Goal: Task Accomplishment & Management: Manage account settings

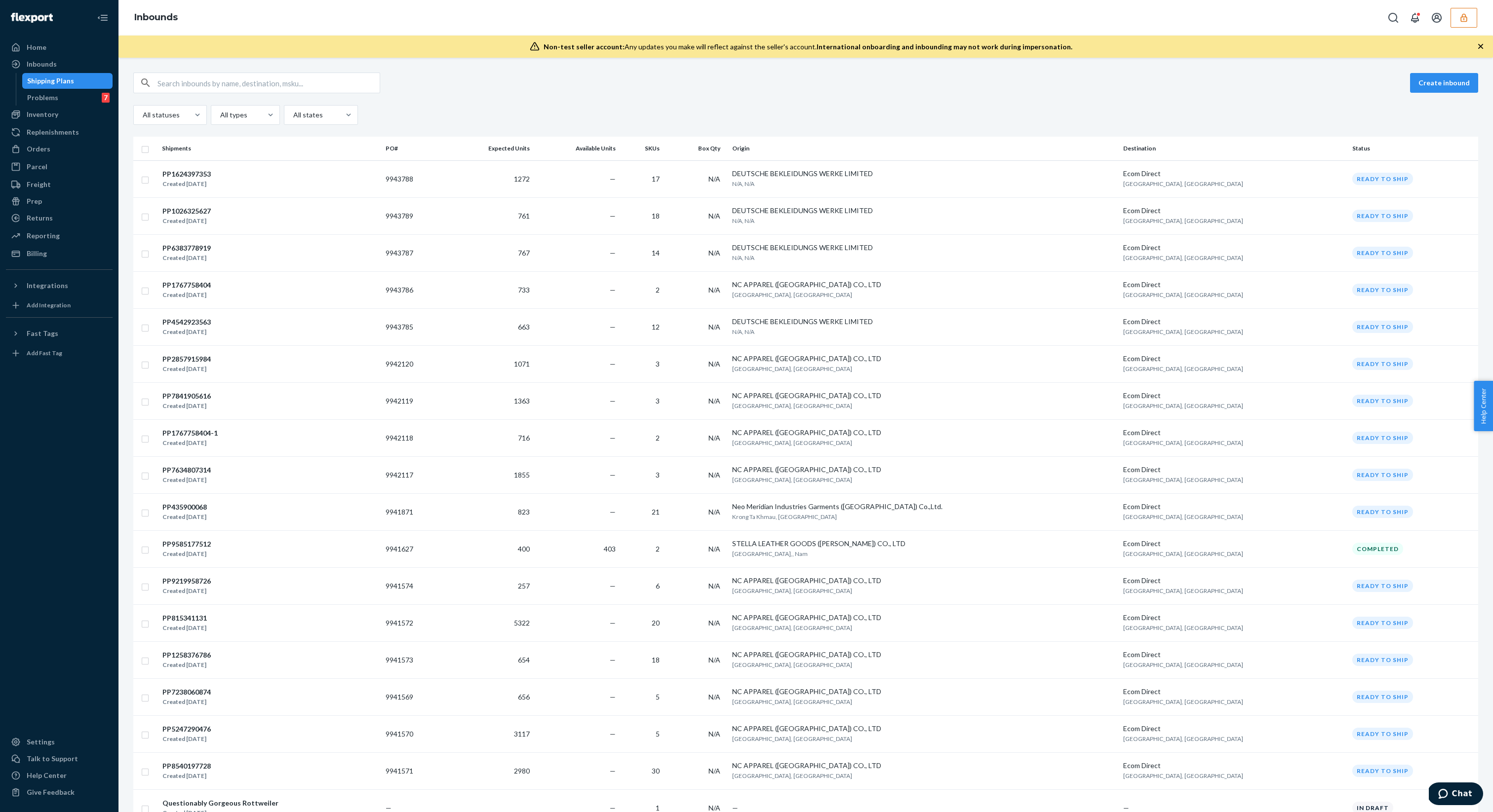
click at [1077, 92] on div "Create inbound" at bounding box center [806, 83] width 1345 height 21
click at [445, 188] on td "9943788" at bounding box center [413, 179] width 64 height 37
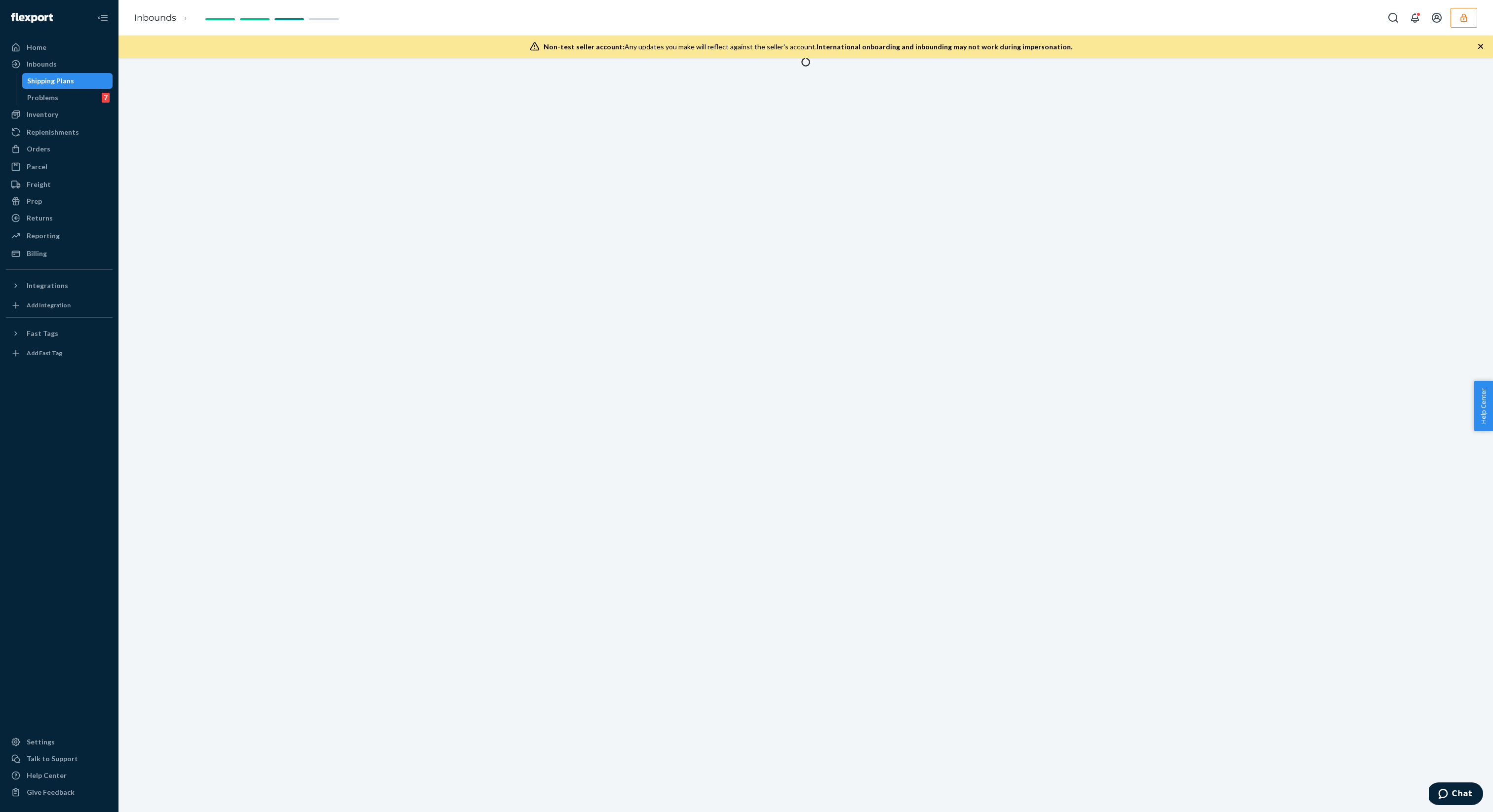
click at [627, 184] on div at bounding box center [805, 435] width 1374 height 755
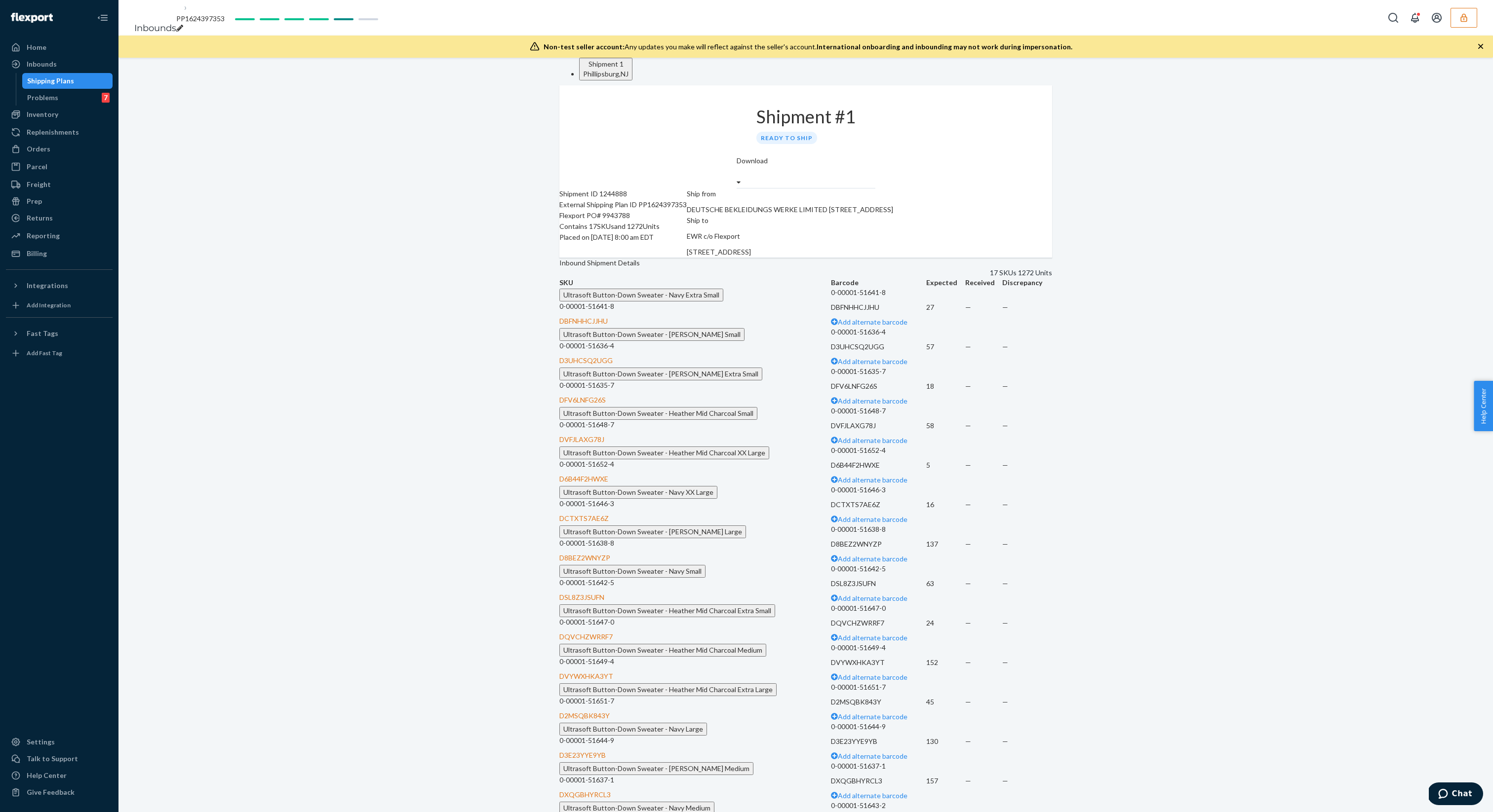
click at [50, 244] on div "Reporting Reports Analytics" at bounding box center [59, 236] width 106 height 17
click at [63, 43] on div "Home" at bounding box center [59, 47] width 105 height 14
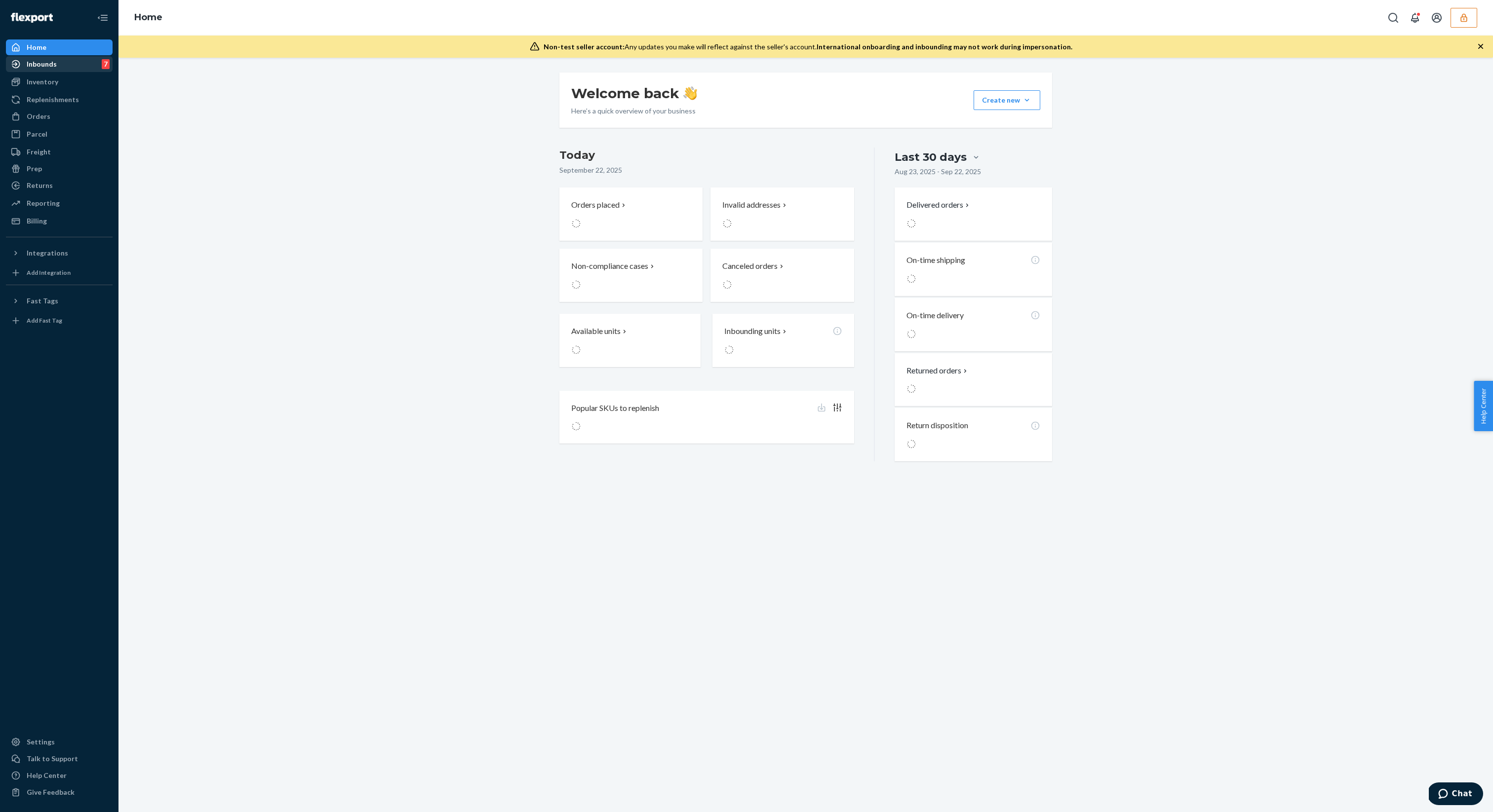
click at [64, 71] on div "Inbounds 7" at bounding box center [59, 64] width 105 height 14
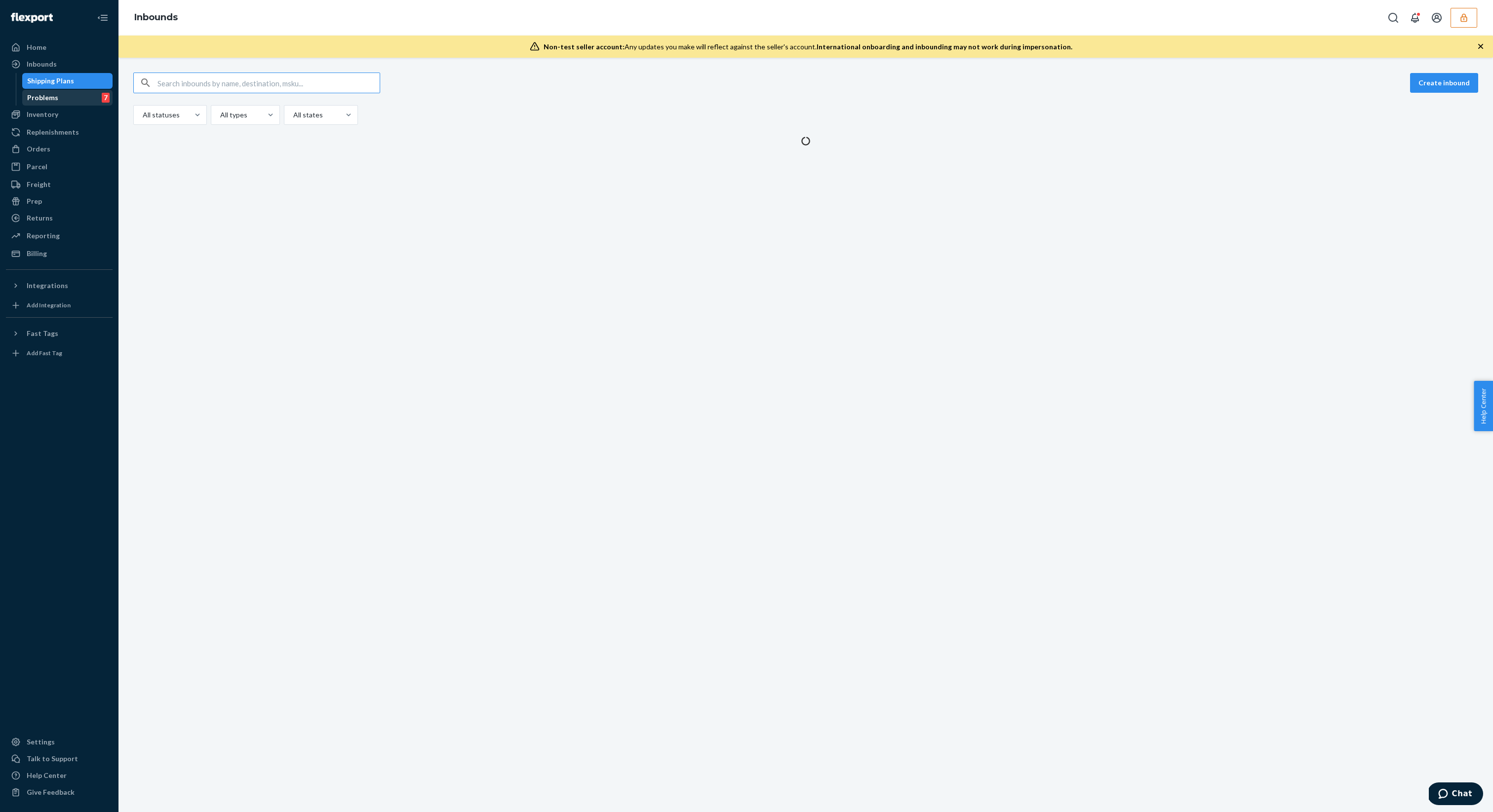
click at [63, 90] on link "Problems 7" at bounding box center [68, 97] width 91 height 16
click at [63, 92] on div "Problems 7" at bounding box center [67, 97] width 89 height 14
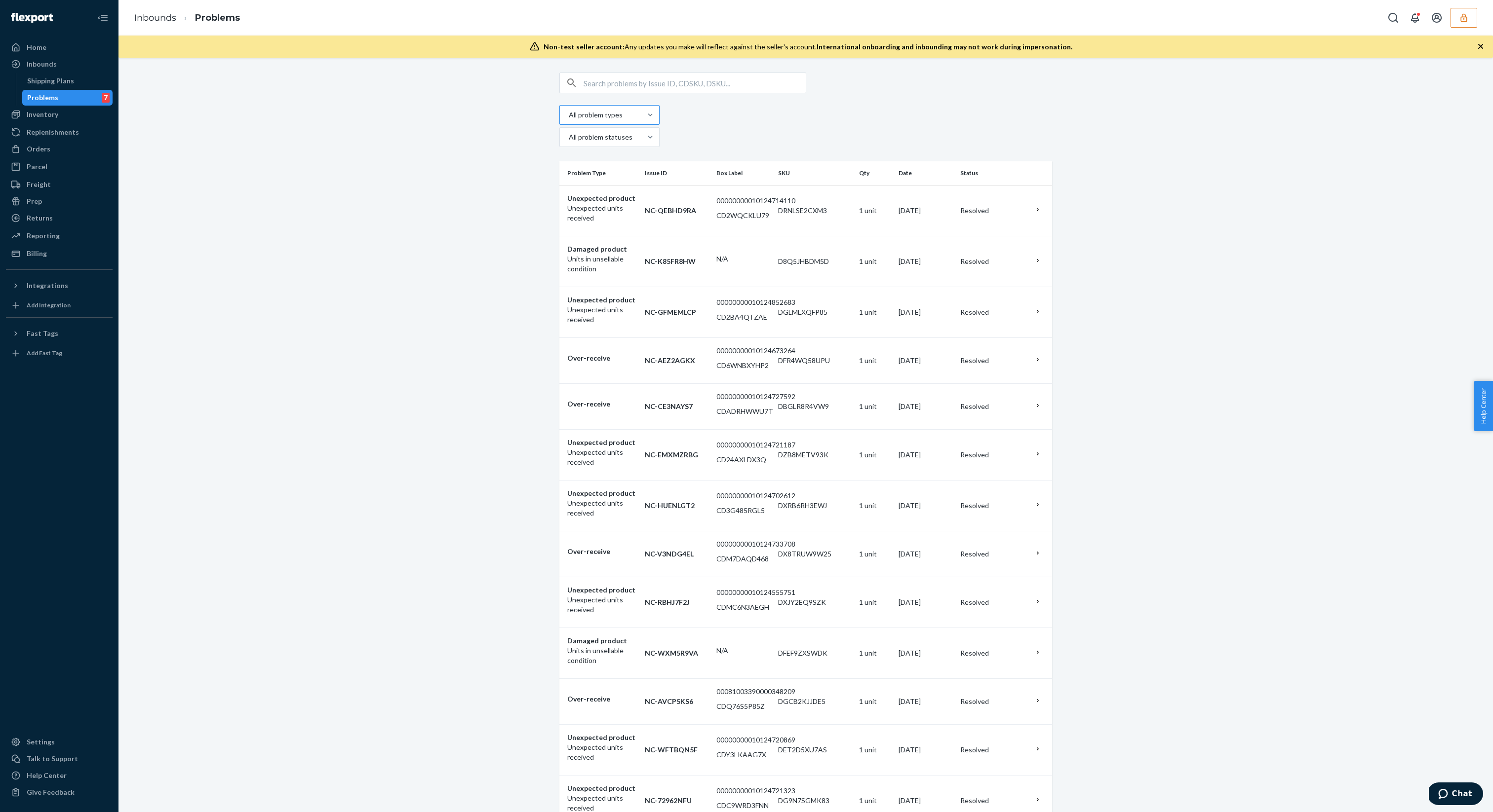
click at [611, 109] on div at bounding box center [608, 115] width 81 height 12
click at [569, 110] on input "All problem types" at bounding box center [567, 115] width 1 height 10
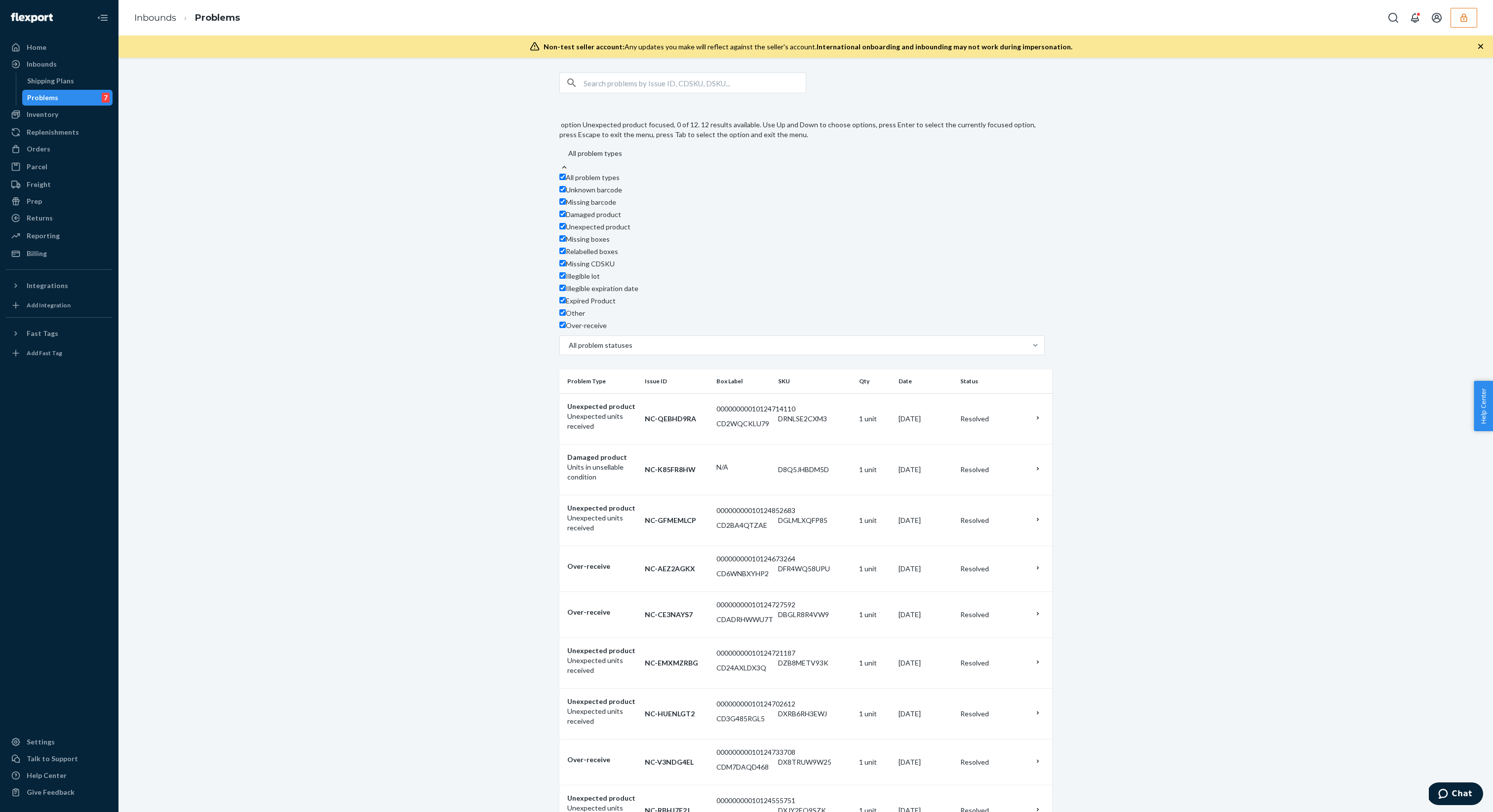
scroll to position [112, 0]
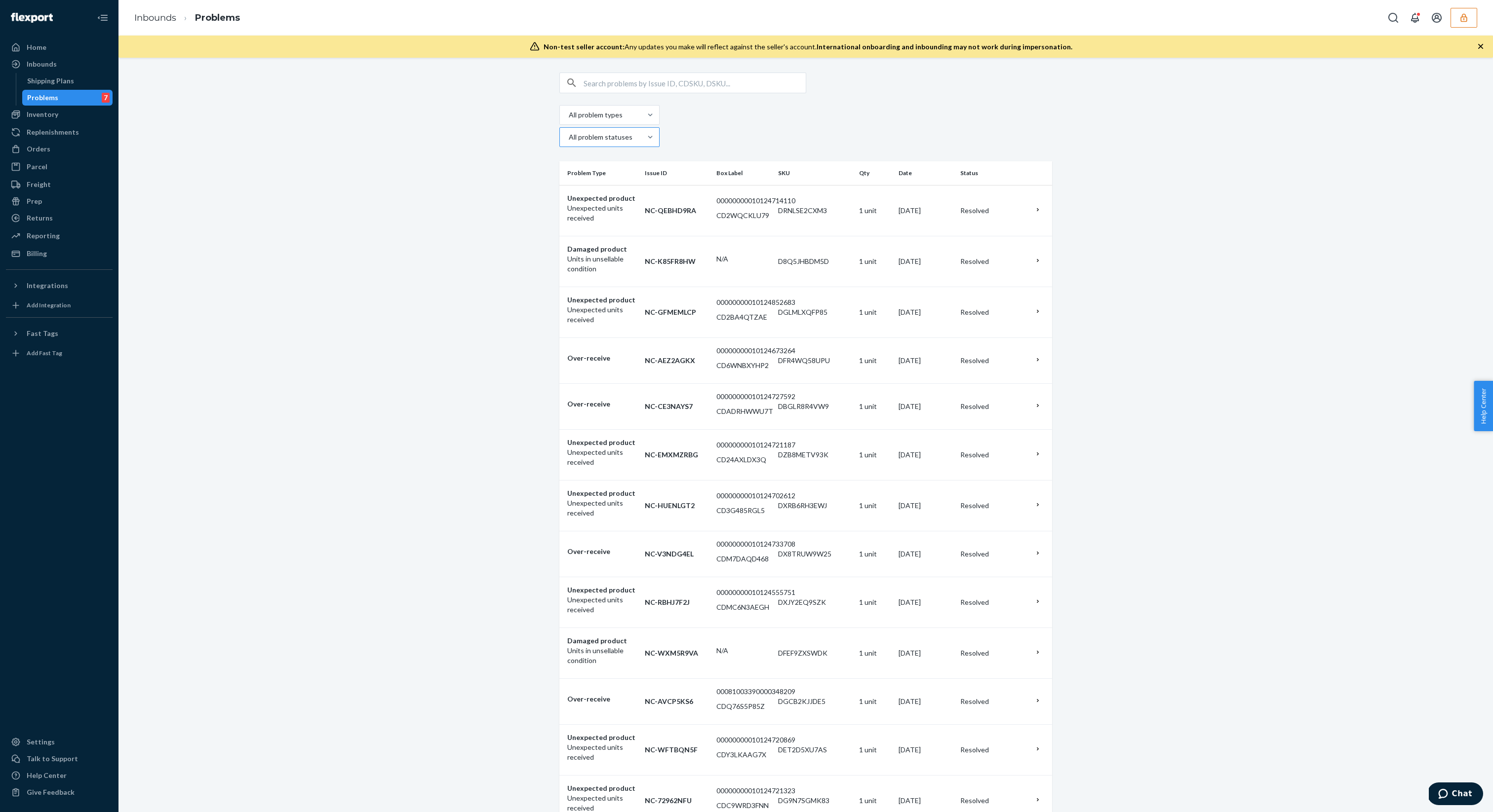
click at [641, 128] on div "All problem statuses" at bounding box center [600, 137] width 81 height 18
click at [569, 132] on input "All problem statuses" at bounding box center [567, 137] width 1 height 10
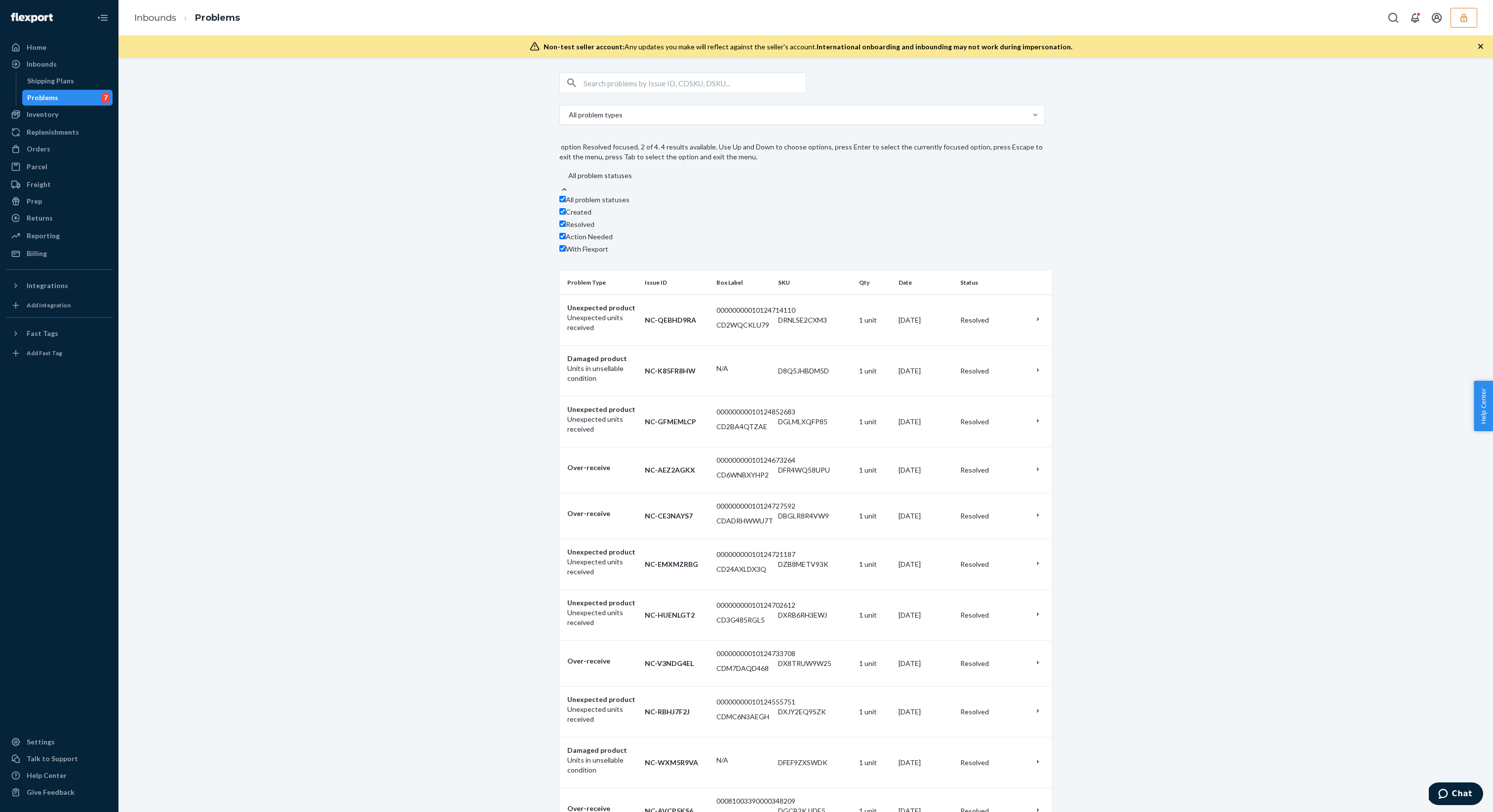
click at [817, 111] on div "All problem types option Resolved focused, 2 of 4. 4 results available. Use Up …" at bounding box center [806, 182] width 493 height 154
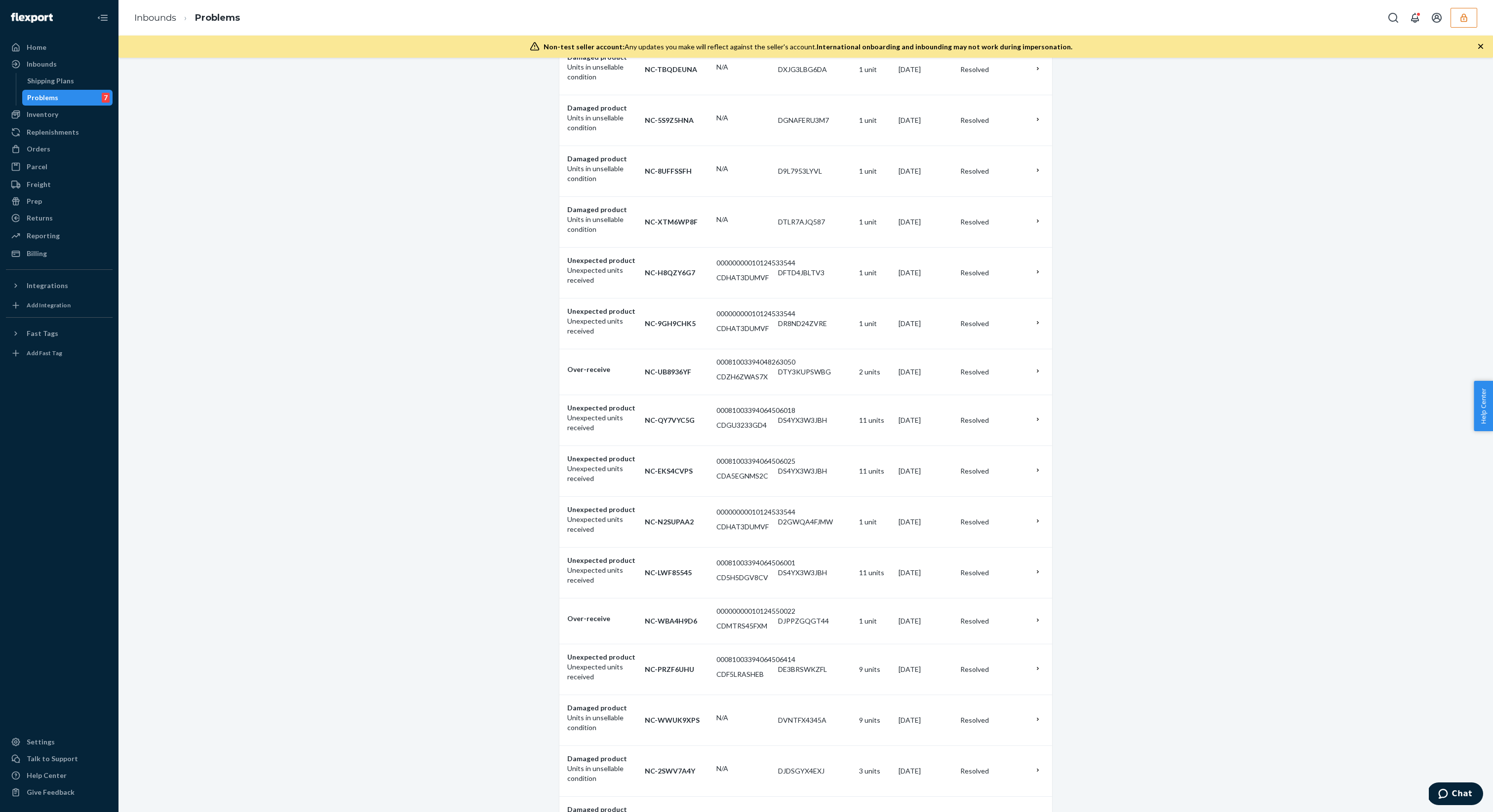
scroll to position [2853, 0]
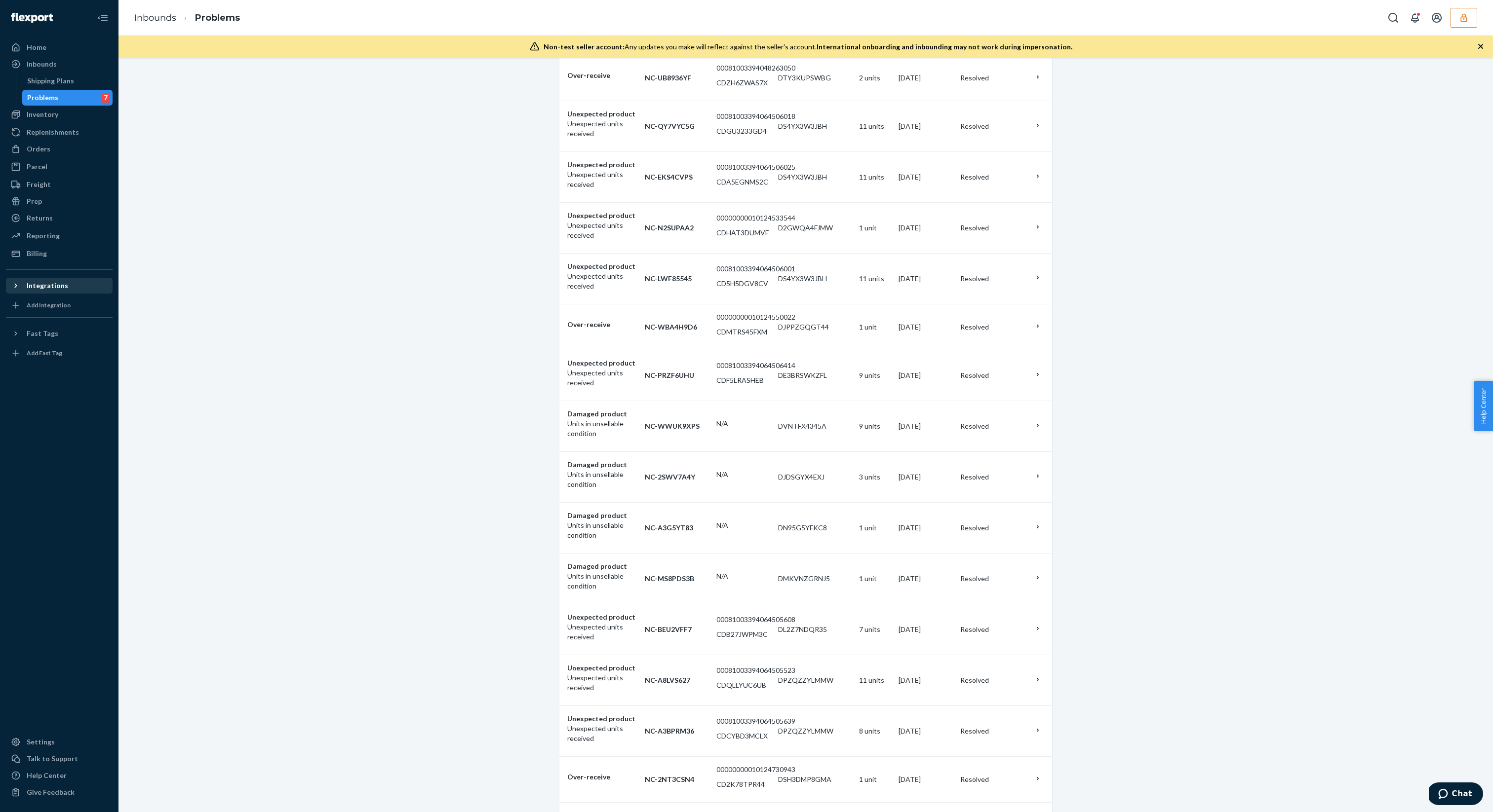
click at [75, 280] on div "Integrations" at bounding box center [59, 286] width 105 height 14
click at [54, 336] on div "Fast Tags" at bounding box center [59, 333] width 105 height 14
click at [35, 333] on div "Fast Tags" at bounding box center [42, 333] width 31 height 10
click at [83, 40] on div "Home" at bounding box center [59, 47] width 105 height 14
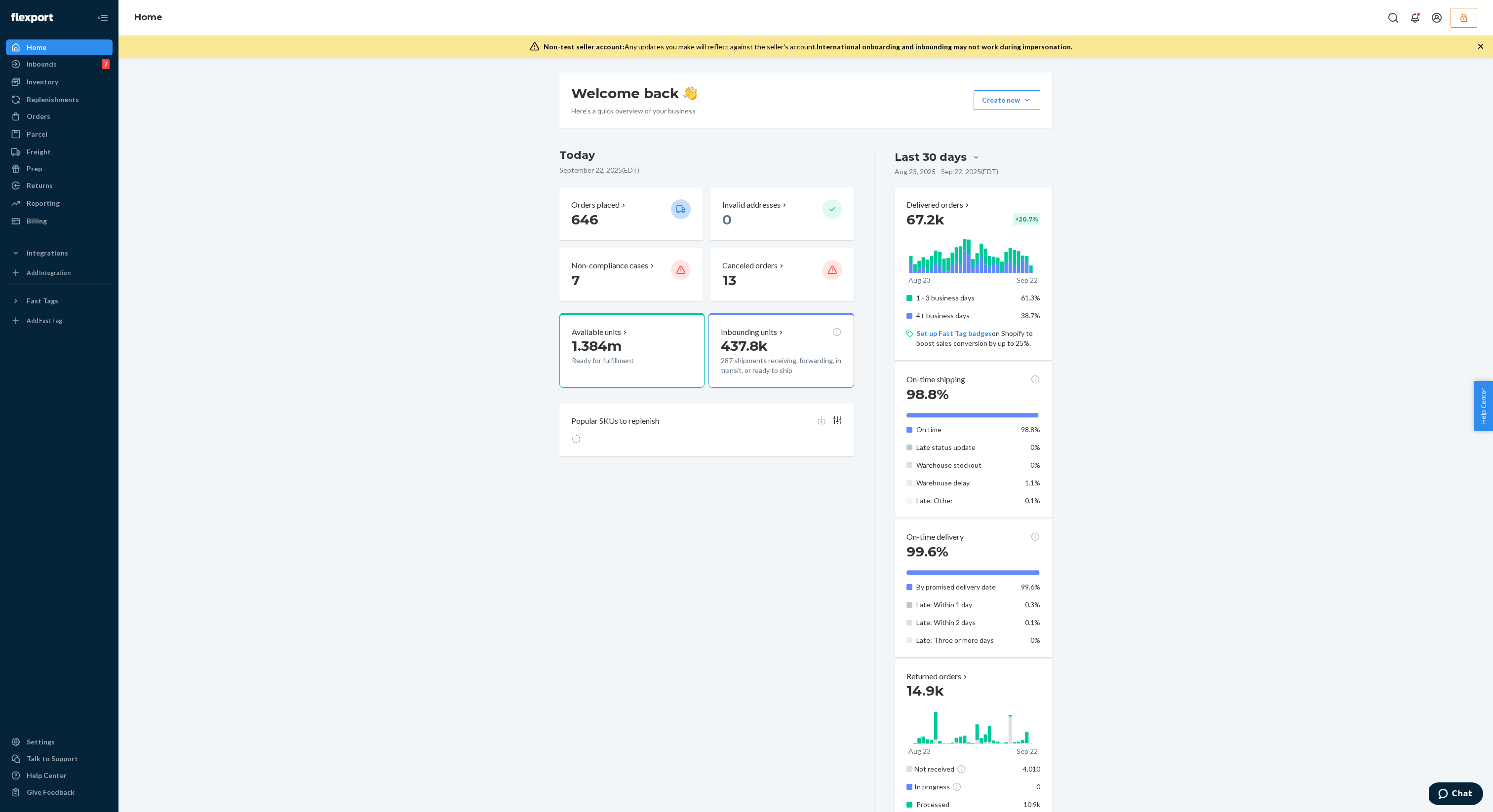
click at [1481, 46] on icon "button" at bounding box center [1480, 46] width 5 height 5
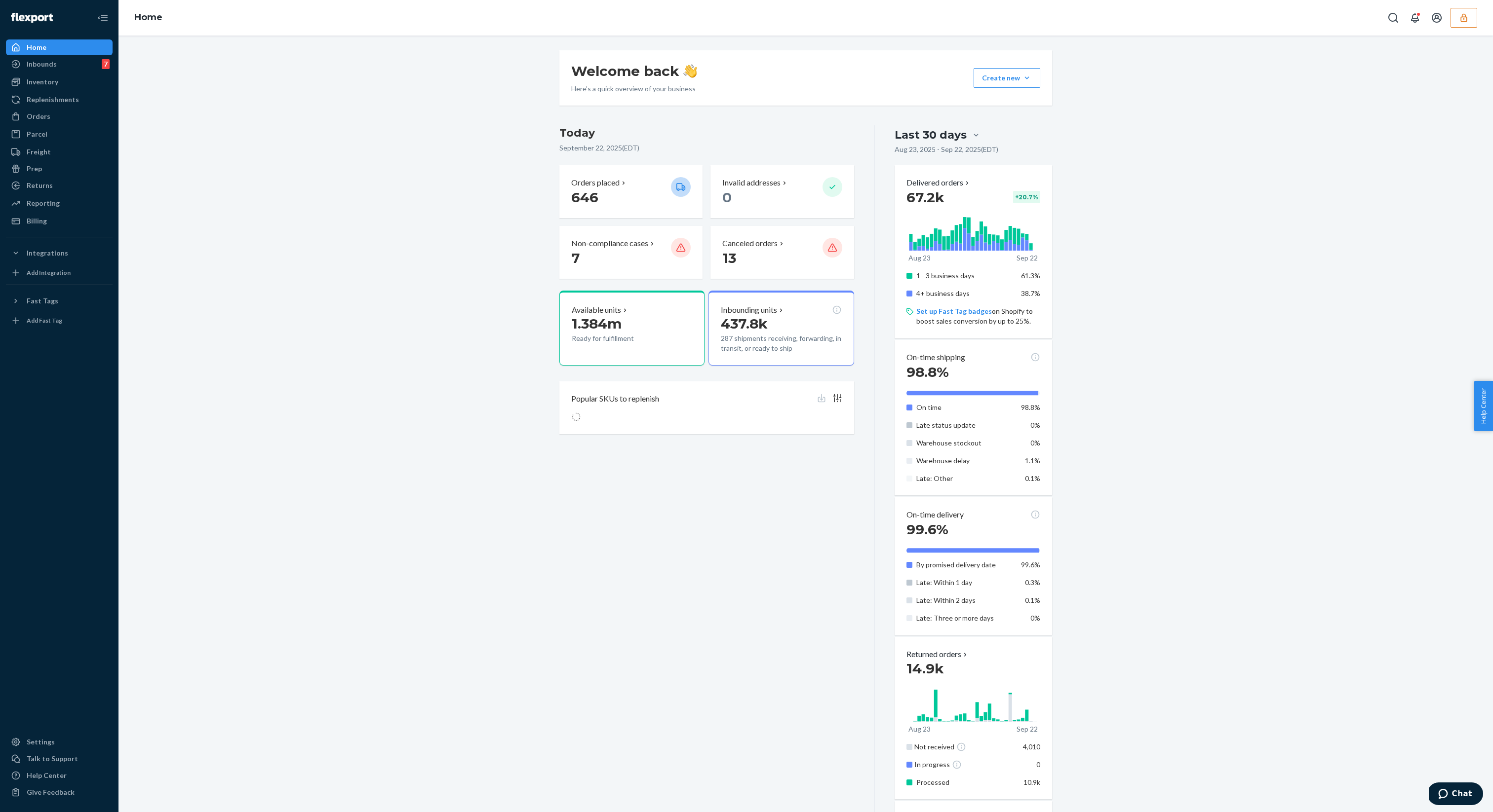
click at [1465, 22] on button "button" at bounding box center [1464, 18] width 27 height 20
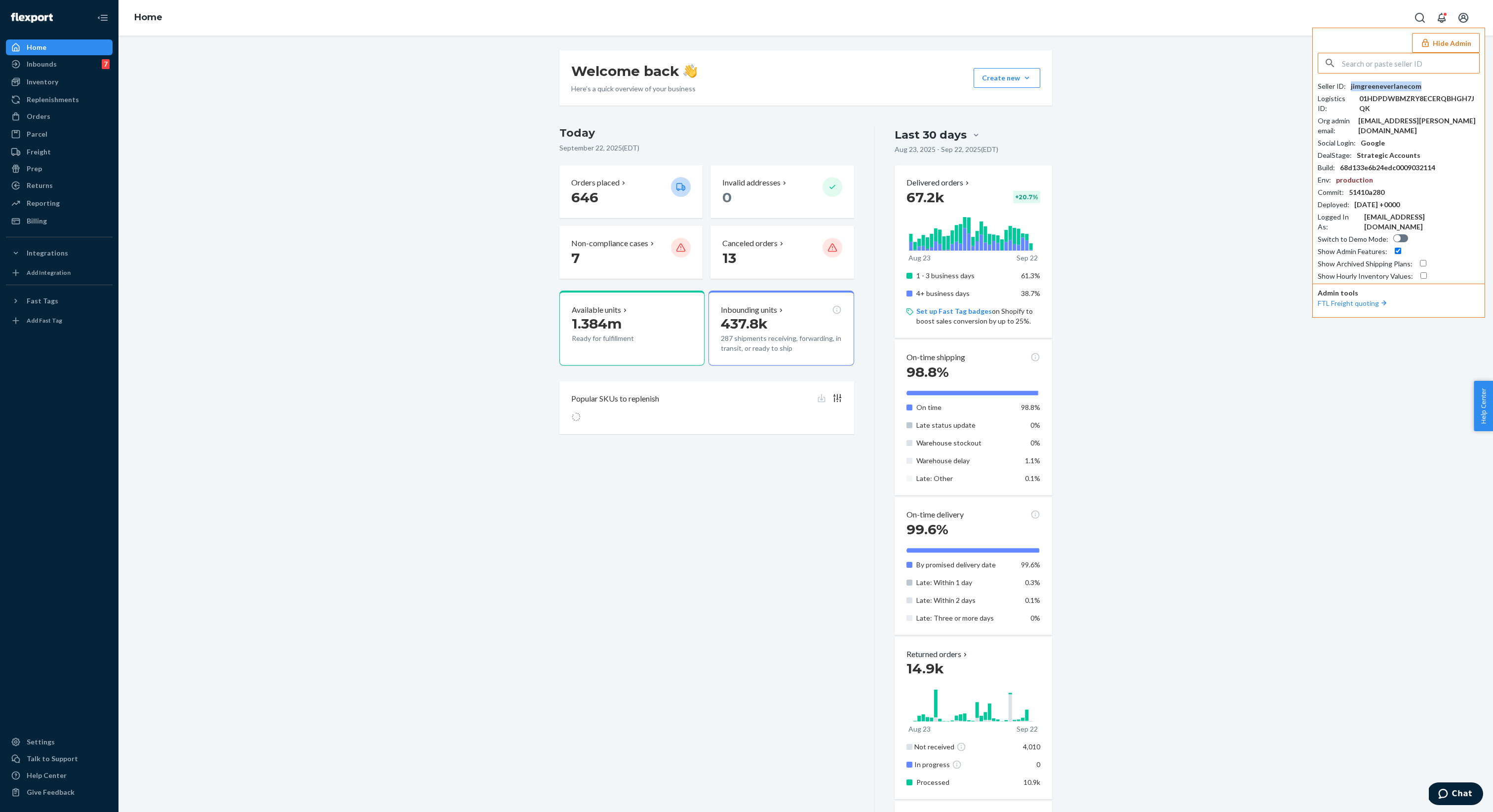
click at [1378, 90] on div "jimgreeneverlanecom" at bounding box center [1386, 86] width 71 height 10
click at [1371, 68] on input "text" at bounding box center [1410, 63] width 137 height 20
click at [1242, 188] on div "Welcome back Here’s a quick overview of your business Create new Create new inb…" at bounding box center [806, 468] width 1360 height 835
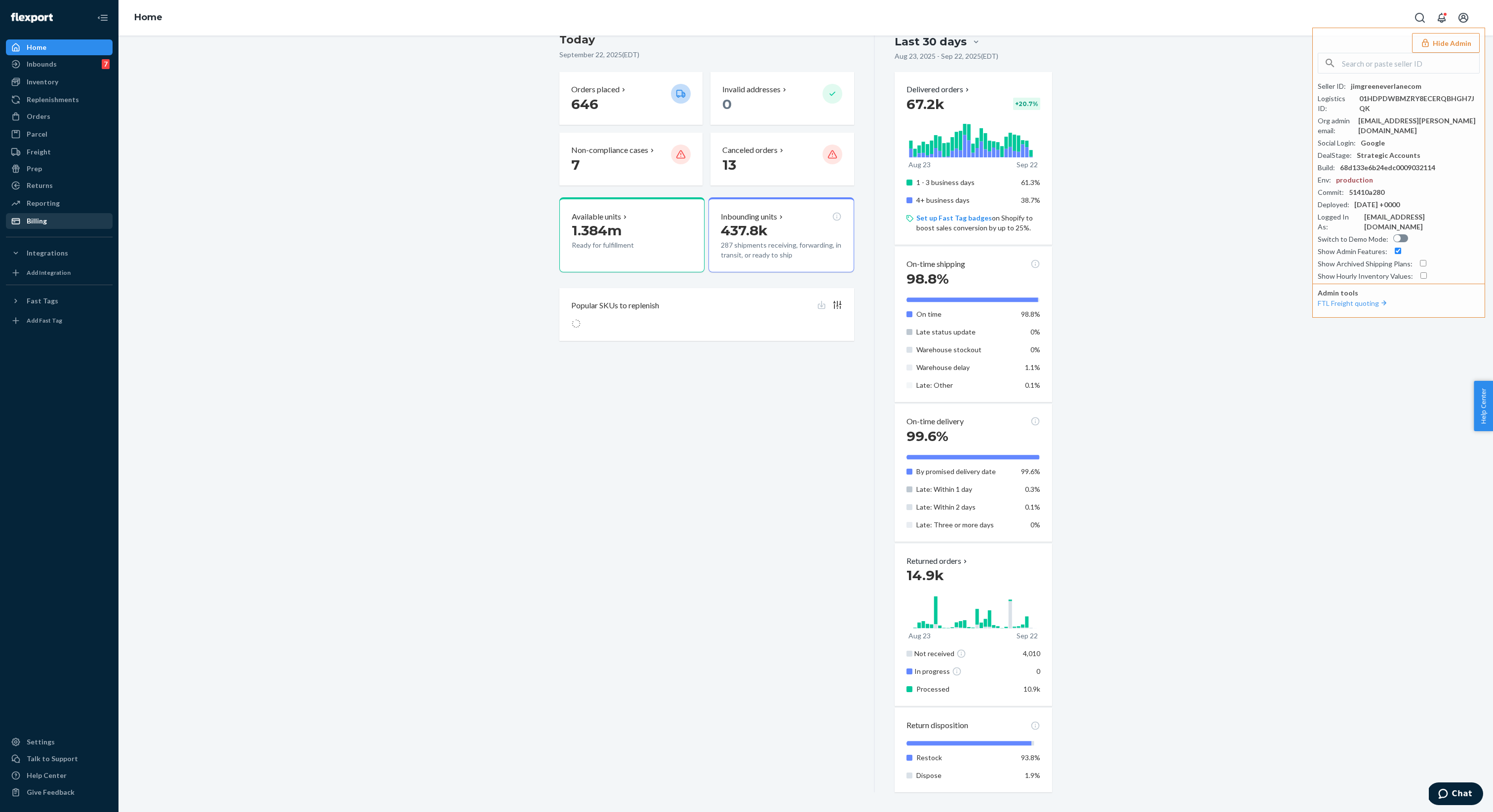
click at [45, 226] on div "Billing" at bounding box center [59, 221] width 105 height 14
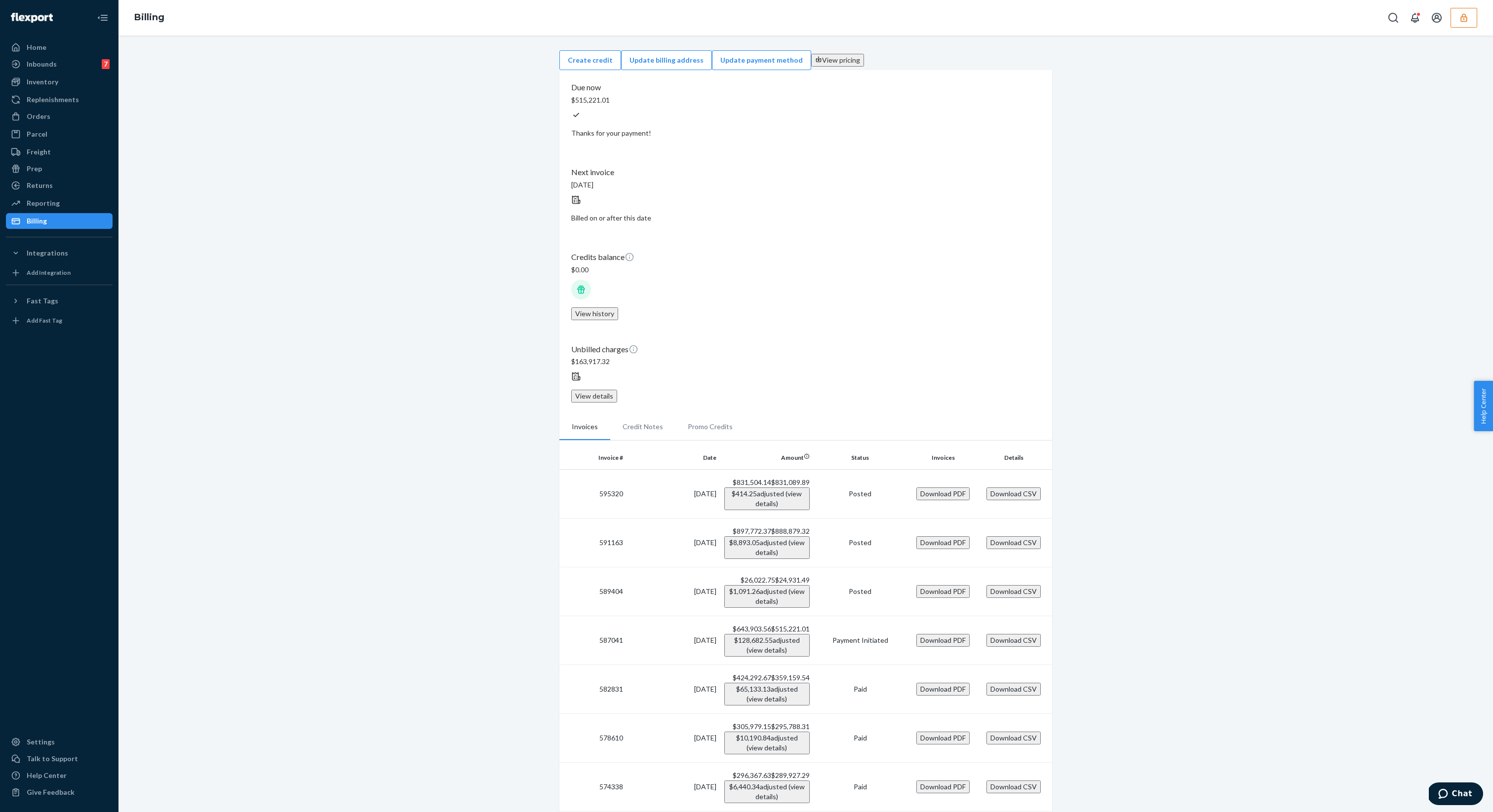
click at [48, 194] on ul "Home Inbounds 7 Shipping Plans Problems 7 Inventory Products Branded Packaging …" at bounding box center [59, 134] width 106 height 190
click at [48, 198] on div "Reporting" at bounding box center [43, 202] width 33 height 10
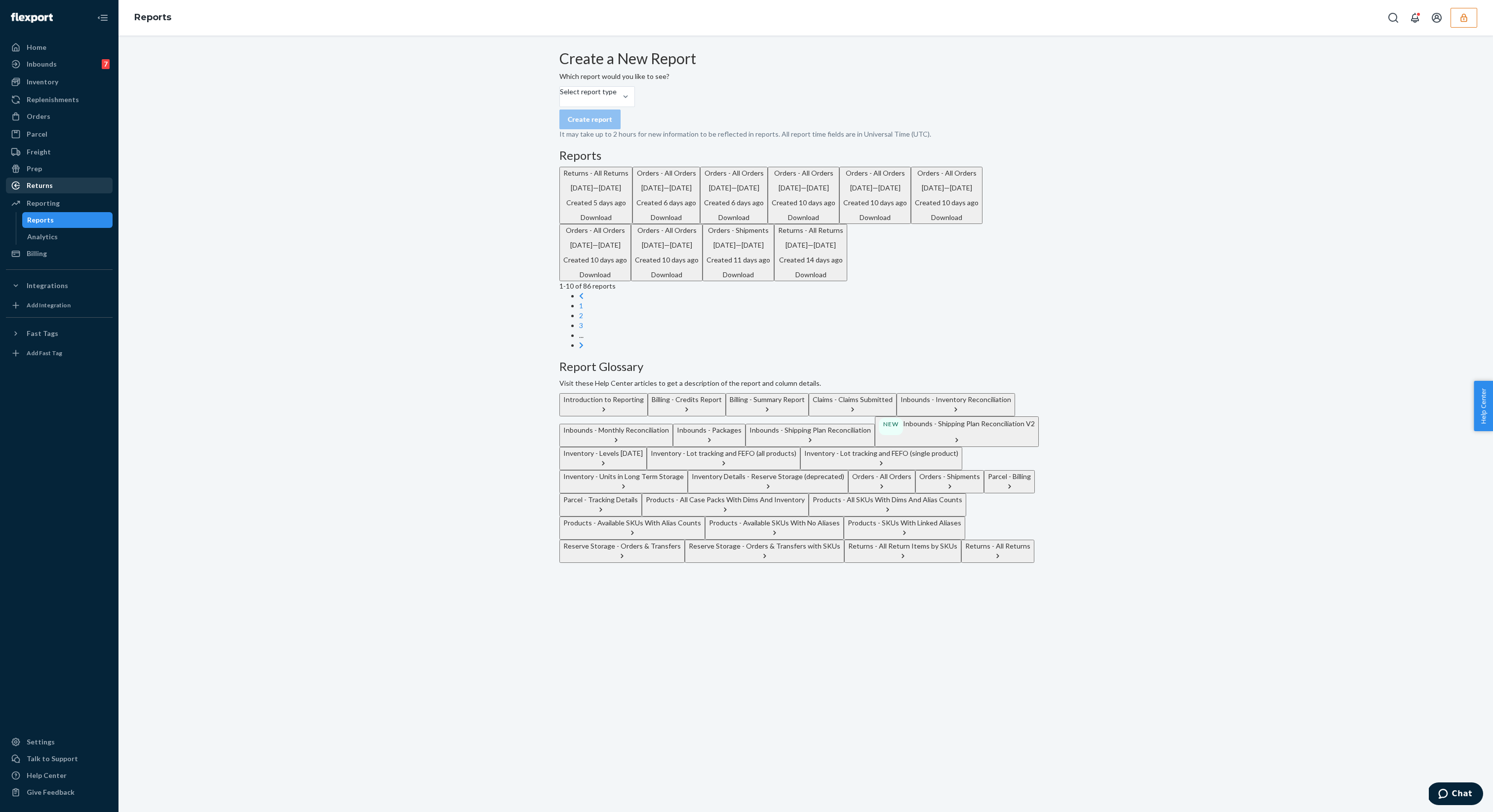
click at [52, 188] on div "Returns" at bounding box center [59, 185] width 105 height 14
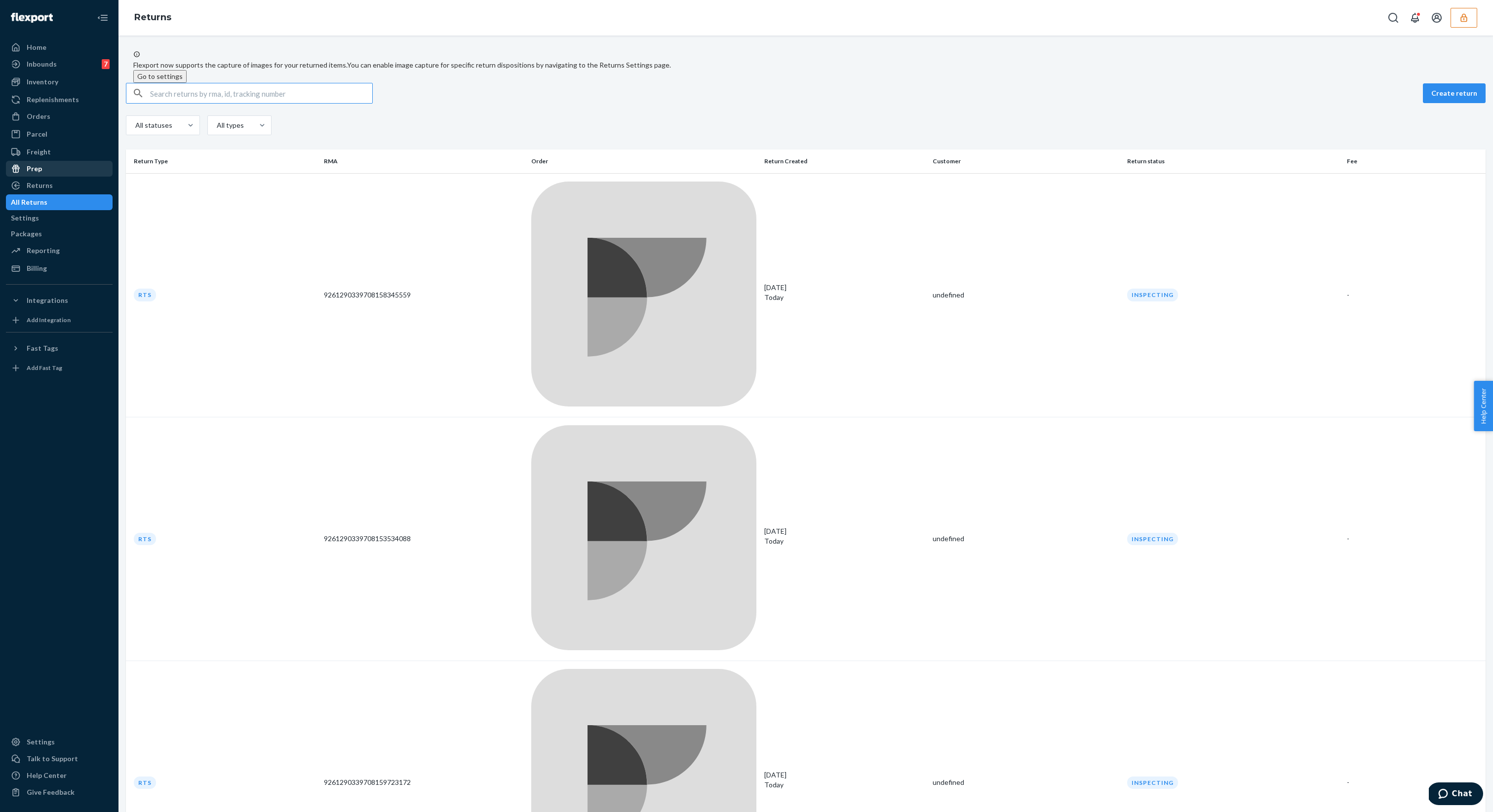
click at [49, 175] on div "Prep" at bounding box center [59, 168] width 105 height 14
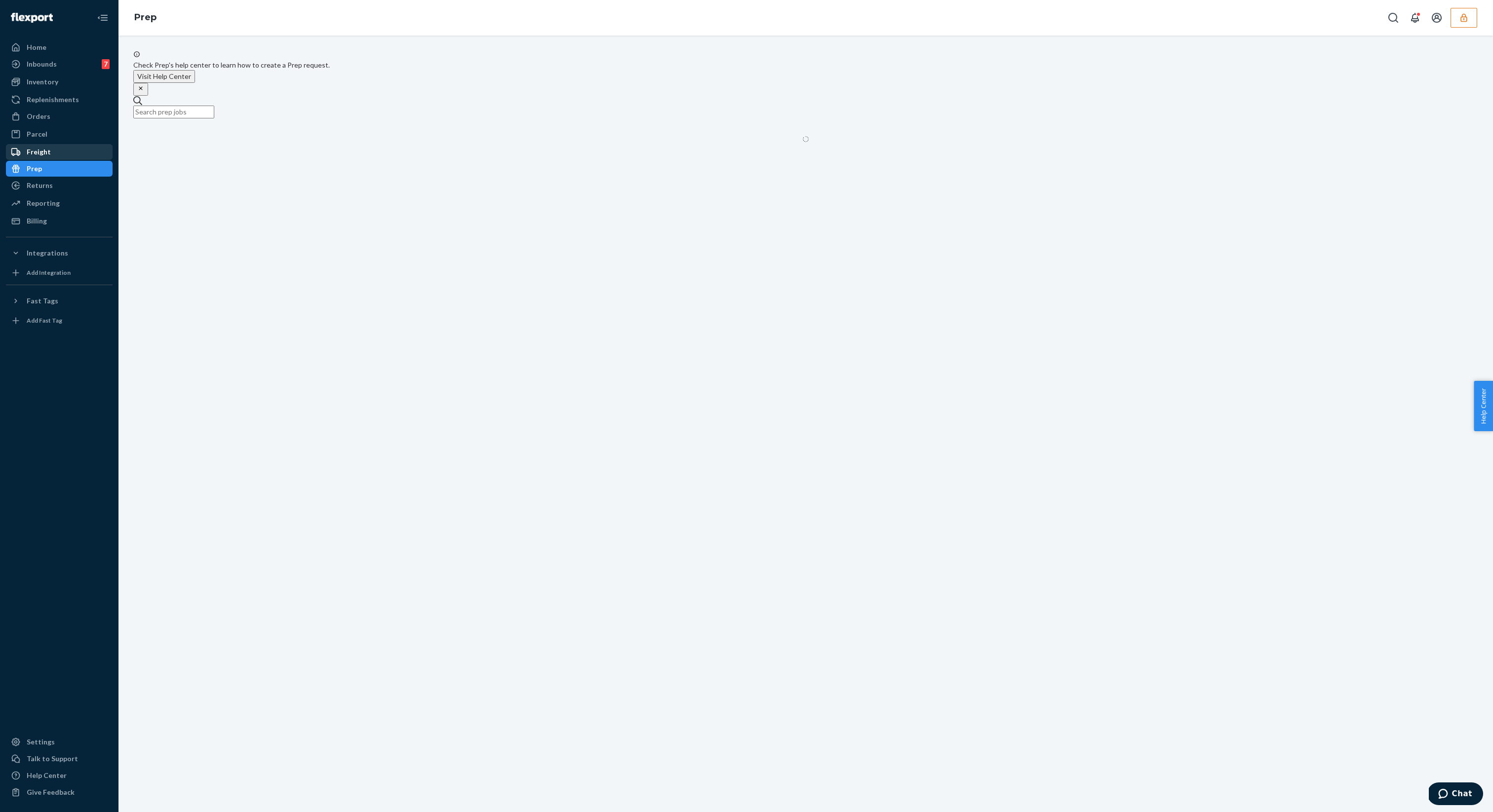
click at [57, 157] on div "Freight" at bounding box center [59, 152] width 105 height 14
click at [60, 134] on div "Parcel" at bounding box center [59, 134] width 105 height 14
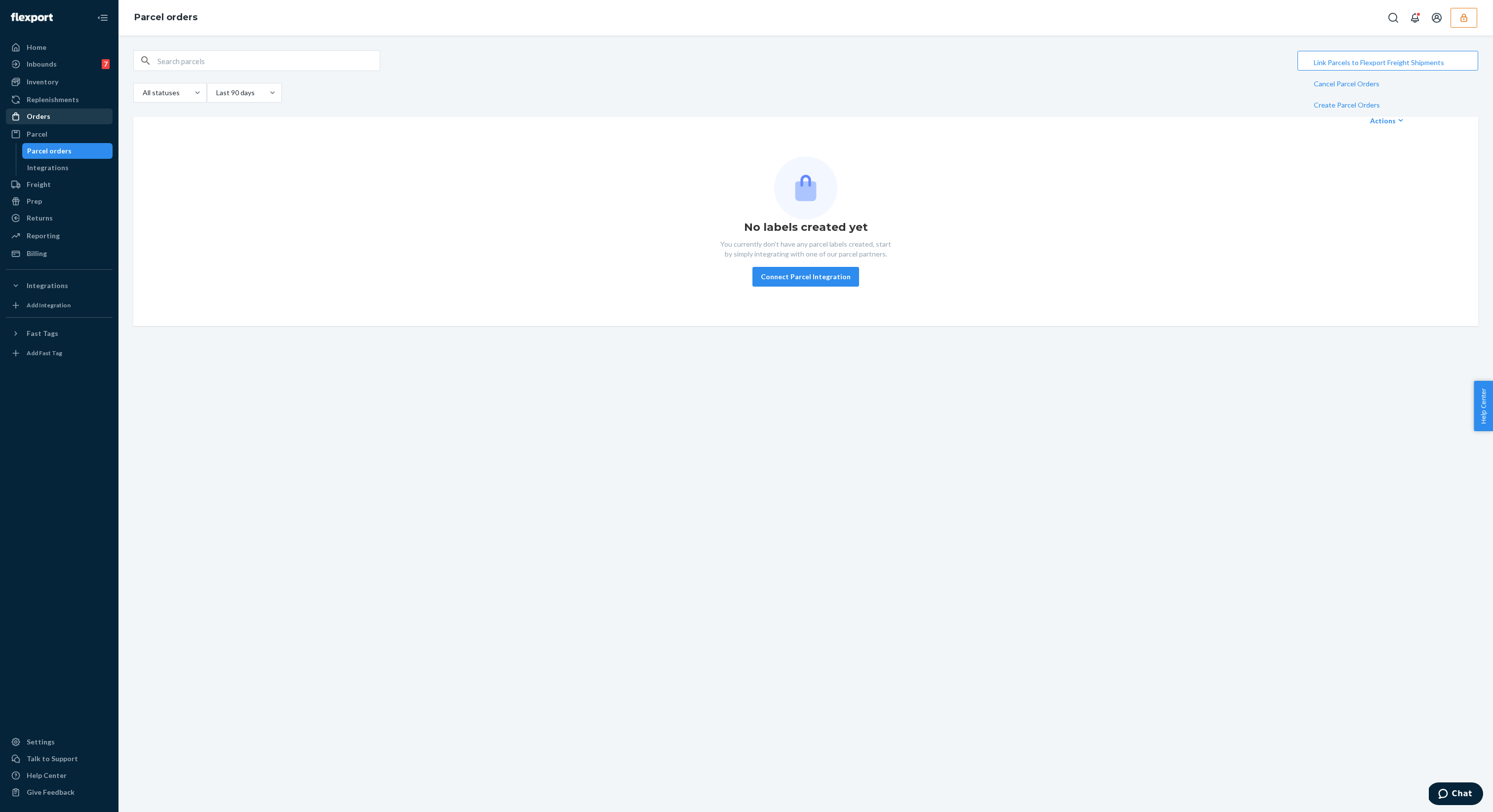
click at [69, 121] on div "Orders" at bounding box center [59, 116] width 105 height 14
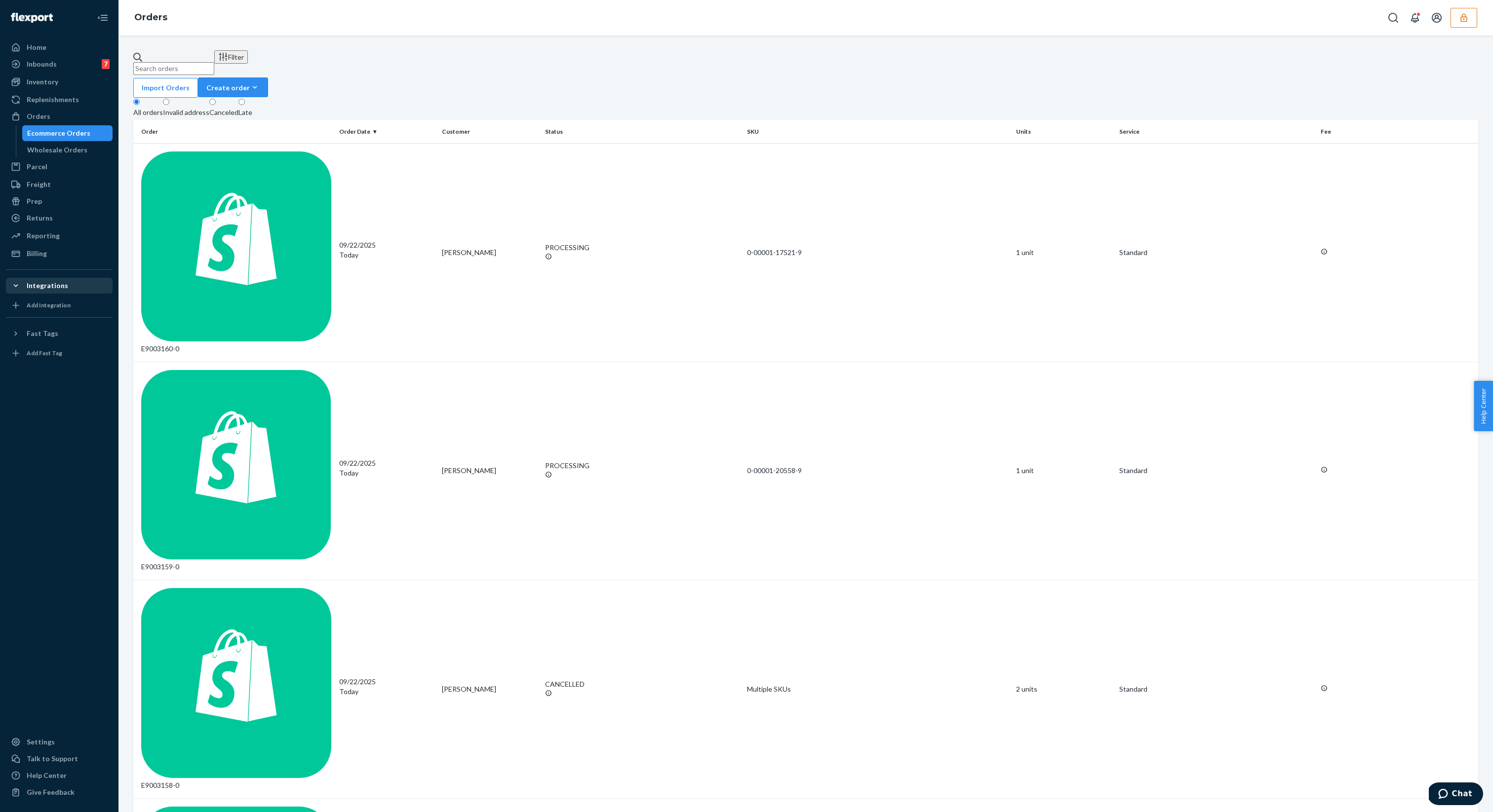
click at [54, 289] on div "Integrations" at bounding box center [48, 285] width 42 height 10
click at [17, 287] on icon at bounding box center [16, 285] width 10 height 10
click at [20, 290] on icon at bounding box center [16, 285] width 10 height 10
click at [38, 330] on div "Fast Tags" at bounding box center [42, 333] width 31 height 10
click at [23, 330] on div at bounding box center [19, 333] width 16 height 10
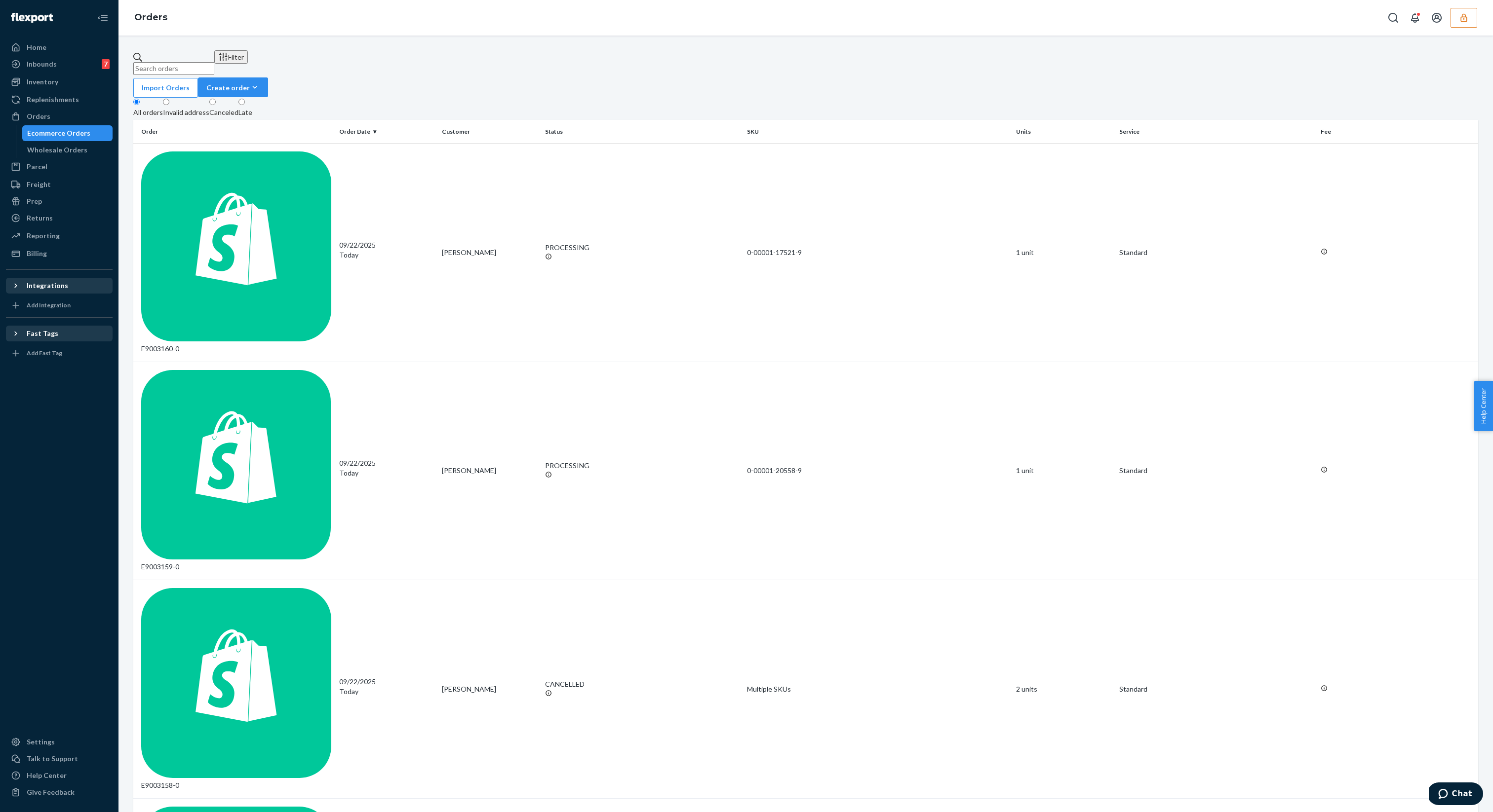
click at [20, 330] on icon at bounding box center [16, 333] width 10 height 10
click at [26, 391] on div at bounding box center [59, 546] width 106 height 369
click at [31, 747] on div "Settings" at bounding box center [41, 741] width 28 height 10
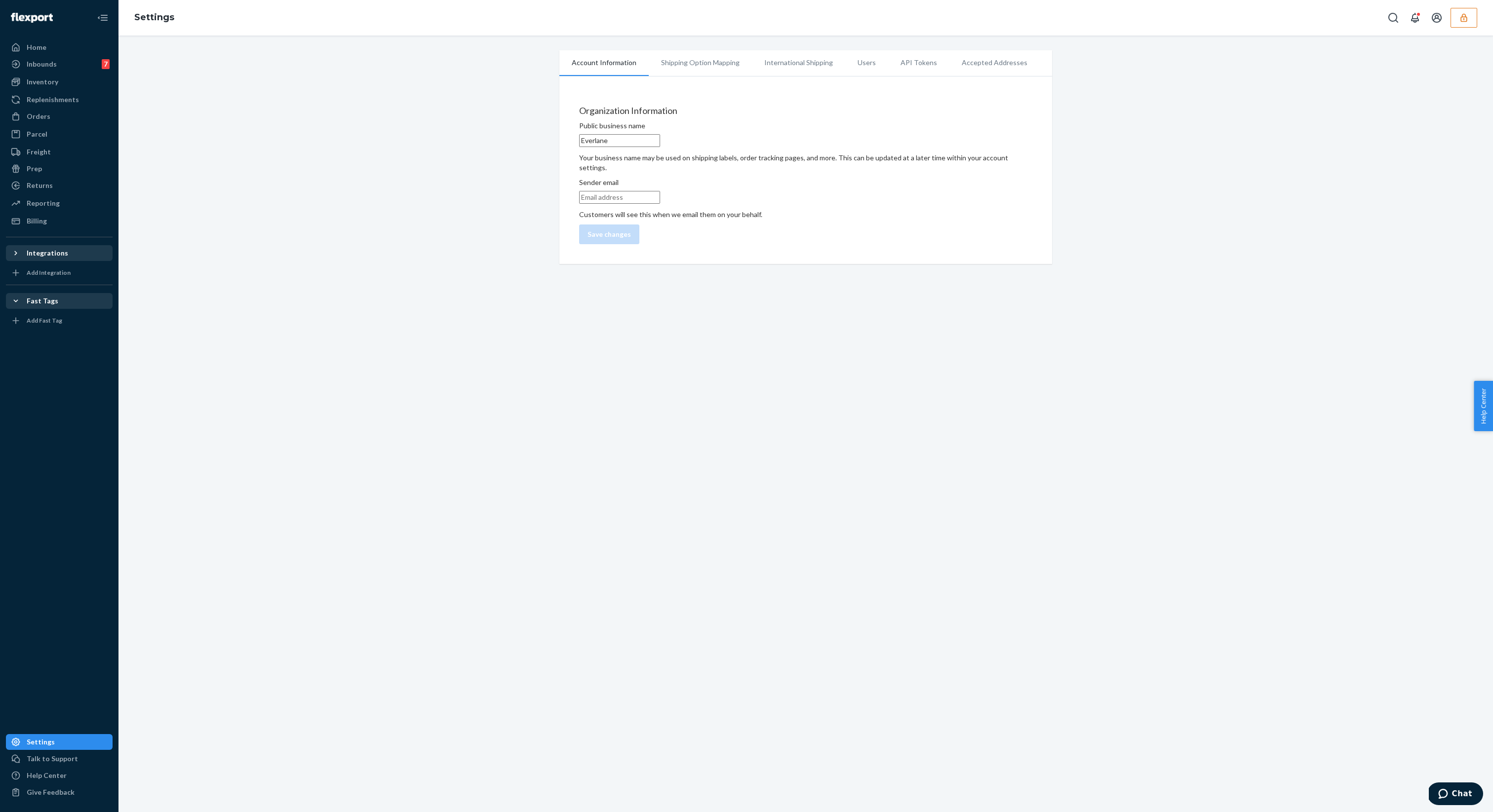
click at [1467, 23] on button "button" at bounding box center [1464, 18] width 27 height 20
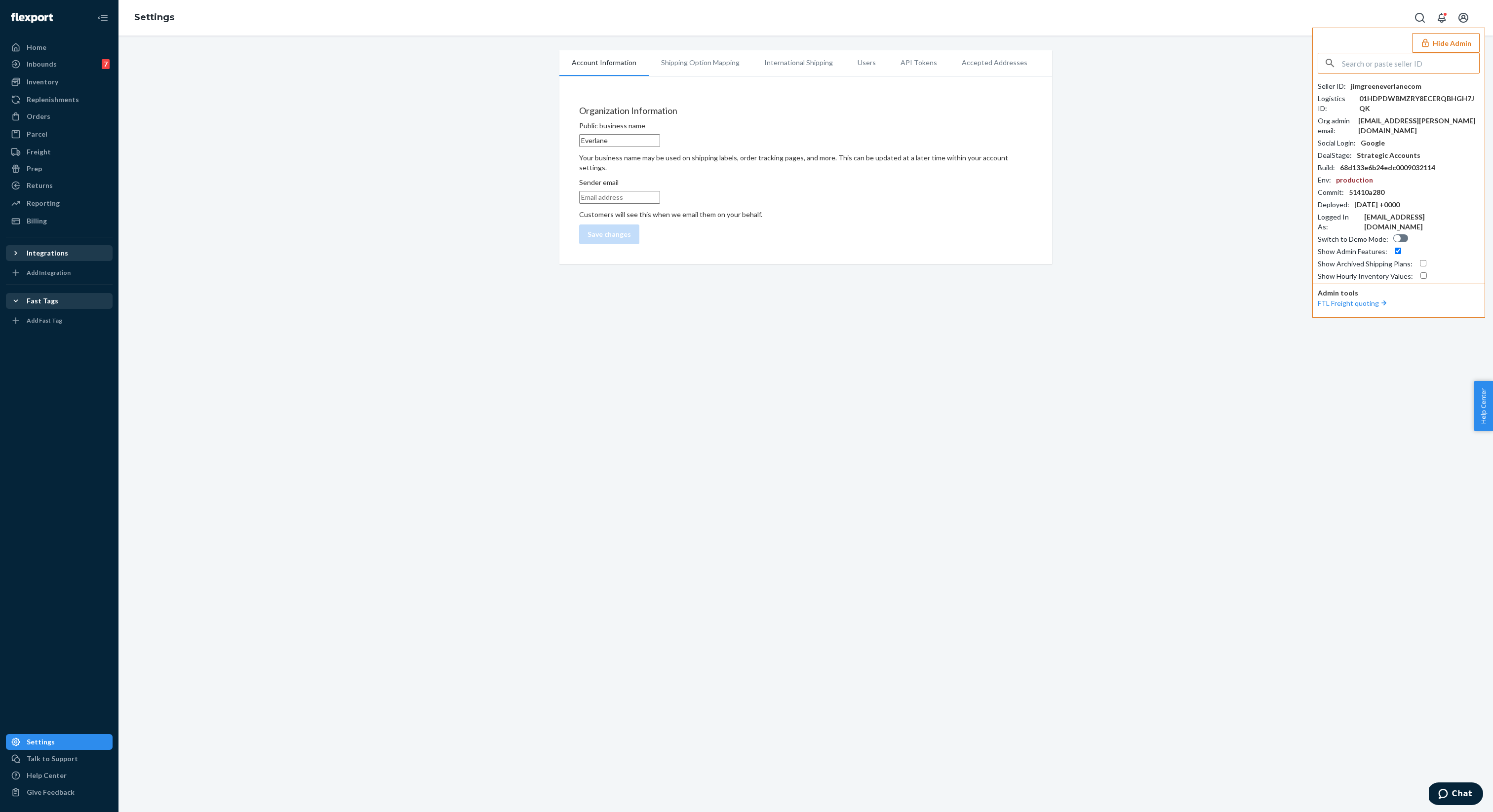
click at [1451, 46] on button "Hide Admin" at bounding box center [1445, 42] width 68 height 20
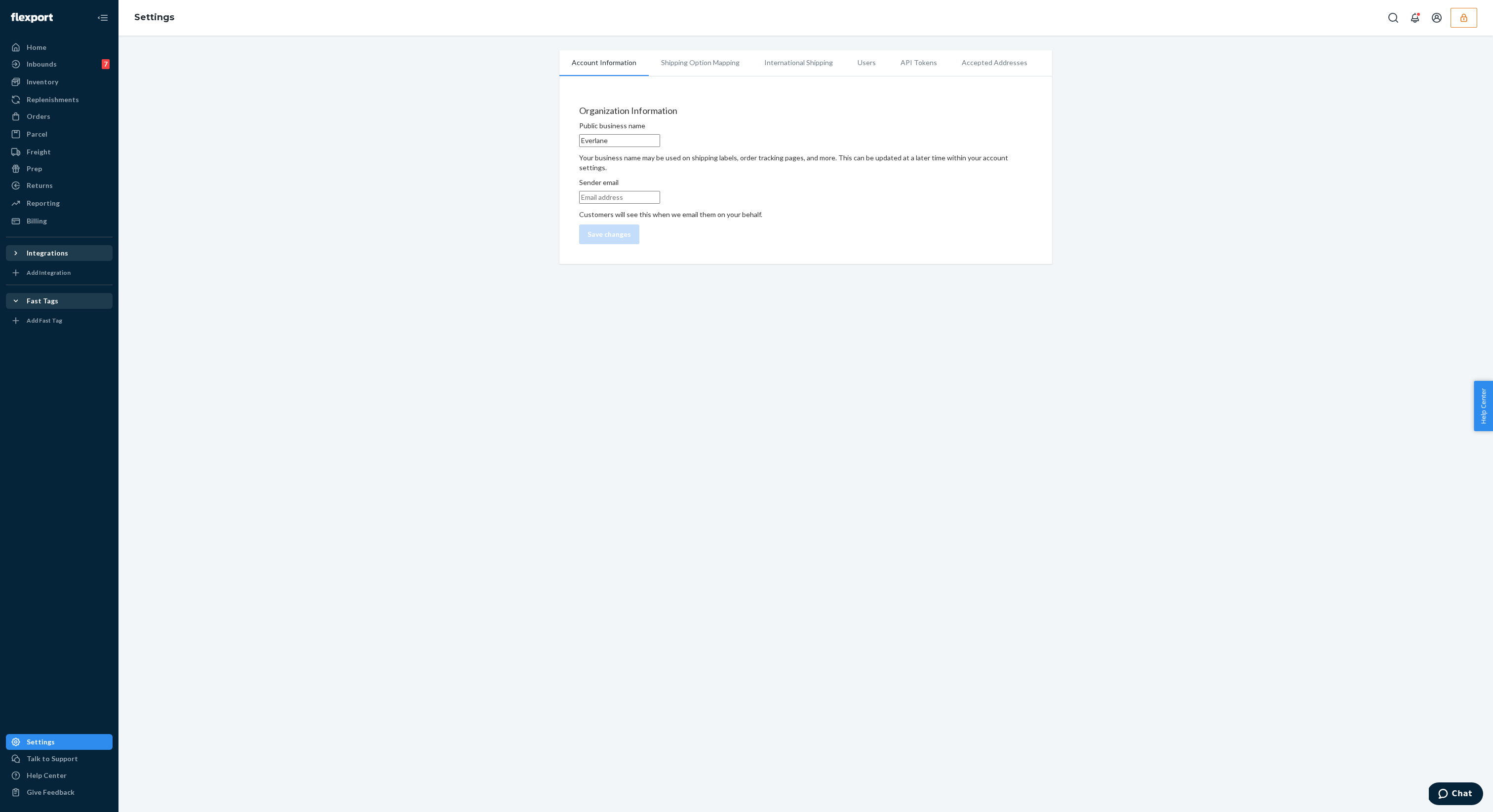
click at [1468, 19] on icon "button" at bounding box center [1463, 17] width 10 height 10
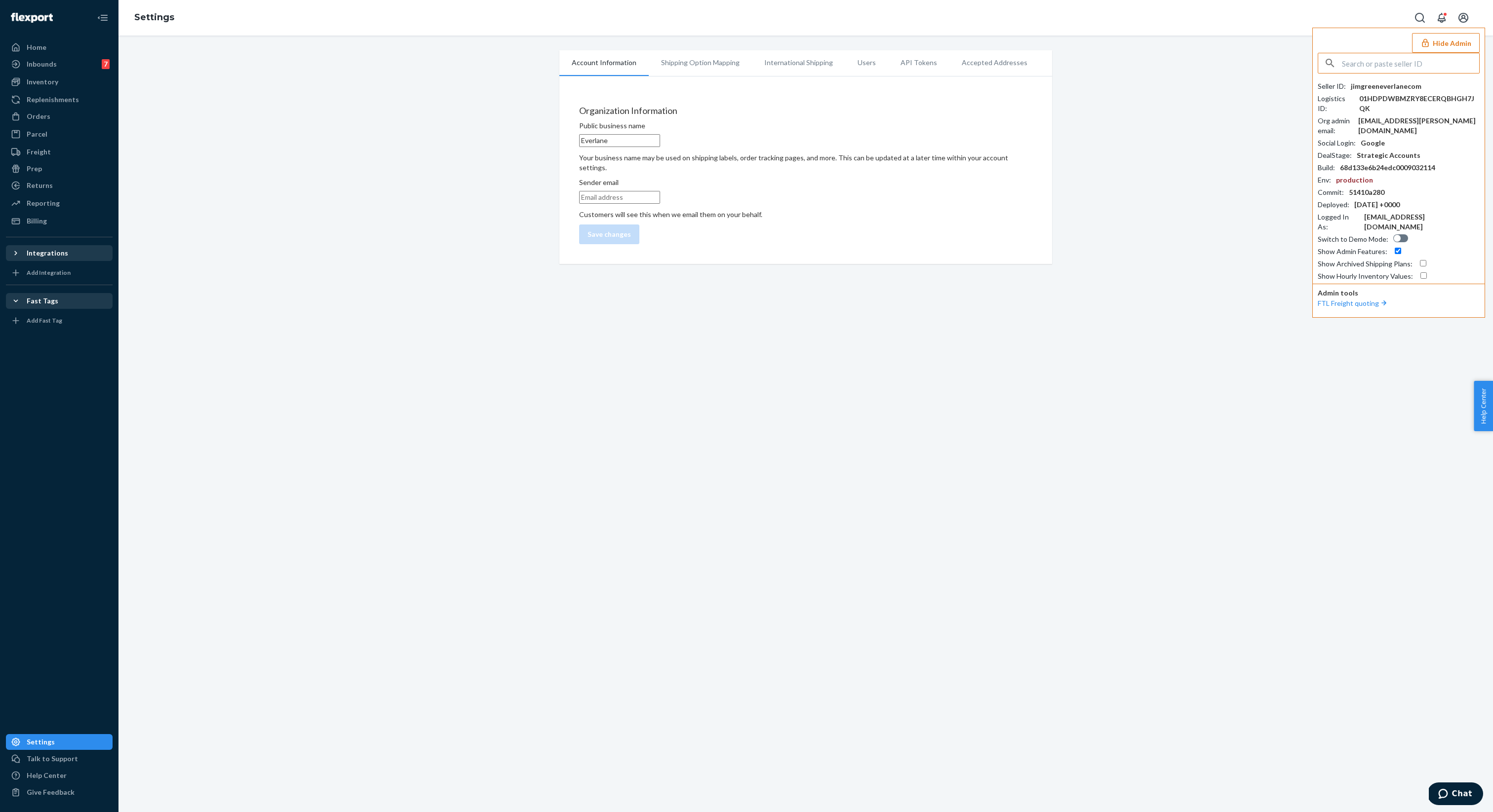
click at [1395, 68] on input "text" at bounding box center [1410, 63] width 137 height 20
type input "rosan@runnersathletics.com"
click at [1378, 92] on span "rosan@runnersathletics.com" at bounding box center [1402, 96] width 149 height 10
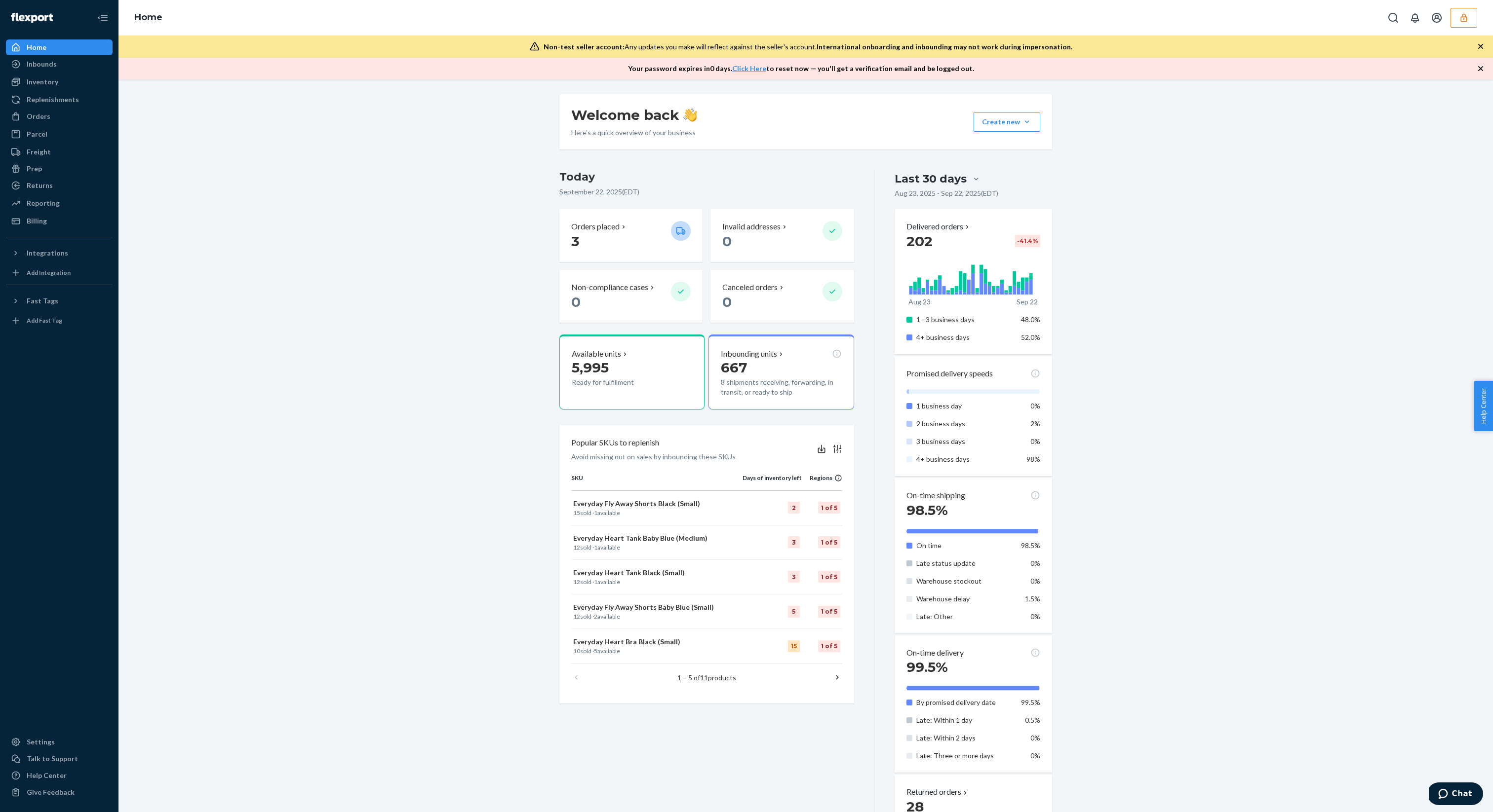
click at [1477, 51] on div "Non-test seller account: Any updates you make will reflect against the seller's…" at bounding box center [805, 47] width 1374 height 22
click at [1477, 46] on icon "button" at bounding box center [1480, 46] width 10 height 10
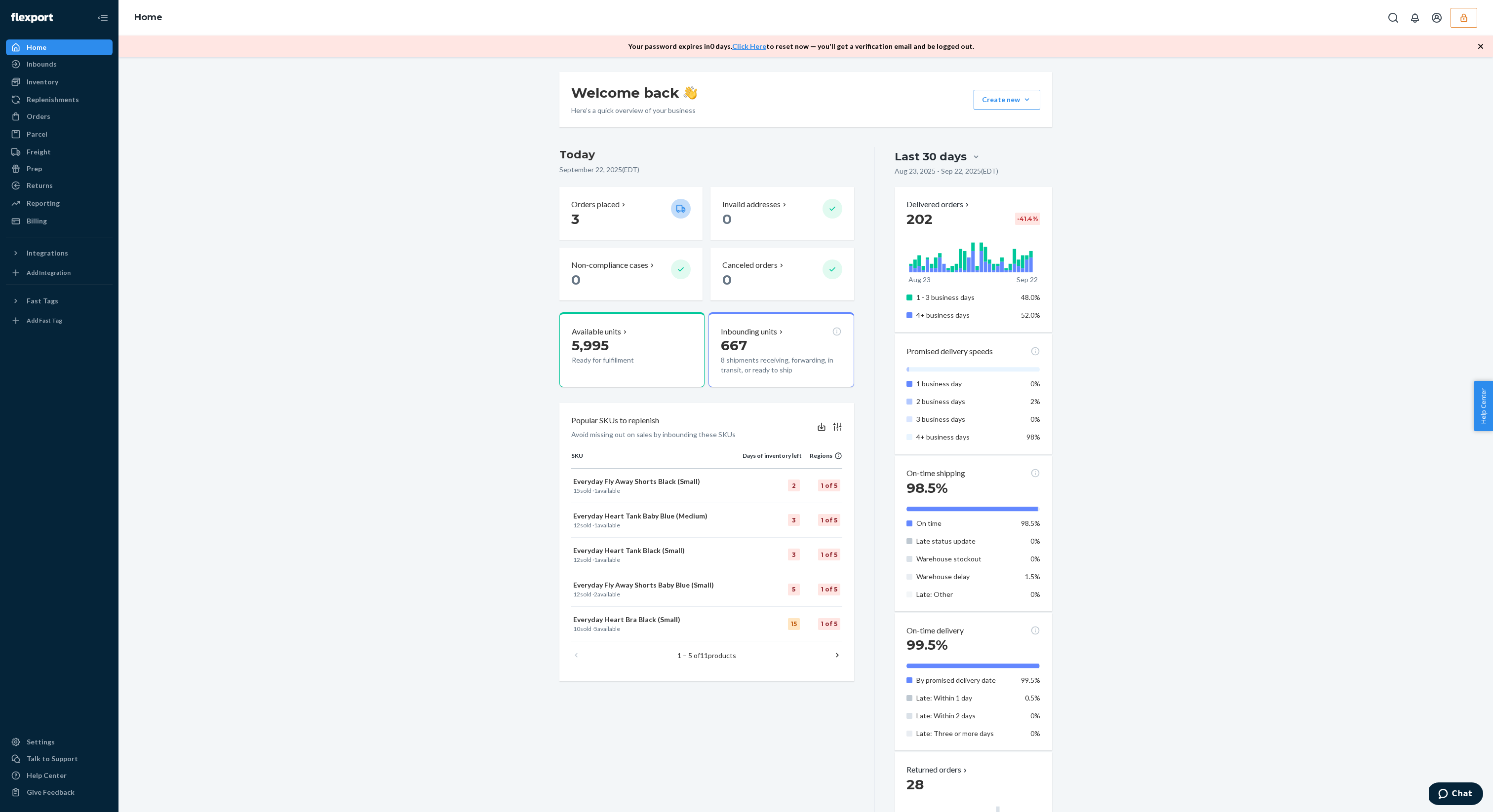
click at [1477, 46] on icon "button" at bounding box center [1480, 46] width 10 height 10
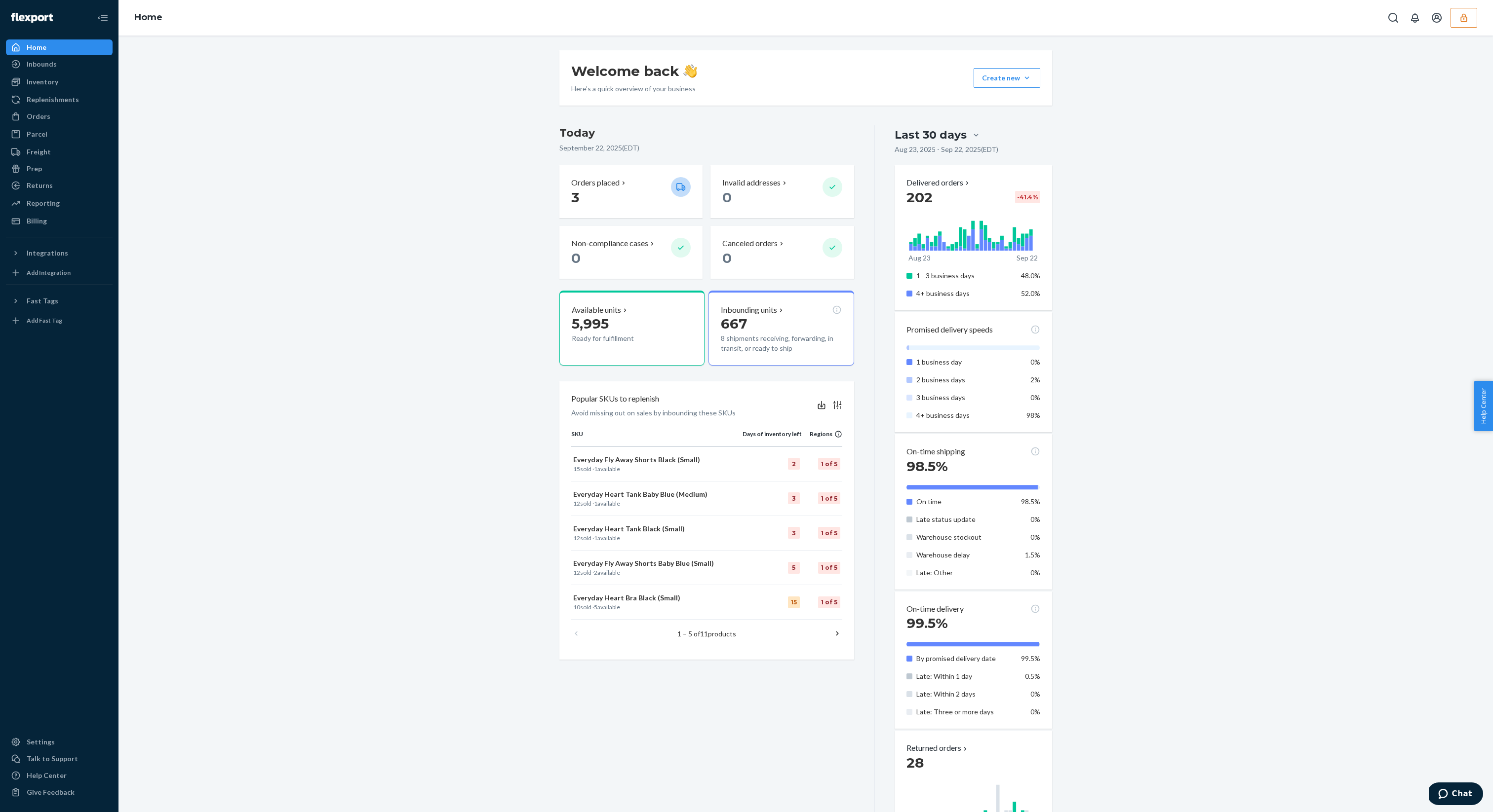
click at [1463, 22] on icon "button" at bounding box center [1463, 17] width 10 height 10
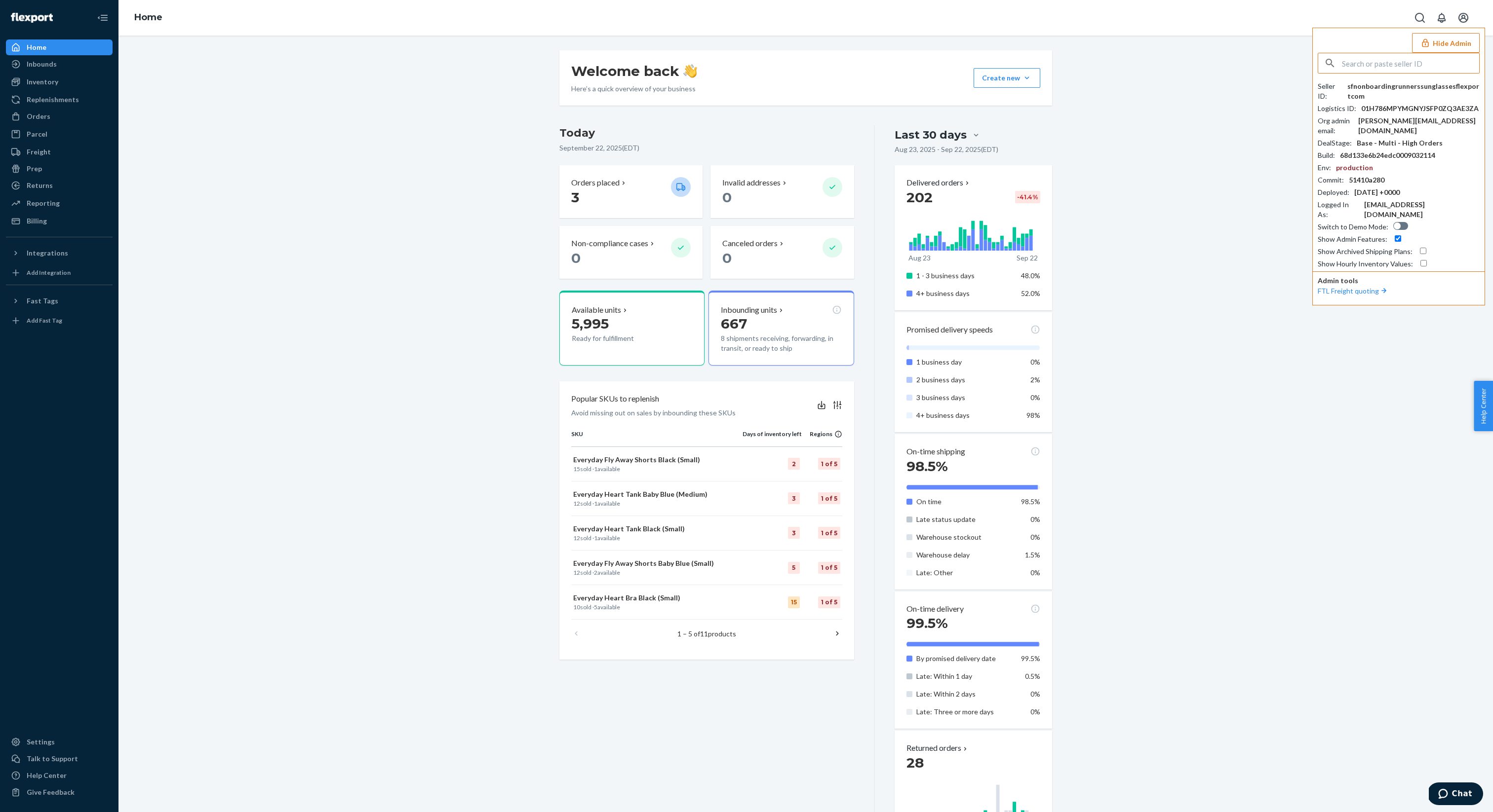
paste input "sfnonboardingrunnerssunglassesflexportcom"
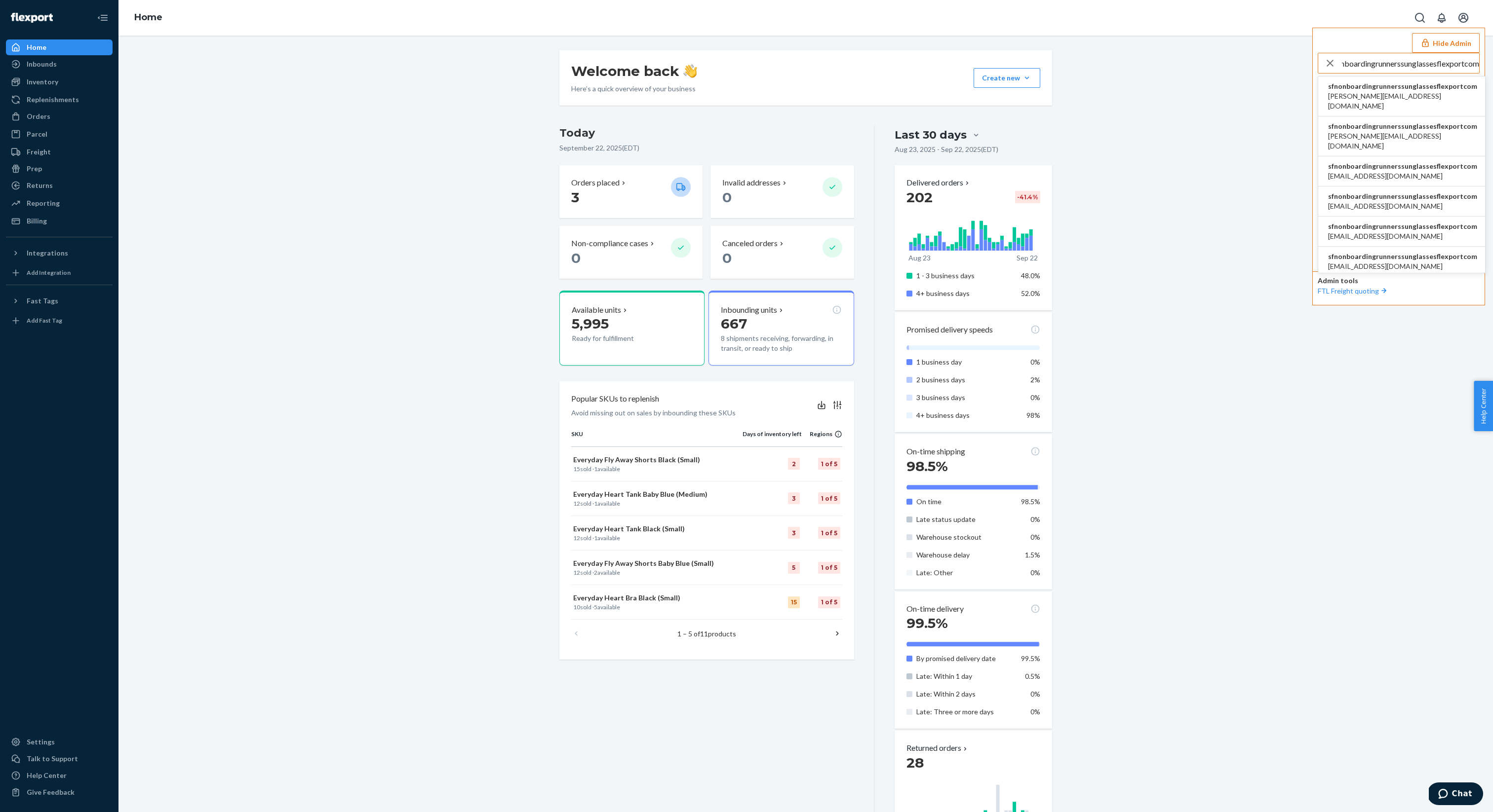
type input "sfnonboardingrunnerssunglassesflexportcom"
click at [1395, 90] on span "sfnonboardingrunnerssunglassesflexportcom" at bounding box center [1402, 86] width 149 height 10
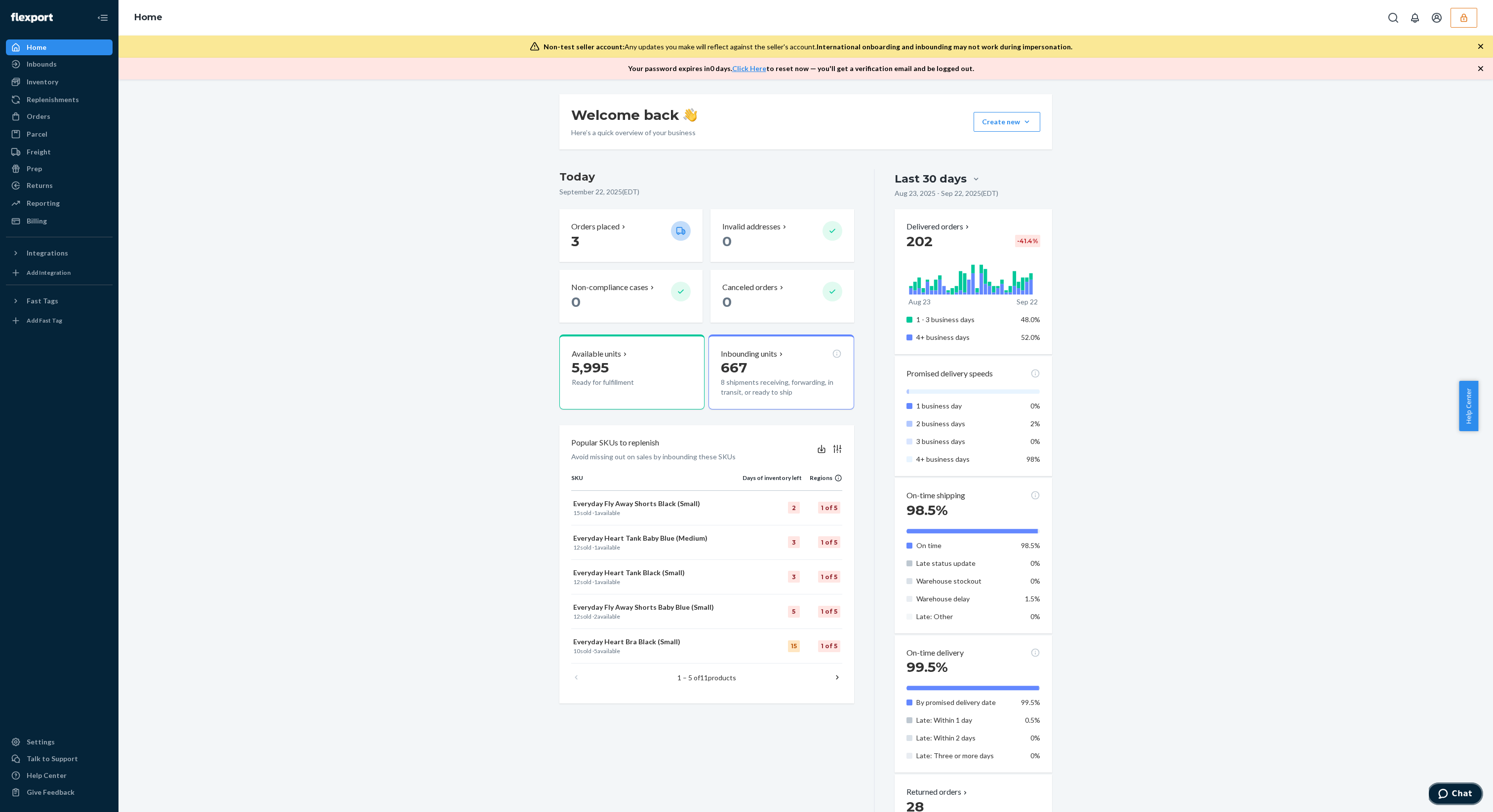
click at [1441, 796] on icon "Chat" at bounding box center [1442, 793] width 10 height 10
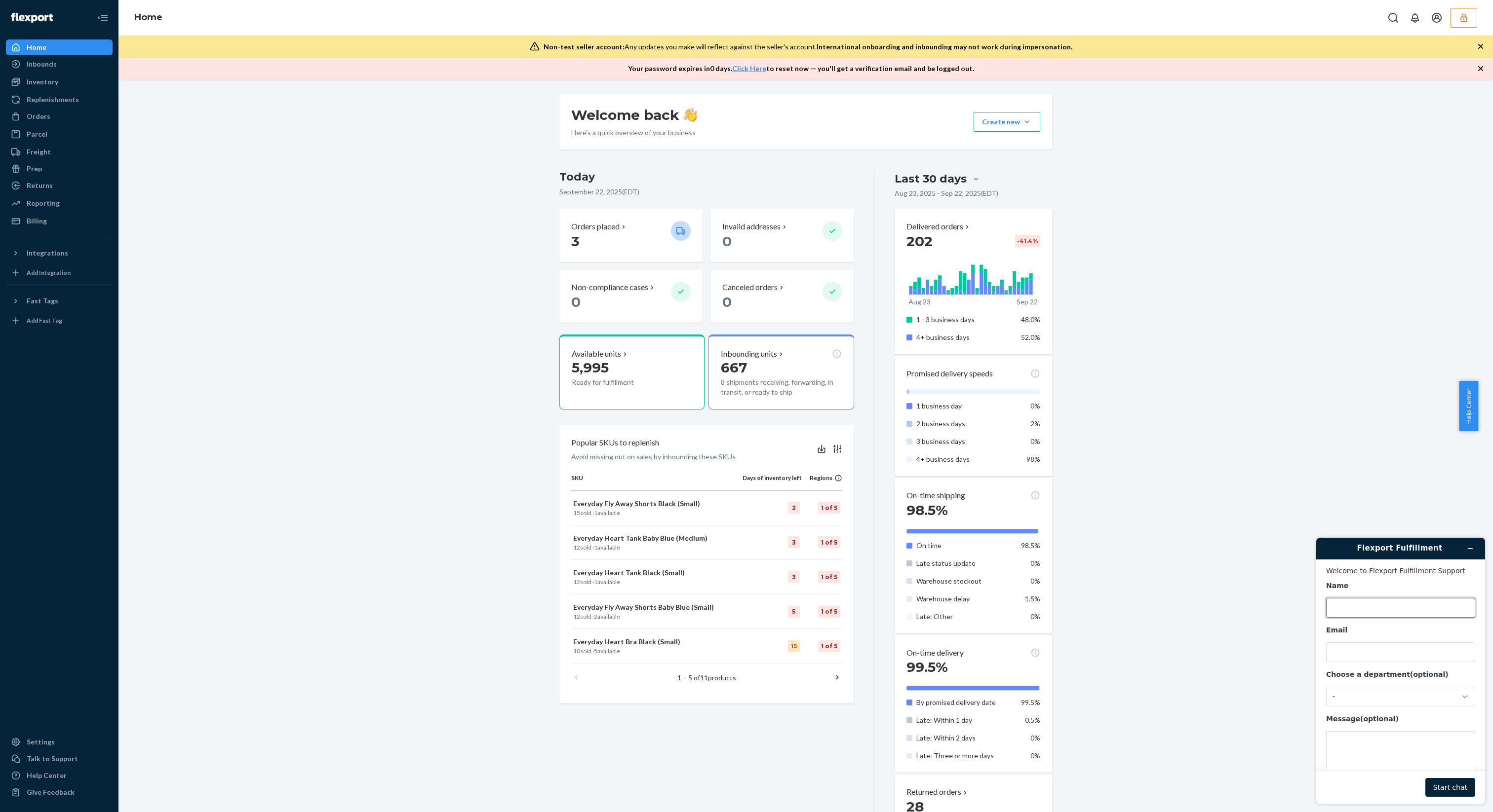
click at [1361, 611] on input "Name" at bounding box center [1401, 607] width 149 height 20
click at [1354, 651] on input "Email" at bounding box center [1401, 652] width 149 height 20
click at [1369, 691] on div "-" at bounding box center [1401, 697] width 149 height 20
click at [1428, 737] on li "Messaging (Chat Team)" at bounding box center [1398, 738] width 145 height 18
click at [1409, 741] on textarea "Message (optional)" at bounding box center [1401, 758] width 149 height 55
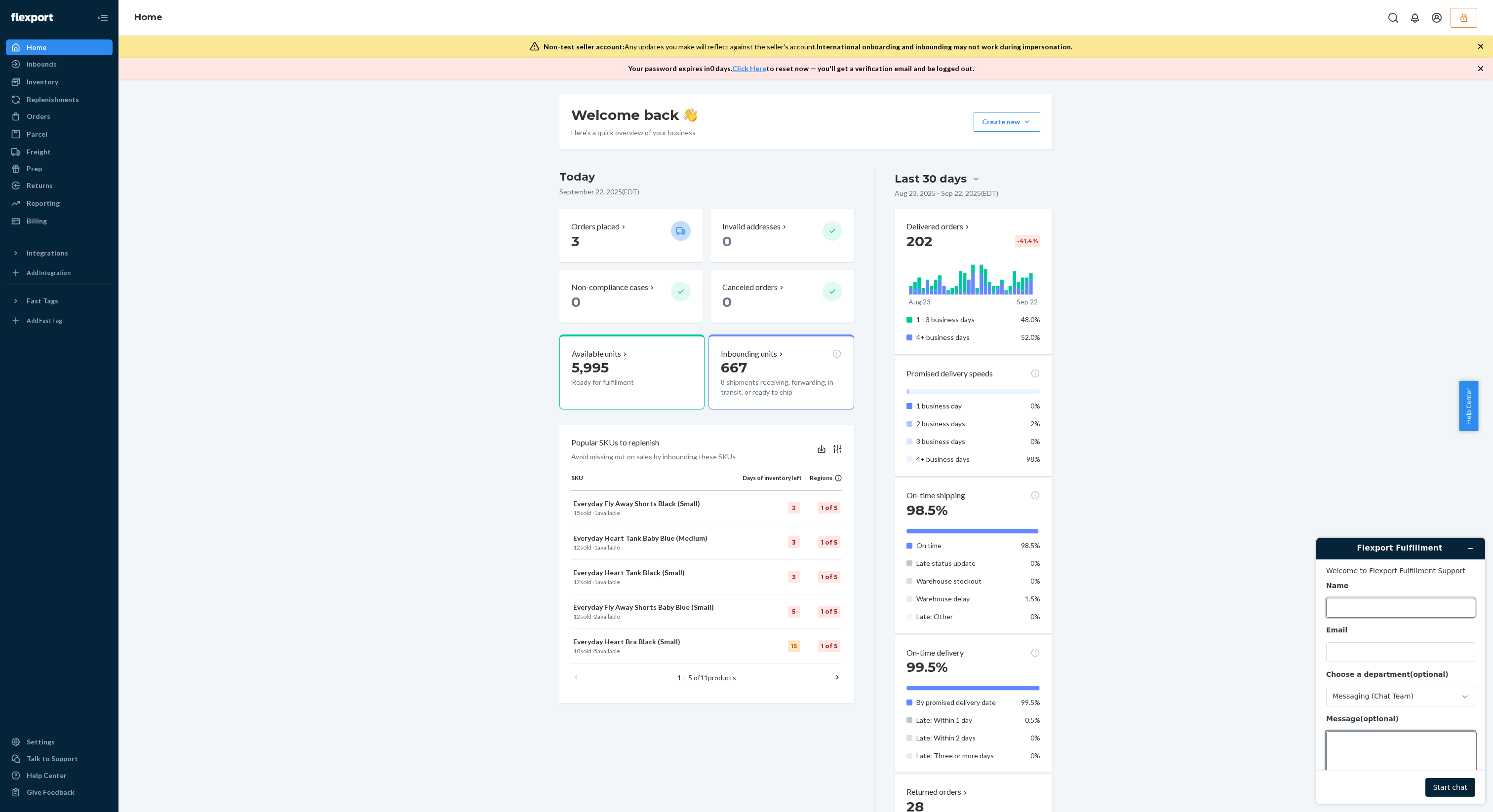
click at [1393, 616] on input "Name" at bounding box center [1401, 607] width 149 height 20
click at [1395, 722] on textarea "Message (optional)" at bounding box center [1401, 728] width 149 height 55
click at [1408, 682] on div "Name Email Choose a department (optional) Messaging (Chat Team) Message (option…" at bounding box center [1401, 653] width 149 height 205
click at [1423, 732] on textarea "Message (optional)" at bounding box center [1401, 728] width 149 height 55
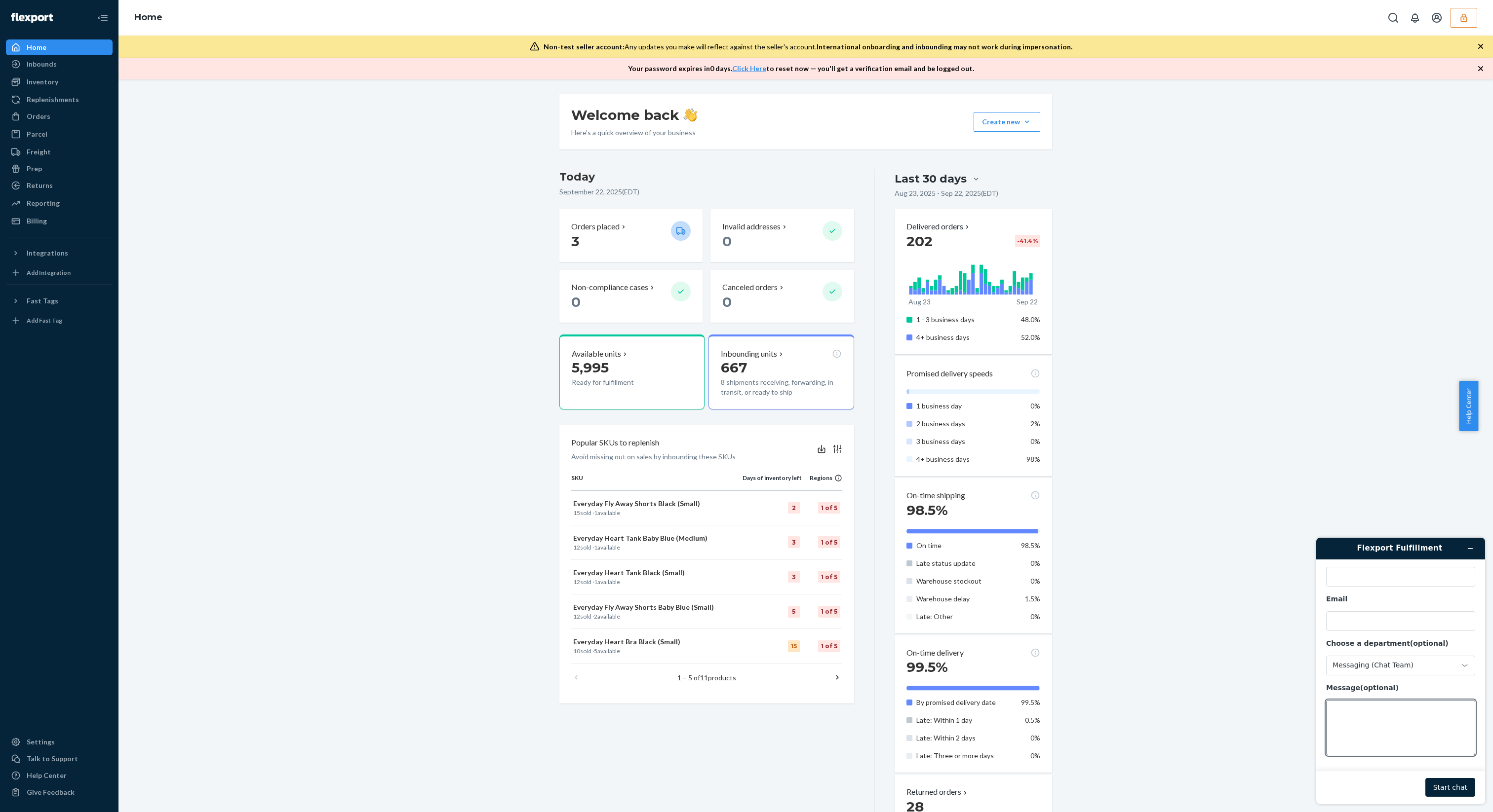
click at [1459, 14] on icon "button" at bounding box center [1463, 17] width 10 height 10
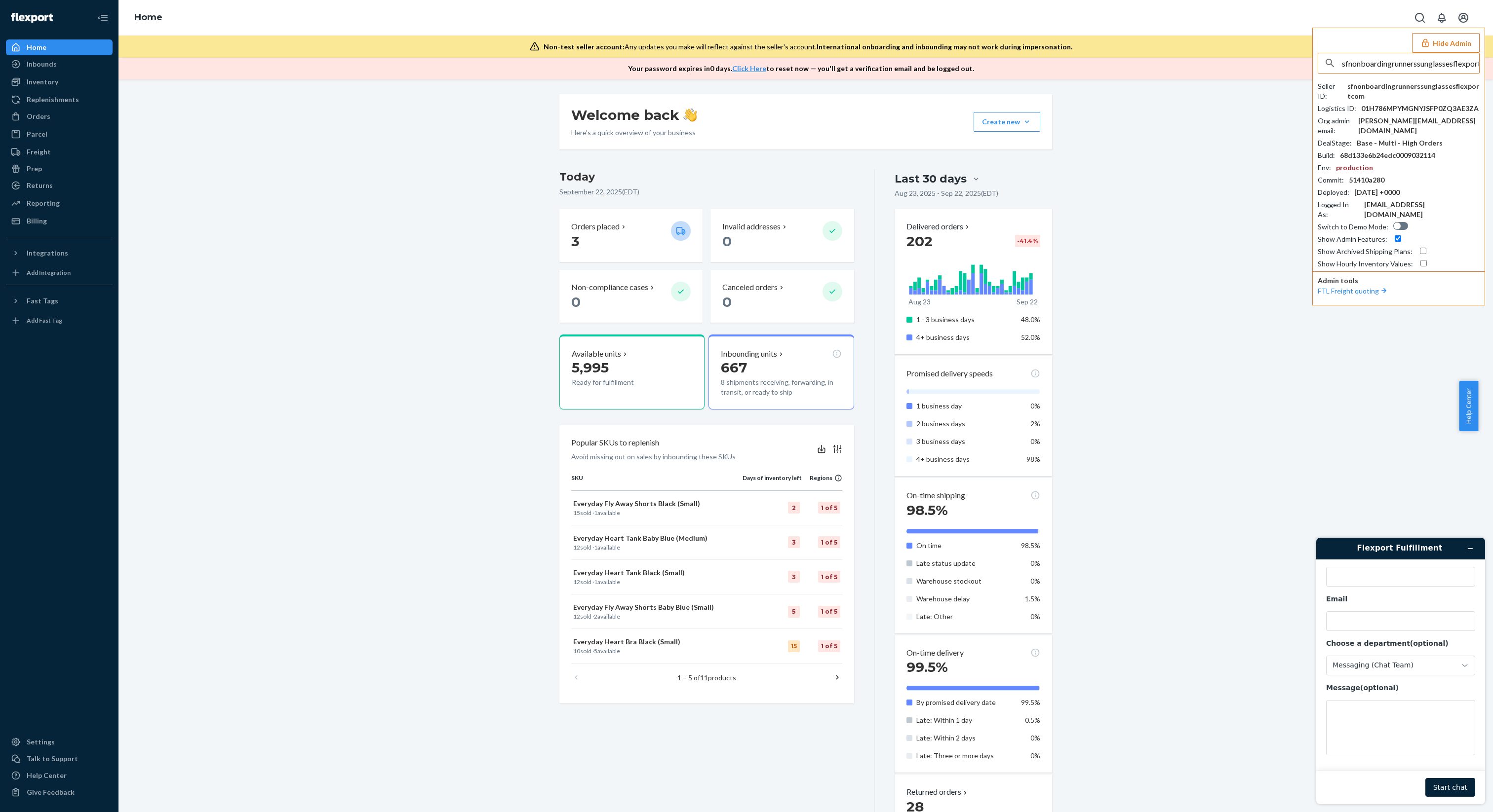
scroll to position [0, 19]
click at [1430, 68] on input "sfnonboardingrunnerssunglassesflexportcom" at bounding box center [1410, 63] width 137 height 20
type input "sfnonboardingrunnerssunglassesflexportcom"
click at [1314, 62] on div "Hide Admin sfnonboardingrunnerssunglassesflexportcom sfnonboardingrunnerssungla…" at bounding box center [1398, 166] width 173 height 278
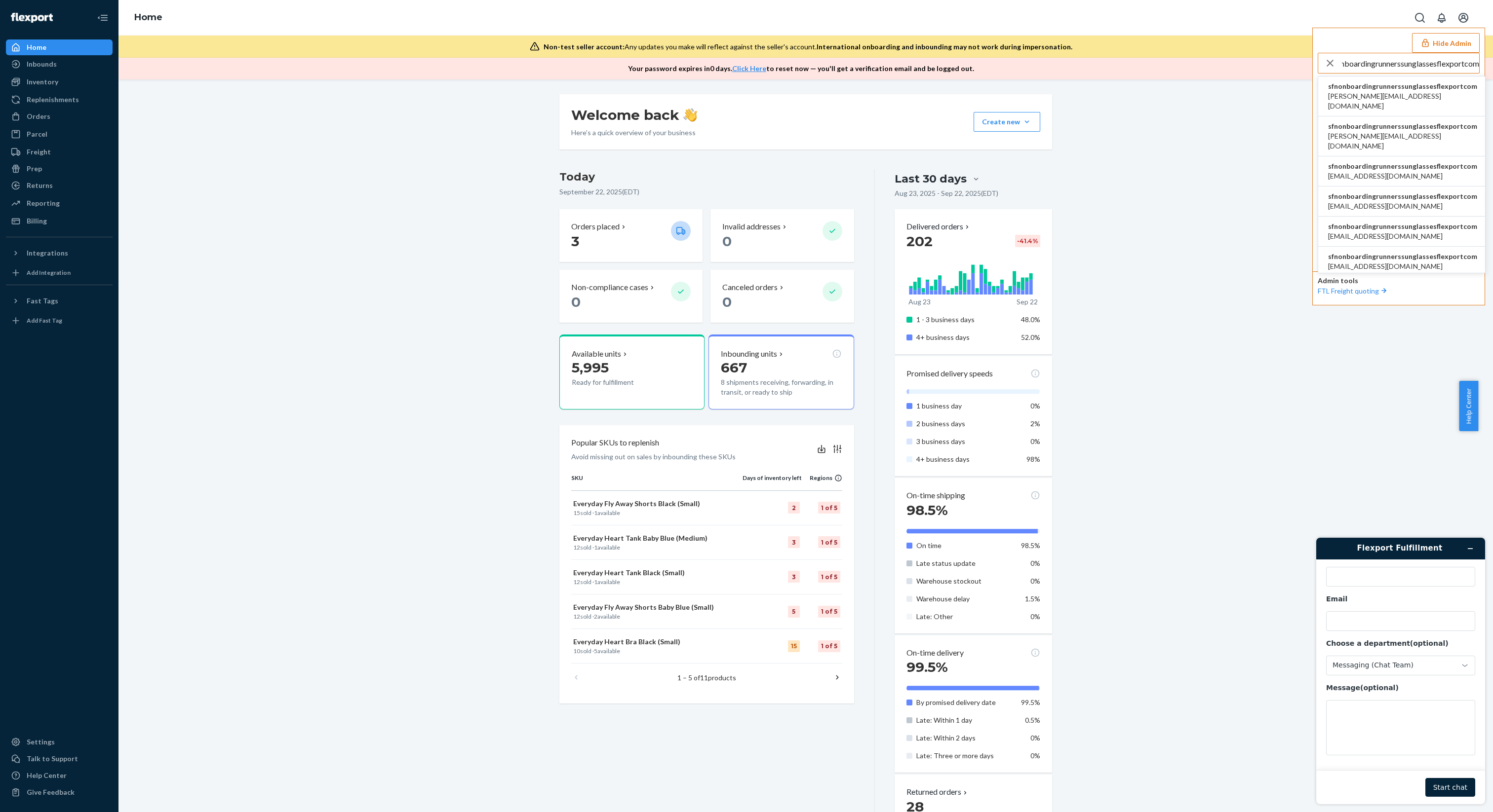
scroll to position [0, 0]
click at [1314, 62] on div "Hide Admin sfnonboardingrunnerssunglassesflexportcom sfnonboardingrunnerssungla…" at bounding box center [1398, 166] width 173 height 278
click at [1324, 63] on icon "button" at bounding box center [1330, 63] width 12 height 20
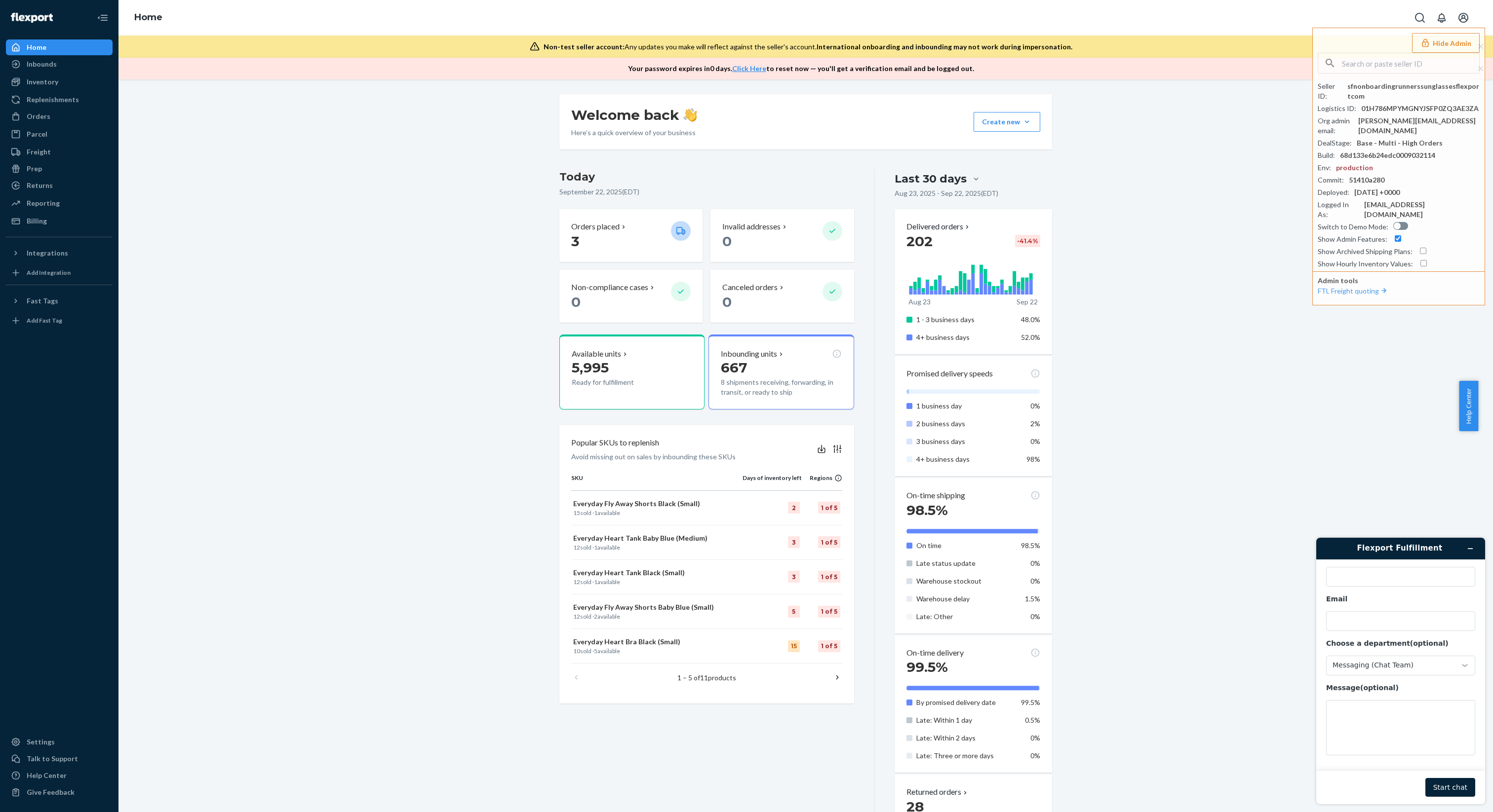
click at [1234, 132] on div "Welcome back Here’s a quick overview of your business Create new Create new inb…" at bounding box center [806, 559] width 1360 height 930
click at [1235, 153] on div "Welcome back Here’s a quick overview of your business Create new Create new inb…" at bounding box center [806, 559] width 1360 height 930
click at [1455, 42] on button "Hide Admin" at bounding box center [1445, 42] width 68 height 20
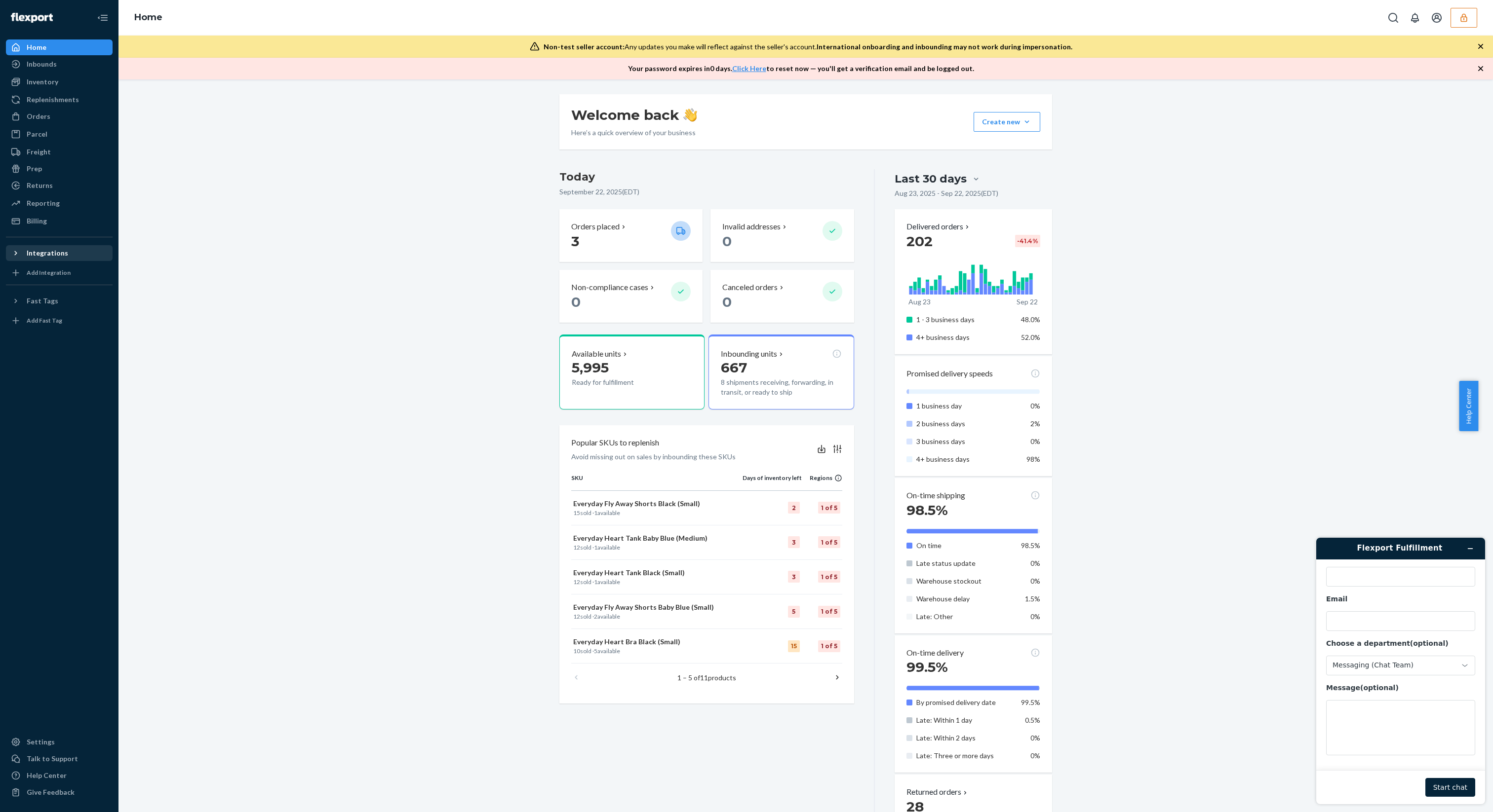
click at [64, 260] on button "Integrations" at bounding box center [59, 252] width 106 height 16
click at [54, 288] on div "Shopify" at bounding box center [59, 287] width 105 height 14
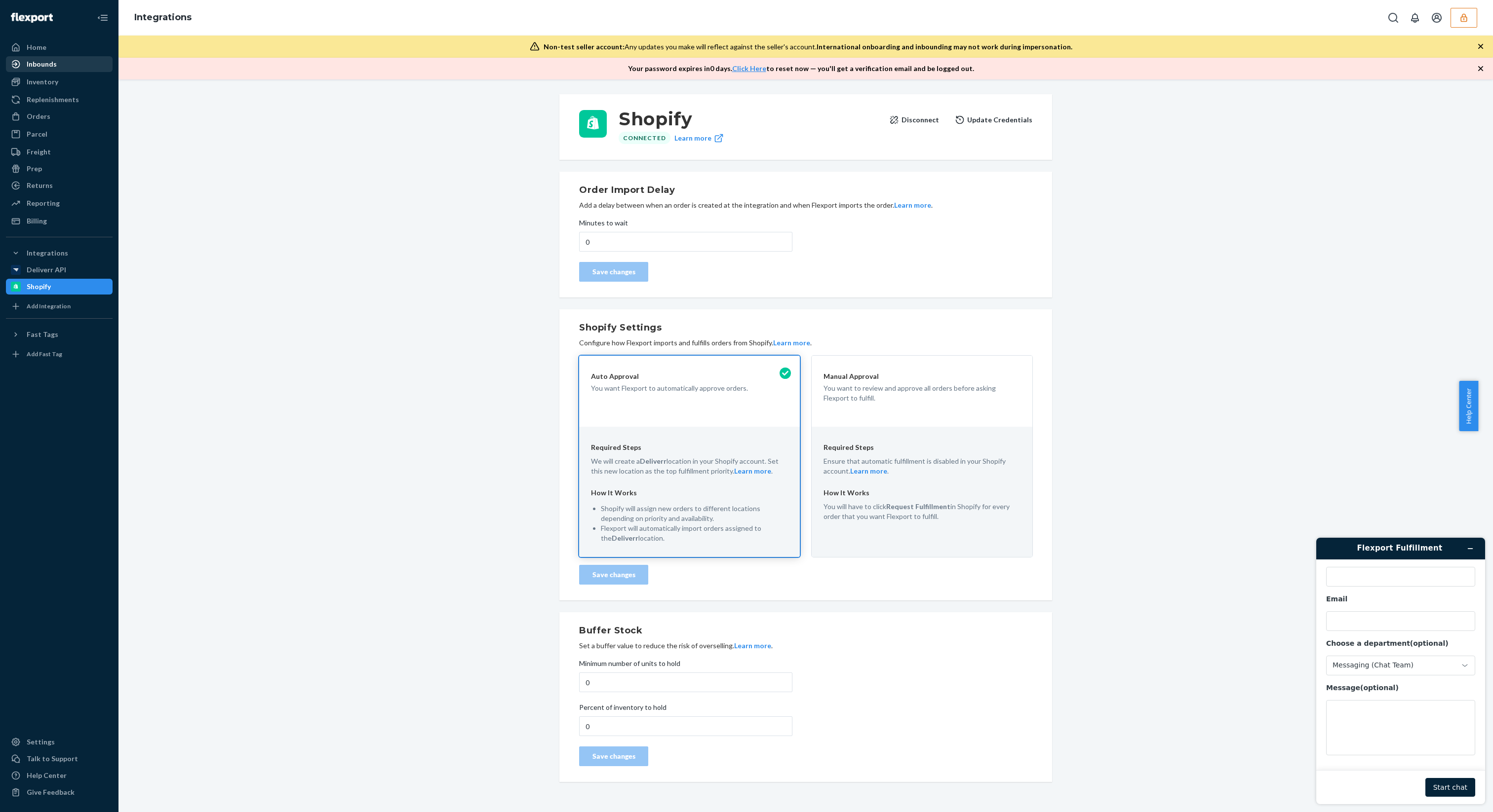
click at [50, 68] on div "Inbounds" at bounding box center [42, 64] width 30 height 10
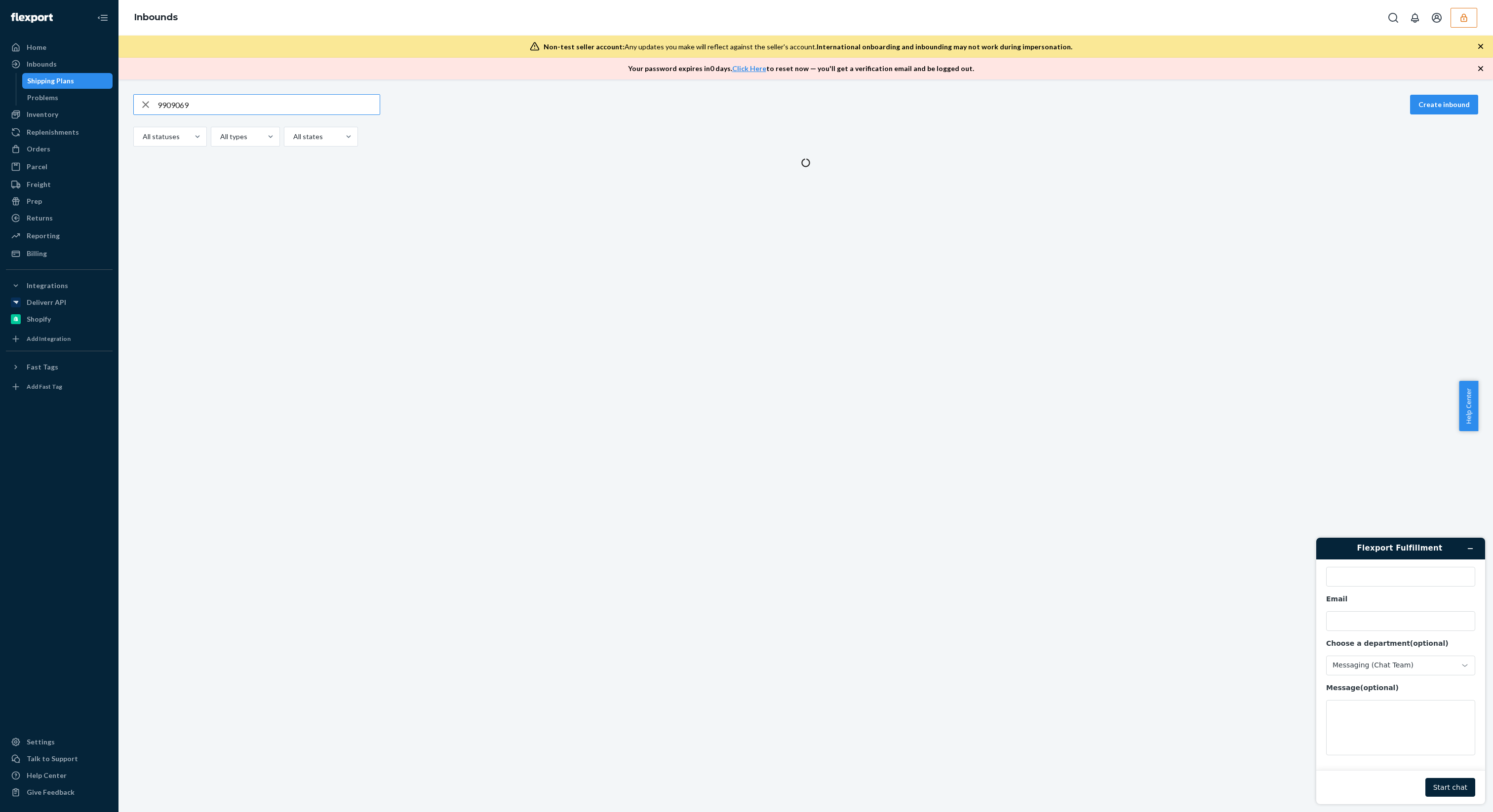
type input "9909069"
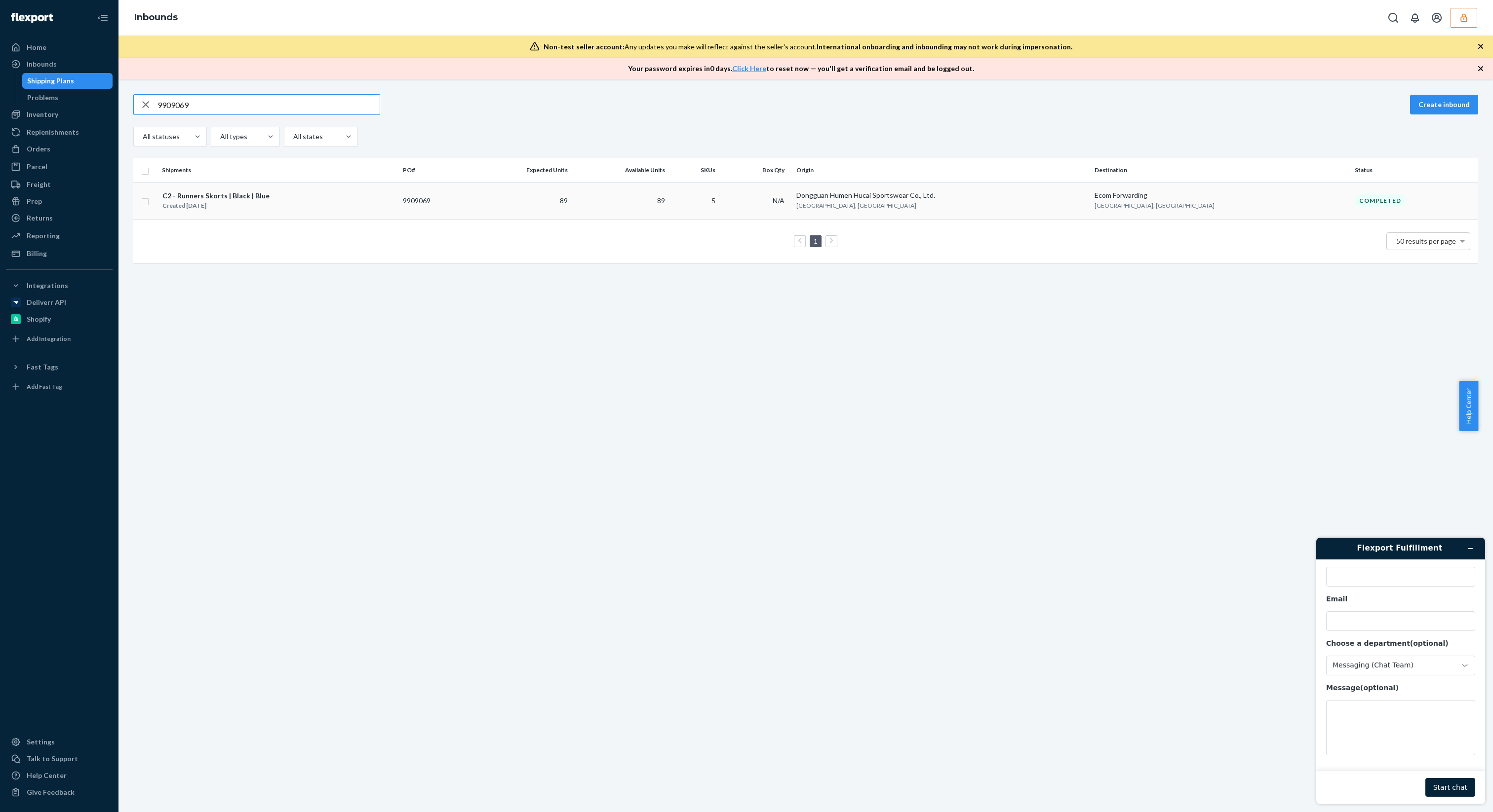
type input "9909069"
click at [313, 188] on td "C2 - Runners Skorts | Black | Blue Created Aug 22, 2025" at bounding box center [278, 201] width 241 height 37
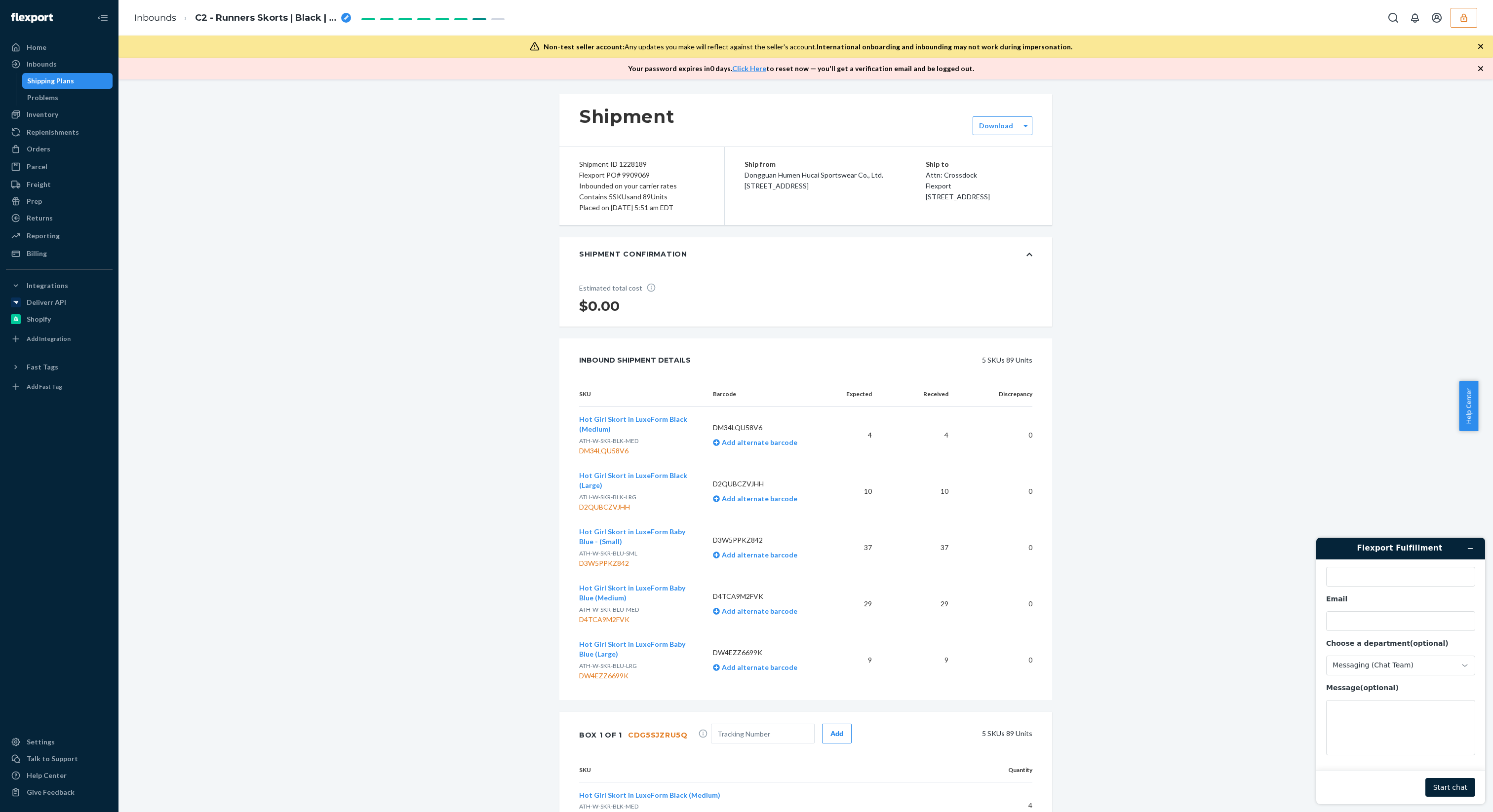
click at [1476, 74] on button "button" at bounding box center [1480, 69] width 10 height 10
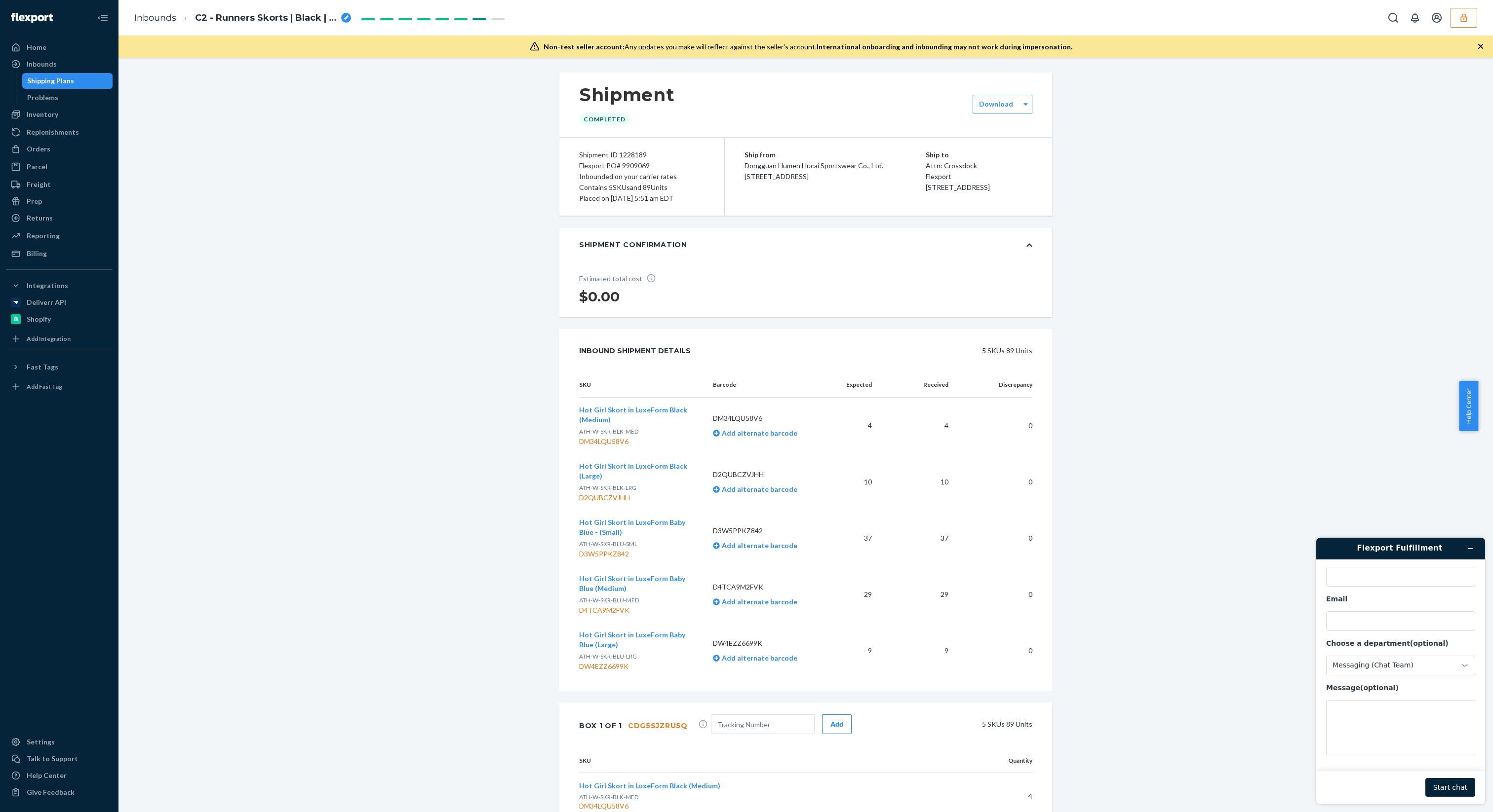
click at [1477, 43] on icon "button" at bounding box center [1480, 46] width 10 height 10
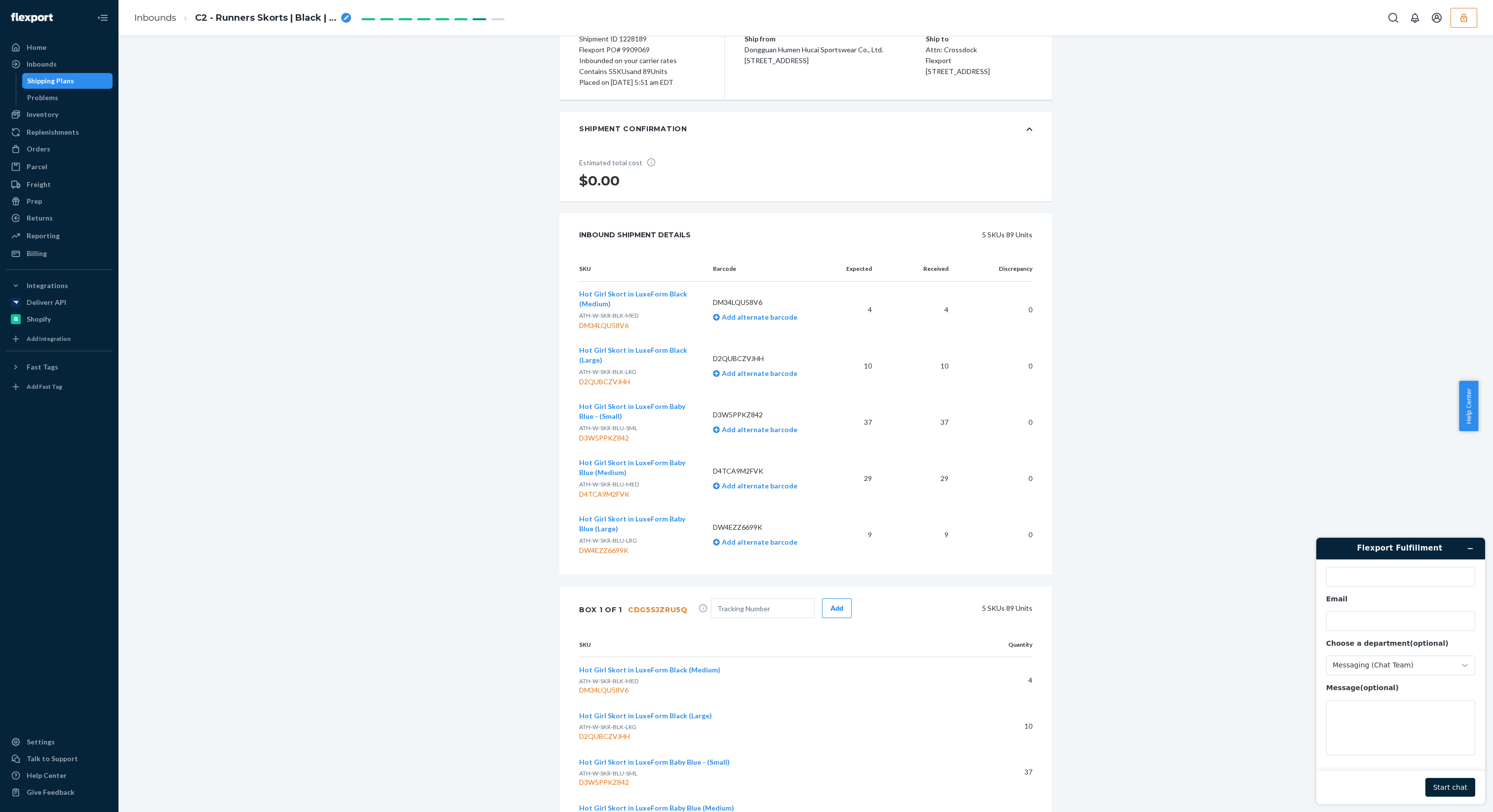
scroll to position [97, 0]
click at [719, 298] on p "DM34LQU58V6" at bounding box center [768, 299] width 110 height 10
copy p "DM34LQU58V6"
click at [611, 295] on button "Hot Girl Skort in LuxeForm Black (Medium)" at bounding box center [638, 295] width 118 height 20
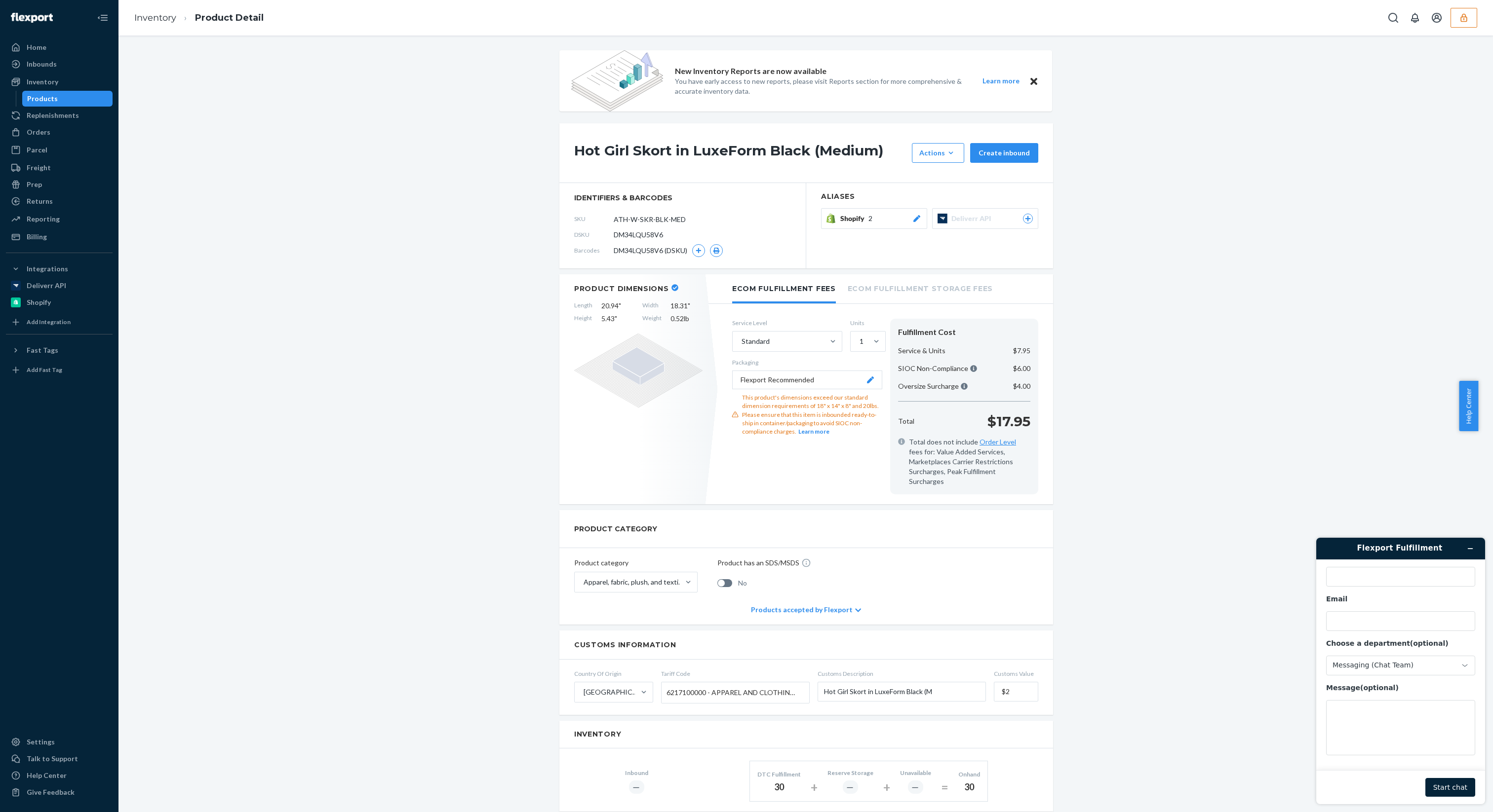
click at [853, 226] on button "Shopify 2" at bounding box center [873, 219] width 106 height 21
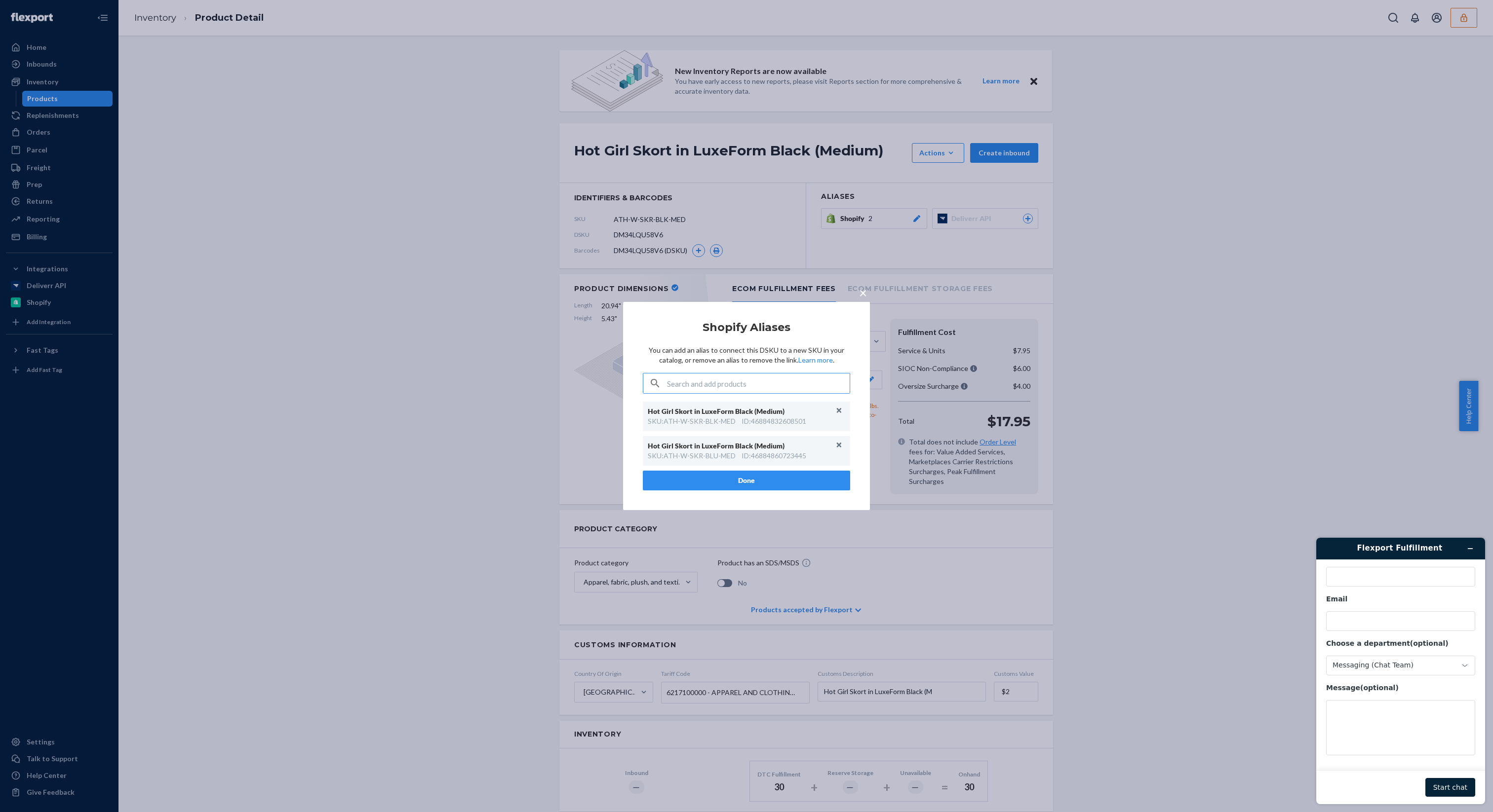
click at [863, 299] on span "×" at bounding box center [862, 292] width 8 height 17
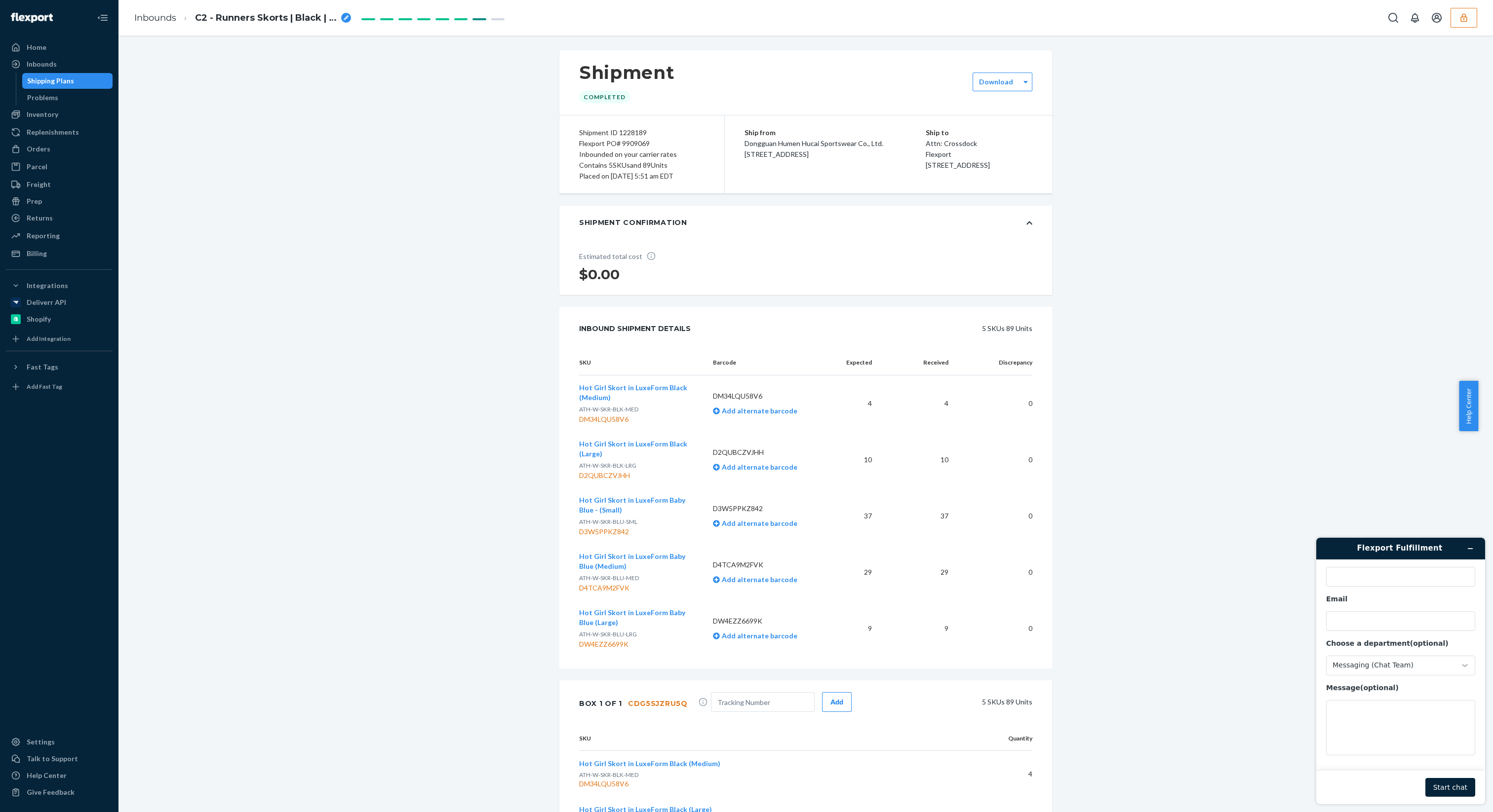
click at [617, 432] on td "Hot Girl Skort in LuxeForm Black (Large) ATH-W-SKR-BLK-LRG D2QUBCZVJHH" at bounding box center [642, 460] width 126 height 57
click at [617, 443] on span "Hot Girl Skort in LuxeForm Black (Large)" at bounding box center [633, 449] width 108 height 19
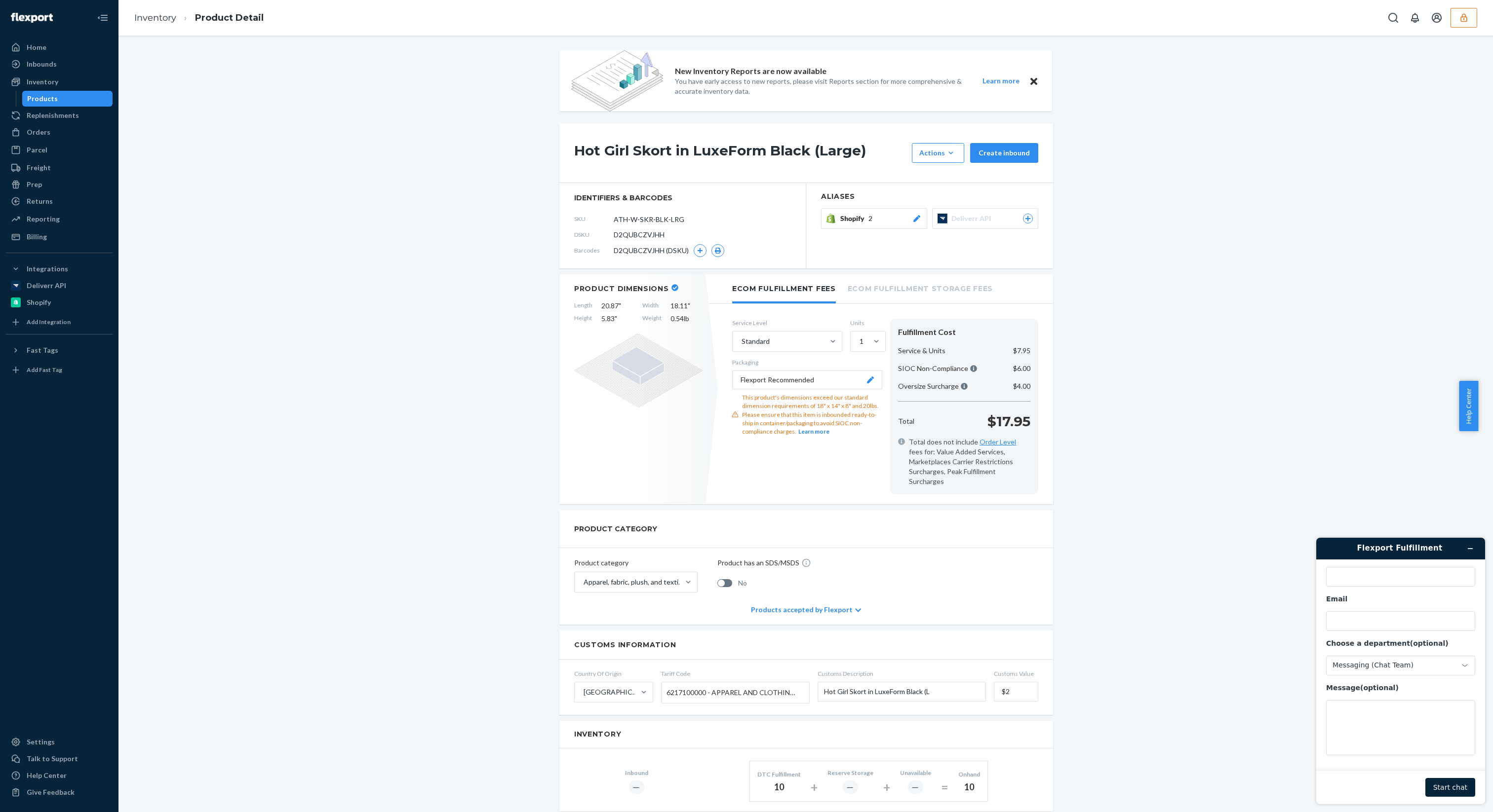
click at [870, 222] on div "Shopify 2" at bounding box center [880, 218] width 81 height 10
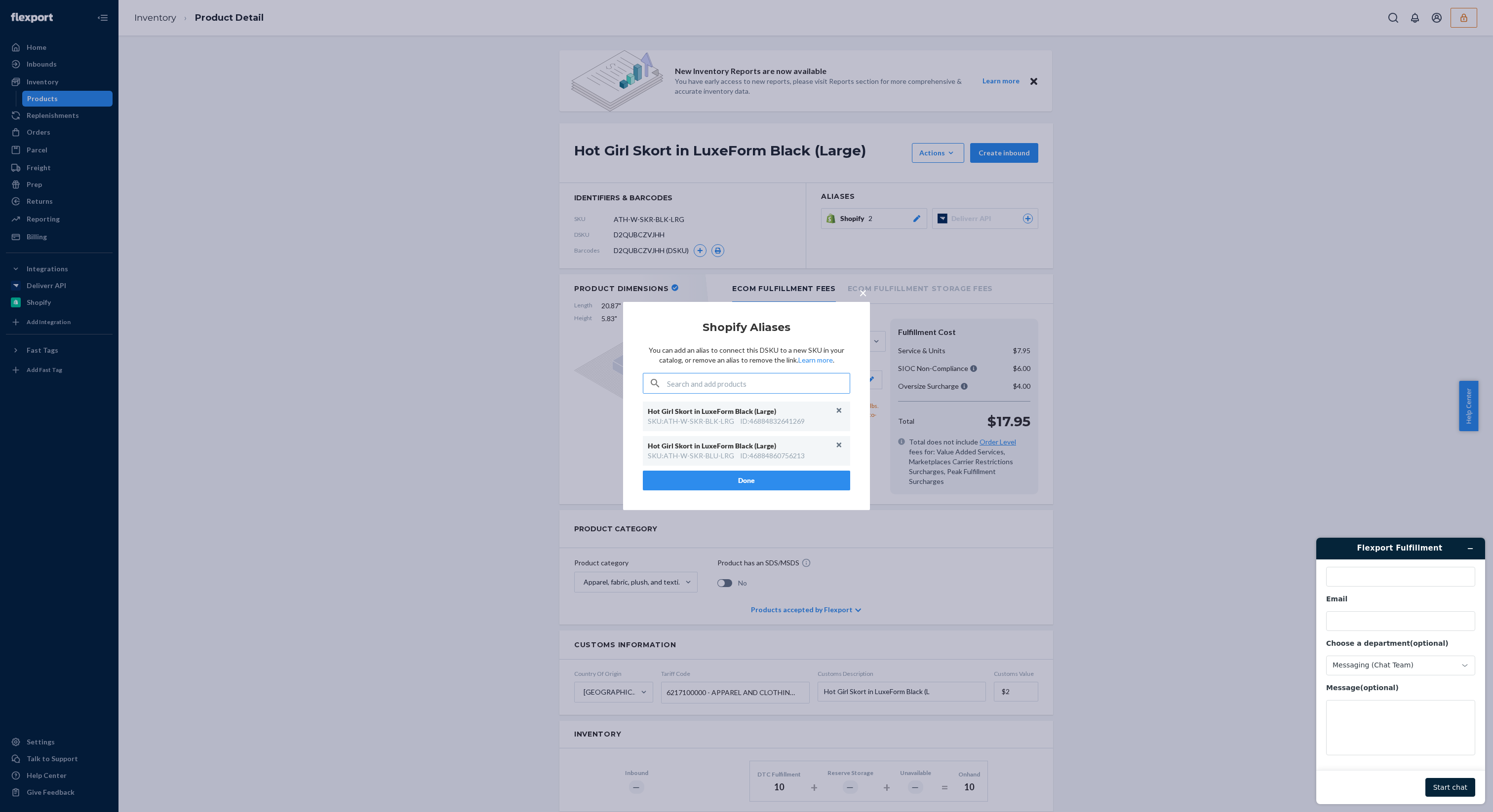
click at [861, 298] on span "×" at bounding box center [862, 292] width 8 height 17
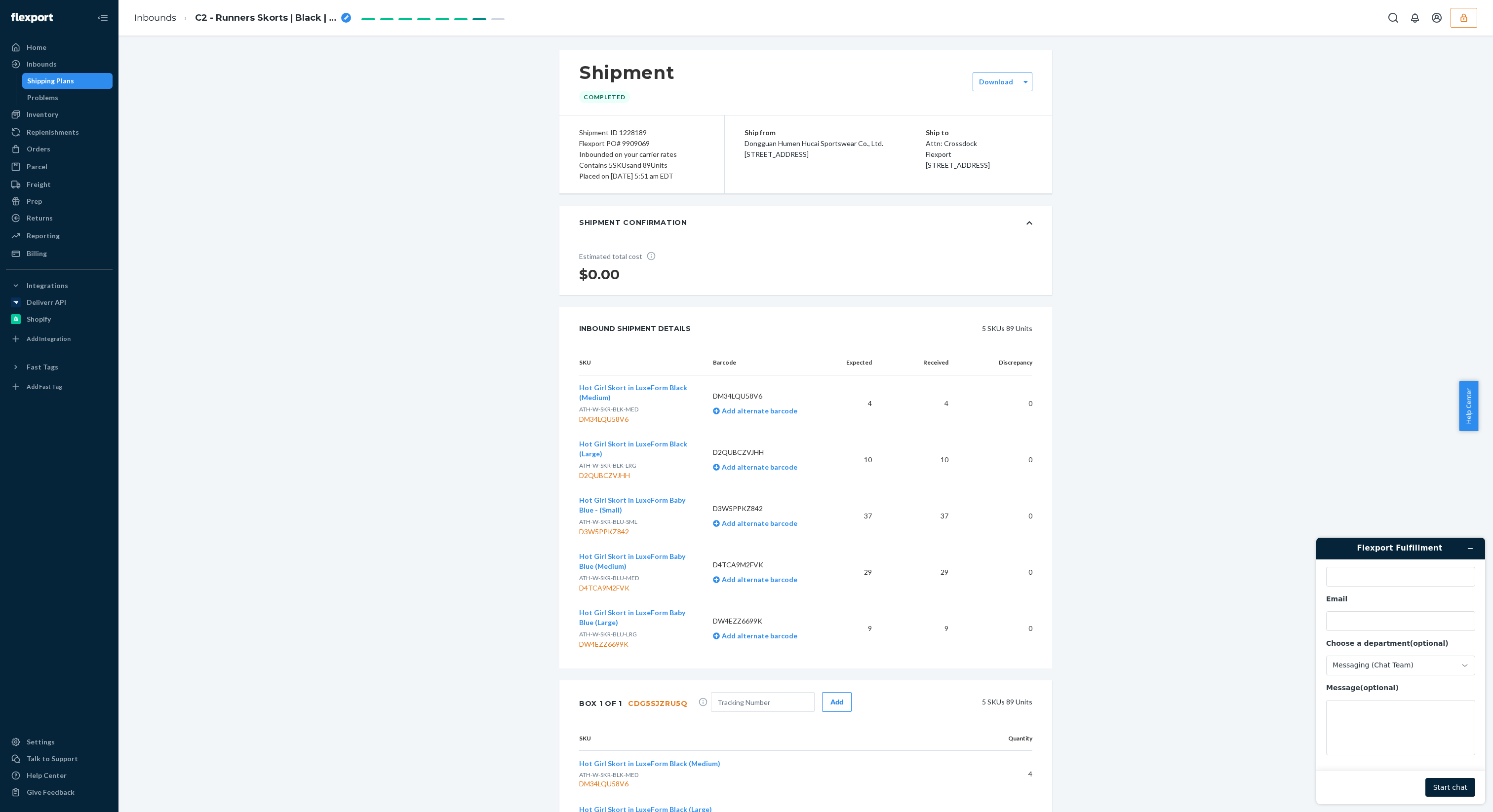
scroll to position [39, 0]
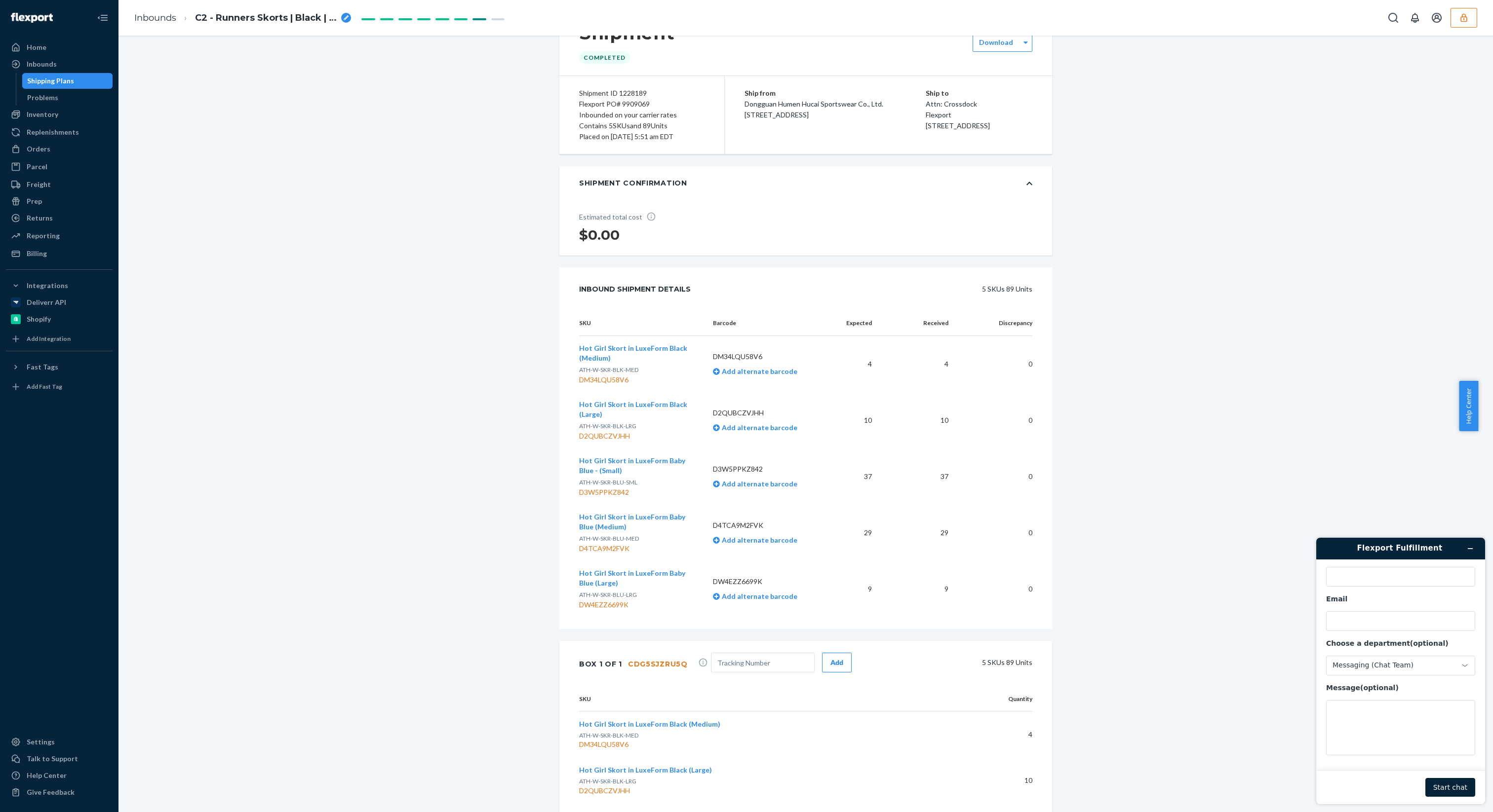
click at [631, 467] on button "Hot Girl Skort in LuxeForm Baby Blue - (Small)" at bounding box center [638, 466] width 118 height 20
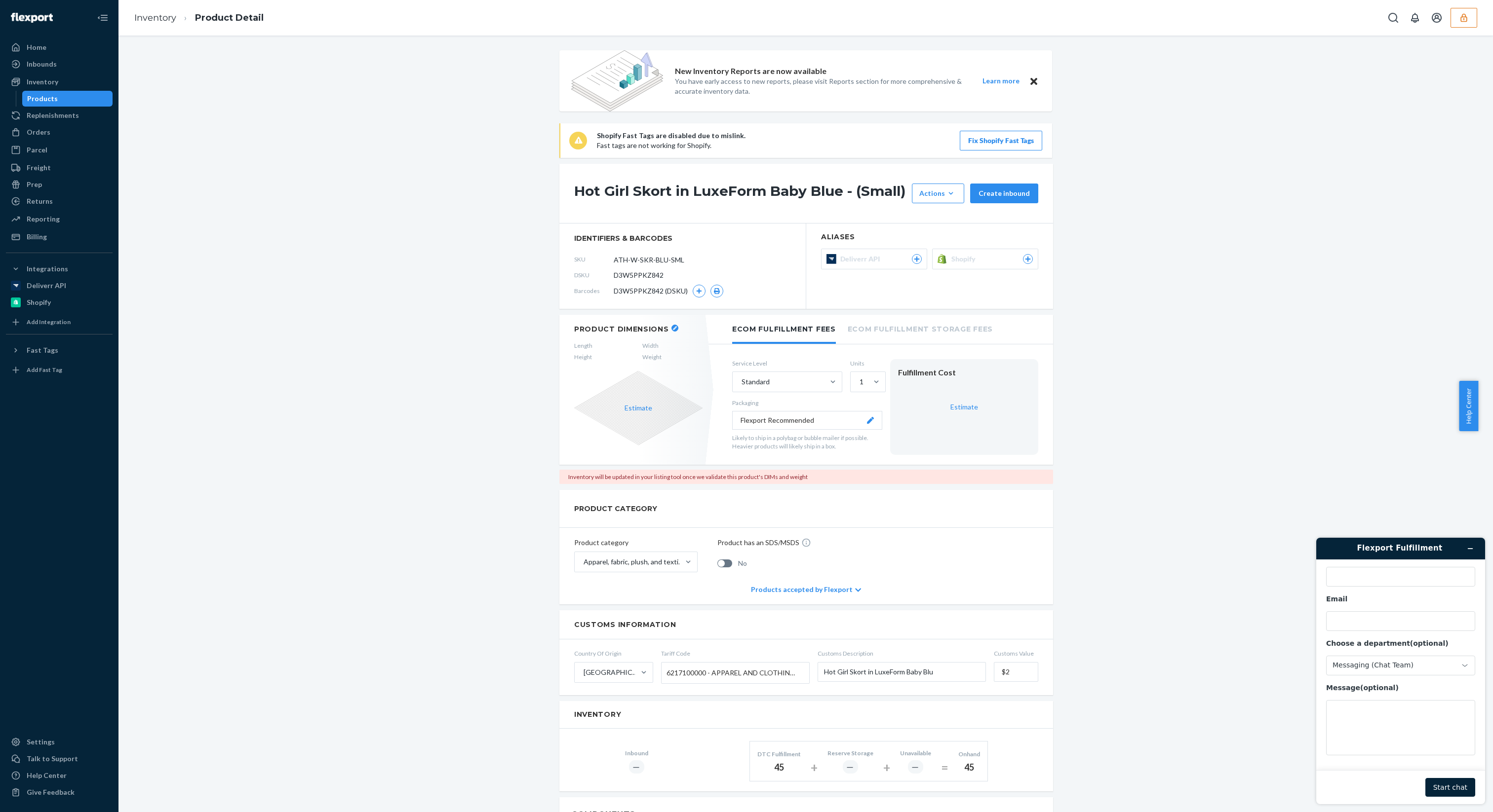
click at [634, 280] on span "D3W5PPKZ842" at bounding box center [638, 275] width 50 height 10
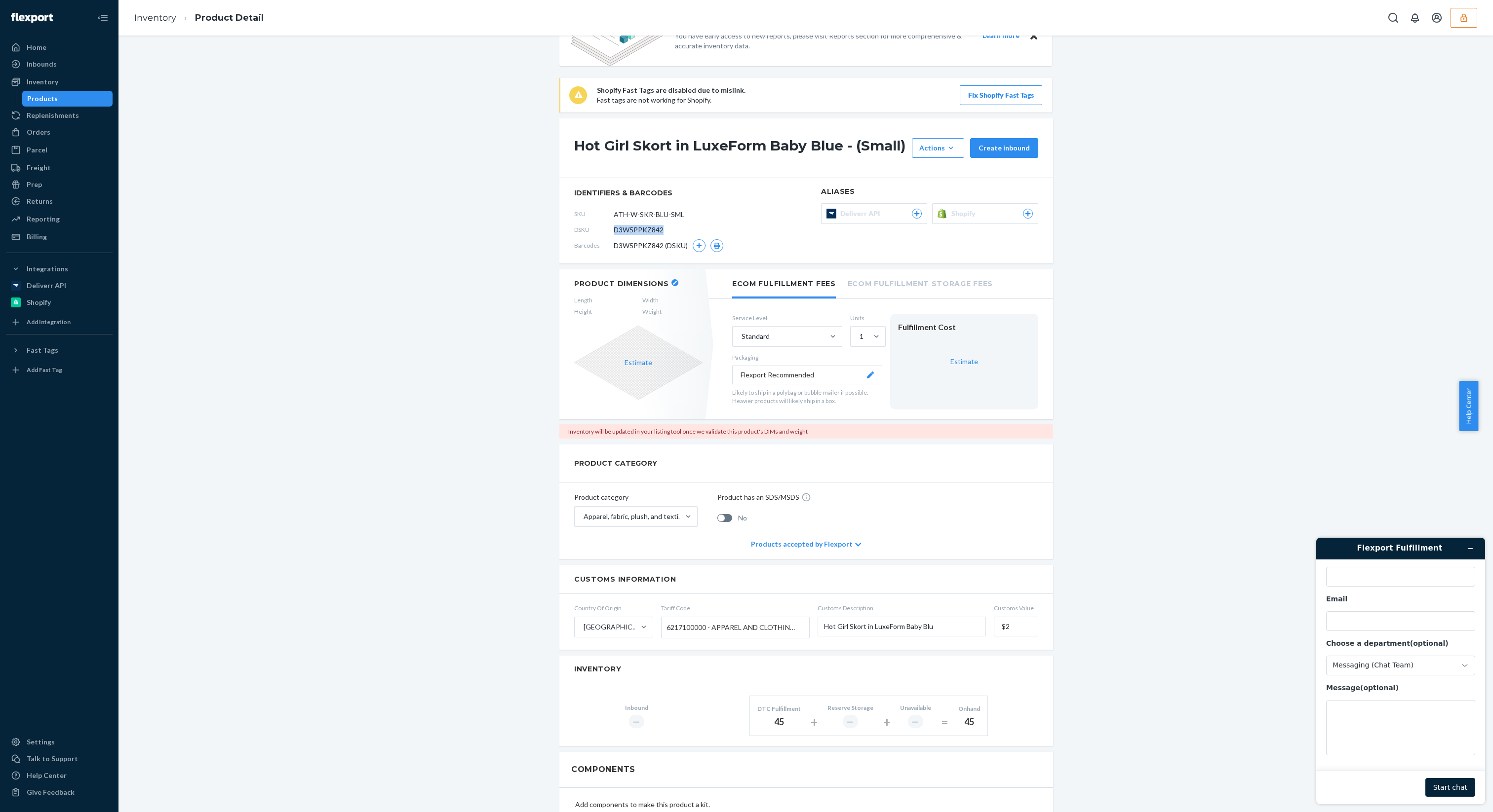
scroll to position [58, 0]
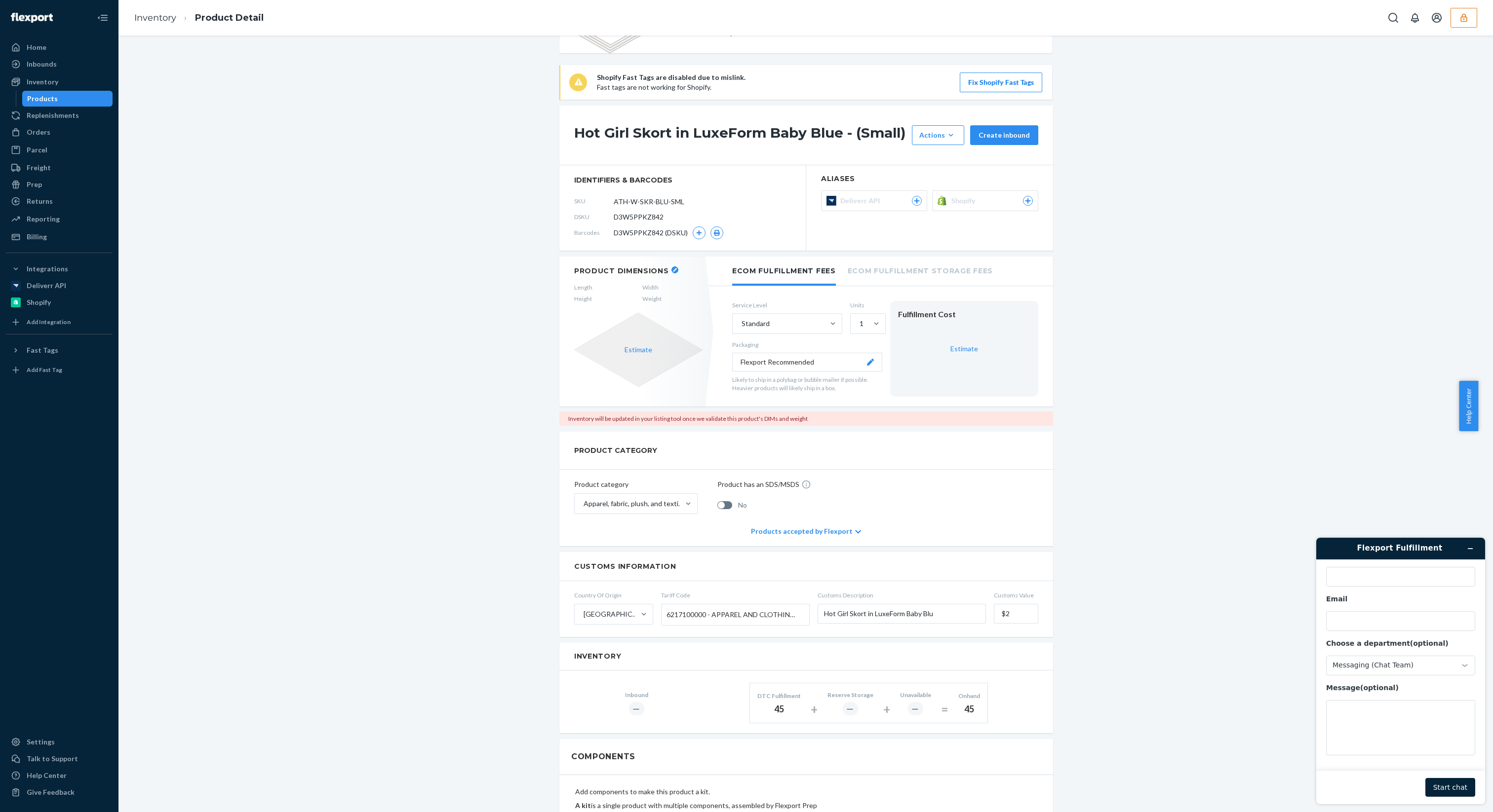
click at [783, 674] on div "Inbound ― DTC Fulfillment 45 + Reserve Storage ― + Unavailable ― = Onhand 45" at bounding box center [806, 702] width 494 height 63
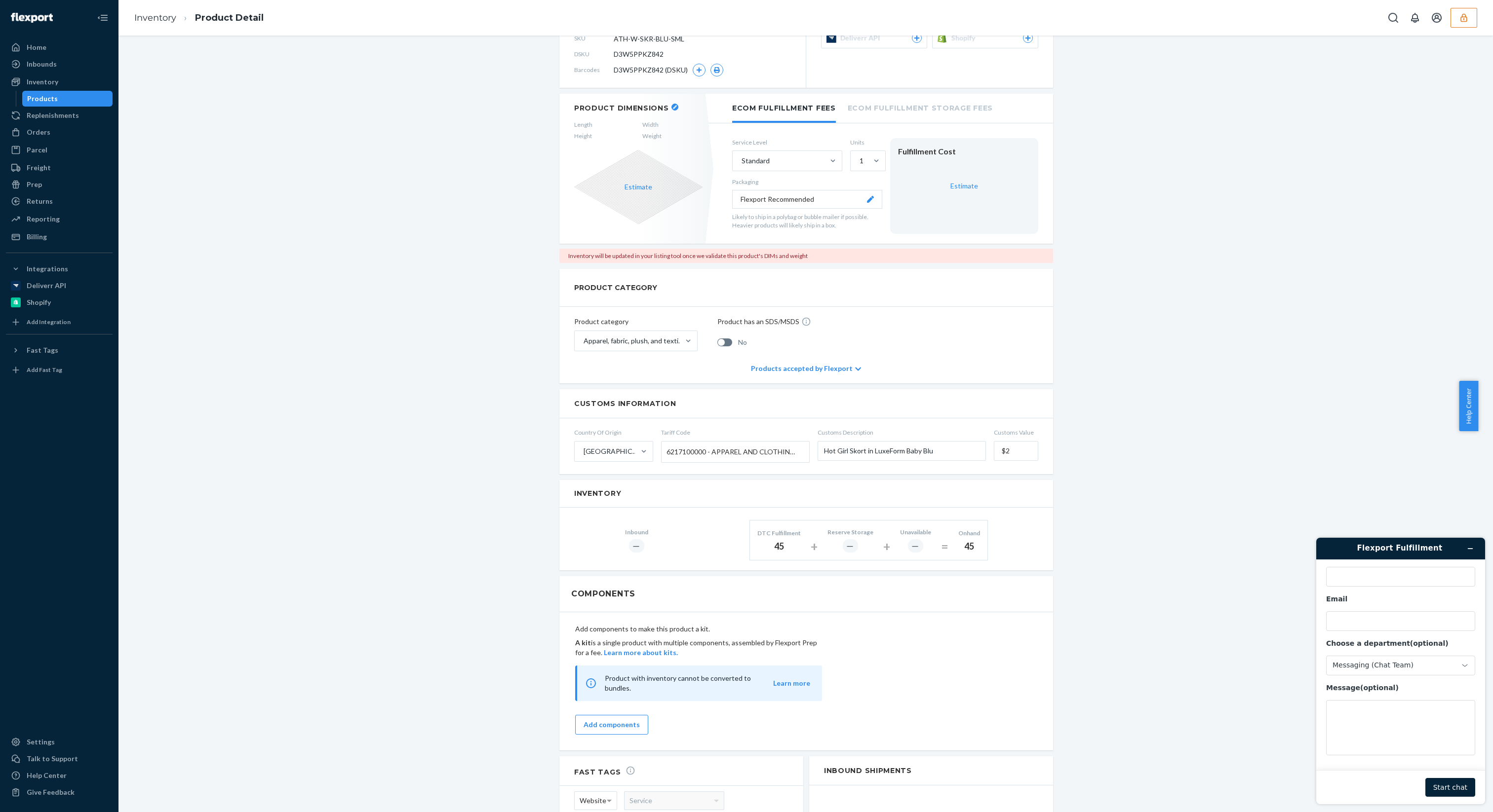
scroll to position [185, 0]
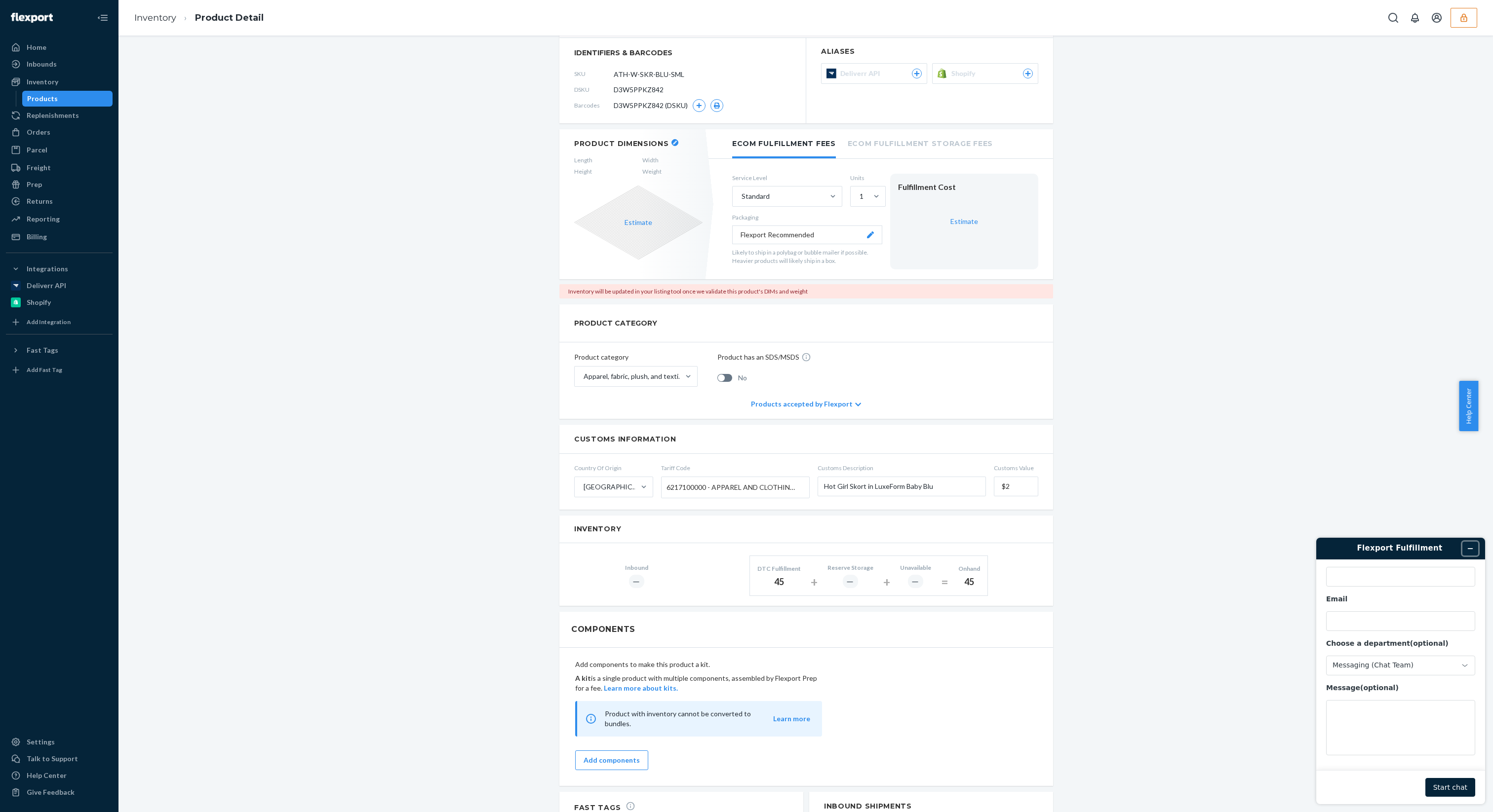
click at [1469, 546] on icon "Minimize widget" at bounding box center [1469, 548] width 7 height 7
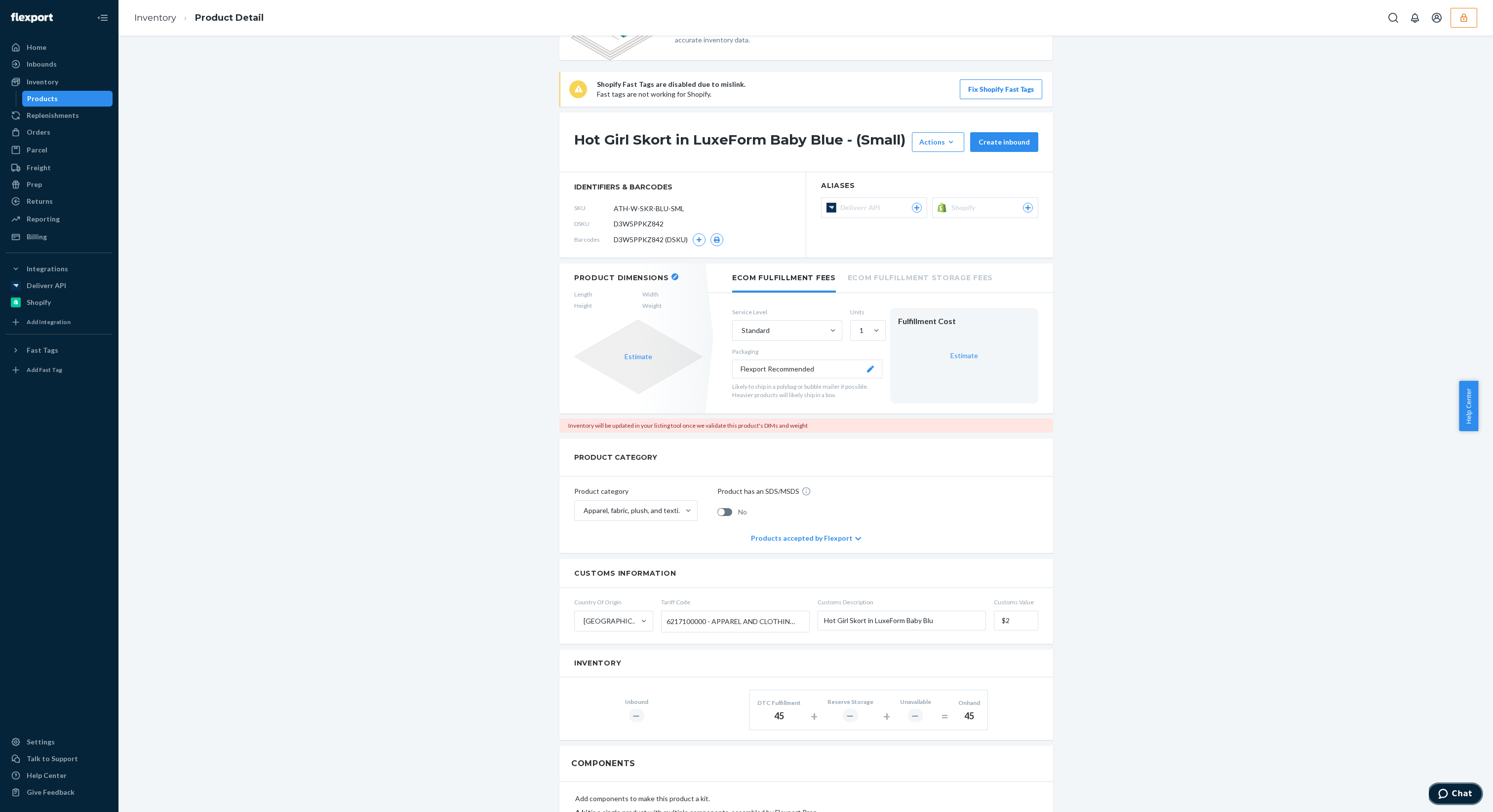
scroll to position [0, 0]
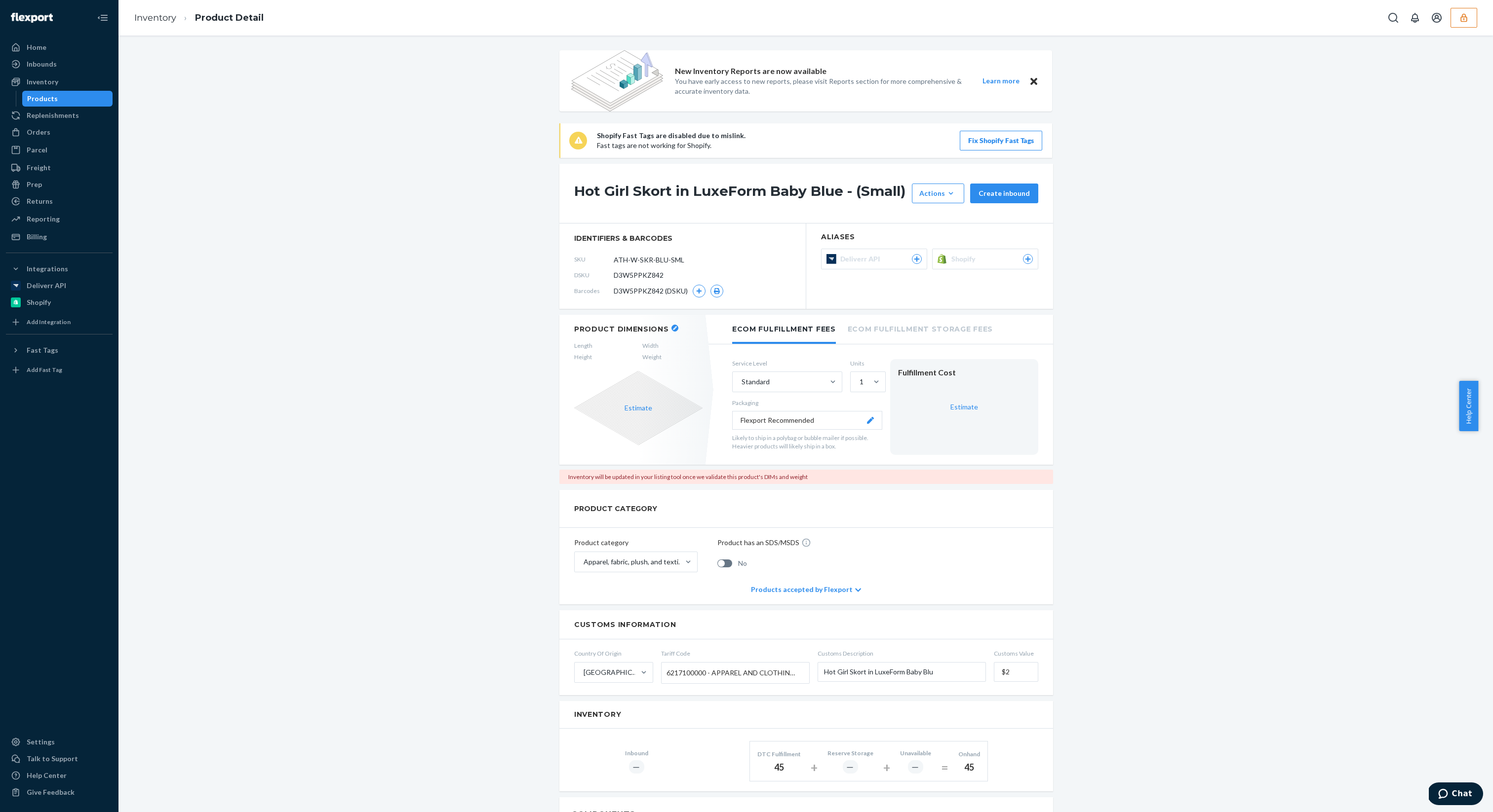
click at [952, 263] on span "Shopify" at bounding box center [965, 258] width 28 height 10
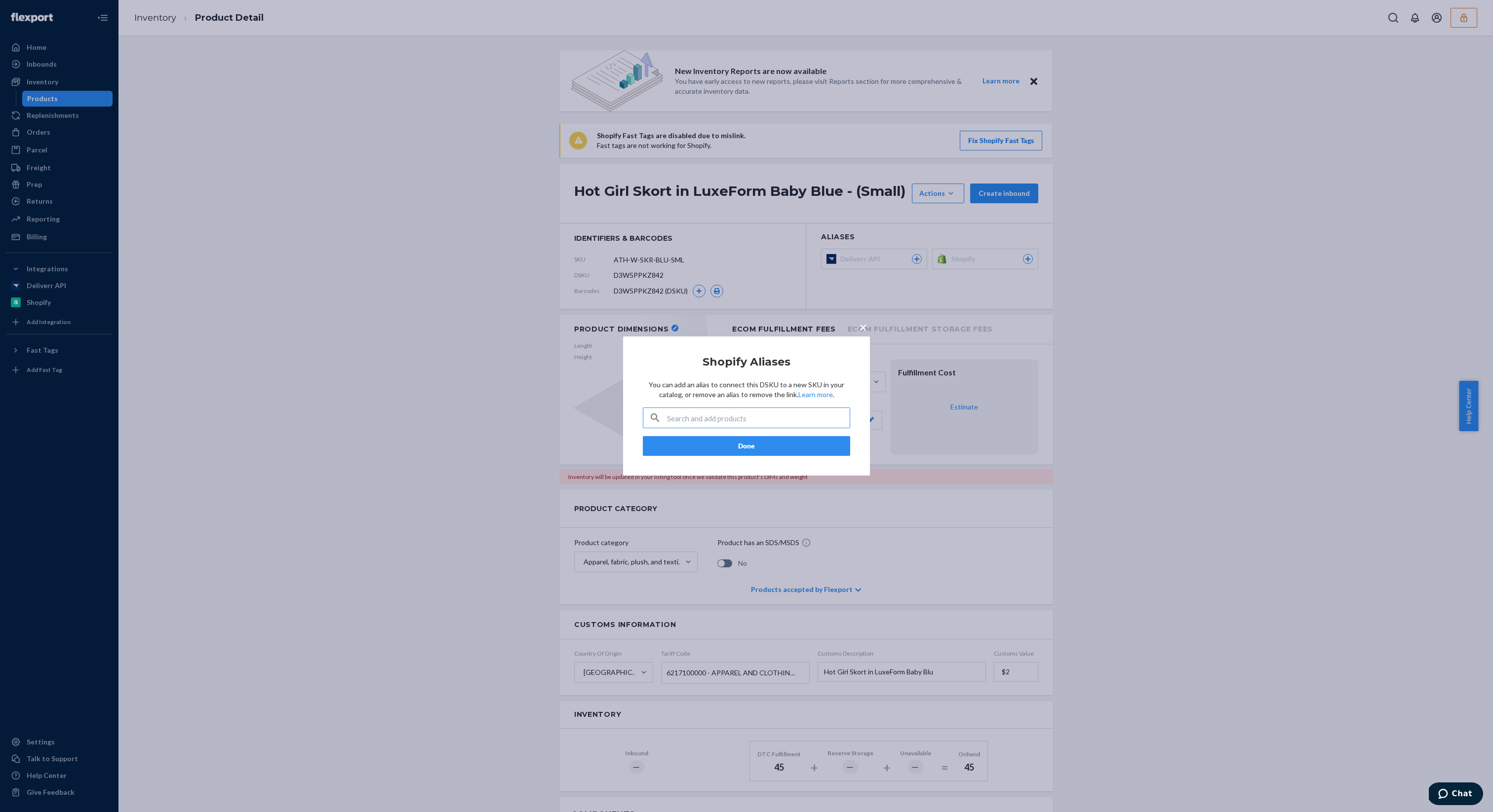
type input "DM34LQU58V6"
click at [743, 418] on input "DM34LQU58V6" at bounding box center [758, 418] width 182 height 20
click at [860, 328] on span "×" at bounding box center [862, 327] width 8 height 17
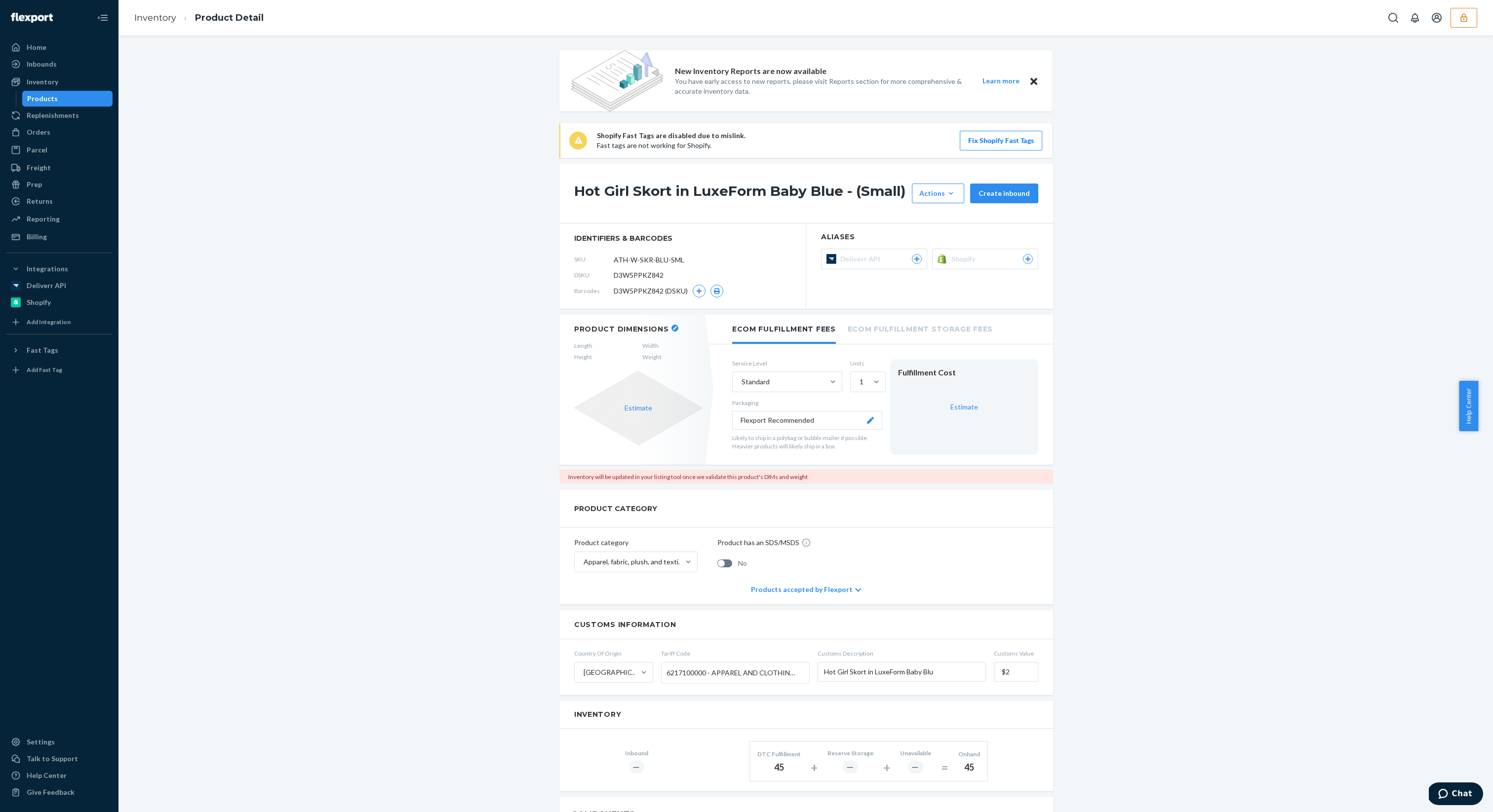
click at [614, 279] on span "D3W5PPKZ842" at bounding box center [638, 275] width 50 height 10
copy span "D3W5PPKZ842"
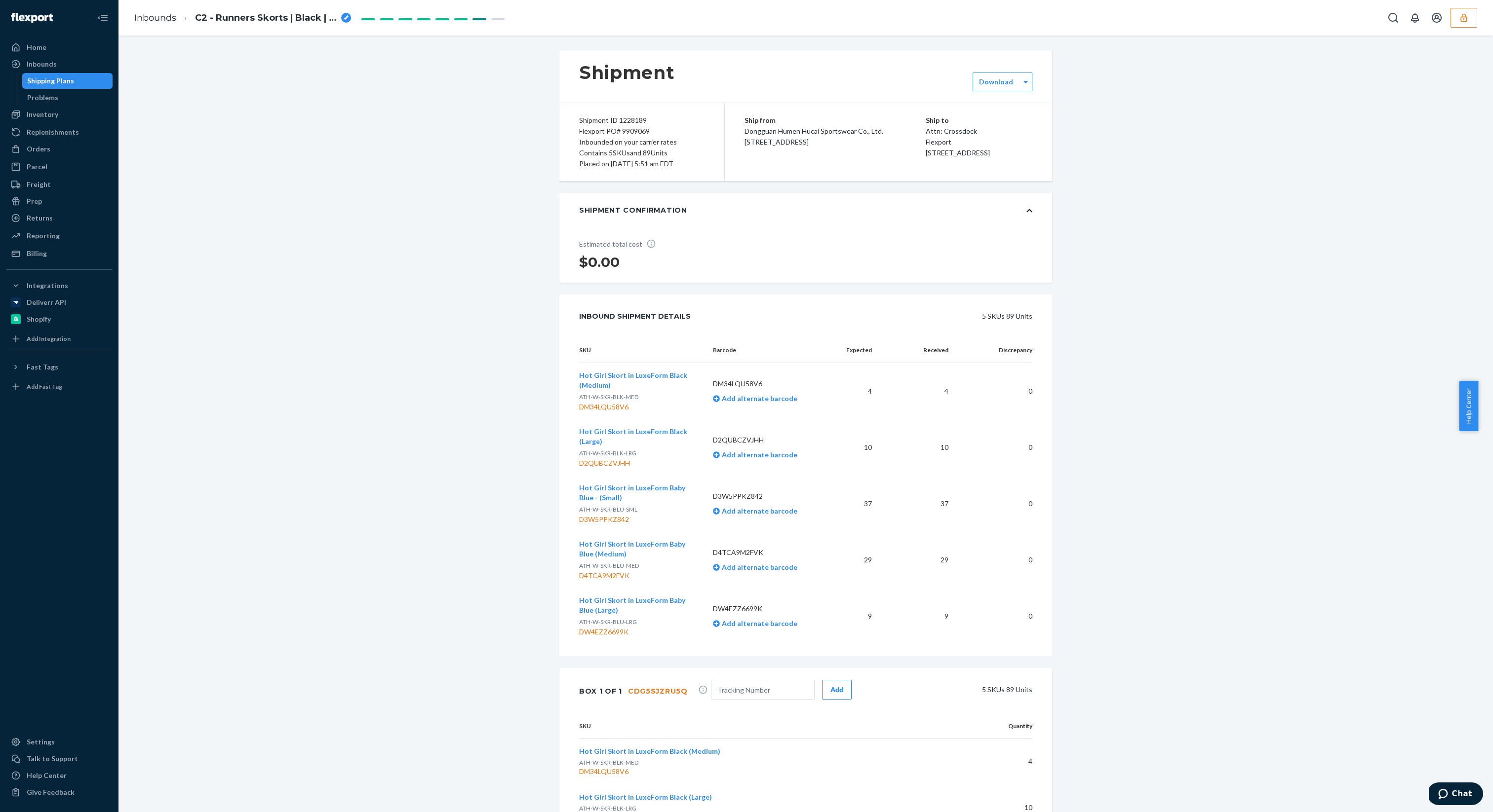
click at [617, 374] on span "Hot Girl Skort in LuxeForm Black (Medium)" at bounding box center [633, 380] width 108 height 19
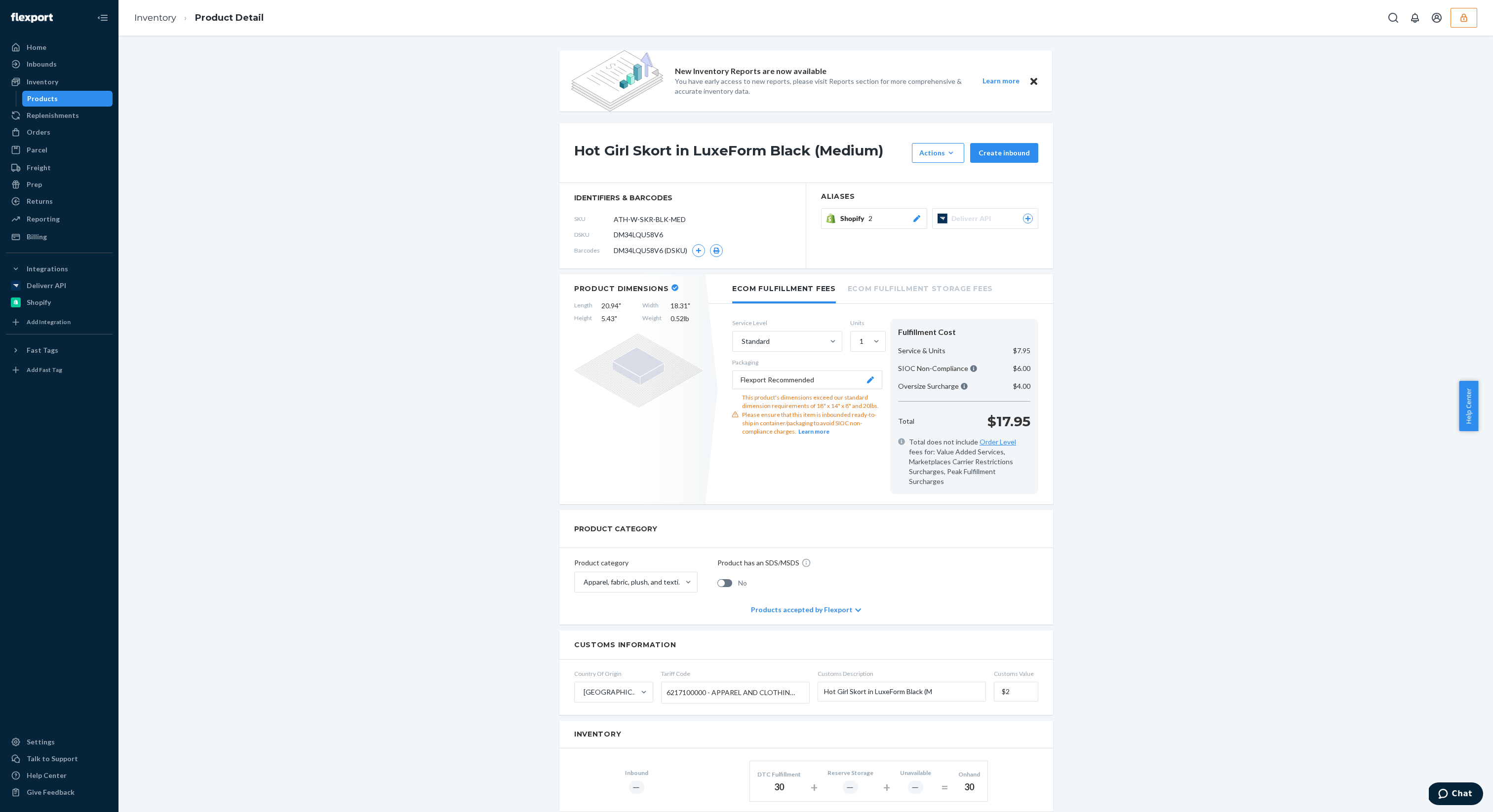
click at [876, 217] on div "Shopify 2" at bounding box center [880, 218] width 81 height 10
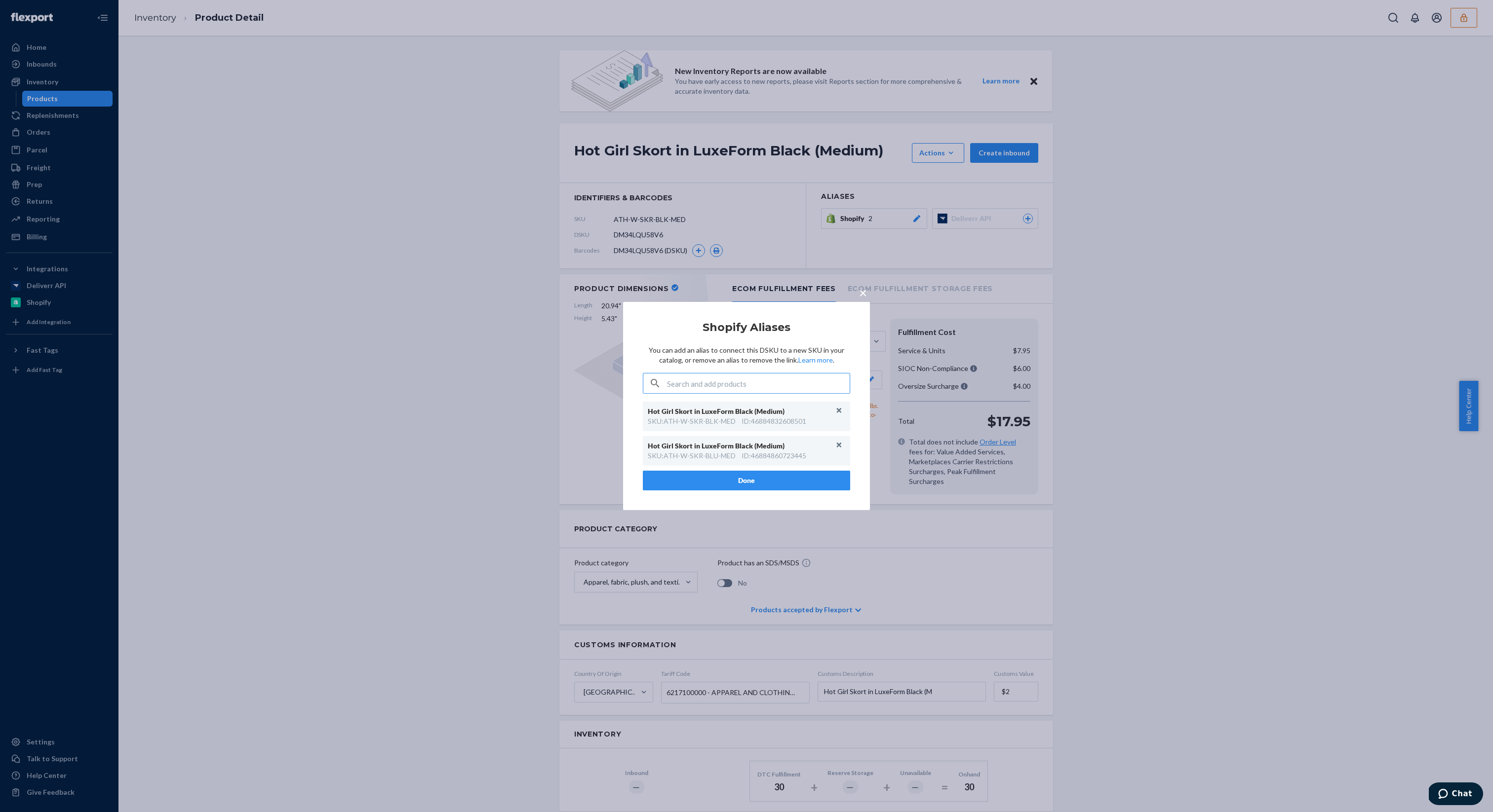
click at [1281, 472] on div "× Shopify Aliases You can add an alias to connect this DSKU to a new SKU in you…" at bounding box center [746, 406] width 1493 height 812
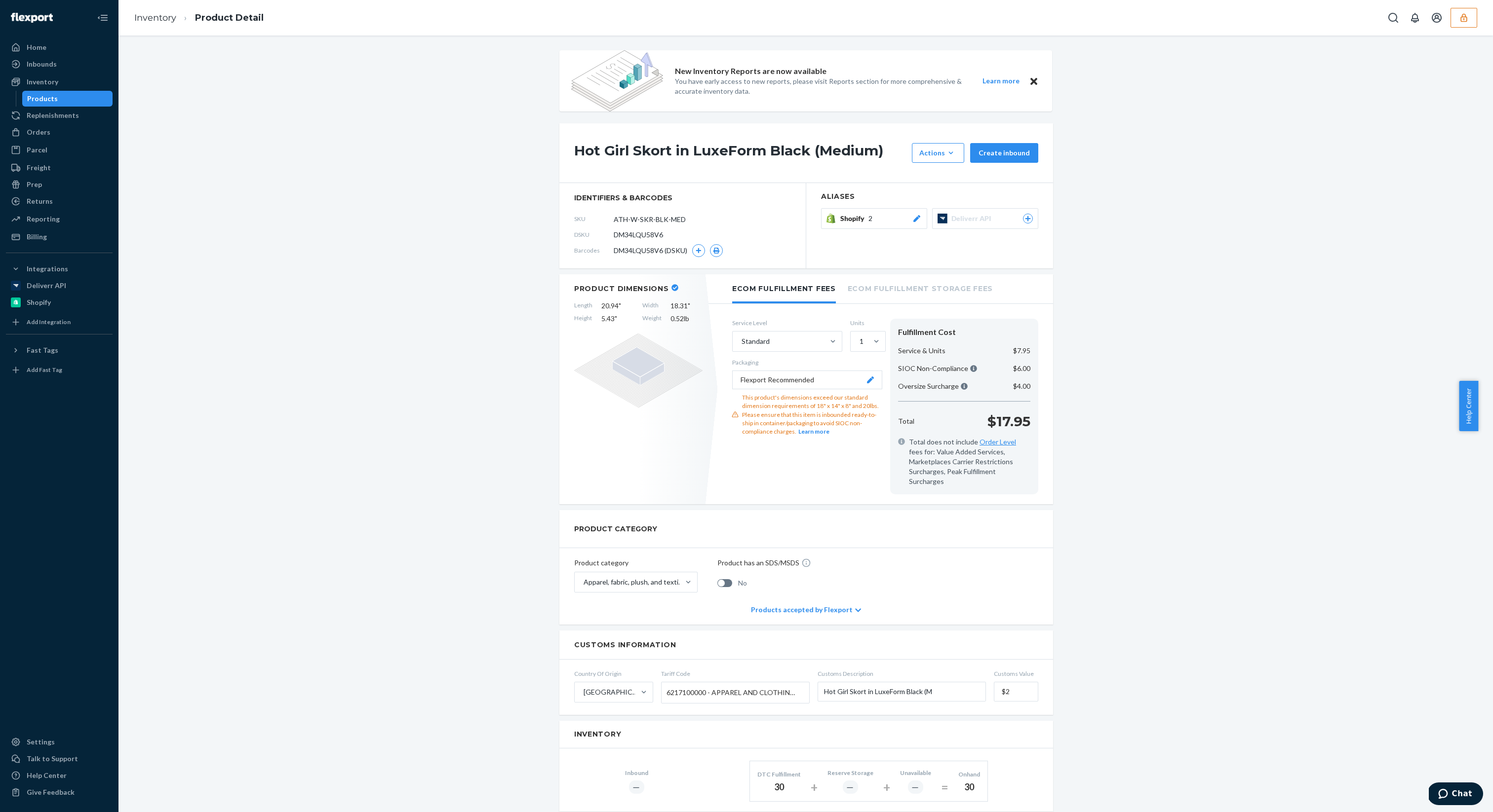
click at [840, 214] on span "Shopify" at bounding box center [854, 218] width 28 height 10
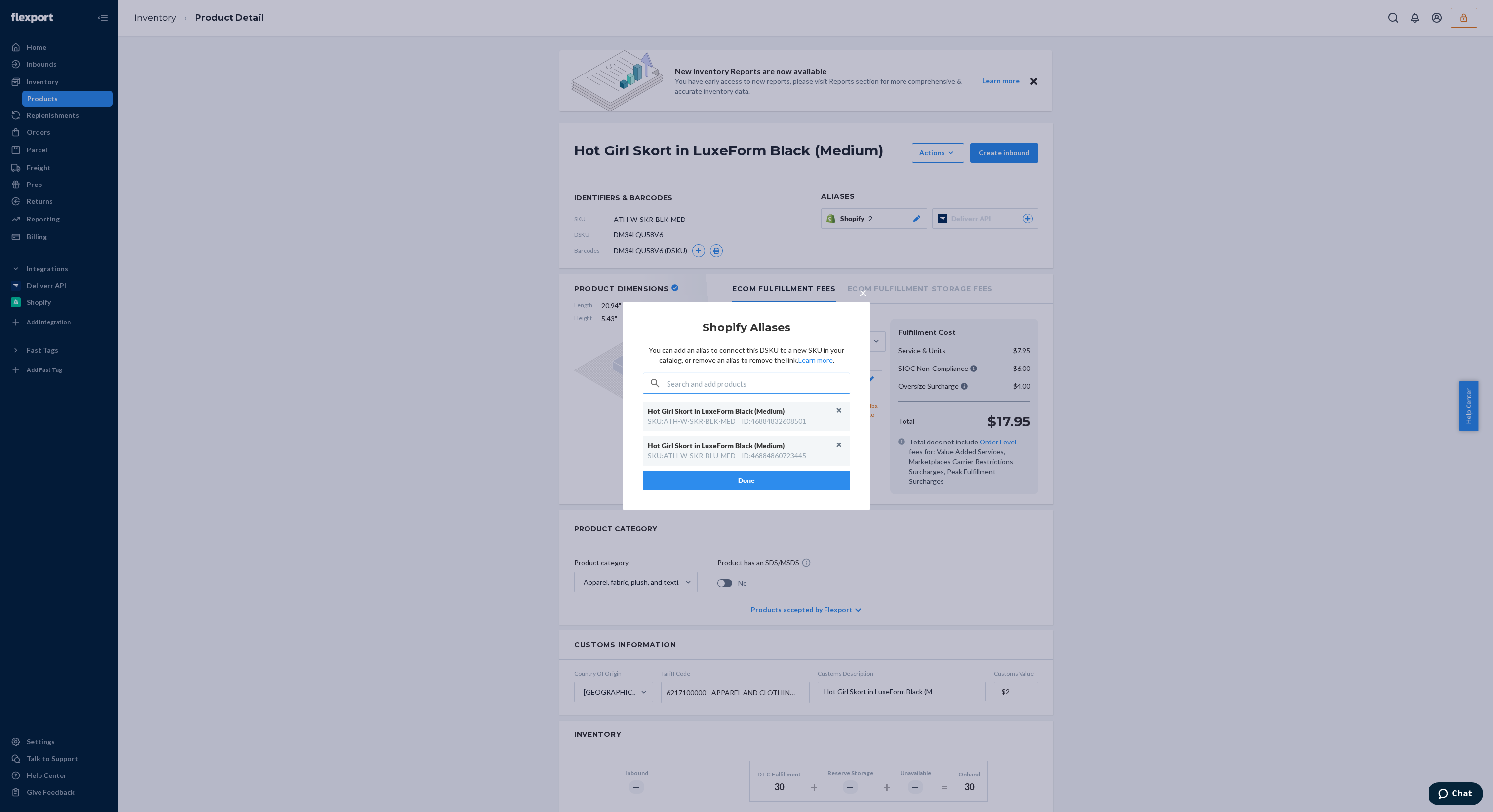
click at [1387, 692] on div "× Shopify Aliases You can add an alias to connect this DSKU to a new SKU in you…" at bounding box center [746, 406] width 1493 height 812
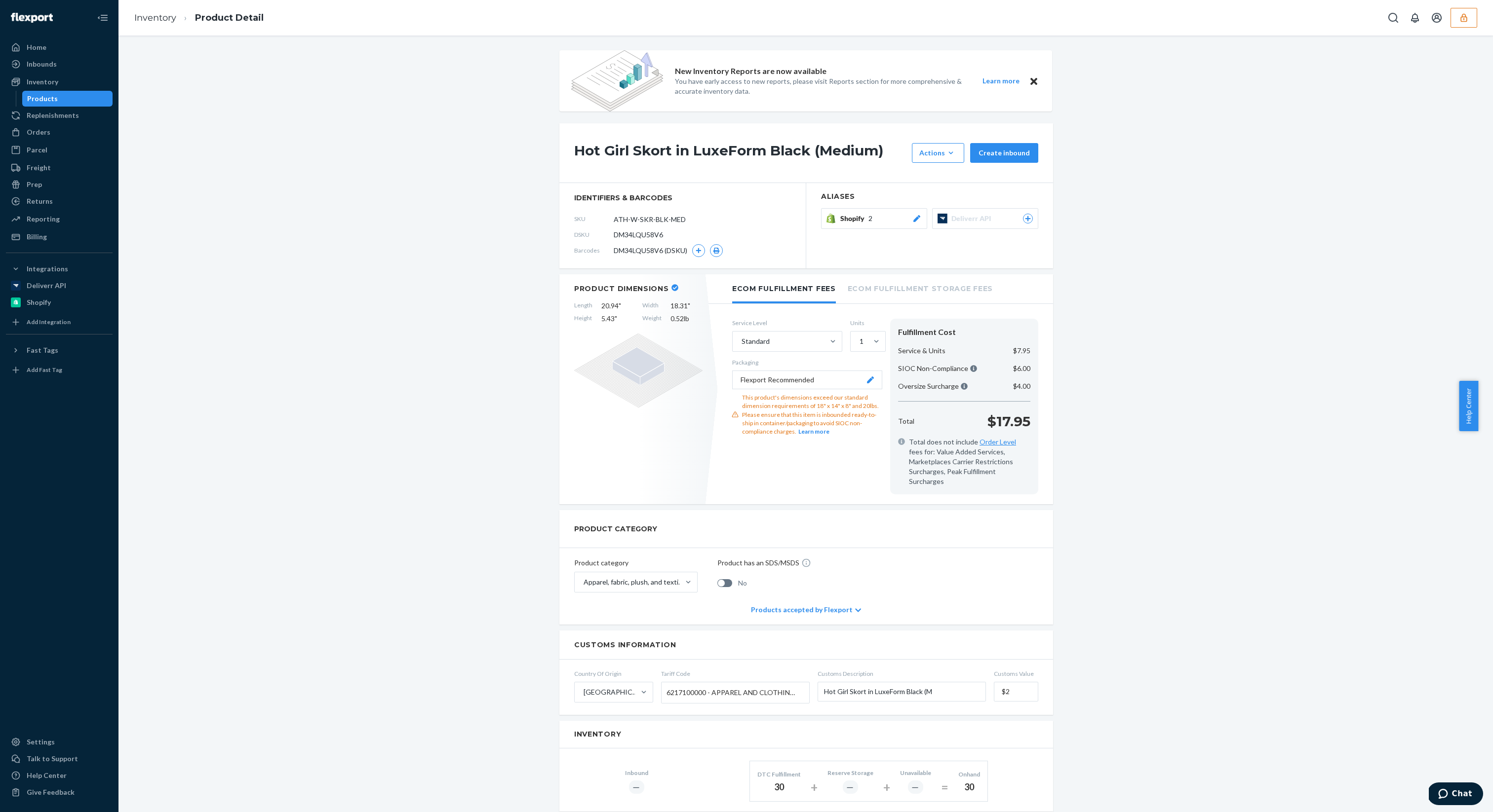
click at [882, 228] on button "Shopify 2" at bounding box center [873, 219] width 106 height 21
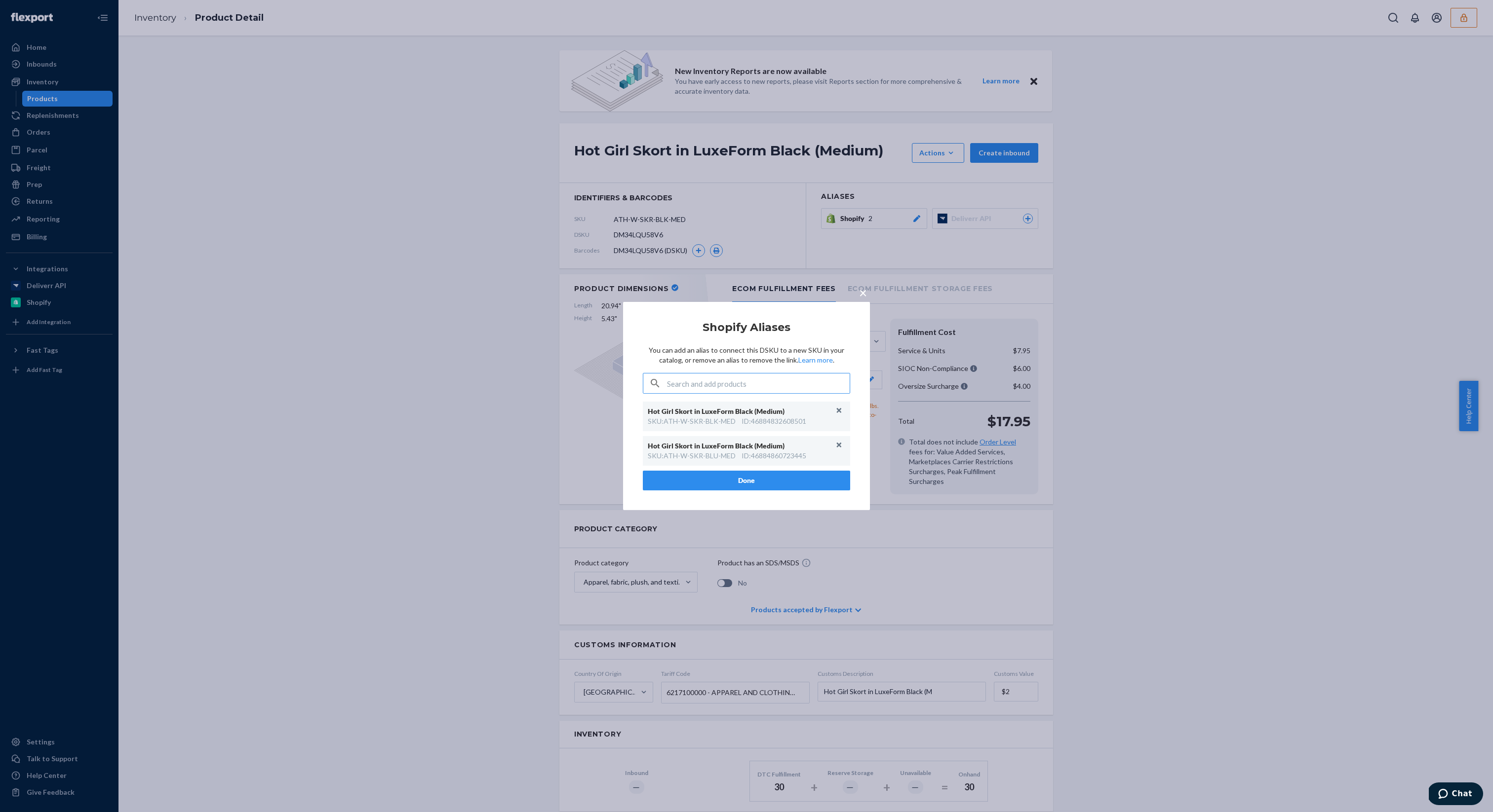
click at [796, 425] on div "ID : 46884832608501" at bounding box center [774, 421] width 65 height 10
click at [783, 456] on div "ID : 46884860723445" at bounding box center [774, 455] width 65 height 10
click at [853, 369] on div "× Shopify Aliases You can add an alias to connect this DSKU to a new SKU in you…" at bounding box center [746, 406] width 246 height 208
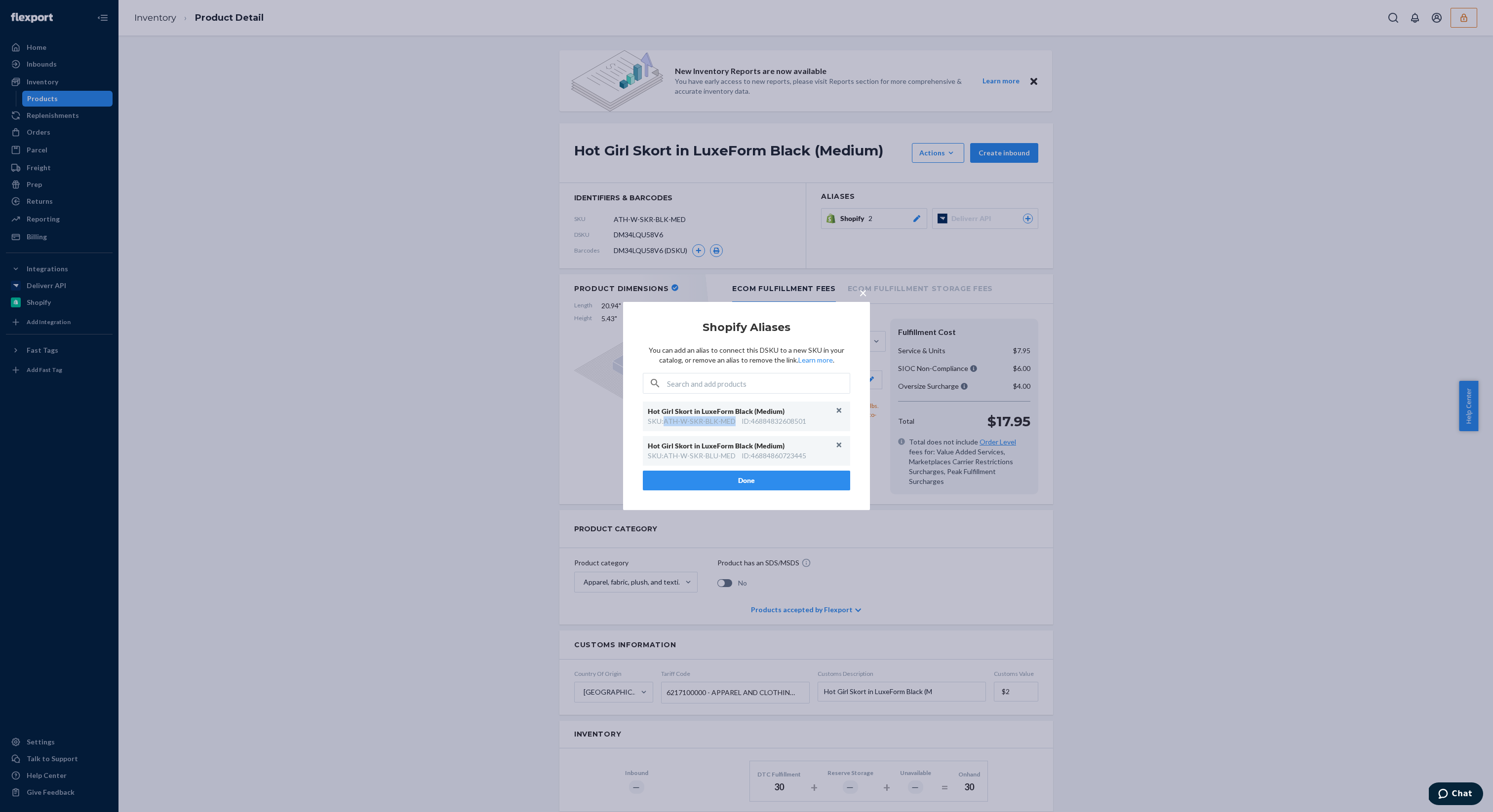
drag, startPoint x: 735, startPoint y: 423, endPoint x: 663, endPoint y: 421, distance: 72.0
click at [663, 421] on div "SKU : ATH-W-SKR-BLK-MED ID : 46884832608501" at bounding box center [746, 421] width 197 height 10
click at [866, 292] on span "×" at bounding box center [862, 292] width 8 height 17
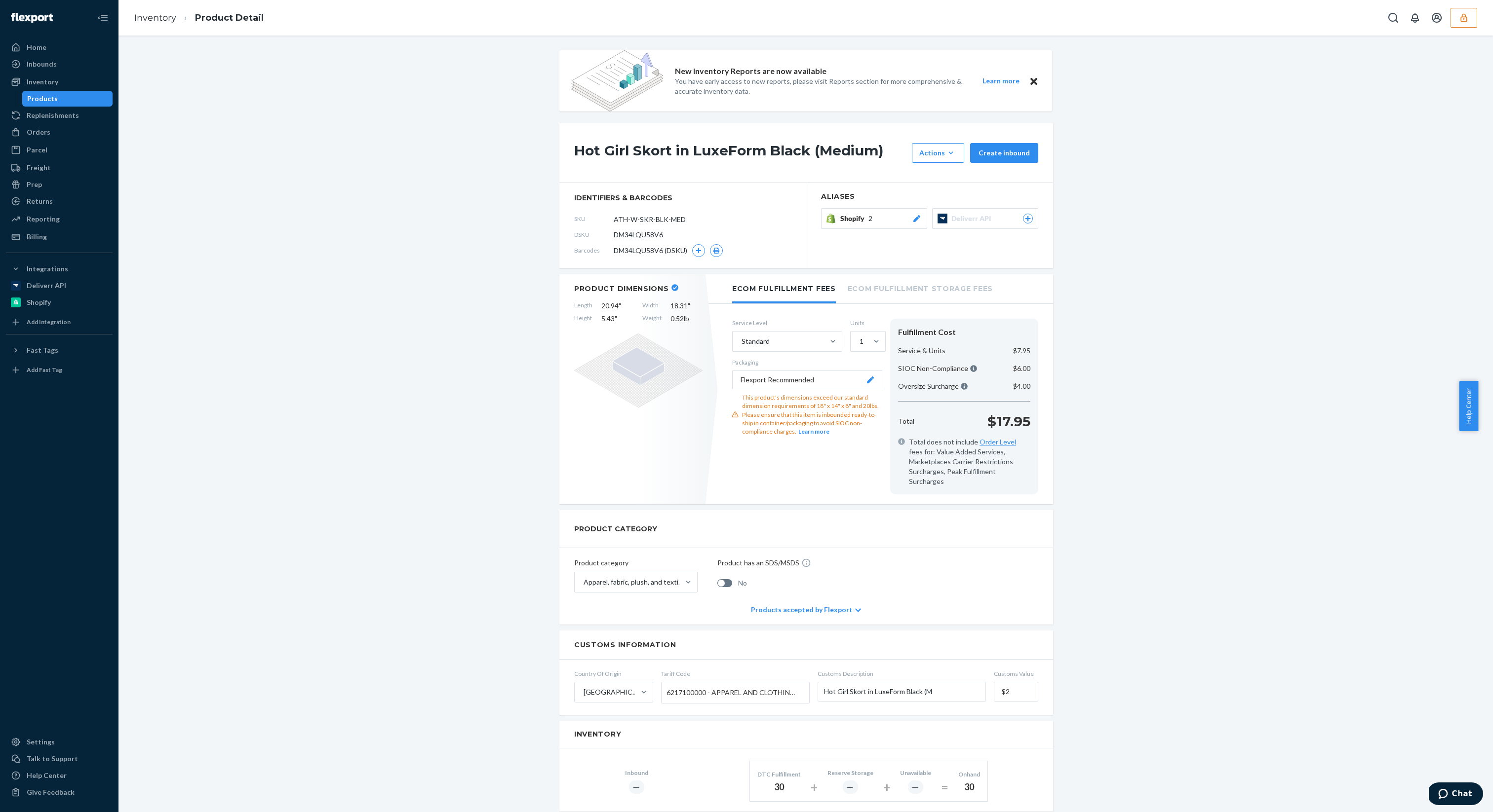
click at [645, 237] on span "DM34LQU58V6" at bounding box center [638, 234] width 49 height 10
click at [658, 257] on div "DM34LQU58V6 (DSKU)" at bounding box center [668, 250] width 109 height 13
click at [657, 249] on span "DM34LQU58V6 (DSKU)" at bounding box center [650, 250] width 74 height 10
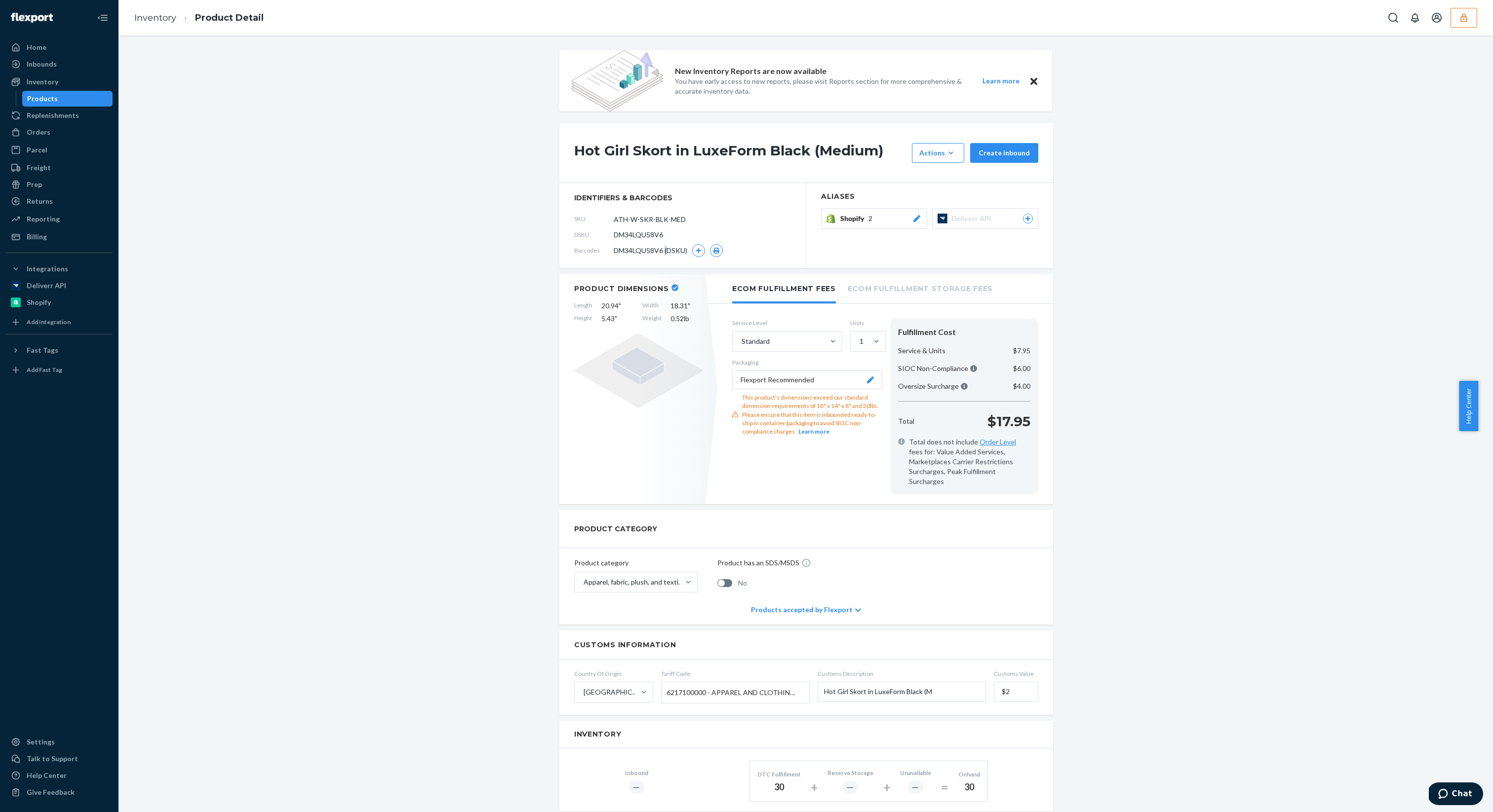
click at [657, 249] on span "DM34LQU58V6 (DSKU)" at bounding box center [650, 250] width 74 height 10
click at [692, 249] on button "button" at bounding box center [698, 250] width 13 height 13
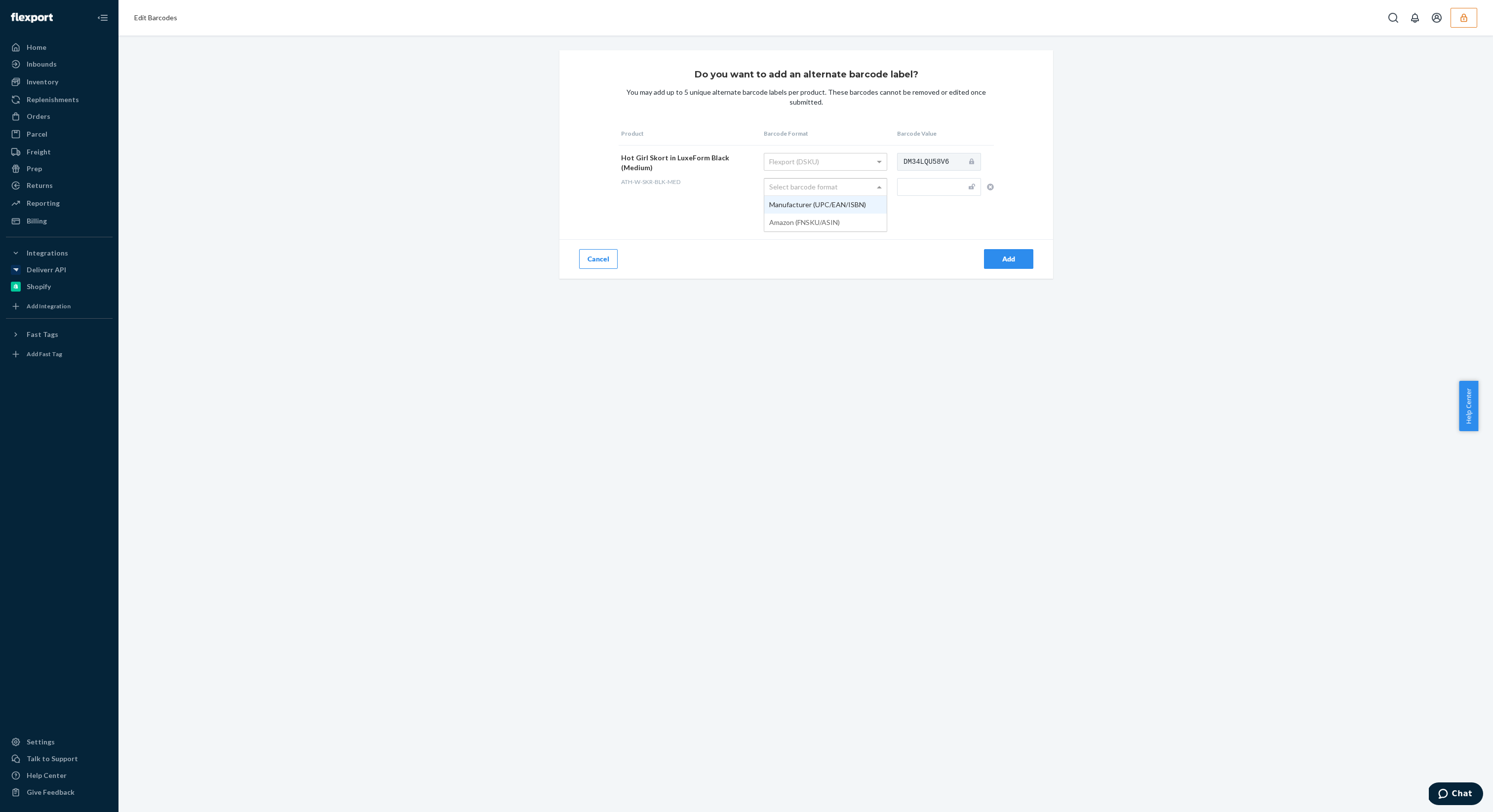
click at [839, 191] on div "Select barcode format" at bounding box center [825, 187] width 122 height 17
click at [593, 263] on button "Cancel" at bounding box center [599, 259] width 39 height 20
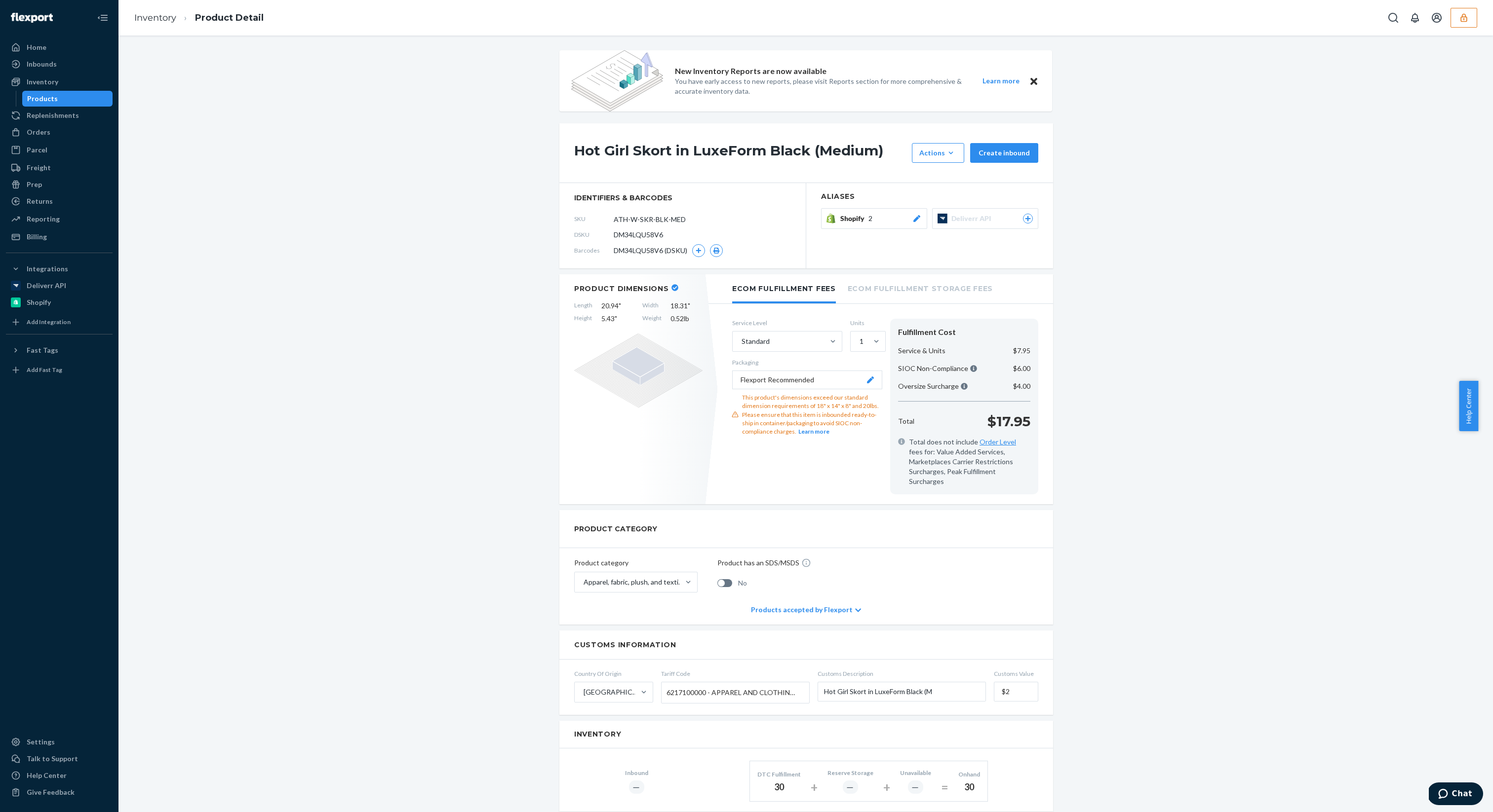
click at [1463, 21] on icon "button" at bounding box center [1463, 17] width 7 height 8
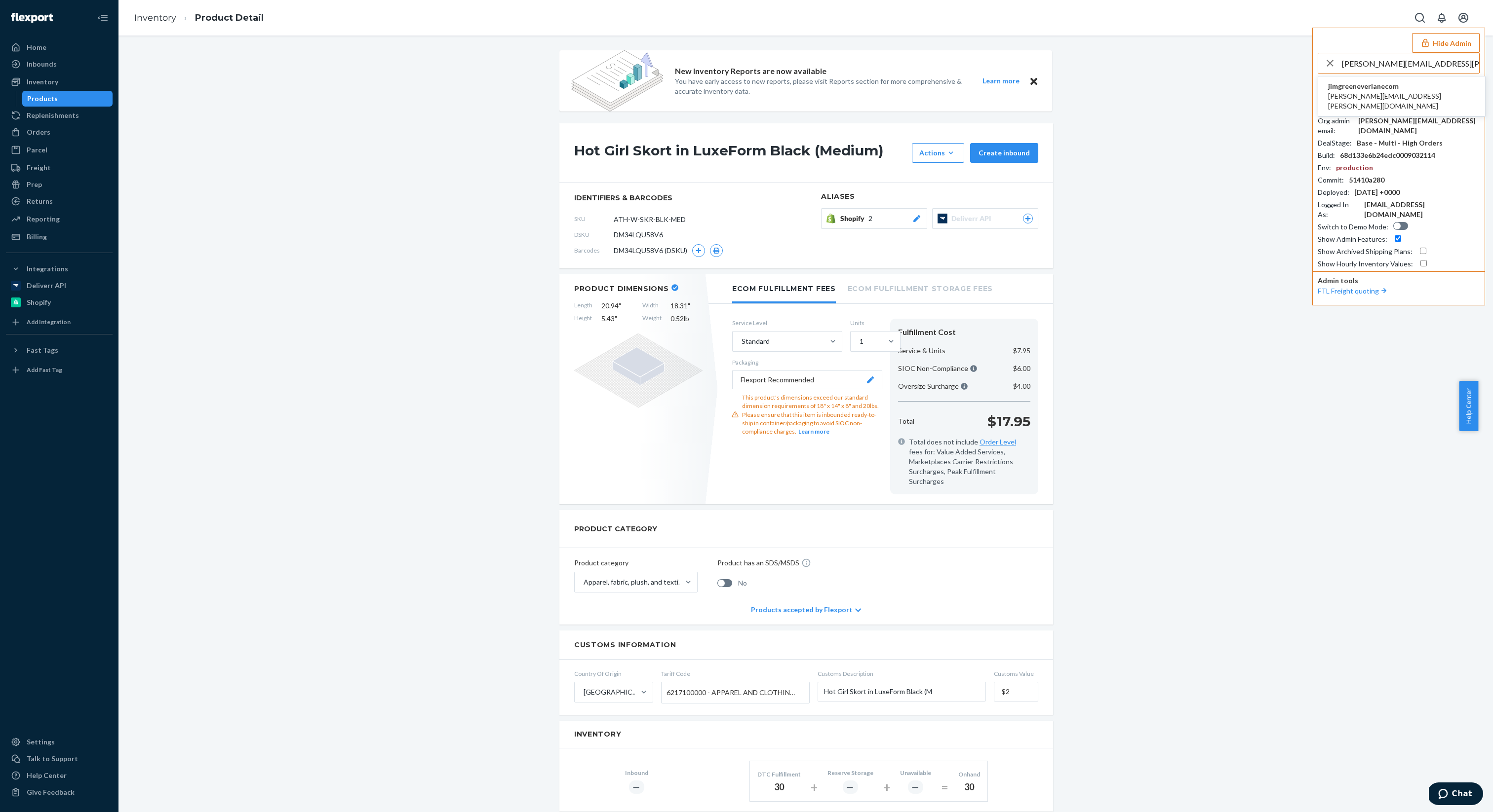
type input "wayne.tran@everlane.com"
click at [1418, 103] on li "jimgreeneverlanecom wayne.tran@everlane.com" at bounding box center [1401, 97] width 167 height 40
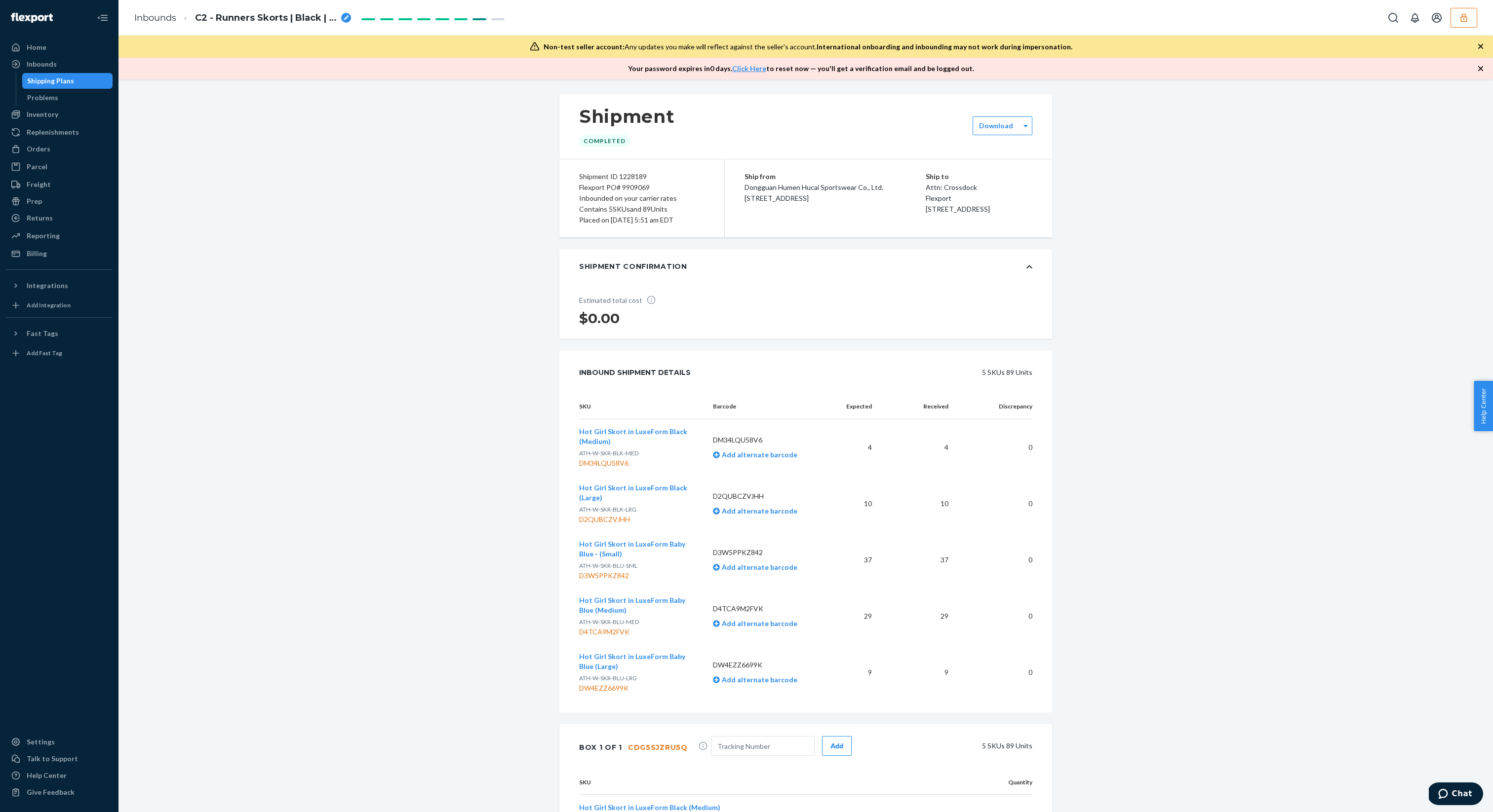
click at [623, 605] on button "Hot Girl Skort in LuxeForm Baby Blue (Medium)" at bounding box center [638, 605] width 118 height 20
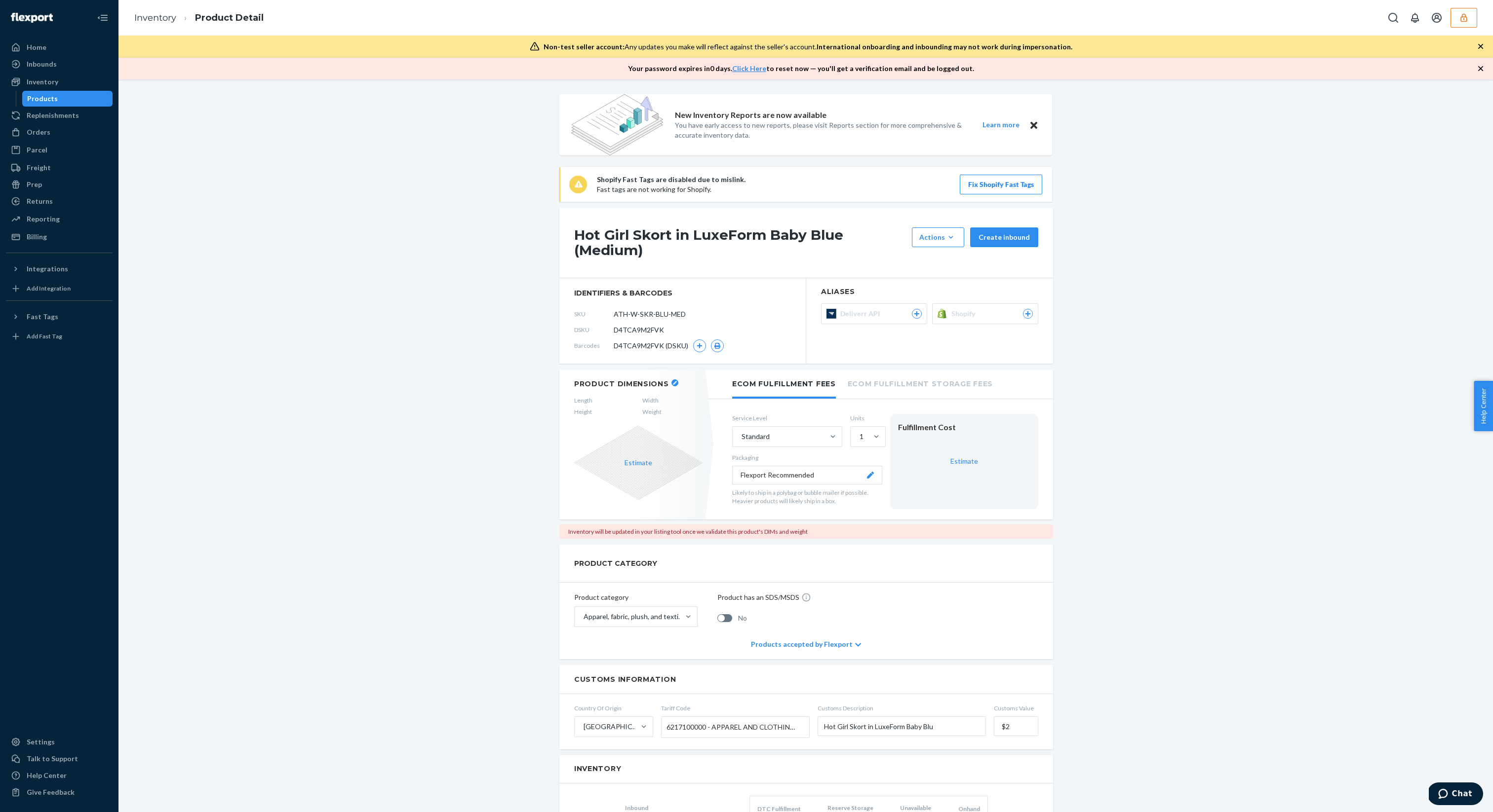
click at [640, 333] on span "D4TCA9M2FVK" at bounding box center [639, 330] width 51 height 10
copy span "D4TCA9M2FVK"
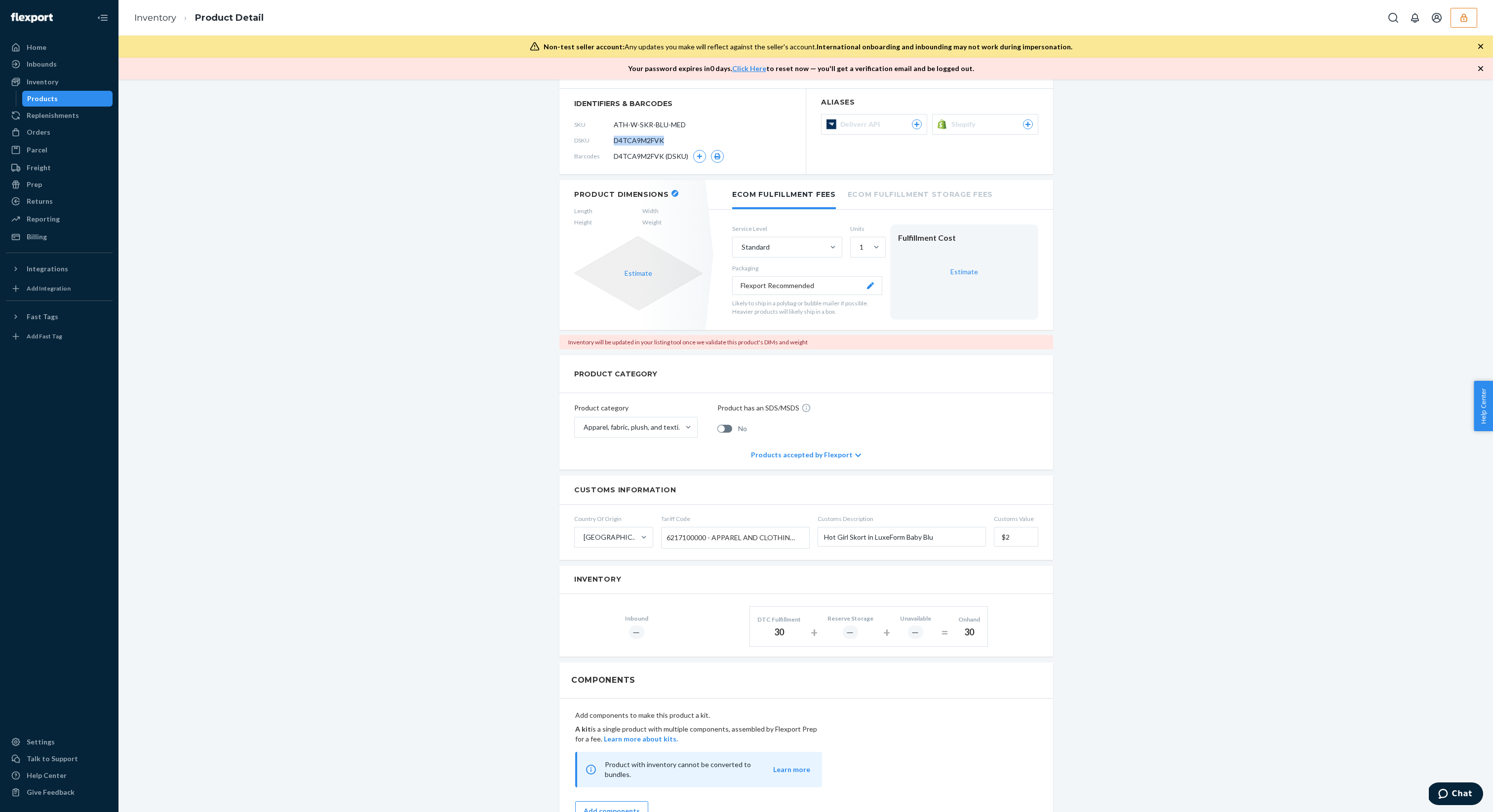
scroll to position [201, 0]
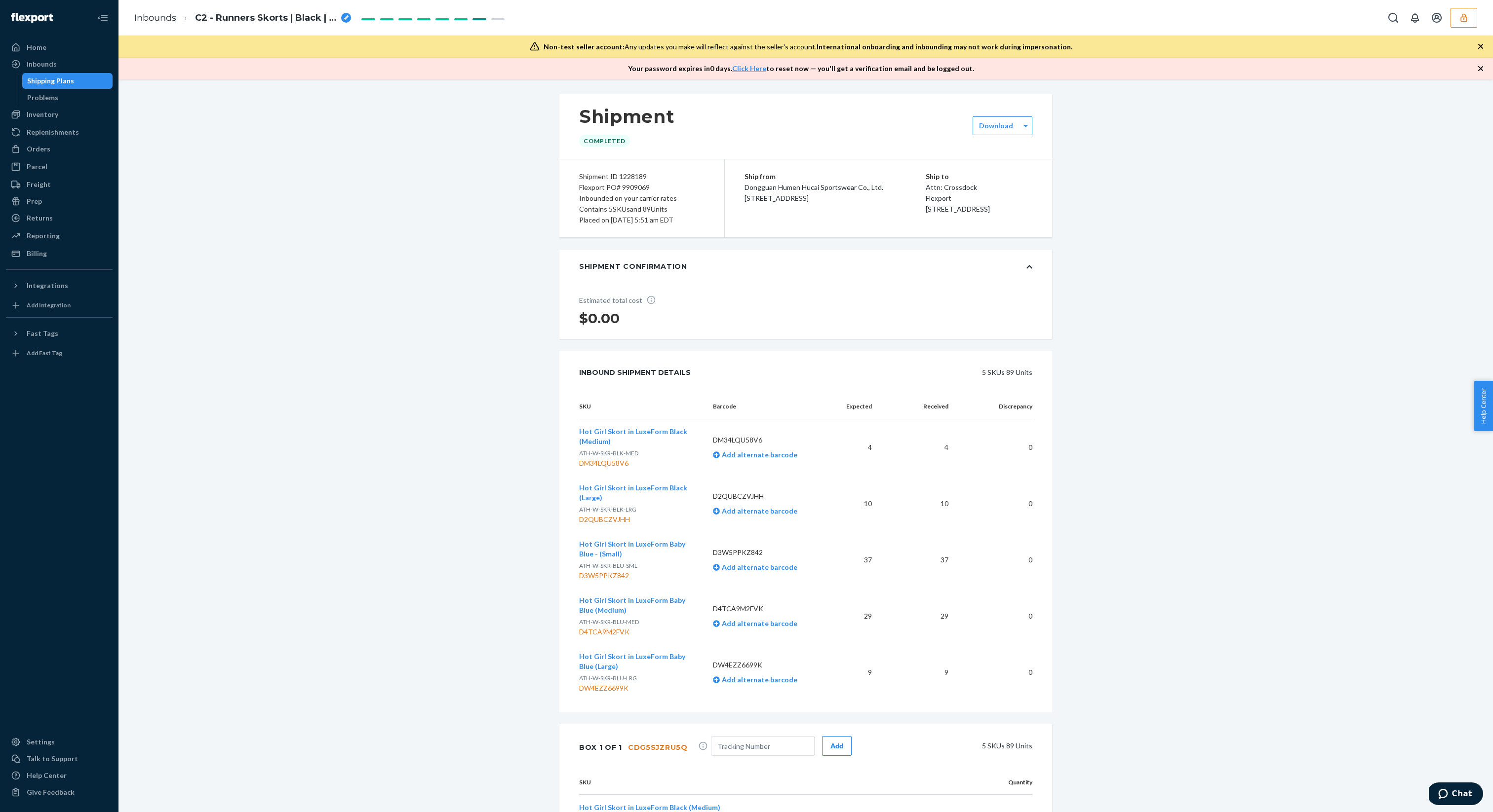
click at [636, 660] on span "Hot Girl Skort in LuxeForm Baby Blue (Large)" at bounding box center [632, 661] width 106 height 19
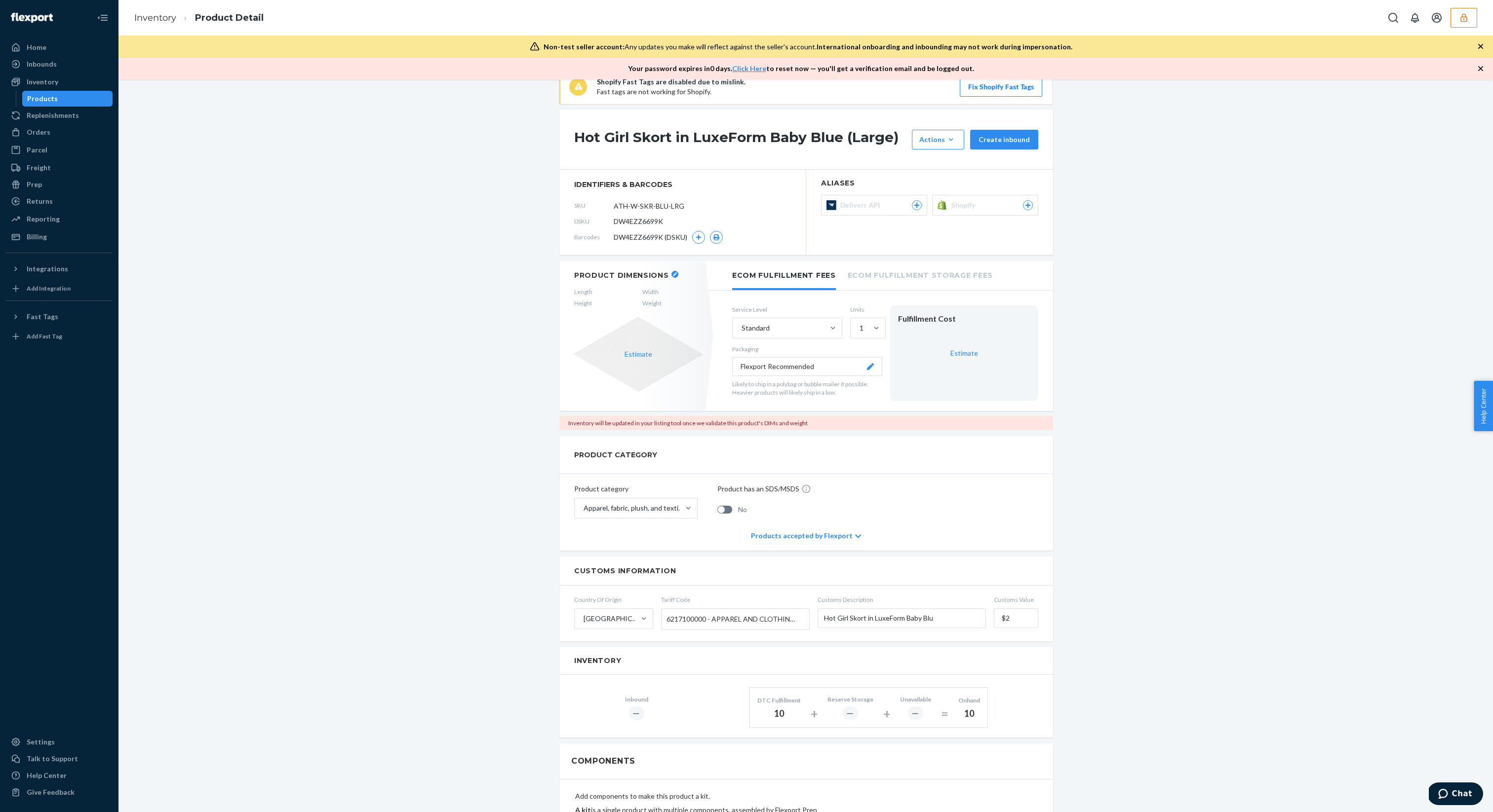
scroll to position [125, 0]
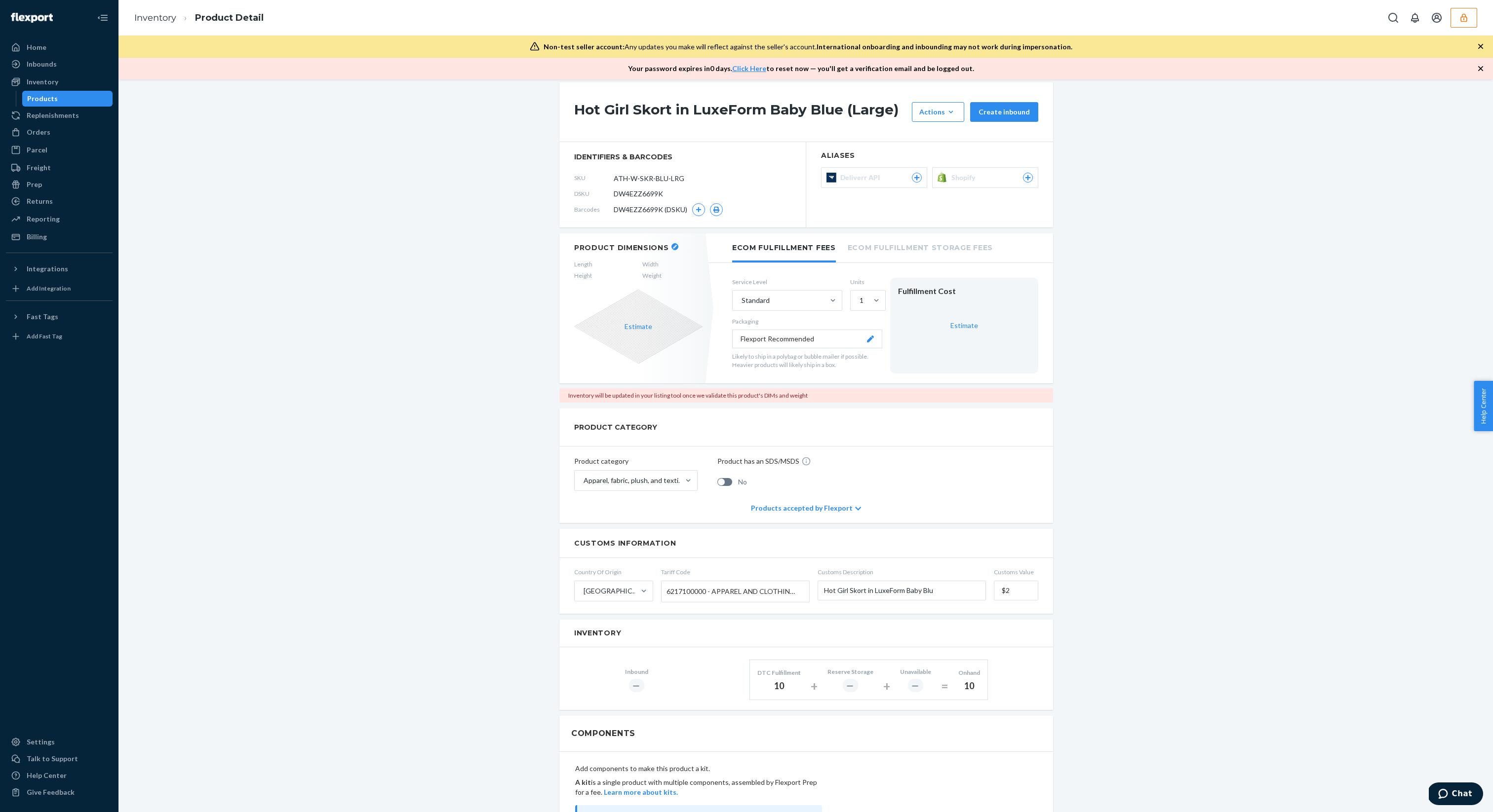
click at [617, 194] on span "DW4EZZ6699K" at bounding box center [638, 194] width 49 height 10
copy span "DW4EZZ6699K"
click at [1031, 195] on section "Aliases Deliverr API Shopify" at bounding box center [929, 185] width 246 height 86
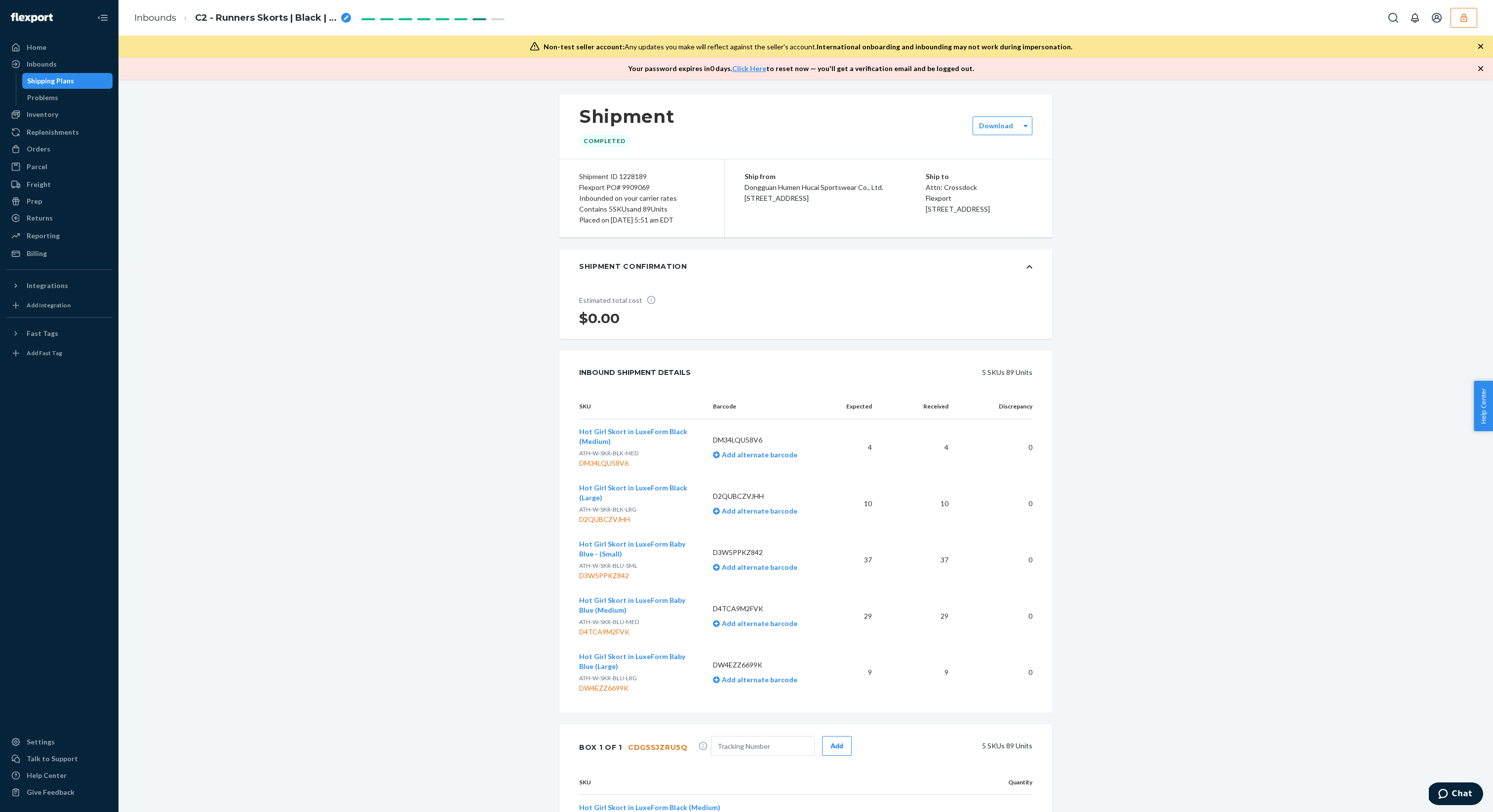
click at [728, 438] on p "DM34LQU58V6" at bounding box center [768, 440] width 110 height 10
copy p "DM34LQU58V6"
click at [740, 499] on p "D2QUBCZVJHH" at bounding box center [768, 496] width 110 height 10
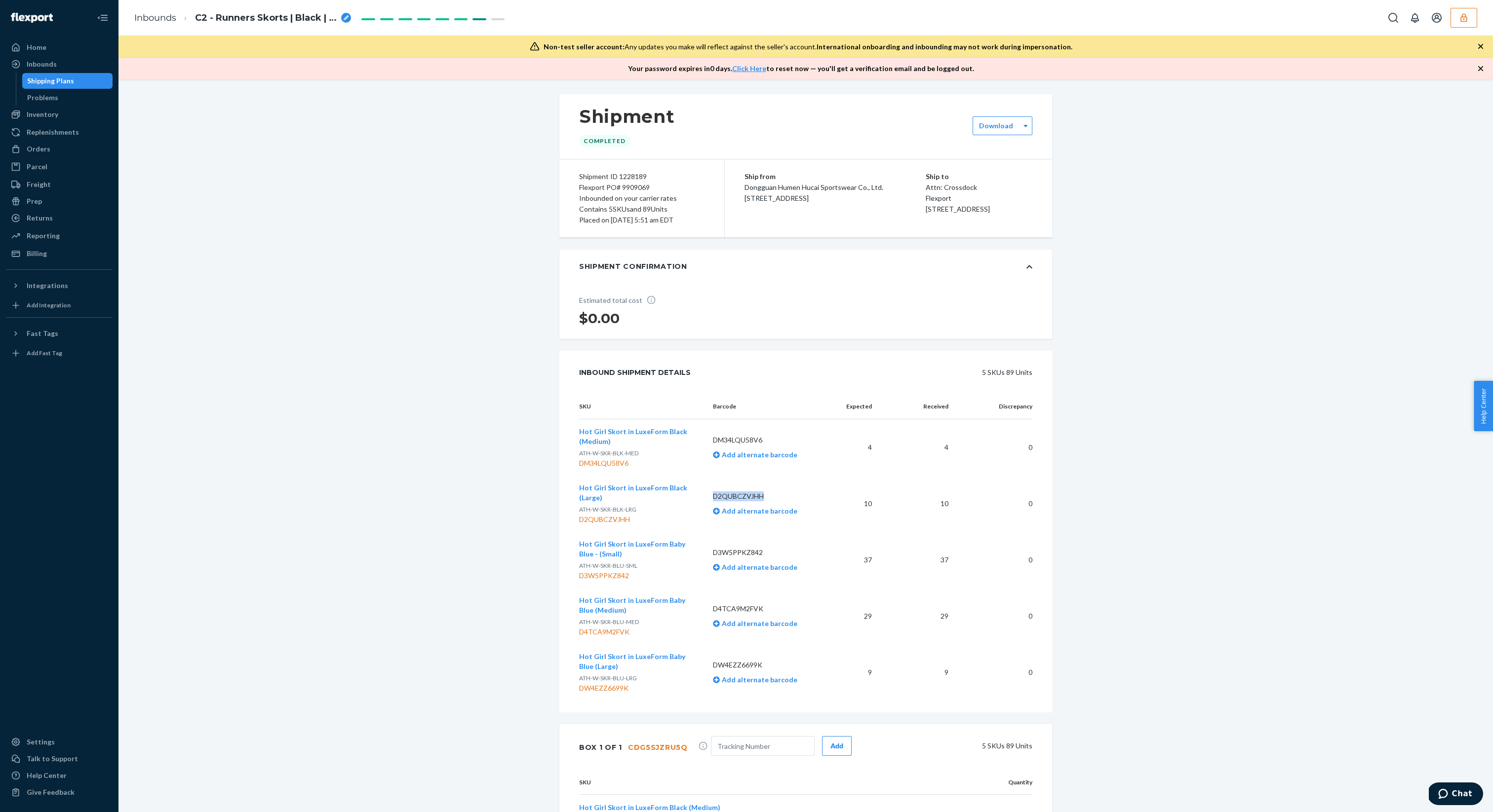
copy p "D2QUBCZVJHH"
click at [649, 546] on span "Hot Girl Skort in LuxeForm Baby Blue - (Small)" at bounding box center [632, 549] width 106 height 19
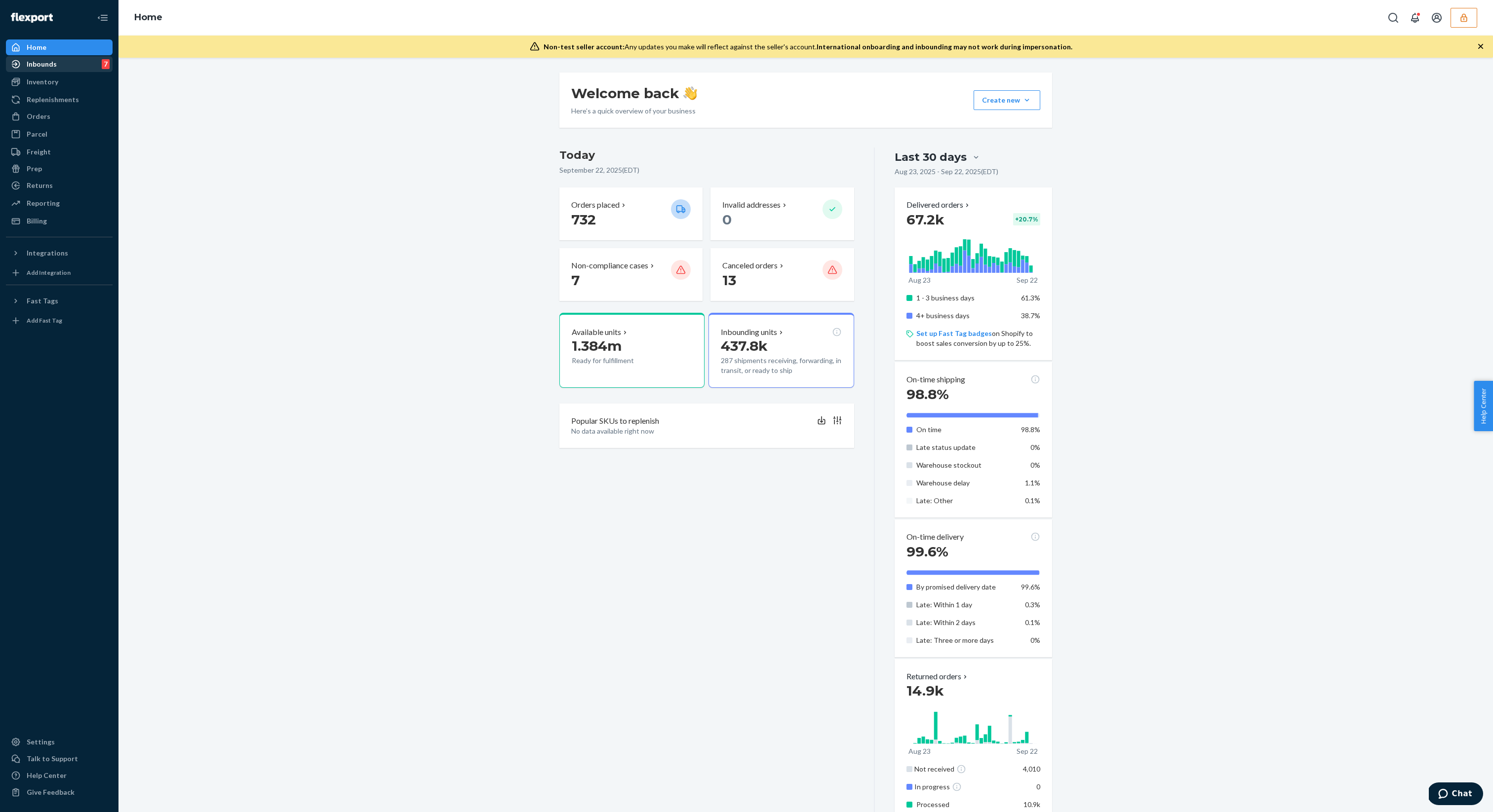
click at [64, 71] on link "Inbounds 7" at bounding box center [59, 64] width 106 height 16
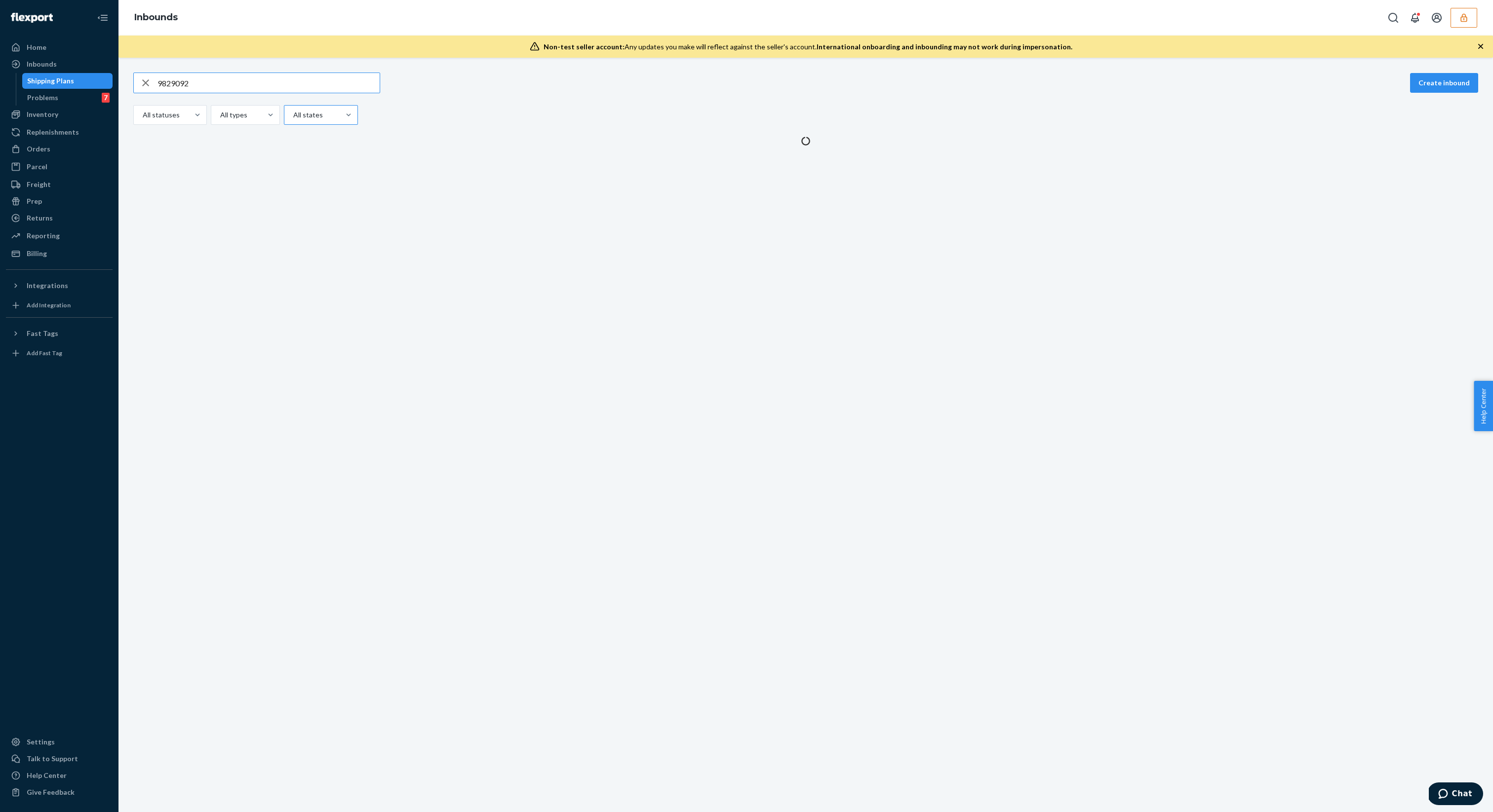
type input "9829092"
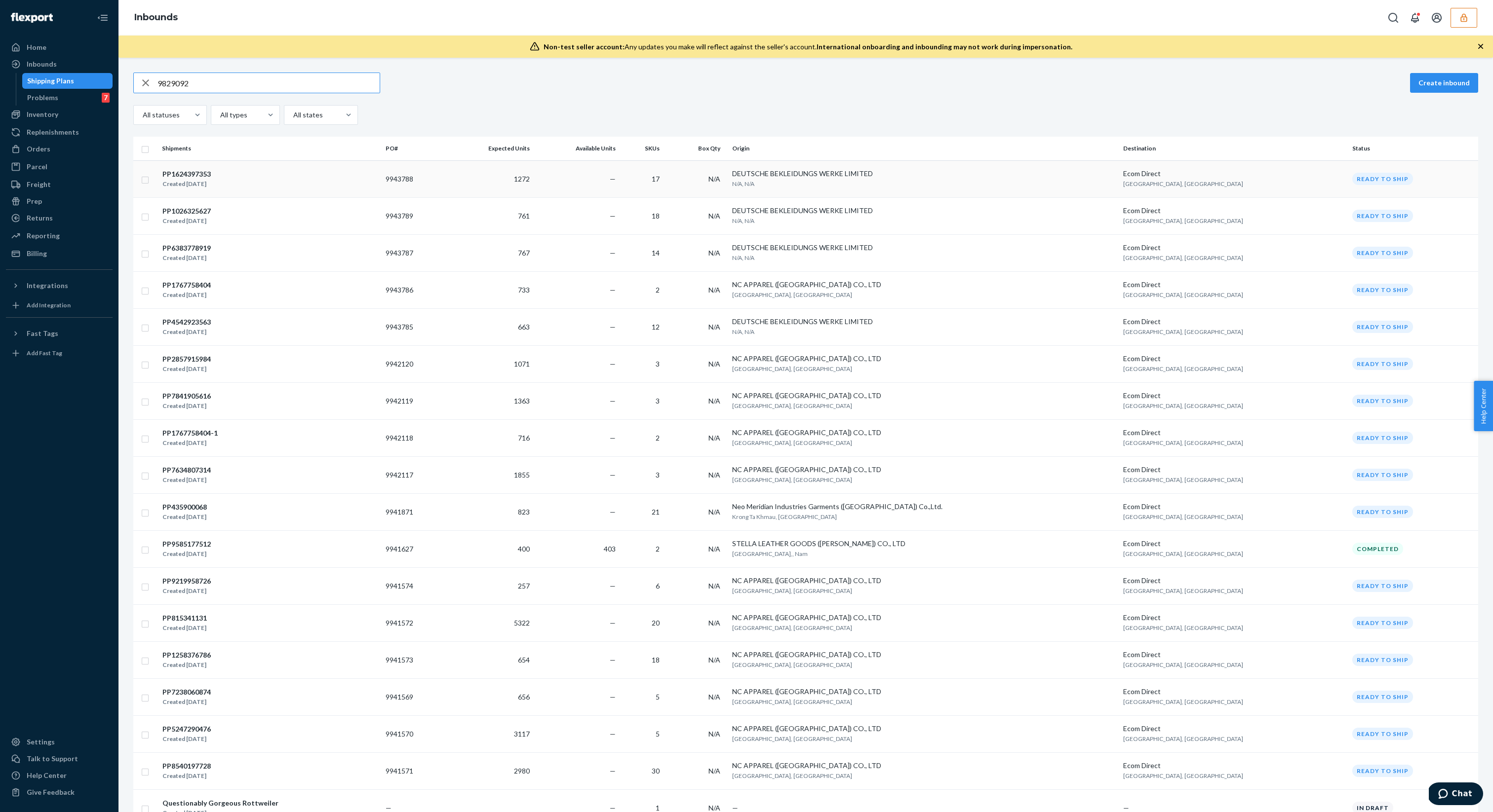
type input "9829092"
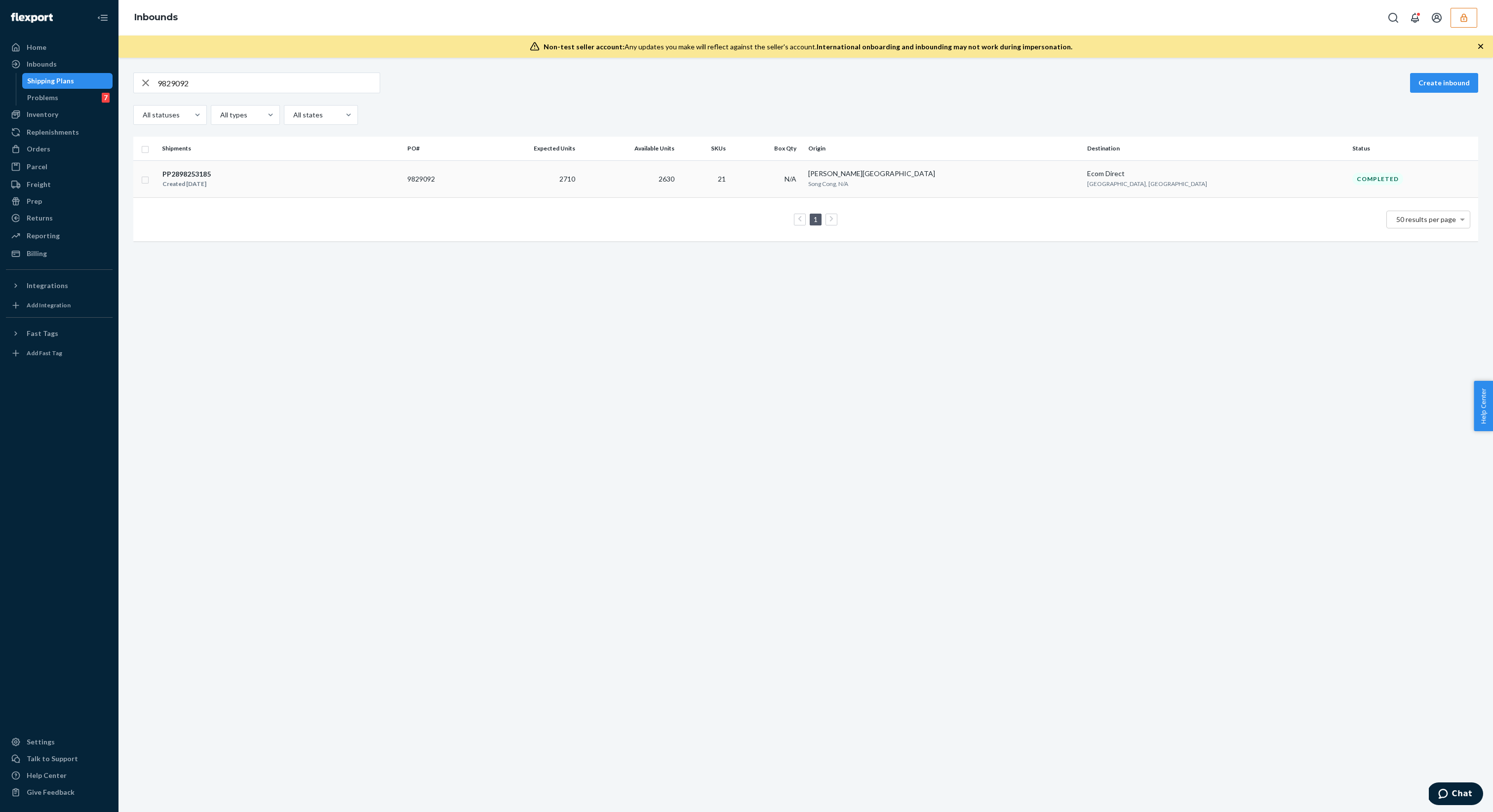
click at [573, 193] on td "2710" at bounding box center [527, 179] width 102 height 37
click at [573, 193] on div "9829092 Create inbound All statuses All types All states Shipments PO# Expected…" at bounding box center [805, 435] width 1374 height 755
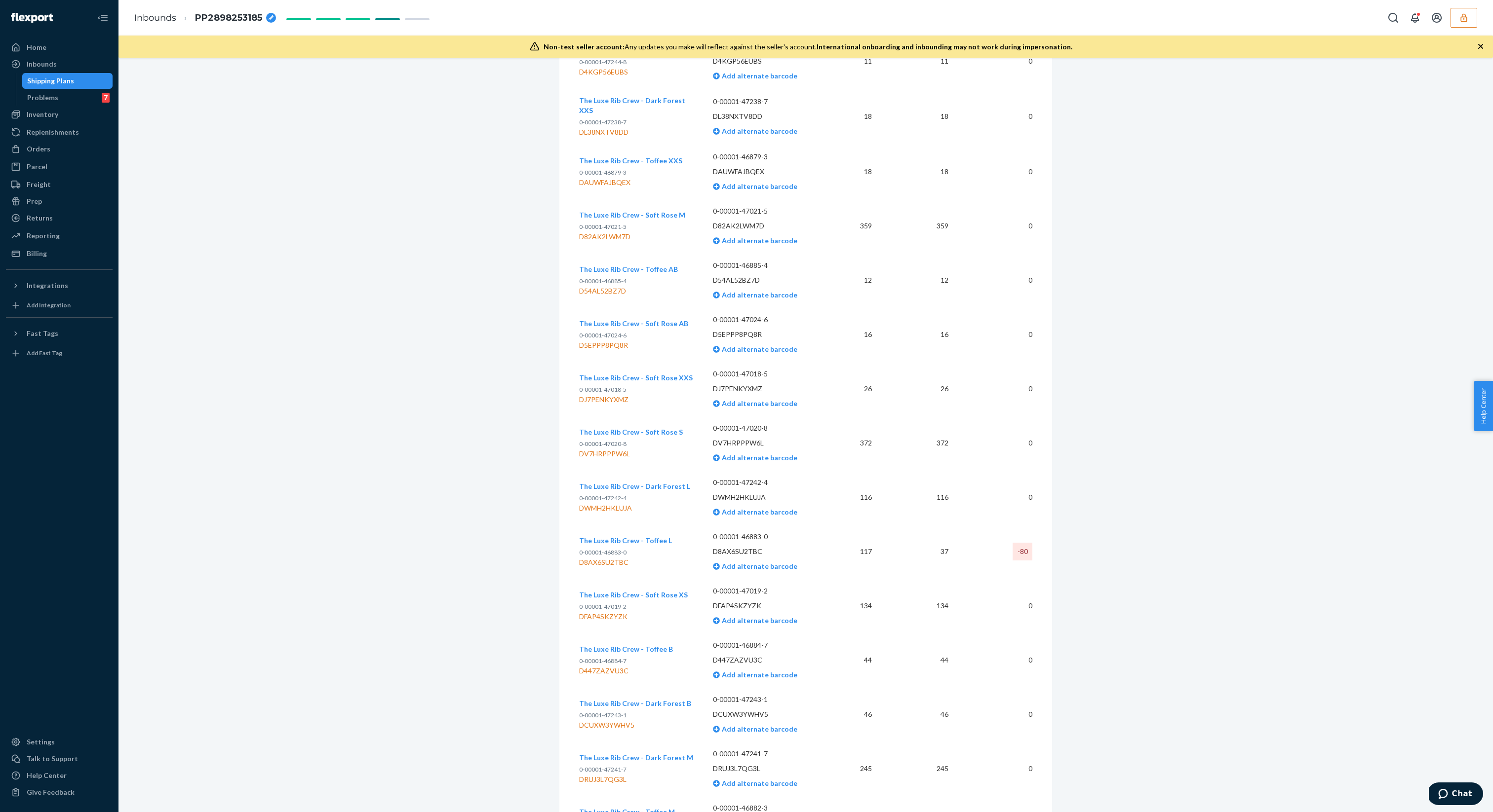
scroll to position [501, 0]
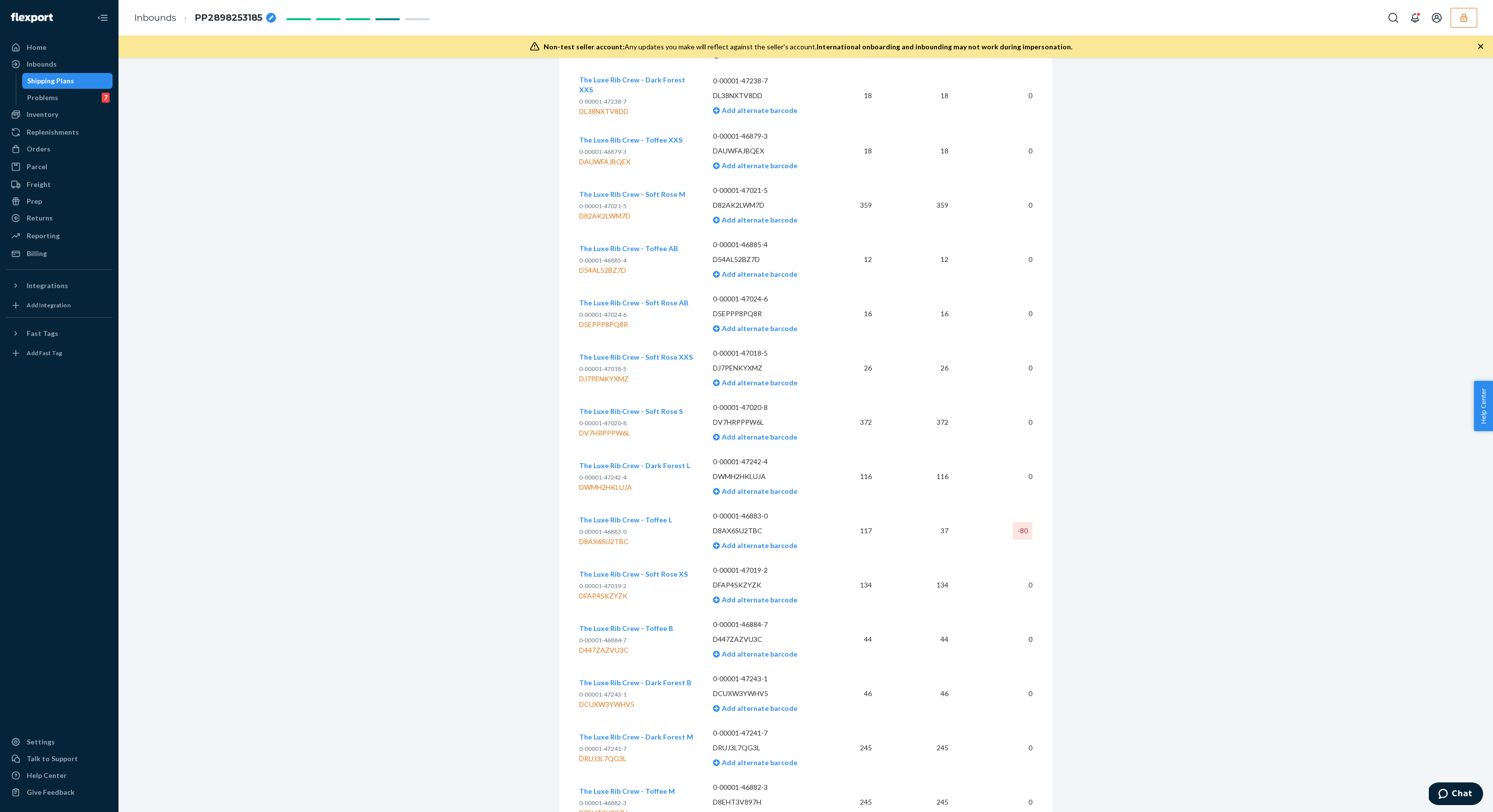
click at [1028, 522] on div "-80" at bounding box center [1022, 531] width 20 height 18
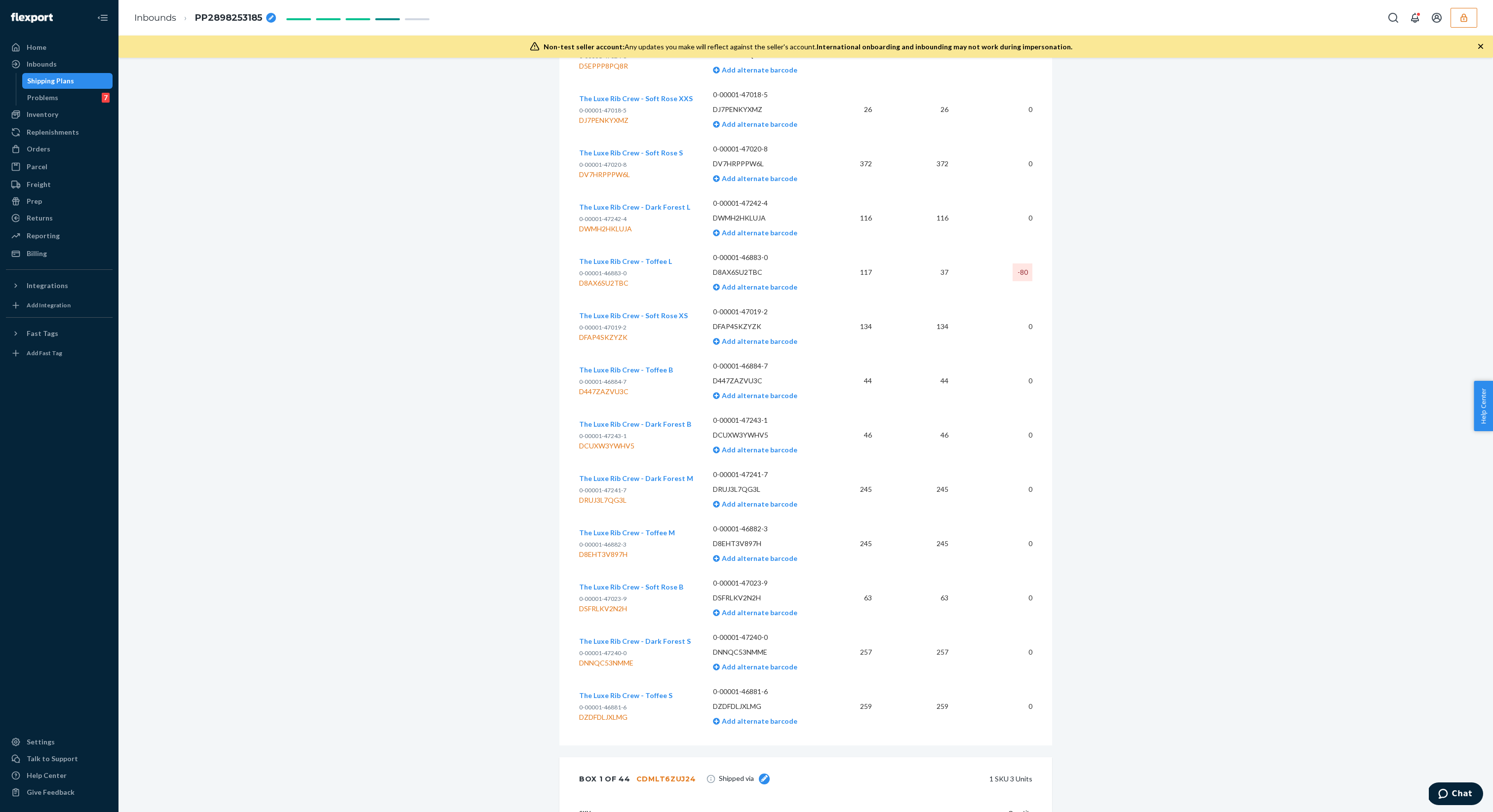
scroll to position [761, 0]
click at [990, 267] on td "-80" at bounding box center [994, 271] width 76 height 54
click at [897, 270] on td "37" at bounding box center [917, 271] width 76 height 54
click at [859, 270] on td "117" at bounding box center [855, 271] width 49 height 54
click at [865, 270] on td "117" at bounding box center [855, 271] width 49 height 54
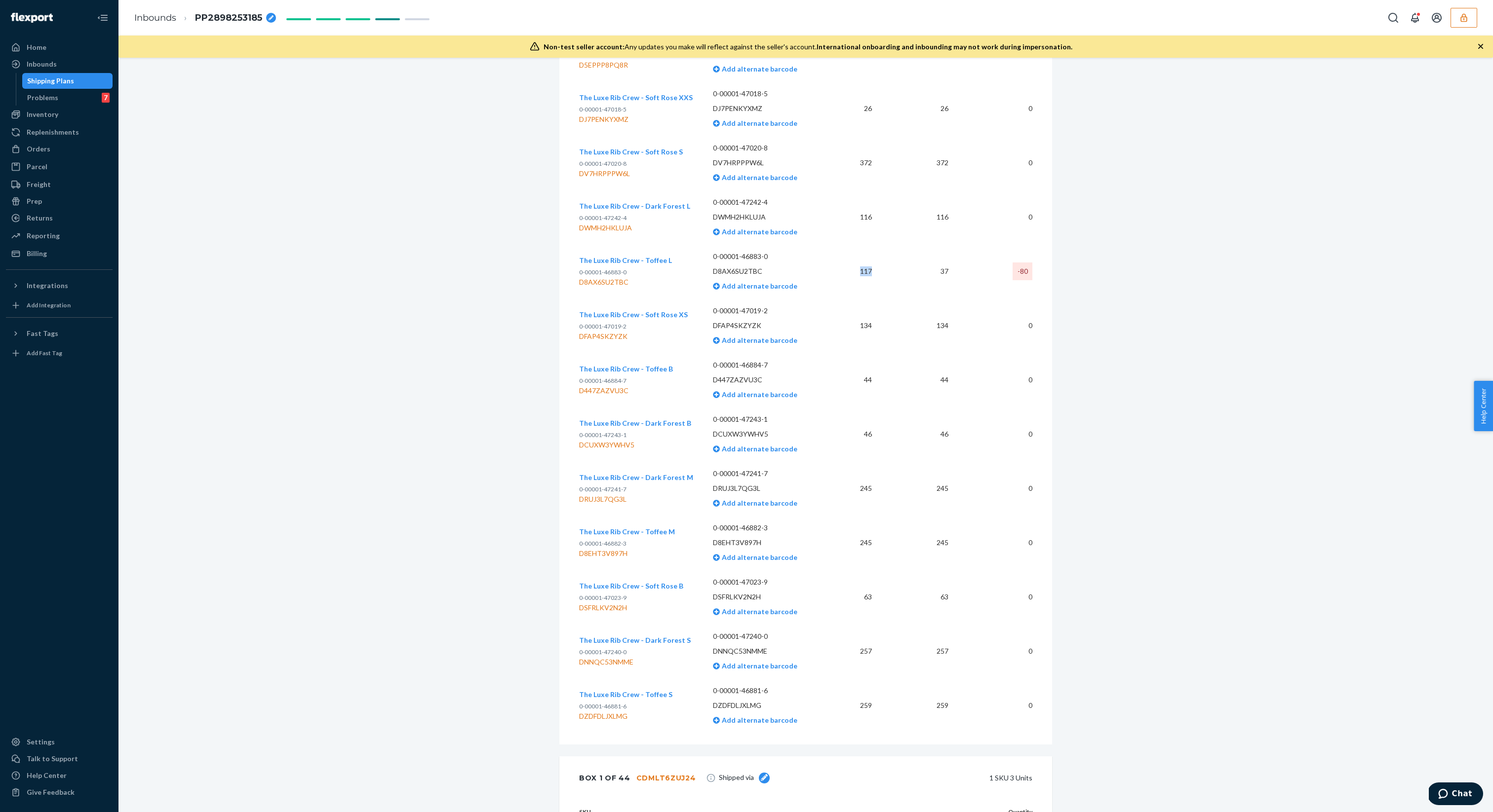
click at [865, 270] on td "117" at bounding box center [855, 271] width 49 height 54
click at [894, 282] on td "37" at bounding box center [917, 271] width 76 height 54
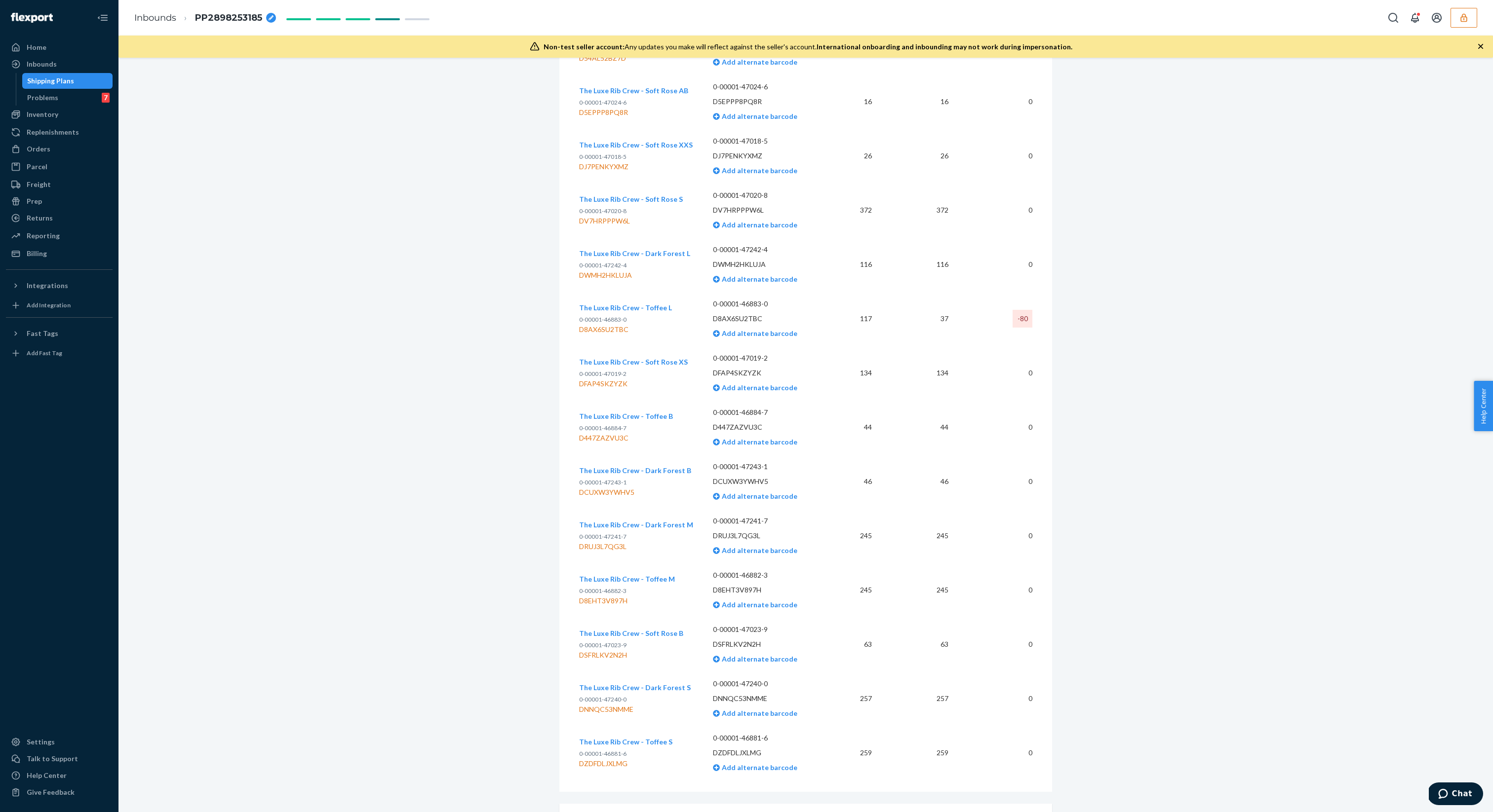
scroll to position [691, 0]
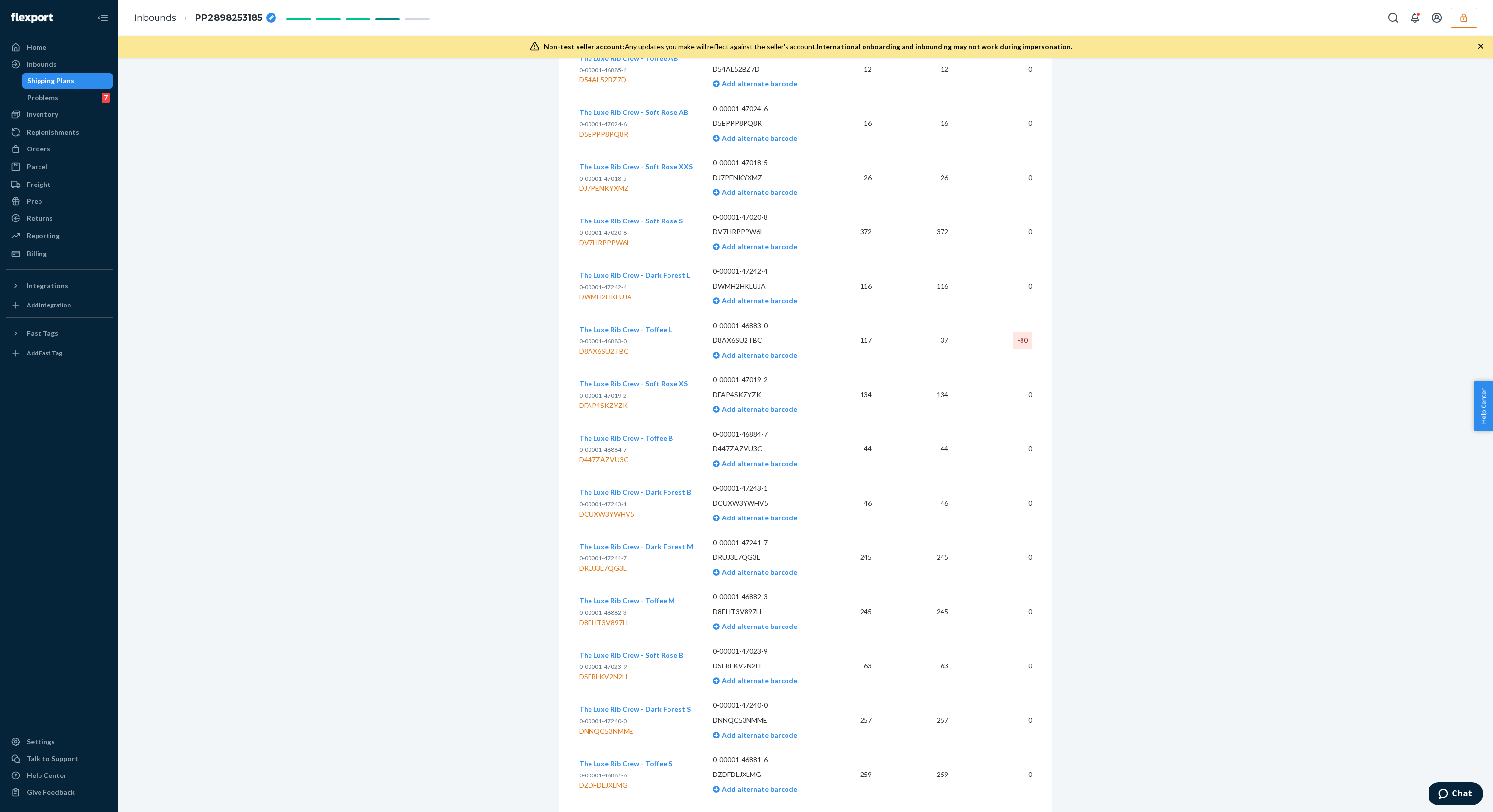
click at [1477, 51] on icon "button" at bounding box center [1480, 46] width 10 height 10
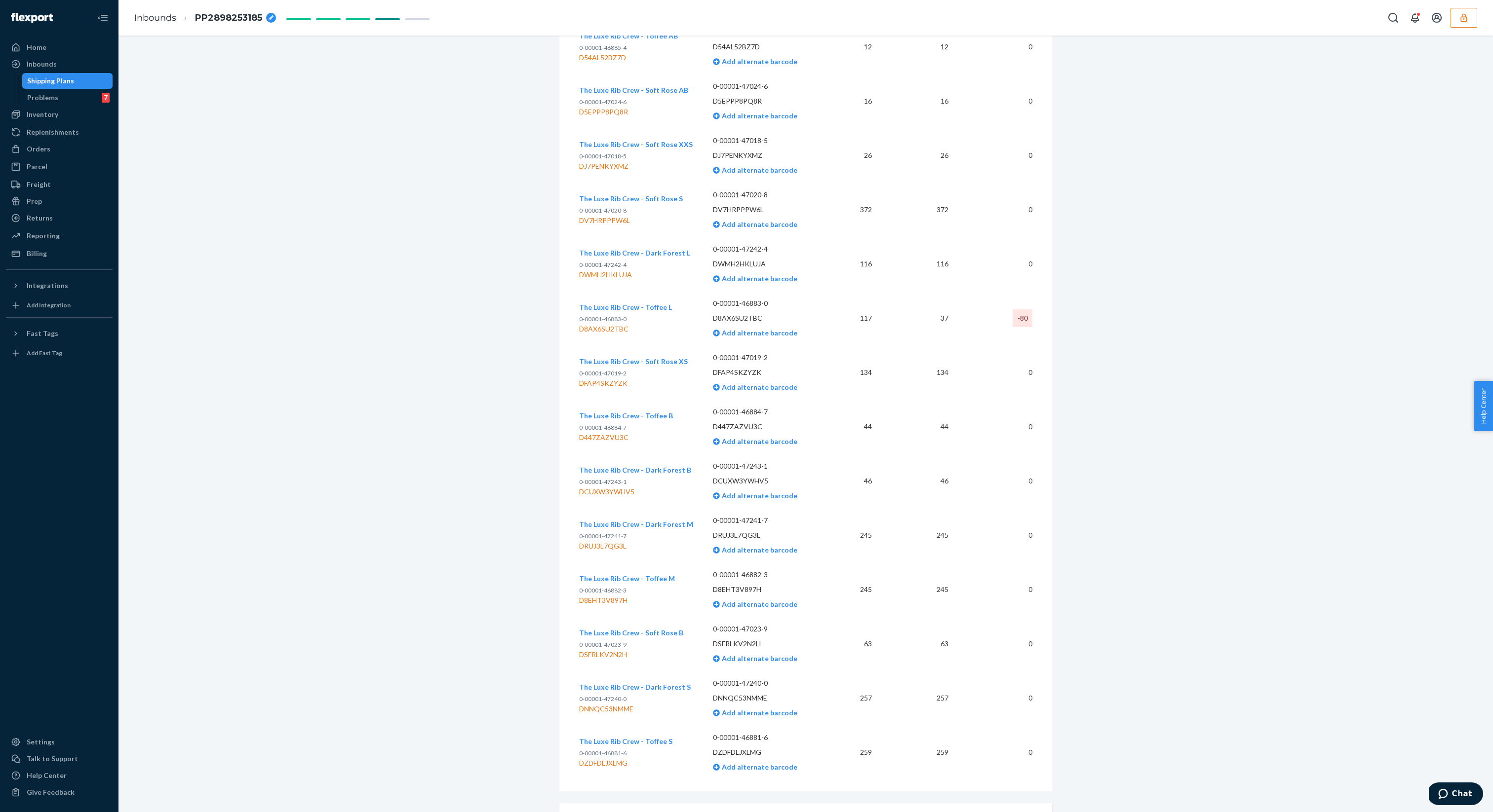
click at [979, 330] on td "-80" at bounding box center [994, 318] width 76 height 54
click at [895, 328] on td "37" at bounding box center [917, 318] width 76 height 54
click at [931, 328] on td "37" at bounding box center [917, 318] width 76 height 54
click at [960, 328] on td "-80" at bounding box center [994, 318] width 76 height 54
click at [952, 326] on td "37" at bounding box center [917, 318] width 76 height 54
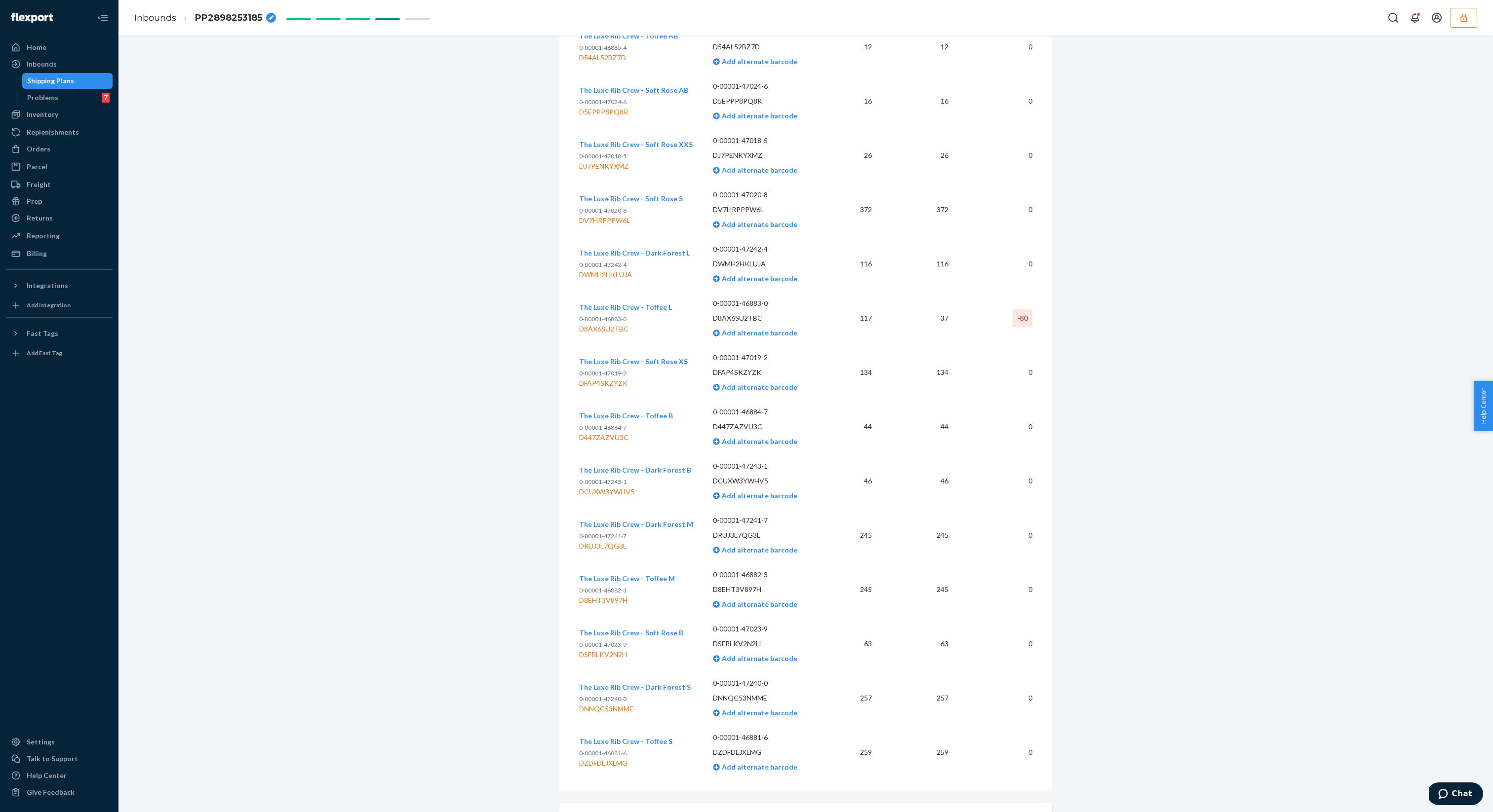
click at [942, 322] on td "37" at bounding box center [917, 318] width 76 height 54
click at [898, 322] on td "37" at bounding box center [917, 318] width 76 height 54
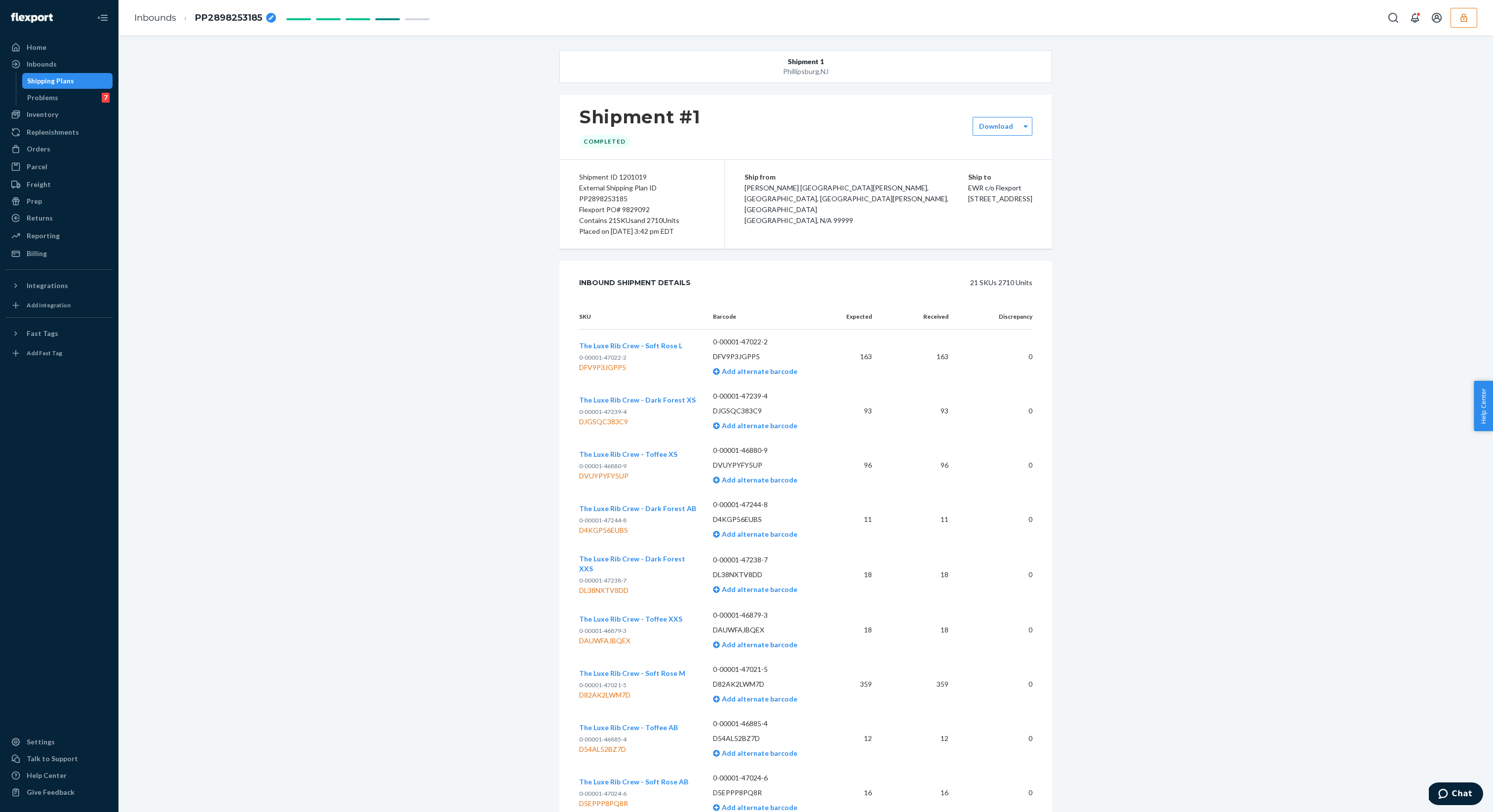
click at [980, 202] on span "3000 Rand Blvd Phillipsburg, NJ 08865" at bounding box center [1000, 198] width 64 height 8
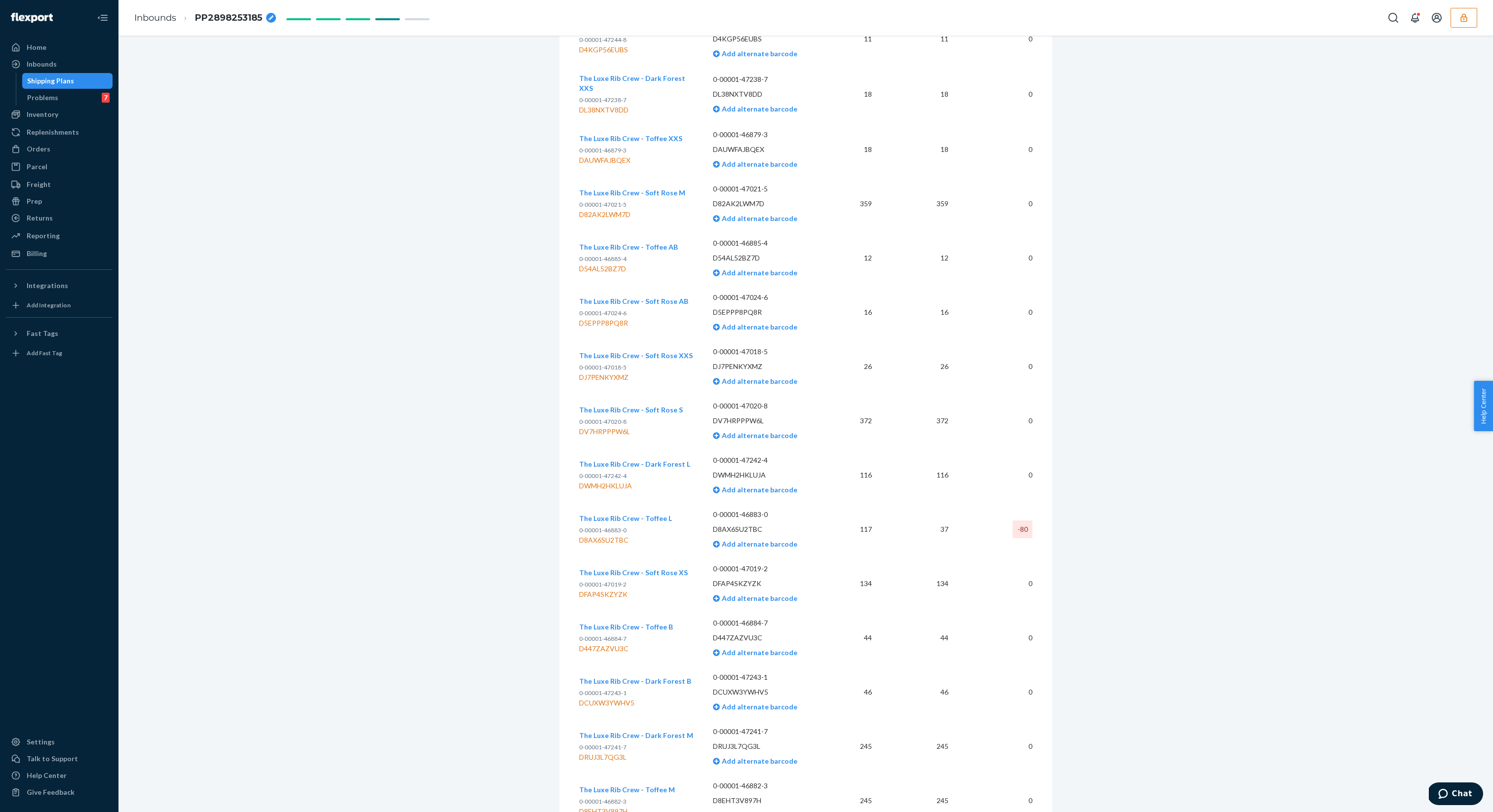
scroll to position [540, 0]
click at [737, 466] on p "D8AX6SU2TBC" at bounding box center [768, 470] width 110 height 10
copy p "D8AX6SU2TBC"
click at [731, 467] on p "D8AX6SU2TBC" at bounding box center [768, 470] width 110 height 10
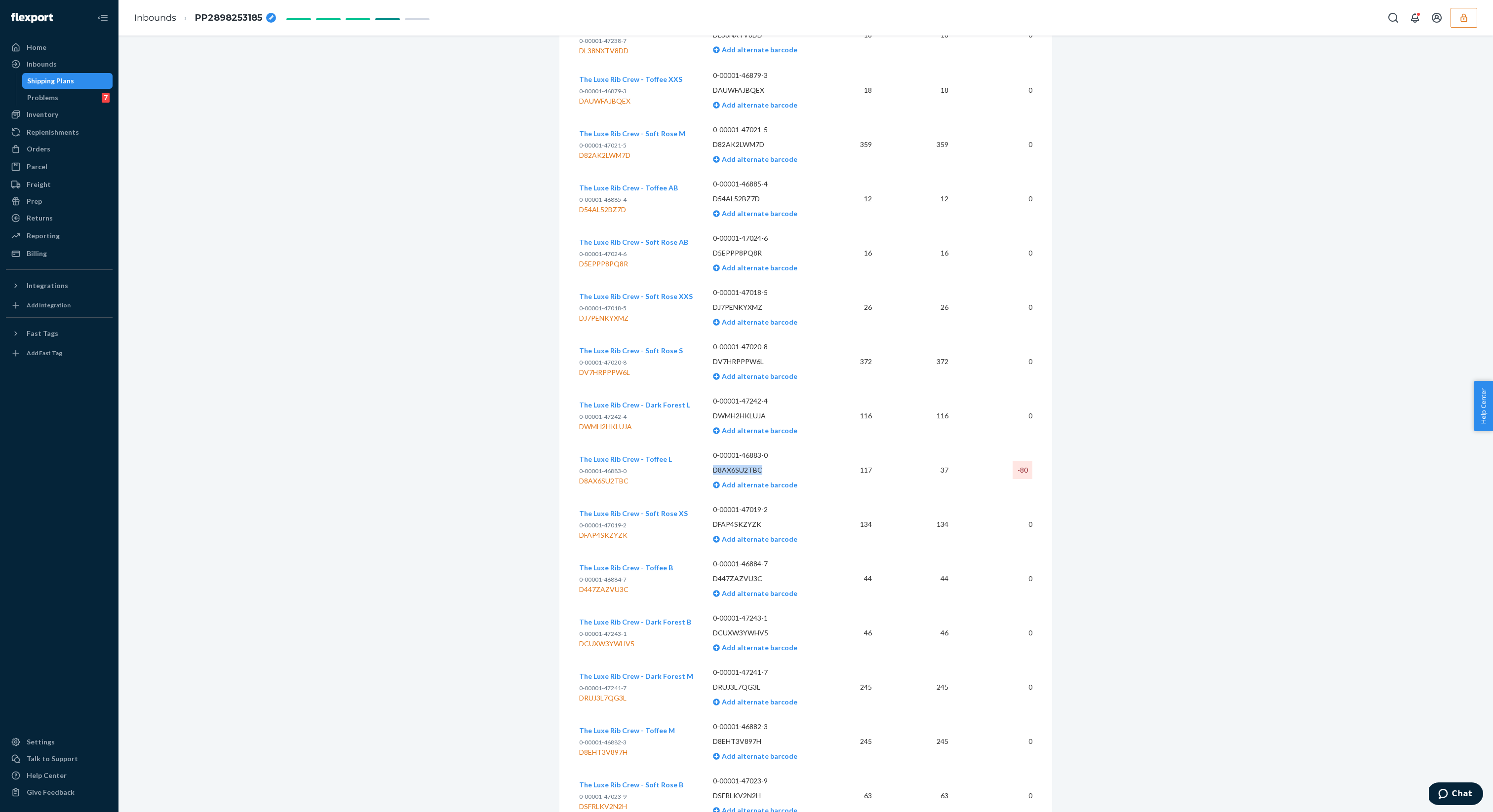
click at [731, 467] on p "D8AX6SU2TBC" at bounding box center [768, 470] width 110 height 10
copy p "D8AX6SU2TBC"
click at [64, 154] on div "Orders" at bounding box center [59, 149] width 105 height 14
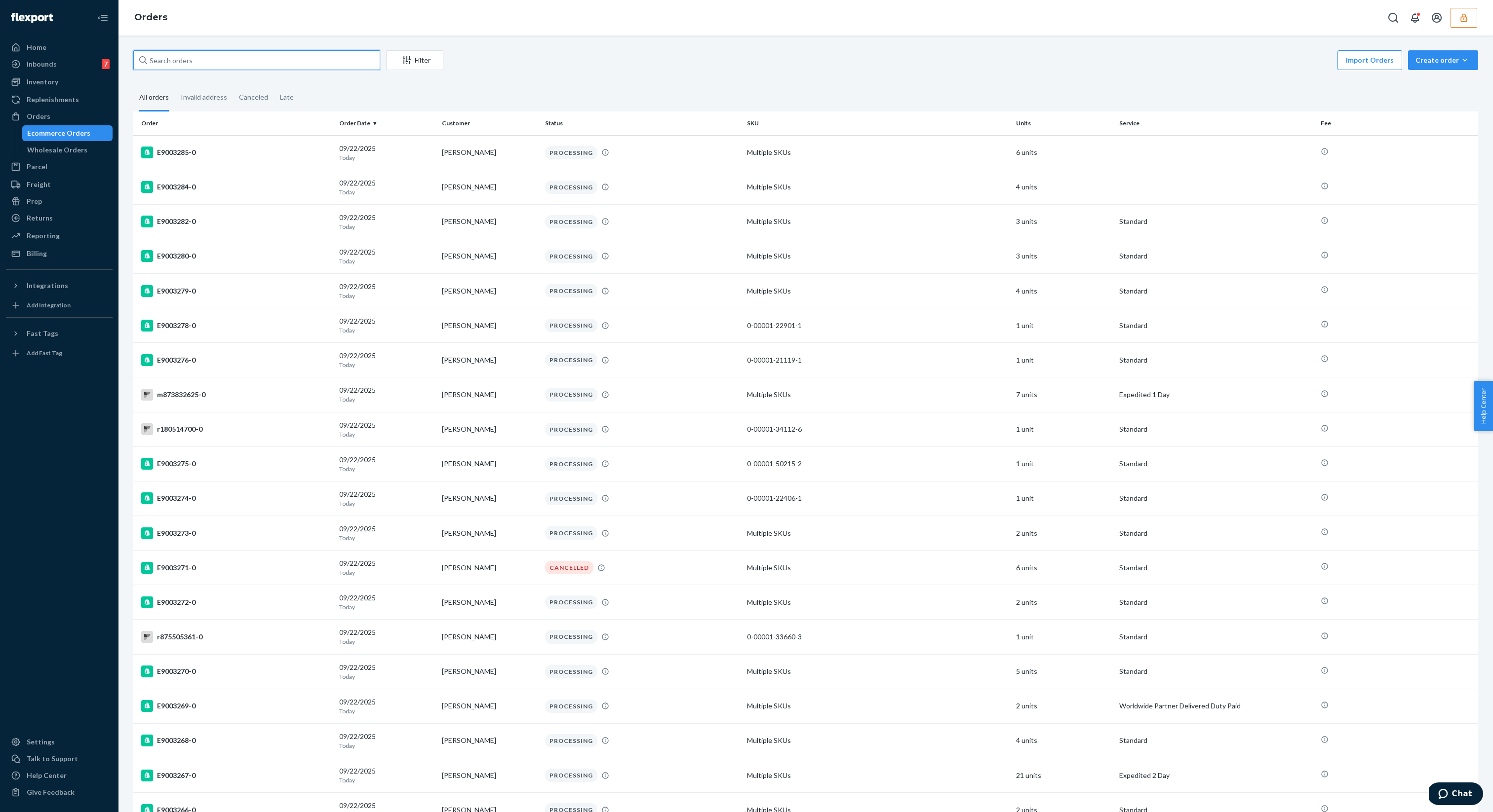
click at [201, 54] on input "text" at bounding box center [256, 60] width 246 height 20
paste input "D8AX6SU2TBC"
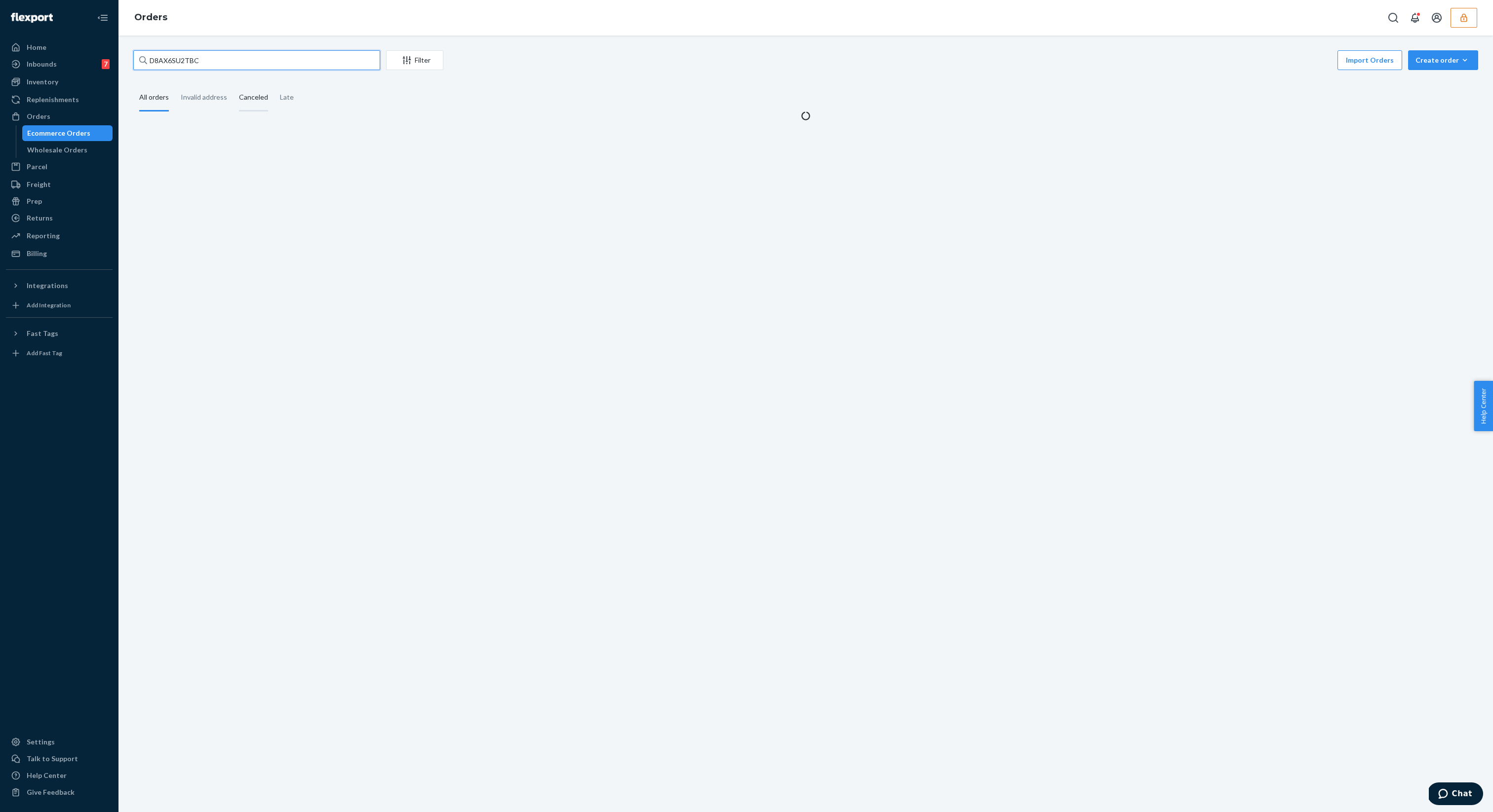
type input "D8AX6SU2TBC"
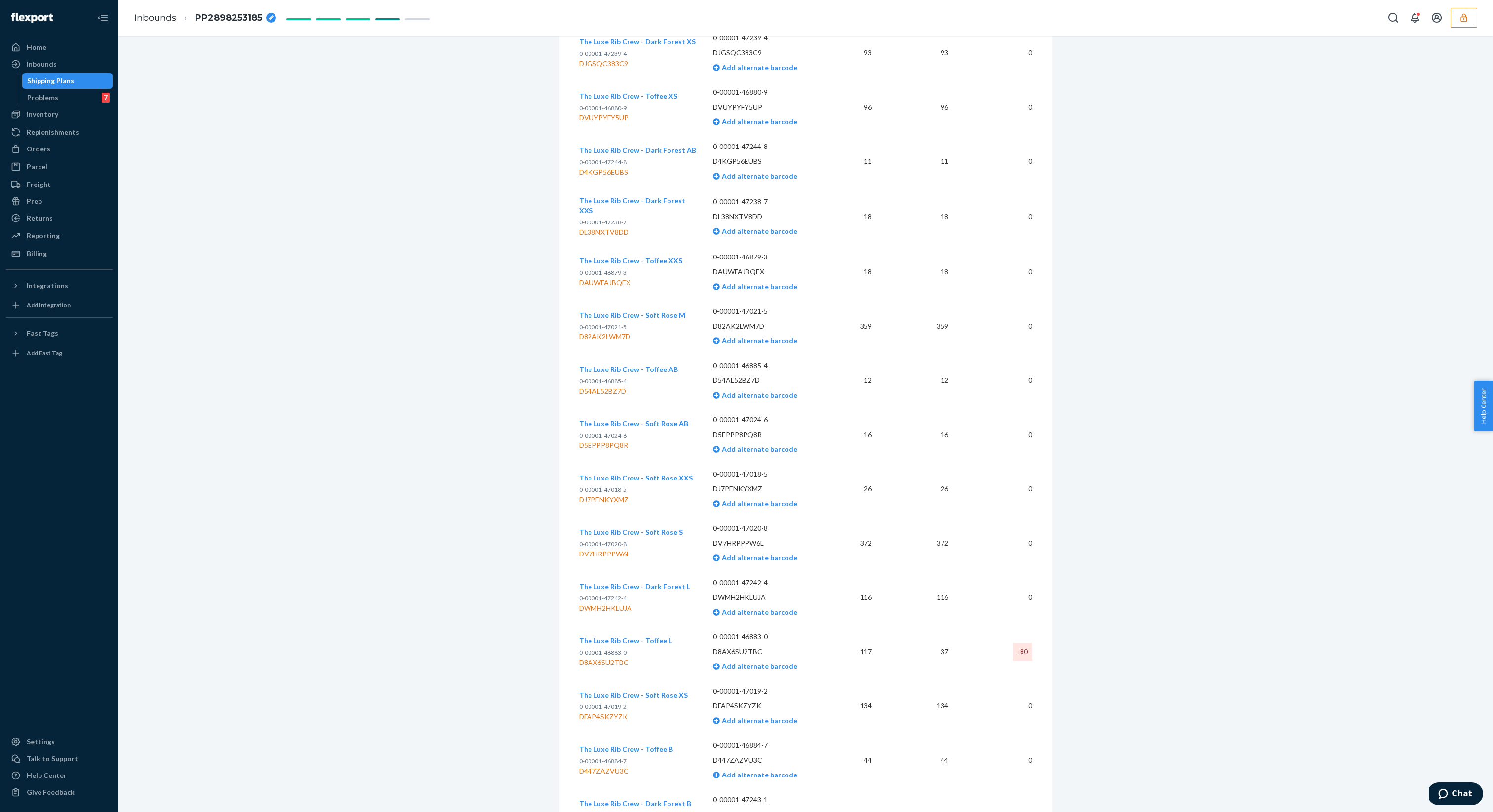
scroll to position [317, 0]
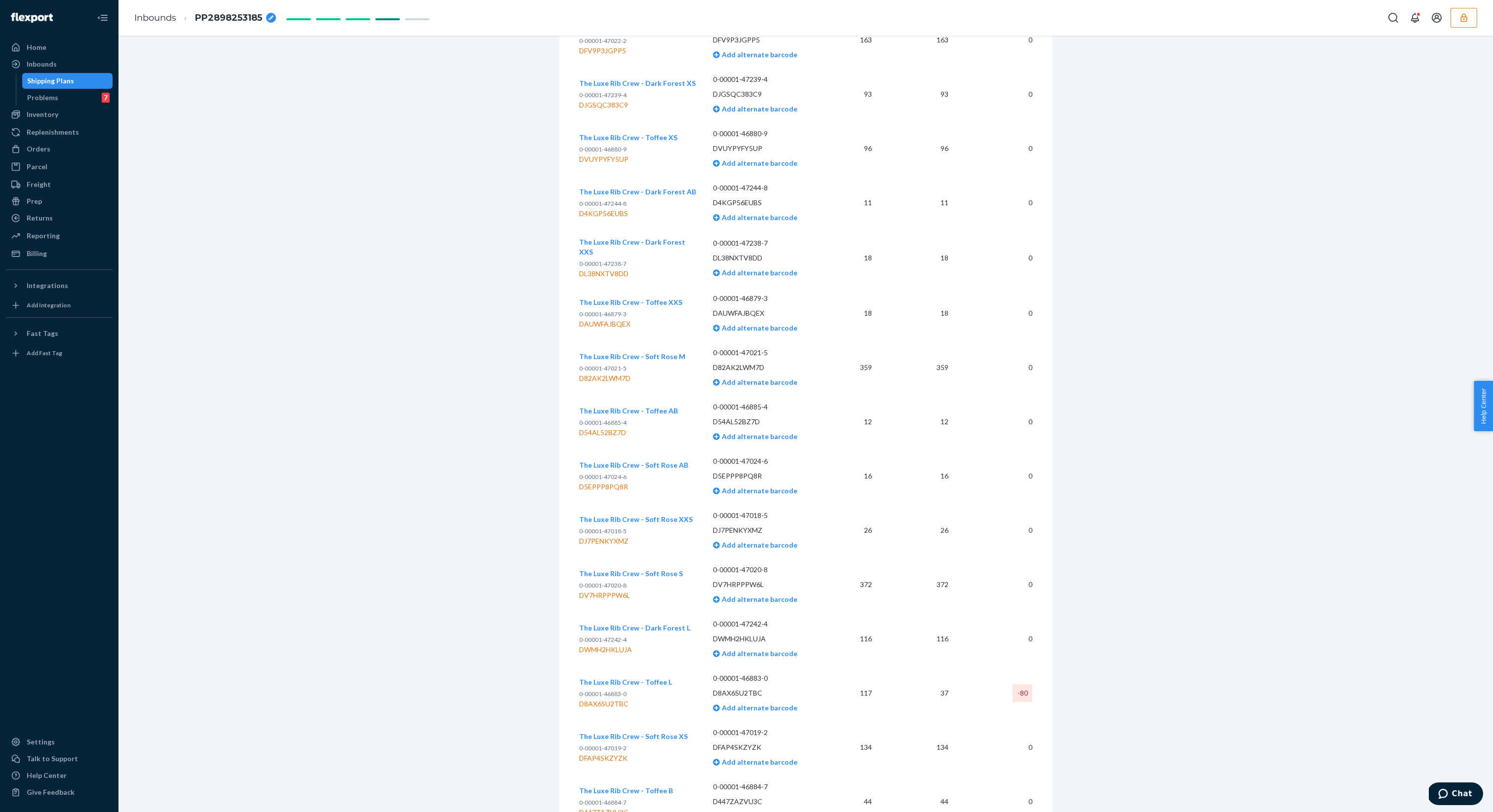
click at [1005, 691] on td "-80" at bounding box center [994, 693] width 76 height 54
click at [1020, 694] on div "-80" at bounding box center [1022, 693] width 20 height 18
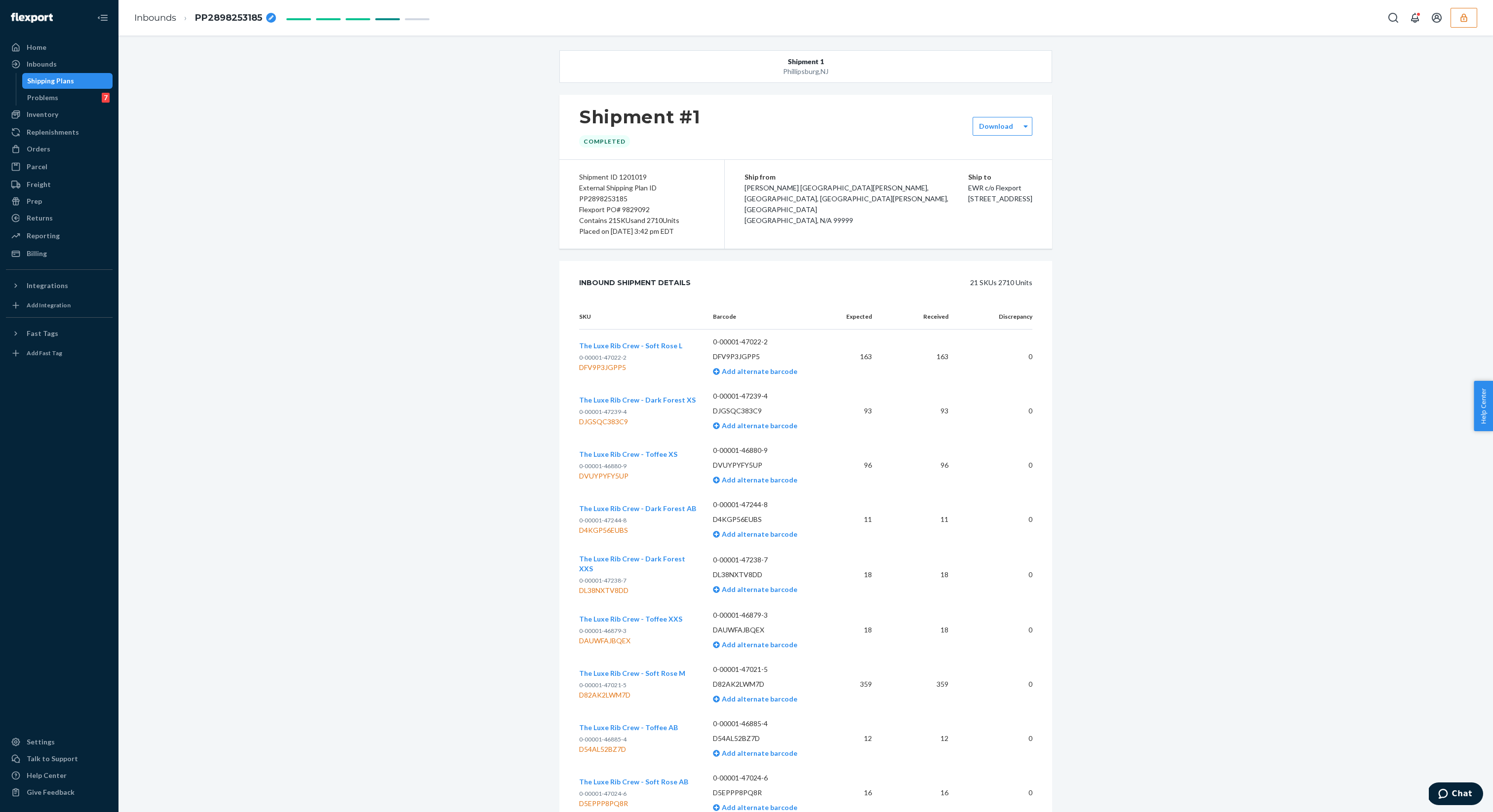
click at [634, 176] on div "Shipment ID 1201019" at bounding box center [642, 177] width 125 height 11
copy div "1201019"
click at [631, 169] on div "Shipment ID 1201019 External Shipping Plan ID PP2898253185 Flexport PO# 9829092…" at bounding box center [642, 204] width 165 height 89
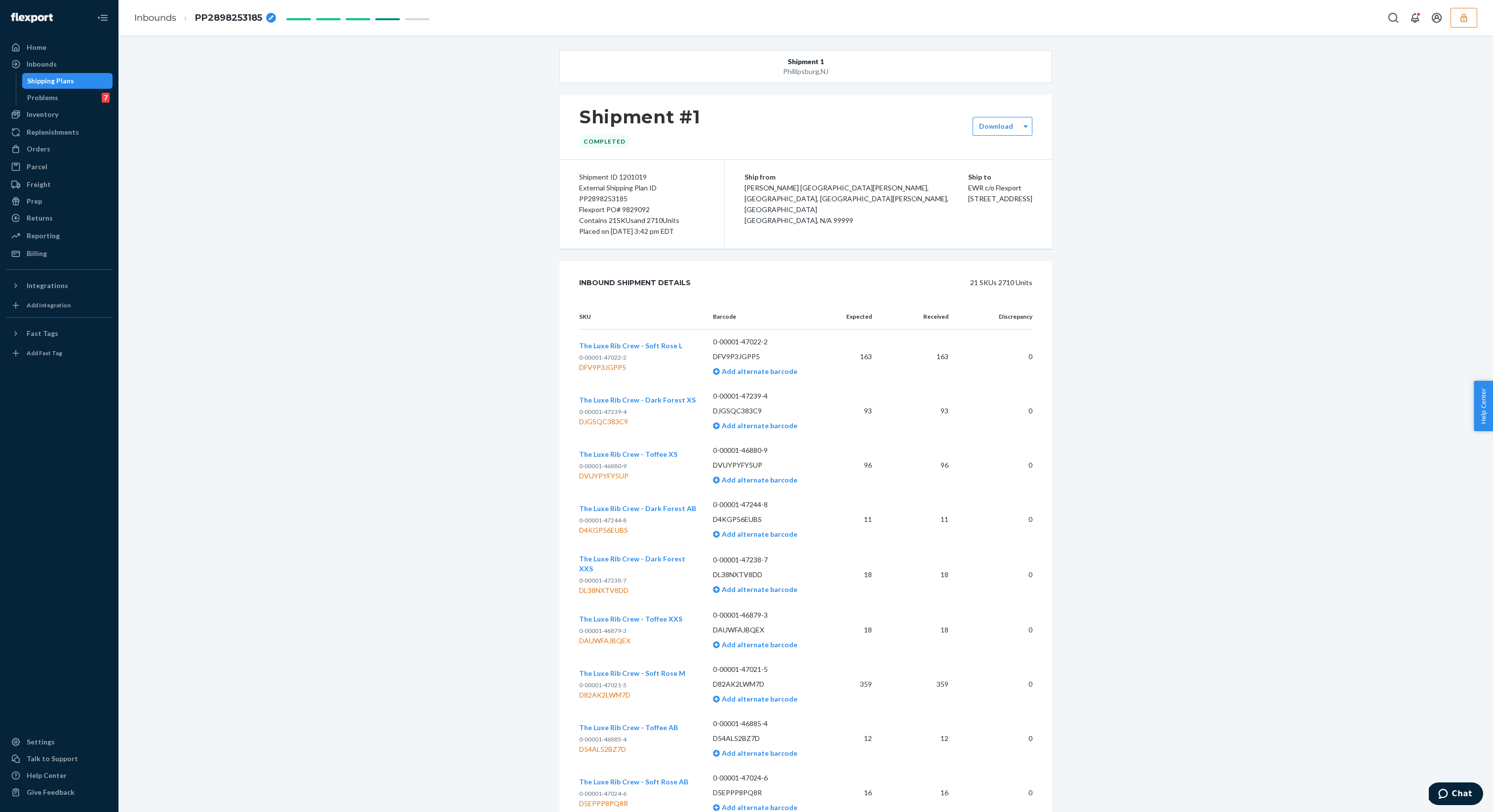
click at [631, 173] on div "Shipment ID 1201019" at bounding box center [642, 177] width 125 height 11
copy div "1201019"
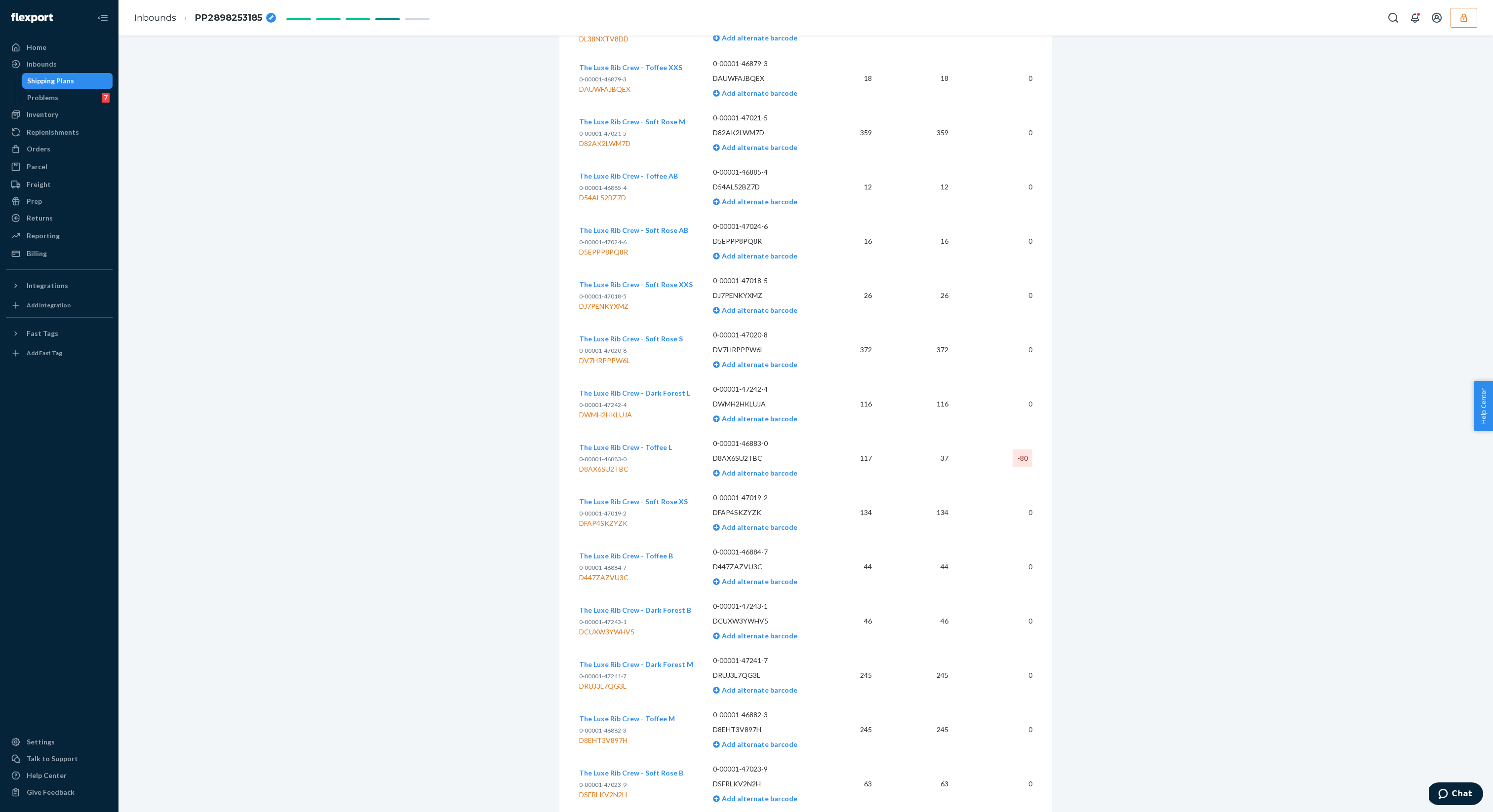
scroll to position [494, 0]
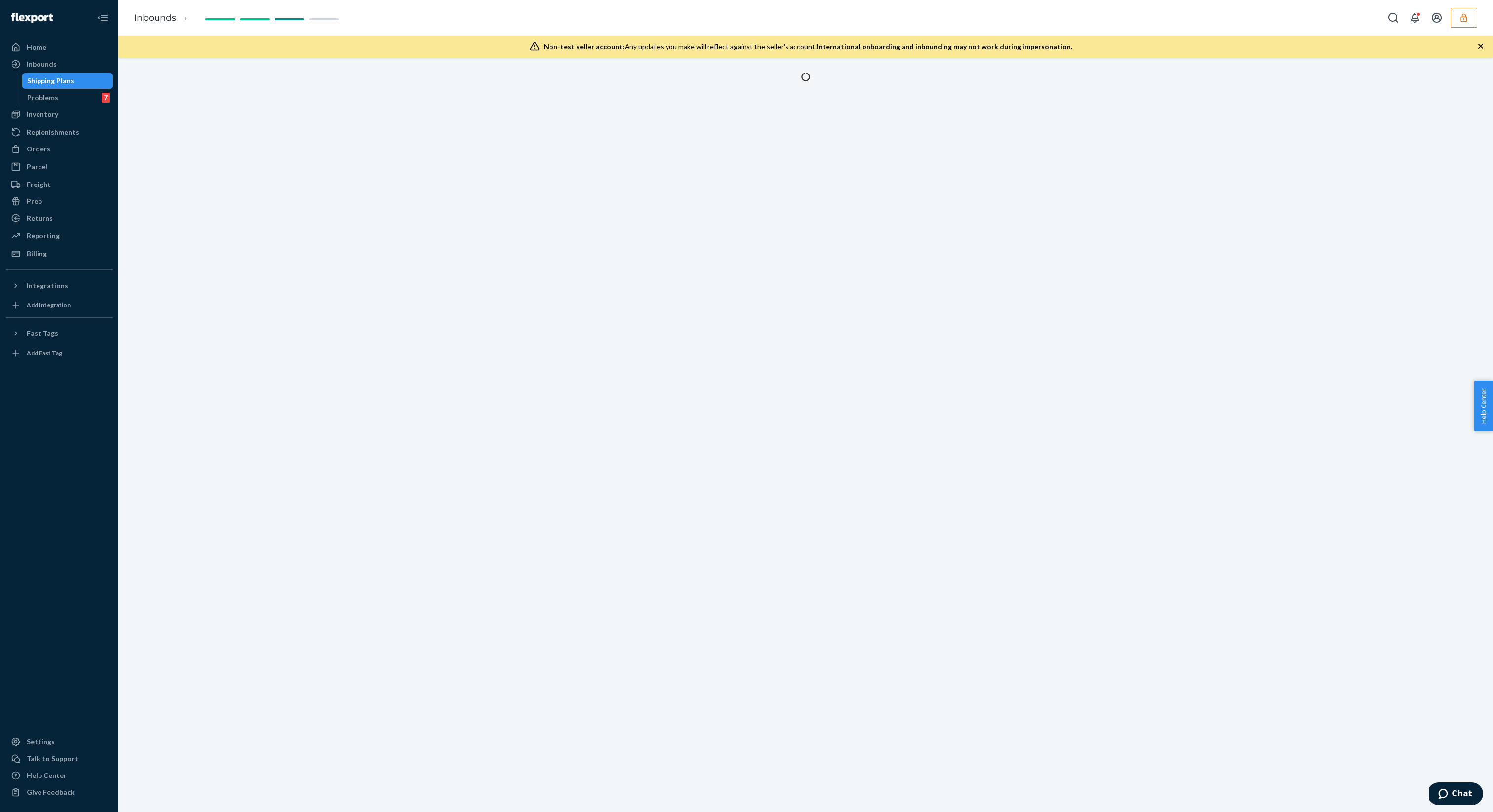
click at [1481, 48] on icon "button" at bounding box center [1480, 46] width 5 height 5
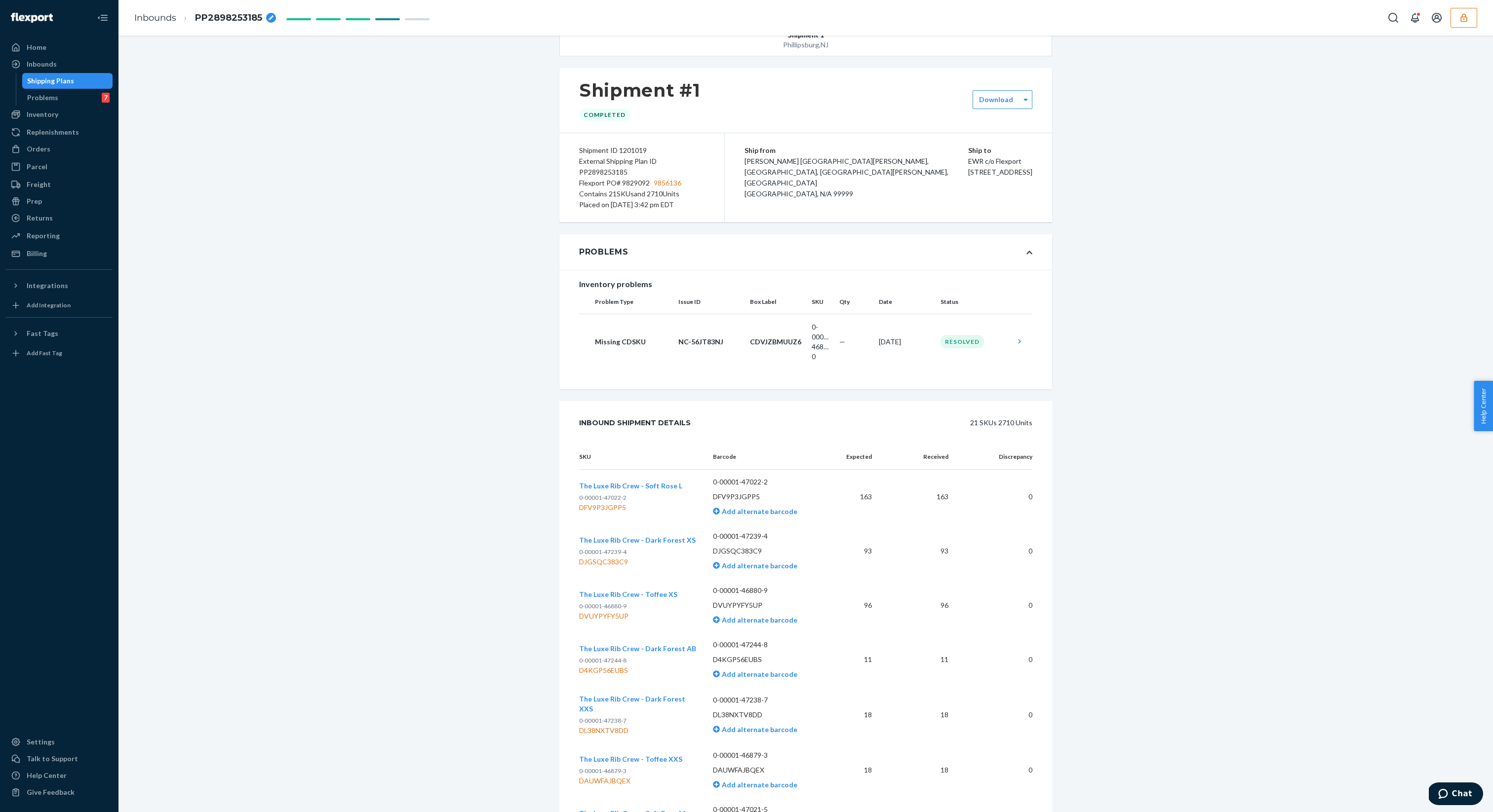
scroll to position [18, 0]
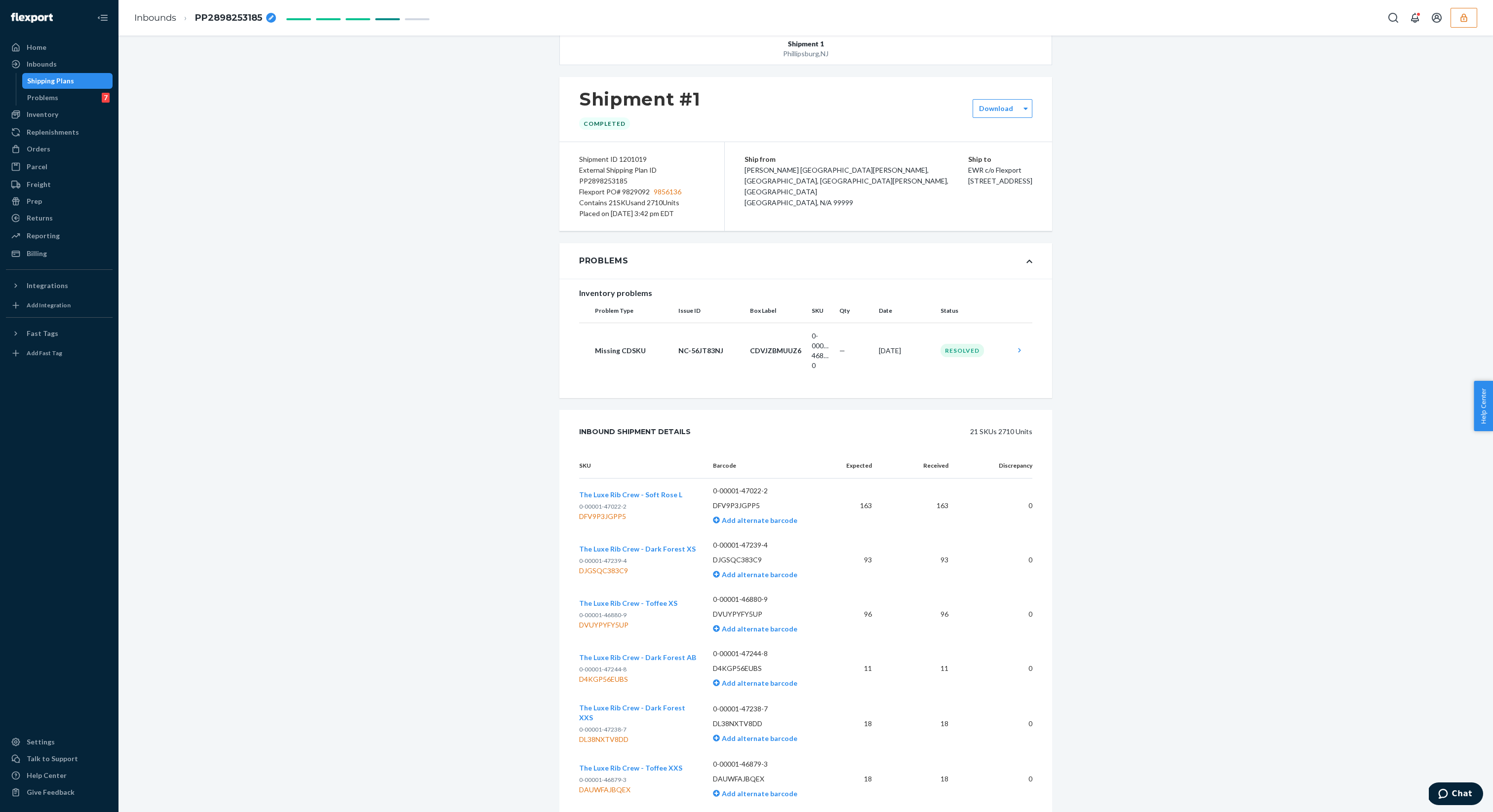
click at [675, 197] on div "Contains 21 SKUs and 2710 Units" at bounding box center [642, 202] width 125 height 11
click at [680, 192] on span "9856136" at bounding box center [667, 192] width 28 height 11
click at [658, 194] on span "9856136" at bounding box center [667, 192] width 28 height 11
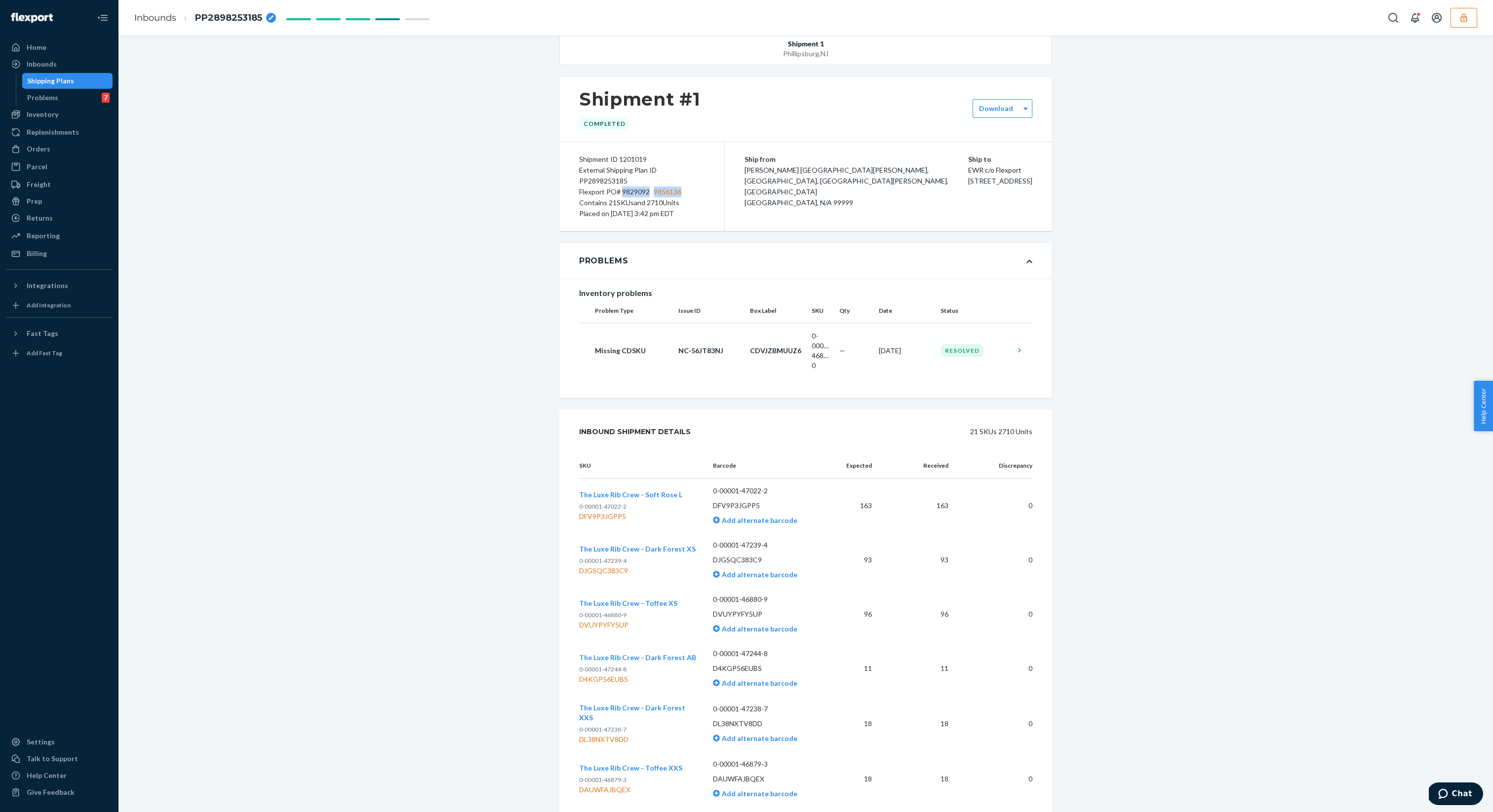
click at [658, 194] on span "9856136" at bounding box center [667, 192] width 28 height 11
click at [684, 202] on div "Contains 21 SKUs and 2710 Units" at bounding box center [642, 202] width 125 height 11
click at [683, 187] on div "Flexport PO# 9829092 9856136" at bounding box center [642, 192] width 125 height 11
click at [675, 193] on span "9856136" at bounding box center [667, 192] width 28 height 11
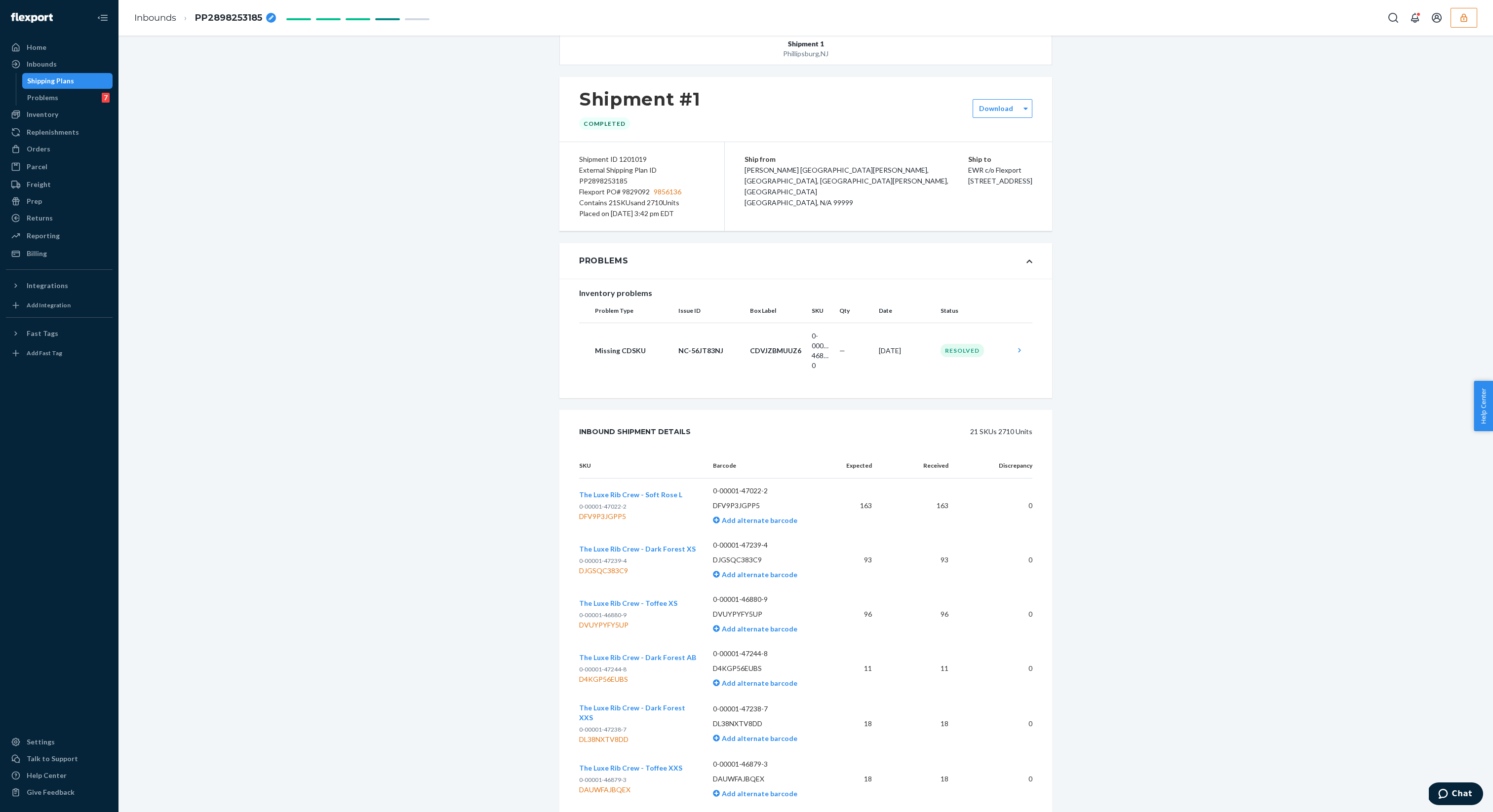
click at [701, 198] on div "Contains 21 SKUs and 2710 Units" at bounding box center [642, 202] width 125 height 11
click at [672, 193] on span "9856136" at bounding box center [667, 192] width 28 height 11
click at [719, 213] on div "Shipment ID 1201019 External Shipping Plan ID PP2898253185 Flexport PO# 9829092…" at bounding box center [642, 186] width 165 height 89
click at [677, 194] on span "9856136" at bounding box center [667, 192] width 28 height 11
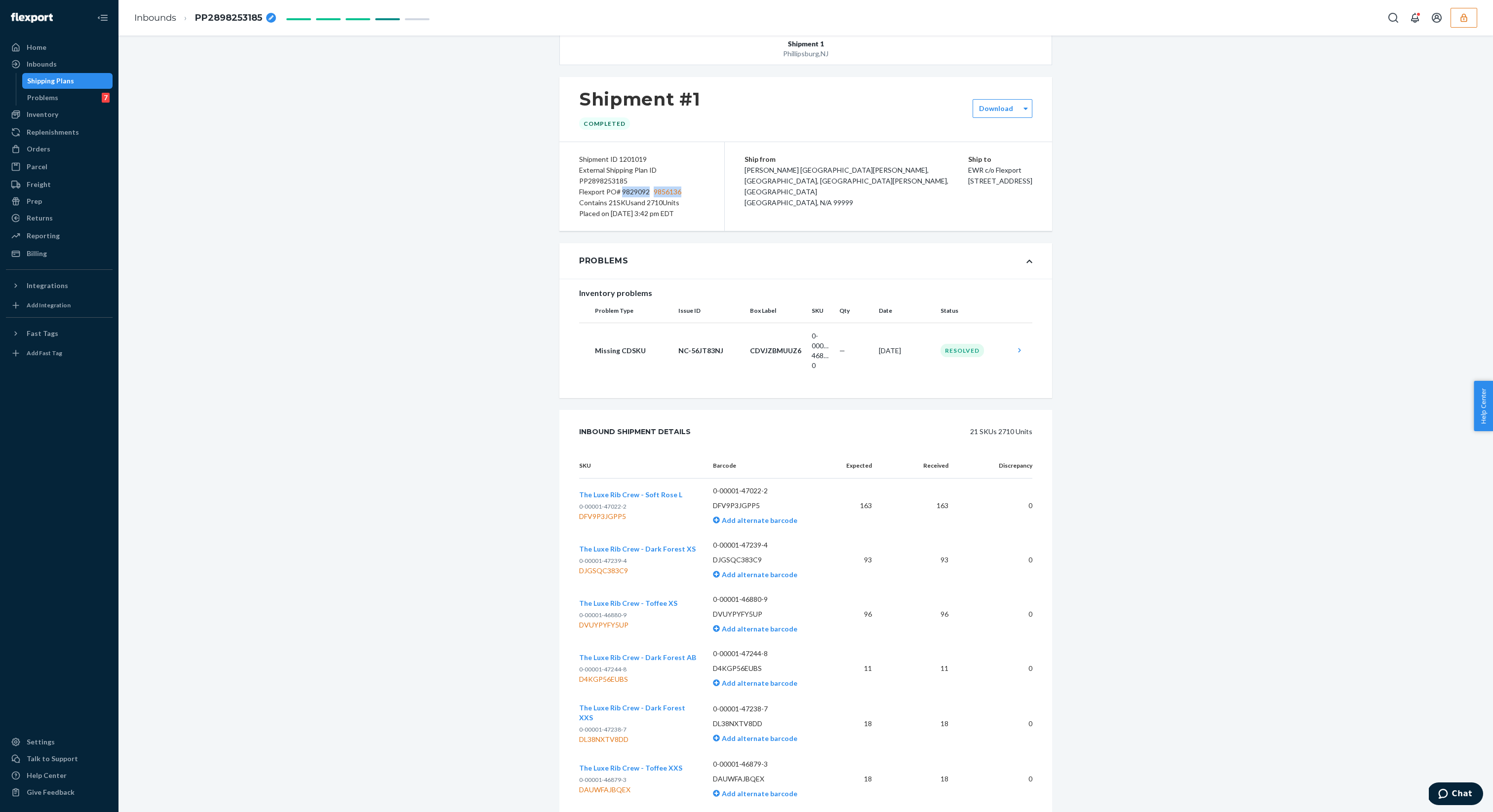
click at [677, 194] on span "9856136" at bounding box center [667, 192] width 28 height 11
click at [681, 193] on div "Flexport PO# 9829092 9856136" at bounding box center [642, 192] width 125 height 11
click at [680, 193] on span "9856136" at bounding box center [667, 192] width 28 height 11
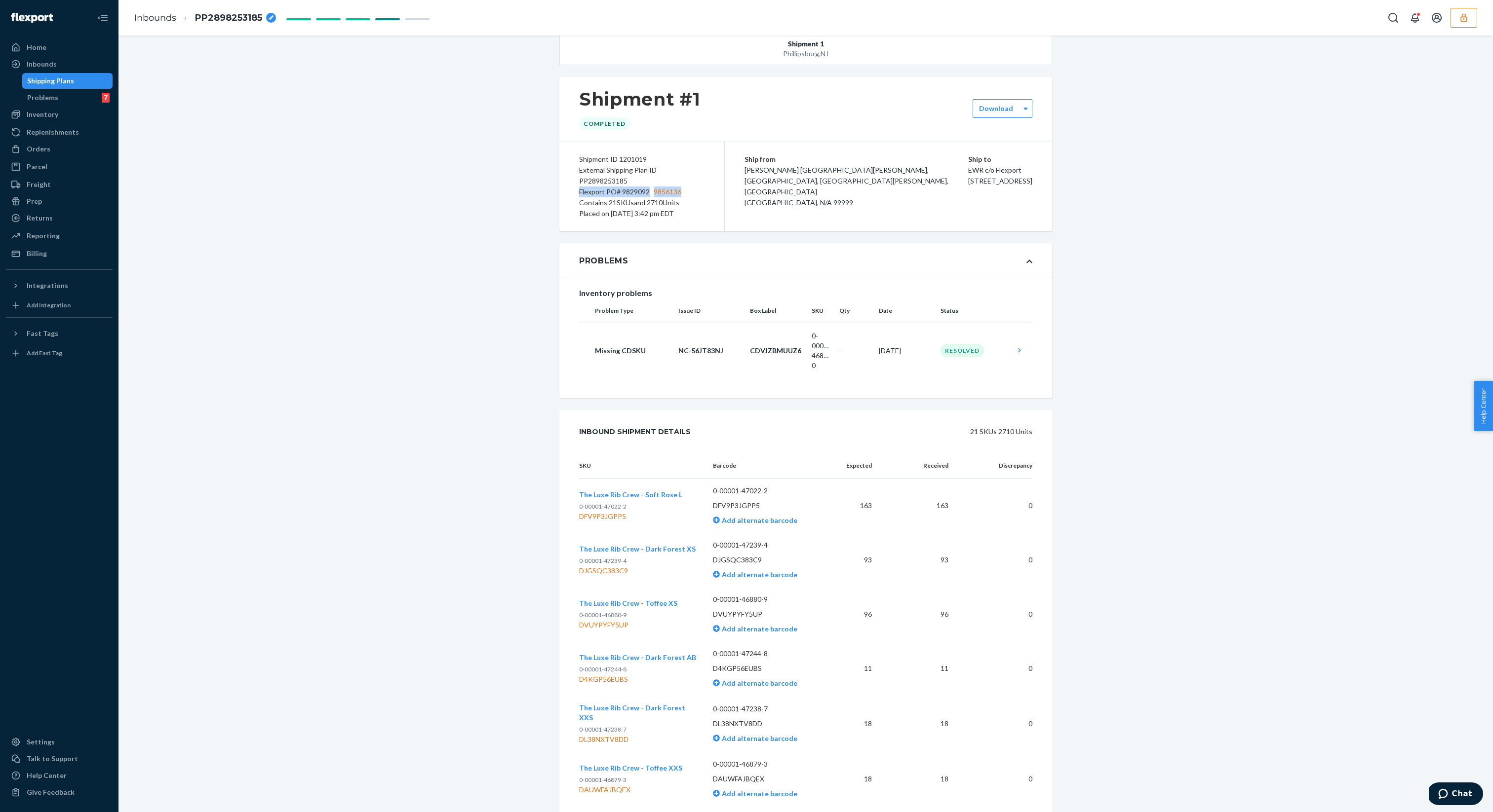
click at [680, 193] on span "9856136" at bounding box center [667, 192] width 28 height 11
click at [699, 209] on div "Placed on [DATE] 3:42 pm EDT" at bounding box center [642, 214] width 125 height 11
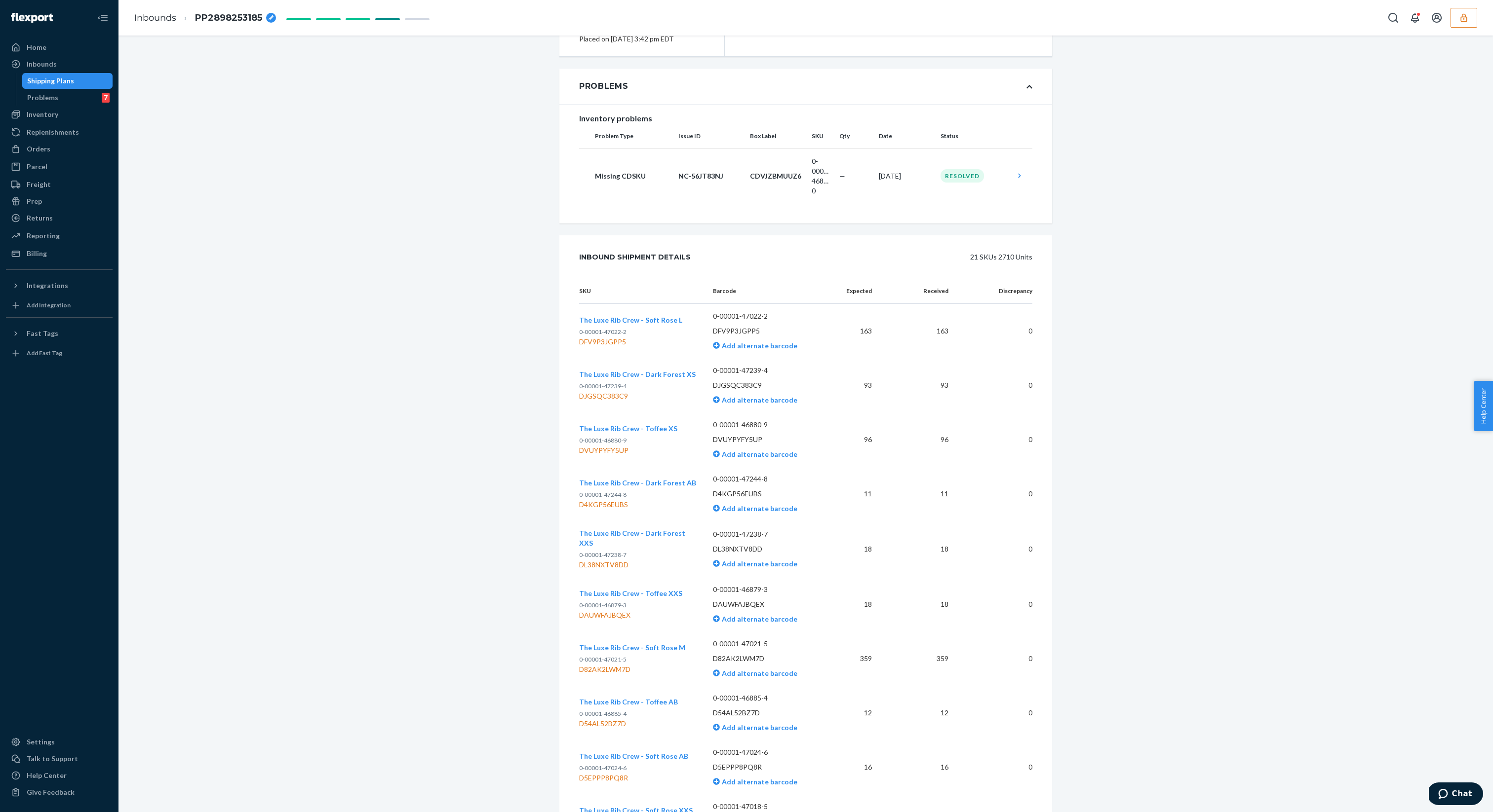
scroll to position [181, 0]
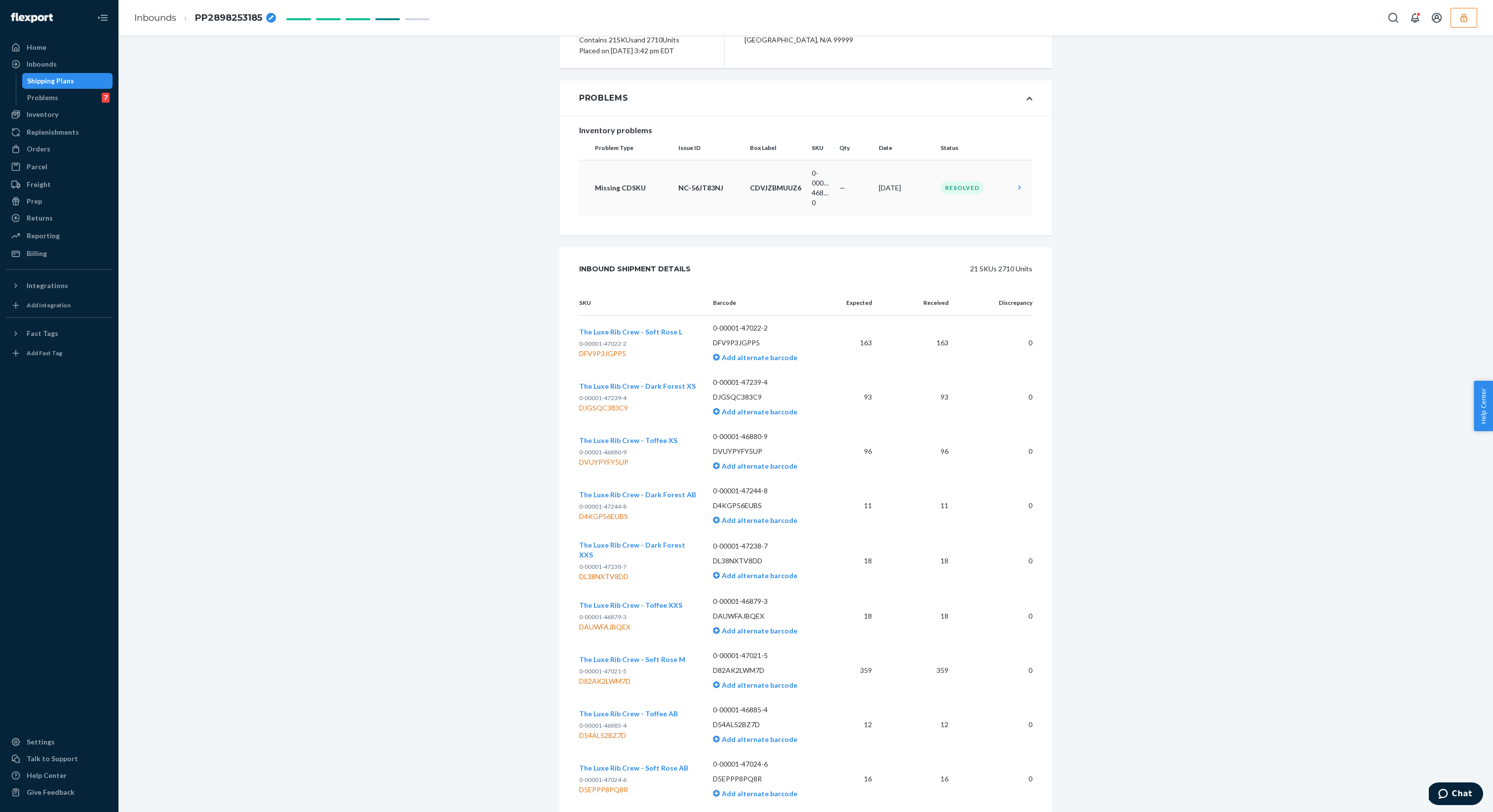
click at [637, 195] on td "Missing CDSKU" at bounding box center [627, 188] width 95 height 56
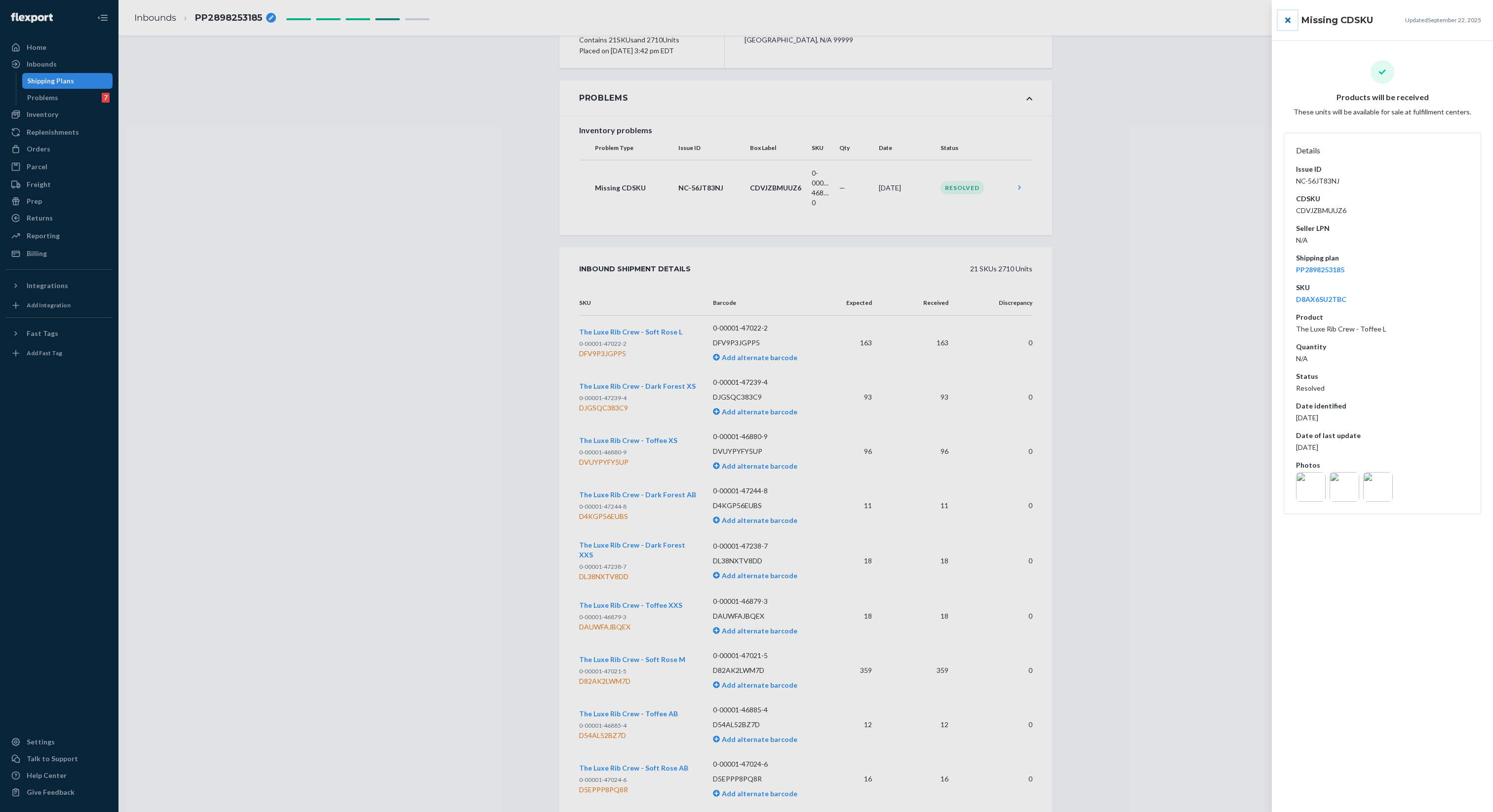
click at [1290, 27] on button "close" at bounding box center [1287, 20] width 20 height 20
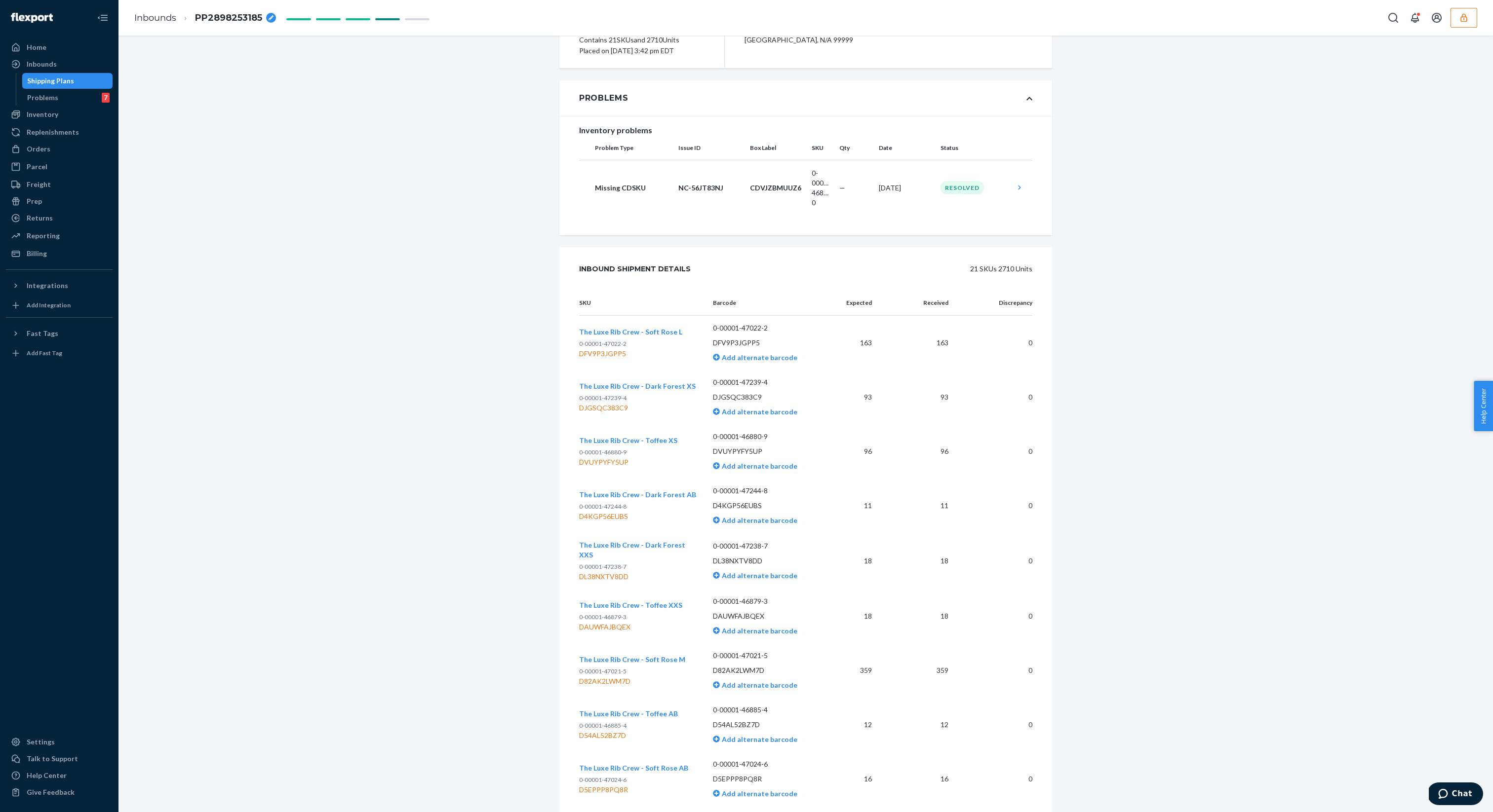
click at [730, 201] on td "NC-56JT83NJ" at bounding box center [710, 188] width 71 height 56
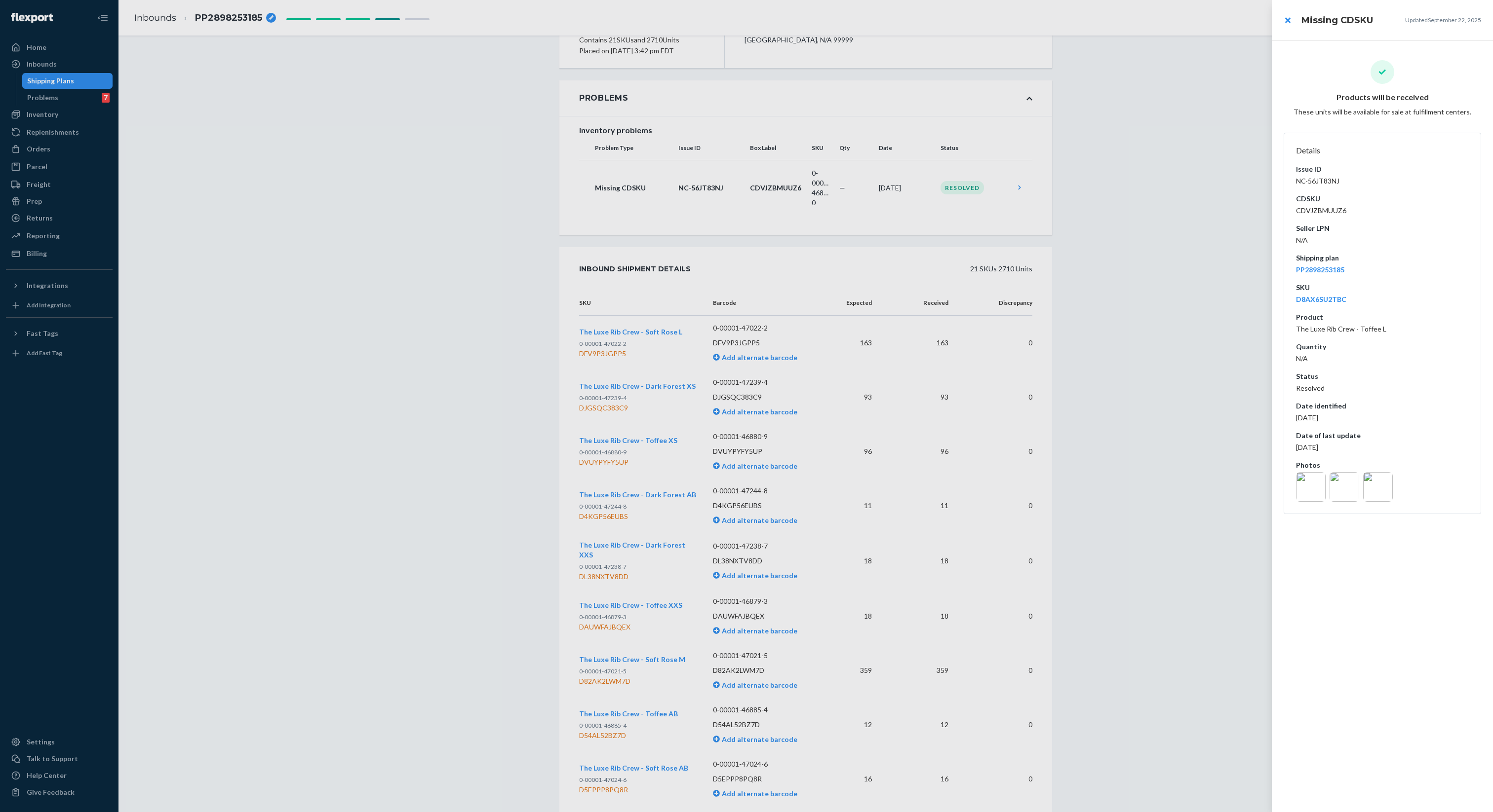
click at [617, 200] on div at bounding box center [746, 406] width 1493 height 812
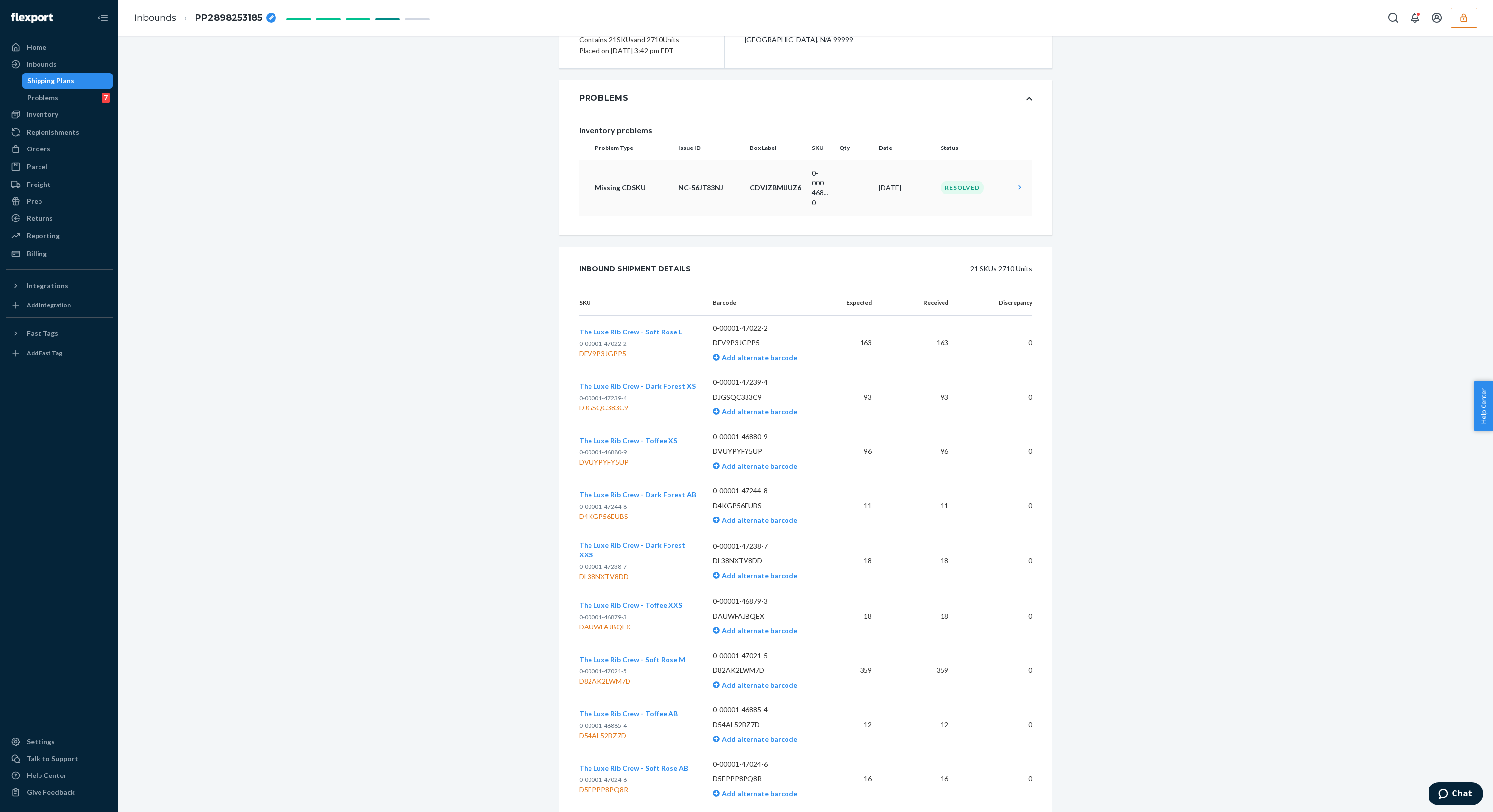
click at [739, 188] on p "NC-56JT83NJ" at bounding box center [710, 188] width 64 height 10
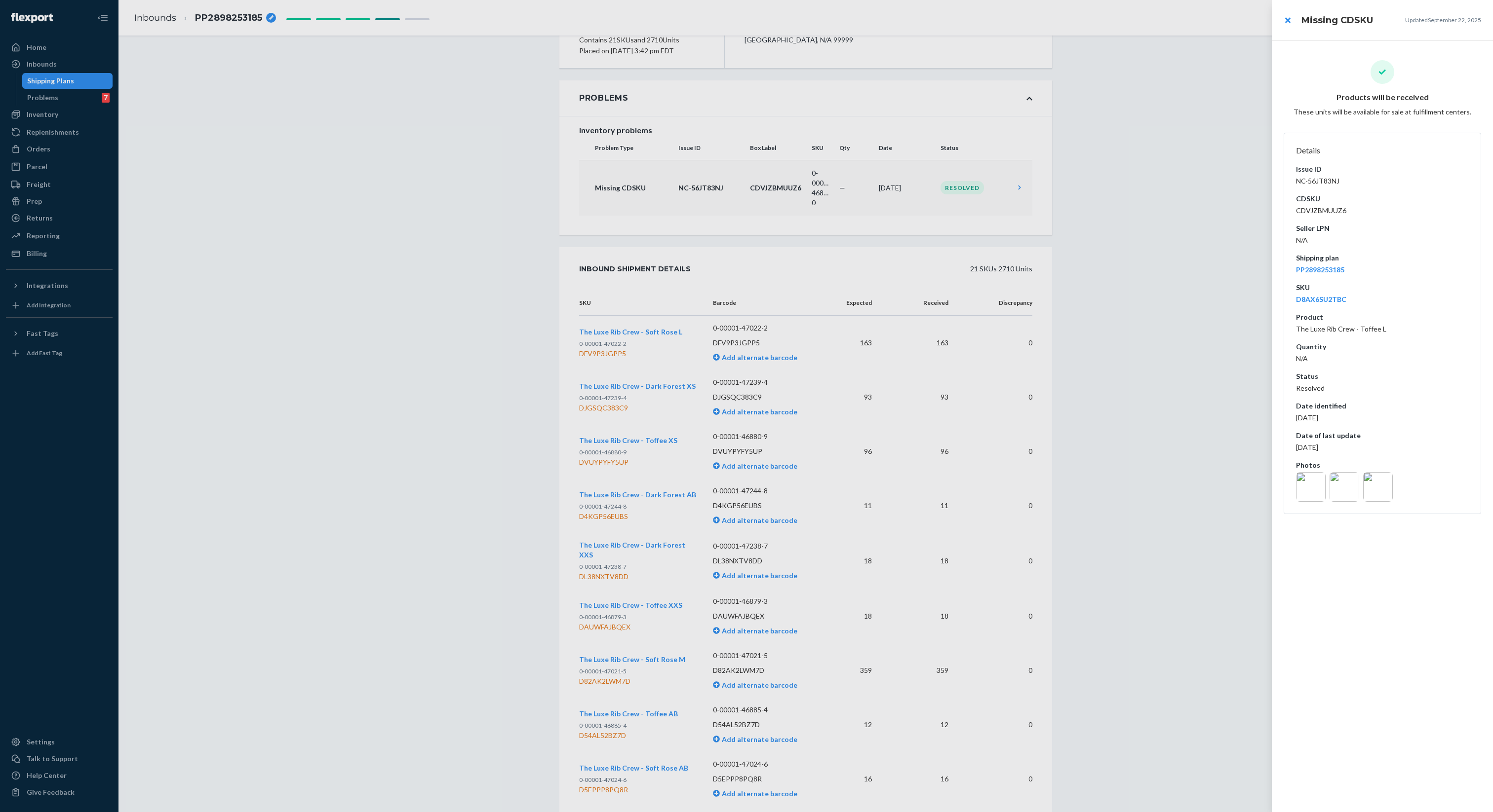
click at [739, 188] on div at bounding box center [746, 406] width 1493 height 812
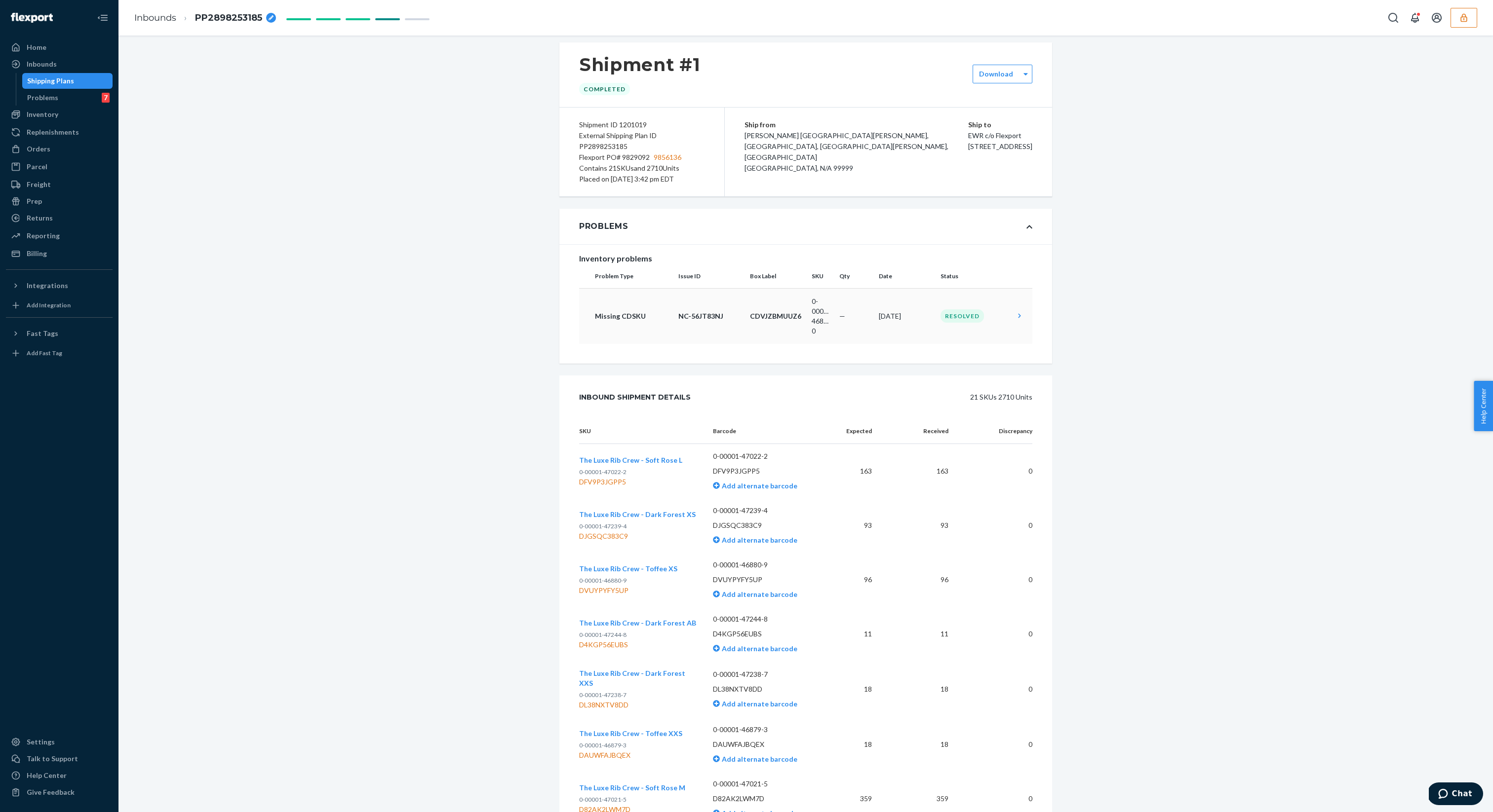
scroll to position [0, 0]
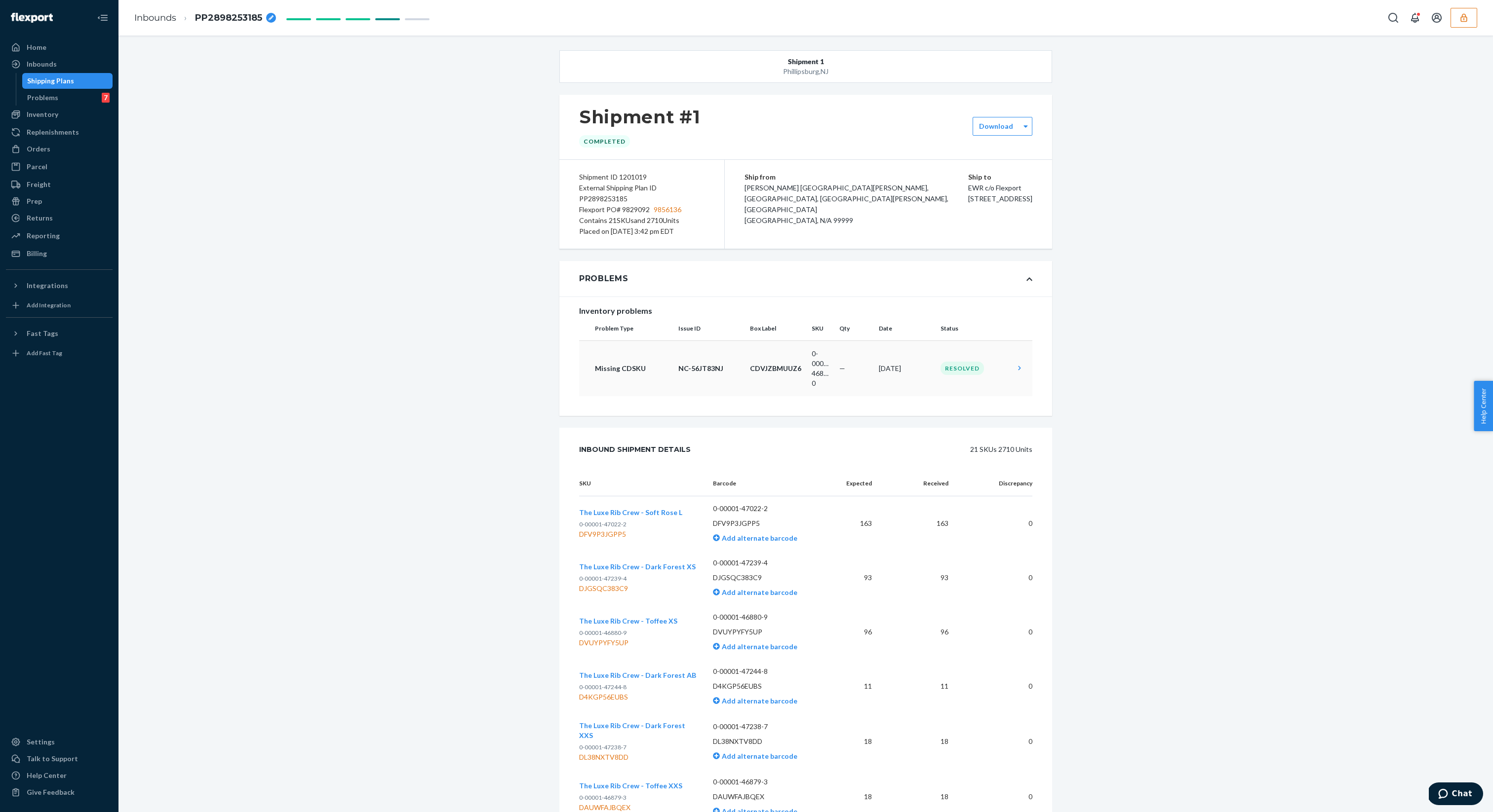
click at [795, 361] on td "CDVJZBMUUZ6" at bounding box center [777, 368] width 62 height 56
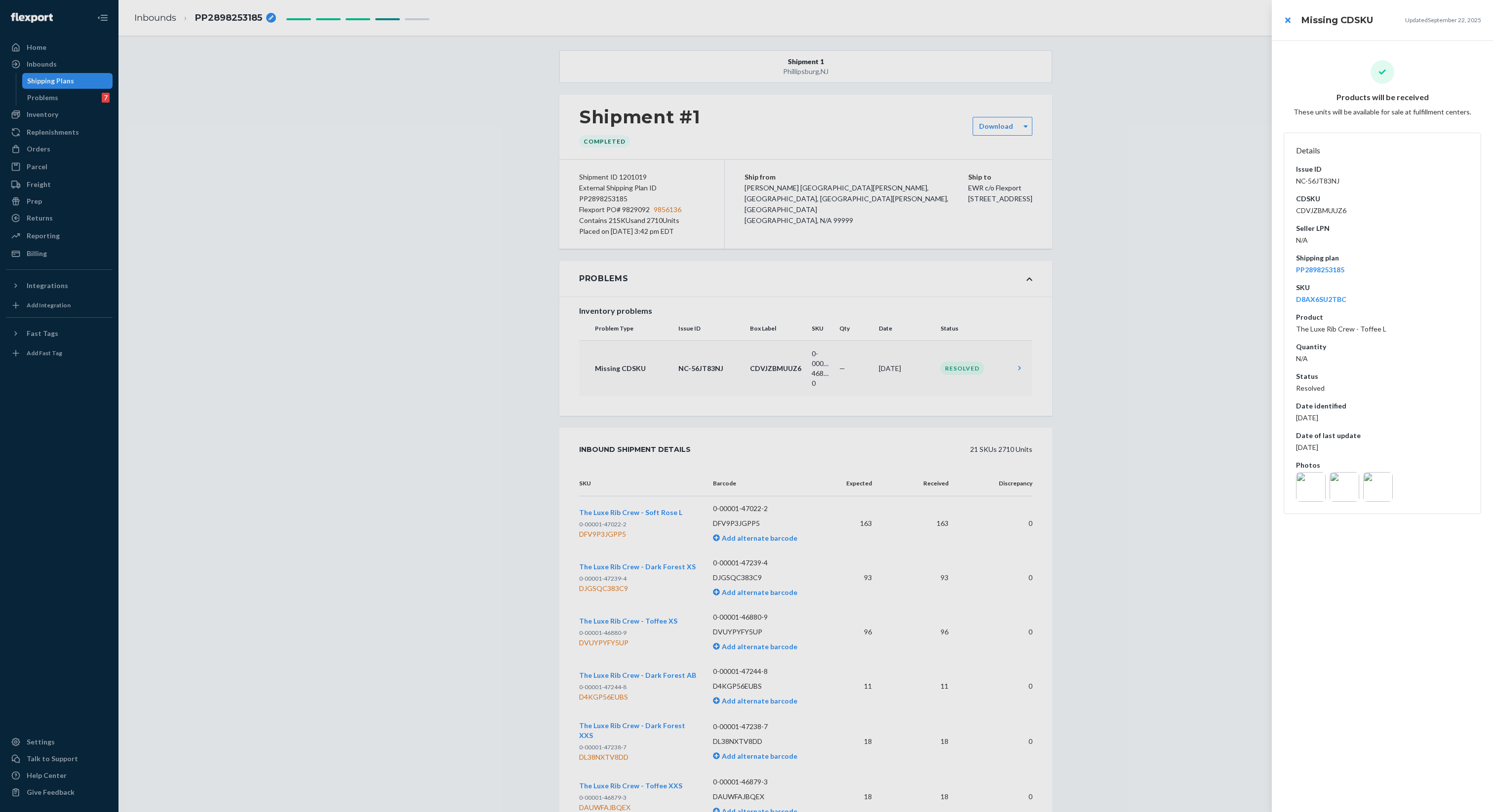
click at [795, 361] on div at bounding box center [746, 406] width 1493 height 812
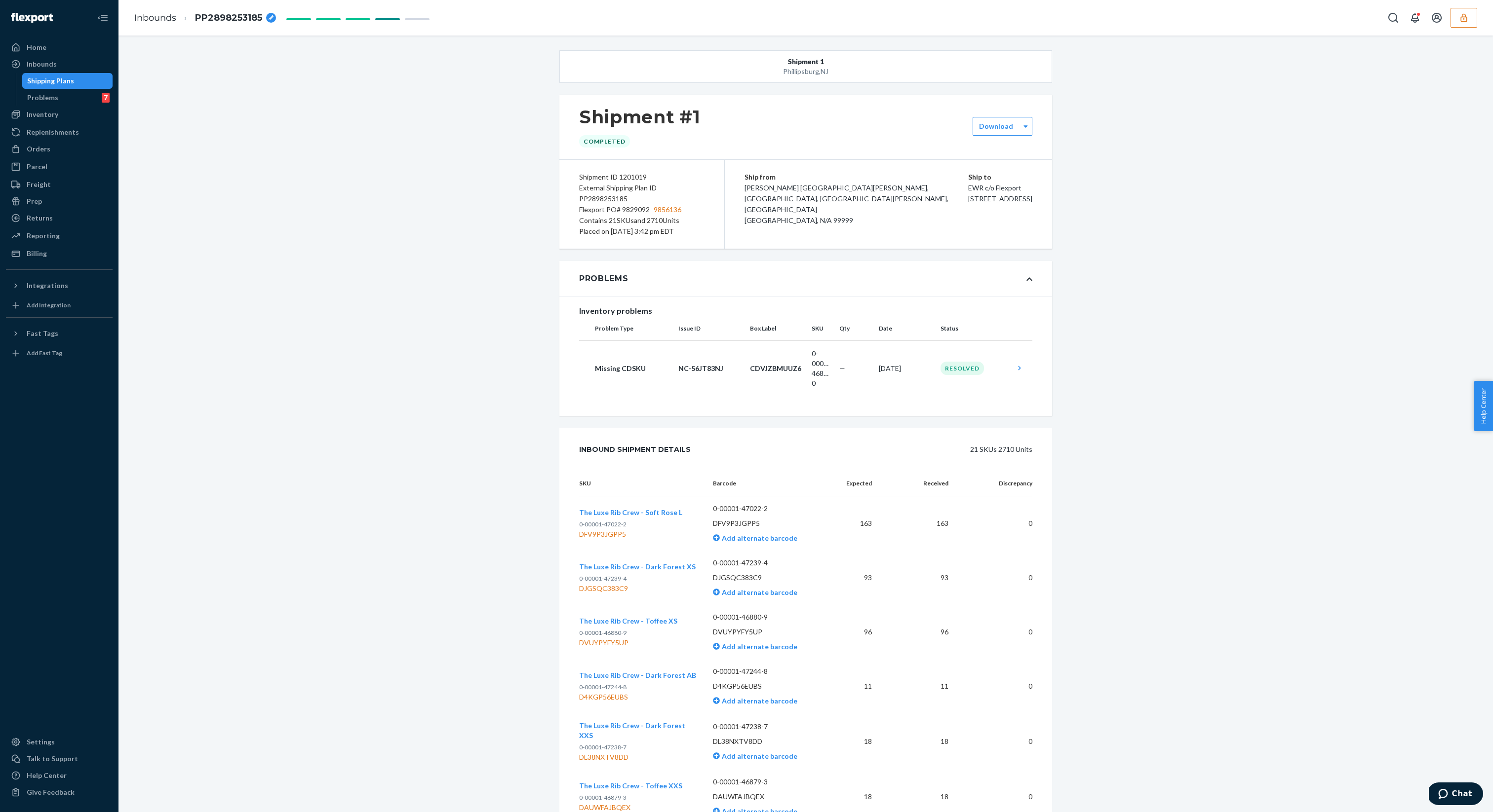
click at [742, 398] on div "Inventory problems Problem Type Issue ID Box Label SKU Qty Date Status Missing …" at bounding box center [806, 352] width 493 height 112
click at [748, 384] on td "CDVJZBMUUZ6" at bounding box center [777, 368] width 62 height 56
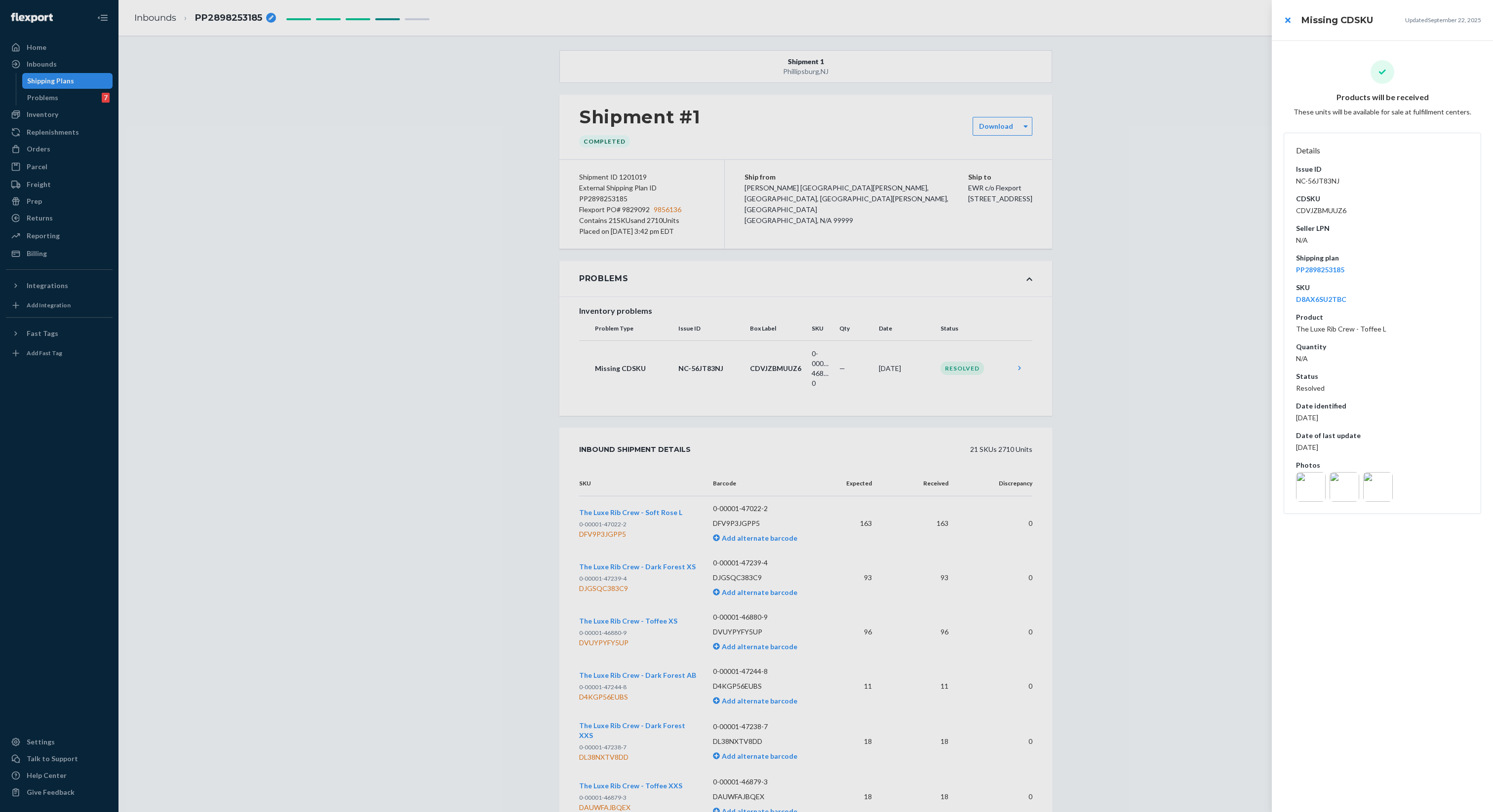
click at [1145, 351] on div at bounding box center [746, 406] width 1493 height 812
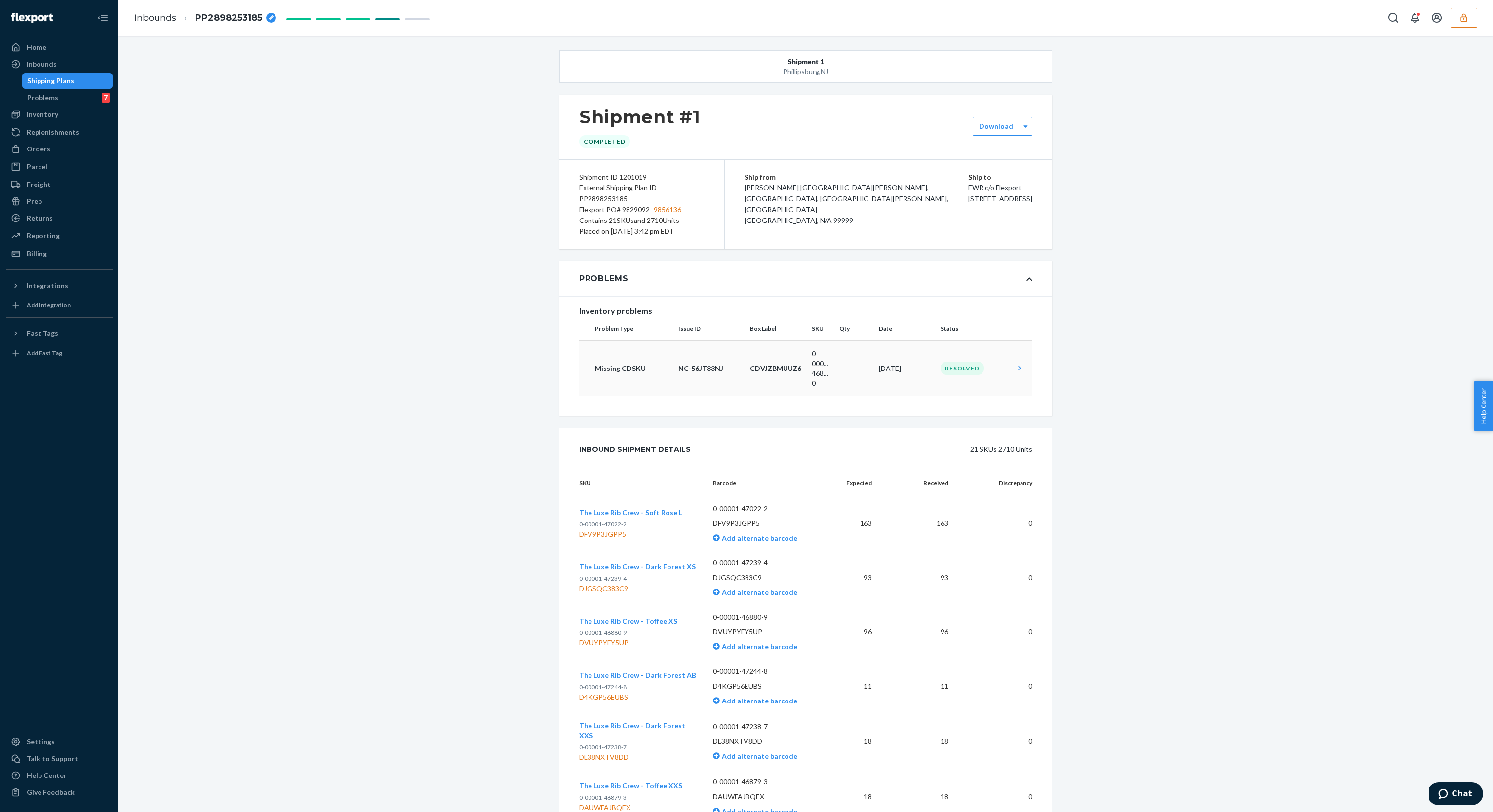
click at [885, 365] on td "Jul 15, 2025" at bounding box center [905, 368] width 62 height 56
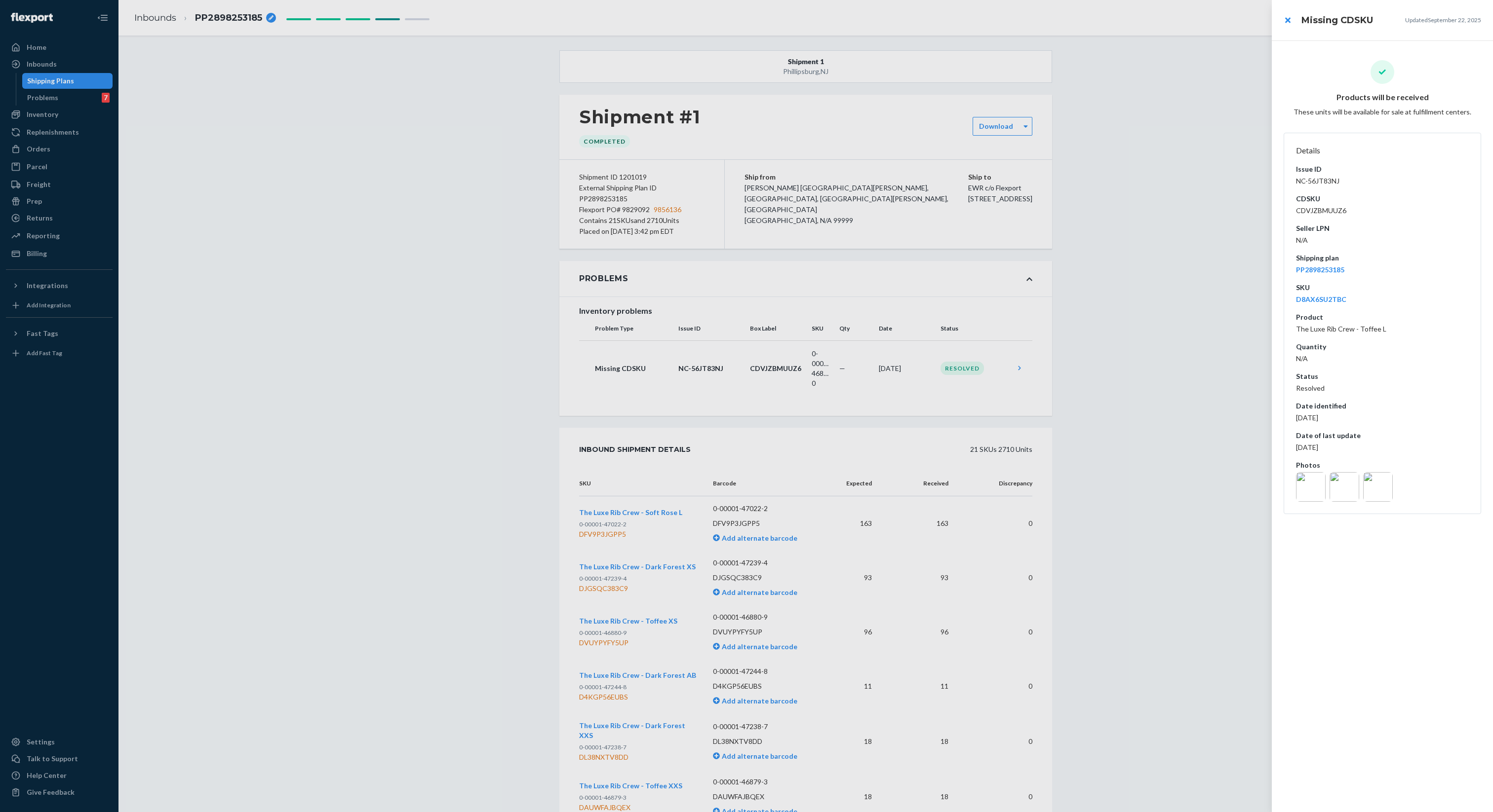
click at [884, 375] on div at bounding box center [746, 406] width 1493 height 812
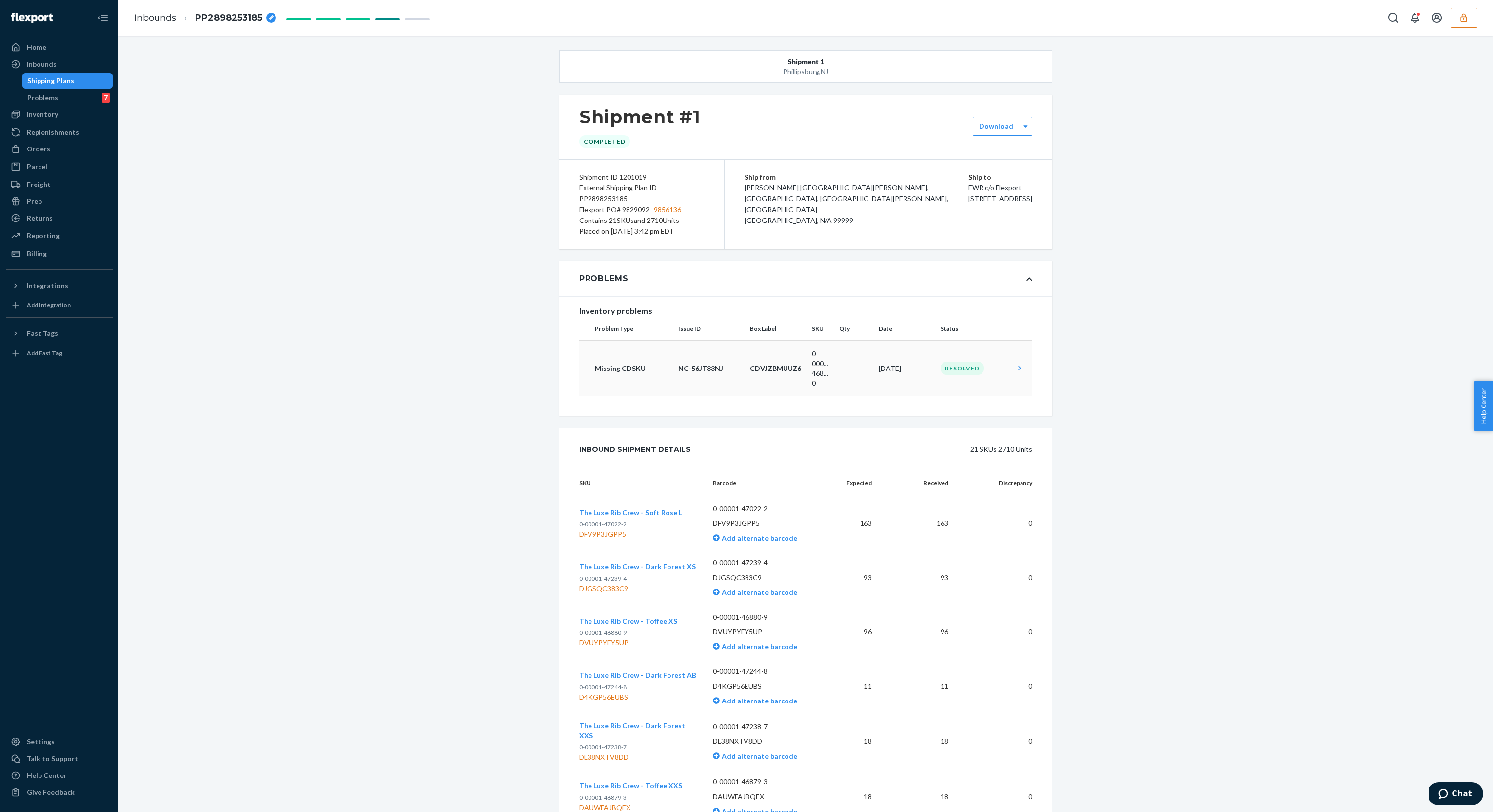
click at [881, 377] on td "Jul 15, 2025" at bounding box center [905, 368] width 62 height 56
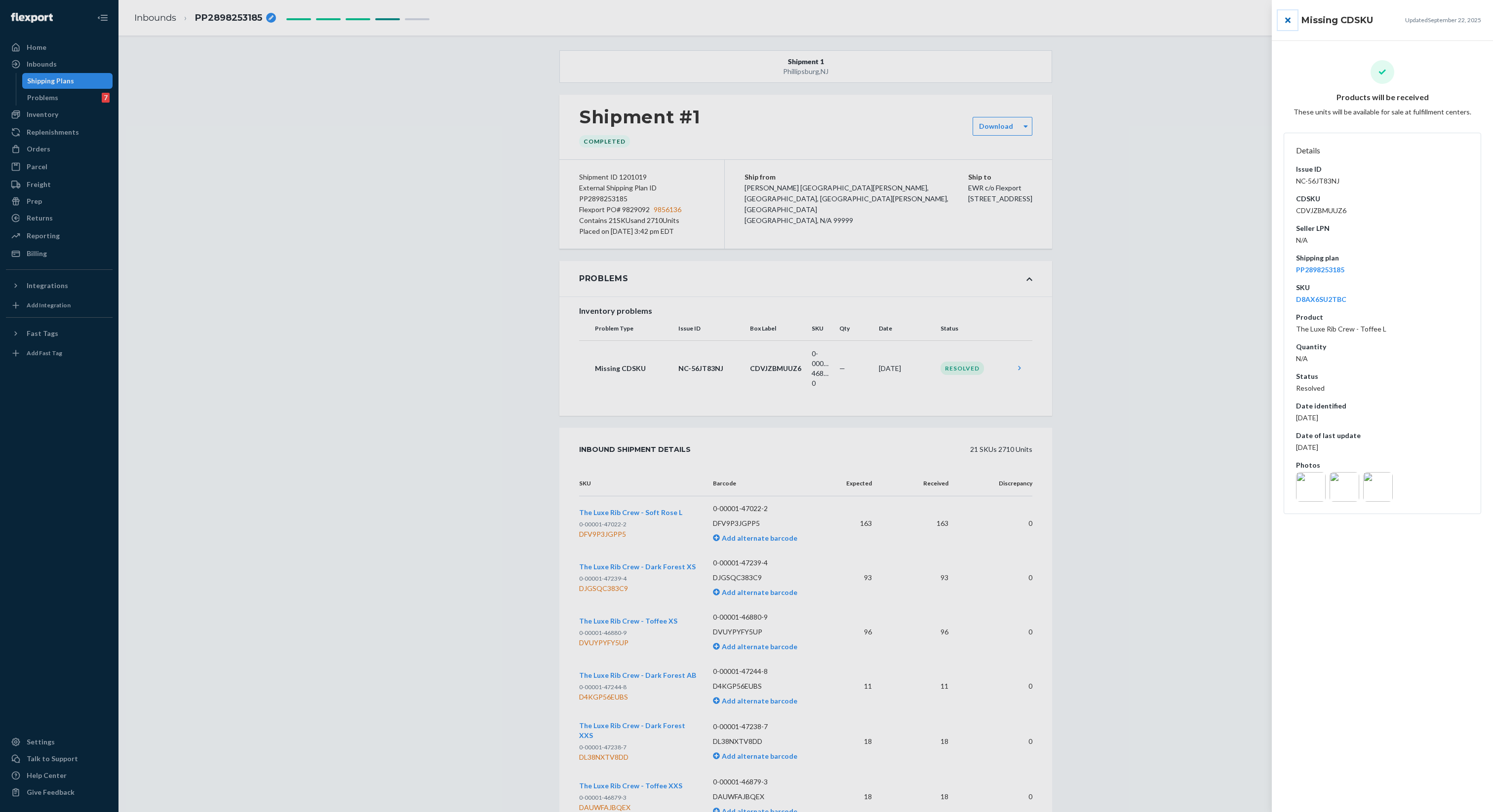
click at [1286, 15] on button "close" at bounding box center [1287, 20] width 20 height 20
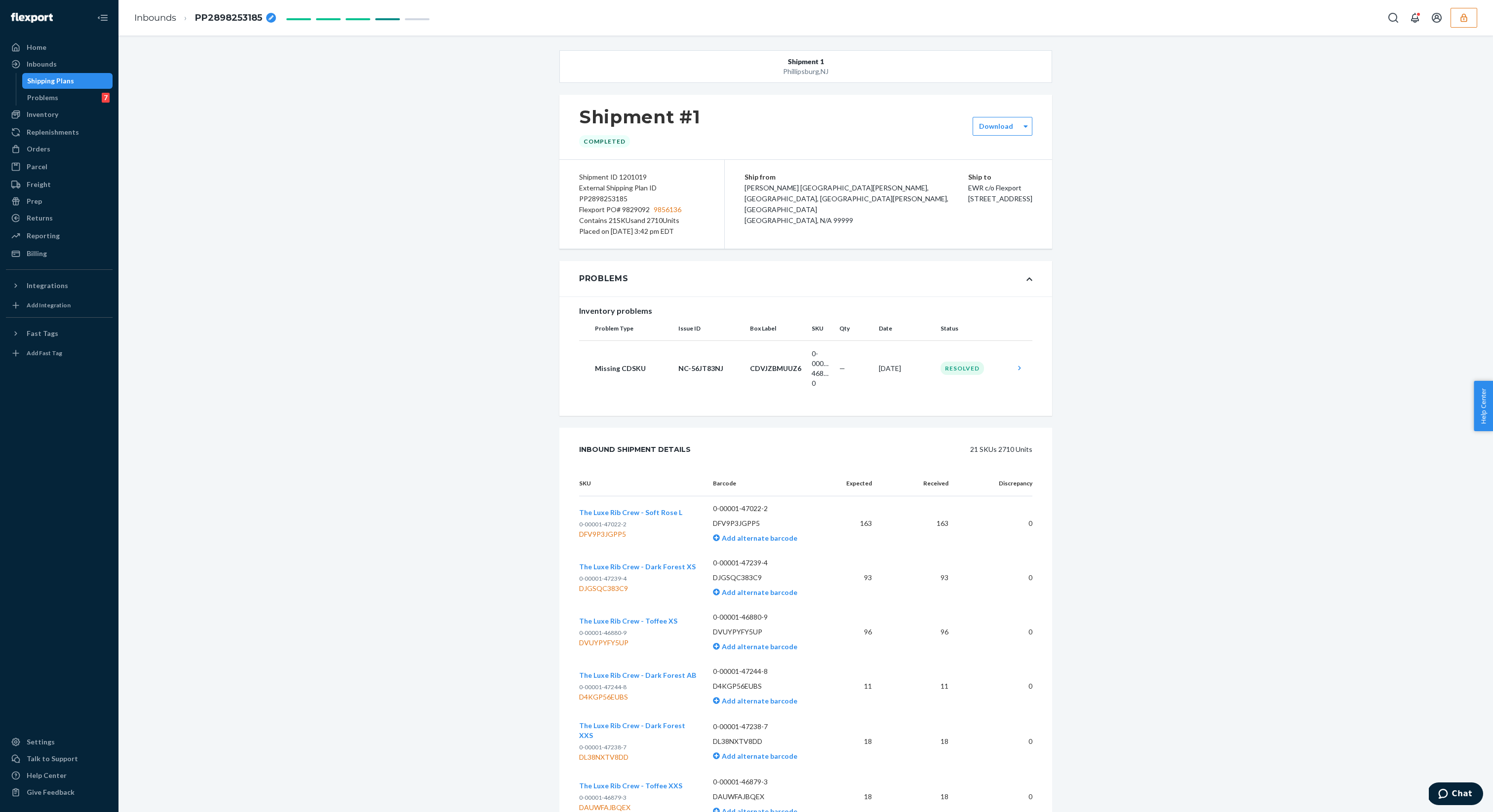
click at [58, 78] on div "Shipping Plans" at bounding box center [50, 80] width 47 height 10
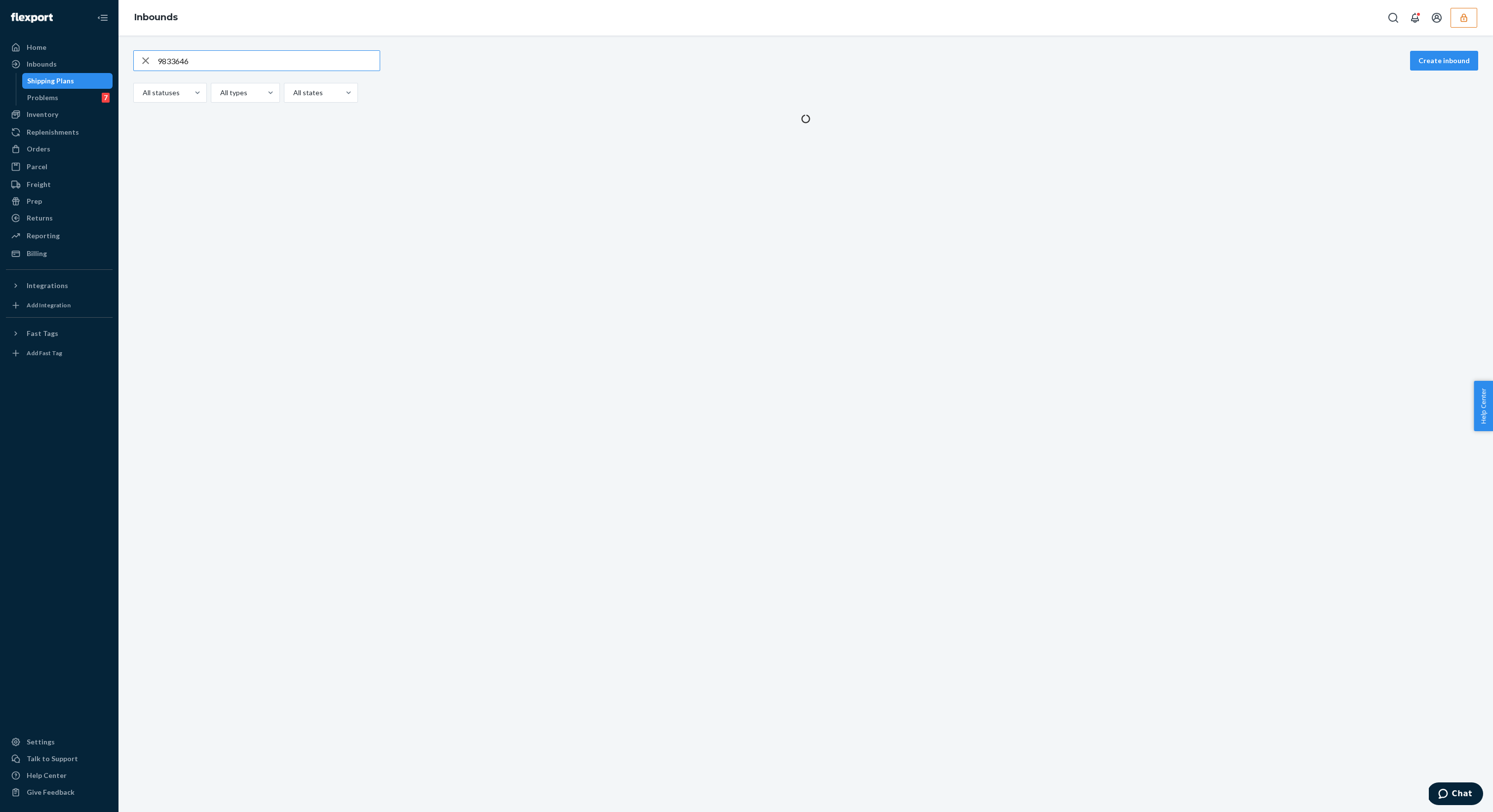
type input "9833646"
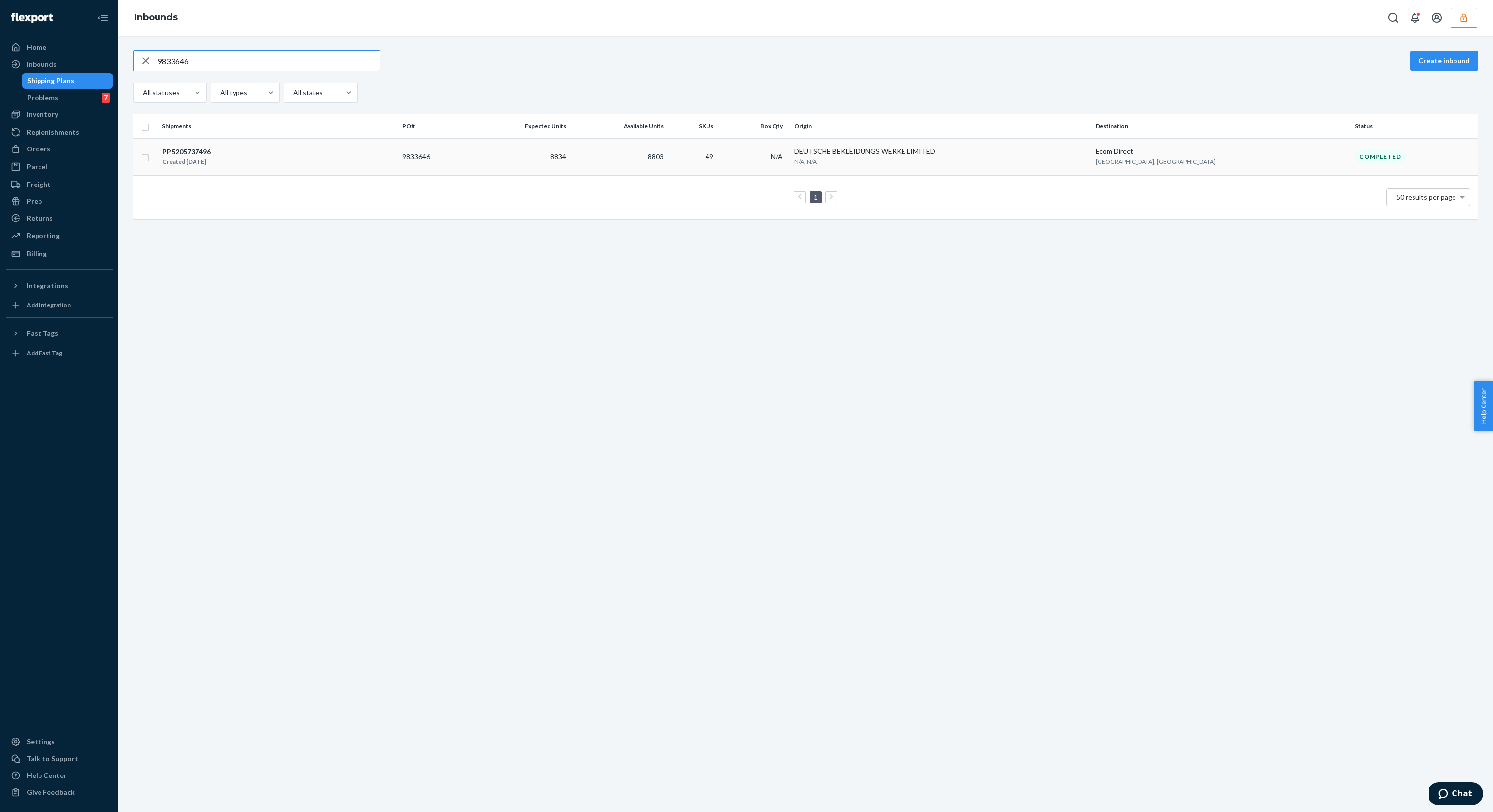
click at [471, 173] on td "9833646" at bounding box center [434, 157] width 72 height 37
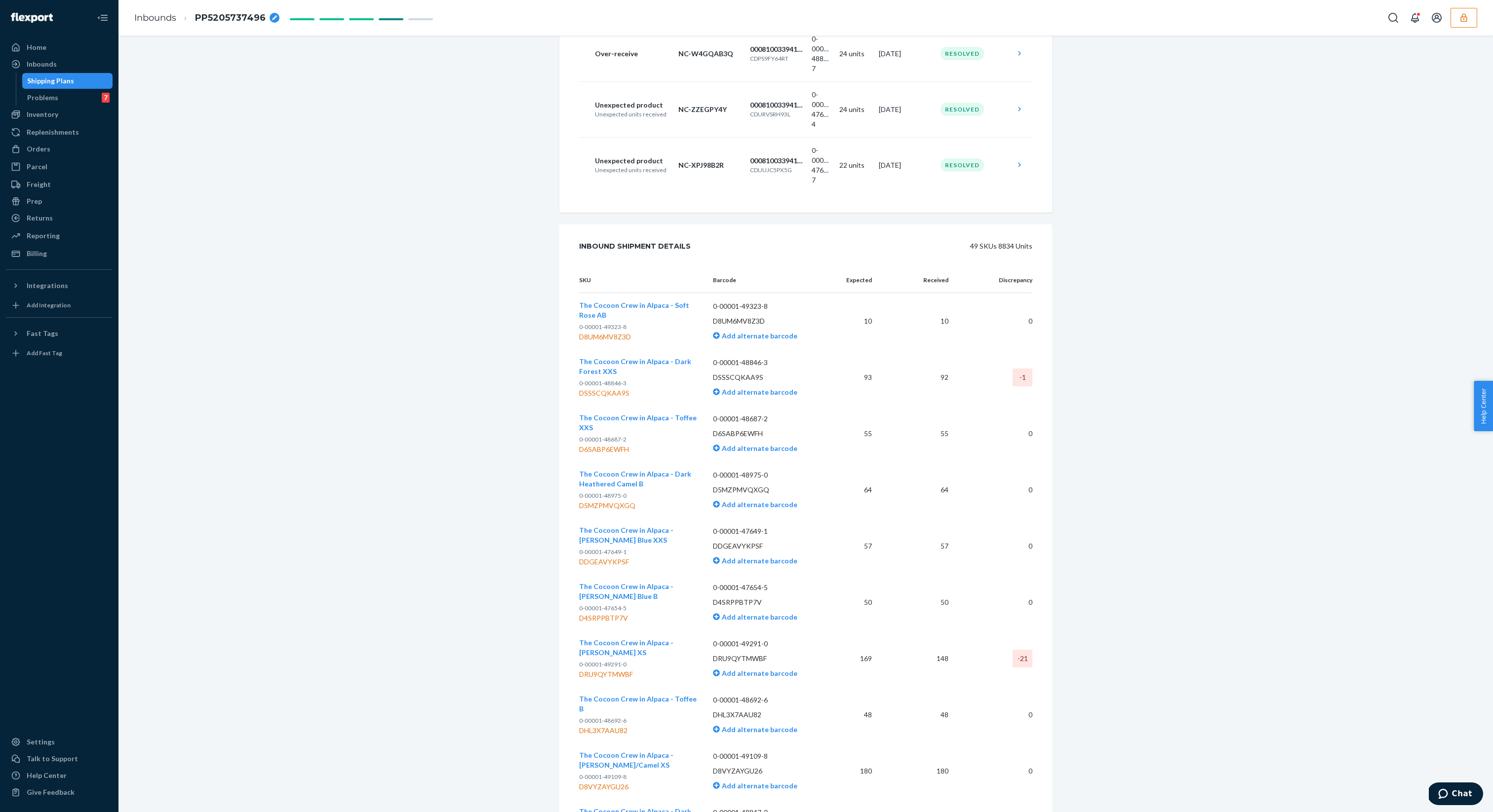
scroll to position [273, 0]
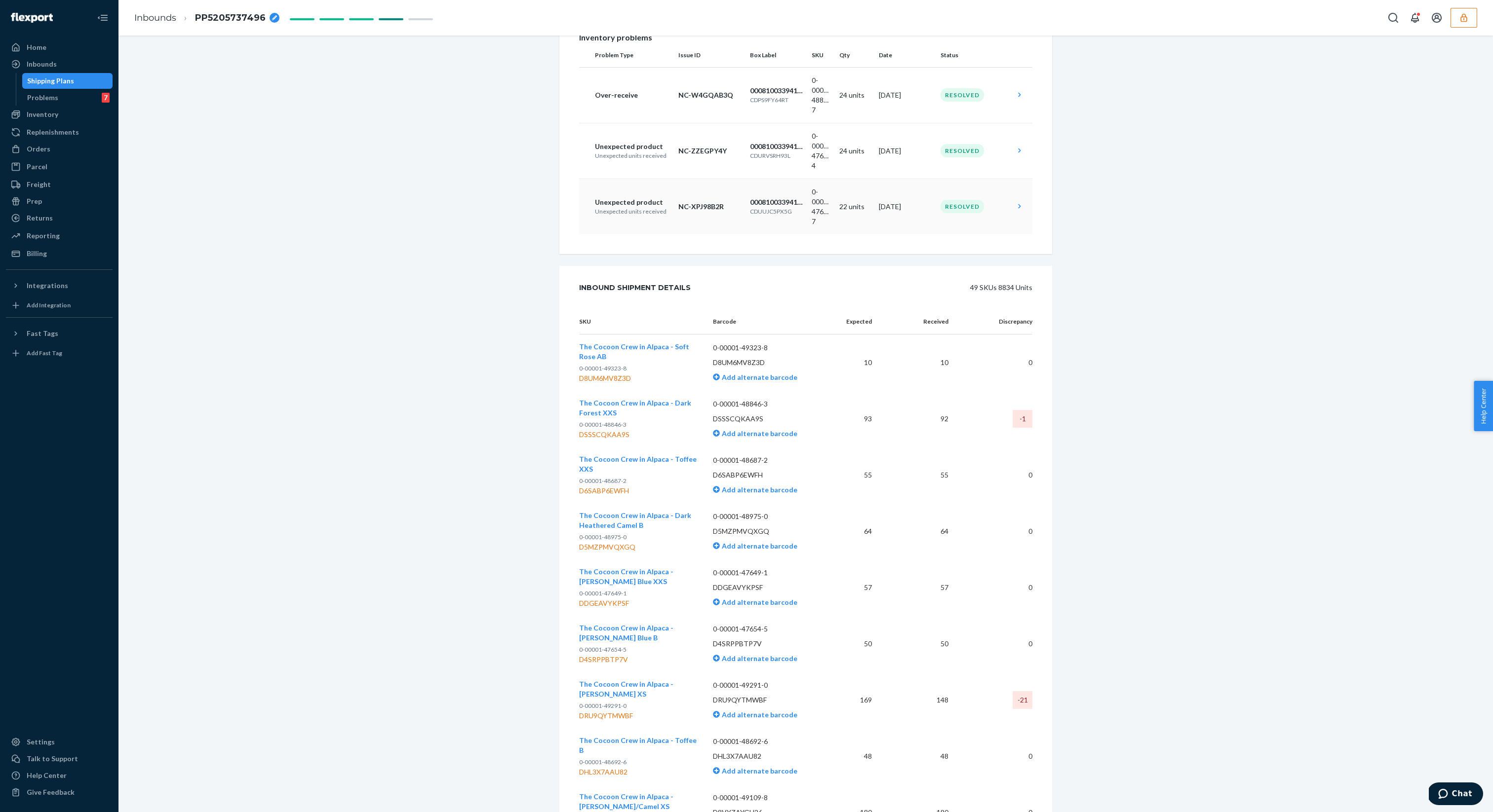
click at [732, 209] on p "NC-XPJ98B2R" at bounding box center [710, 206] width 64 height 10
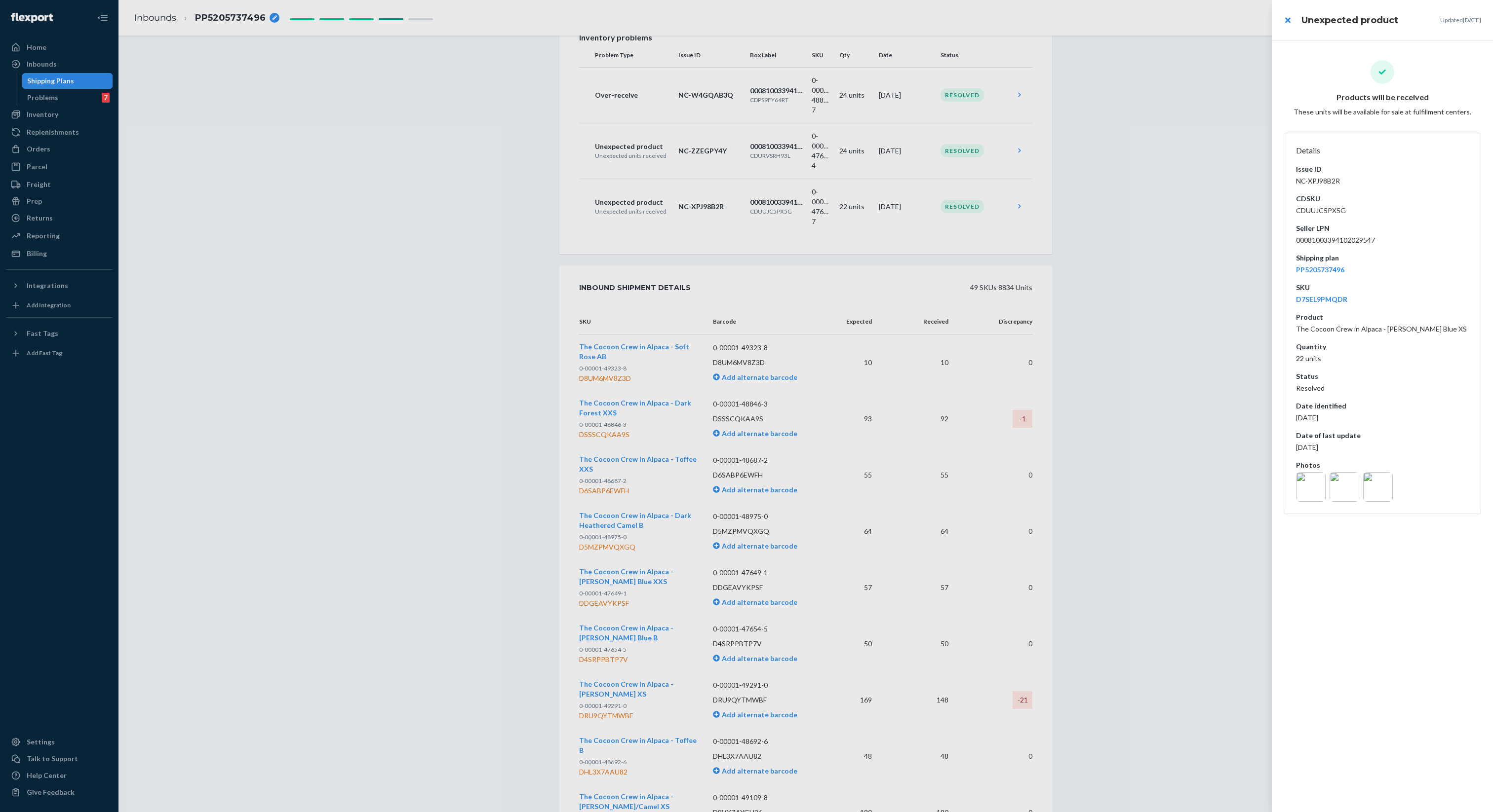
click at [1185, 238] on div at bounding box center [746, 406] width 1493 height 812
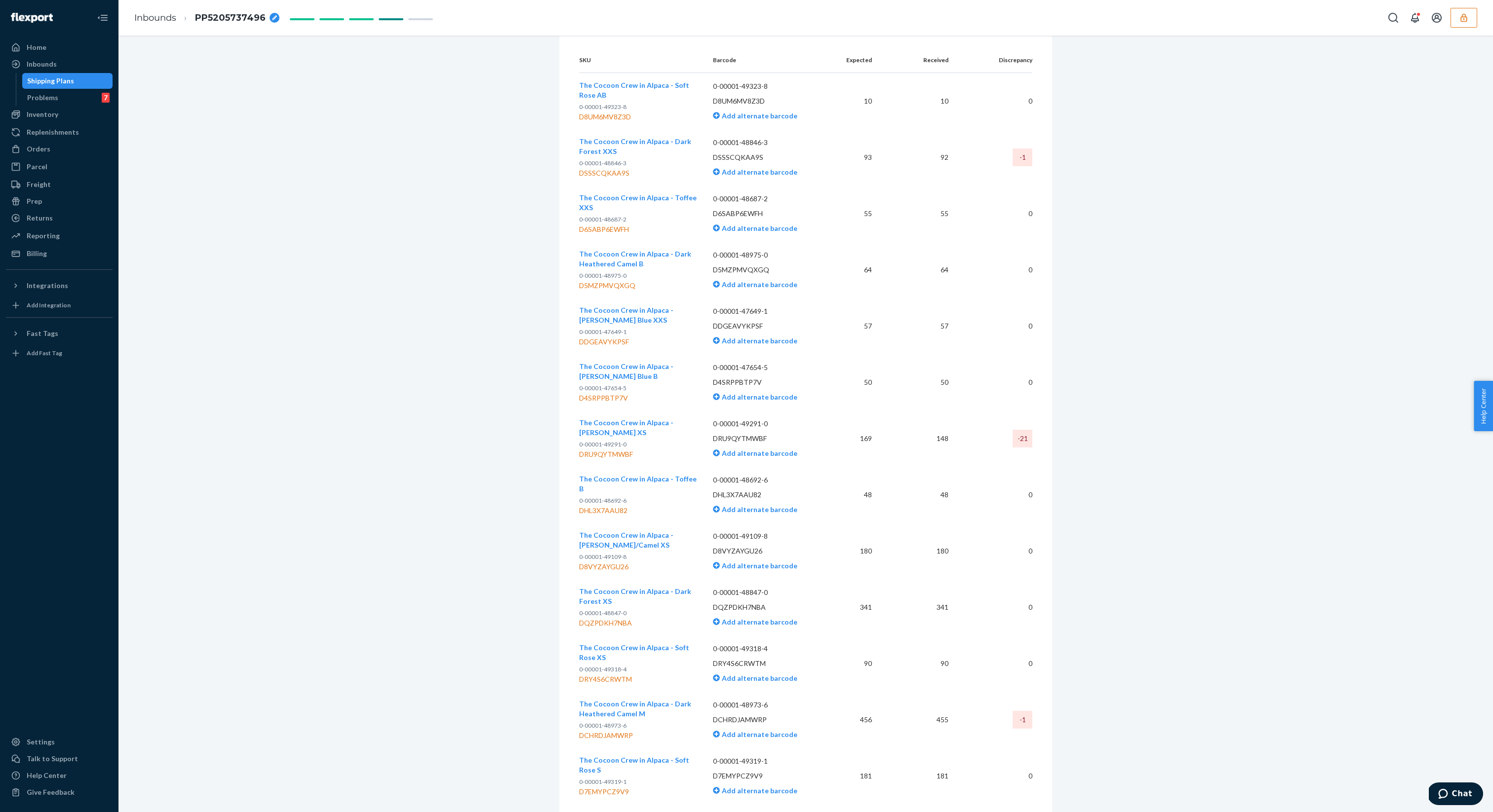
scroll to position [539, 0]
click at [949, 440] on td "148" at bounding box center [917, 435] width 76 height 57
click at [740, 433] on p "DRU9QYTMWBF" at bounding box center [768, 434] width 110 height 10
copy p "DRU9QYTMWBF"
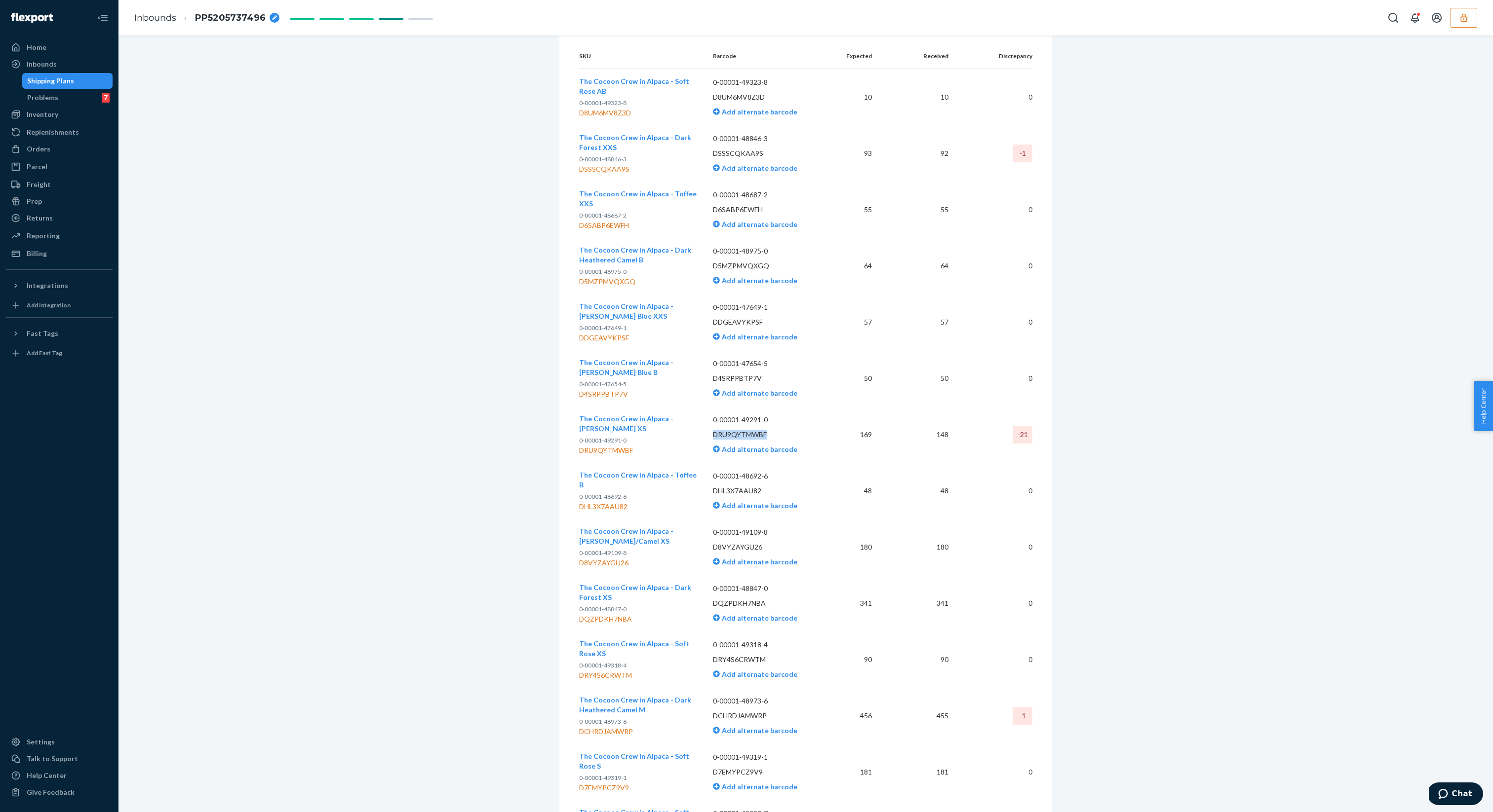
scroll to position [0, 0]
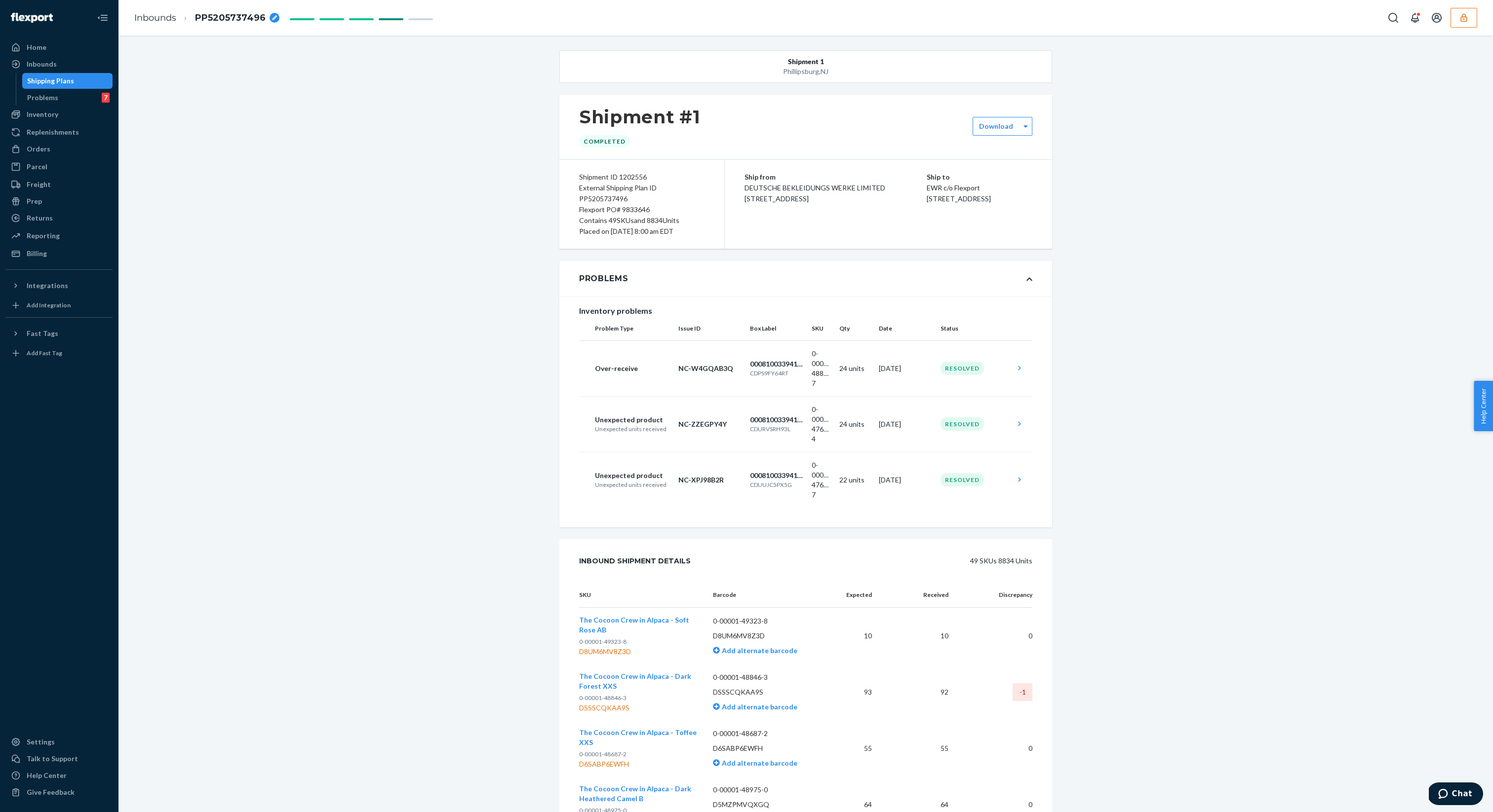
click at [640, 211] on div "Flexport PO# 9833646" at bounding box center [642, 209] width 125 height 11
copy div "9833646"
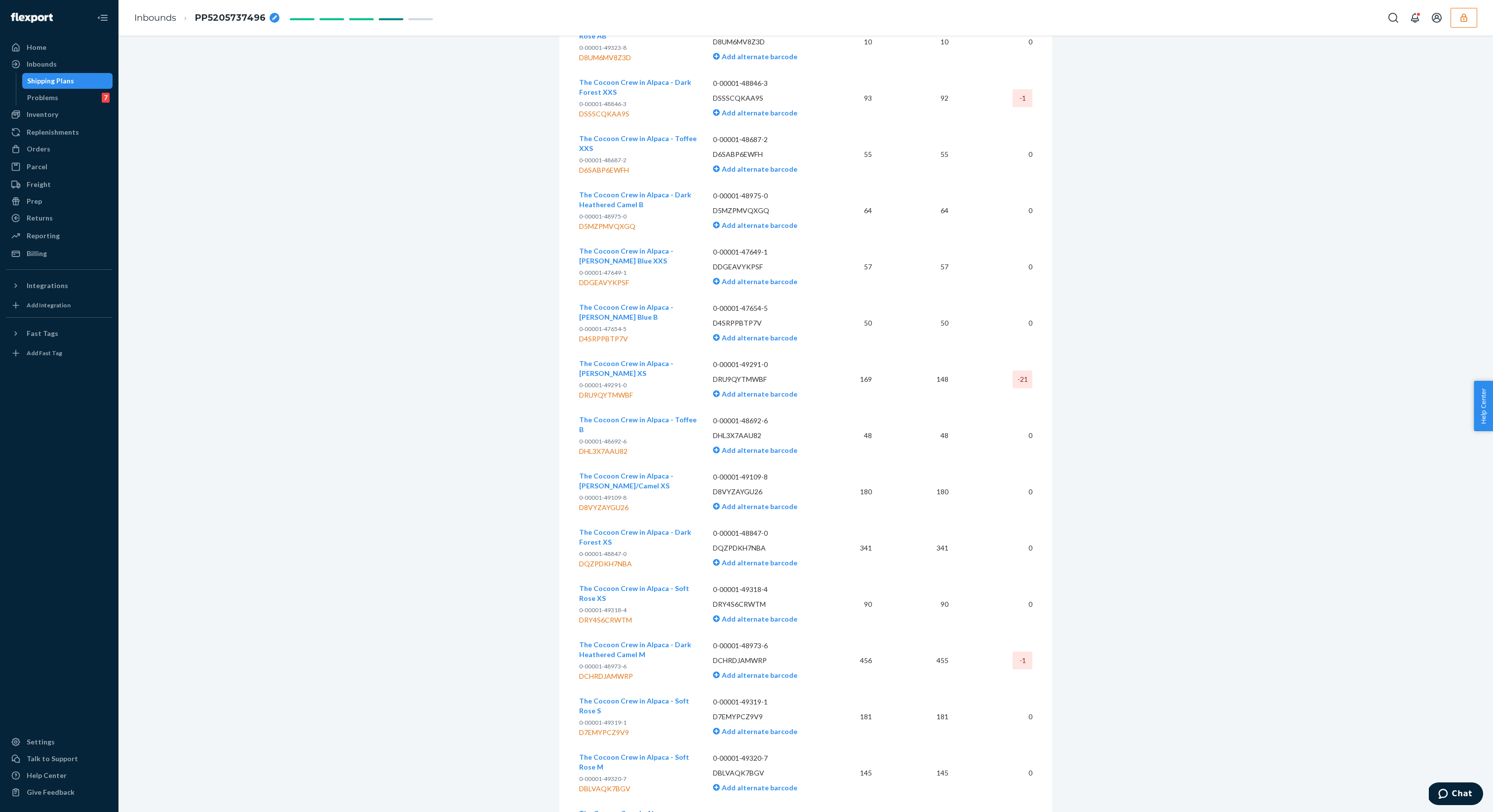
scroll to position [600, 0]
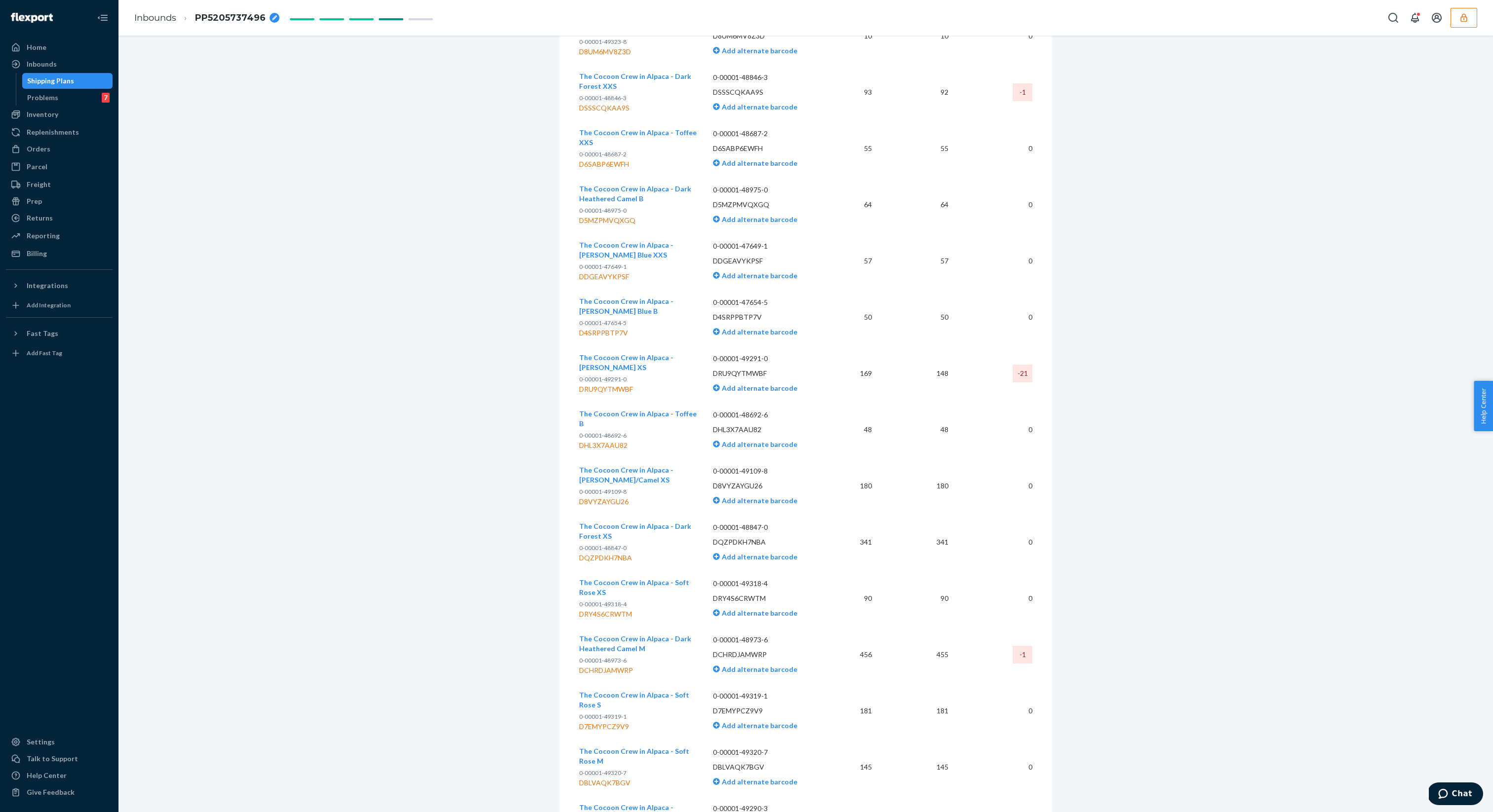
click at [729, 368] on p "DRU9QYTMWBF" at bounding box center [768, 373] width 110 height 10
copy p "DRU9QYTMWBF"
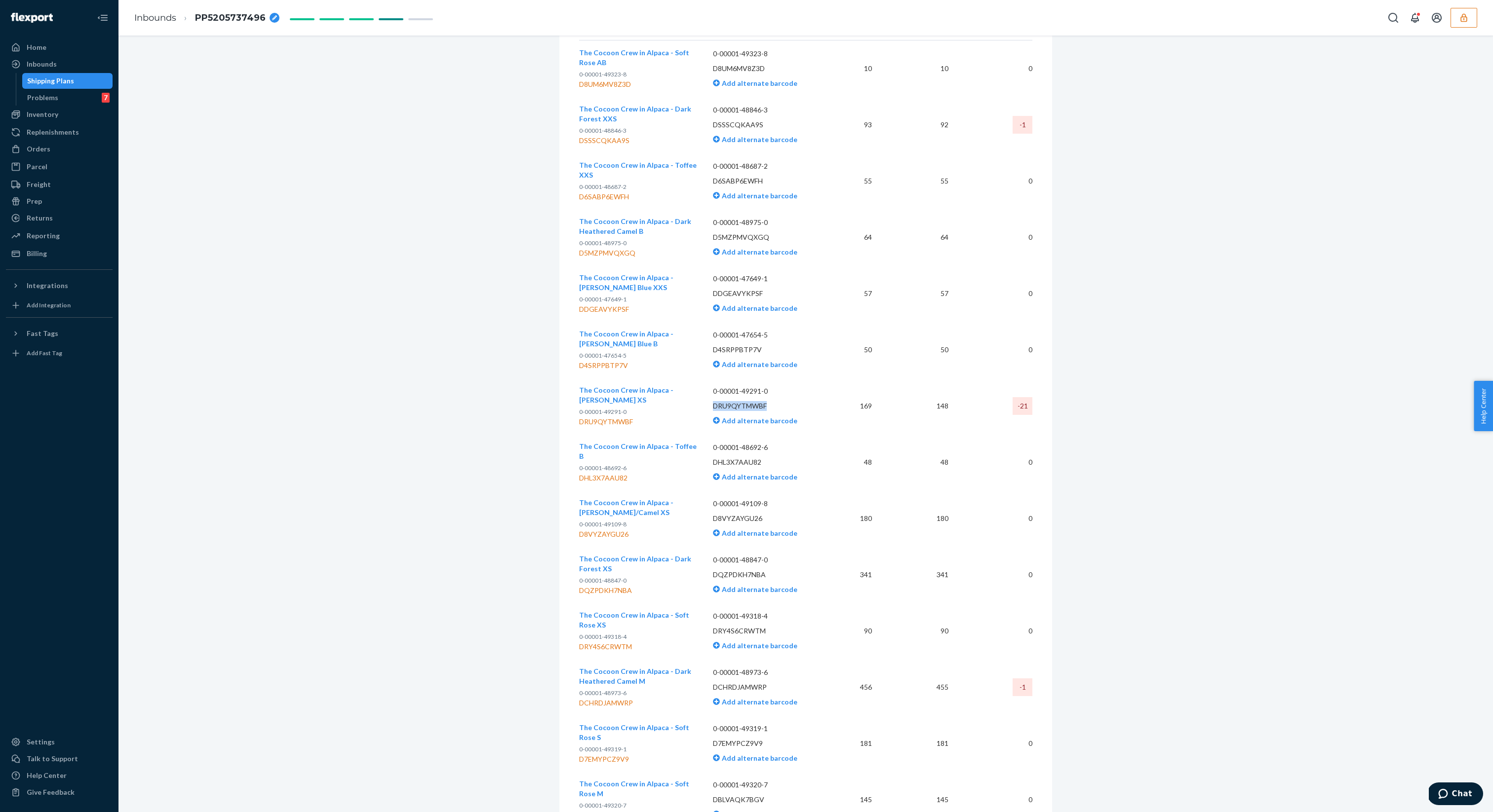
scroll to position [585, 0]
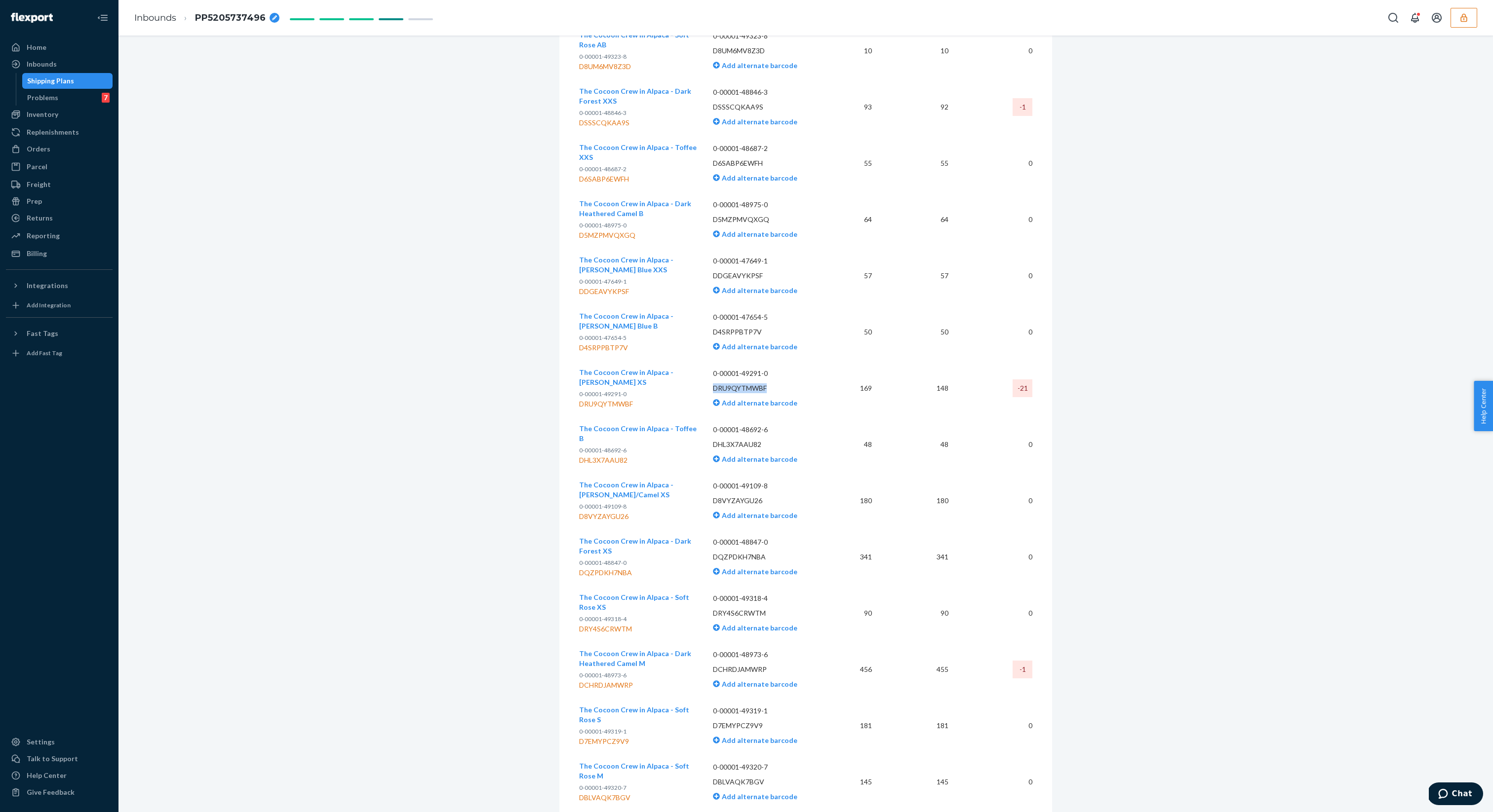
click at [746, 666] on p "DCHRDJAMWRP" at bounding box center [768, 669] width 110 height 10
copy p "DCHRDJAMWRP"
click at [1462, 20] on icon "button" at bounding box center [1463, 17] width 10 height 10
click at [1442, 20] on icon "Open account menu" at bounding box center [1436, 18] width 12 height 12
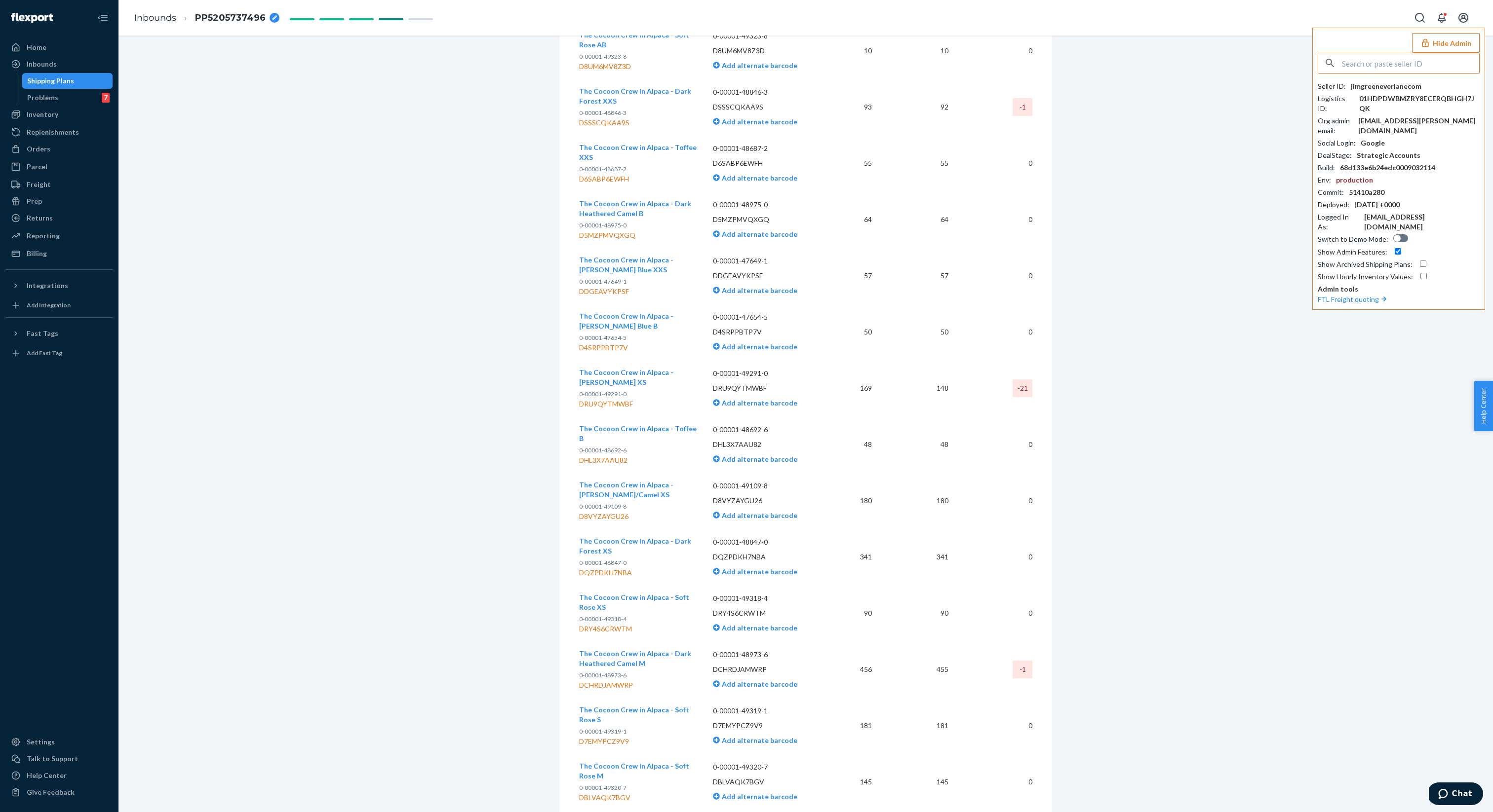
click at [1343, 68] on input "text" at bounding box center [1410, 63] width 137 height 20
click at [1374, 62] on input "text" at bounding box center [1410, 63] width 137 height 20
paste input "chloe.estavil@wholesomegoods.com"
type input "chloe.estavil@wholesomegoods.com"
click at [1396, 87] on span "infowholesomegoodscom" at bounding box center [1401, 86] width 147 height 10
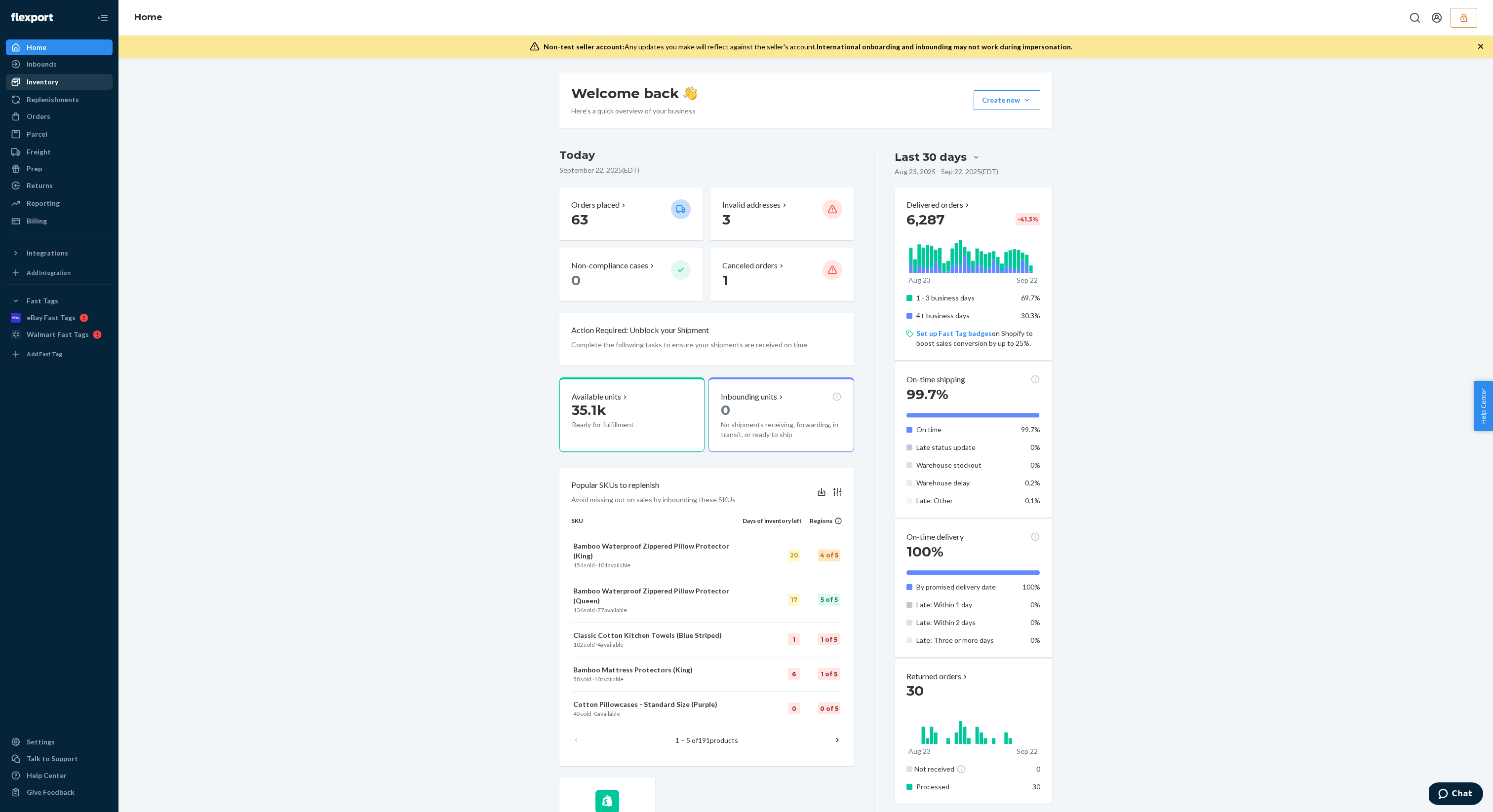
click at [63, 83] on div "Inventory" at bounding box center [59, 82] width 105 height 14
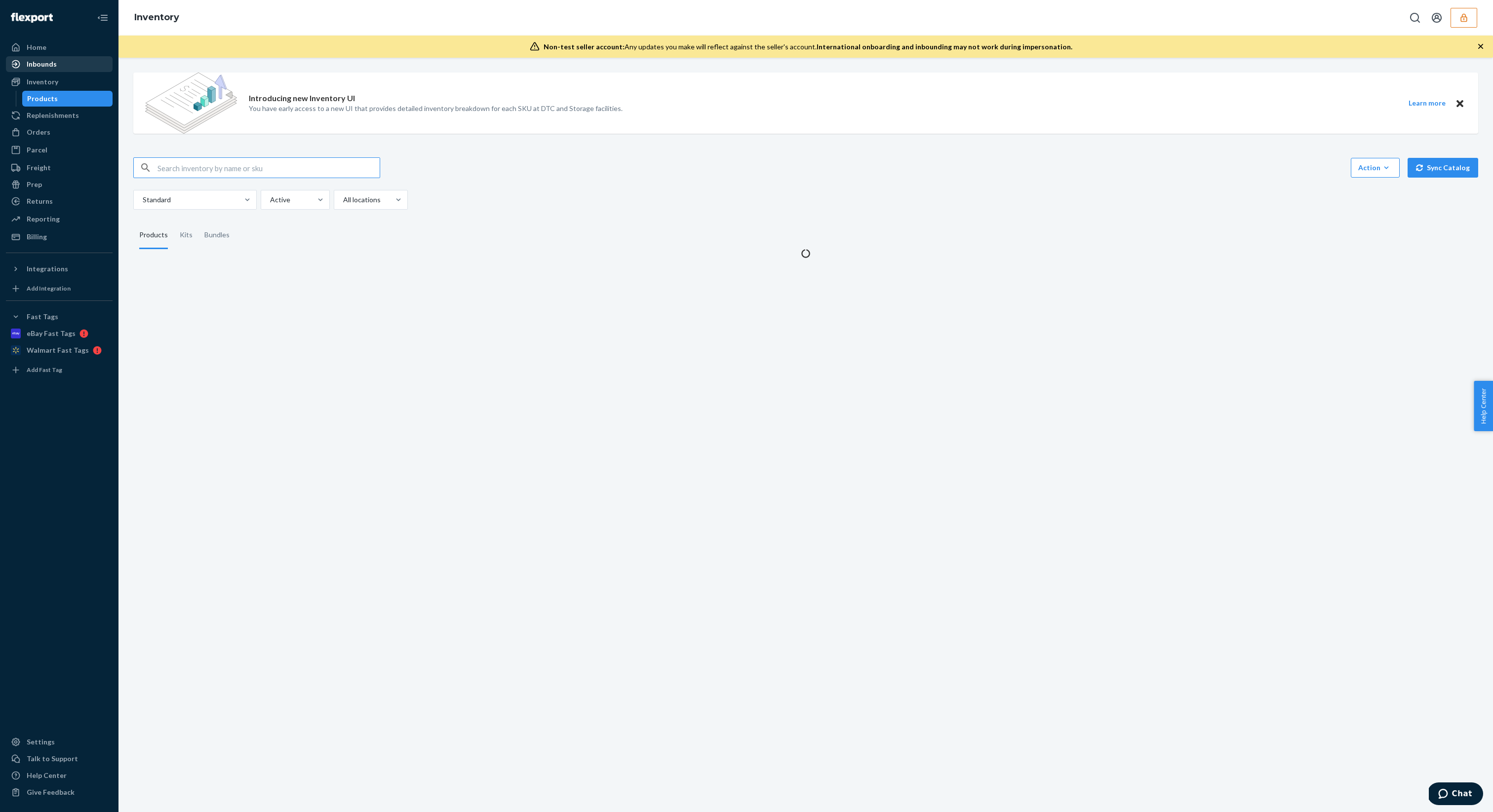
click at [34, 64] on div "Inbounds" at bounding box center [42, 64] width 30 height 10
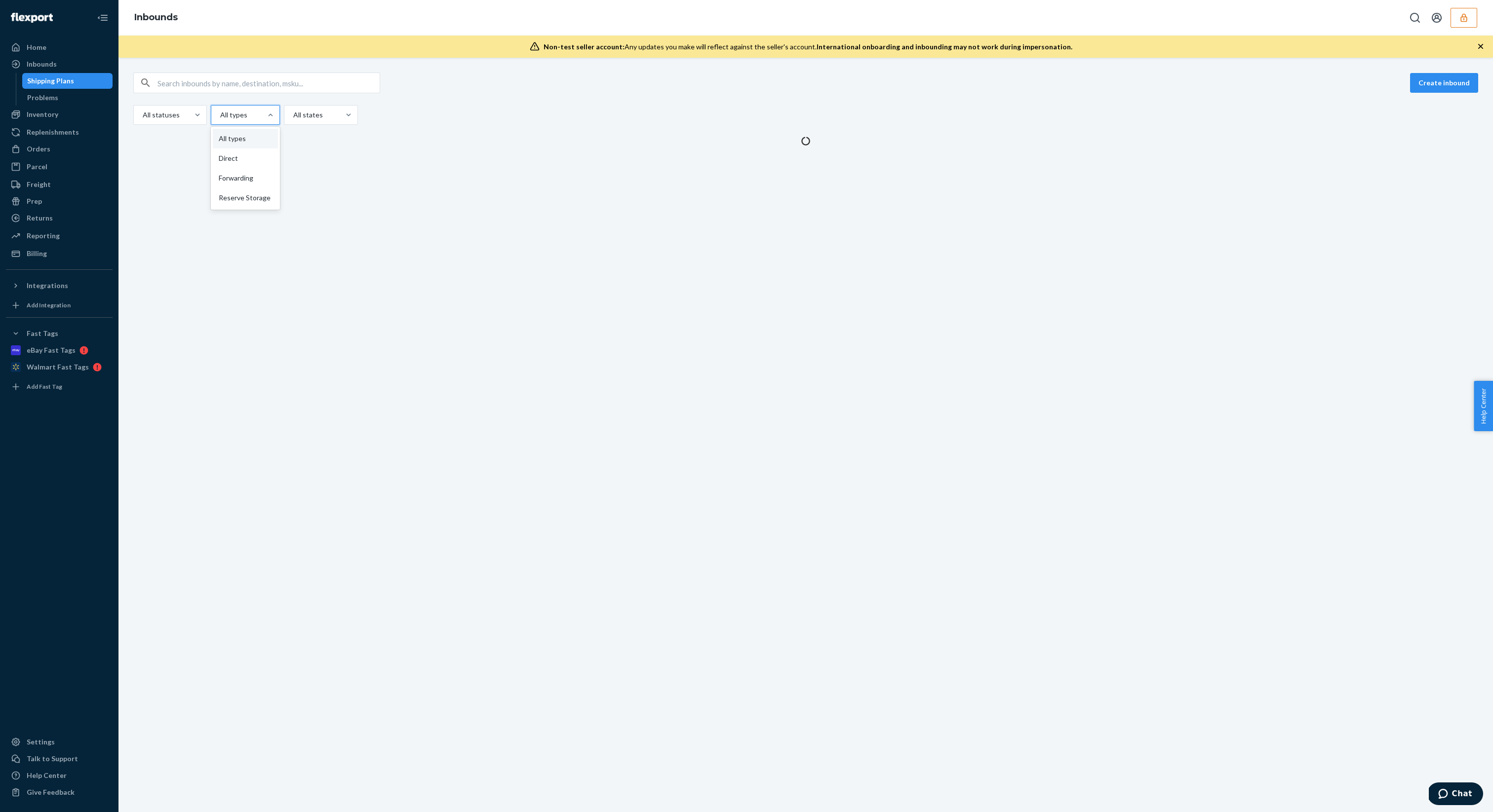
click at [246, 124] on div "All types" at bounding box center [245, 115] width 69 height 20
click at [220, 120] on input "option All types focused, 1 of 4. 4 results available. Use Up and Down to choos…" at bounding box center [219, 115] width 1 height 10
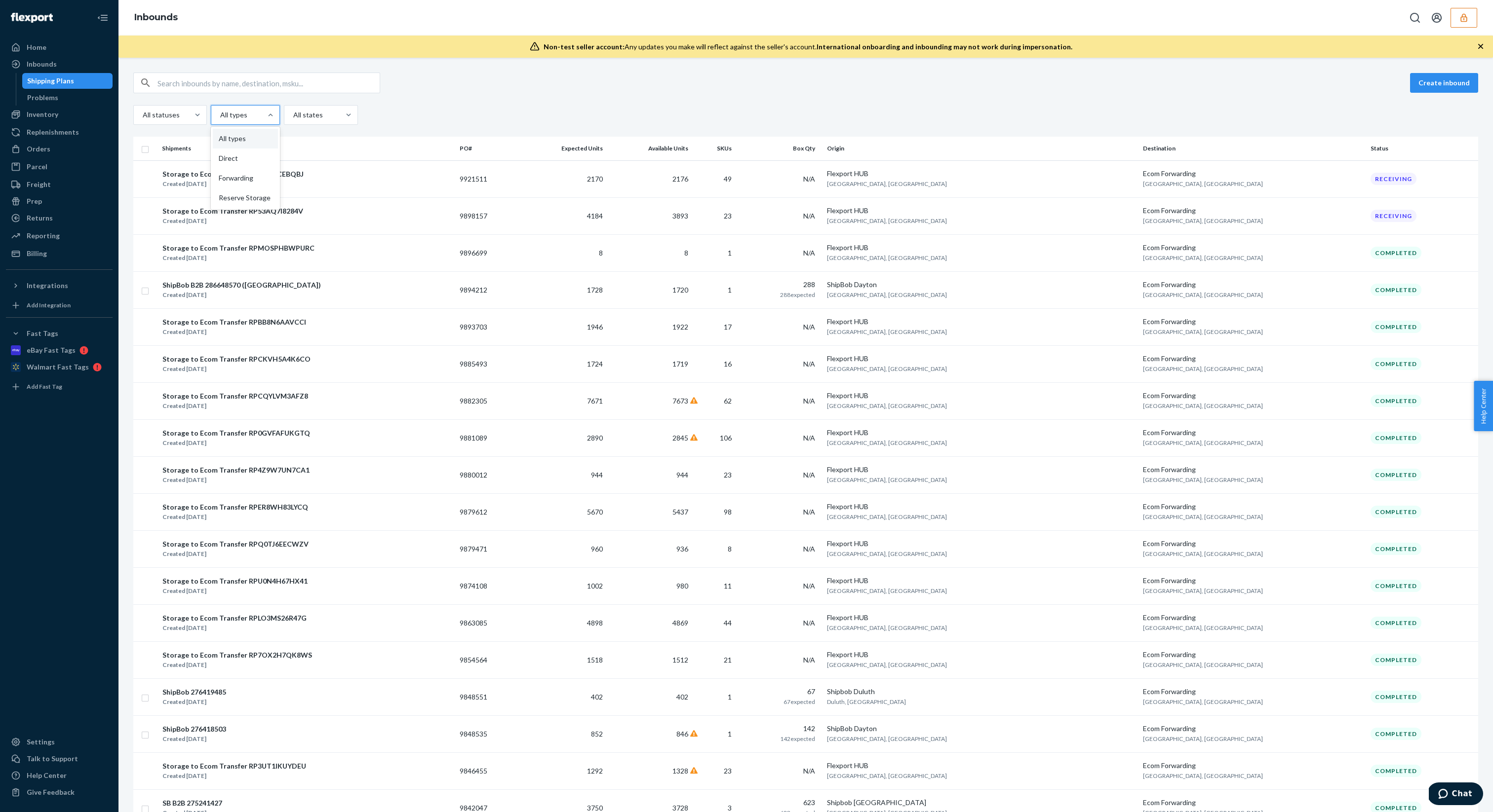
click at [536, 100] on div "Create inbound All statuses option Forwarding focused, 0 of 4. 4 results availa…" at bounding box center [806, 98] width 1345 height 52
click at [692, 188] on td "2176" at bounding box center [649, 179] width 86 height 37
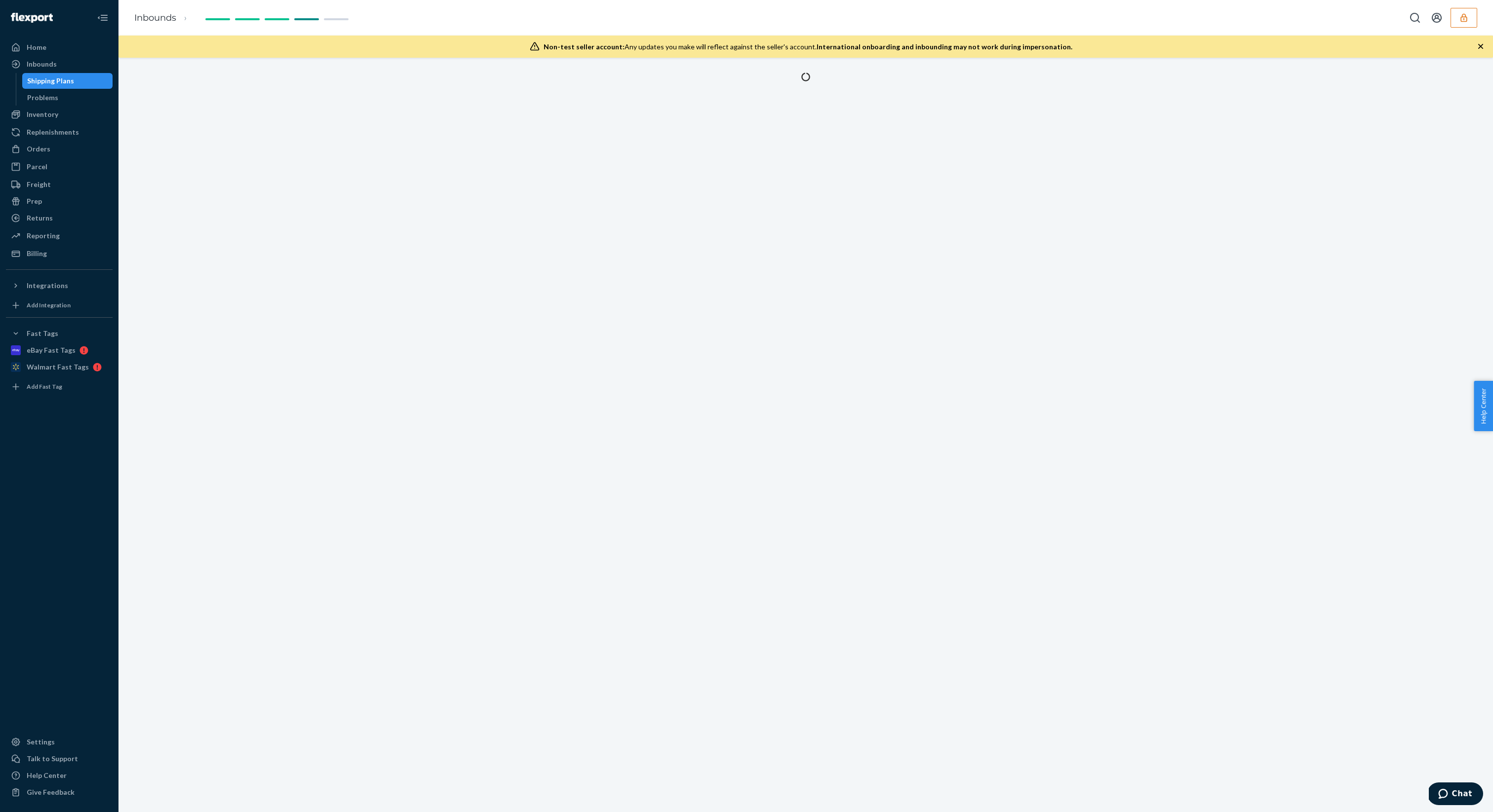
click at [1483, 49] on icon "button" at bounding box center [1480, 46] width 10 height 10
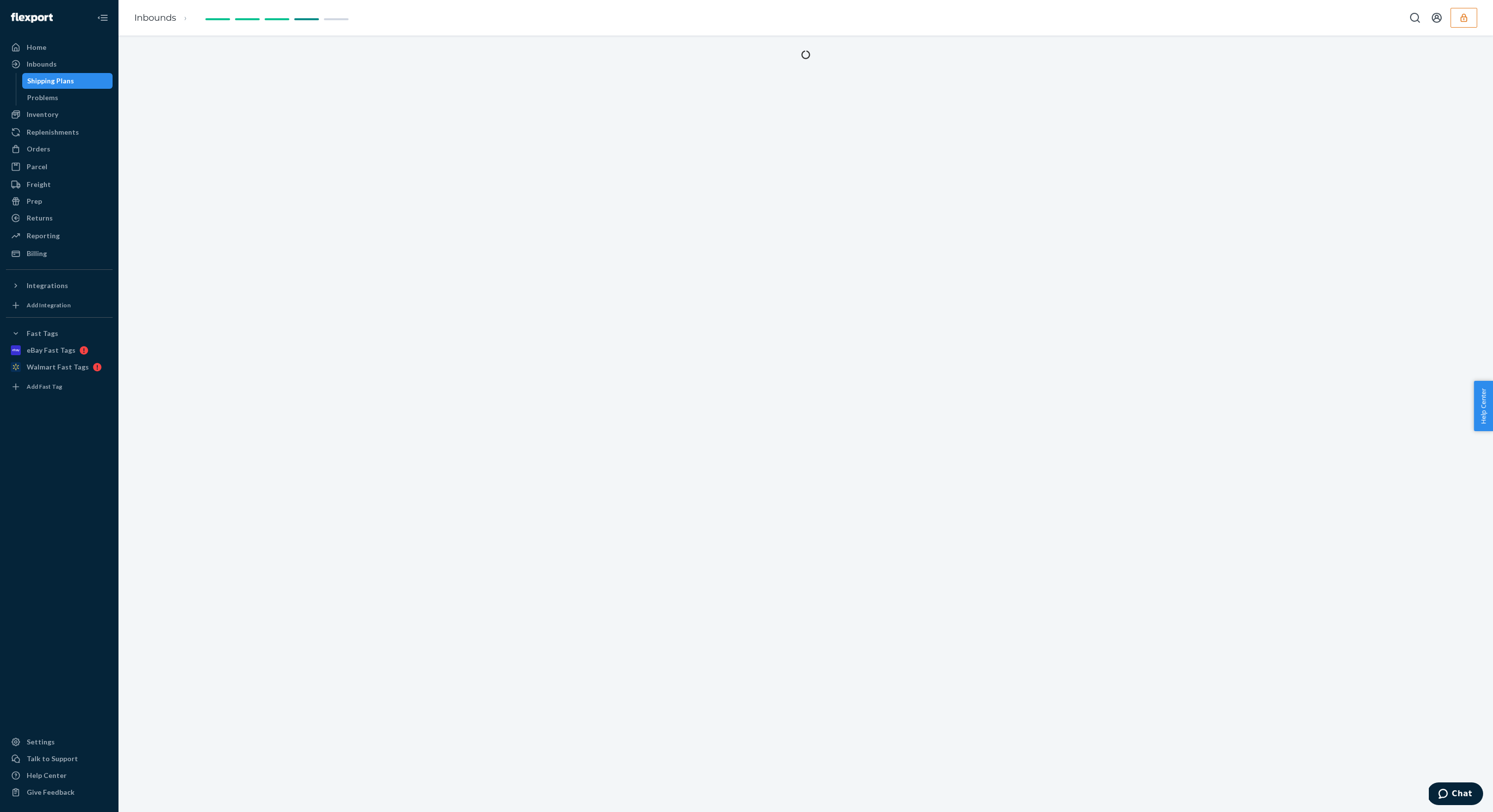
click at [1014, 204] on div at bounding box center [805, 423] width 1374 height 776
click at [465, 61] on div at bounding box center [806, 71] width 1360 height 41
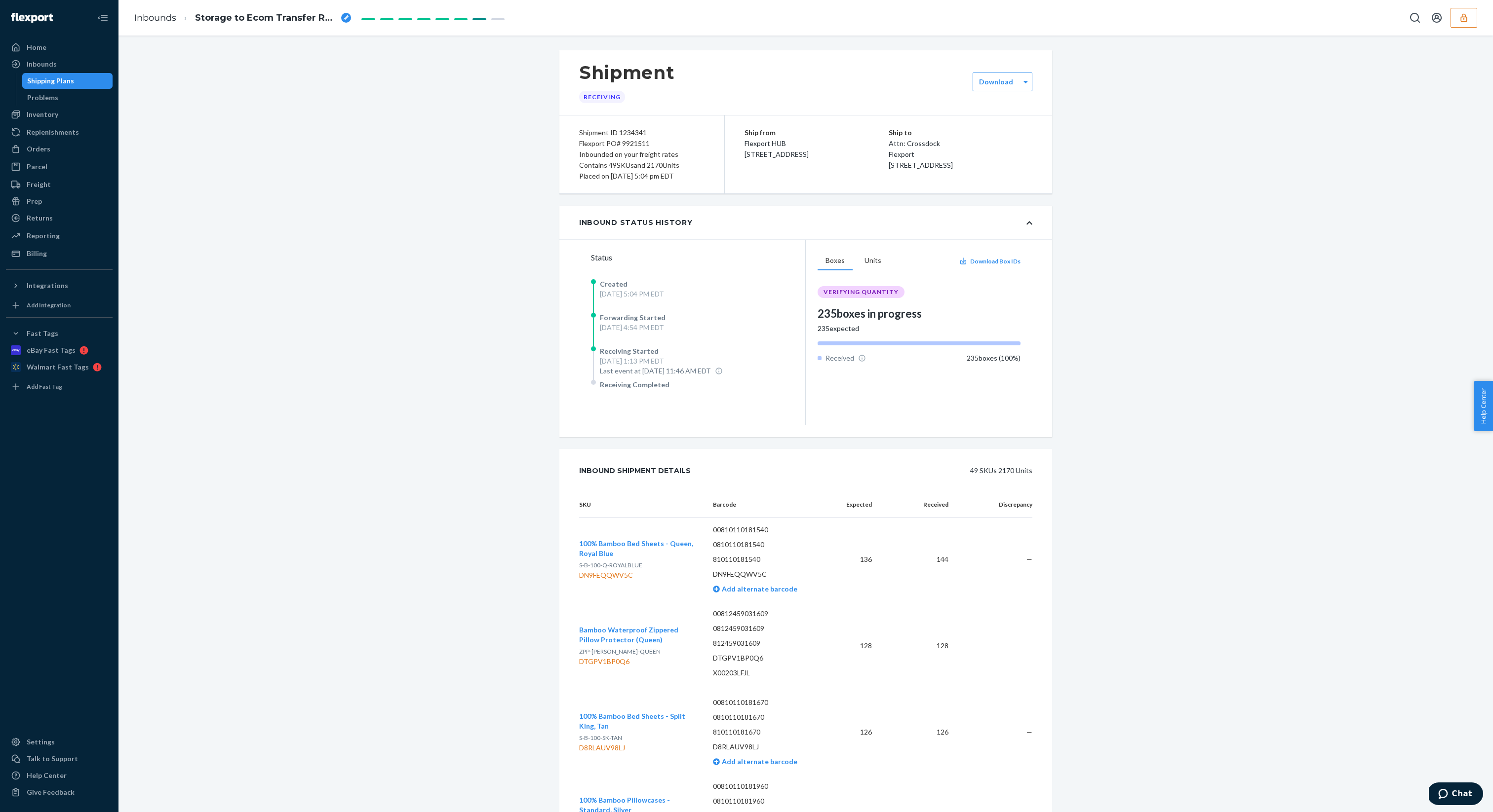
click at [637, 148] on div "Flexport PO# 9921511" at bounding box center [642, 144] width 125 height 11
click at [636, 139] on div "Flexport PO# 9921511" at bounding box center [642, 144] width 125 height 11
click at [631, 128] on div "Shipment ID 1234341" at bounding box center [642, 132] width 125 height 11
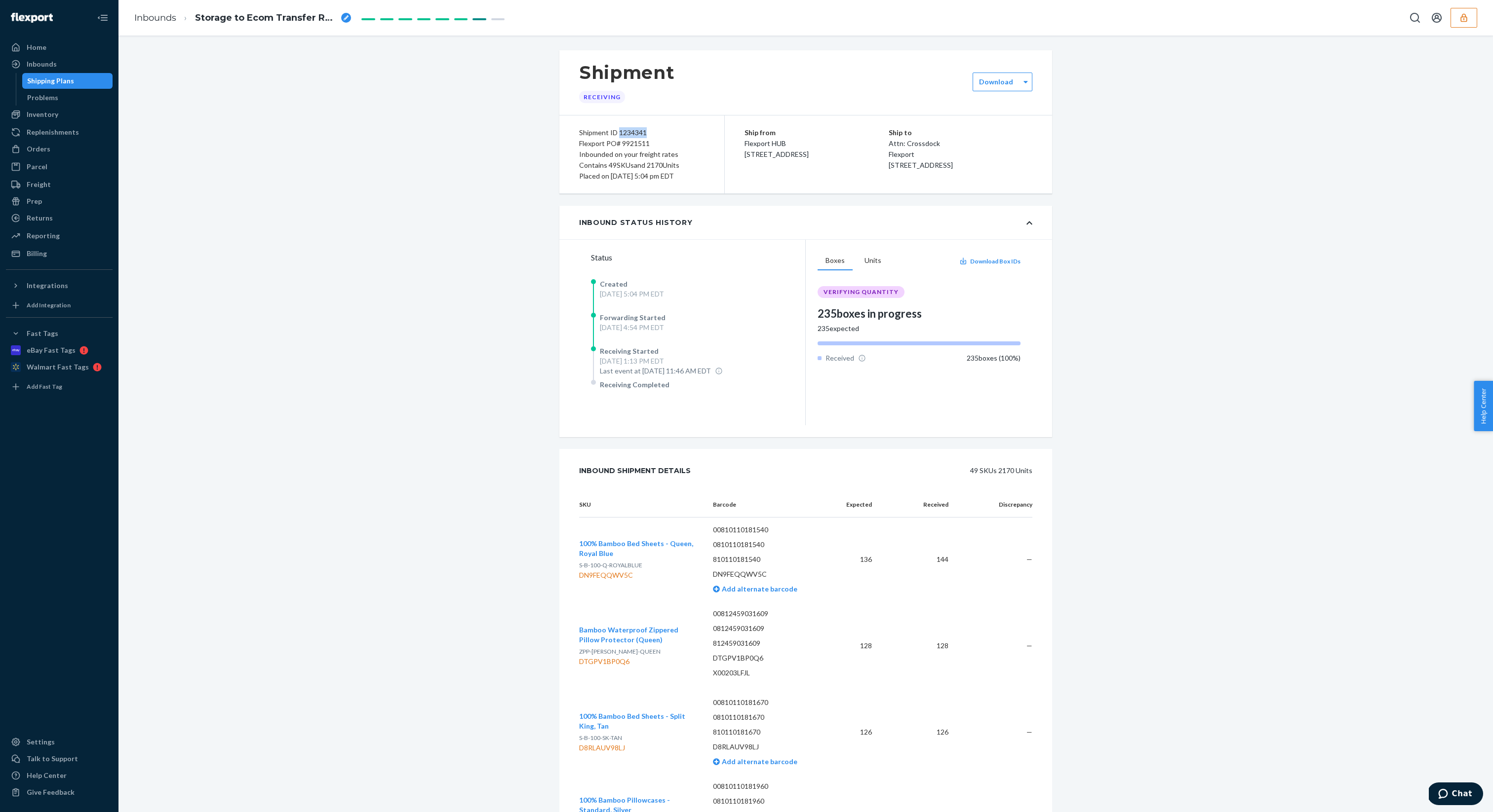
click at [631, 128] on div "Shipment ID 1234341" at bounding box center [642, 132] width 125 height 11
click at [632, 149] on div "Inbounded on your freight rates" at bounding box center [642, 154] width 125 height 11
click at [635, 146] on div "Flexport PO# 9921511" at bounding box center [642, 144] width 125 height 11
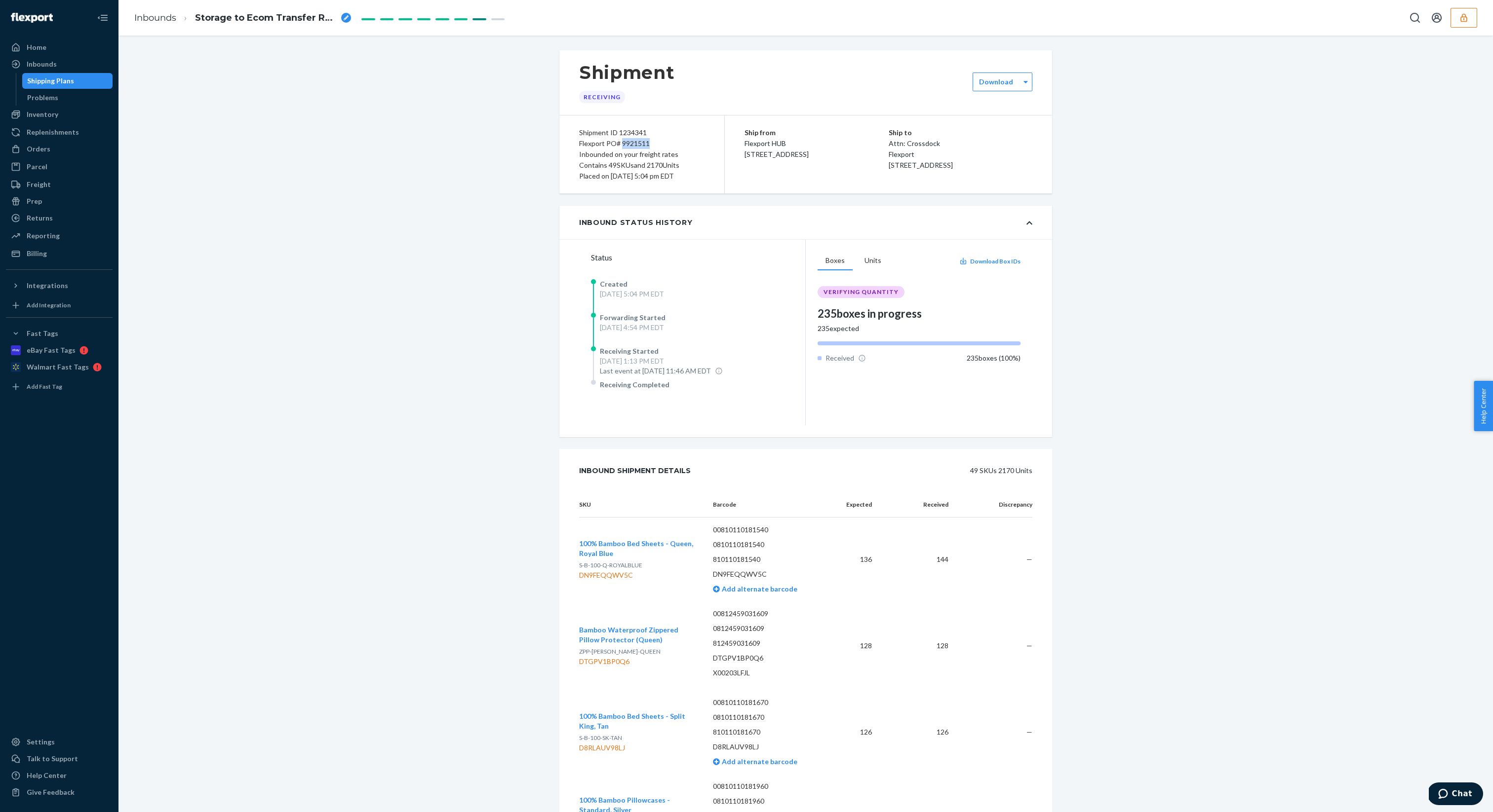
click at [635, 146] on div "Flexport PO# 9921511" at bounding box center [642, 144] width 125 height 11
copy div "9921511"
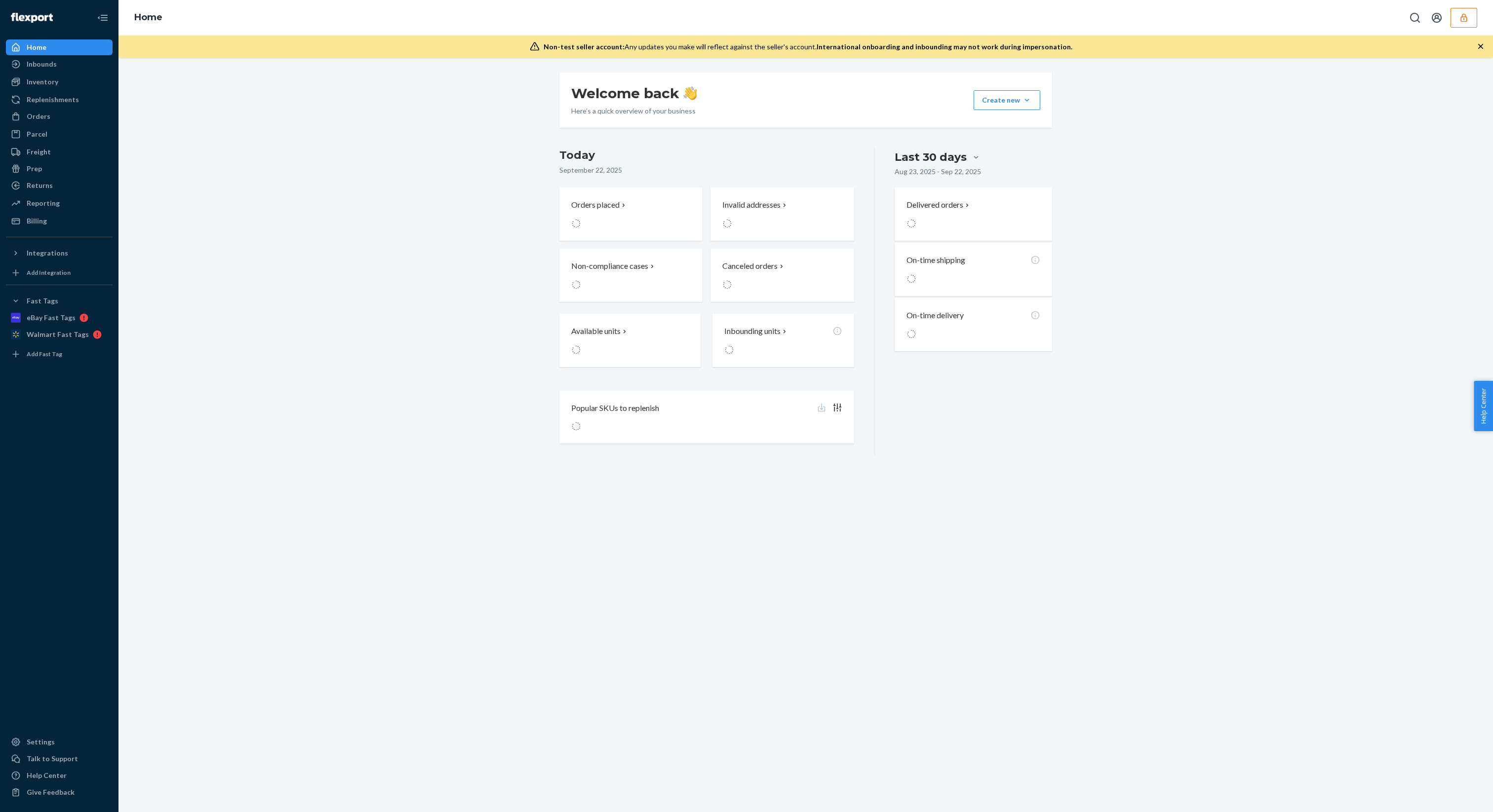
click at [1459, 24] on button "button" at bounding box center [1464, 18] width 27 height 20
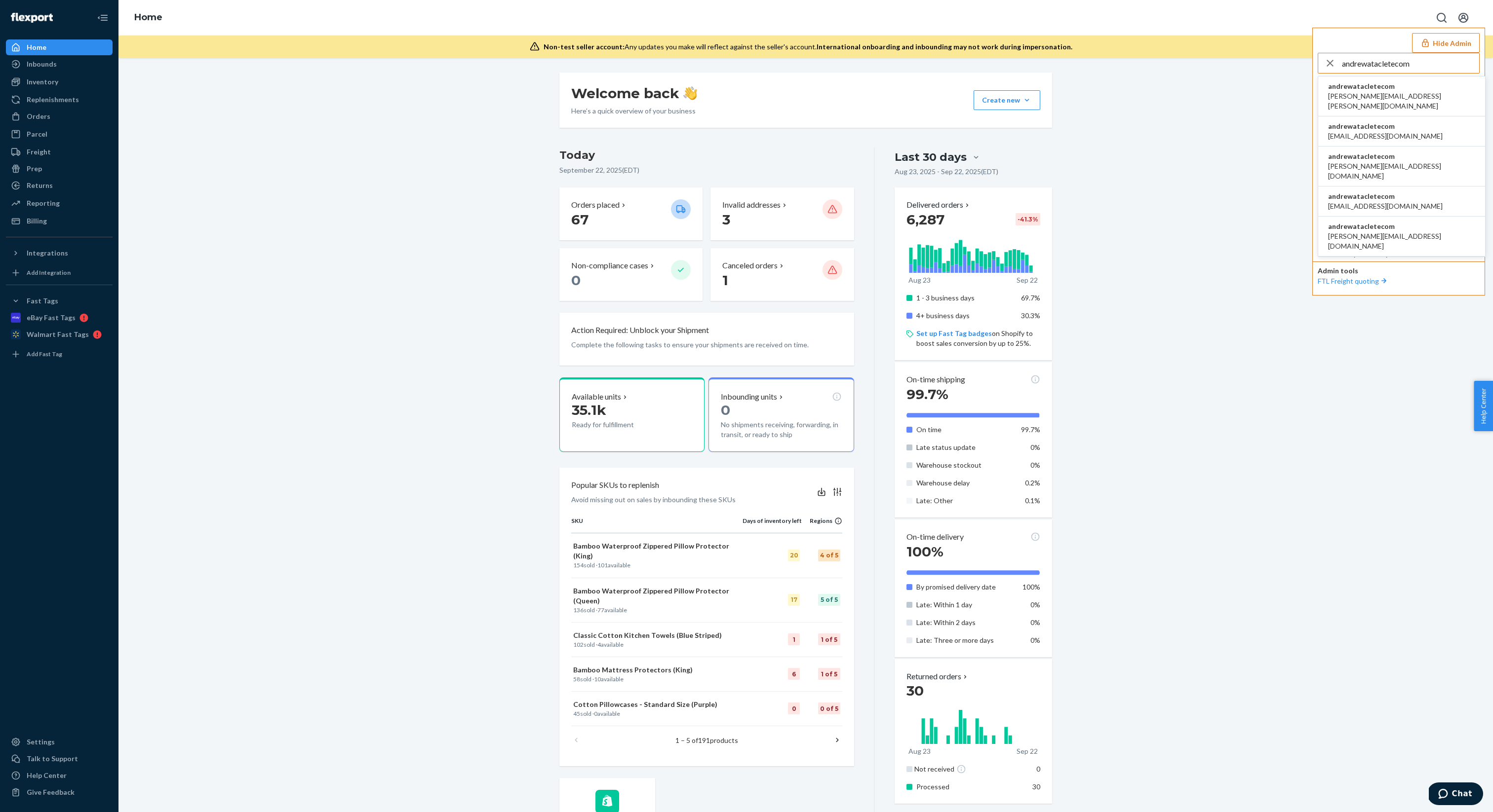
type input "andrewatacletecom"
click at [1405, 93] on span "[PERSON_NAME][EMAIL_ADDRESS][PERSON_NAME][DOMAIN_NAME]" at bounding box center [1401, 101] width 147 height 20
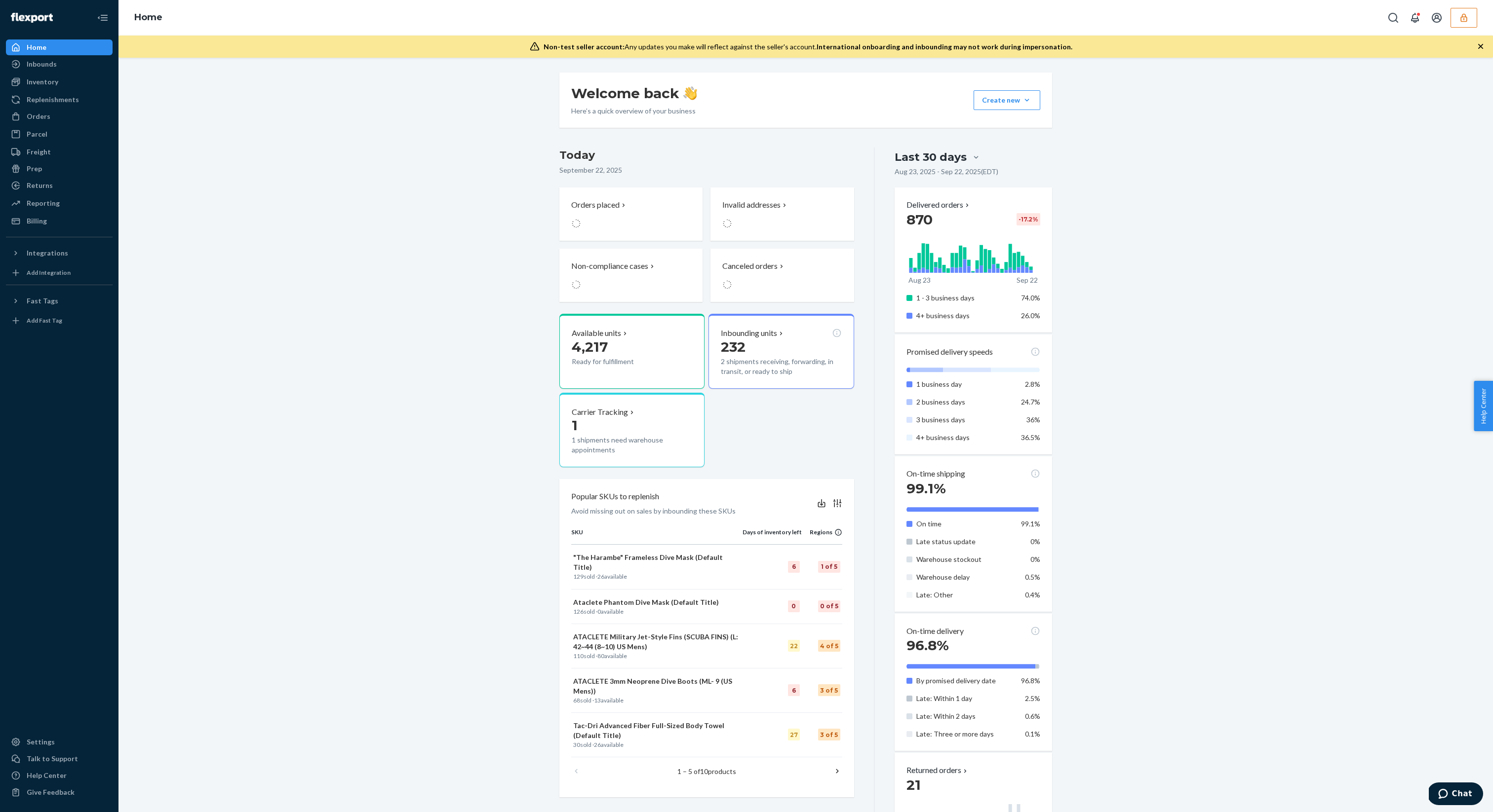
click at [1479, 47] on icon "button" at bounding box center [1480, 46] width 10 height 10
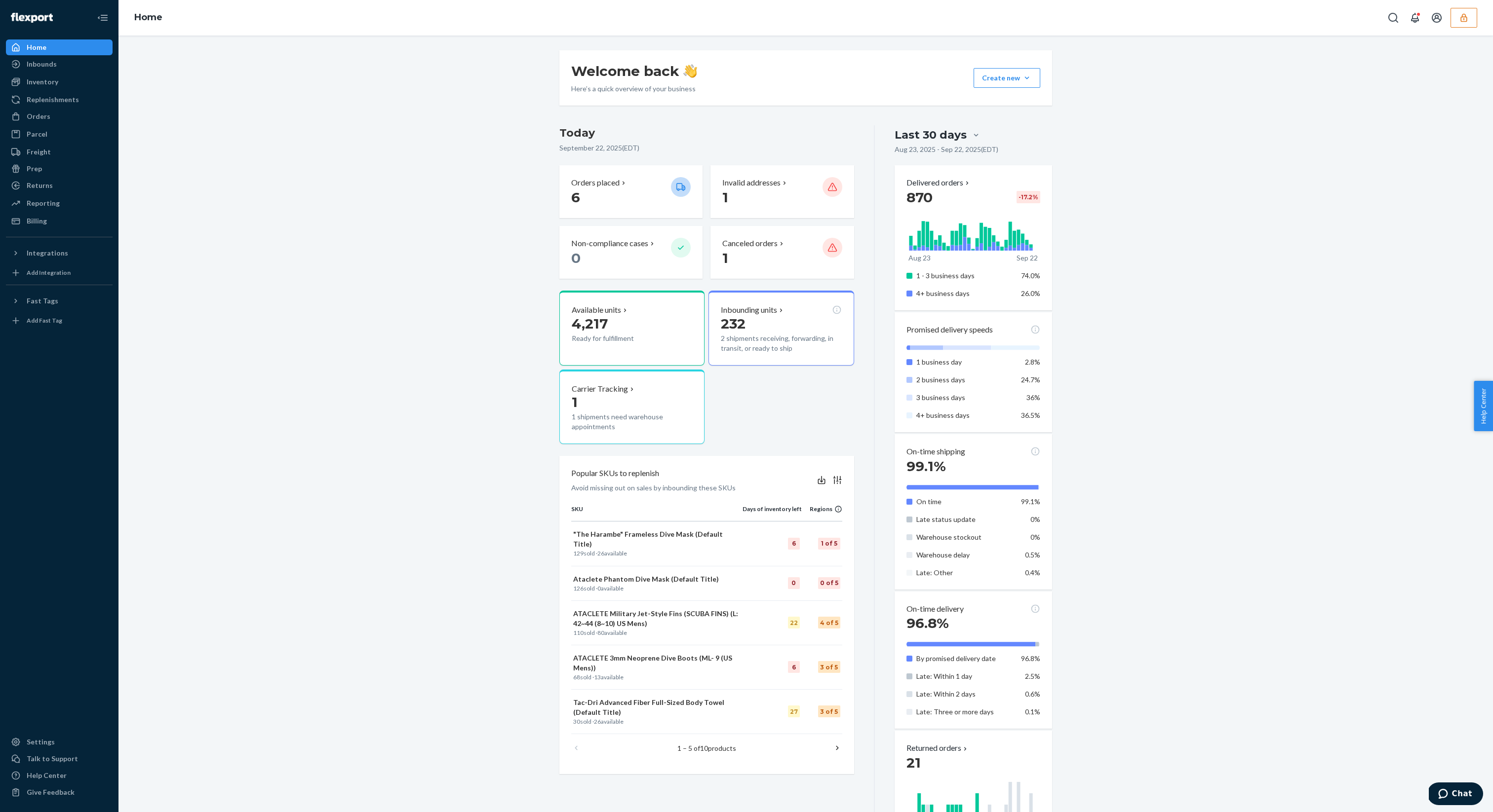
click at [1467, 24] on button "button" at bounding box center [1464, 18] width 27 height 20
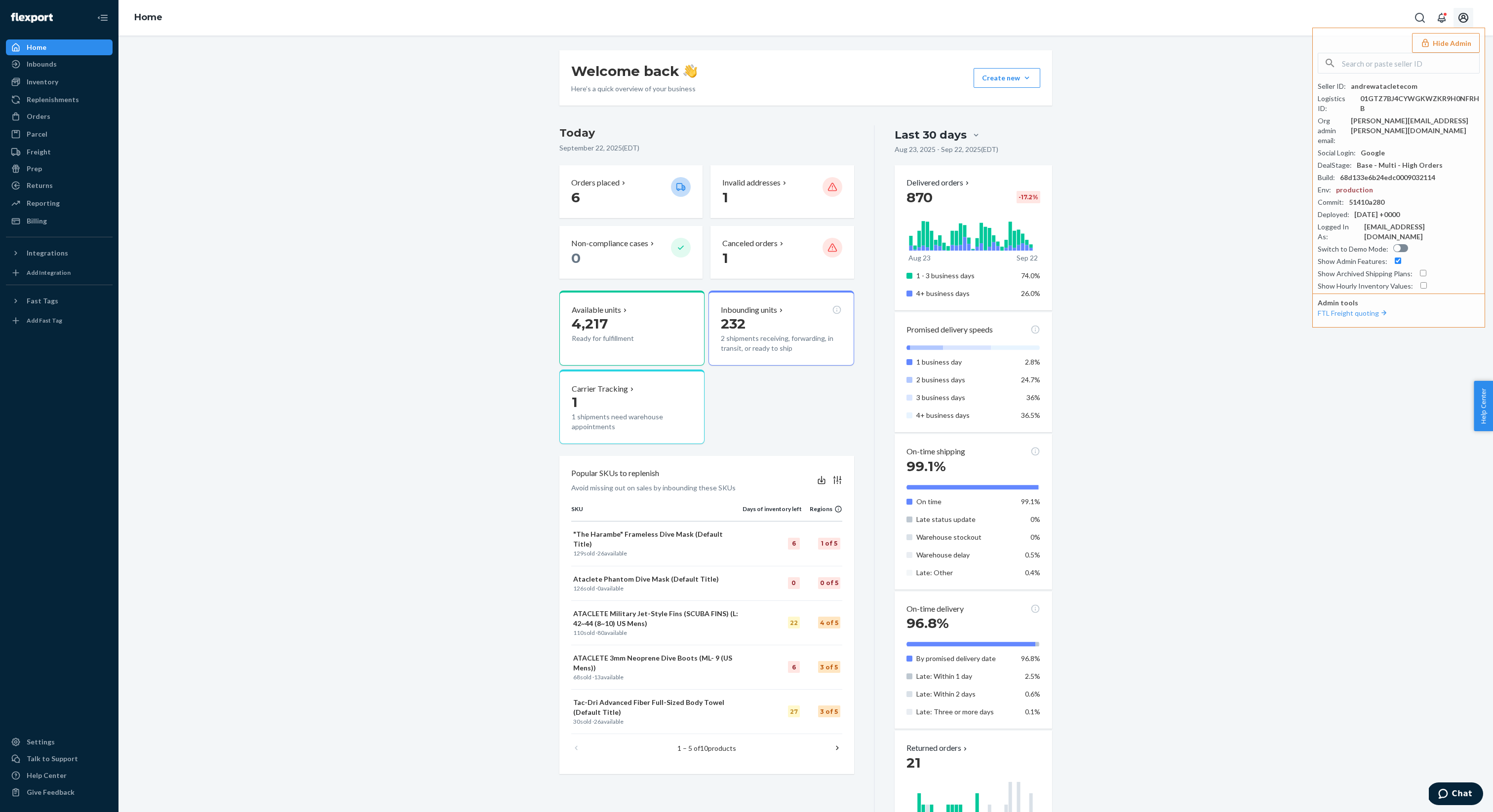
click at [1466, 24] on button "Open account menu" at bounding box center [1463, 18] width 20 height 20
click at [1445, 39] on button "Hide Admin" at bounding box center [1445, 42] width 68 height 20
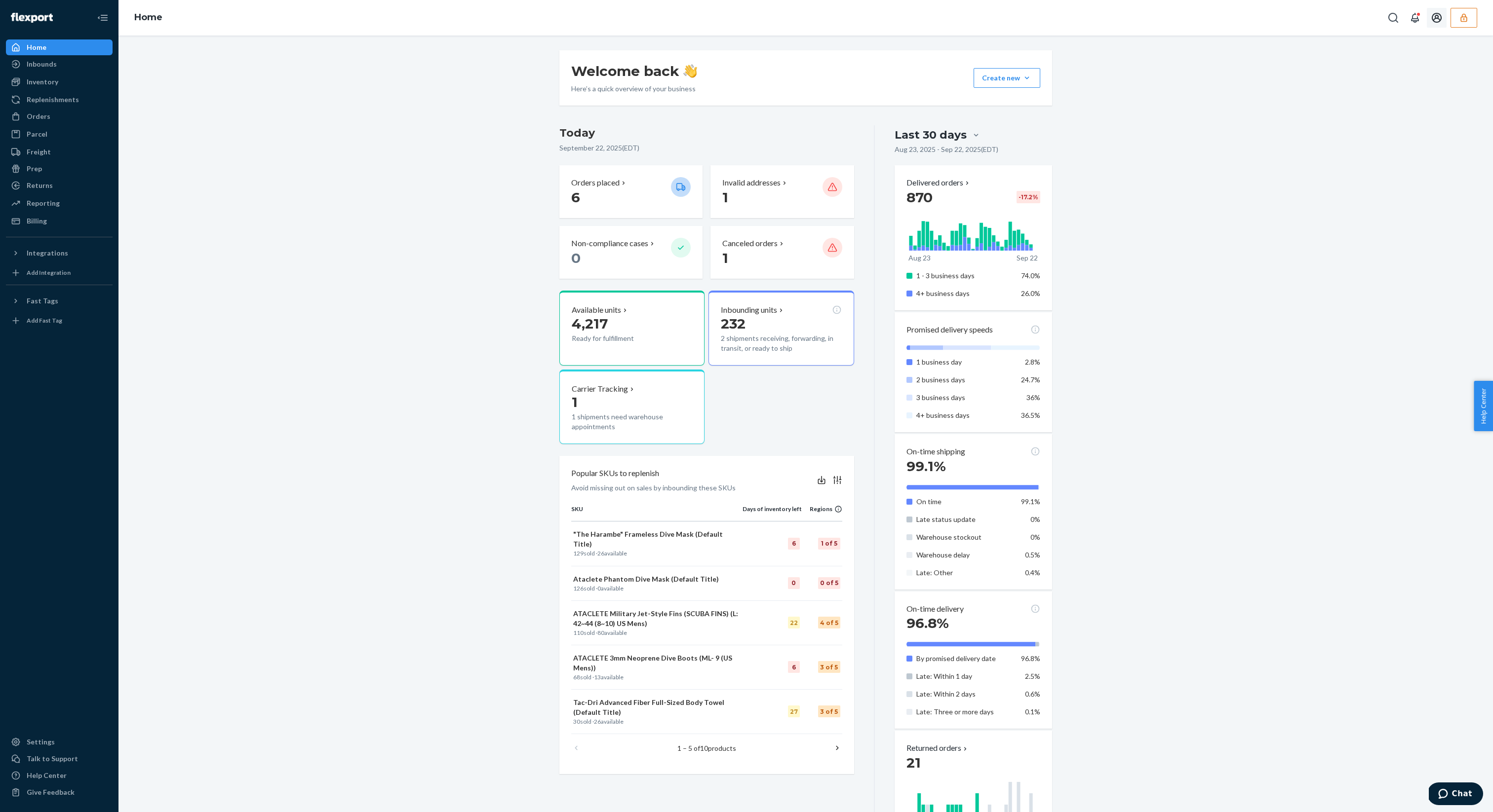
click at [1293, 126] on div "Welcome back Here’s a quick overview of your business Create new Create new inb…" at bounding box center [806, 515] width 1360 height 930
click at [56, 74] on link "Inventory" at bounding box center [59, 81] width 106 height 16
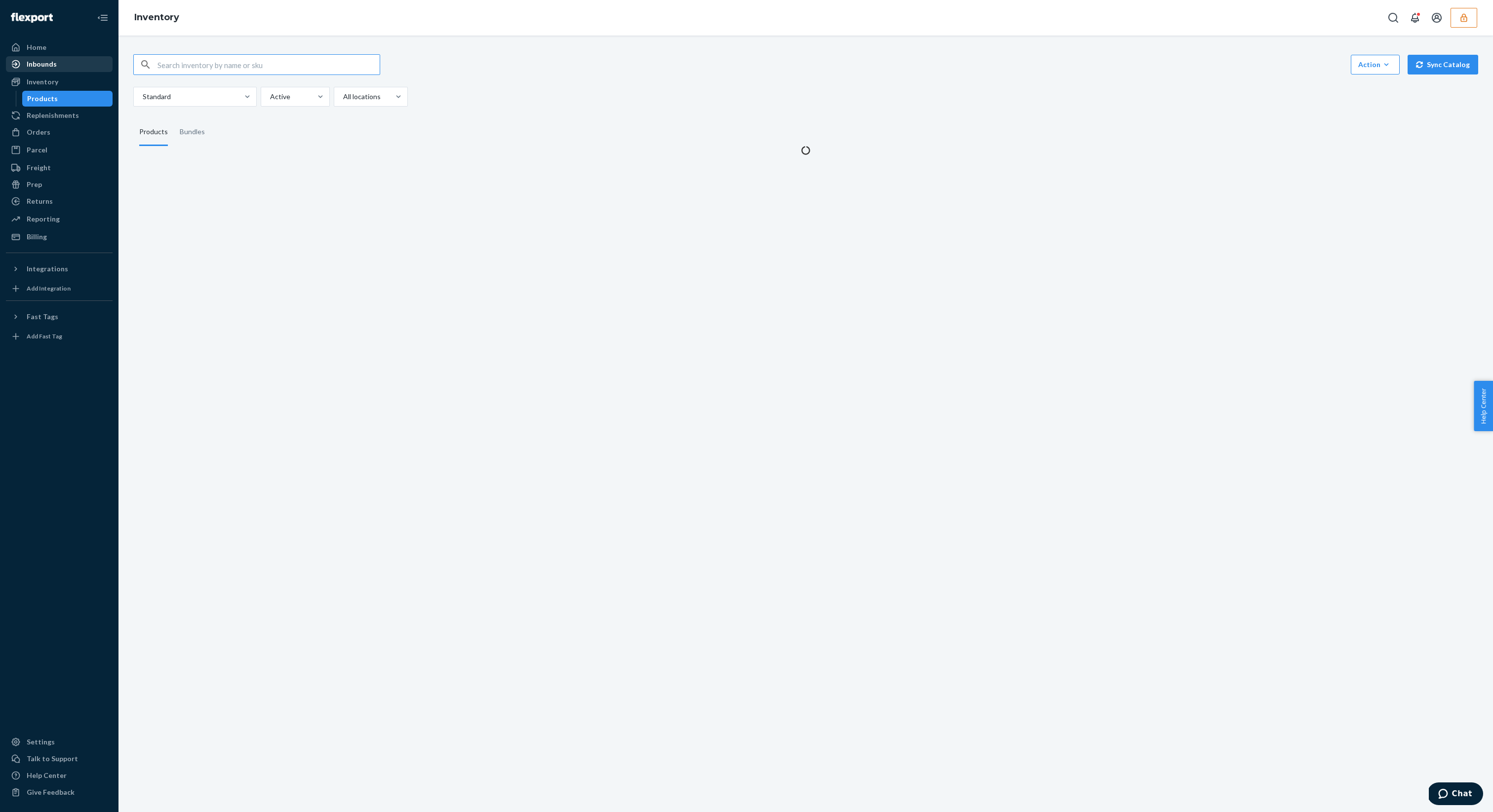
click at [54, 68] on div "Inbounds" at bounding box center [42, 64] width 30 height 10
type input "9936764"
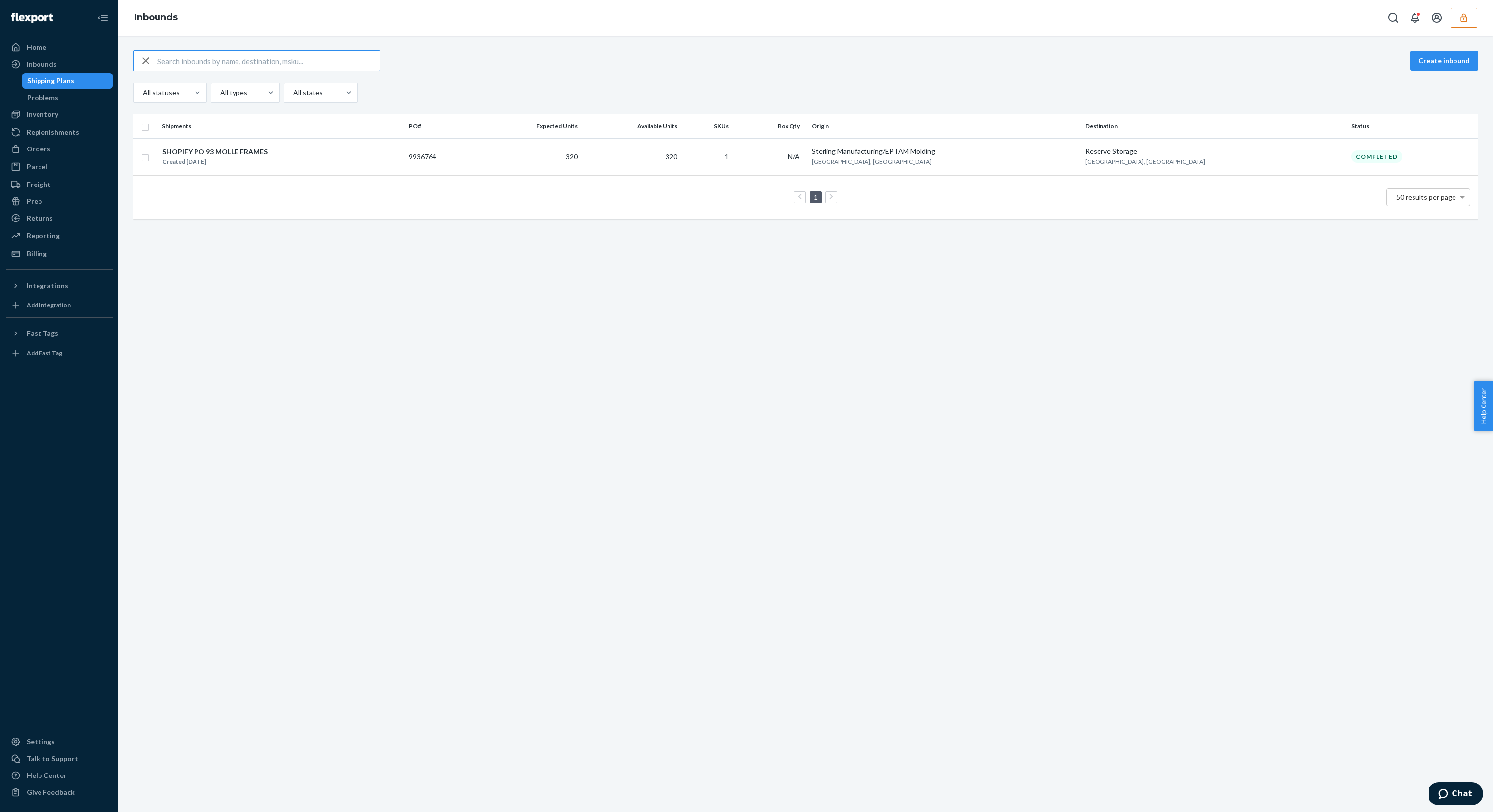
click at [497, 157] on div "Create inbound All statuses All types All states Shipments PO# Expected Units A…" at bounding box center [805, 423] width 1374 height 776
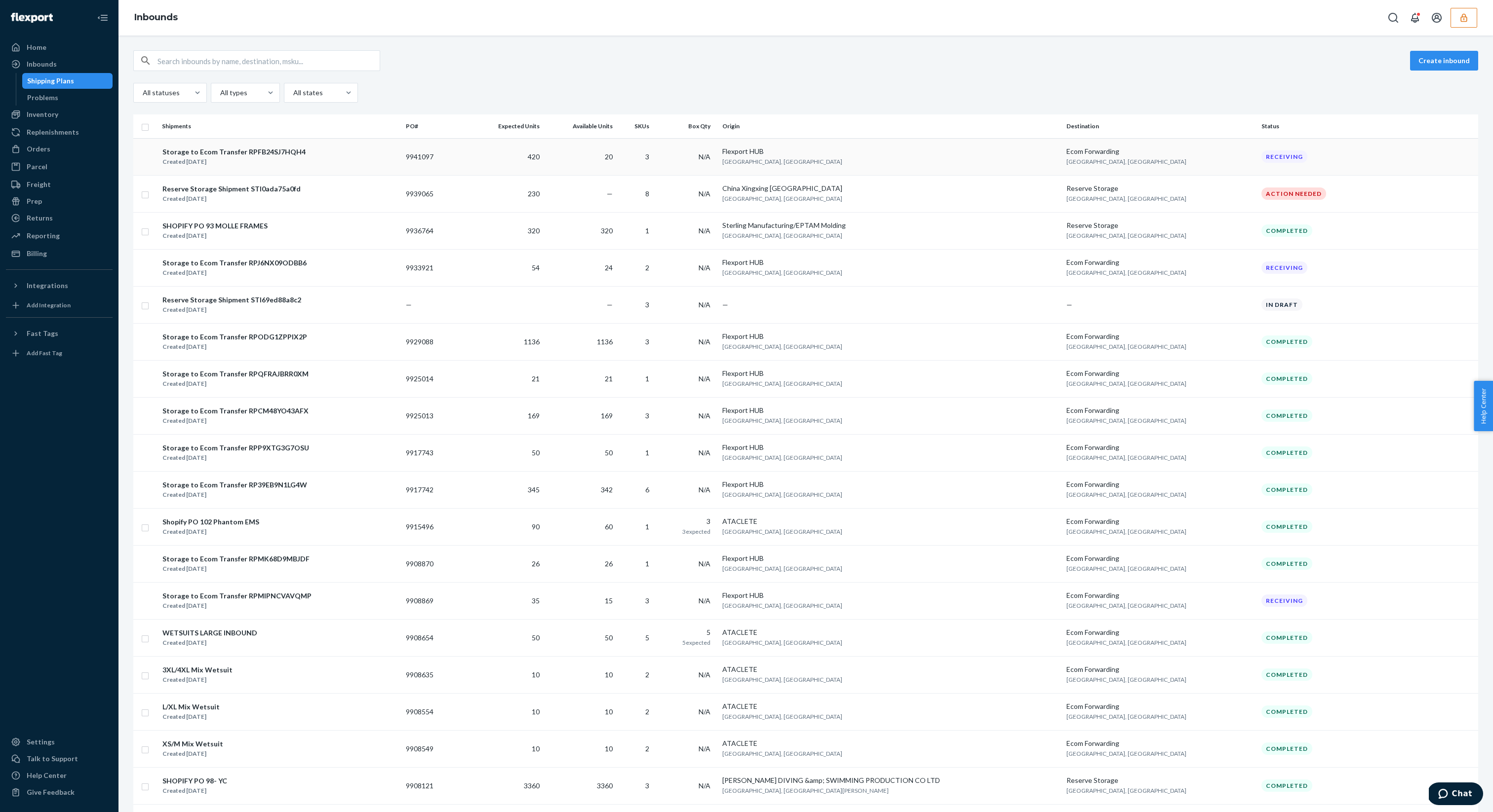
click at [496, 157] on td "420" at bounding box center [505, 157] width 75 height 37
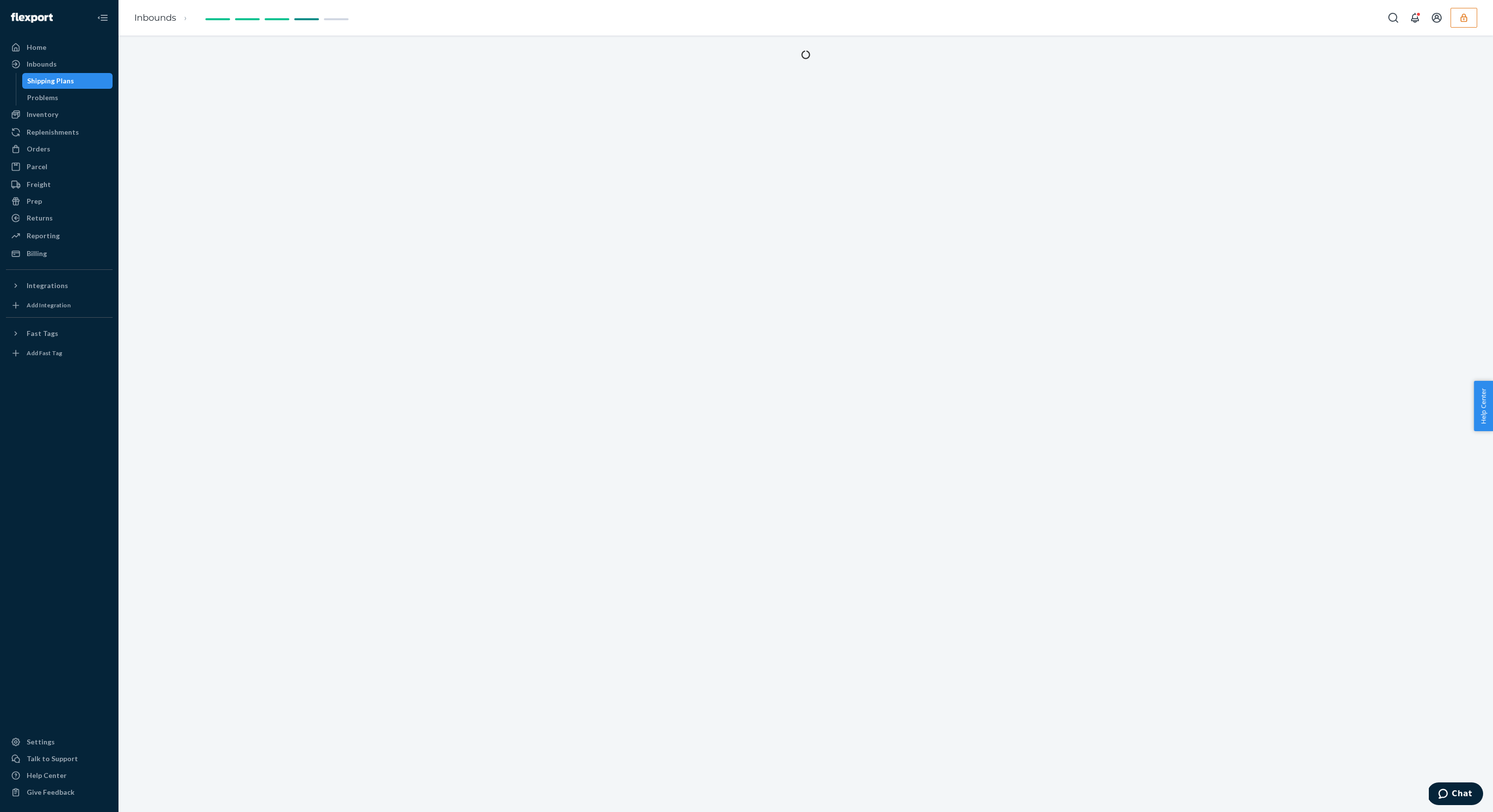
click at [83, 87] on div "Shipping Plans" at bounding box center [67, 80] width 89 height 14
type input "9936764"
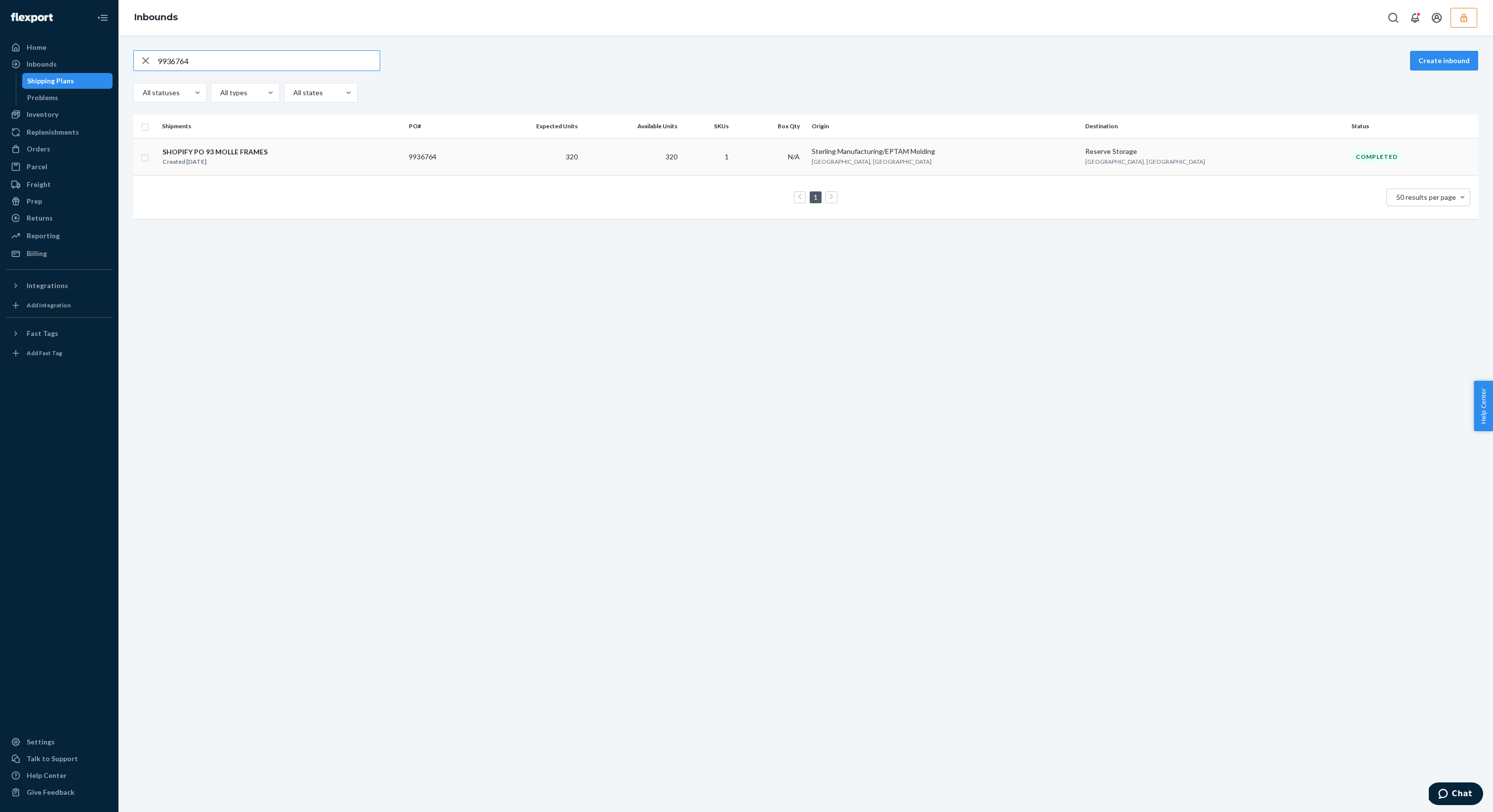
type input "9936764"
click at [390, 163] on div "SHOPIFY PO 93 MOLLE FRAMES Created [DATE]" at bounding box center [281, 157] width 239 height 21
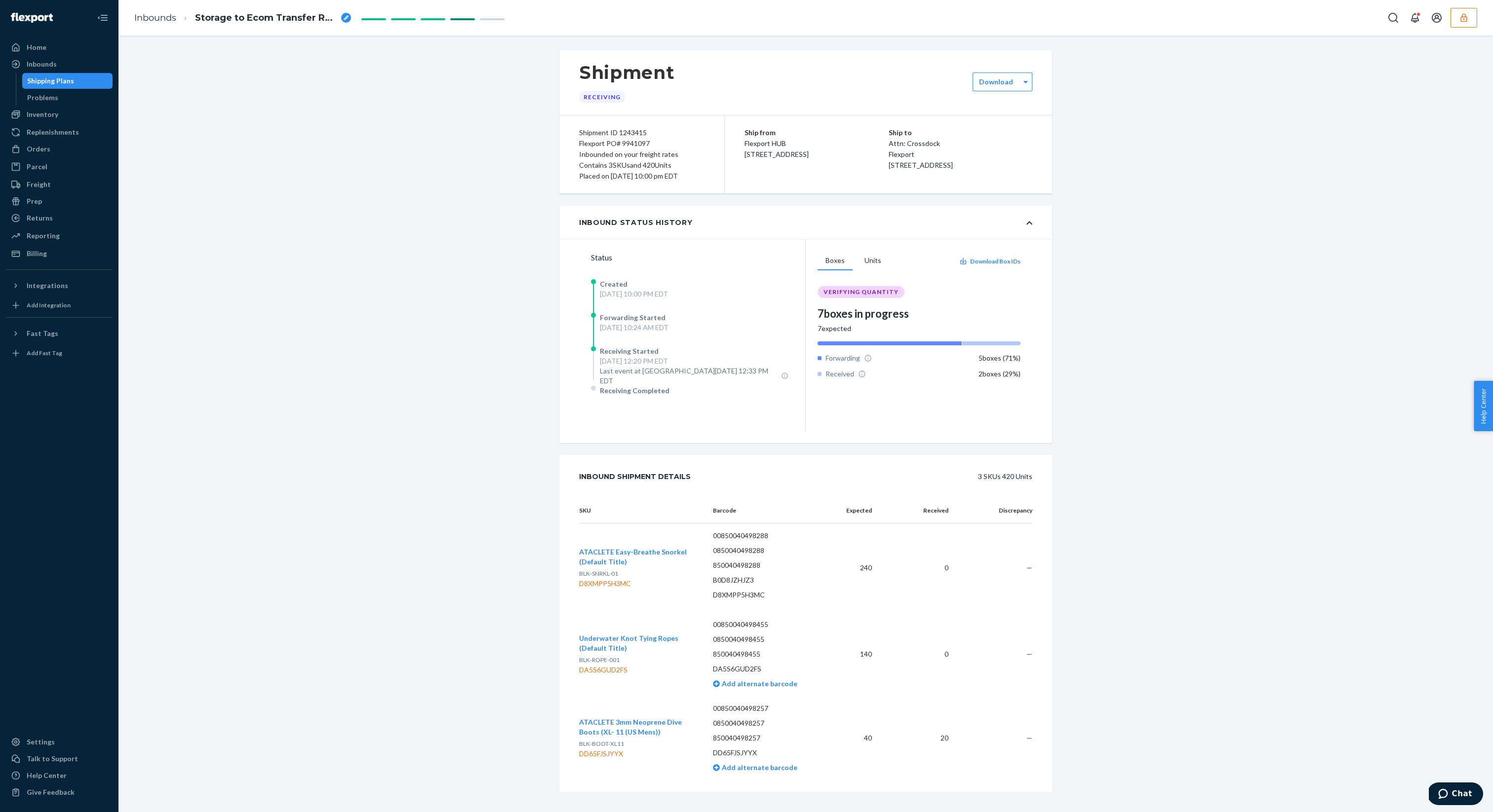
click at [152, 74] on div "Shipment Receiving Download Shipment ID 1243415 Flexport PO# 9941097 Inbounded …" at bounding box center [806, 437] width 1360 height 773
click at [182, 98] on div "Shipment Receiving Download Shipment ID 1243415 Flexport PO# 9941097 Inbounded …" at bounding box center [806, 437] width 1360 height 773
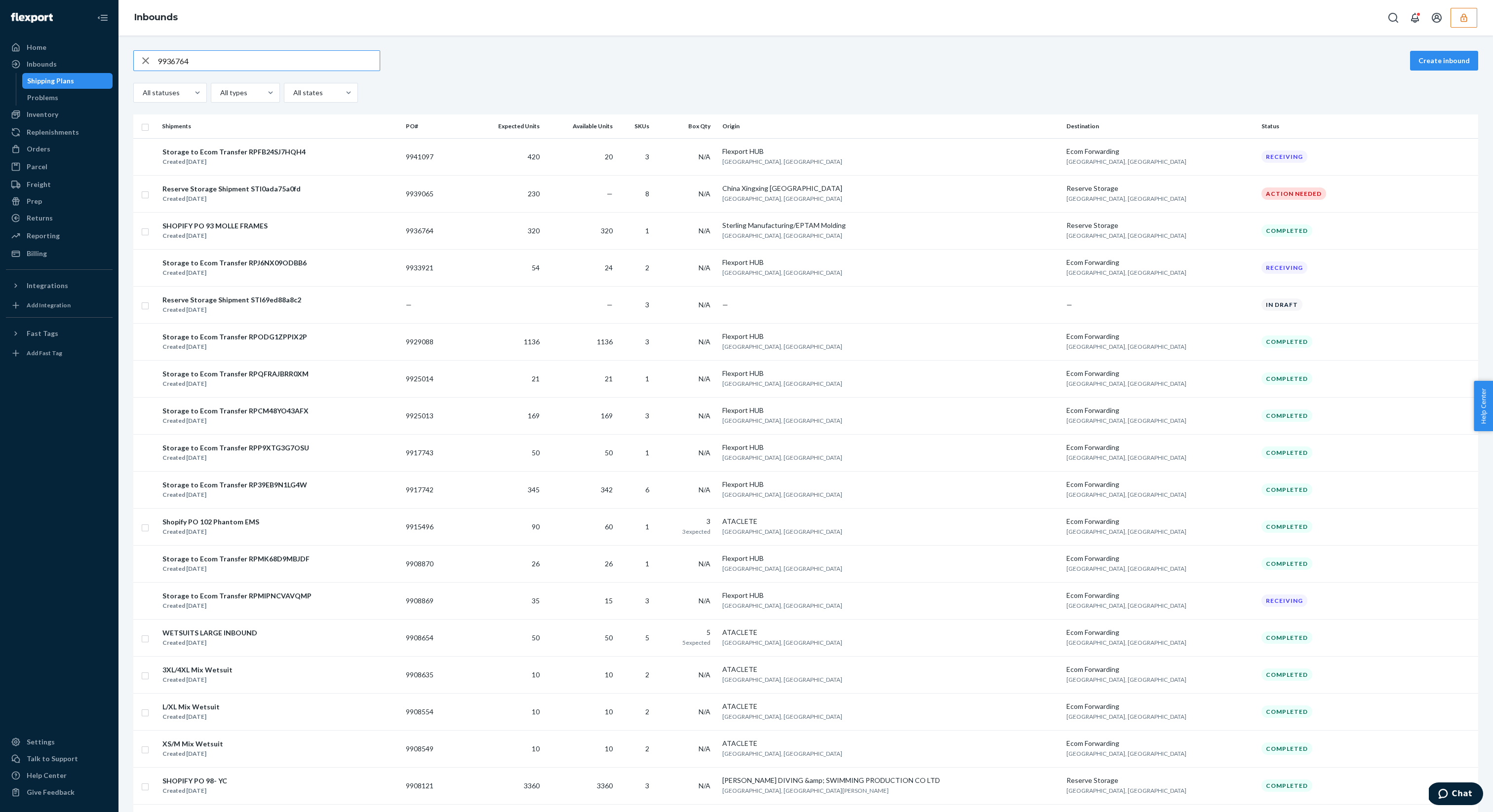
type input "9936764"
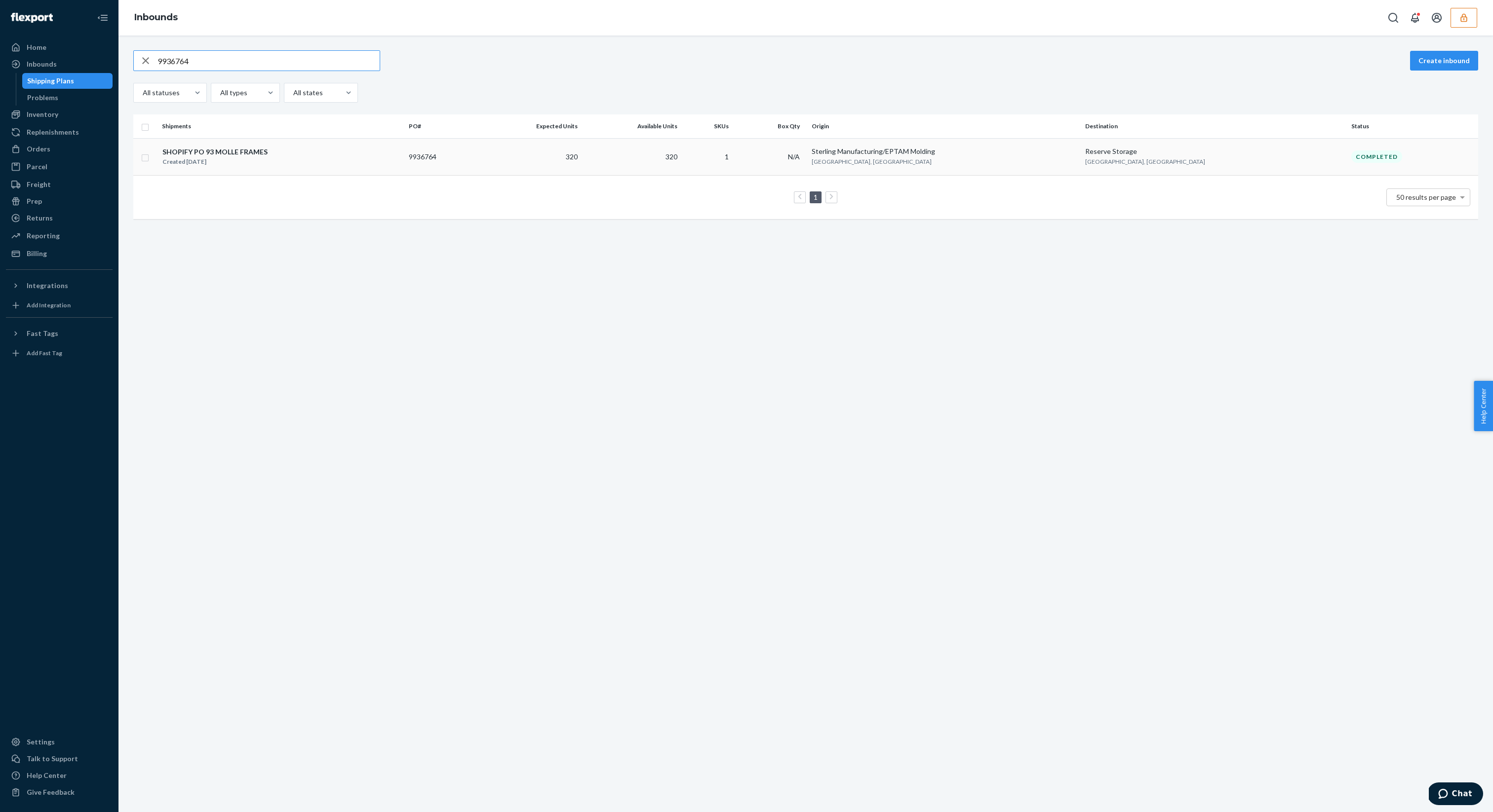
type input "9936764"
click at [479, 152] on td "9936764" at bounding box center [442, 157] width 74 height 37
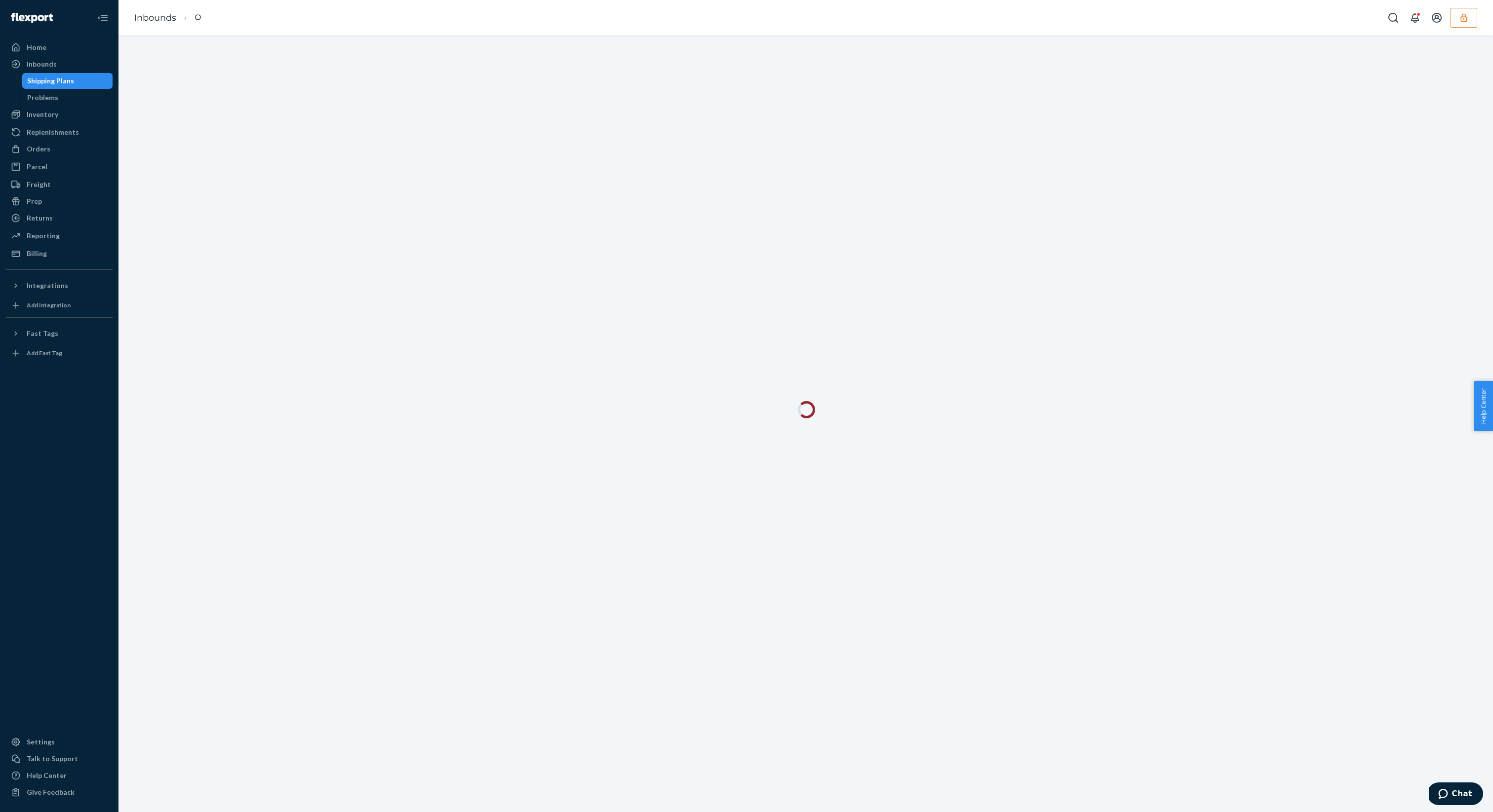
click at [491, 152] on div at bounding box center [805, 423] width 1374 height 776
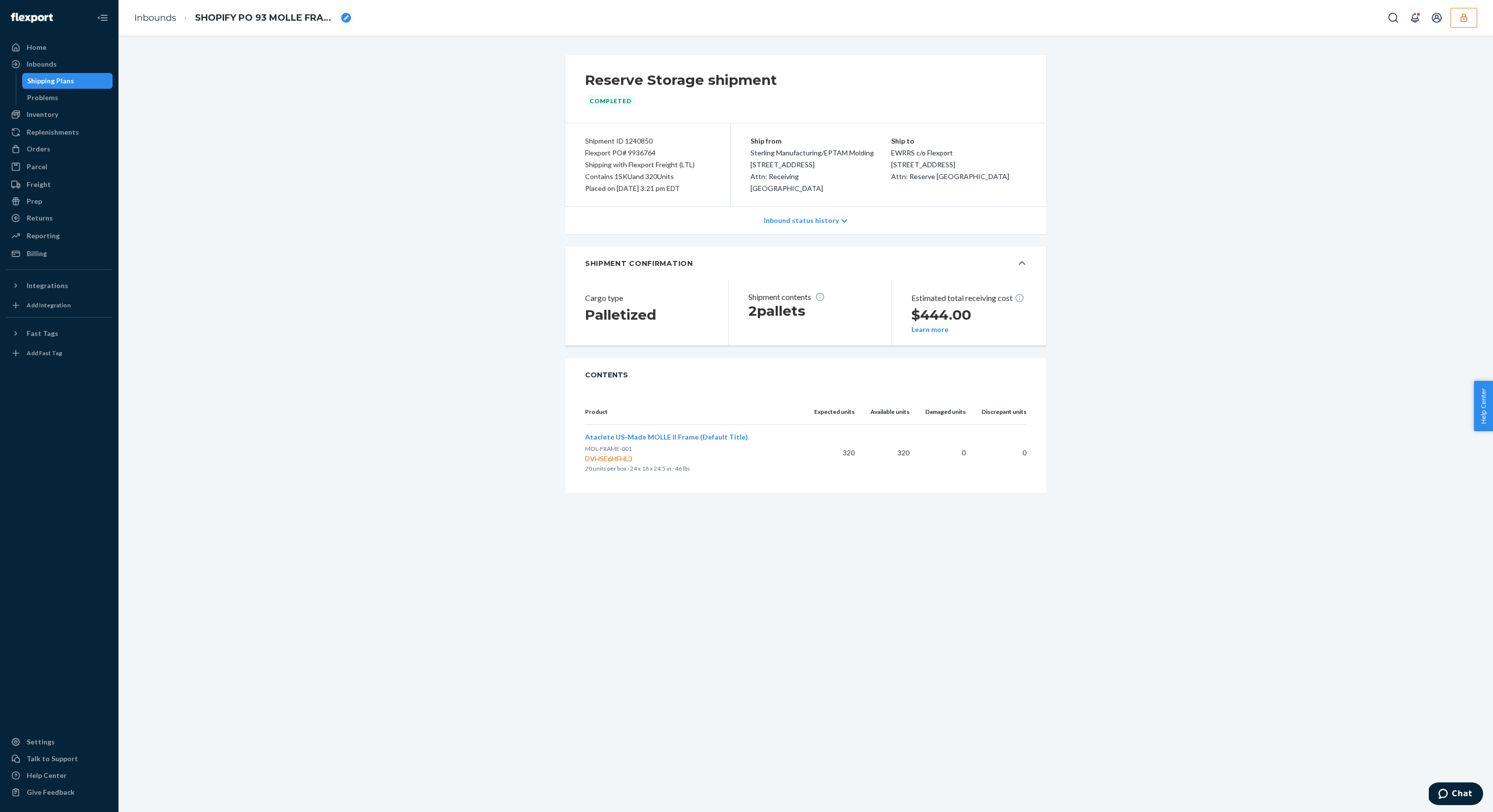
click at [736, 401] on th "Product" at bounding box center [695, 412] width 221 height 25
drag, startPoint x: 639, startPoint y: 460, endPoint x: 585, endPoint y: 462, distance: 54.0
click at [585, 462] on div "DVHSE6HFHL3" at bounding box center [692, 458] width 213 height 10
click at [677, 457] on div "DVHSE6HFHL3" at bounding box center [692, 458] width 213 height 10
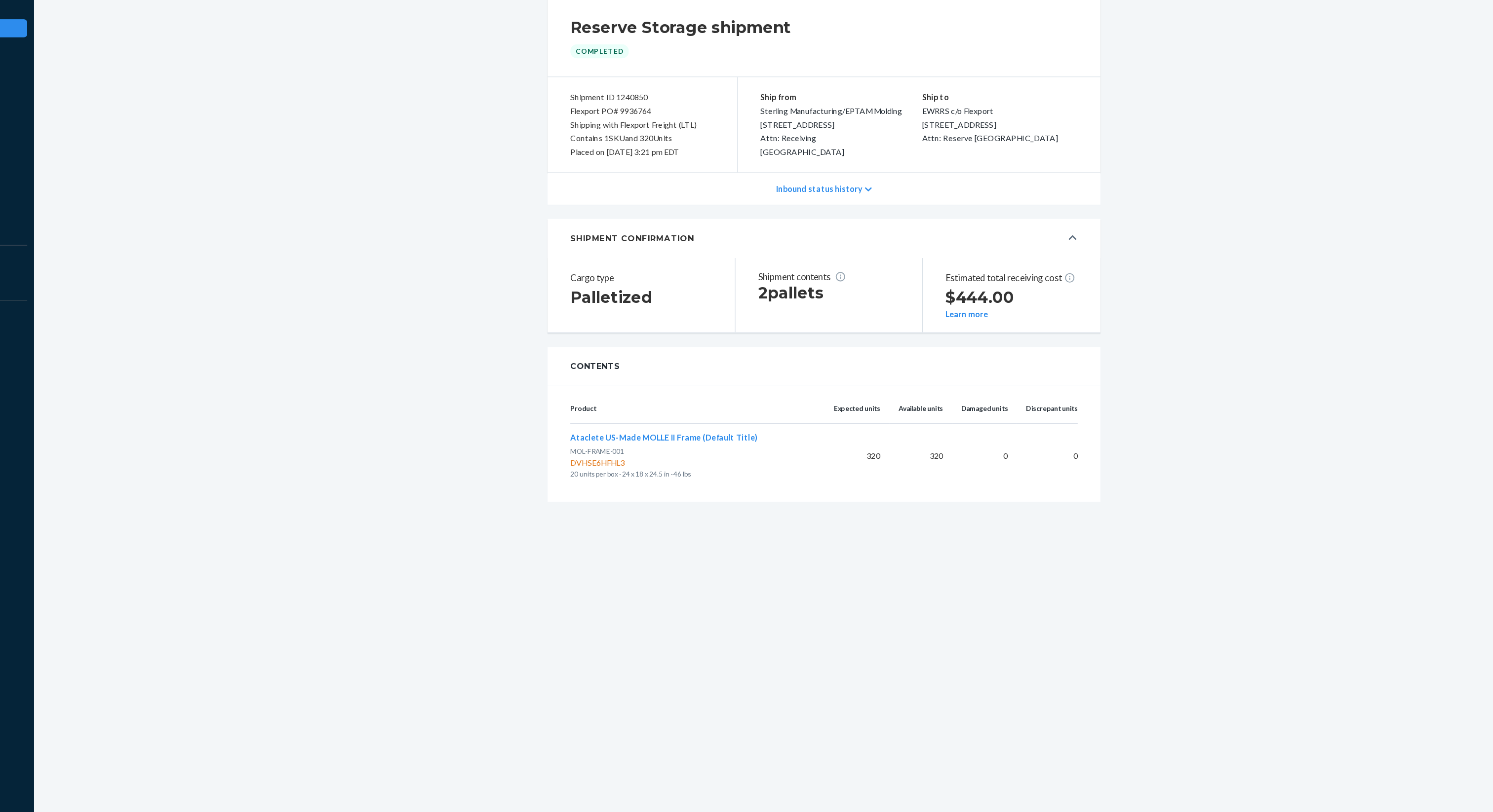
click at [683, 435] on span "Ataclete US-Made MOLLE II Frame (Default Title)" at bounding box center [666, 436] width 163 height 8
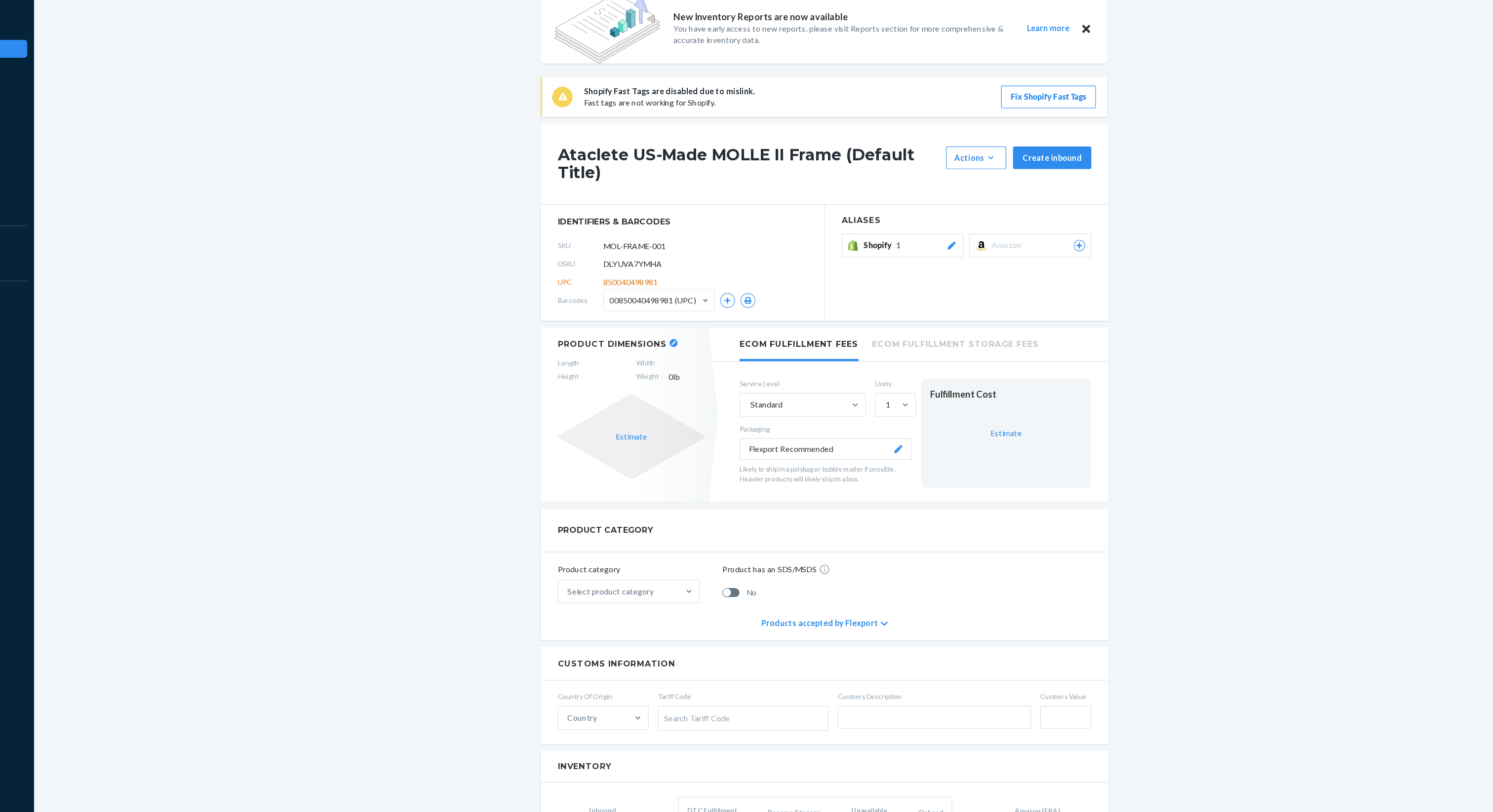
click at [646, 286] on span "DLYUVA7YMHA" at bounding box center [639, 286] width 51 height 10
copy span "DLYUVA7YMHA"
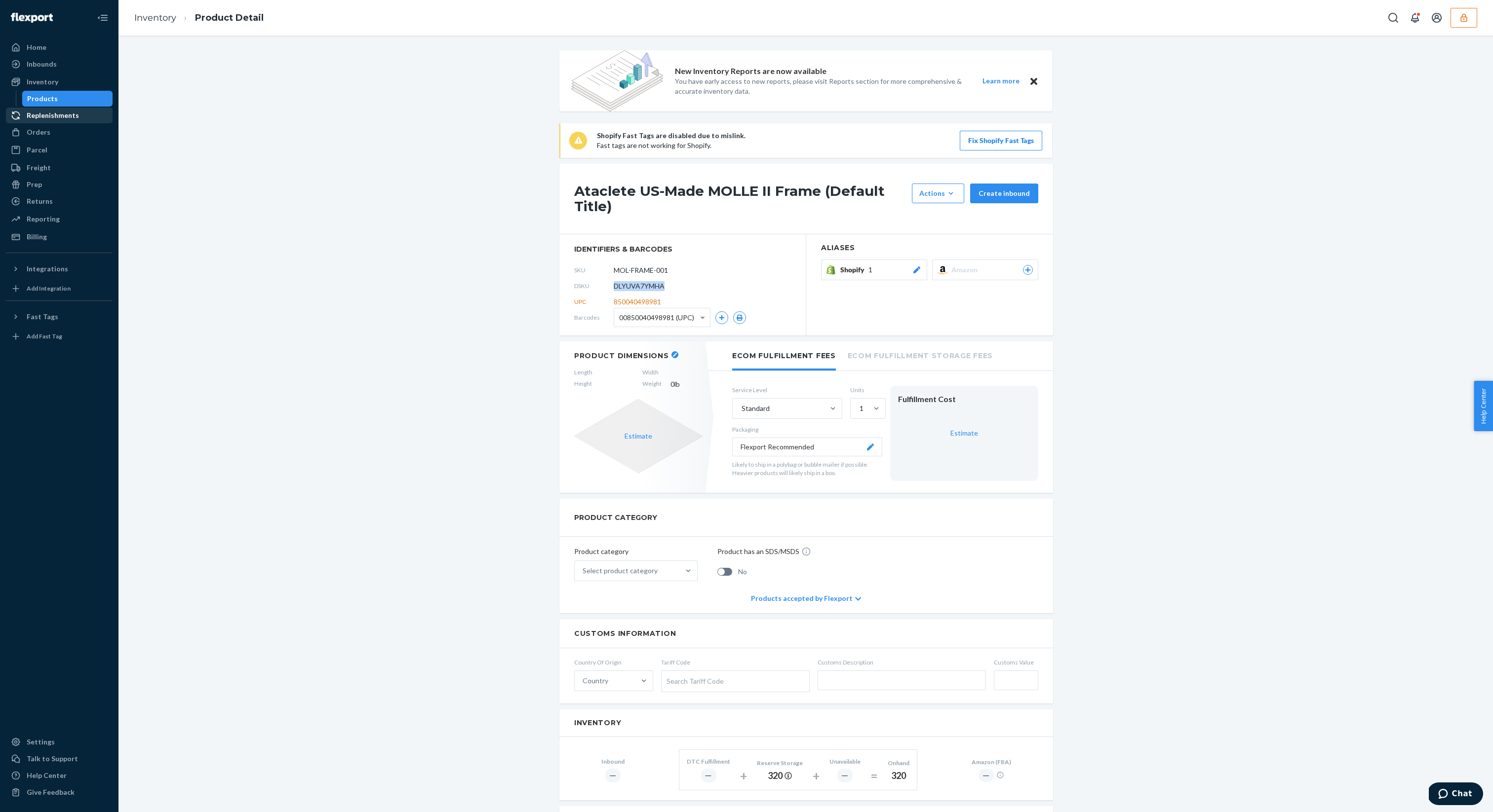
click at [71, 116] on div "Replenishments" at bounding box center [53, 115] width 52 height 10
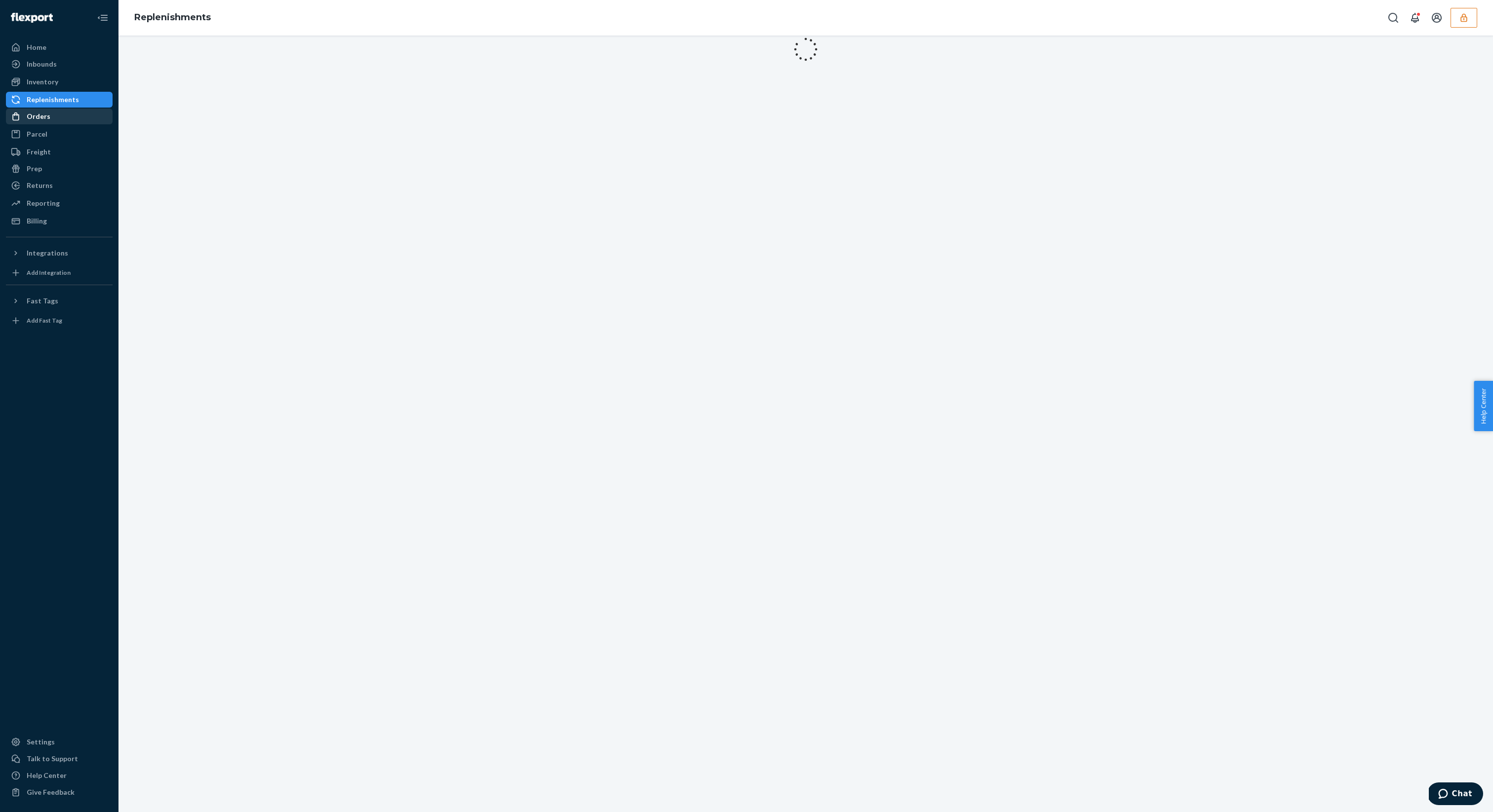
click at [72, 115] on div "Orders" at bounding box center [59, 116] width 105 height 14
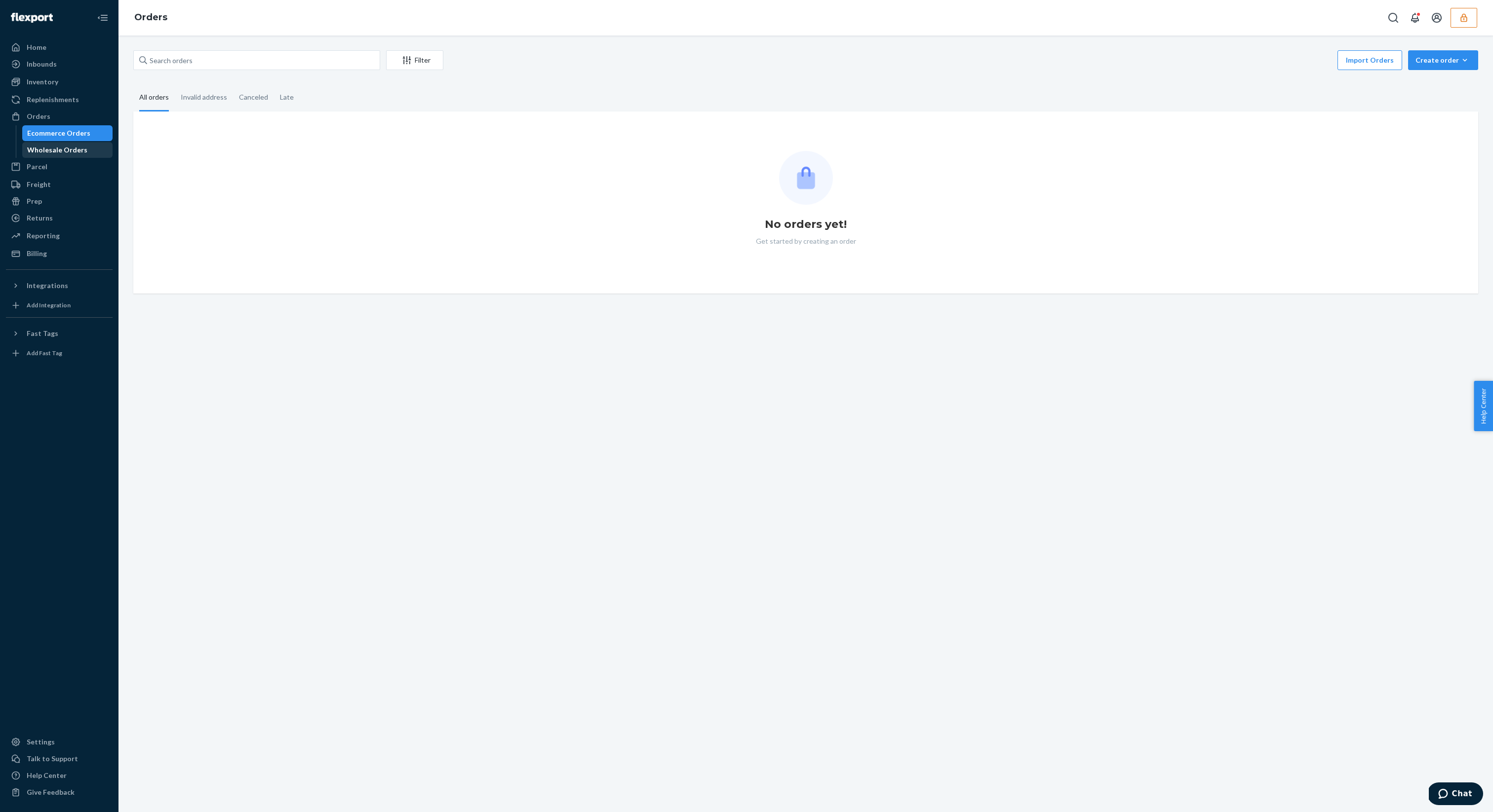
click at [80, 147] on div "Wholesale Orders" at bounding box center [57, 150] width 60 height 10
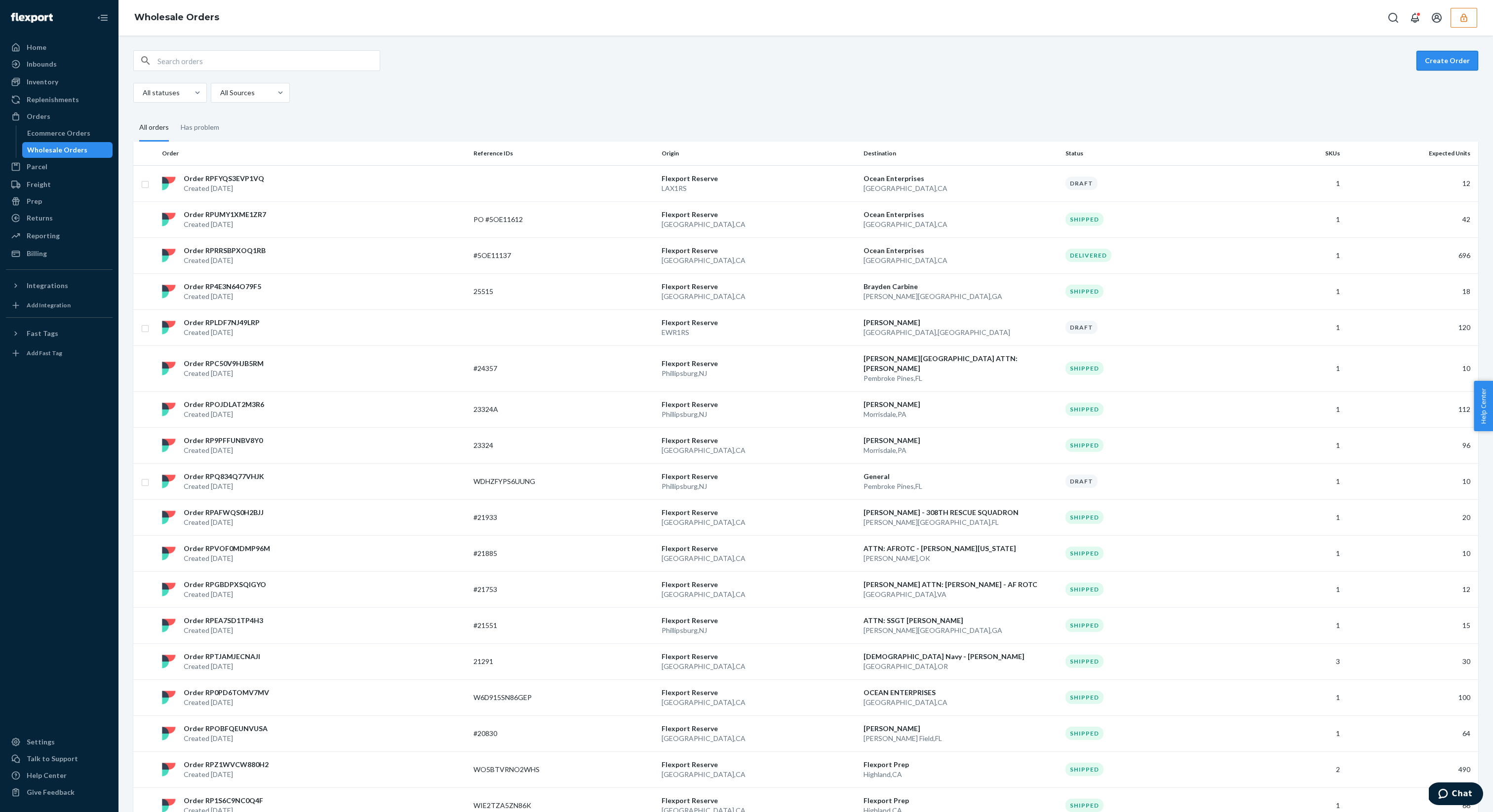
click at [1465, 62] on button "Create Order" at bounding box center [1447, 60] width 62 height 20
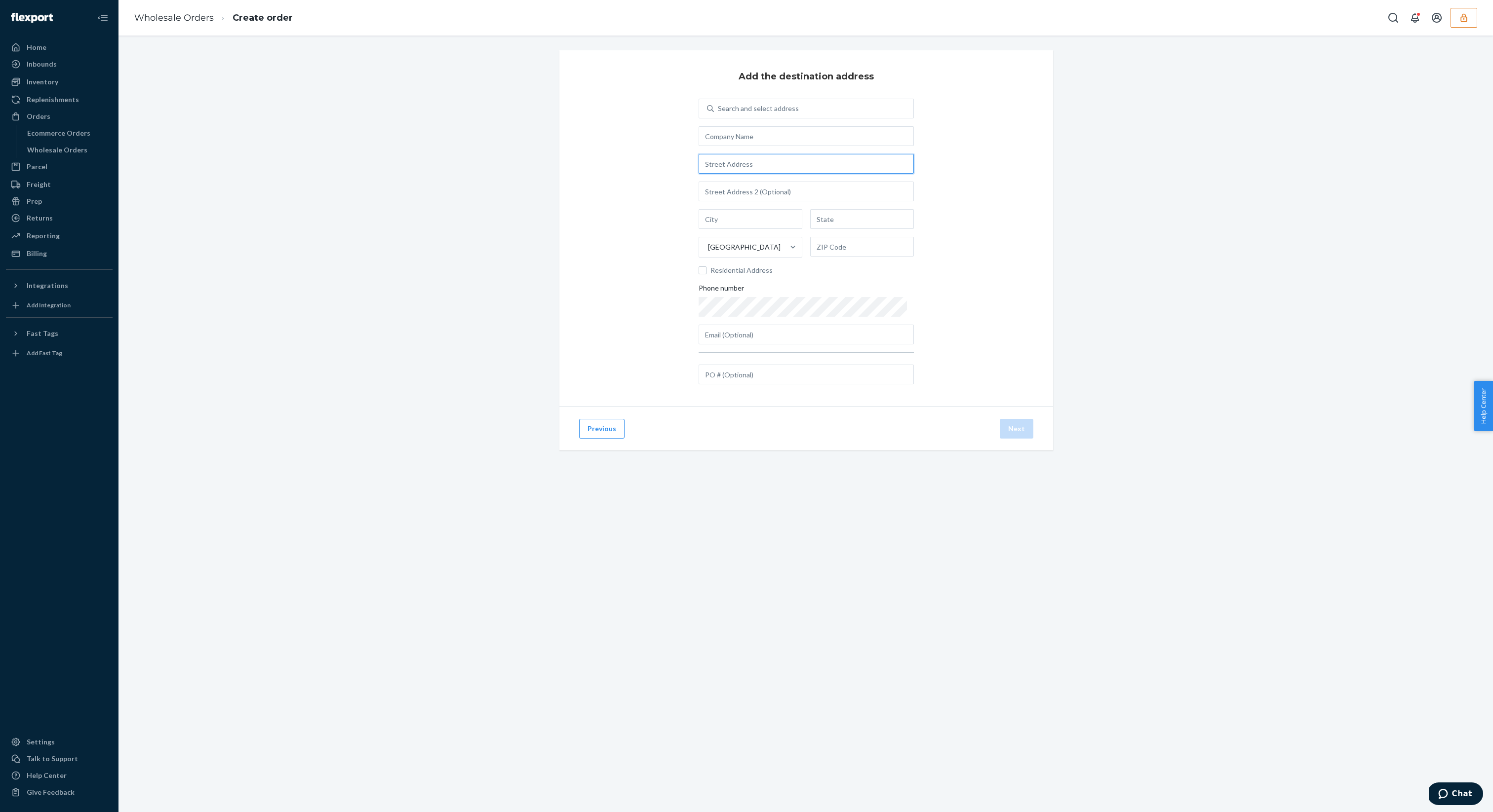
click at [850, 154] on input "text" at bounding box center [806, 164] width 215 height 20
click at [853, 143] on input "text" at bounding box center [806, 136] width 215 height 20
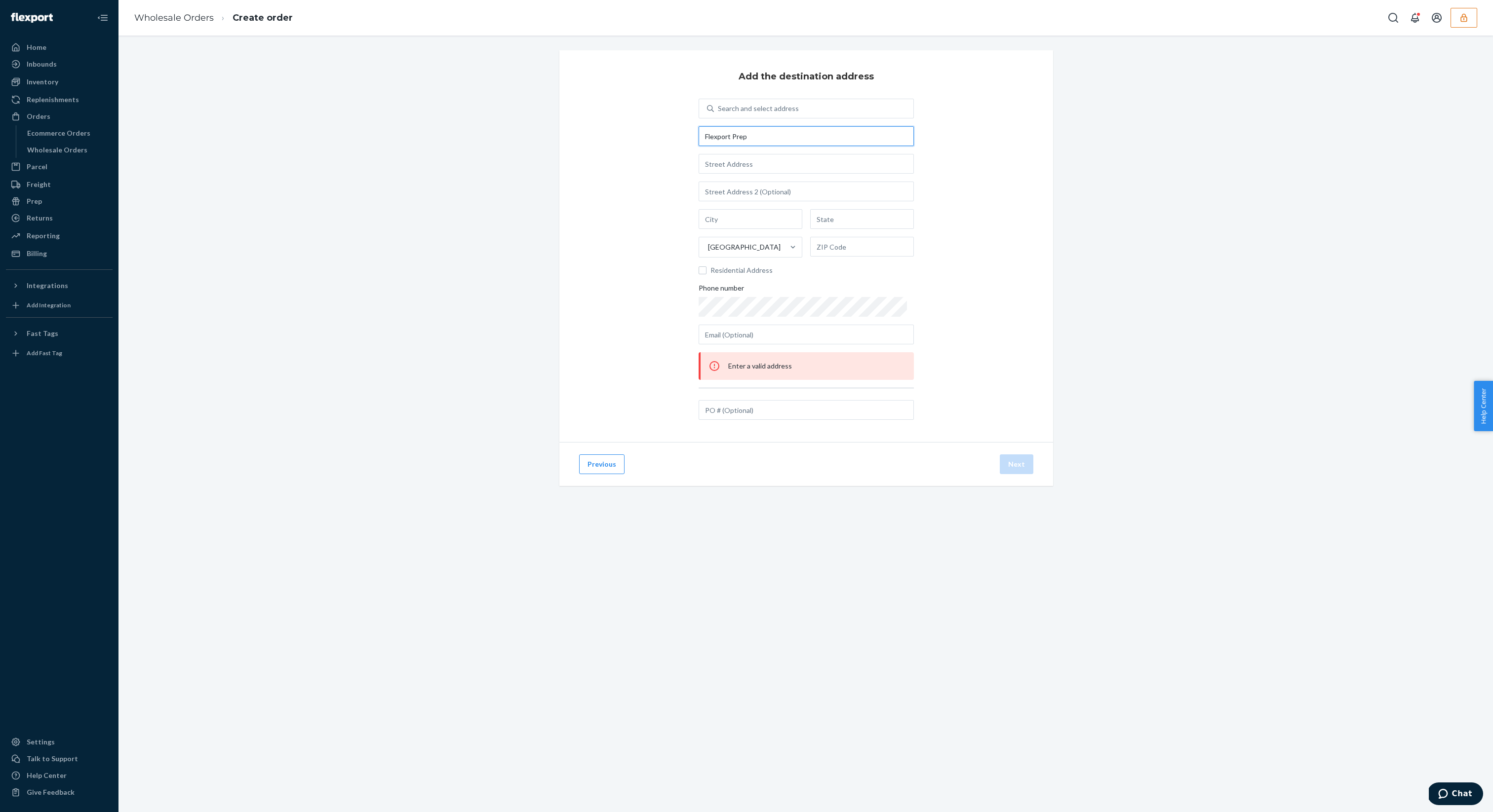
type input "Flexport Prep"
click at [815, 167] on input "text" at bounding box center [806, 164] width 215 height 20
type input "[STREET_ADDRESS]"
type input "Phillipsburg"
type input "NJ"
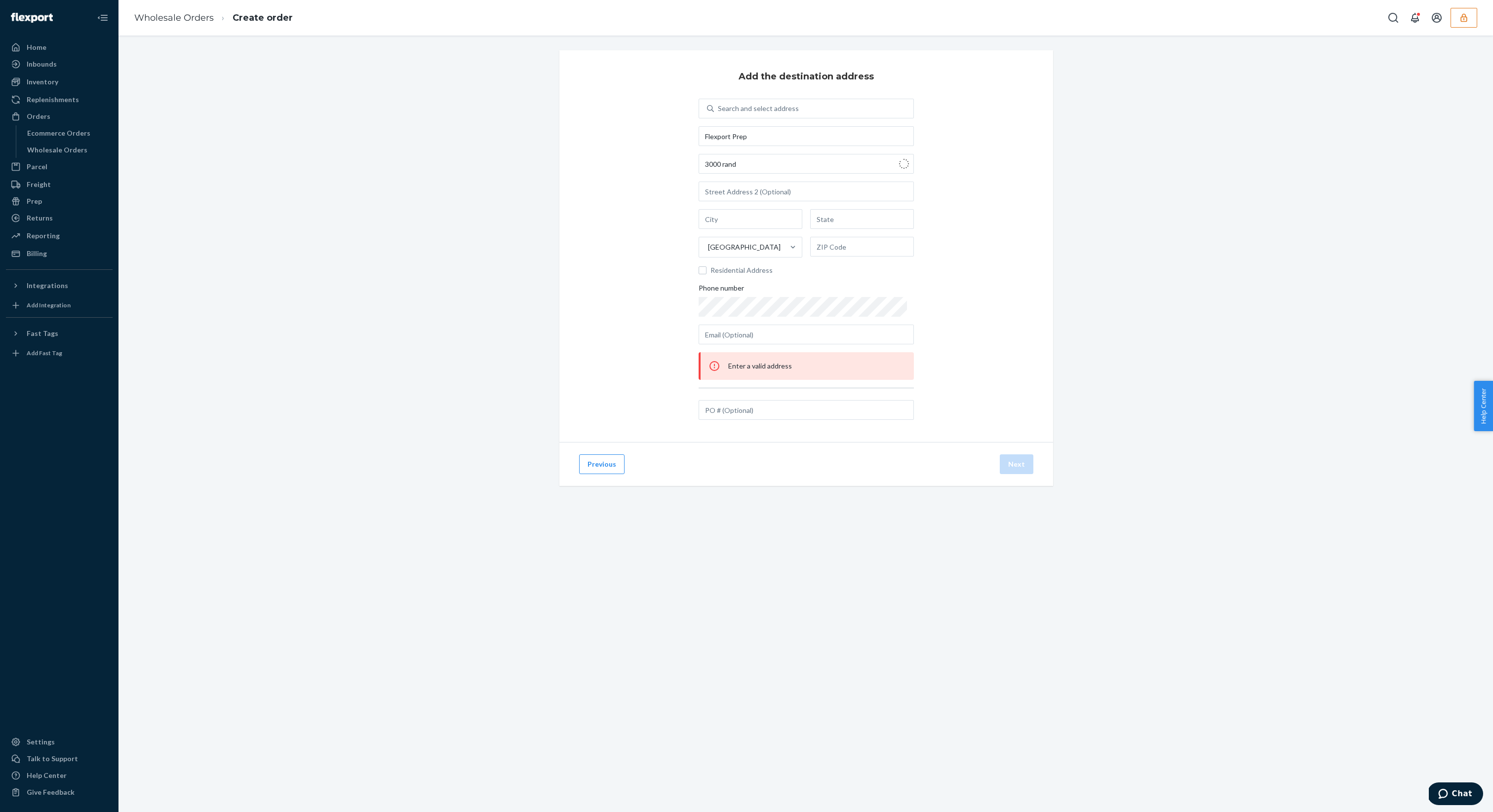
type input "08865"
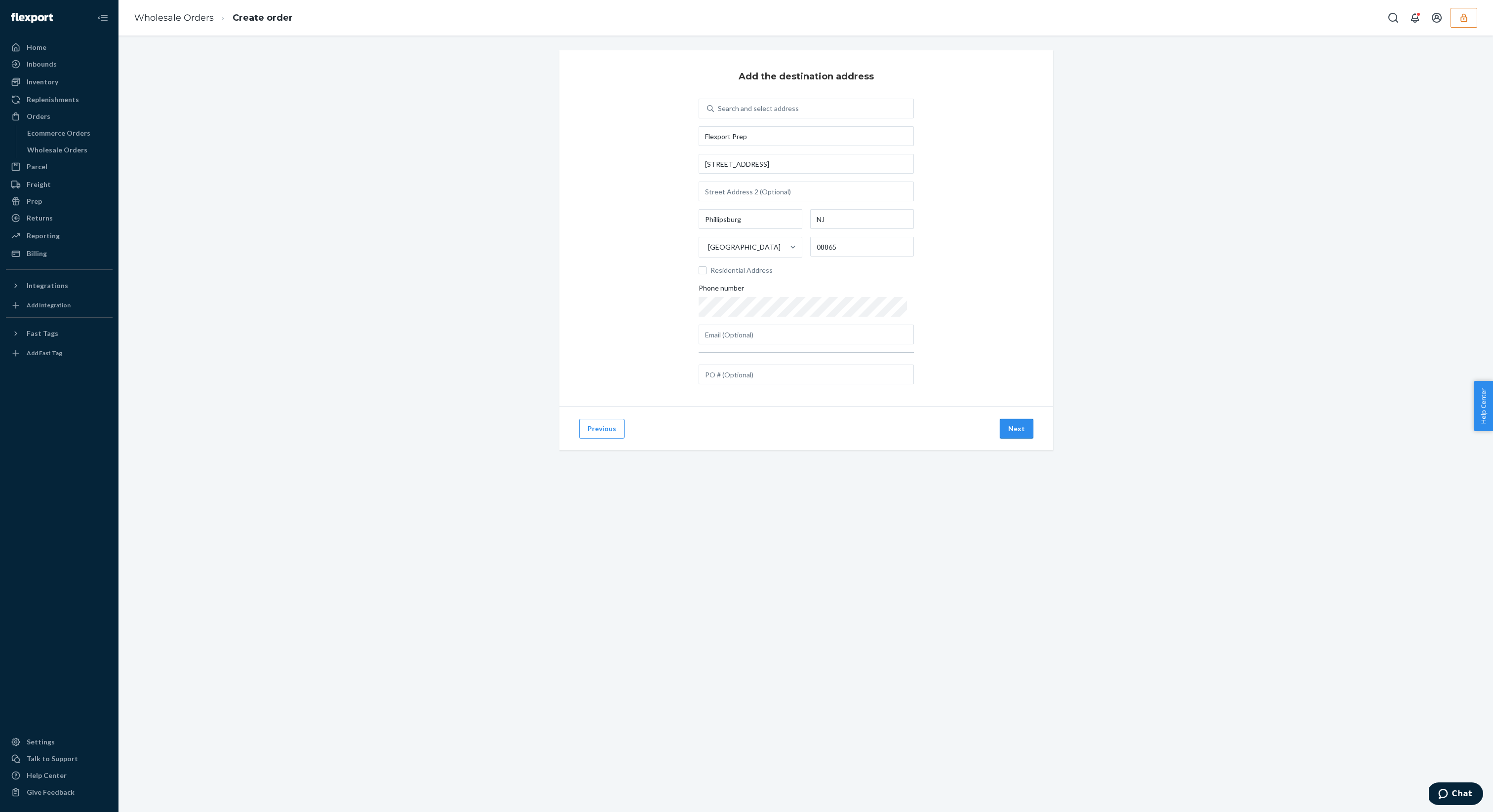
click at [1023, 434] on button "Next" at bounding box center [1016, 429] width 34 height 20
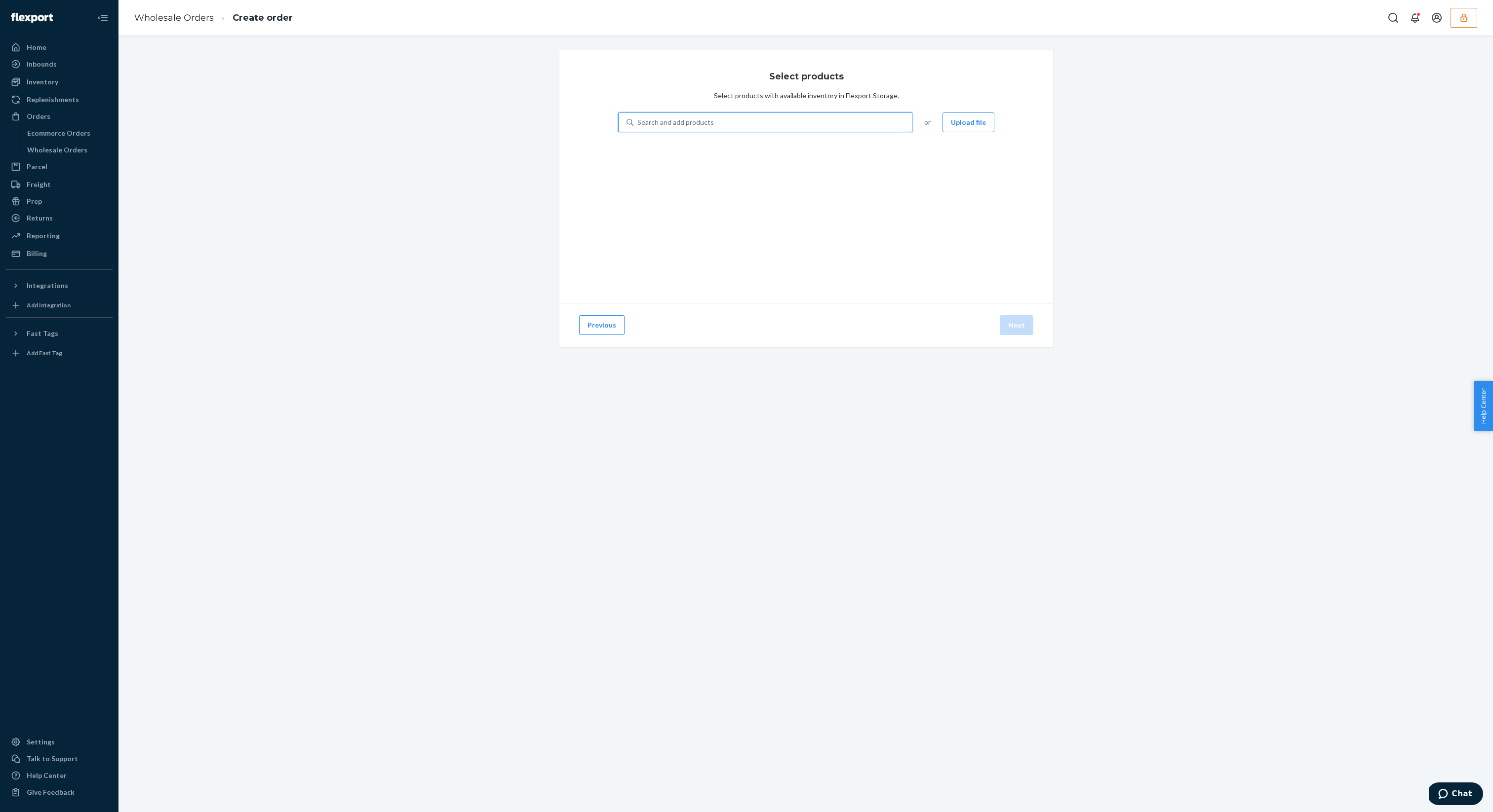
click at [716, 121] on div "Search and add products" at bounding box center [772, 122] width 278 height 18
click at [638, 121] on input "0 results available. Use Up and Down to choose options, press Enter to select t…" at bounding box center [637, 122] width 1 height 10
paste input "DLYUVA7YMHA"
type input "DLYUVA7YMHA"
paste input "DVHSE6HFHL3"
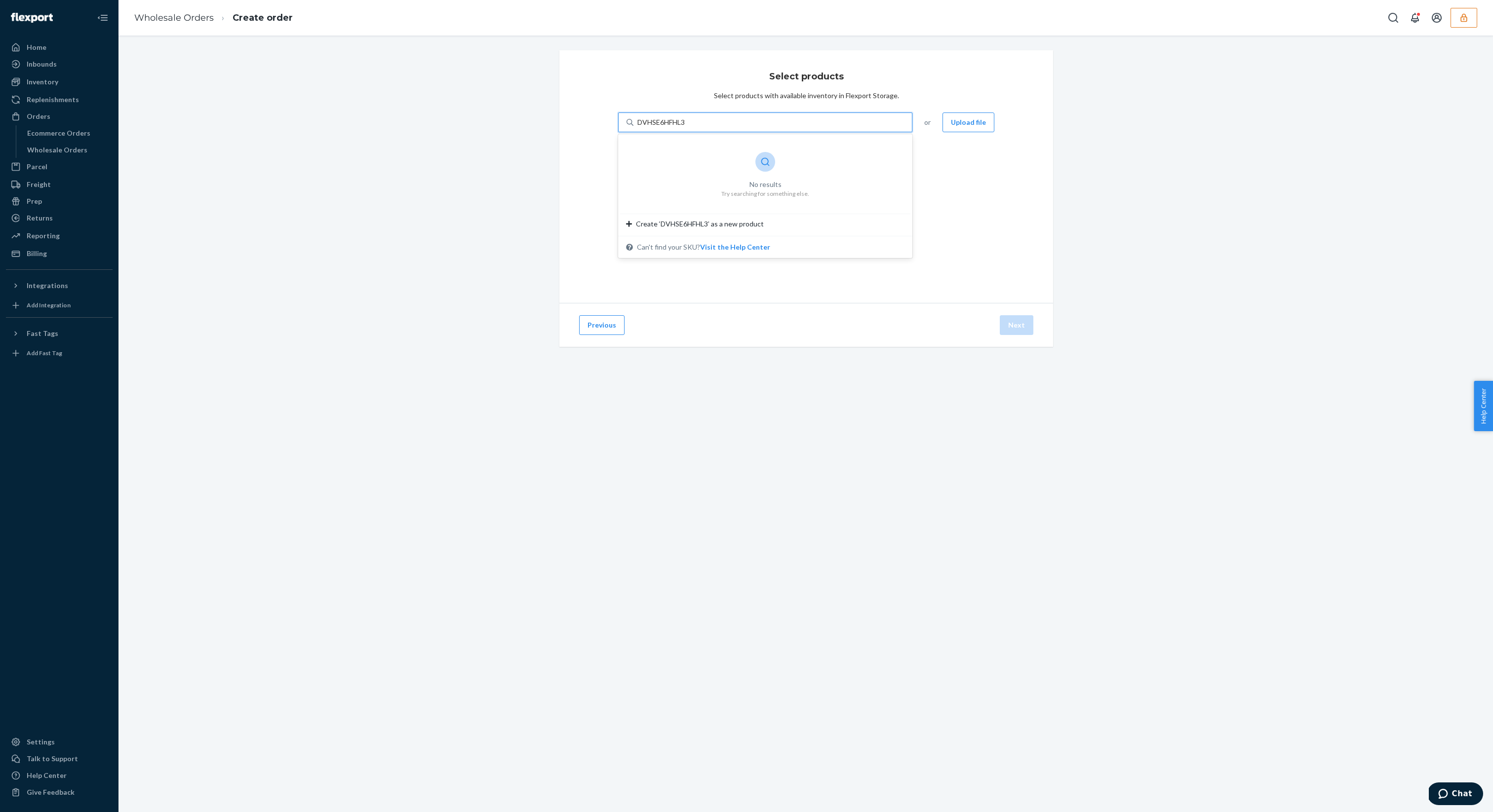
type input "DVHSE6HFHL3"
paste input "DLYUVA7YMHA"
type input "DLYUVA7YMHA"
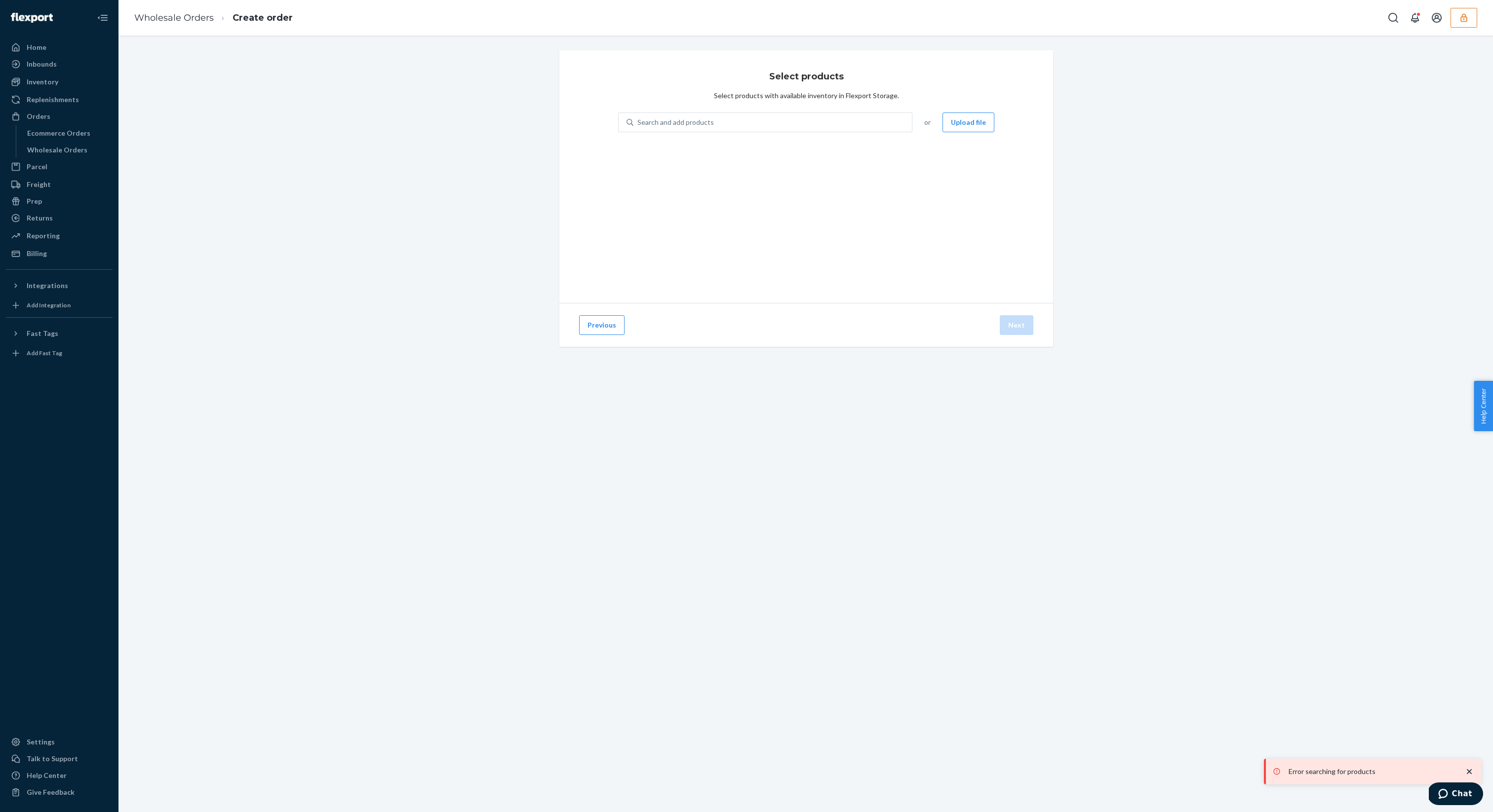
click at [741, 111] on div "Select products Select products with available inventory in Flexport Storage. S…" at bounding box center [806, 176] width 494 height 252
click at [740, 119] on div "Search and add products" at bounding box center [772, 122] width 278 height 18
click at [638, 119] on input "Search and add products" at bounding box center [637, 122] width 1 height 10
paste input "DLYUVA7YMHA"
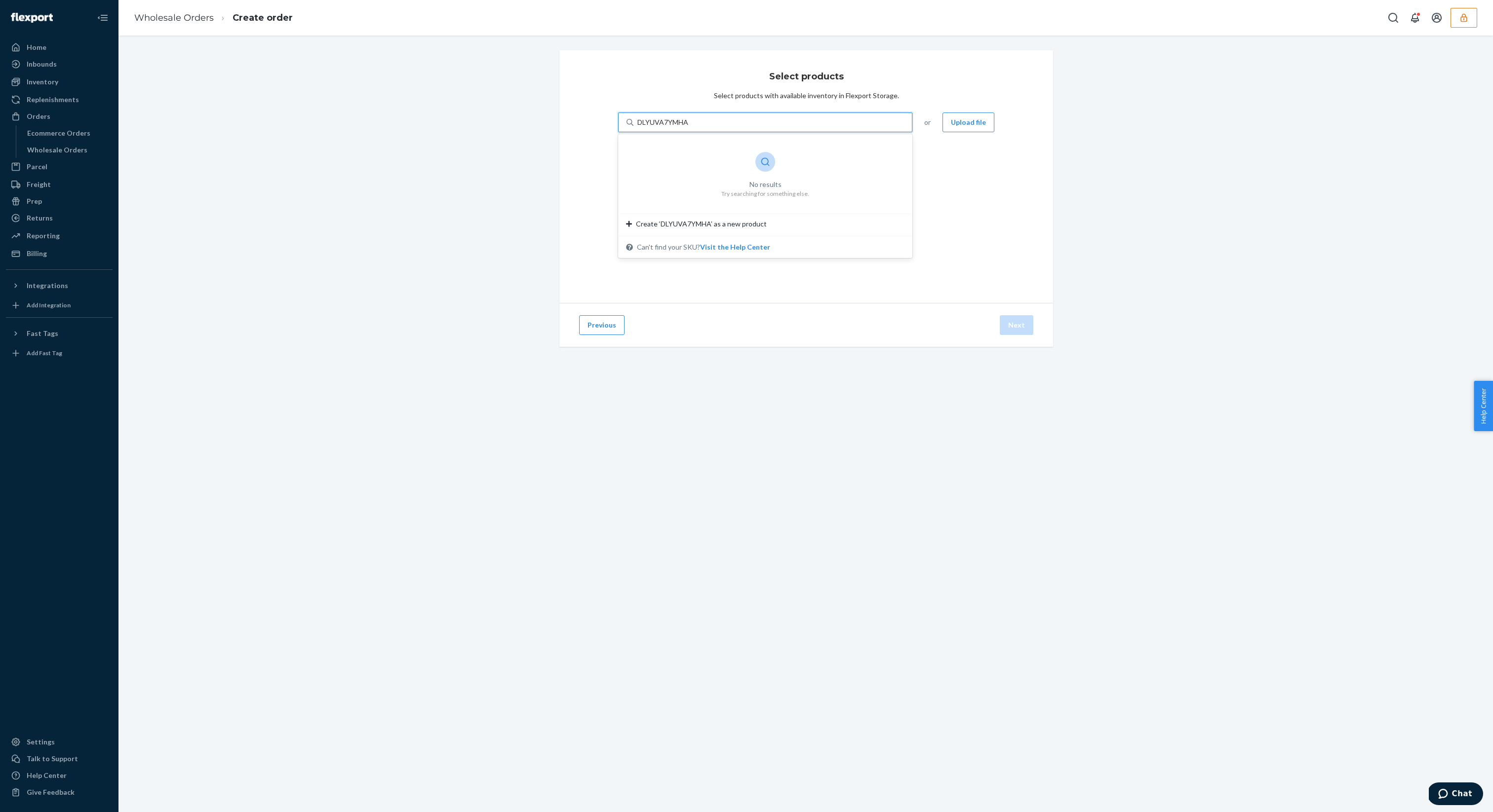
type input "DLYUVA7YMHA"
click at [1478, 20] on div "Wholesale Orders Create order" at bounding box center [805, 18] width 1374 height 36
click at [1471, 20] on button "button" at bounding box center [1464, 18] width 27 height 20
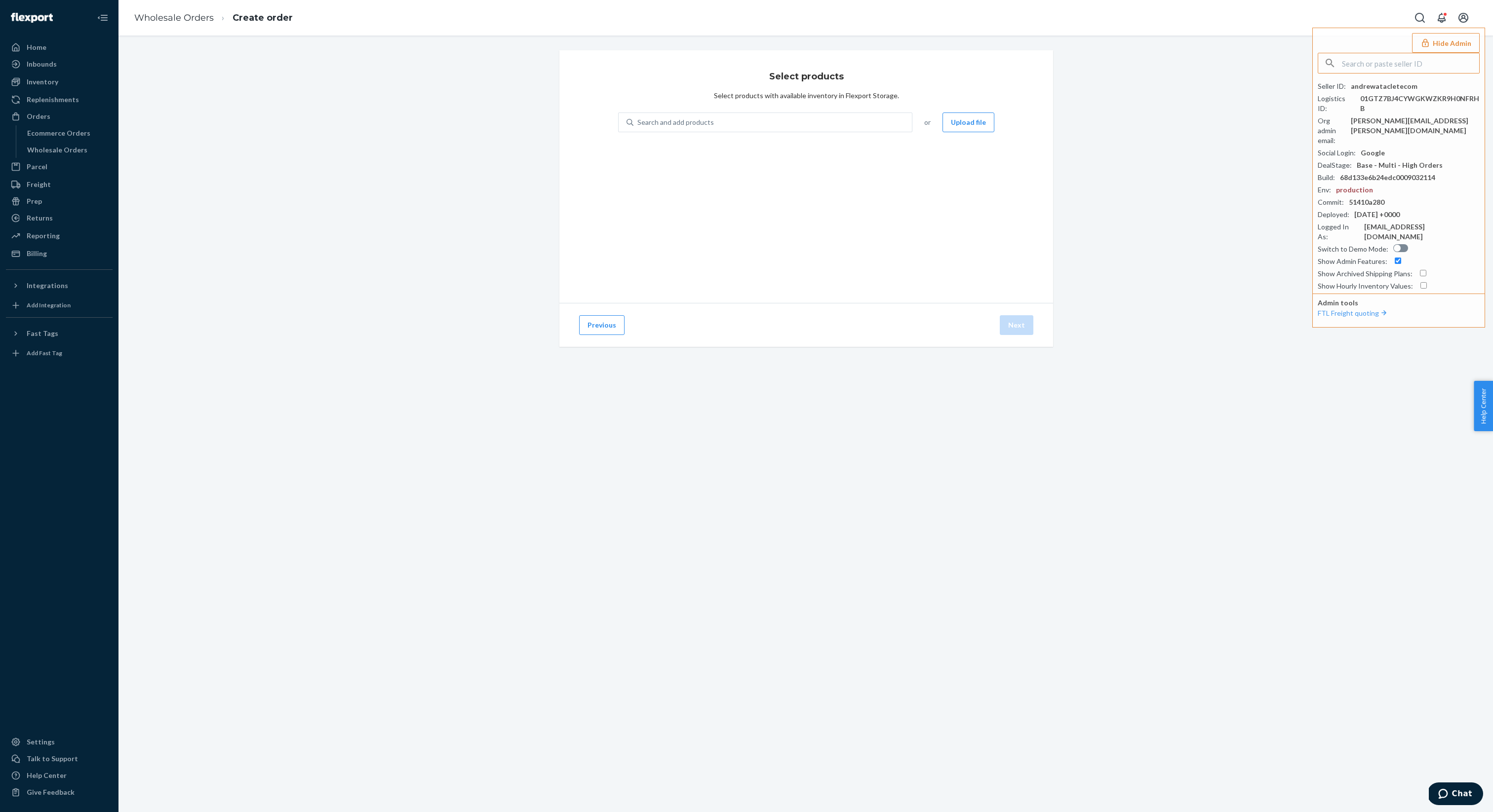
click at [751, 199] on div "Select products Select products with available inventory in Flexport Storage. S…" at bounding box center [806, 176] width 494 height 252
click at [701, 102] on div "Select products Select products with available inventory in Flexport Storage. S…" at bounding box center [806, 176] width 494 height 252
click at [701, 125] on div "Search and add products" at bounding box center [675, 122] width 77 height 10
click at [638, 125] on input "0 results available. Use Up and Down to choose options, press Enter to select t…" at bounding box center [637, 122] width 1 height 10
paste input "DLYUVA7YMHA"
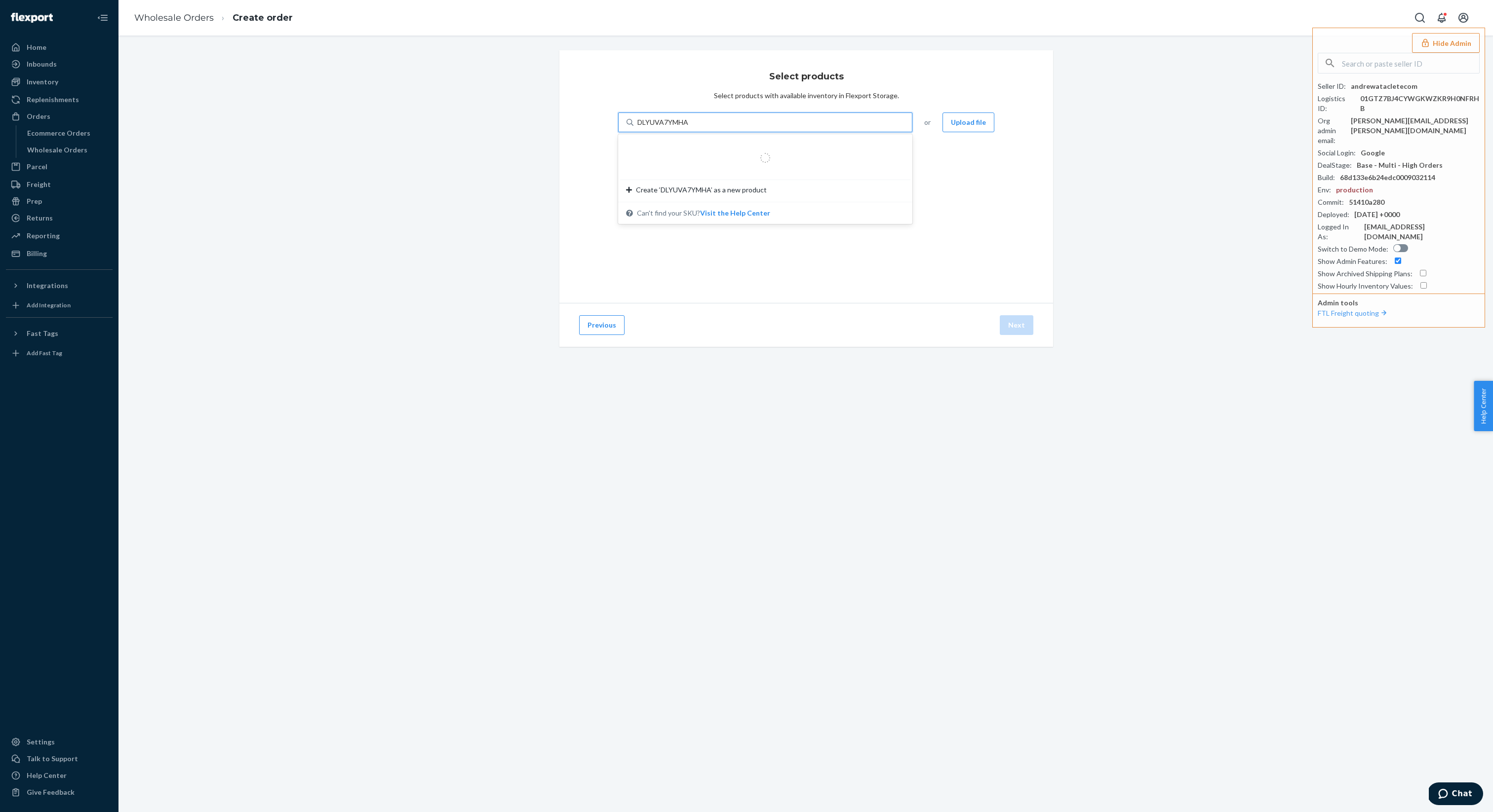
type input "DLYUVA7YMHA"
click at [640, 124] on input "DLYUVA7YMHA" at bounding box center [663, 122] width 52 height 10
click at [637, 124] on input "DLYUVA7YMHA" at bounding box center [663, 122] width 52 height 10
click at [675, 121] on input "DLYUVA7YMHA" at bounding box center [663, 122] width 52 height 10
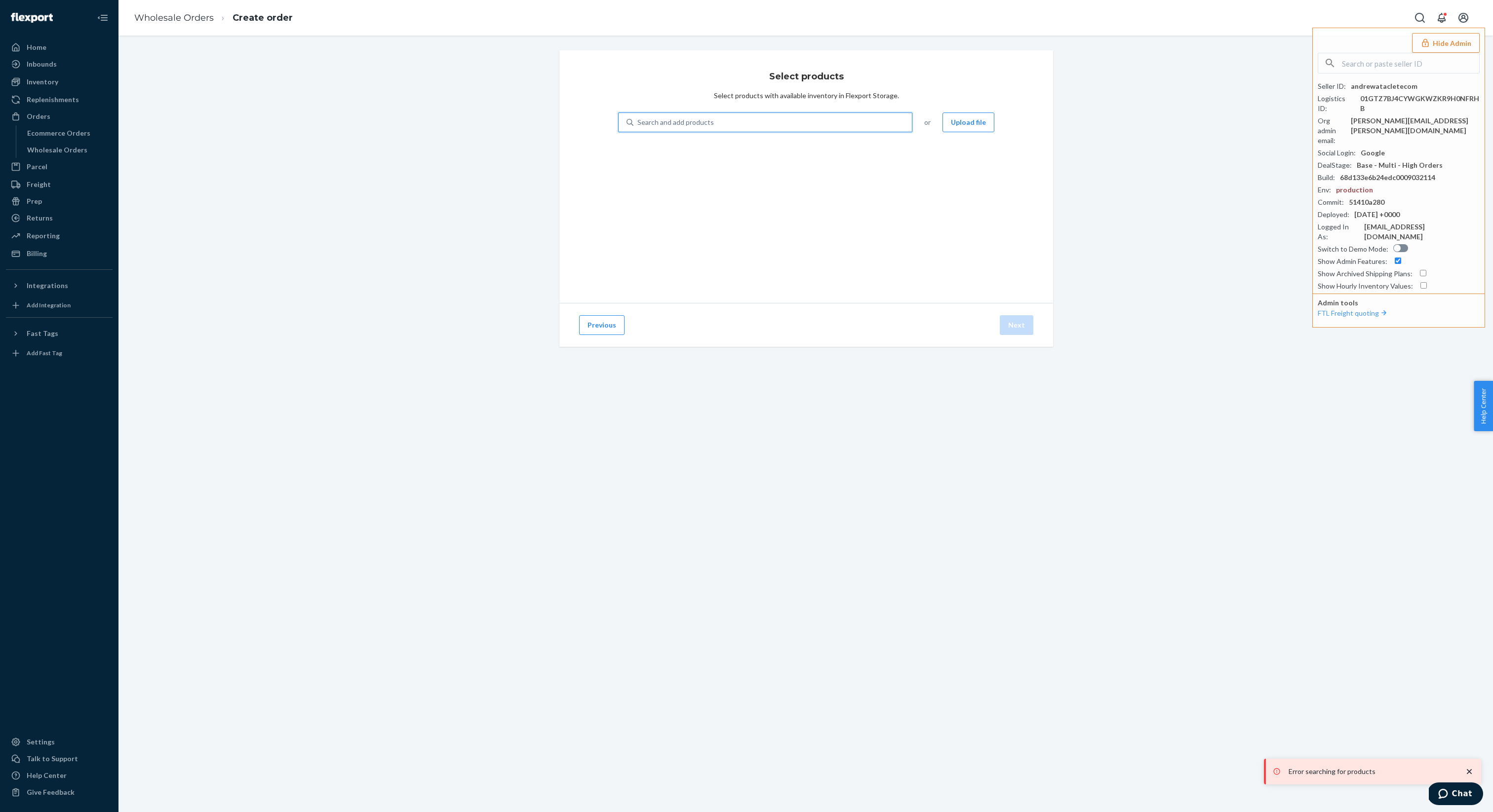
click at [741, 132] on div "Search and add products" at bounding box center [765, 122] width 294 height 20
click at [638, 127] on input "0 results available. Use Up and Down to choose options, press Enter to select t…" at bounding box center [637, 122] width 1 height 10
click at [741, 130] on div "Search and add products" at bounding box center [772, 122] width 278 height 18
click at [638, 127] on input "0 results available. Use Up and Down to choose options, press Enter to select t…" at bounding box center [637, 122] width 1 height 10
paste input "DVHSE6HFHL3"
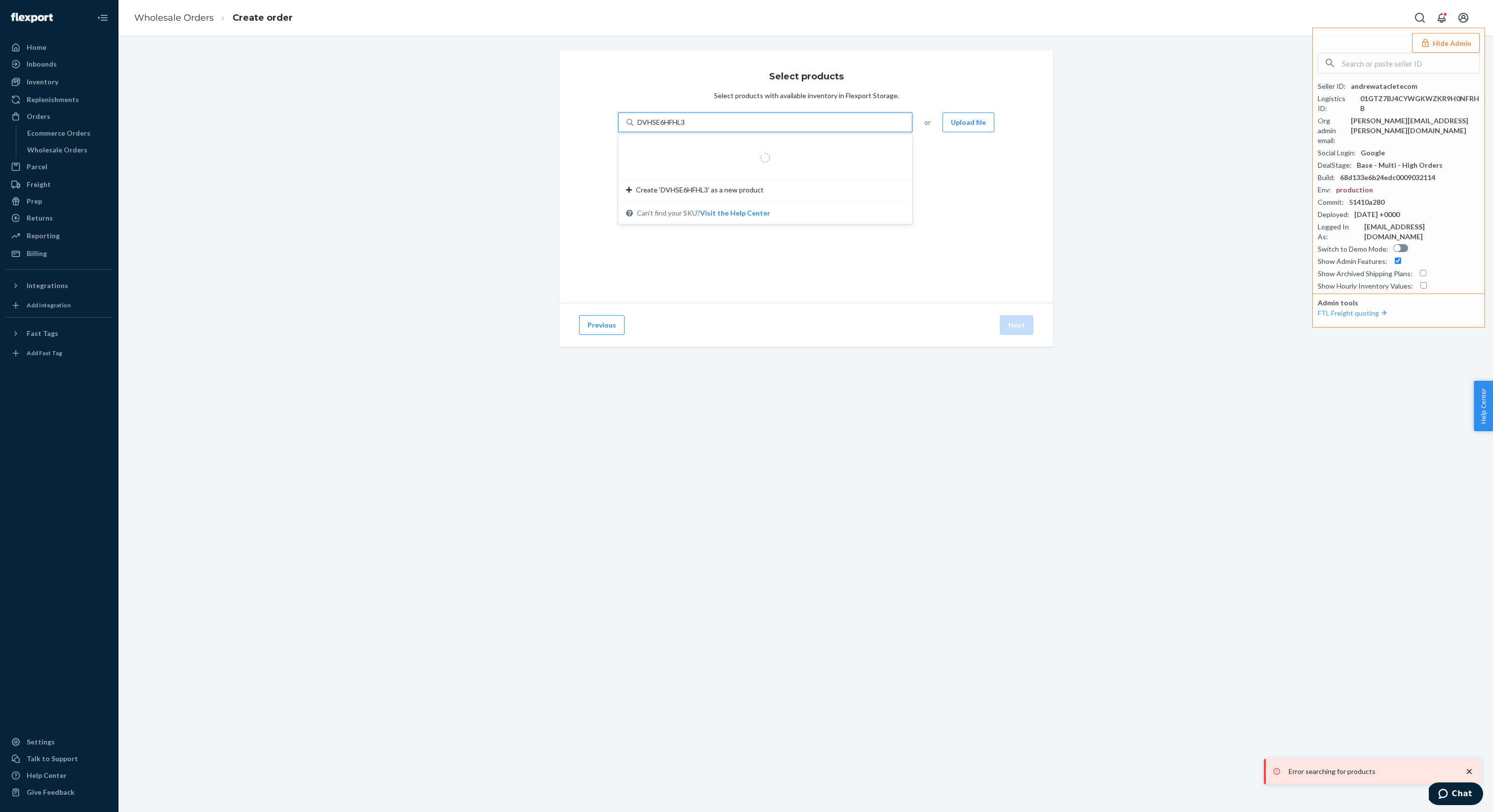
type input "DVHSE6HFHL3"
click at [713, 327] on div "Previous Next" at bounding box center [806, 325] width 494 height 44
click at [279, 239] on div "Select products Select products with available inventory in Flexport Storage. S…" at bounding box center [806, 211] width 1360 height 320
click at [1441, 48] on button "Hide Admin" at bounding box center [1445, 42] width 68 height 20
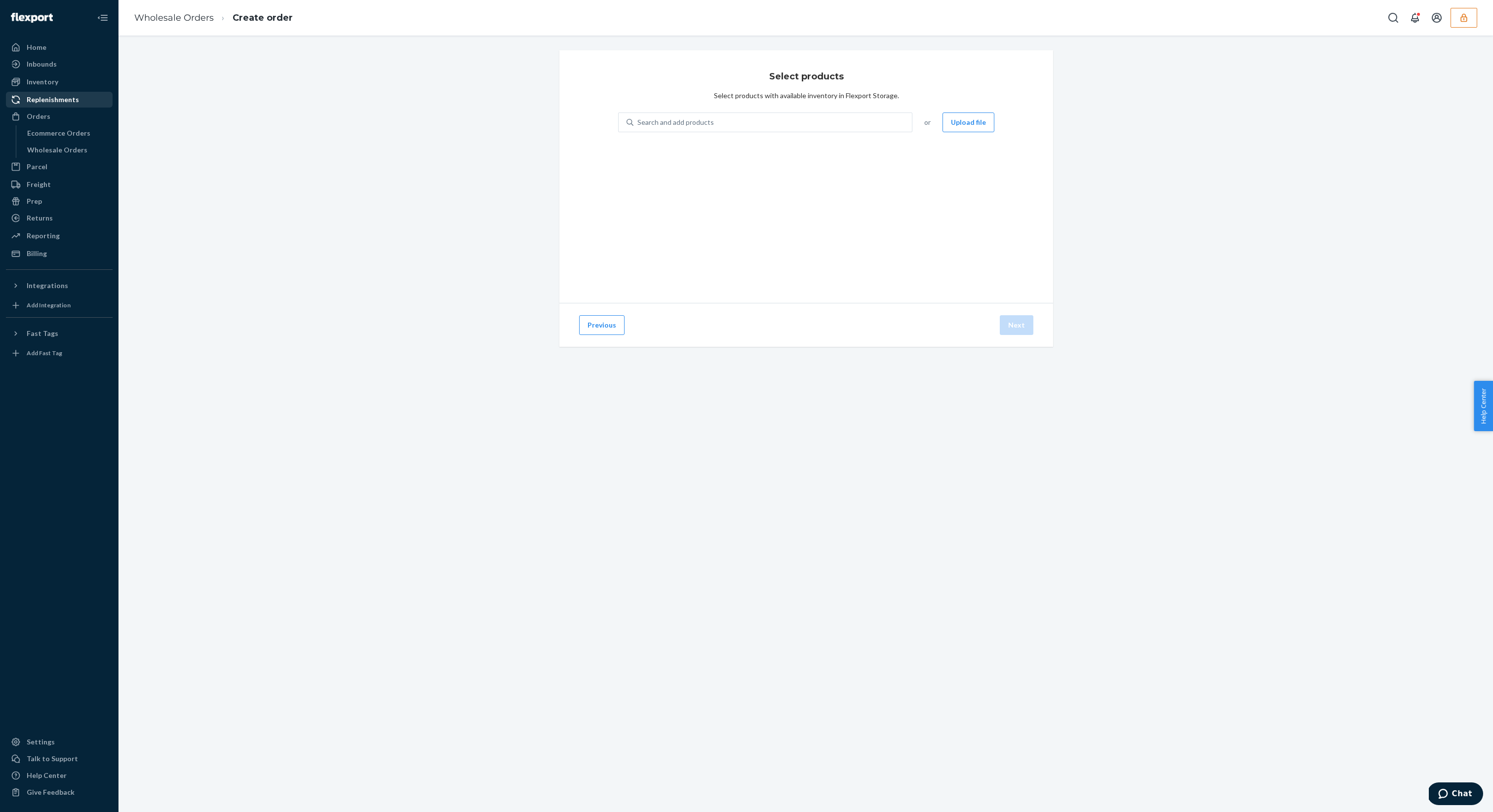
click at [77, 100] on div "Replenishments" at bounding box center [59, 100] width 105 height 14
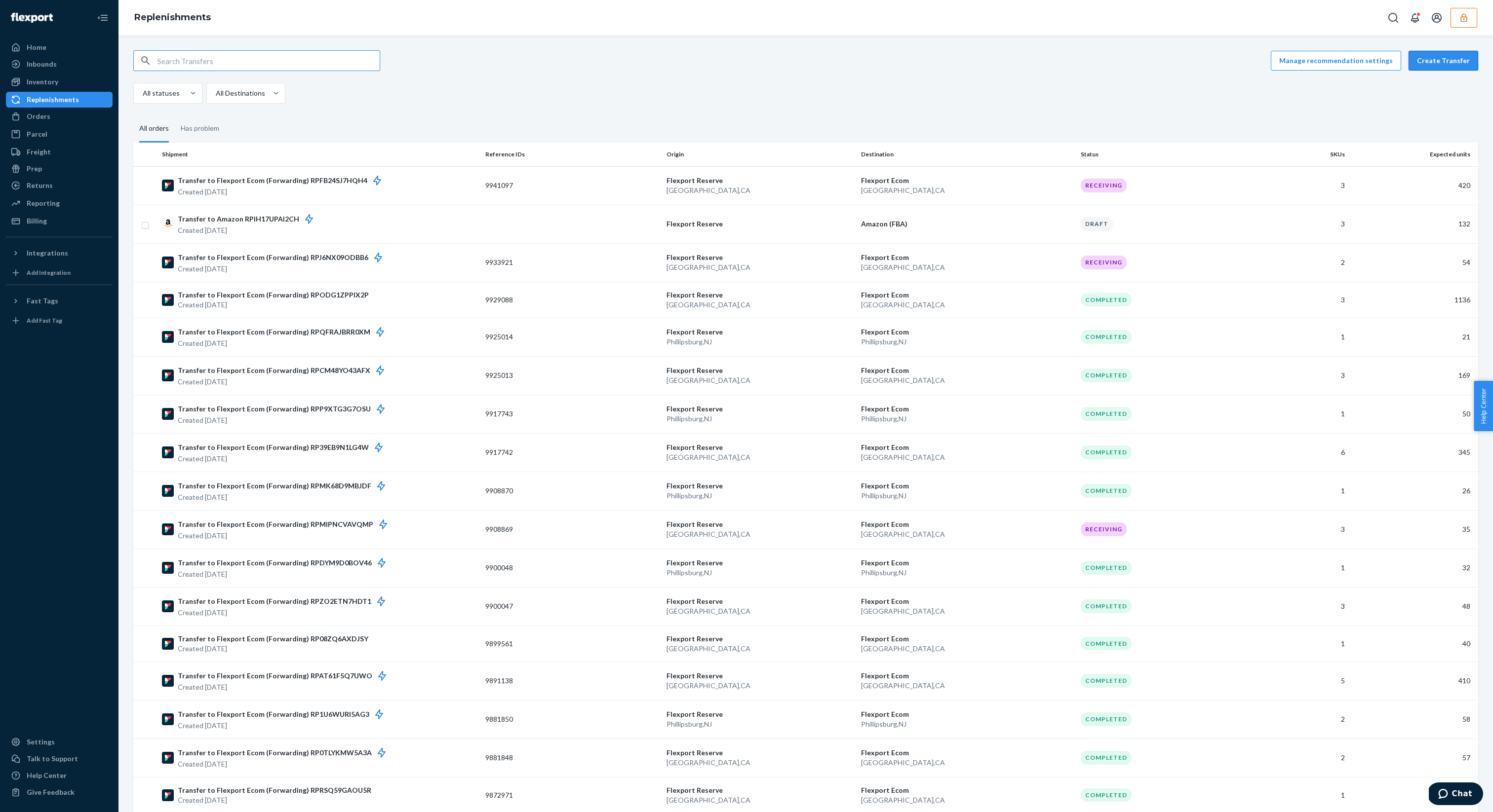
click at [1445, 66] on button "Create Transfer" at bounding box center [1442, 60] width 69 height 20
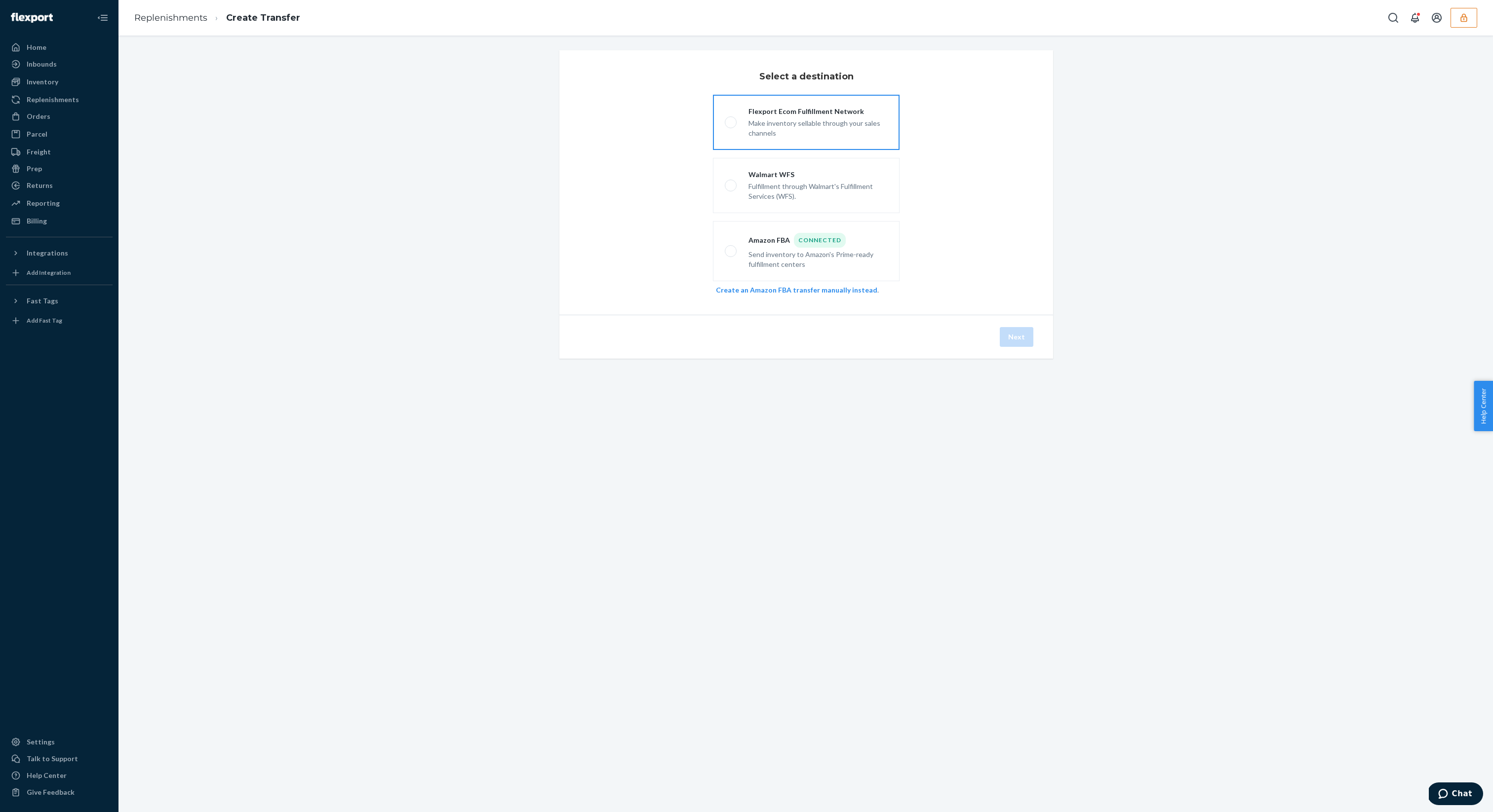
click at [795, 128] on div "Make inventory sellable through your sales channels" at bounding box center [818, 127] width 139 height 22
click at [731, 126] on input "Flexport Ecom Fulfillment Network Make inventory sellable through your sales ch…" at bounding box center [728, 122] width 7 height 7
radio input "true"
click at [1013, 335] on button "Next" at bounding box center [1016, 336] width 34 height 20
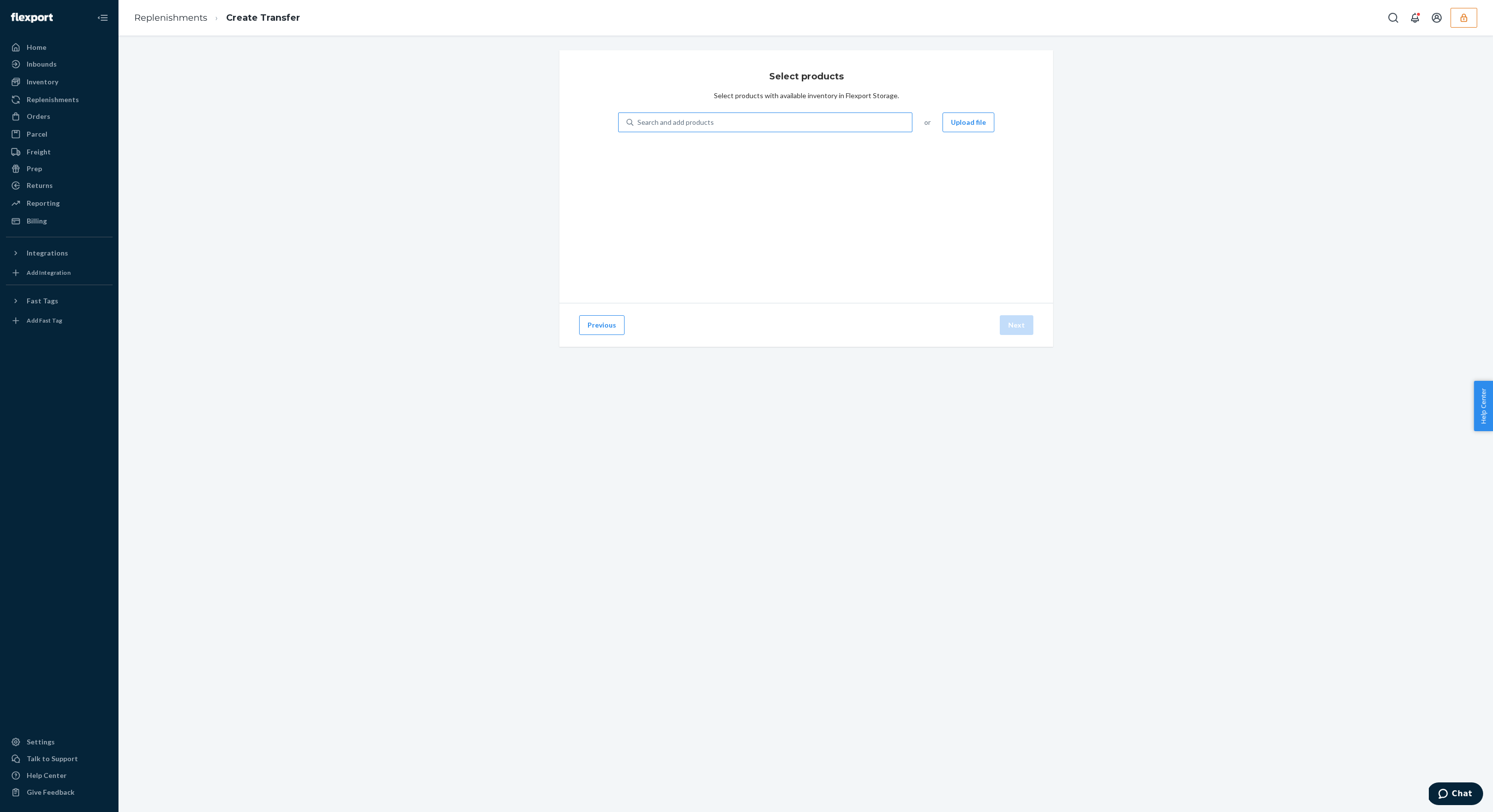
click at [663, 131] on div "Search and add products" at bounding box center [765, 122] width 294 height 20
click at [638, 127] on input "Search and add products" at bounding box center [637, 122] width 1 height 10
paste input "DVHSE6HFHL3"
type input "DVHSE6HFHL3"
paste input "DLYUVA7YMHA"
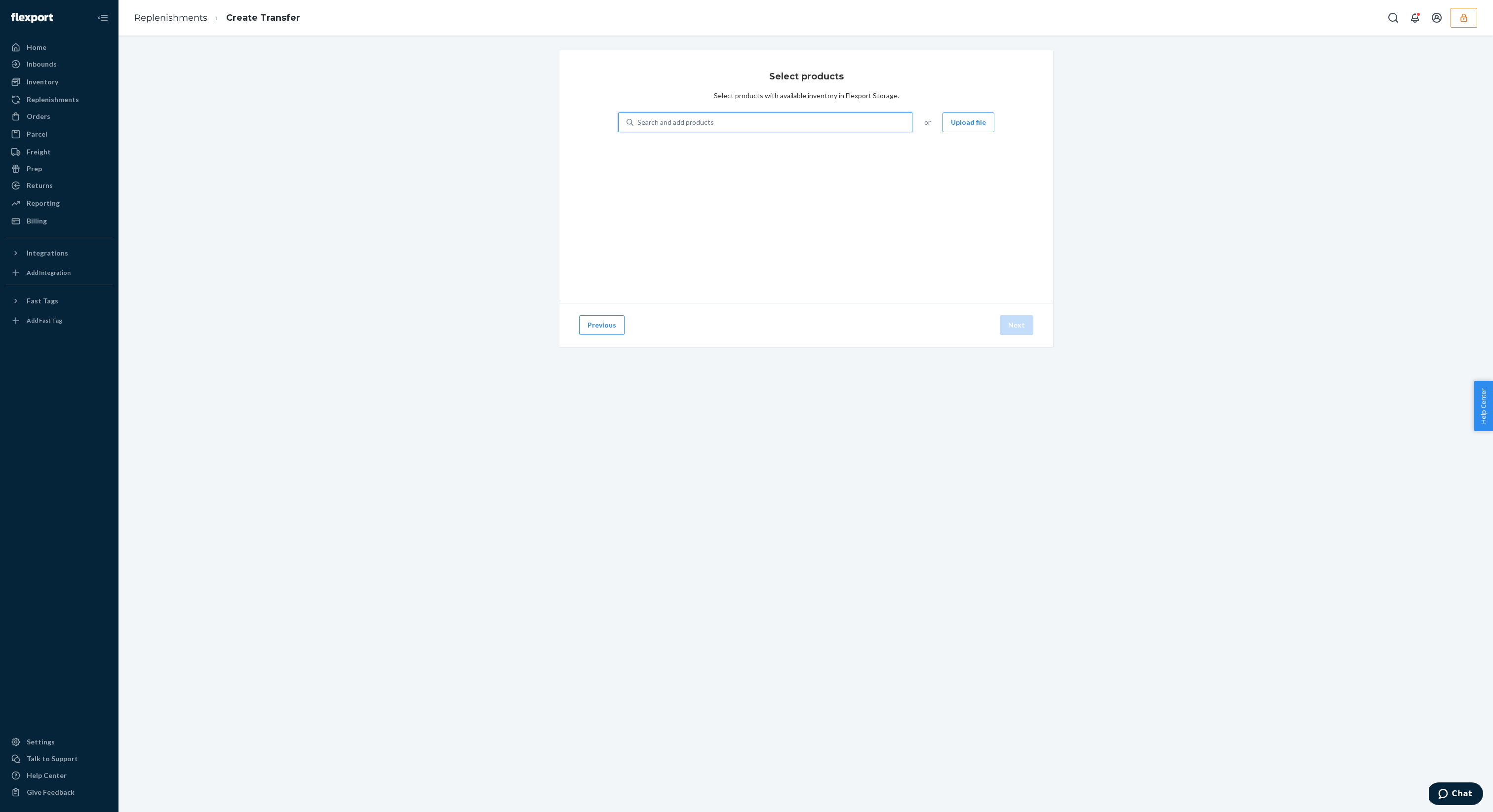
type input "DLYUVA7YMHA"
click at [634, 117] on div "DLYUVA7YMHA" at bounding box center [772, 122] width 278 height 18
click at [637, 118] on input "0 results available for search term DLYUVA7YMHA. Select is focused ,type to ref…" at bounding box center [663, 122] width 52 height 10
click at [640, 119] on div "Search and add products" at bounding box center [675, 122] width 77 height 10
click at [638, 119] on input "0 results available. Use Up and Down to choose options, press Enter to select t…" at bounding box center [637, 122] width 1 height 10
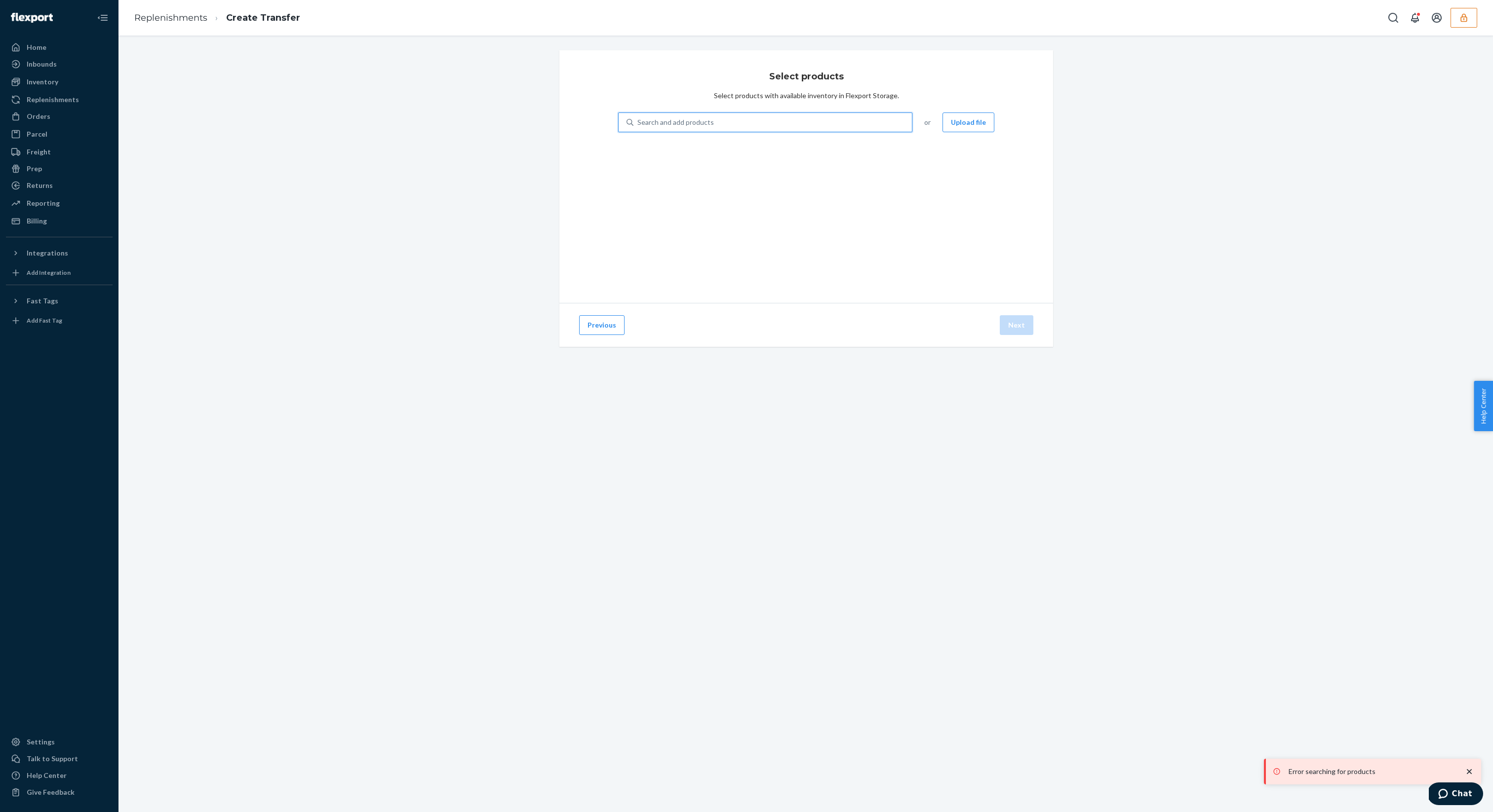
click at [662, 119] on div "Search and add products" at bounding box center [675, 122] width 77 height 10
click at [638, 119] on input "0 results available. Use Up and Down to choose options, press Enter to select t…" at bounding box center [637, 122] width 1 height 10
paste input "DLYUVA7YMHA"
click at [638, 123] on input "DLYUVA7YMHA" at bounding box center [663, 122] width 52 height 10
type input "DLYUVA7YMHA"
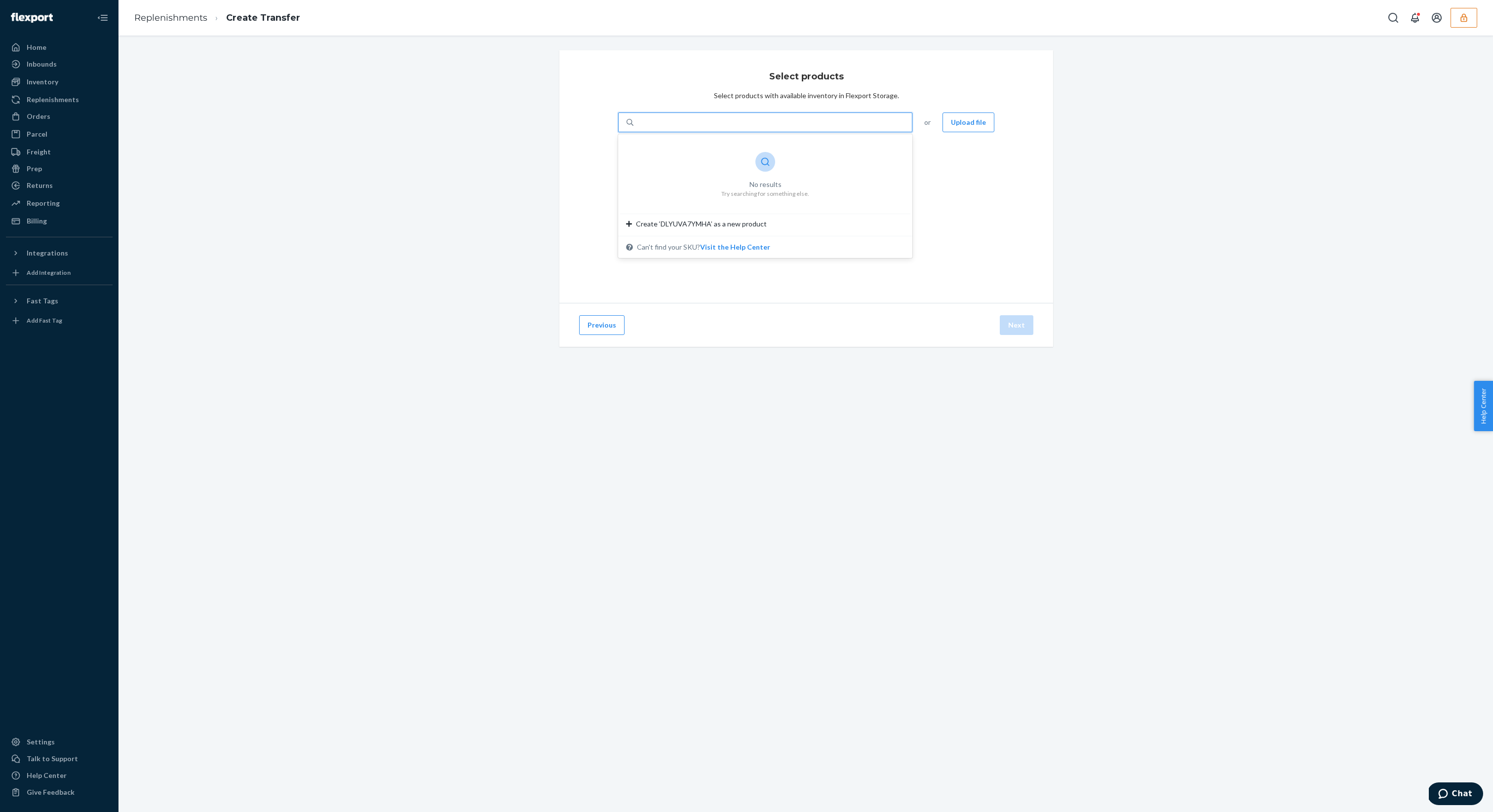
click at [733, 361] on div "Select products Select products with available inventory in Flexport Storage. 0…" at bounding box center [806, 211] width 493 height 320
click at [608, 330] on button "Previous" at bounding box center [602, 325] width 45 height 20
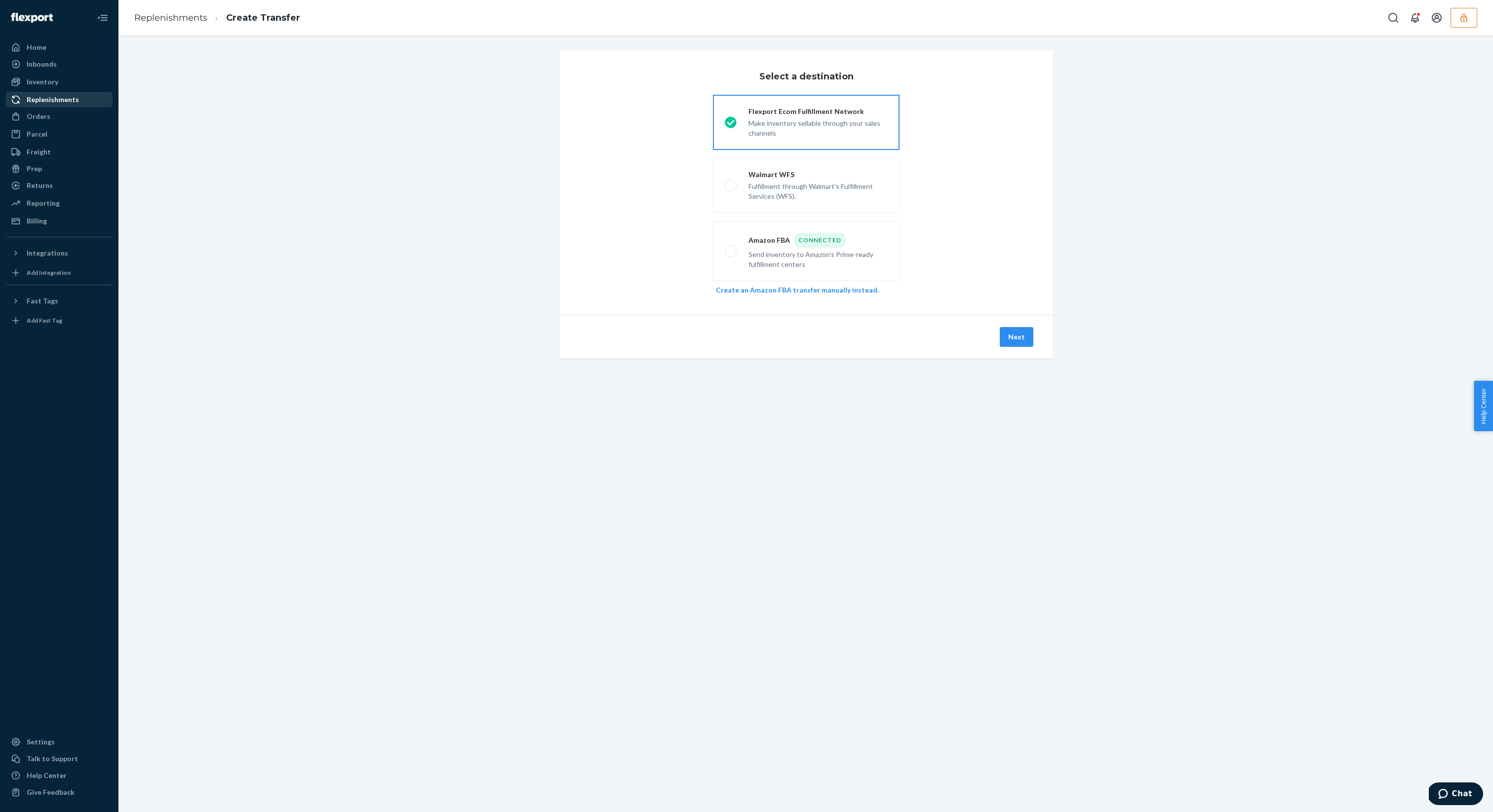
click at [83, 103] on div "Replenishments" at bounding box center [59, 100] width 105 height 14
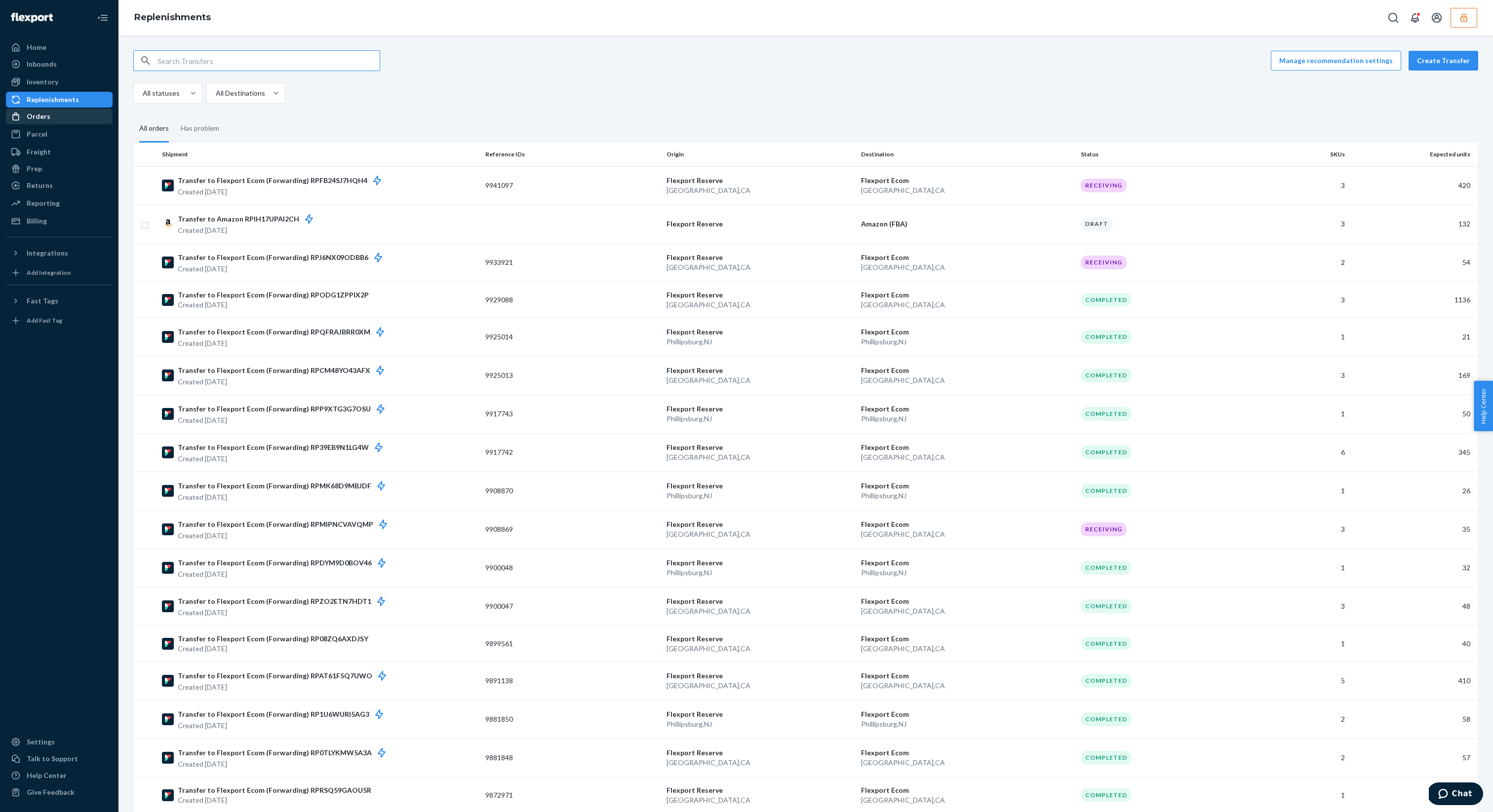
click at [74, 114] on div "Orders" at bounding box center [59, 116] width 105 height 14
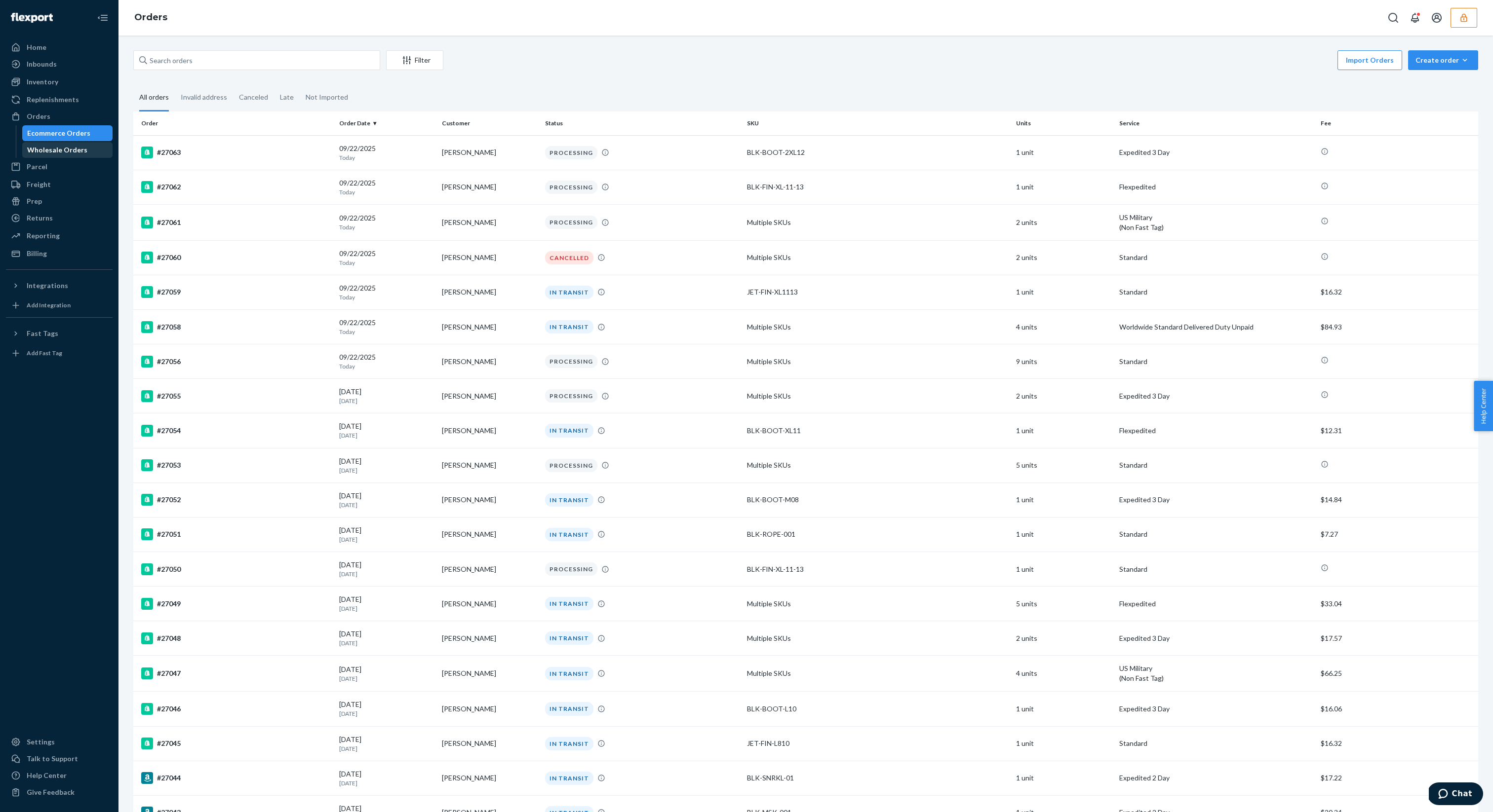
click at [84, 150] on div "Wholesale Orders" at bounding box center [67, 150] width 89 height 14
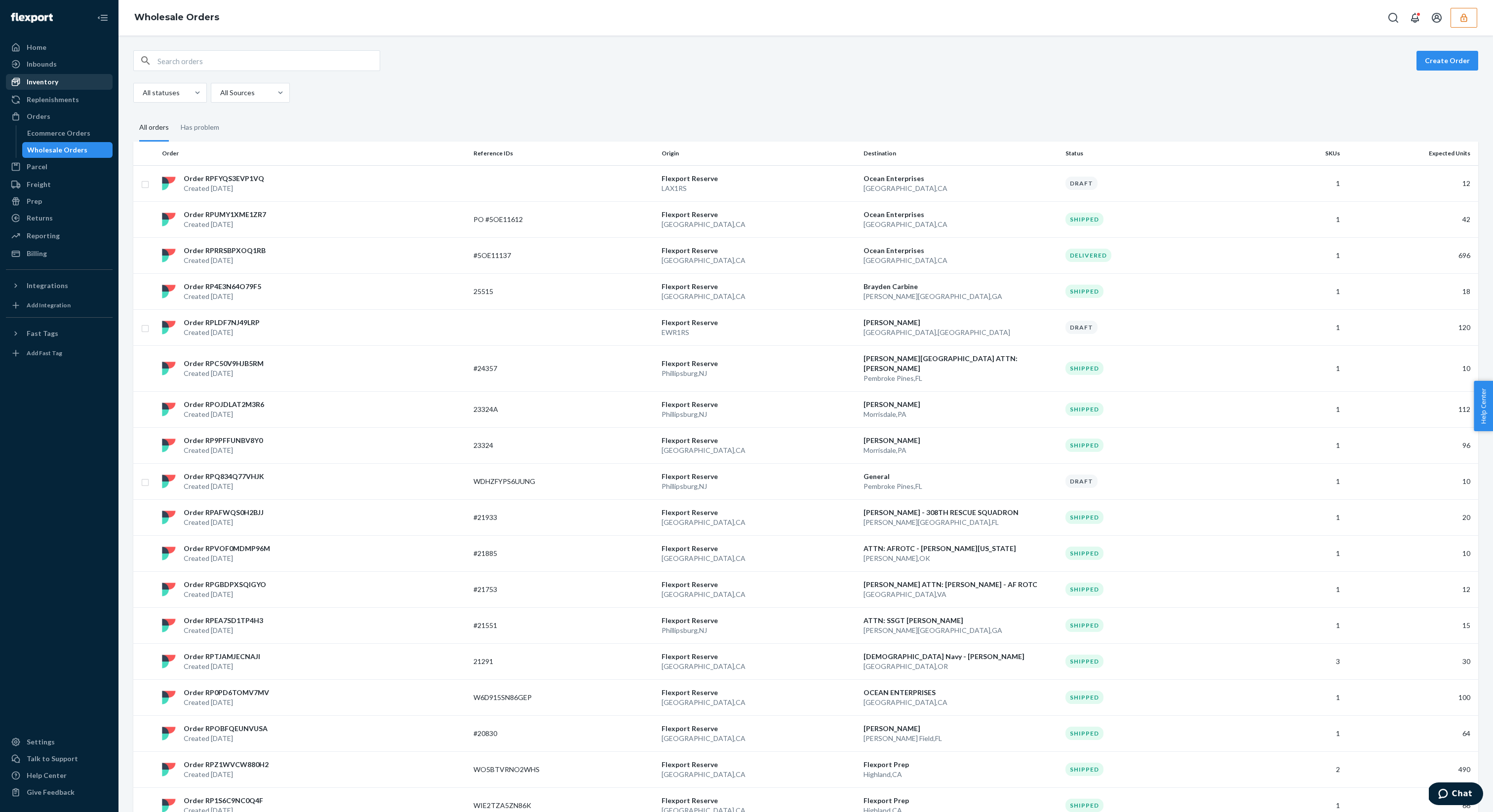
click at [69, 77] on div "Inventory" at bounding box center [59, 82] width 105 height 14
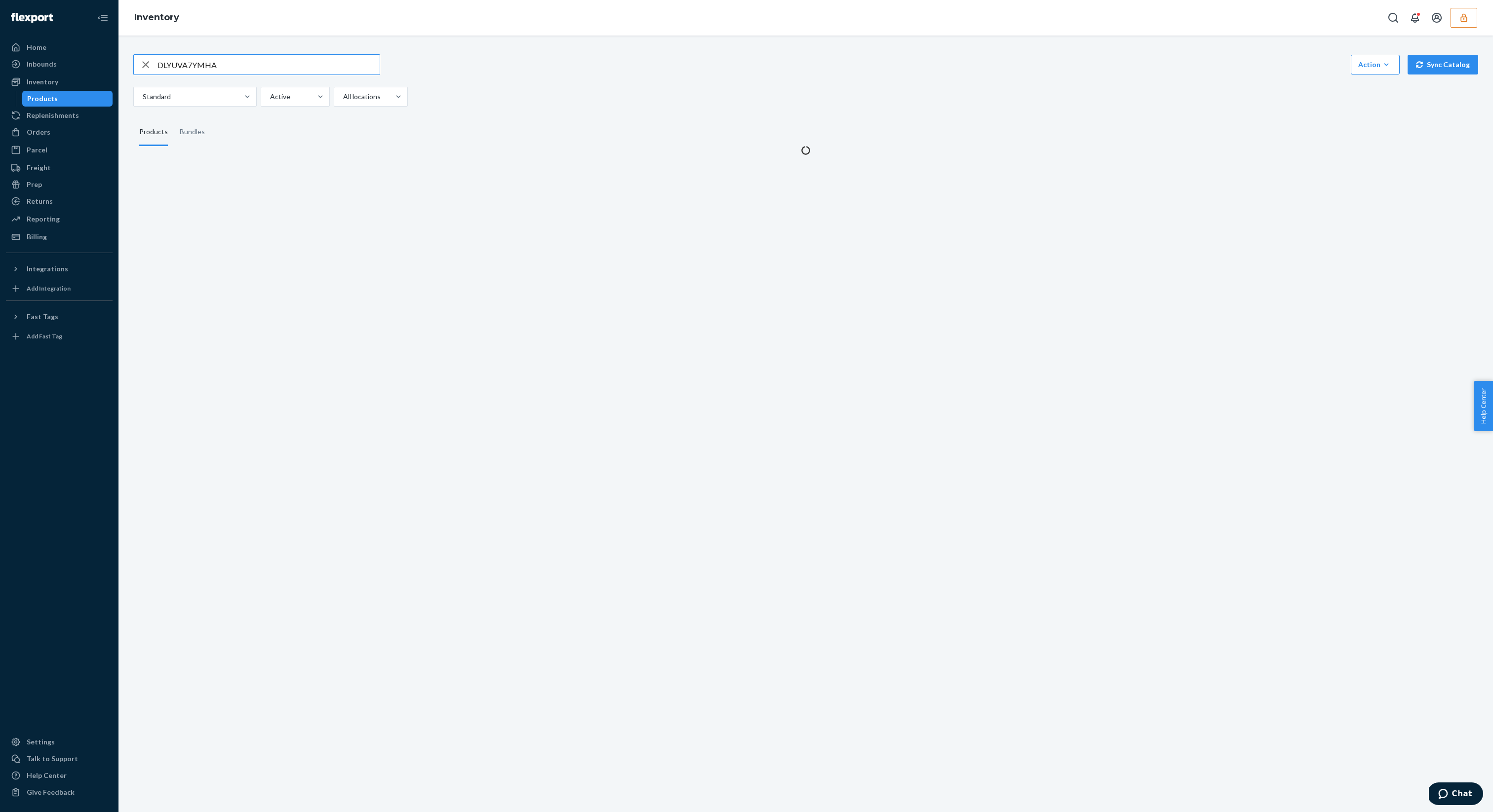
type input "DLYUVA7YMHA"
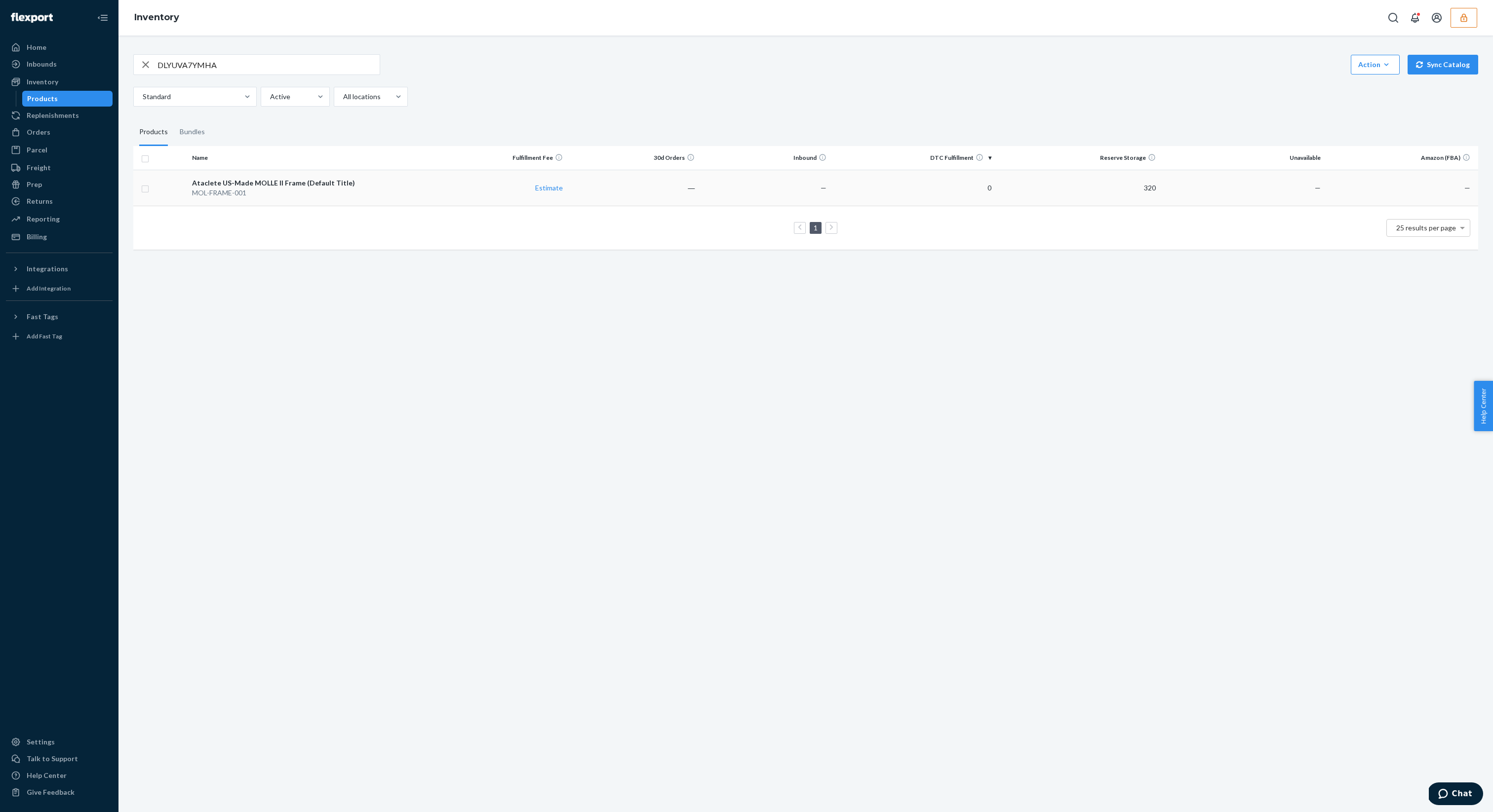
click at [375, 196] on div "MOL-FRAME-001" at bounding box center [311, 193] width 239 height 10
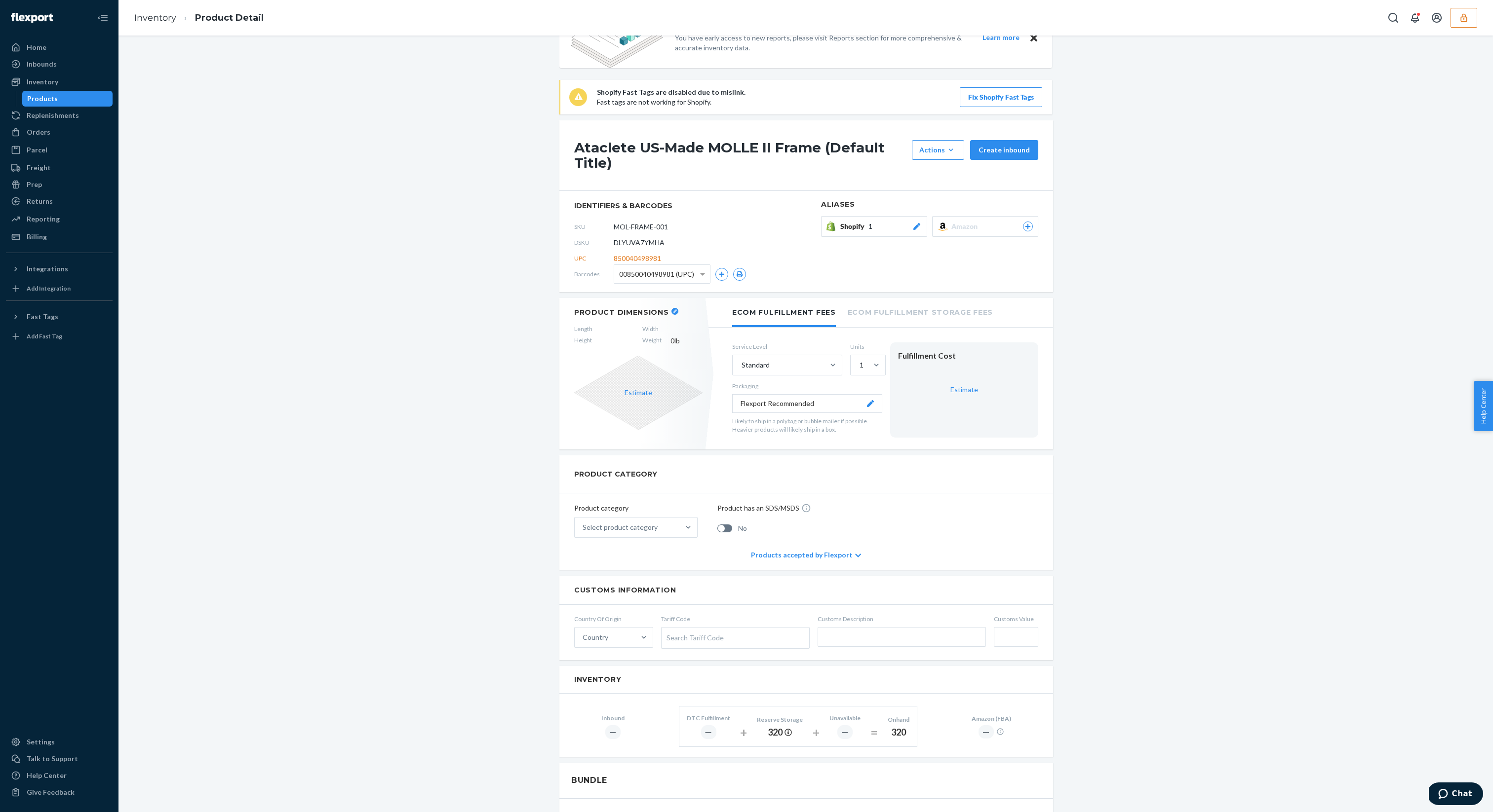
scroll to position [42, 0]
click at [654, 244] on span "DLYUVA7YMHA" at bounding box center [639, 244] width 51 height 10
copy span "DLYUVA7YMHA"
click at [66, 110] on div "Replenishments" at bounding box center [53, 115] width 52 height 10
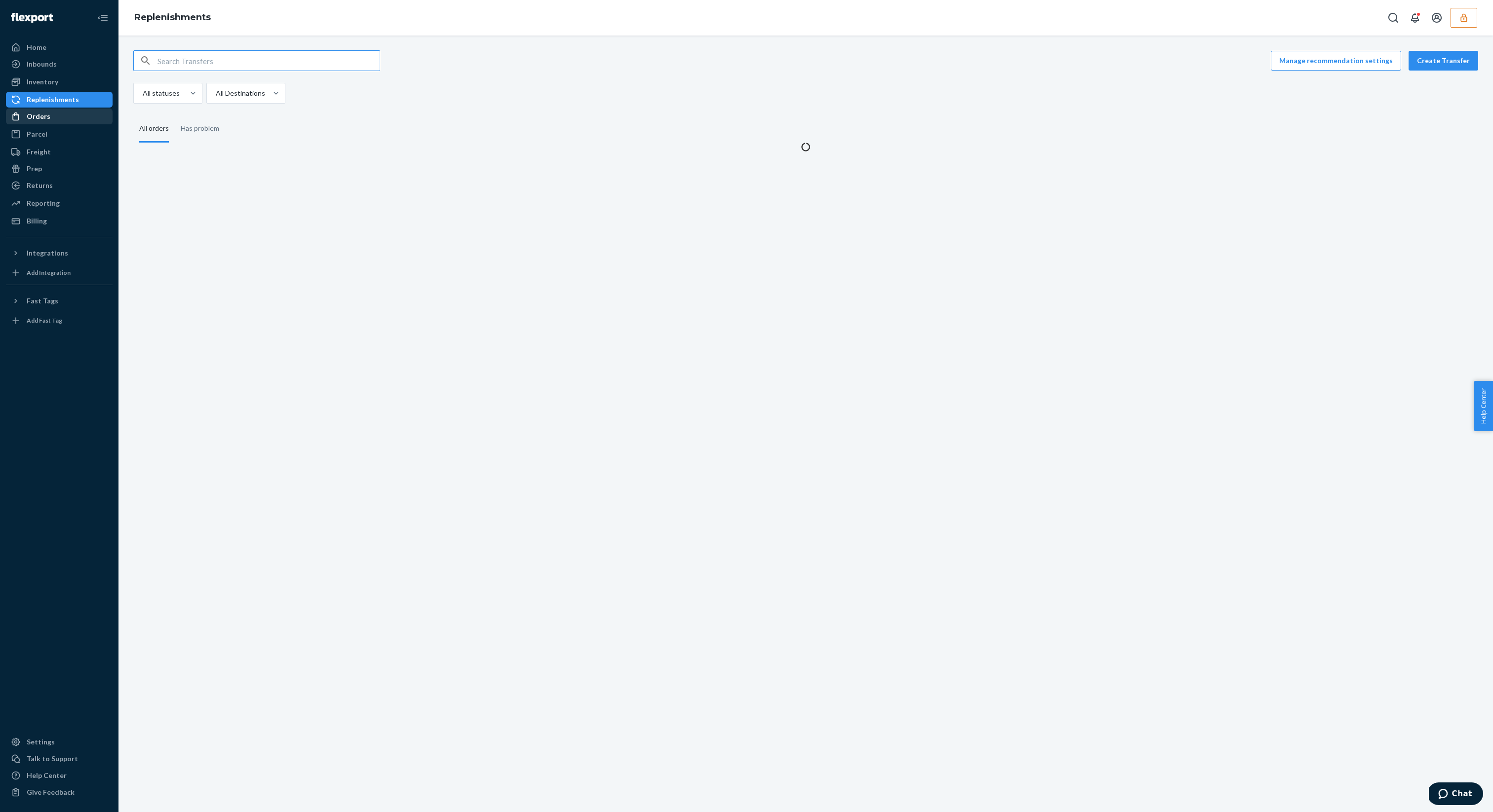
click at [54, 119] on div "Orders" at bounding box center [59, 116] width 105 height 14
click at [85, 150] on div "Wholesale Orders" at bounding box center [67, 150] width 89 height 14
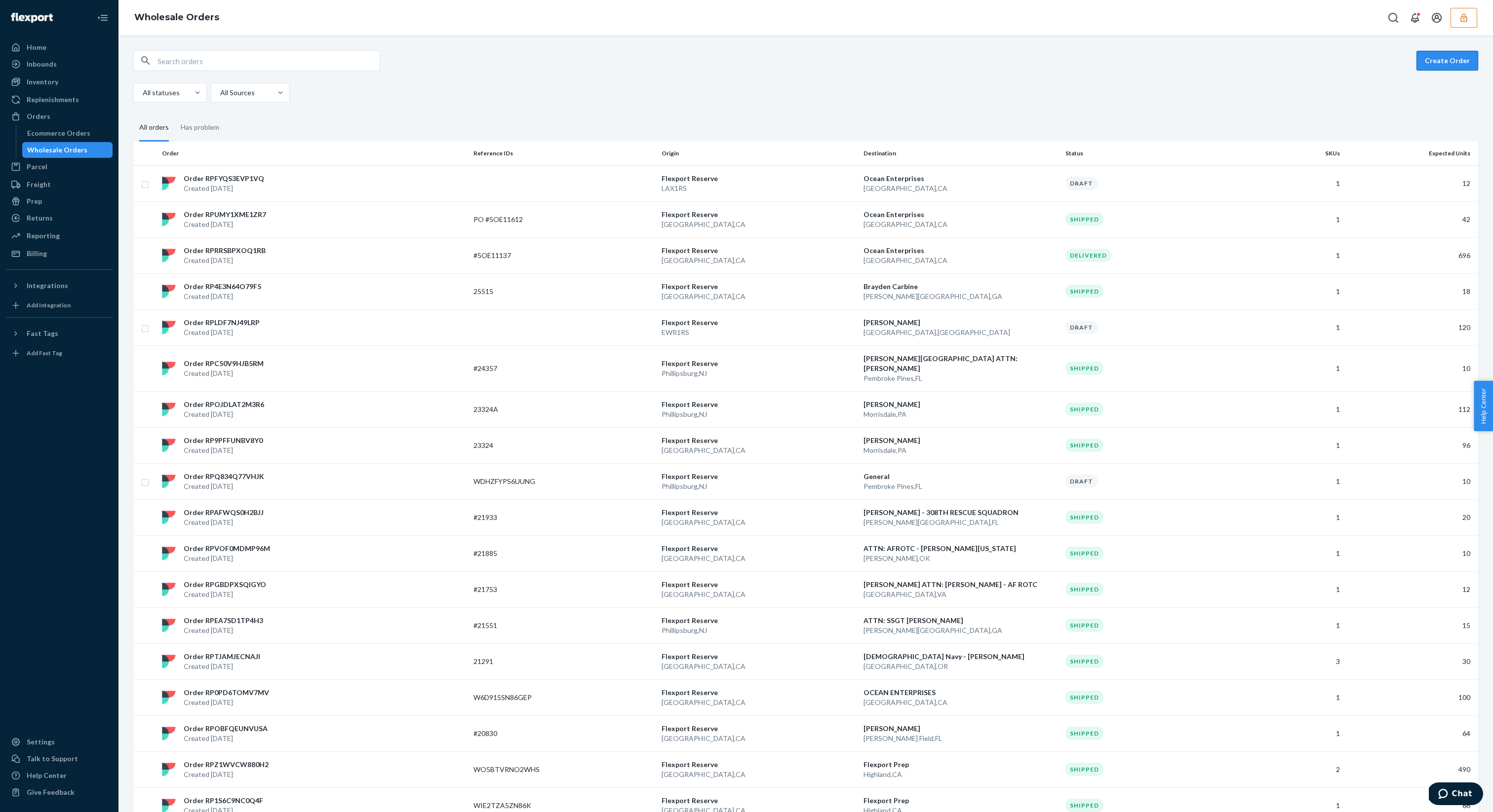
click at [1475, 63] on button "Create Order" at bounding box center [1447, 60] width 62 height 20
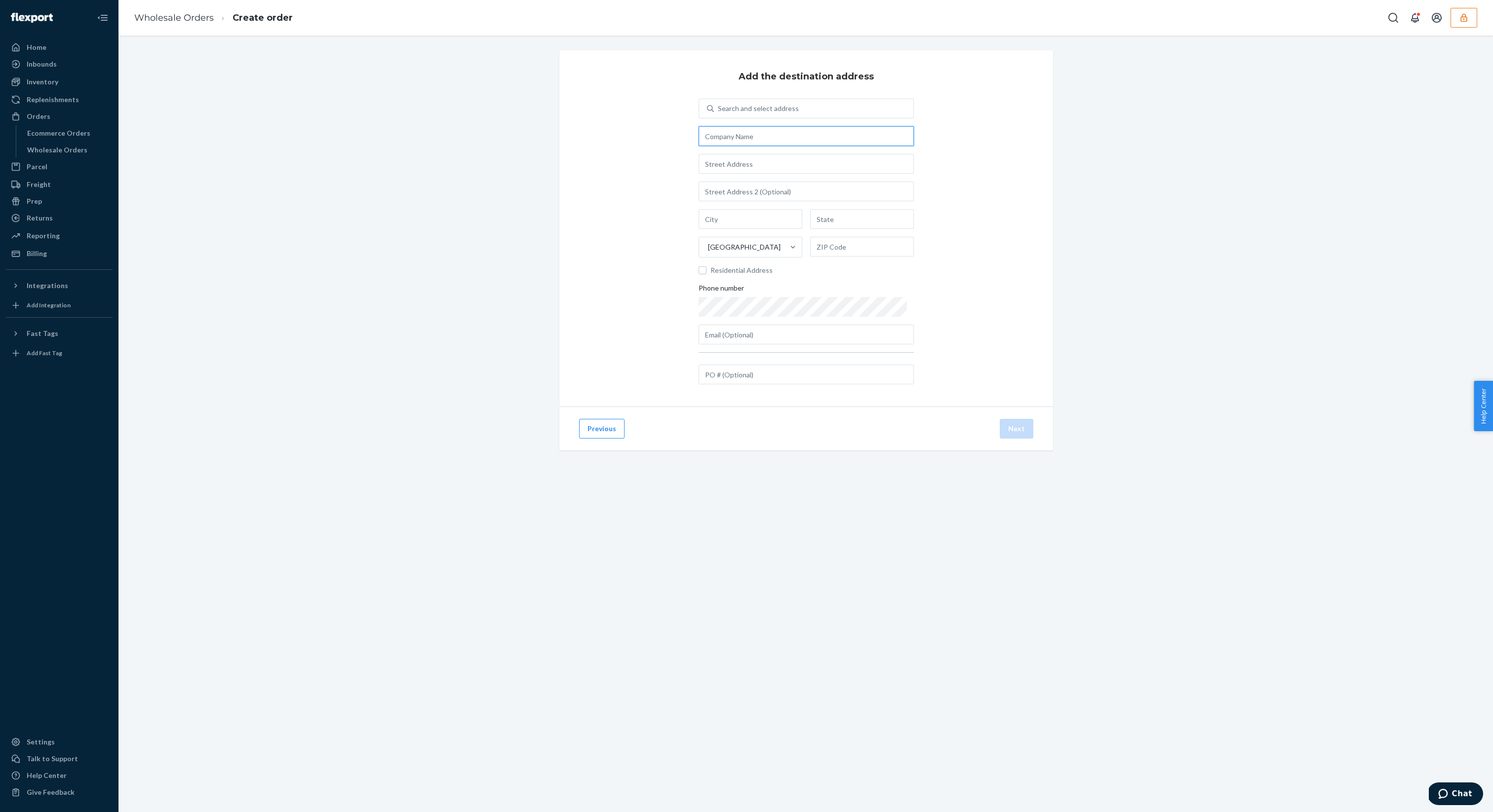
click at [769, 138] on input "text" at bounding box center [806, 136] width 215 height 20
type input "Flexport Prep"
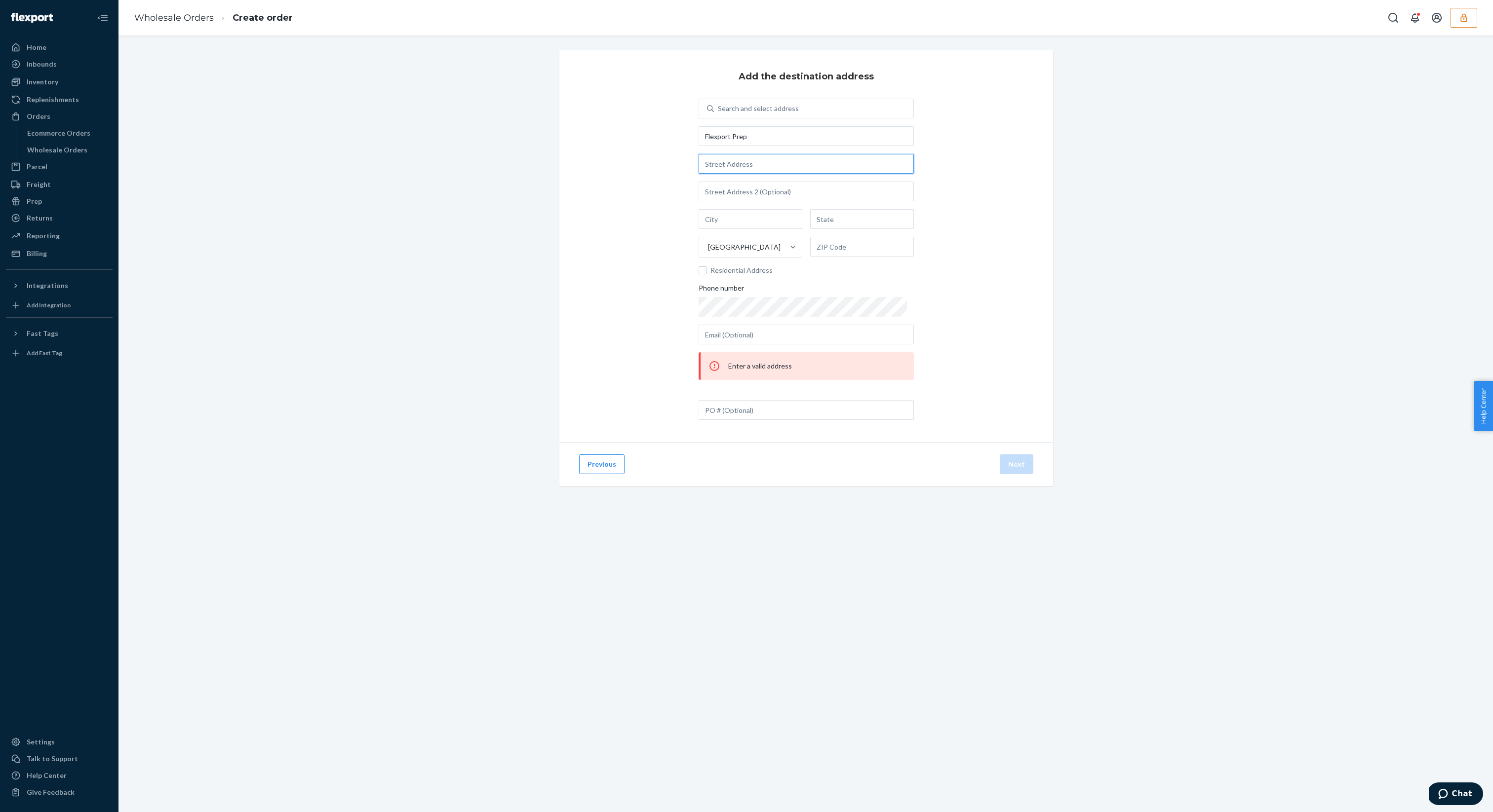
click at [769, 156] on input "text" at bounding box center [806, 164] width 215 height 20
type input "[STREET_ADDRESS]"
type input "Phillipsburg"
type input "NJ"
type input "08865"
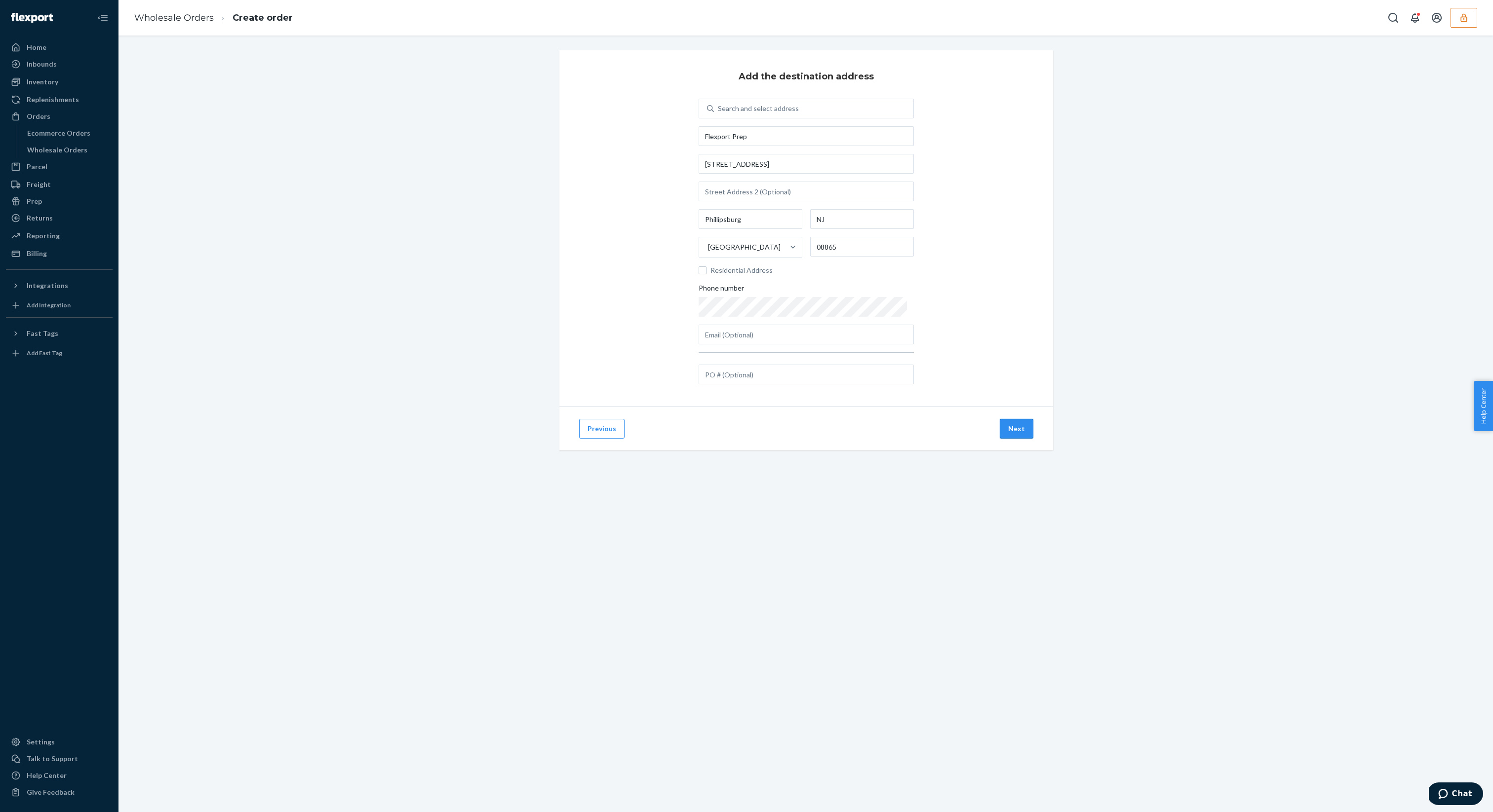
click at [1021, 437] on button "Next" at bounding box center [1016, 429] width 34 height 20
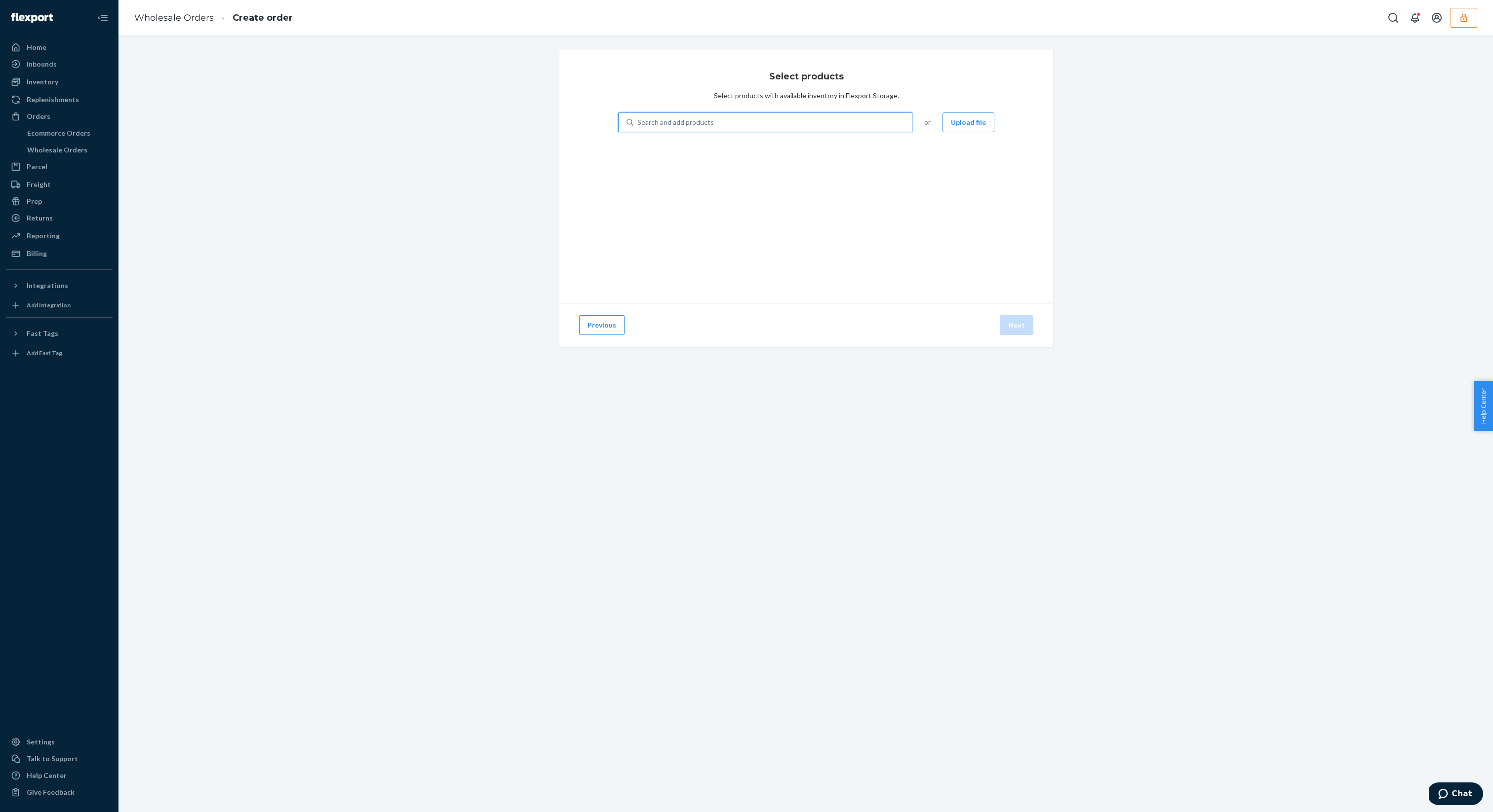
click at [745, 122] on div "Search and add products" at bounding box center [772, 122] width 278 height 18
click at [638, 122] on input "0 results available. Use Up and Down to choose options, press Enter to select t…" at bounding box center [637, 122] width 1 height 10
paste input "DLYUVA7YMHA"
click at [637, 122] on input "DLYUVA7YMHA" at bounding box center [663, 122] width 52 height 10
type input "DLYUVA7YMHA"
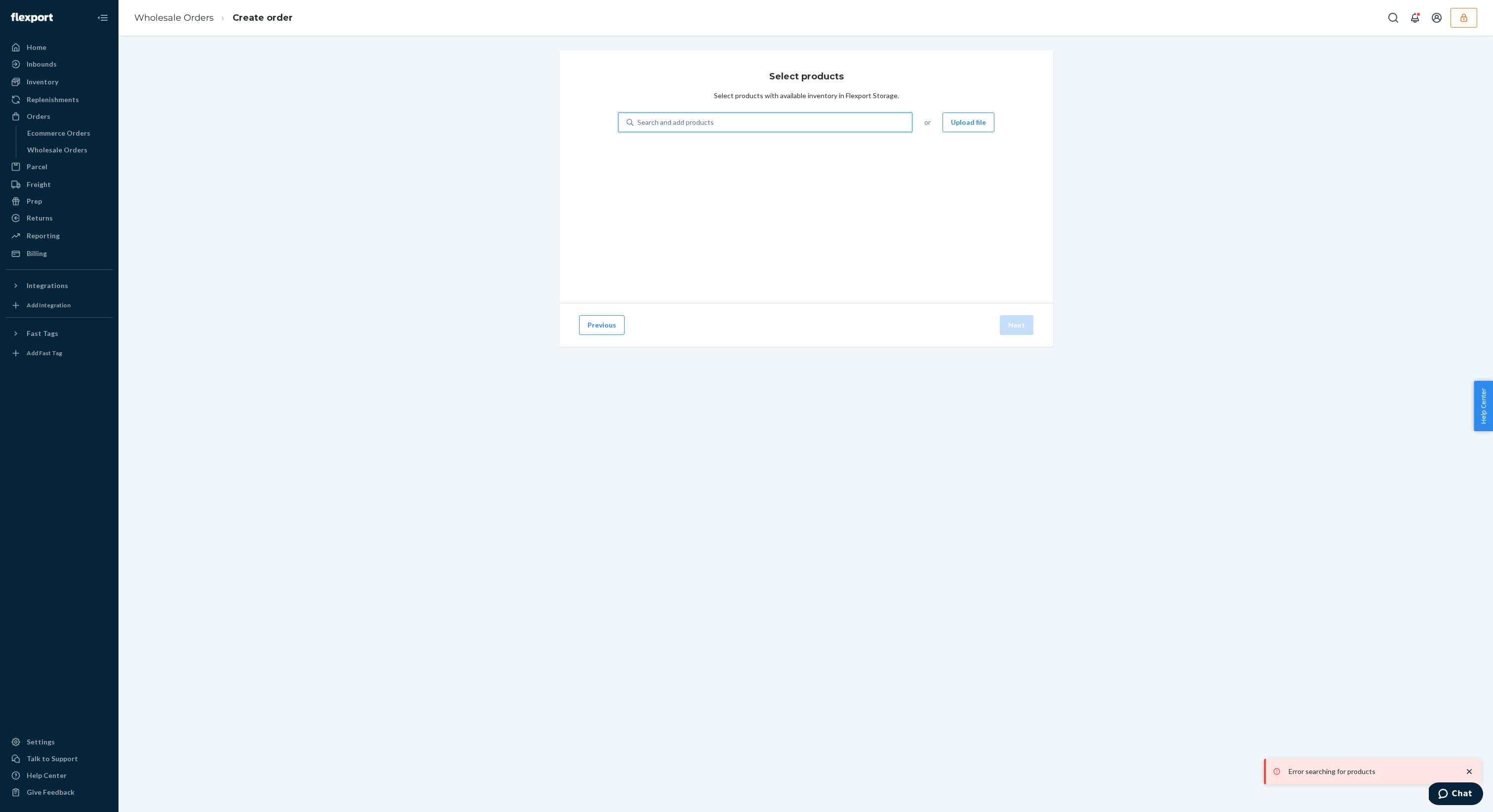
click at [713, 121] on div "Search and add products" at bounding box center [772, 122] width 278 height 18
click at [638, 121] on input "0 results available. Select is focused ,type to refine list, press Down to open…" at bounding box center [637, 122] width 1 height 10
paste input "DVHSE6HFHL3"
type input "DVHSE6HFHL3"
click at [903, 331] on div "Previous Next" at bounding box center [806, 325] width 494 height 44
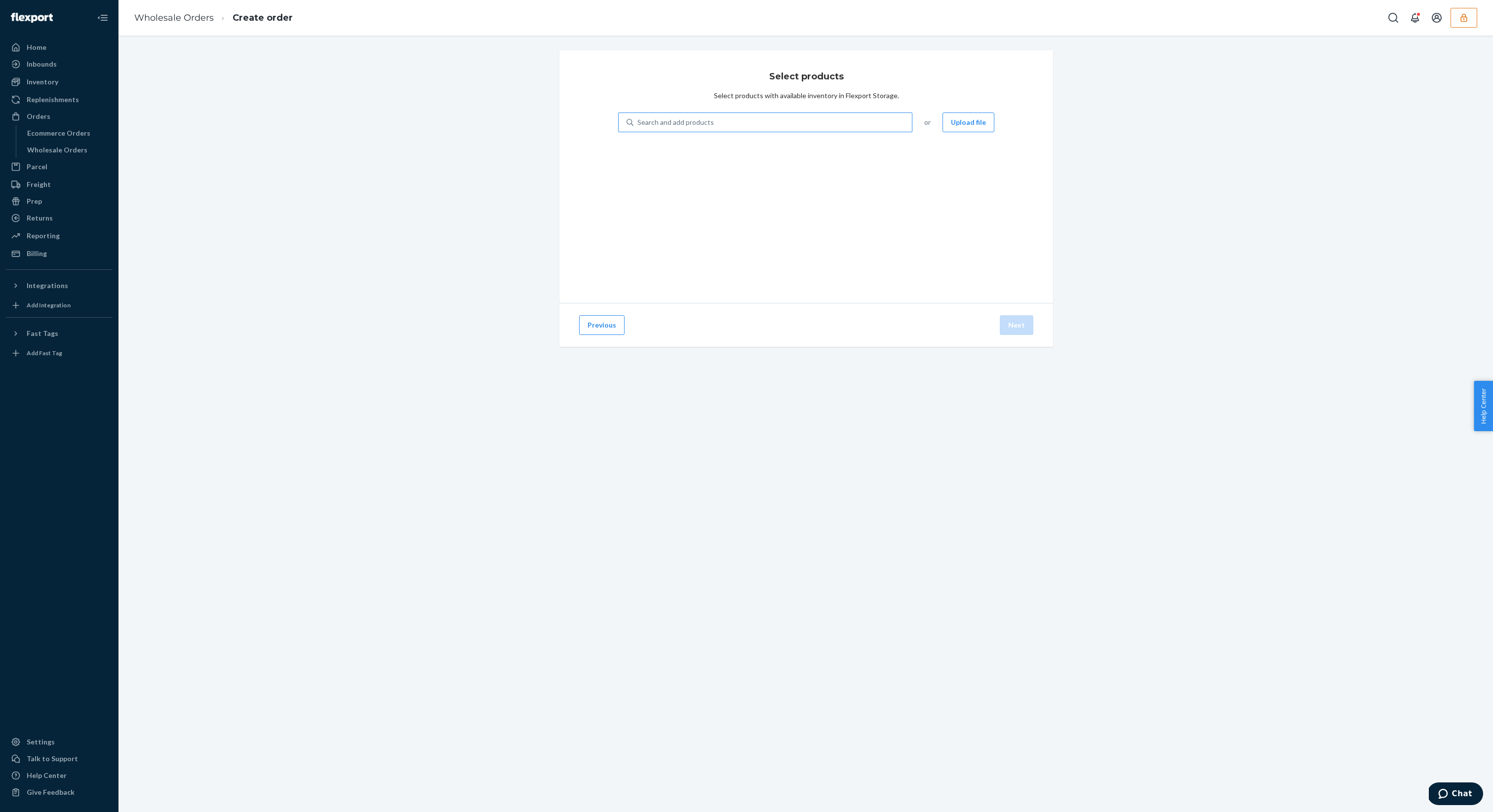
click at [701, 131] on div "Search and add products" at bounding box center [765, 122] width 294 height 20
click at [638, 127] on input "Search and add products" at bounding box center [637, 122] width 1 height 10
click at [710, 127] on div "Search and add products" at bounding box center [675, 122] width 77 height 10
click at [638, 127] on input "0 results available. Use Up and Down to choose options, press Enter to select t…" at bounding box center [637, 122] width 1 height 10
paste input "DLYUVA7YMHA"
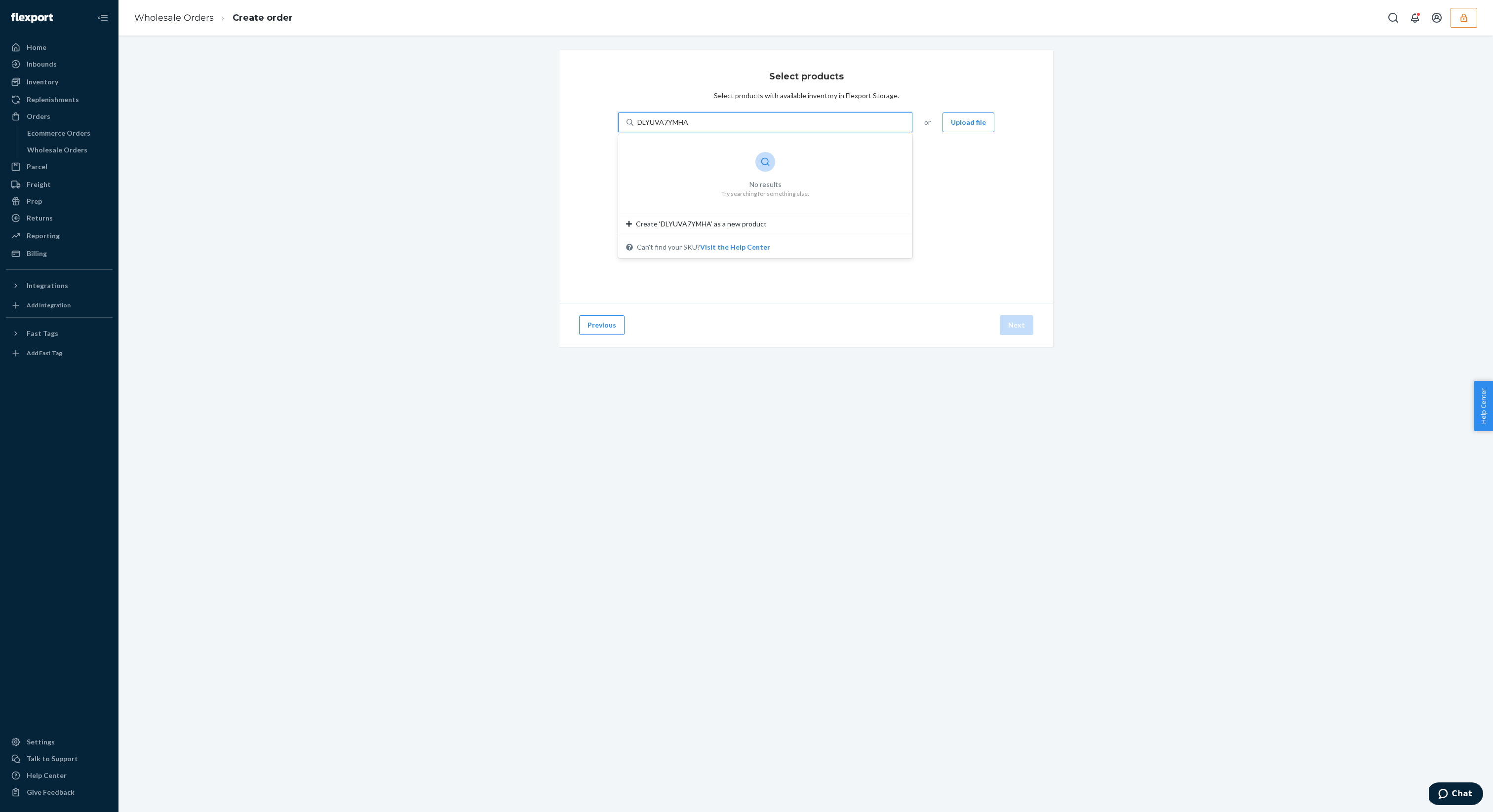
type input "DLYUVA7YMHA"
click at [738, 127] on div "Search and add products" at bounding box center [772, 122] width 278 height 18
click at [638, 127] on input "0 results available. Use Up and Down to choose options, press Enter to select t…" at bounding box center [637, 122] width 1 height 10
paste input "DVHSE6HFHL3"
type input "DVHSE6HFHL3"
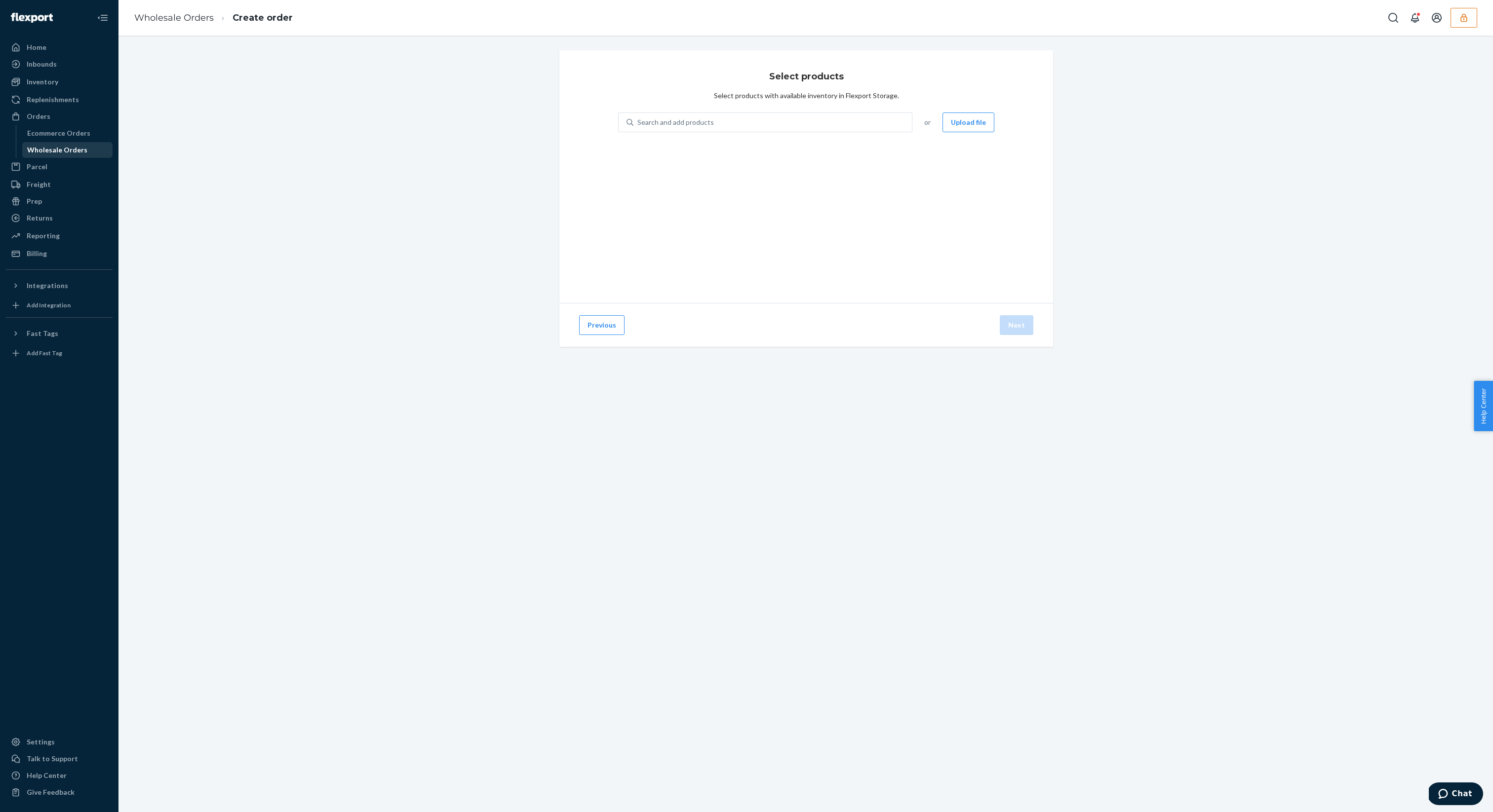
click at [57, 144] on div "Wholesale Orders" at bounding box center [67, 150] width 89 height 14
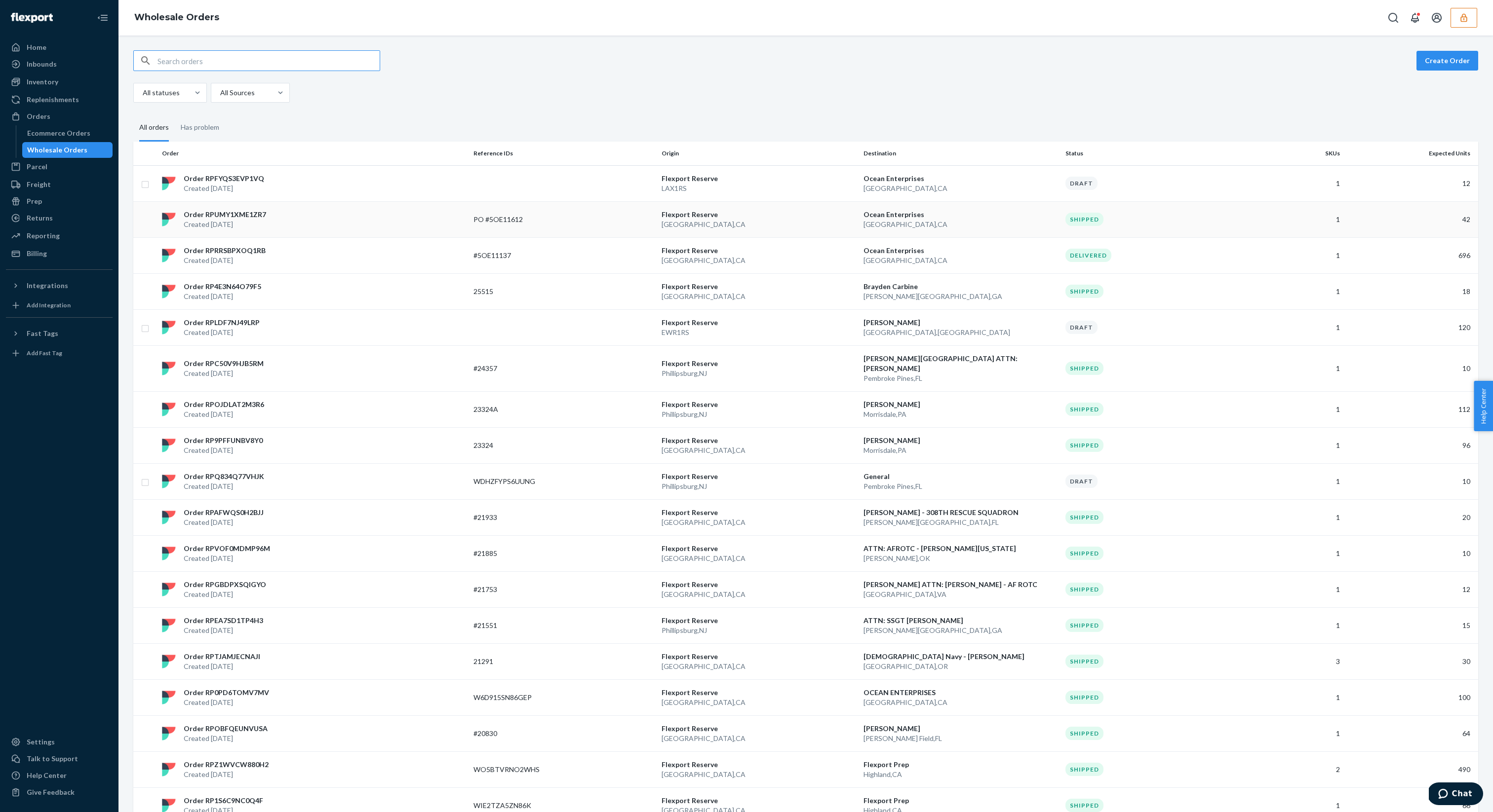
click at [772, 220] on p "[GEOGRAPHIC_DATA] , [GEOGRAPHIC_DATA]" at bounding box center [758, 224] width 194 height 10
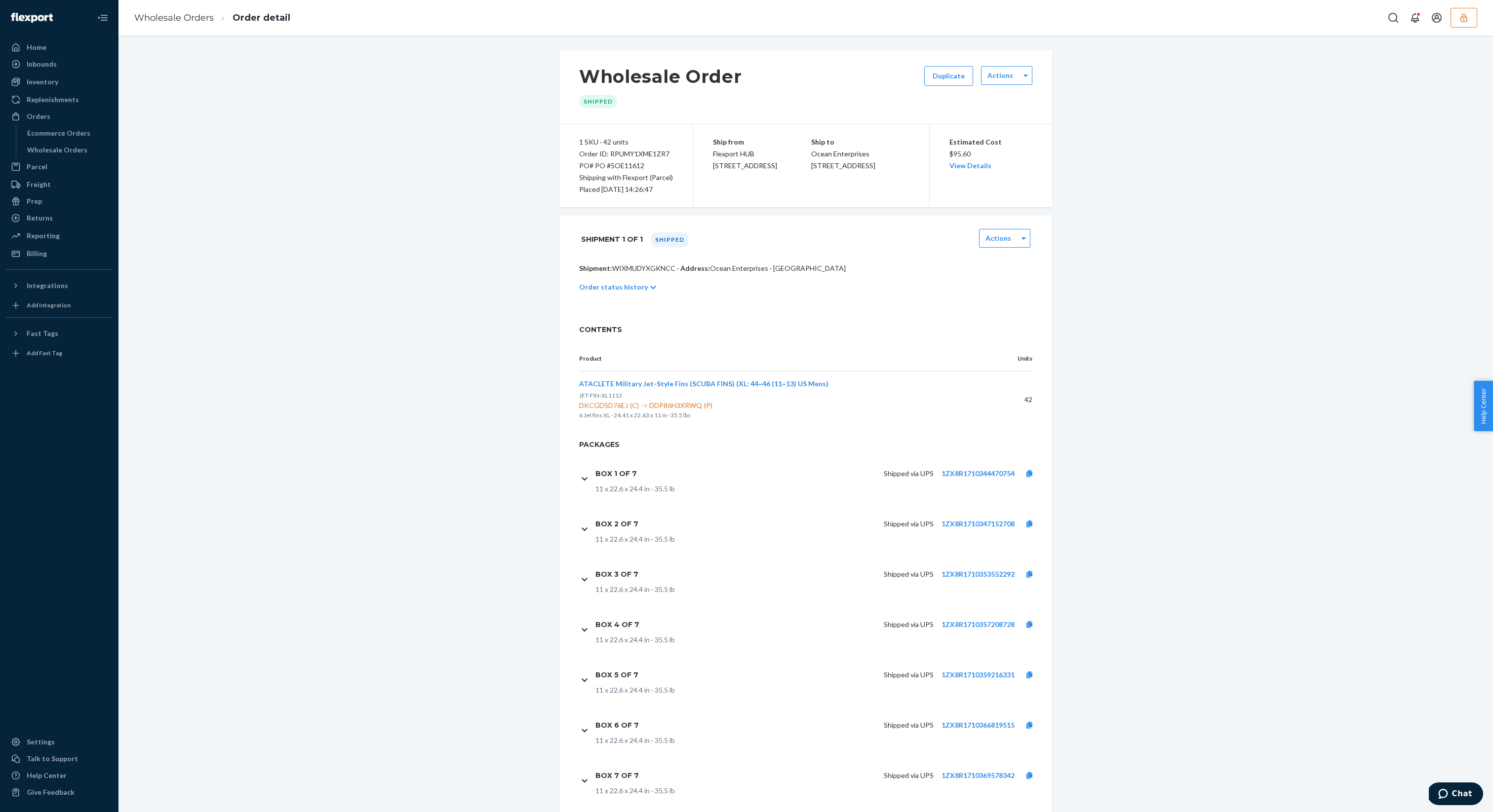
click at [868, 154] on span "Ocean Enterprises [STREET_ADDRESS]" at bounding box center [843, 159] width 64 height 20
drag, startPoint x: 810, startPoint y: 159, endPoint x: 905, endPoint y: 163, distance: 95.1
click at [905, 163] on div "Ship from Flexport HUB [STREET_ADDRESS] Ship to Ocean Enterprises [STREET_ADDRE…" at bounding box center [811, 165] width 236 height 83
click at [905, 163] on div "Ship to Ocean Enterprises [STREET_ADDRESS]" at bounding box center [860, 154] width 98 height 36
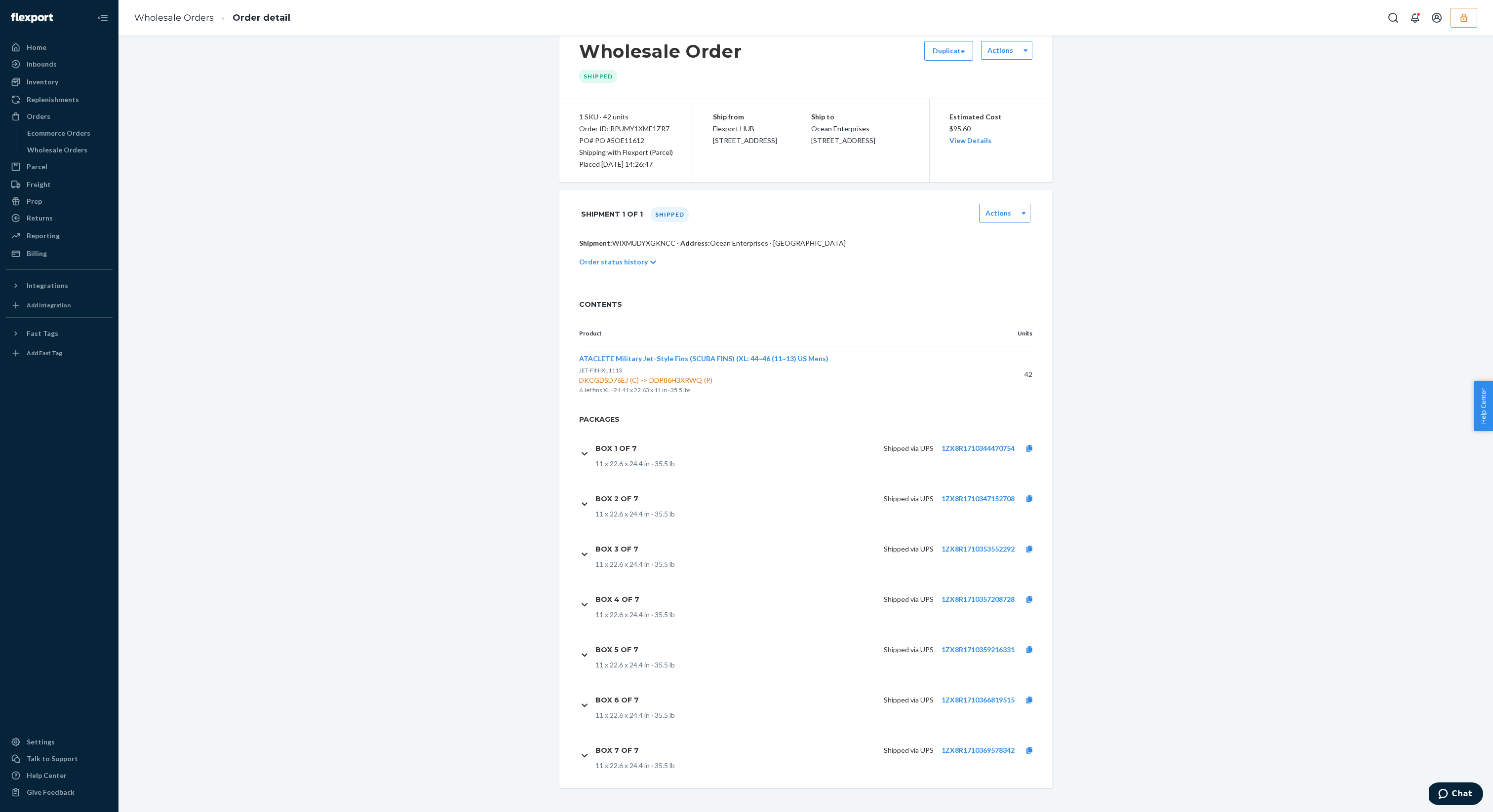
click at [984, 156] on div "Estimated Cost $95.60 View Details" at bounding box center [991, 140] width 124 height 83
drag, startPoint x: 633, startPoint y: 241, endPoint x: 733, endPoint y: 241, distance: 100.0
click at [733, 241] on p "Shipment: WIXMUDYXGKNCC · Address: Ocean Enterprises · [GEOGRAPHIC_DATA]" at bounding box center [806, 243] width 453 height 10
drag, startPoint x: 701, startPoint y: 242, endPoint x: 830, endPoint y: 243, distance: 129.0
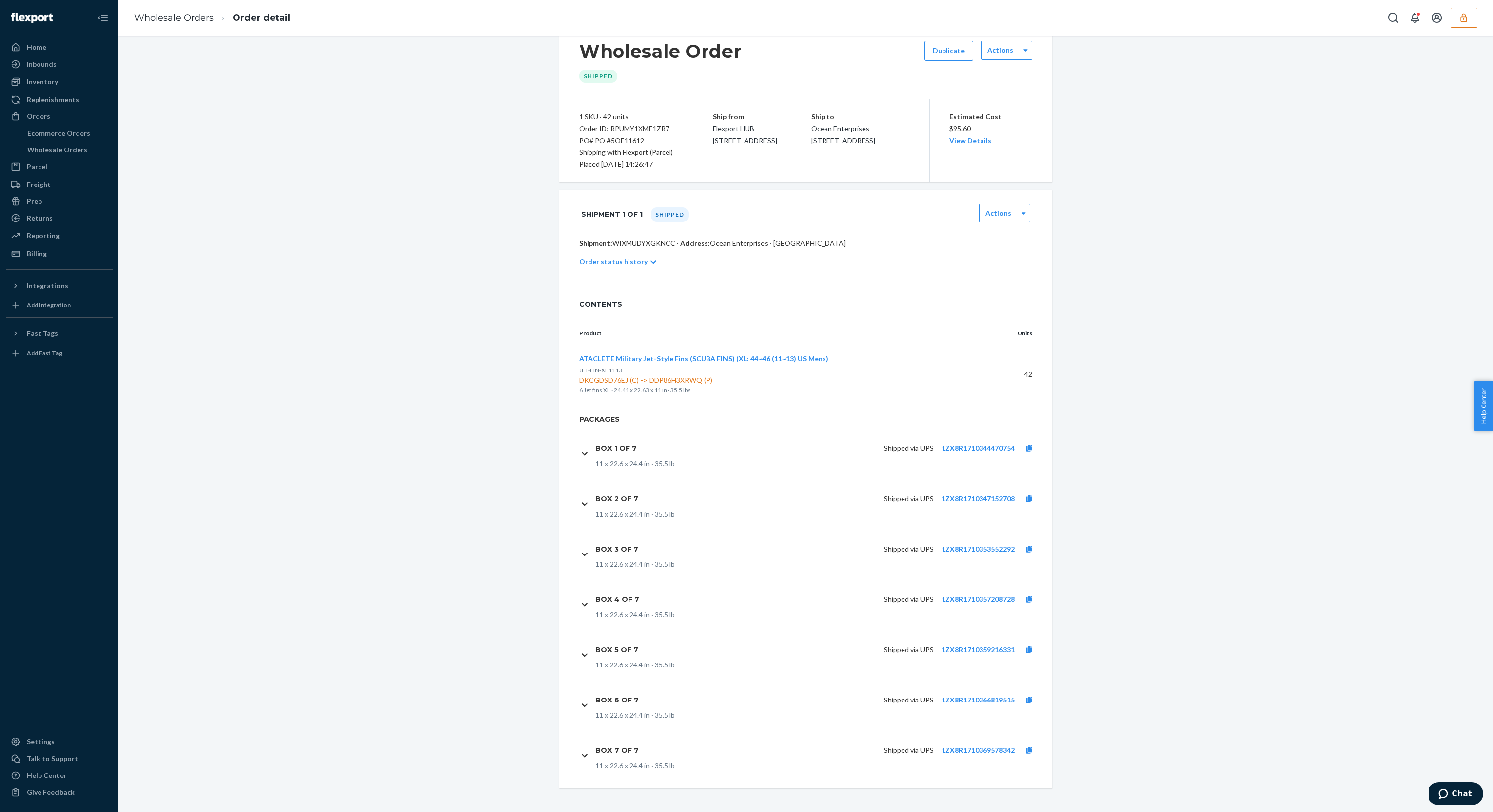
click at [830, 243] on p "Shipment: WIXMUDYXGKNCC · Address: Ocean Enterprises · [GEOGRAPHIC_DATA]" at bounding box center [806, 243] width 453 height 10
click at [828, 292] on div "CONTENTS" at bounding box center [806, 304] width 493 height 33
click at [631, 240] on p "Shipment: WIXMUDYXGKNCC · Address: Ocean Enterprises · [GEOGRAPHIC_DATA]" at bounding box center [806, 243] width 453 height 10
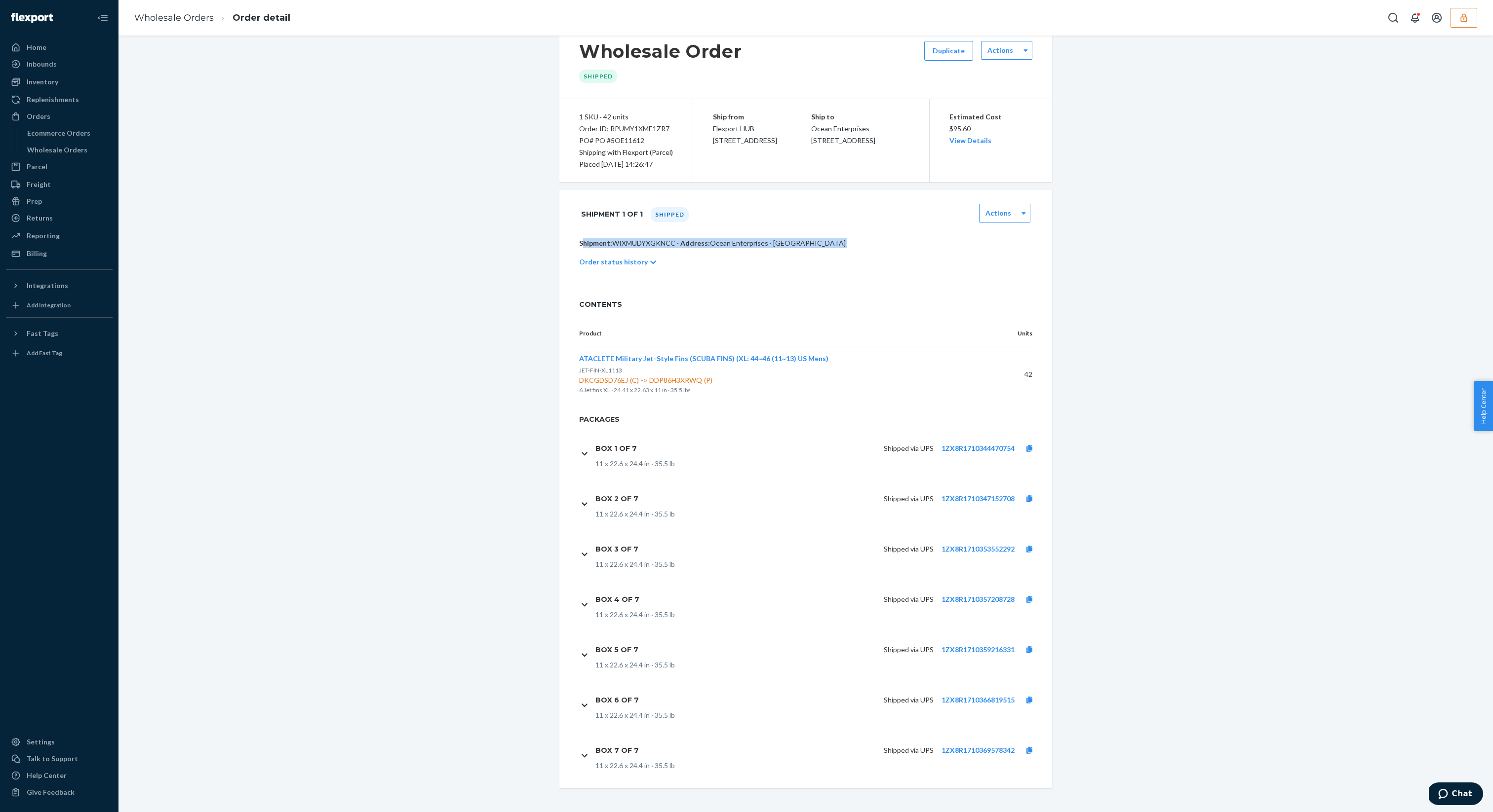
click at [631, 240] on p "Shipment: WIXMUDYXGKNCC · Address: Ocean Enterprises · [GEOGRAPHIC_DATA]" at bounding box center [806, 243] width 453 height 10
click at [678, 247] on p "Shipment: WIXMUDYXGKNCC · Address: Ocean Enterprises · [GEOGRAPHIC_DATA]" at bounding box center [806, 243] width 453 height 10
click at [648, 242] on p "Shipment: WIXMUDYXGKNCC · Address: Ocean Enterprises · [GEOGRAPHIC_DATA]" at bounding box center [806, 243] width 453 height 10
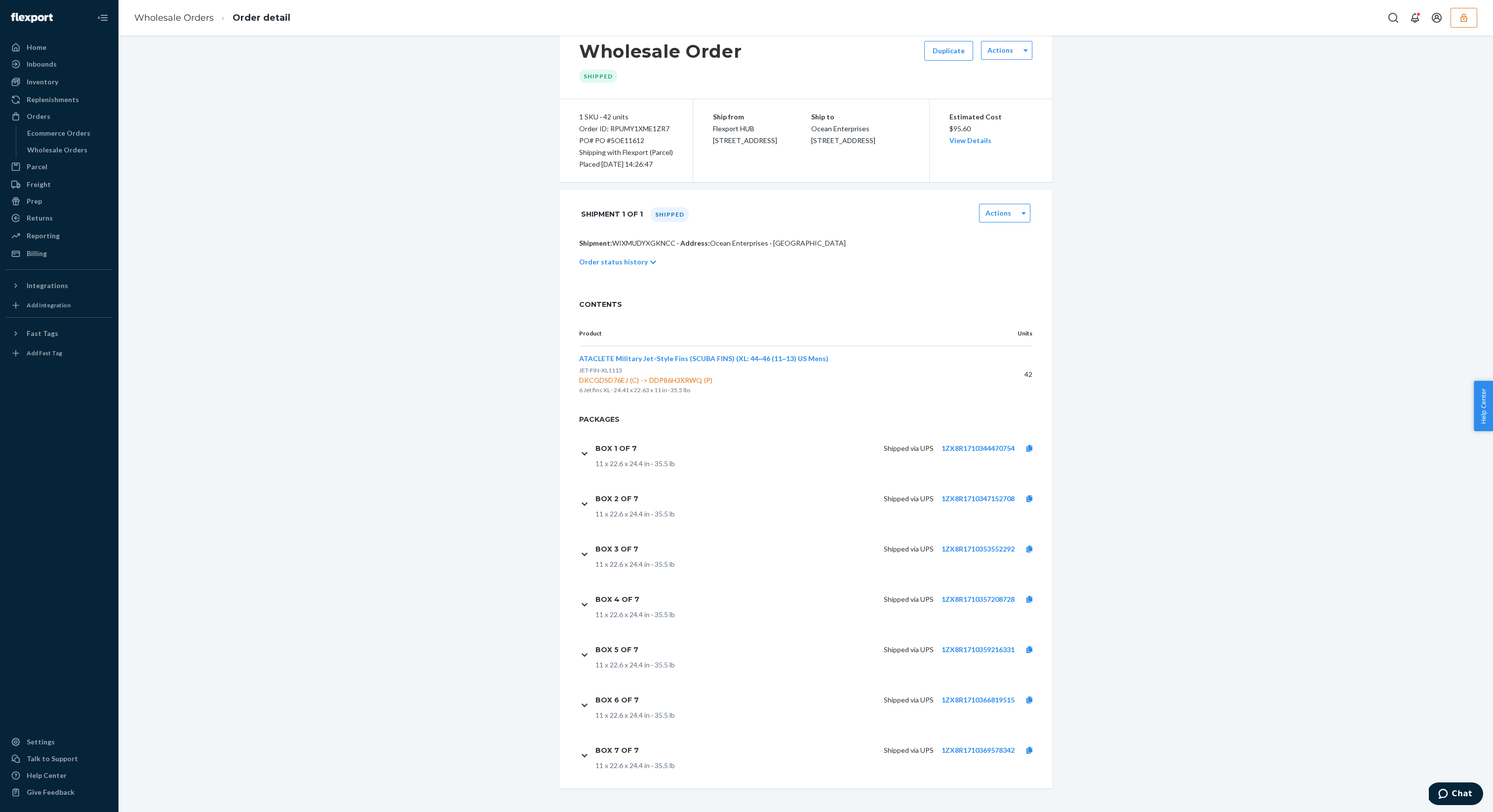
click at [698, 272] on div "Order status history" at bounding box center [806, 261] width 453 height 28
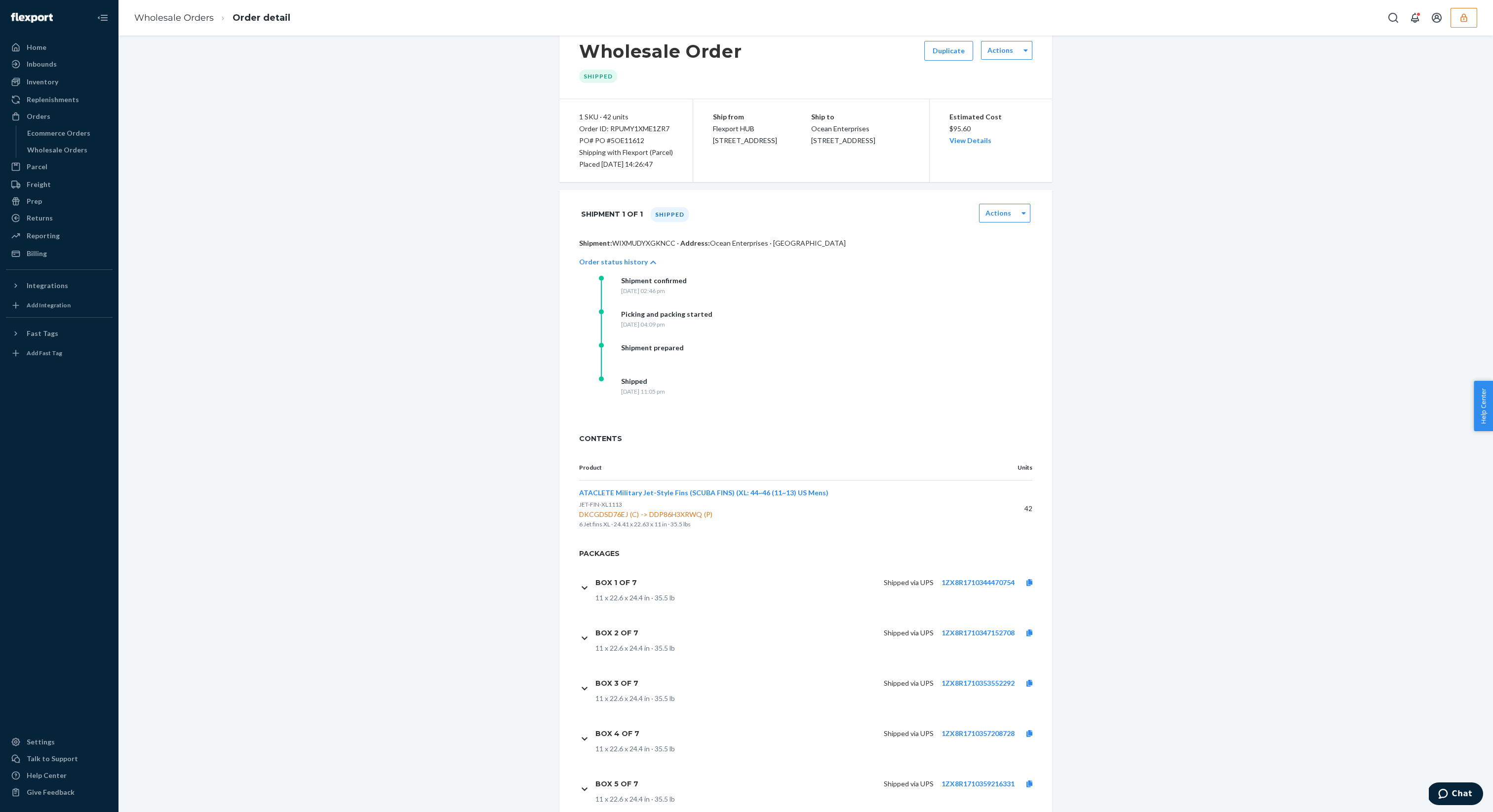
click at [661, 242] on p "Shipment: WIXMUDYXGKNCC · Address: Ocean Enterprises · [GEOGRAPHIC_DATA]" at bounding box center [806, 243] width 453 height 10
copy p "WIXMUDYXGKNCC"
click at [701, 318] on div "Picking and packing started" at bounding box center [666, 314] width 92 height 10
click at [652, 238] on p "Shipment: WIXMUDYXGKNCC · Address: Ocean Enterprises · [GEOGRAPHIC_DATA]" at bounding box center [806, 243] width 453 height 10
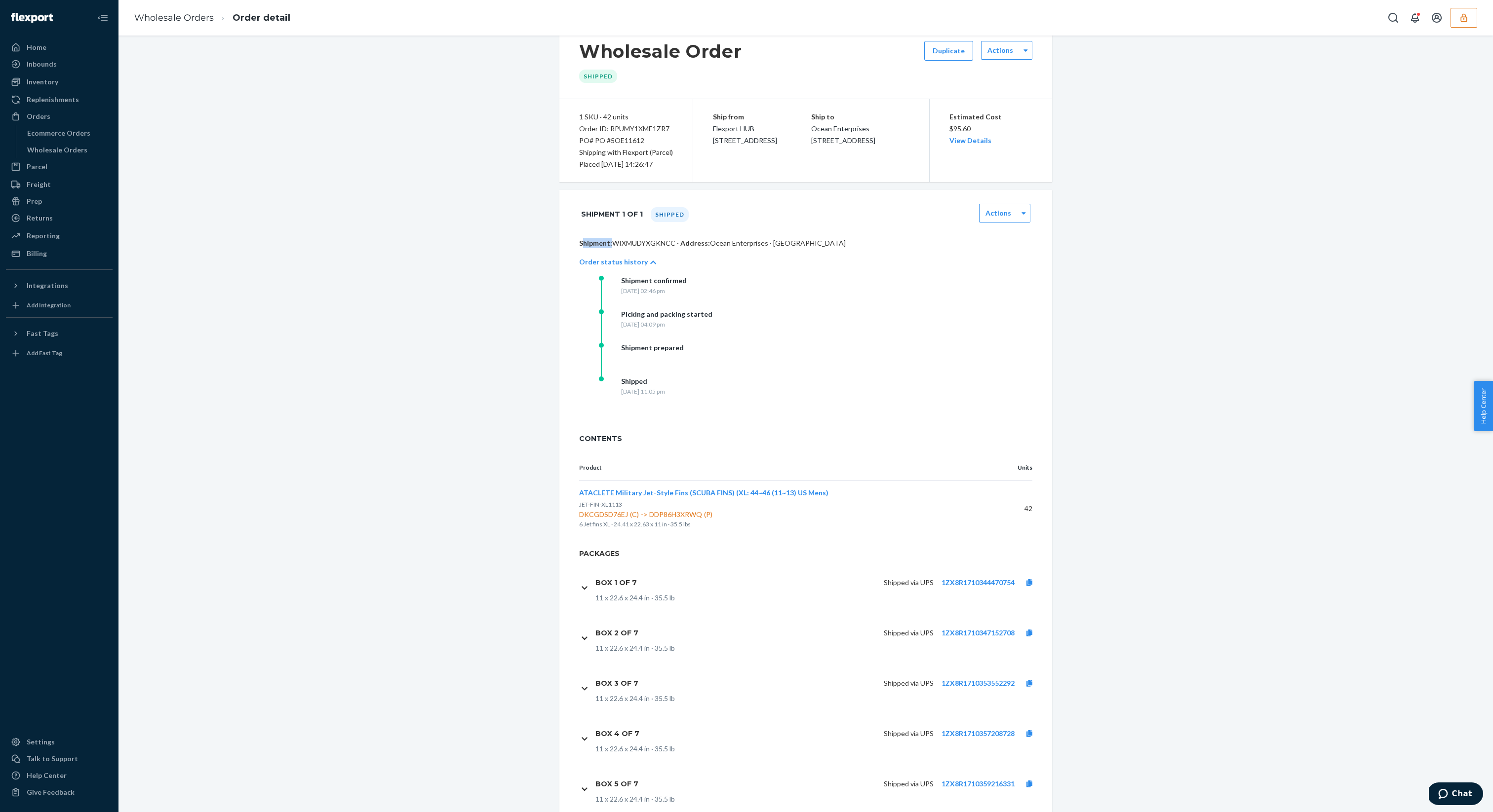
click at [652, 238] on p "Shipment: WIXMUDYXGKNCC · Address: Ocean Enterprises · [GEOGRAPHIC_DATA]" at bounding box center [806, 243] width 453 height 10
click at [652, 239] on p "Shipment: WIXMUDYXGKNCC · Address: Ocean Enterprises · [GEOGRAPHIC_DATA]" at bounding box center [806, 243] width 453 height 10
copy p "WIXMUDYXGKNCC"
click at [58, 207] on div "Prep" at bounding box center [59, 201] width 105 height 14
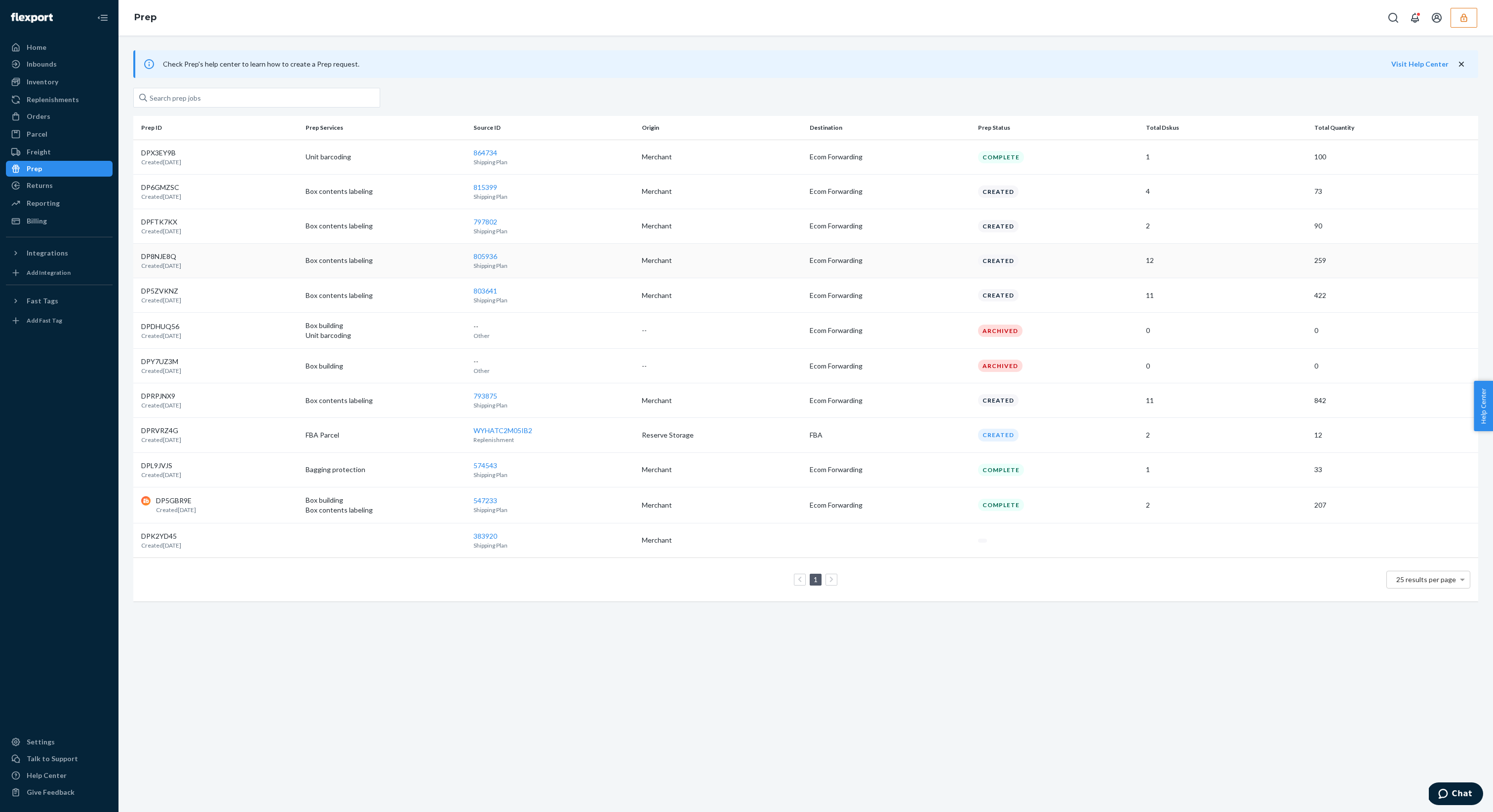
click at [170, 258] on p "DP8NJE8Q" at bounding box center [162, 256] width 40 height 10
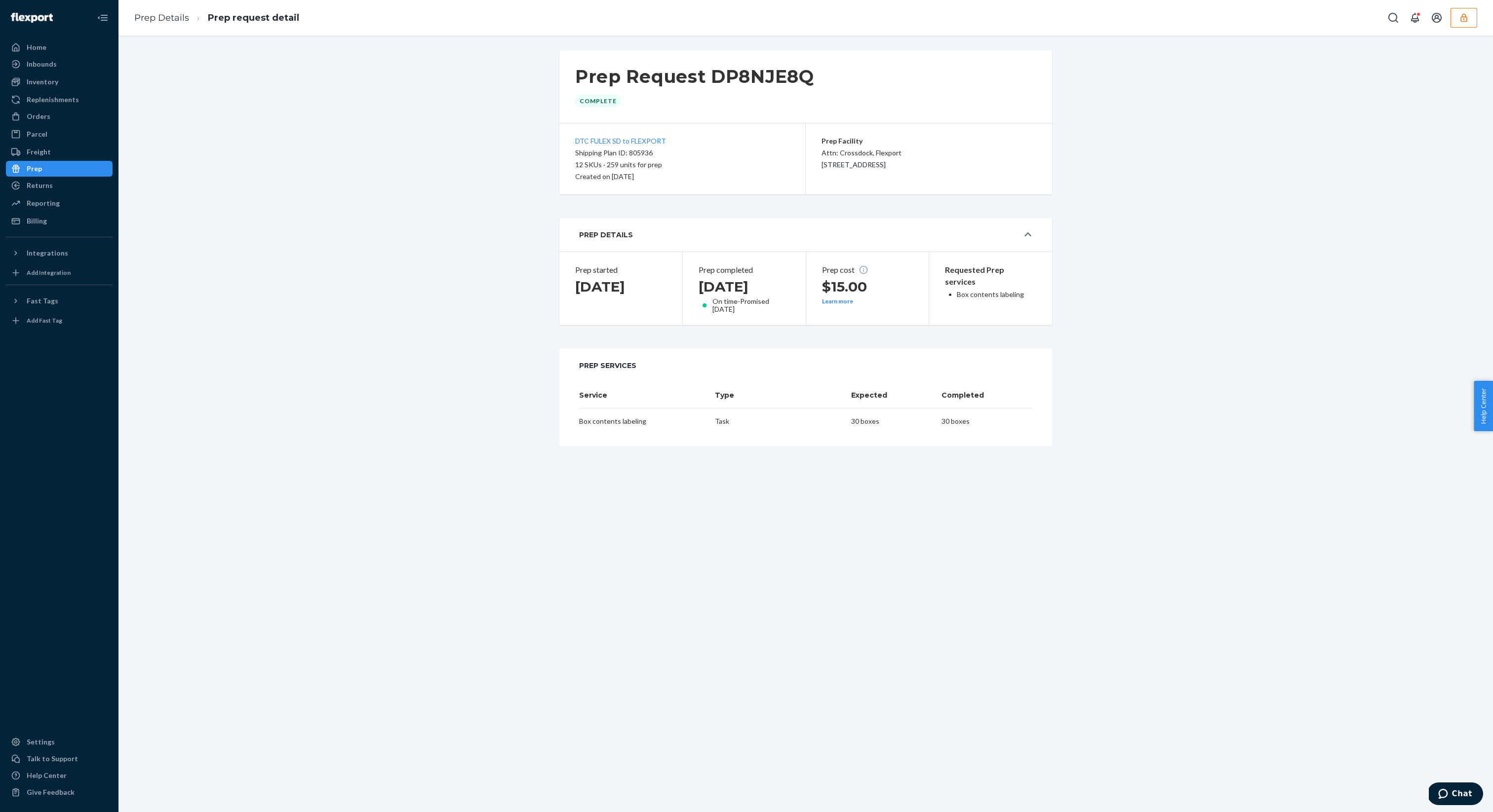
click at [803, 80] on h1 "Prep Request DP8NJE8Q" at bounding box center [694, 77] width 239 height 21
click at [850, 100] on div "Prep Request DP8NJE8Q Complete" at bounding box center [806, 87] width 493 height 73
click at [57, 68] on div "Inbounds" at bounding box center [59, 64] width 105 height 14
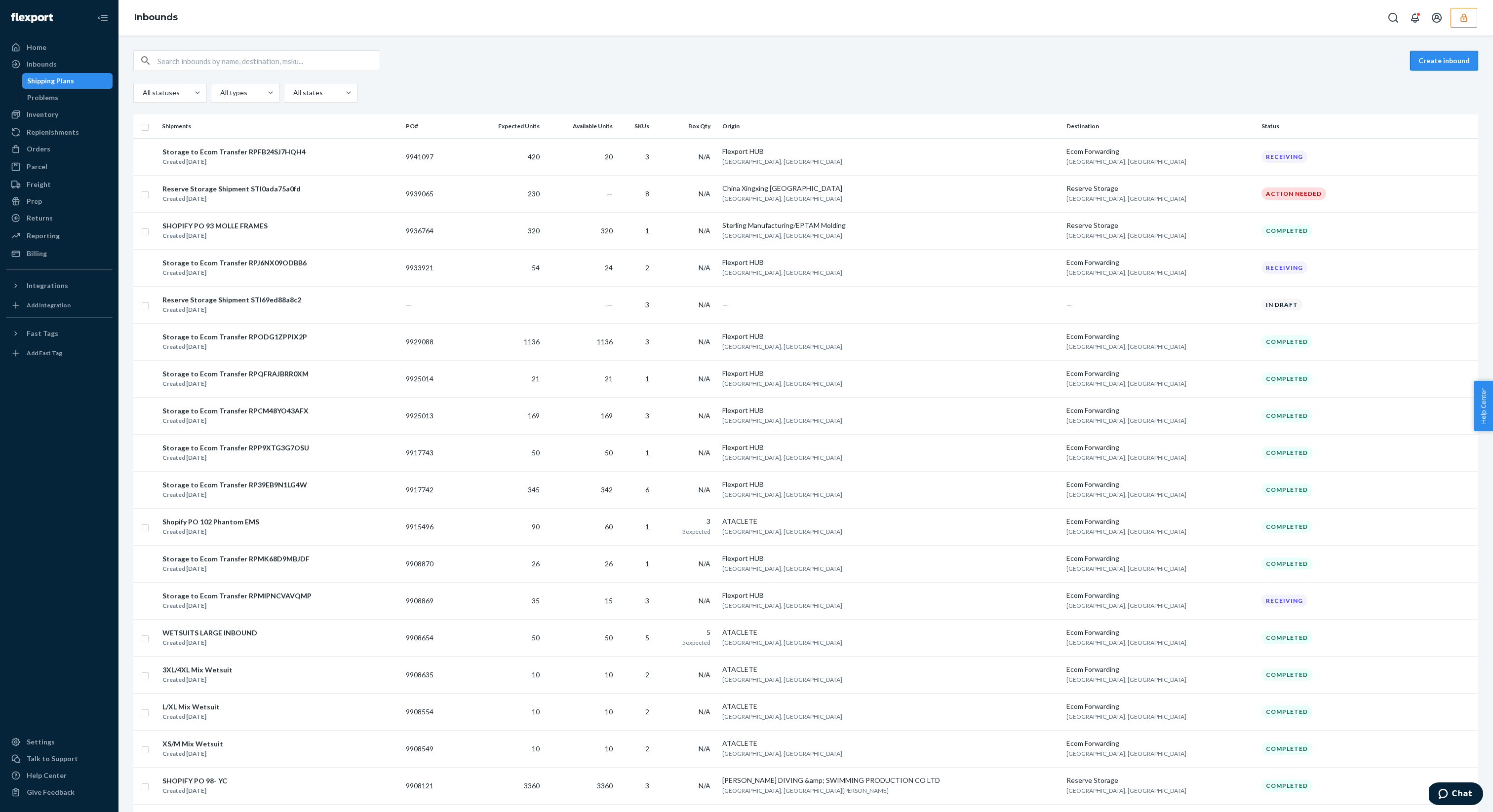
click at [1454, 60] on button "Create inbound" at bounding box center [1443, 60] width 68 height 20
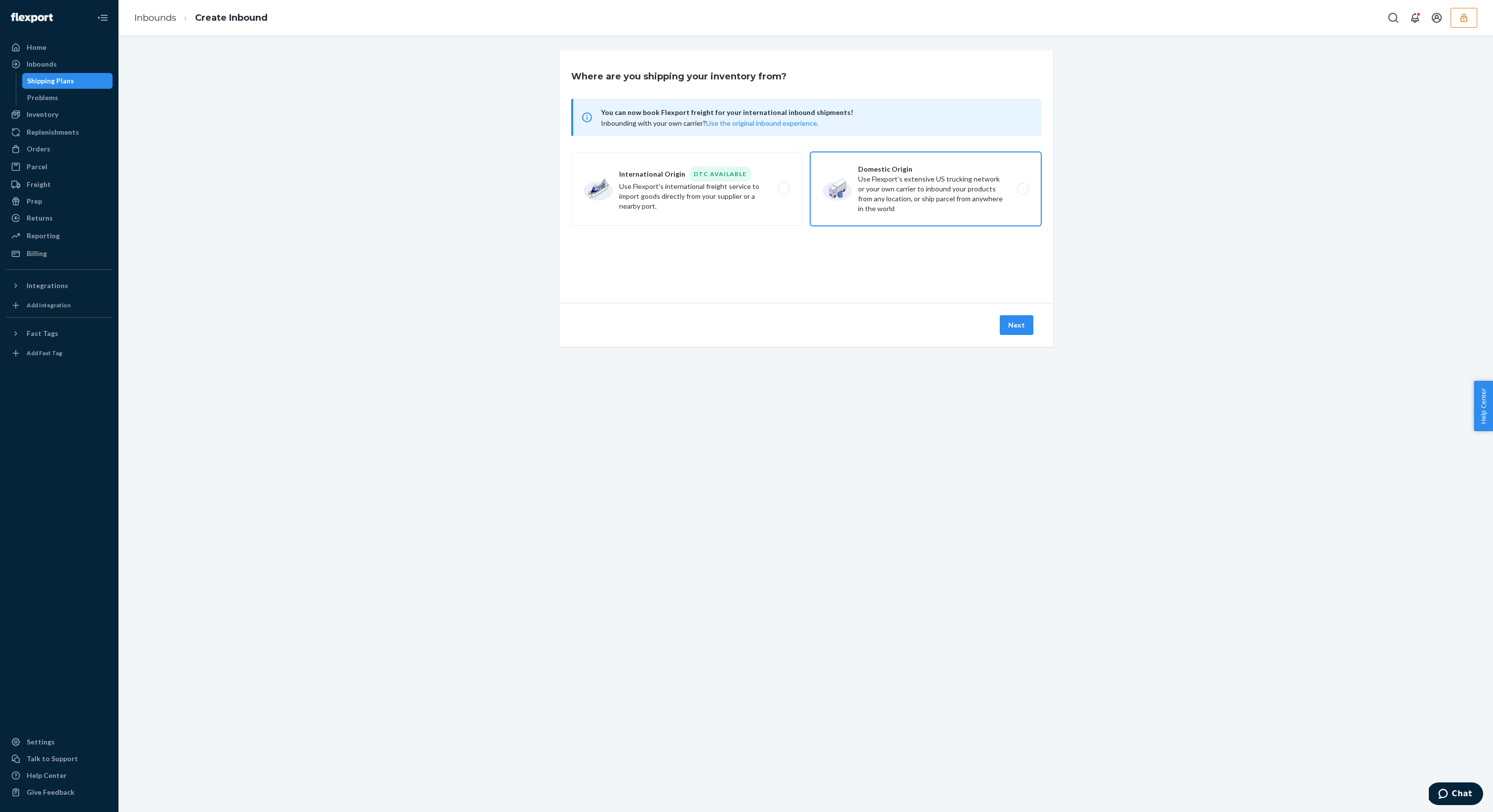
click at [872, 181] on label "Domestic Origin Use Flexport’s extensive US trucking network or your own carrie…" at bounding box center [926, 188] width 231 height 74
click at [1022, 186] on input "Domestic Origin Use Flexport’s extensive US trucking network or your own carrie…" at bounding box center [1025, 189] width 7 height 7
radio input "true"
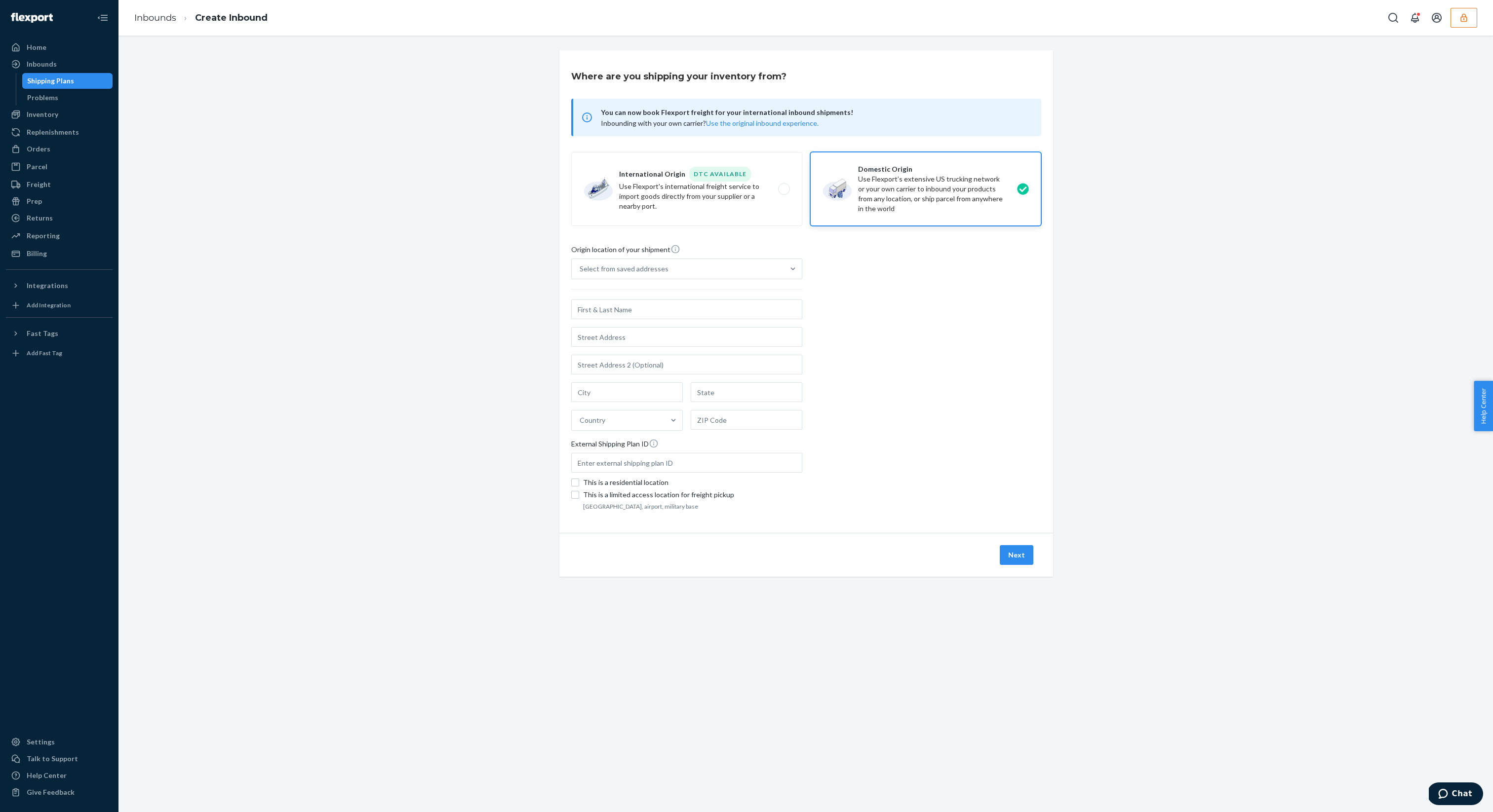
click at [649, 306] on input "text" at bounding box center [687, 309] width 231 height 20
type input "Flexport Prep"
click at [625, 351] on div "Flexport Prep Country" at bounding box center [687, 365] width 231 height 131
click at [581, 274] on input "Select from saved addresses" at bounding box center [579, 269] width 1 height 10
click at [631, 345] on input "text" at bounding box center [687, 336] width 231 height 20
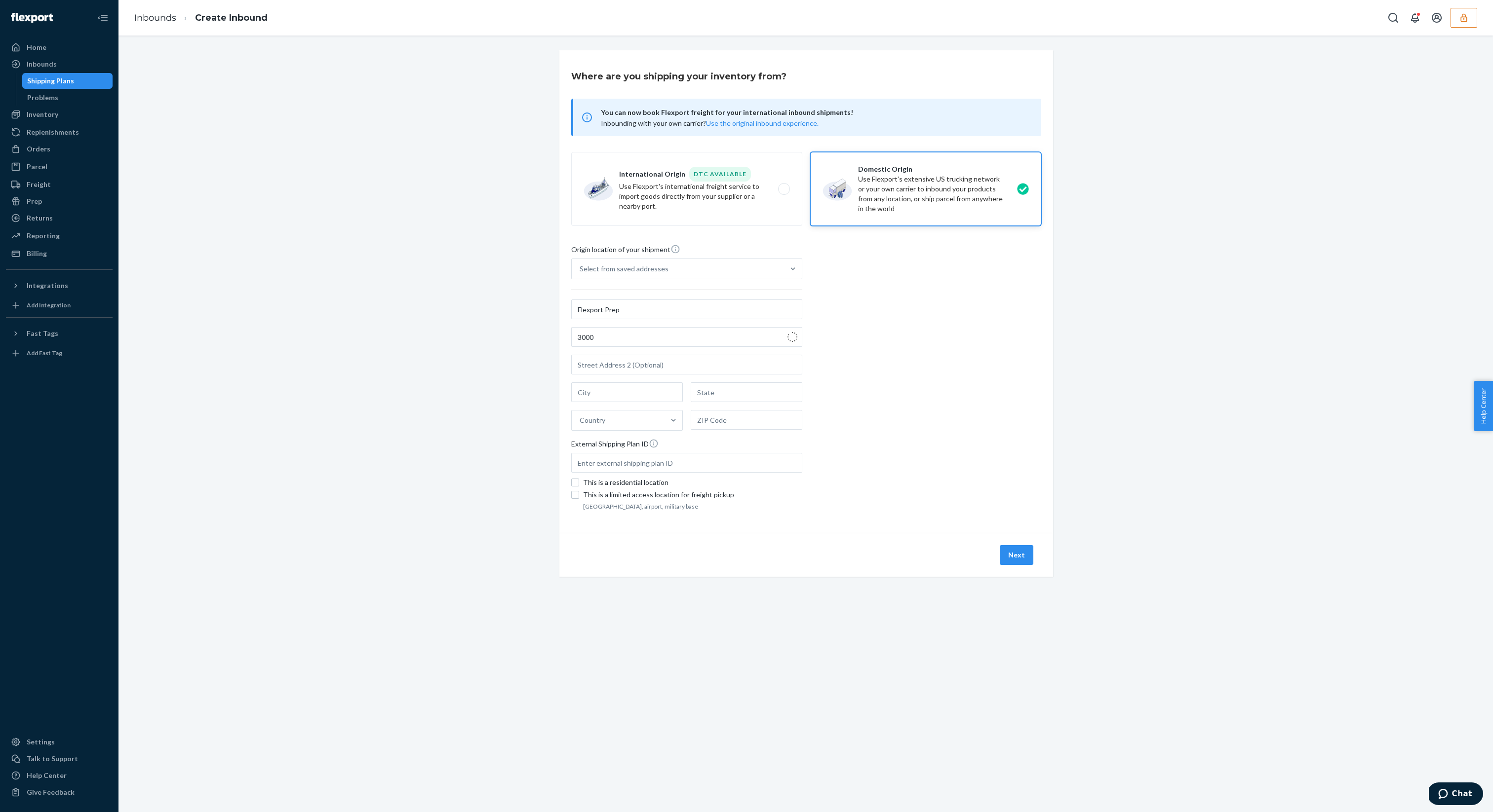
type input "[STREET_ADDRESS]"
type input "Phillipsburg"
type input "NJ"
type input "08865"
click at [1016, 556] on button "Next" at bounding box center [1016, 554] width 34 height 20
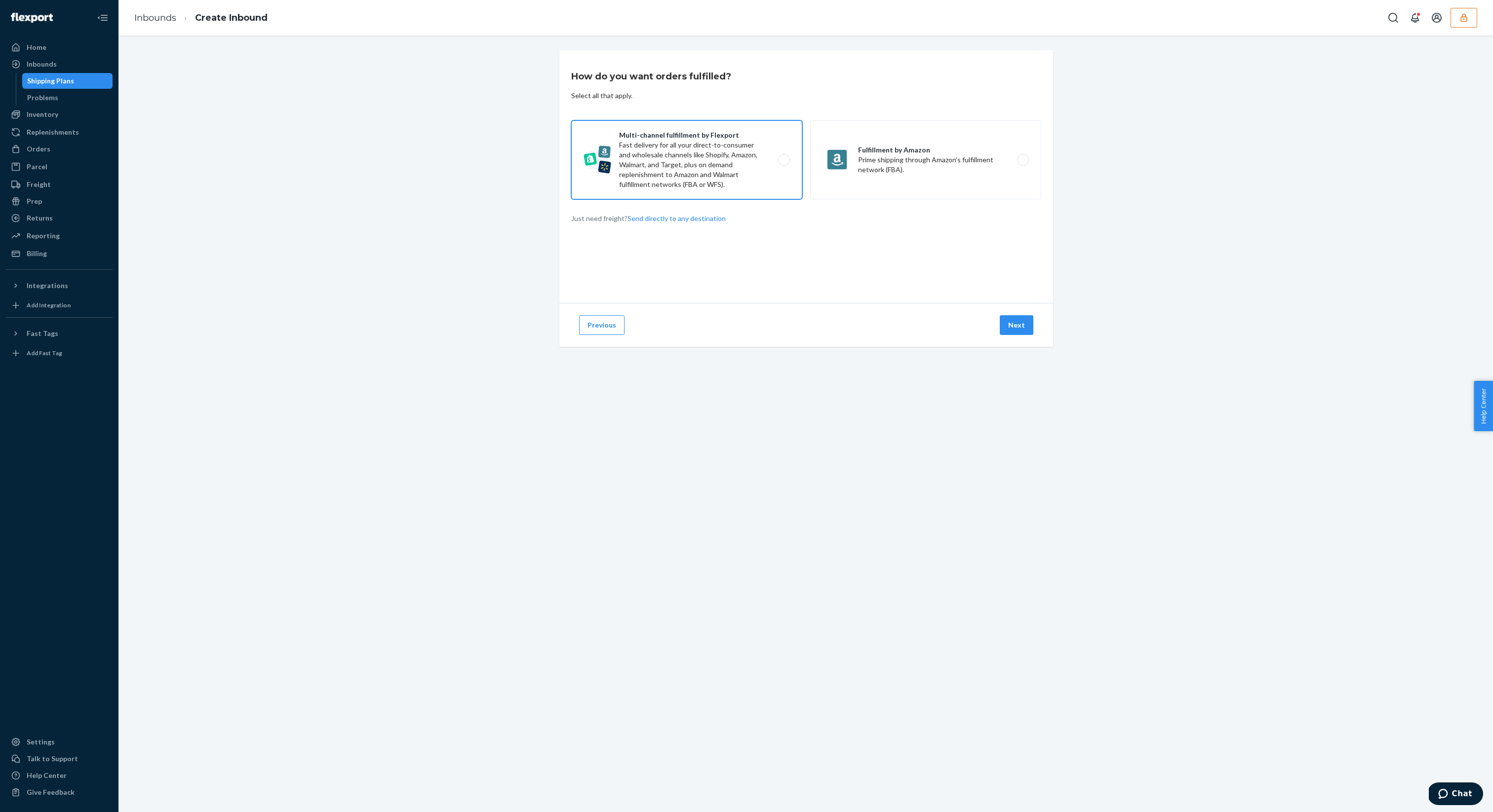
click at [715, 145] on label "Multi-channel fulfillment by Flexport Fast delivery for all your direct-to-cons…" at bounding box center [687, 160] width 231 height 79
click at [783, 157] on input "Multi-channel fulfillment by Flexport Fast delivery for all your direct-to-cons…" at bounding box center [786, 160] width 7 height 7
radio input "true"
click at [1011, 334] on button "Next" at bounding box center [1016, 325] width 34 height 20
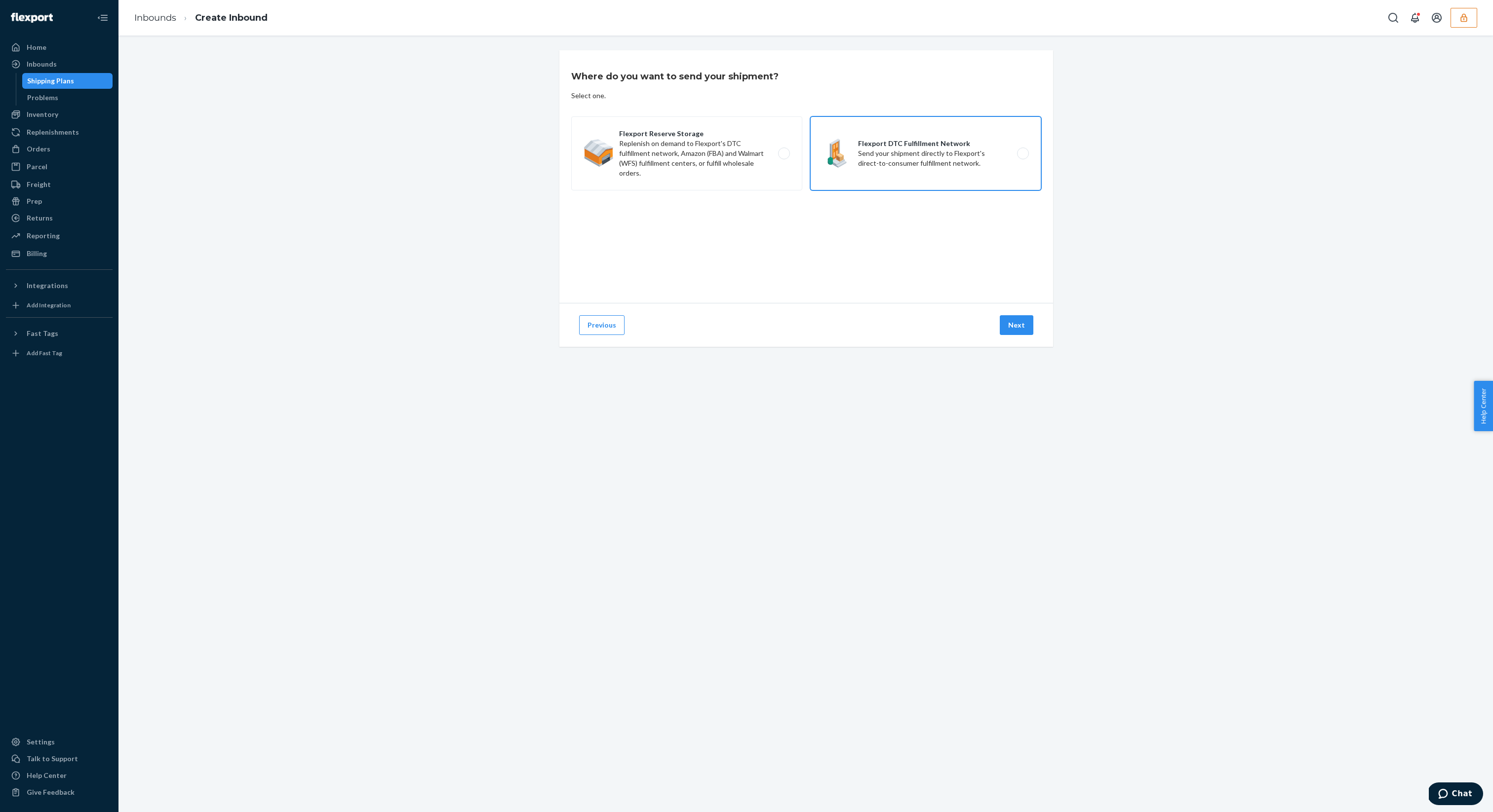
click at [938, 132] on label "Flexport DTC Fulfillment Network Send your shipment directly to Flexport's dire…" at bounding box center [926, 153] width 231 height 74
click at [1022, 150] on input "Flexport DTC Fulfillment Network Send your shipment directly to Flexport's dire…" at bounding box center [1025, 153] width 7 height 7
radio input "true"
click at [752, 182] on label "Flexport Reserve Storage Replenish on demand to Flexport's DTC fulfillment netw…" at bounding box center [687, 153] width 231 height 74
click at [783, 157] on input "Flexport Reserve Storage Replenish on demand to Flexport's DTC fulfillment netw…" at bounding box center [786, 153] width 7 height 7
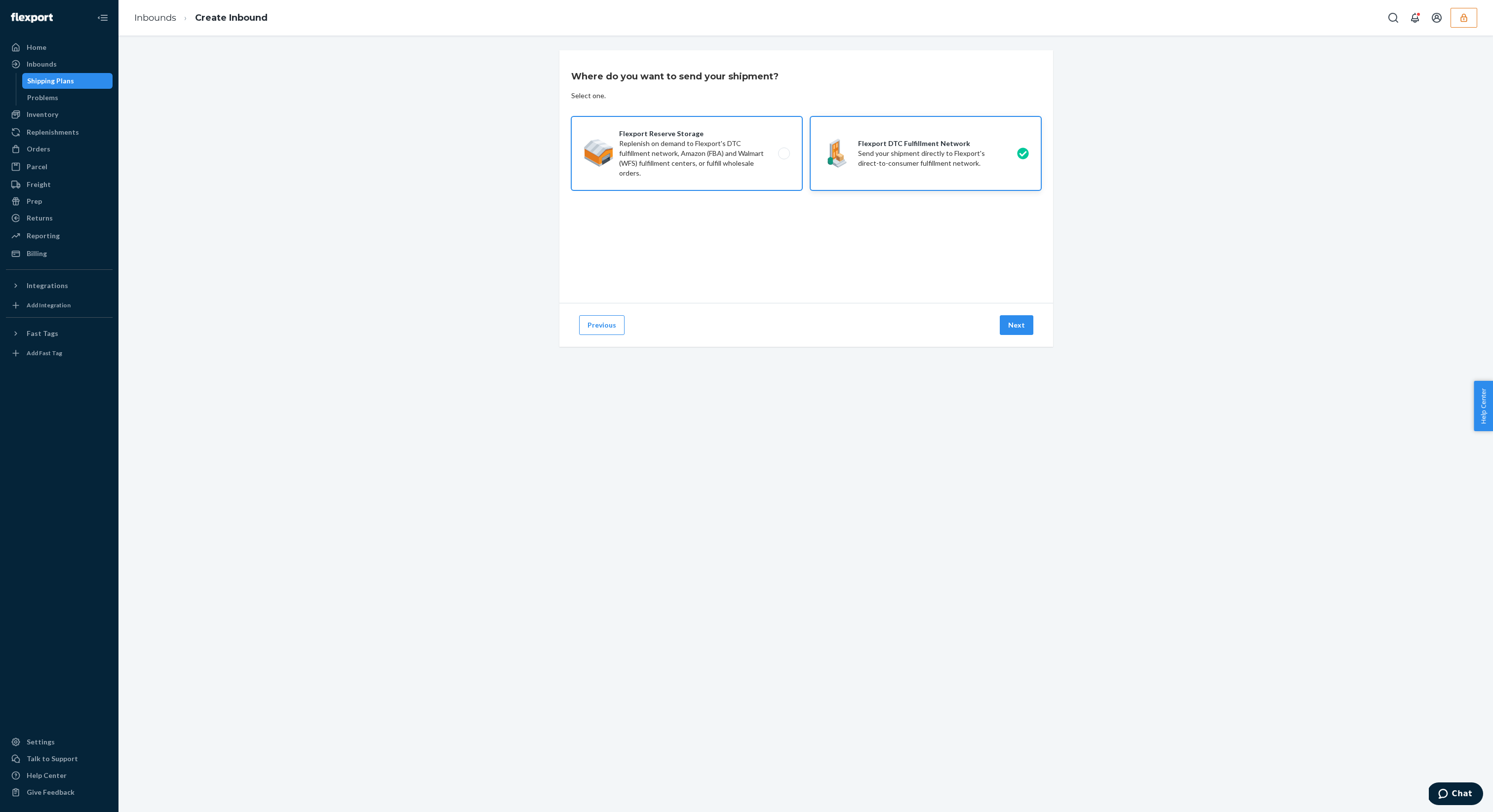
radio input "true"
radio input "false"
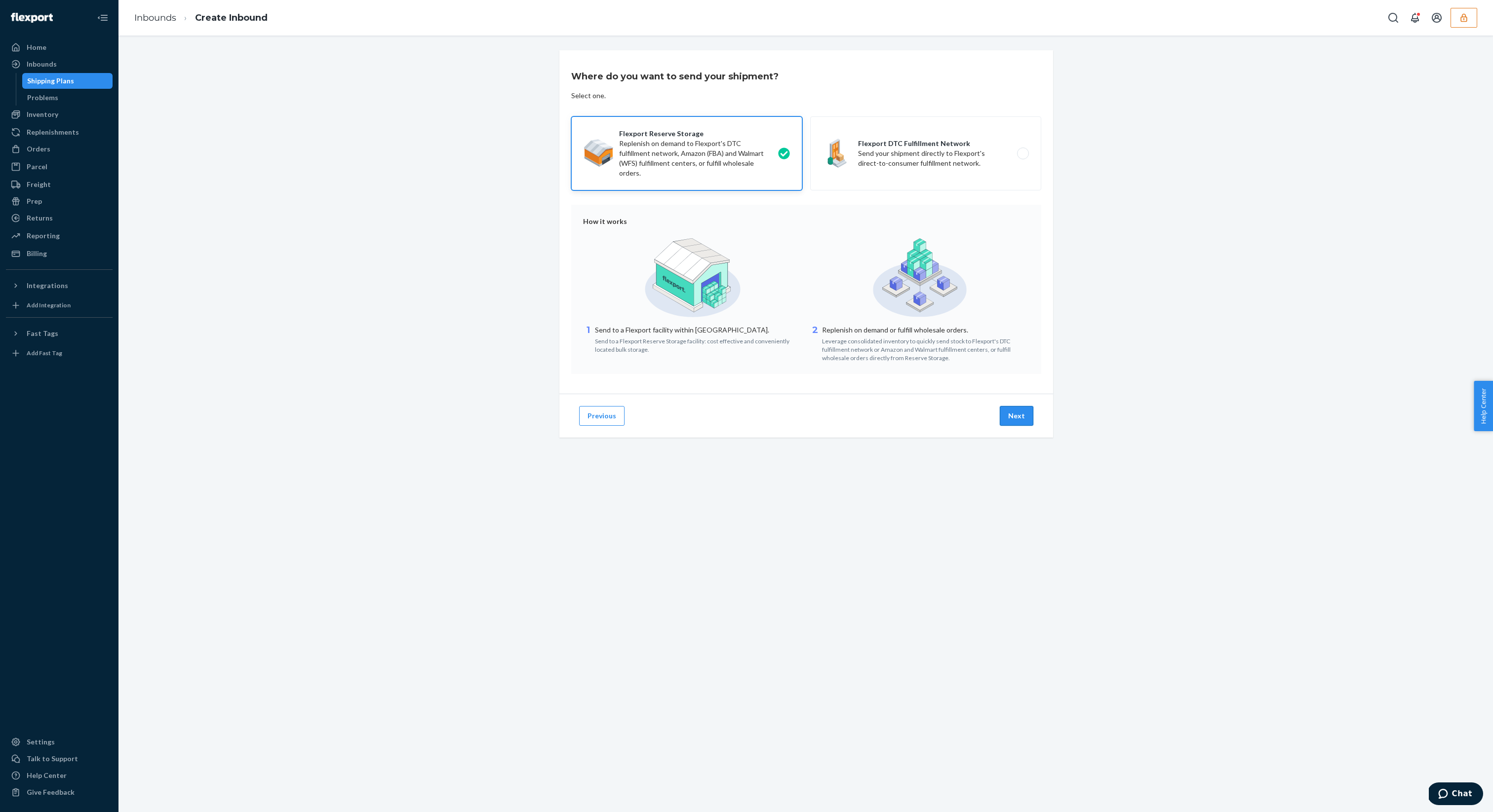
click at [1009, 408] on button "Next" at bounding box center [1016, 416] width 34 height 20
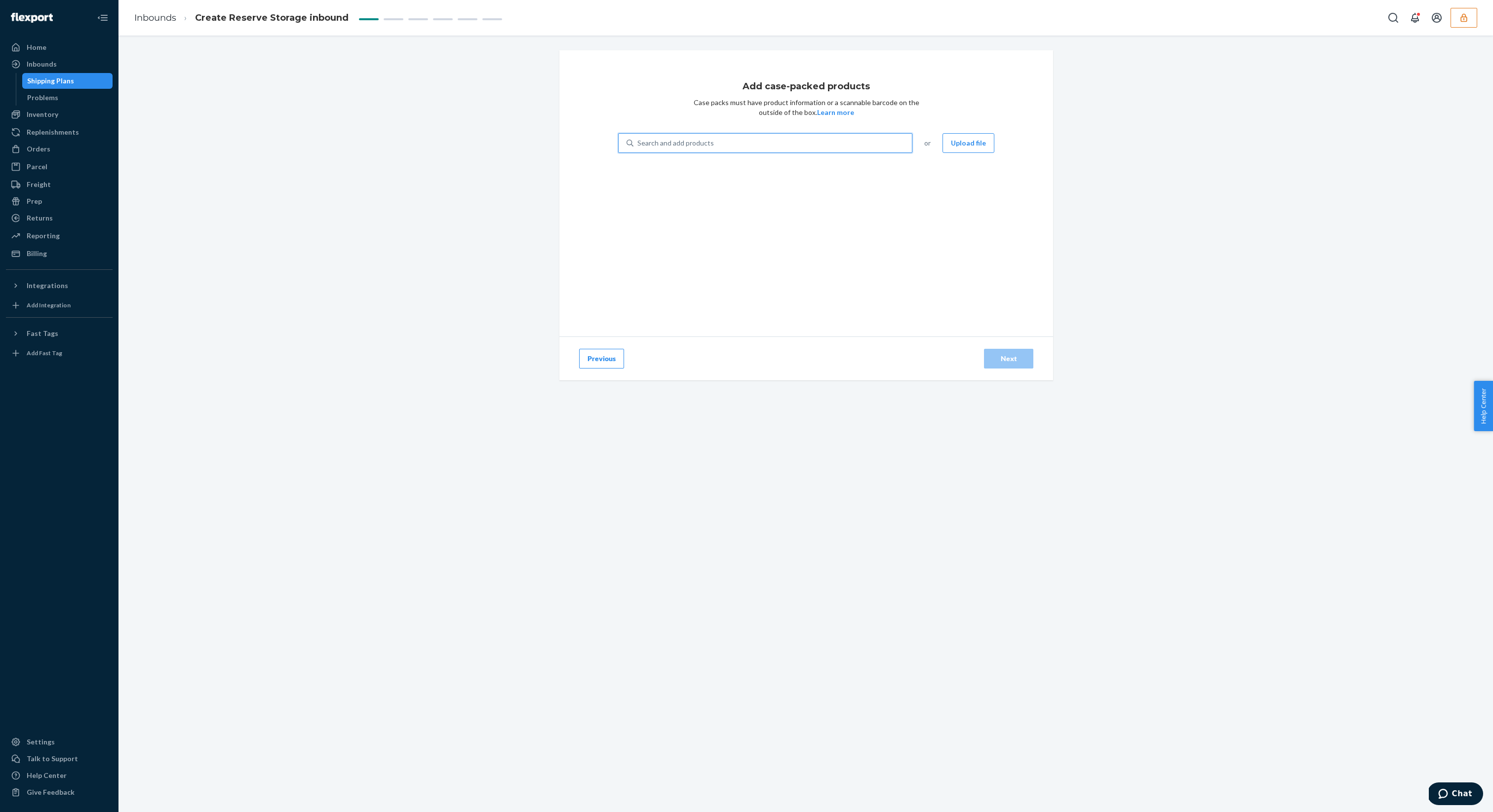
click at [755, 145] on div "Search and add products" at bounding box center [772, 143] width 278 height 18
click at [638, 145] on input "0 results available. Use Up and Down to choose options, press Enter to select t…" at bounding box center [637, 143] width 1 height 10
paste input "WIXMUDYXGKNCC"
type input "WIXMUDYXGKNCC"
click at [989, 278] on div "Add case-packed products Case packs must have product information or a scannabl…" at bounding box center [806, 194] width 494 height 286
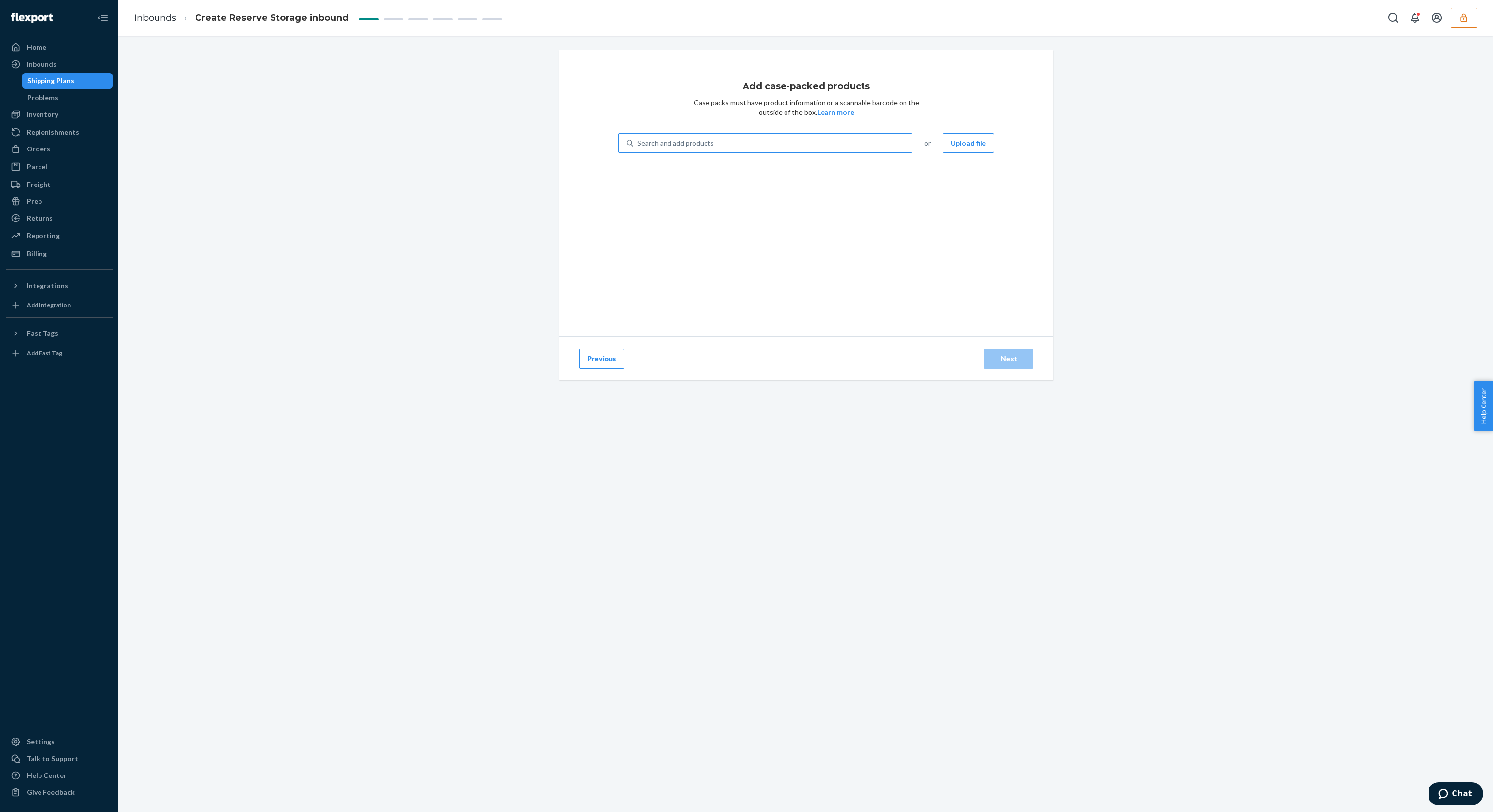
click at [770, 148] on div "Search and add products" at bounding box center [772, 143] width 278 height 18
click at [638, 148] on input "Search and add products" at bounding box center [637, 143] width 1 height 10
type input "dd"
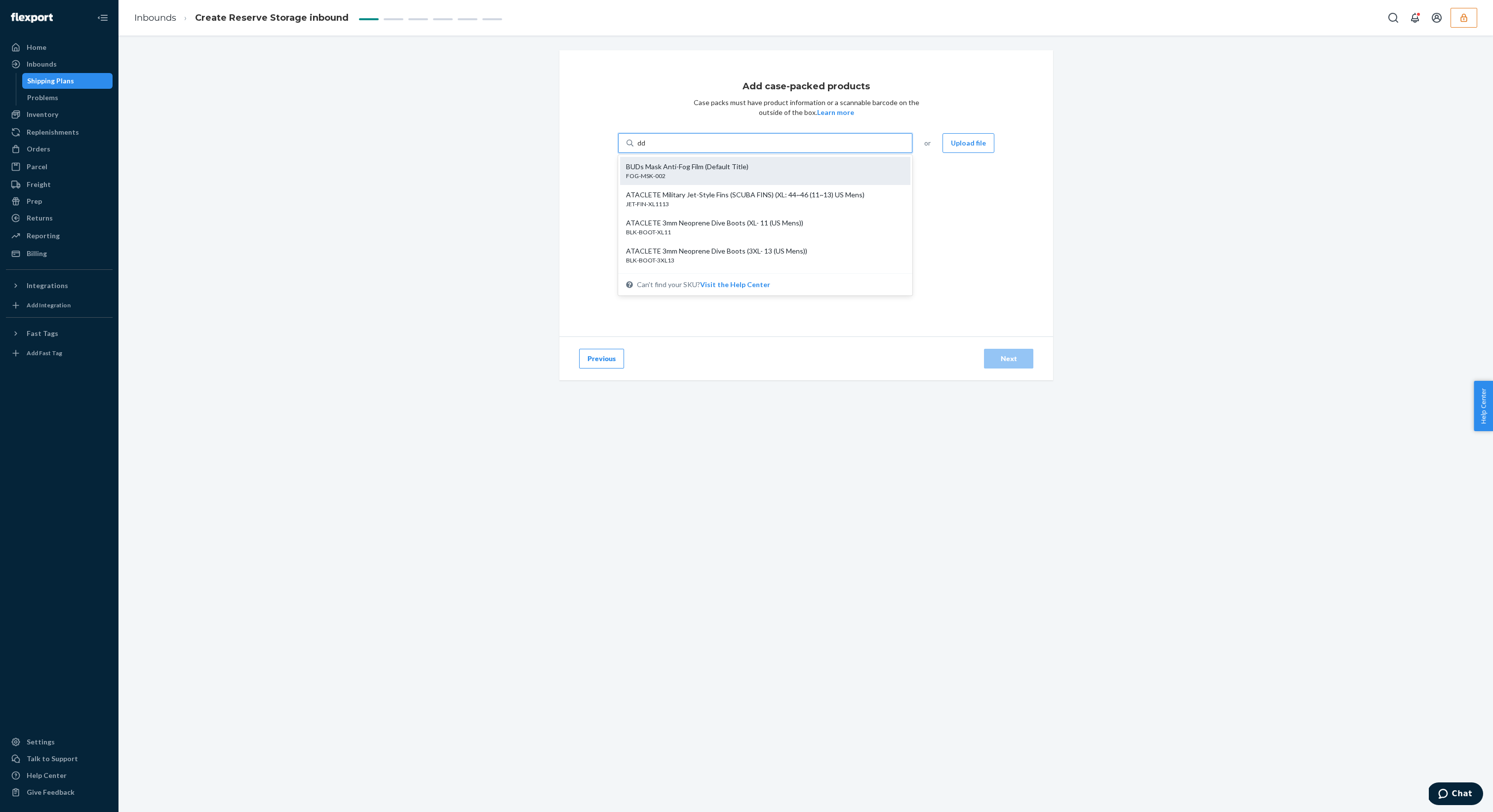
click at [774, 162] on div "BUDs Mask Anti-Fog Film (Default Title)" at bounding box center [761, 166] width 270 height 10
click at [646, 148] on input "dd" at bounding box center [642, 143] width 9 height 10
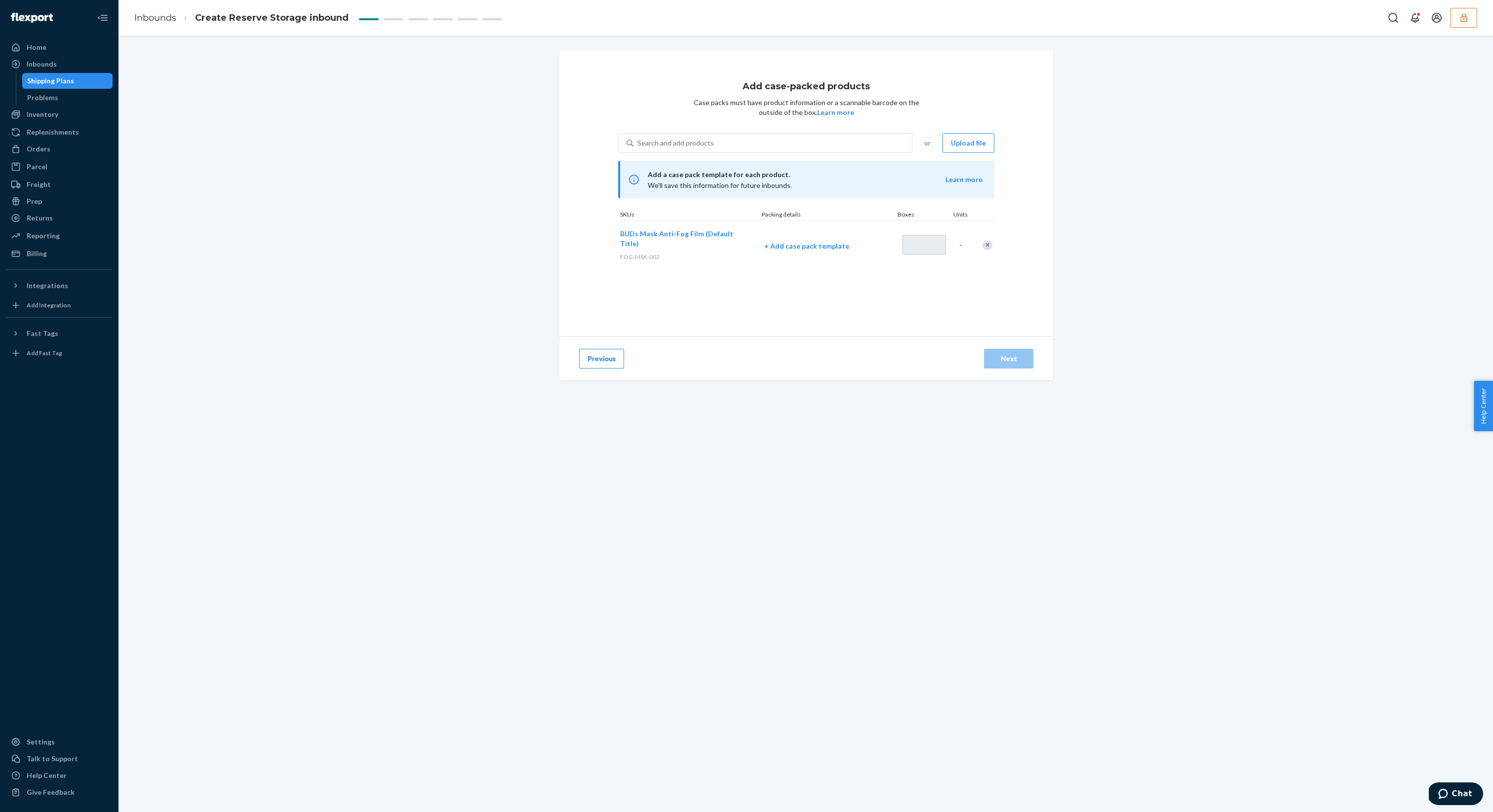
click at [611, 359] on button "Previous" at bounding box center [602, 359] width 45 height 20
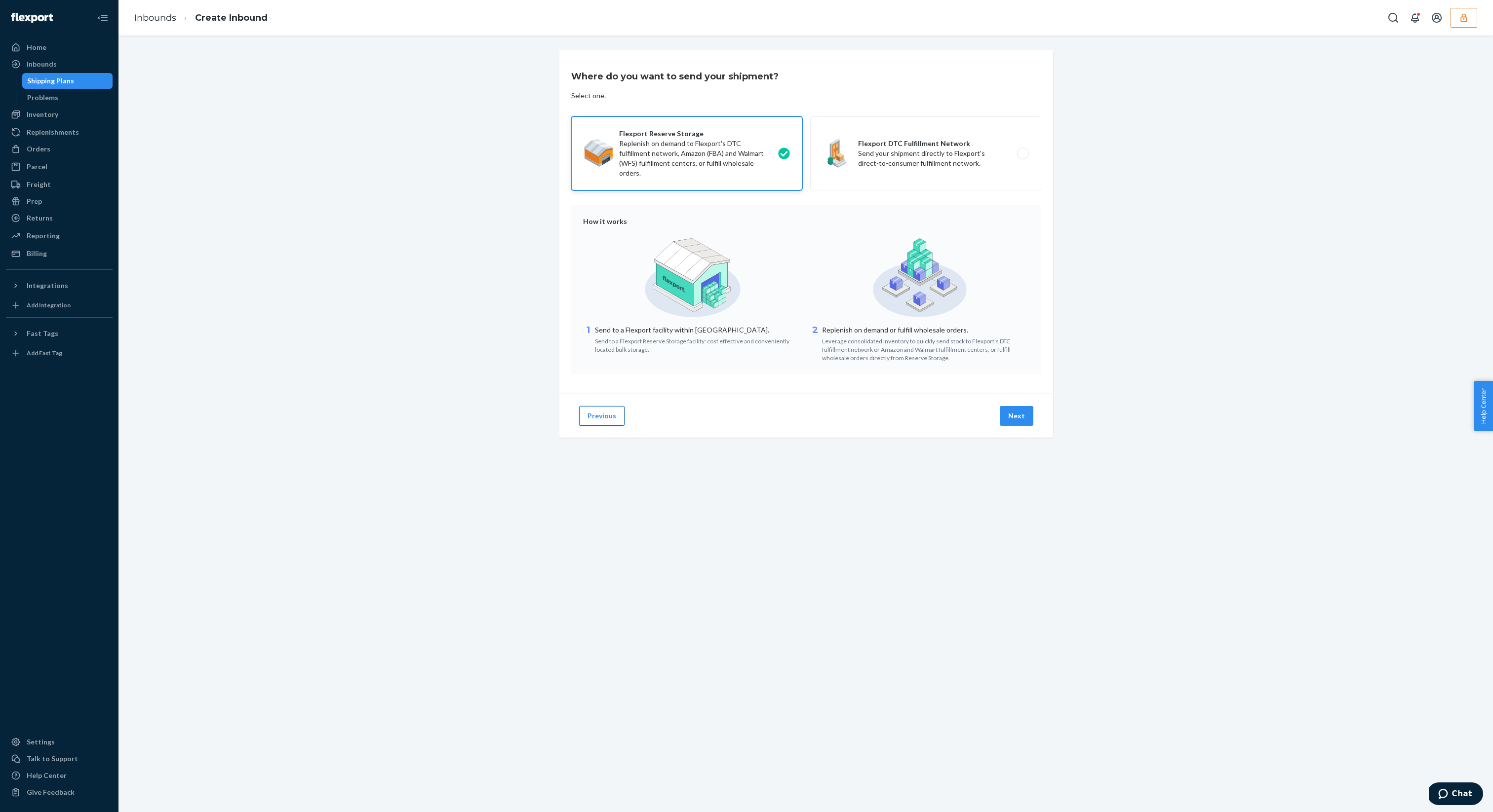
click at [599, 411] on button "Previous" at bounding box center [602, 416] width 45 height 20
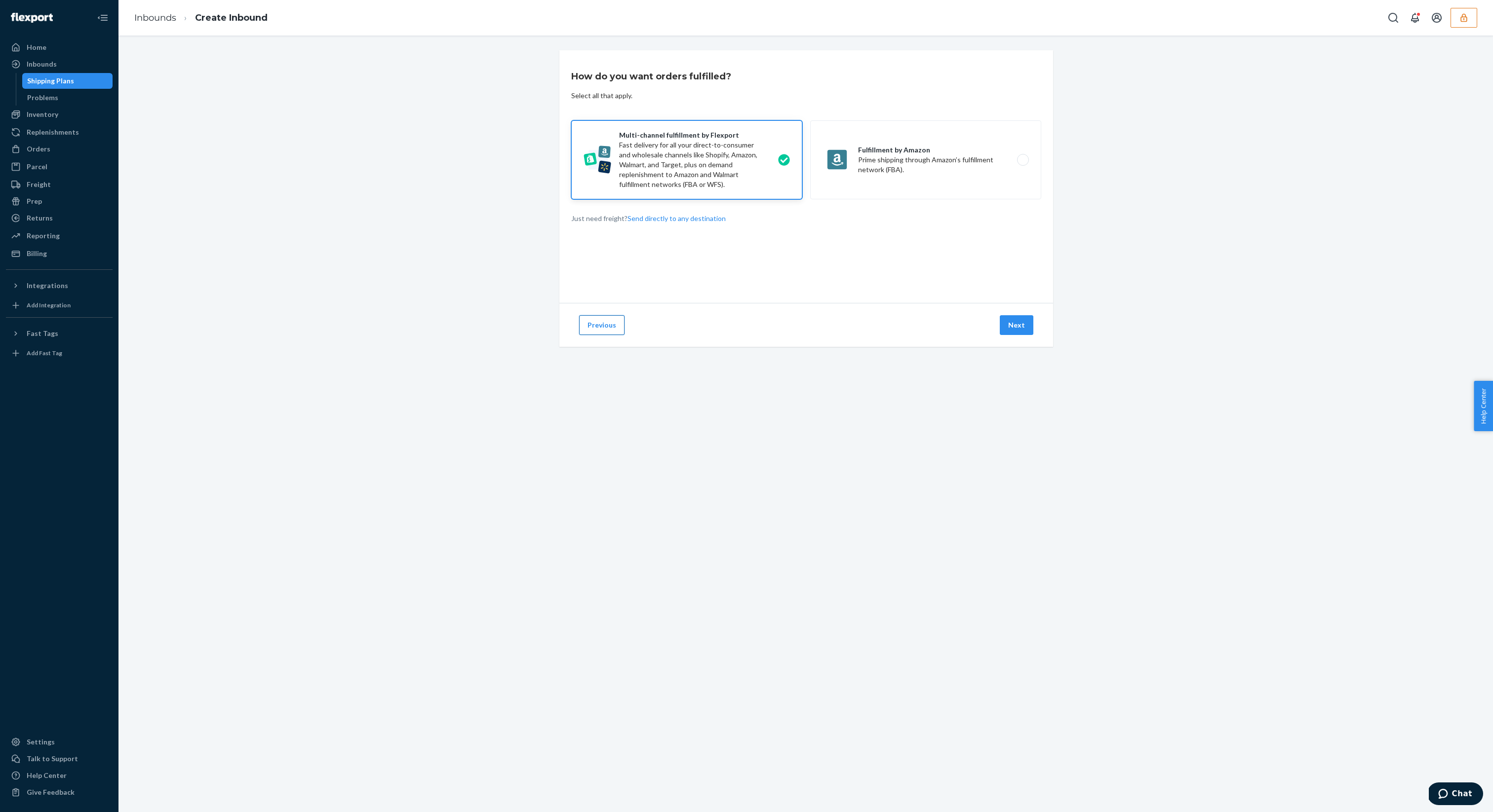
click at [614, 328] on button "Previous" at bounding box center [602, 325] width 45 height 20
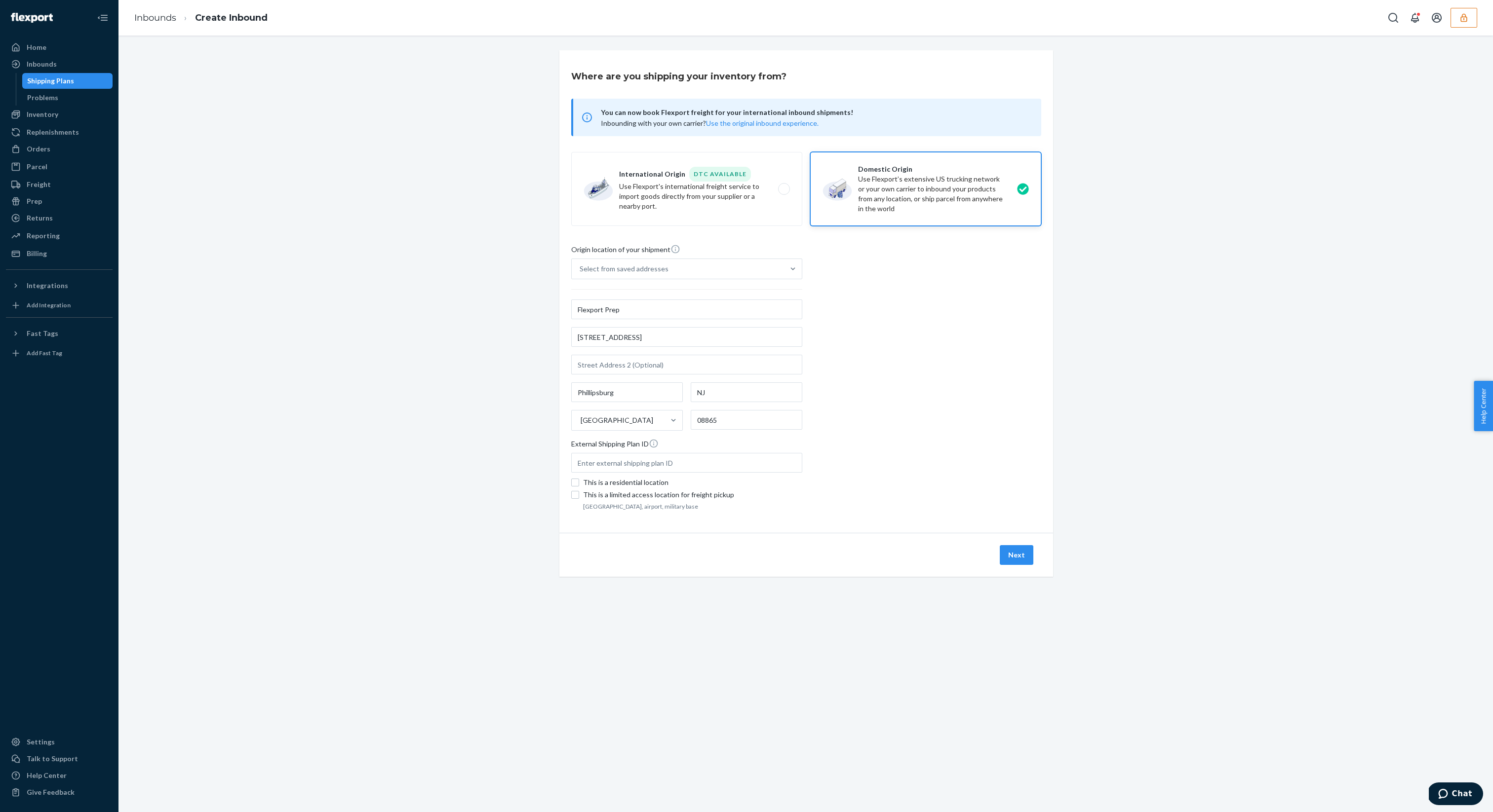
click at [54, 76] on div "Shipping Plans" at bounding box center [50, 80] width 47 height 10
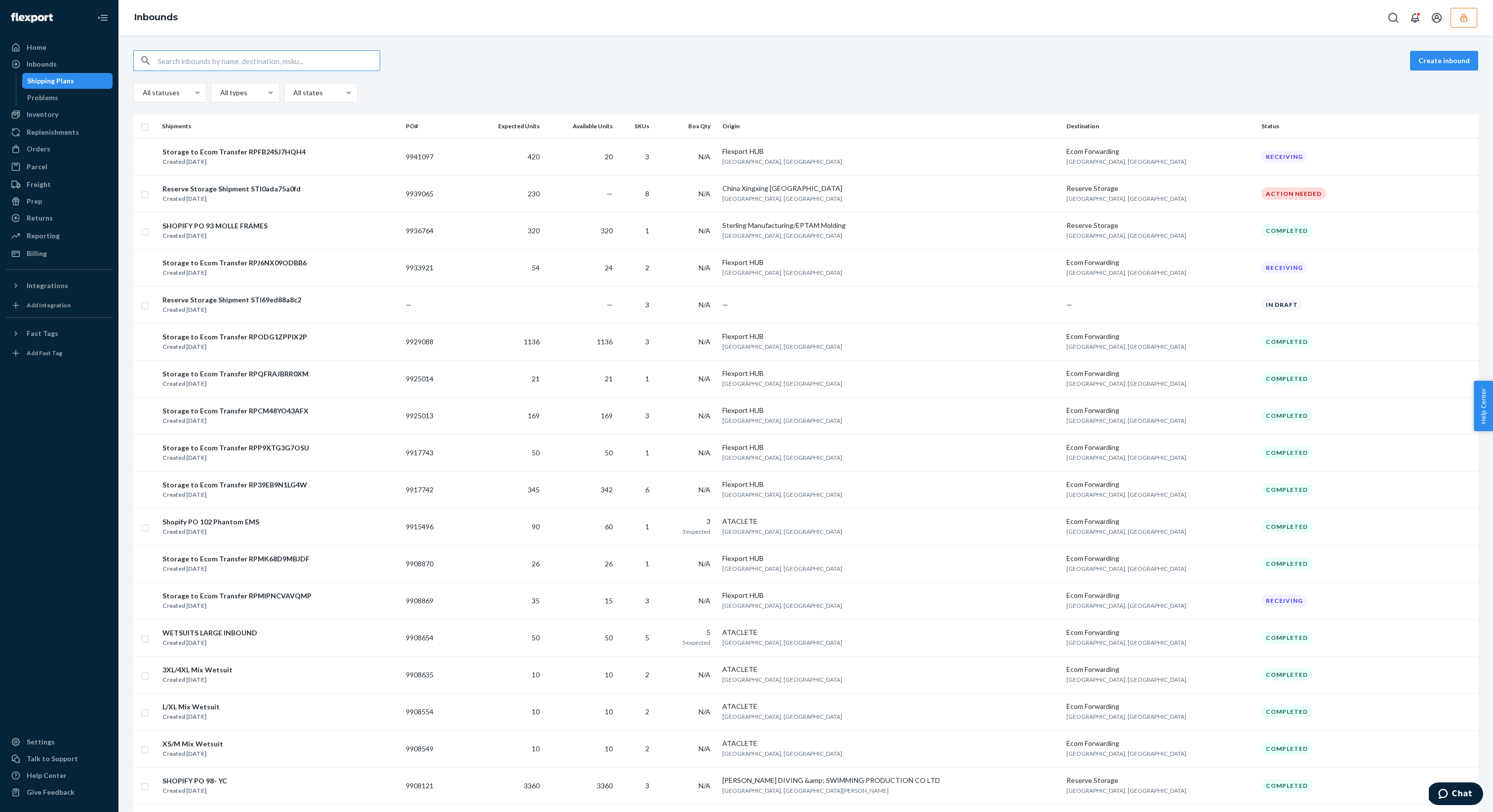
click at [258, 63] on div "Create inbound" at bounding box center [806, 61] width 1345 height 21
click at [66, 81] on div "Shipping Plans" at bounding box center [50, 80] width 47 height 10
click at [63, 65] on div "Inbounds" at bounding box center [59, 64] width 105 height 14
click at [77, 87] on div "Shipping Plans" at bounding box center [67, 80] width 89 height 14
click at [78, 89] on div "Shipping Plans Problems" at bounding box center [64, 89] width 98 height 33
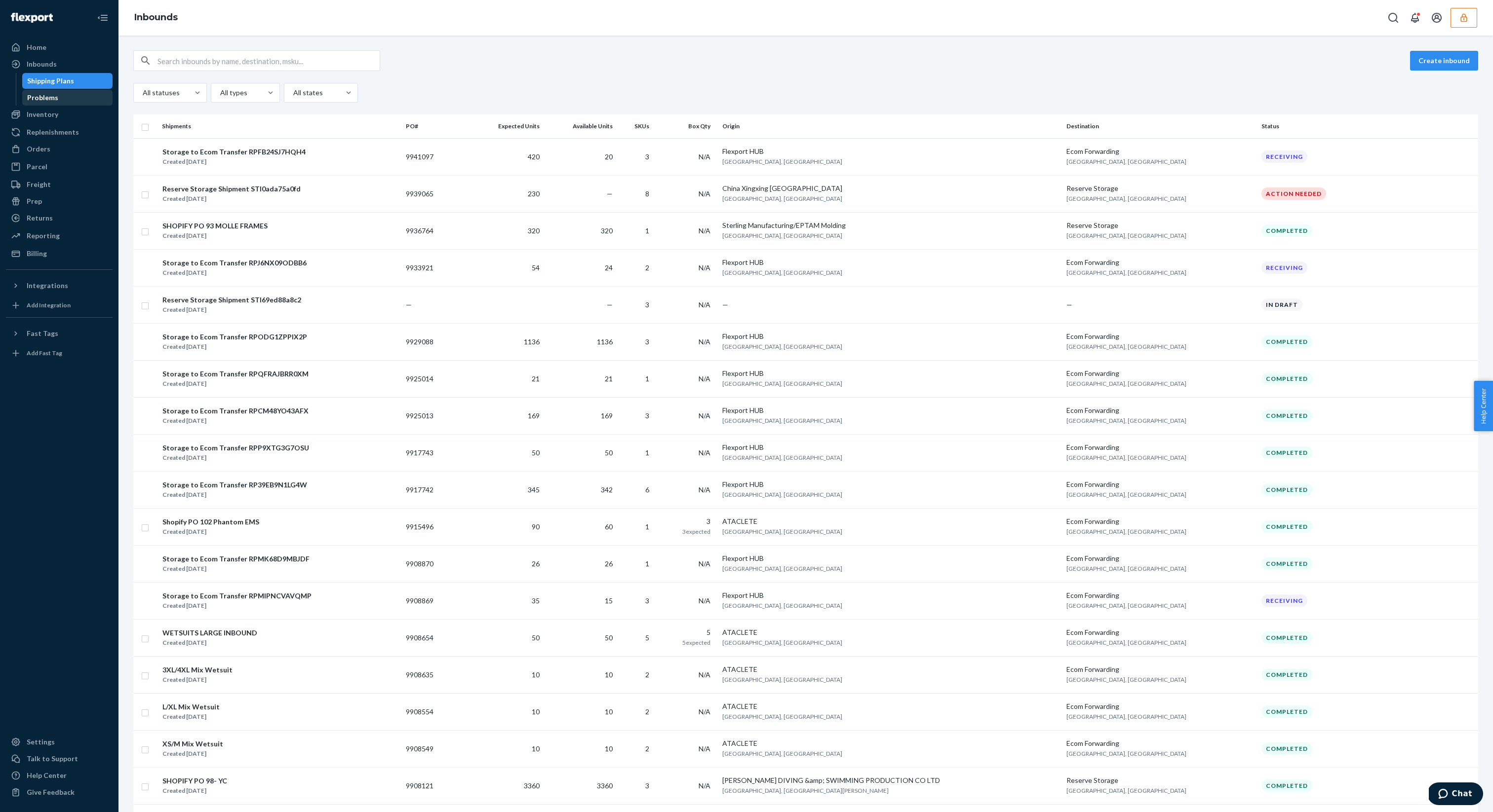
click at [71, 96] on div "Problems" at bounding box center [67, 97] width 89 height 14
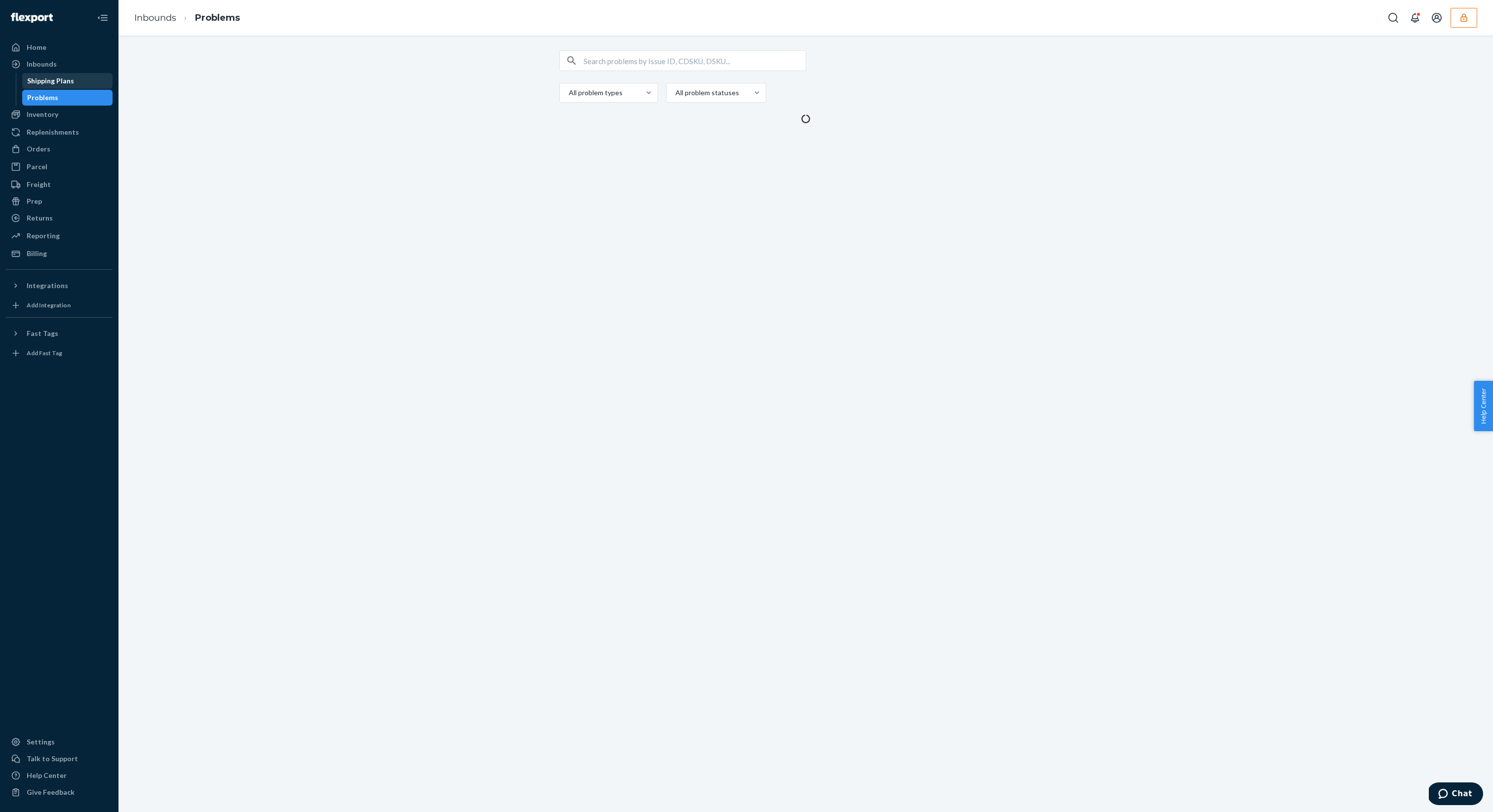
click at [71, 83] on div "Shipping Plans" at bounding box center [67, 80] width 89 height 14
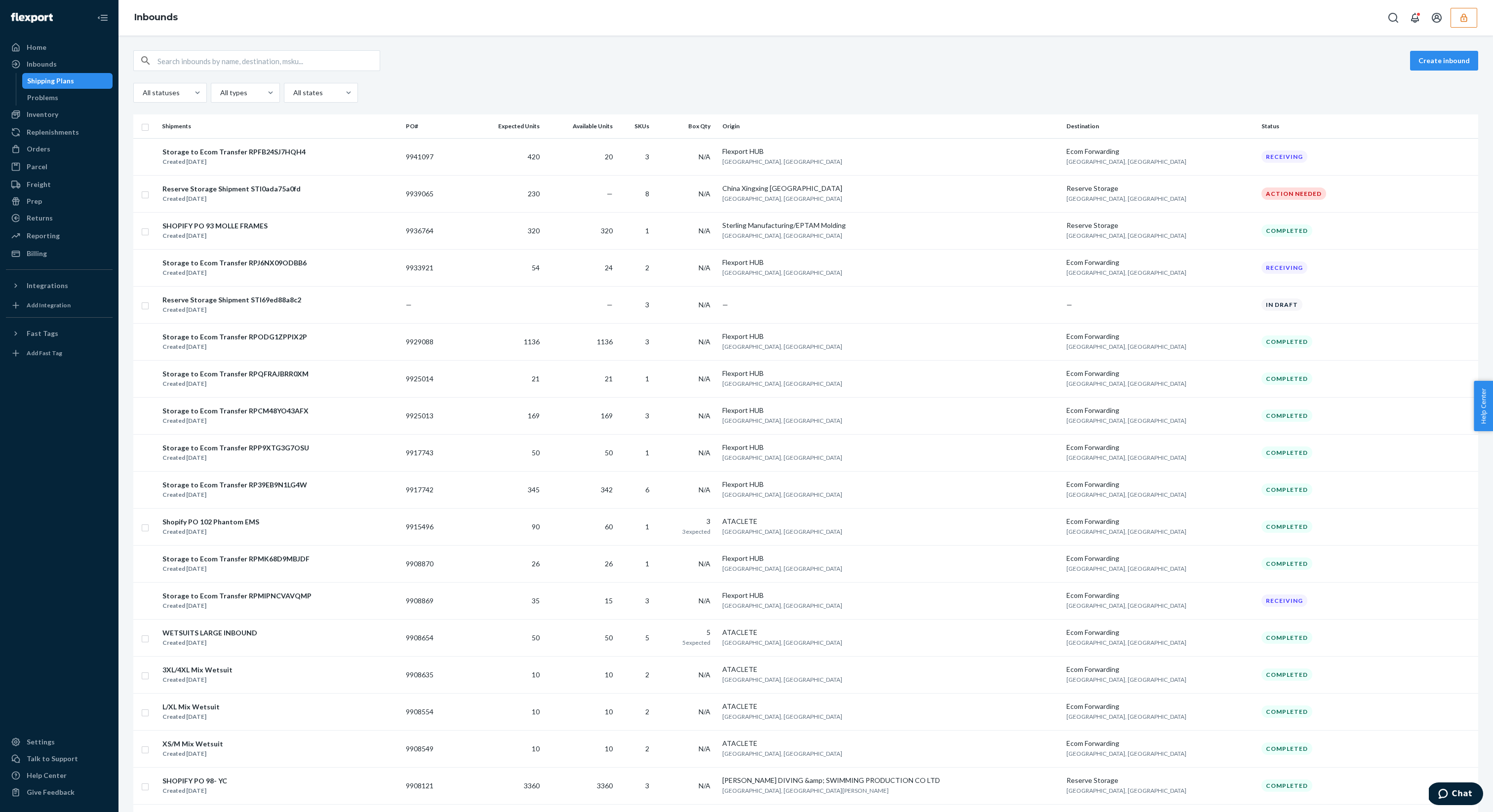
click at [486, 78] on div "Create inbound All statuses All types All states" at bounding box center [806, 77] width 1345 height 52
click at [712, 83] on div "All statuses All types All states" at bounding box center [806, 92] width 1345 height 20
click at [88, 98] on div "Problems" at bounding box center [67, 97] width 89 height 14
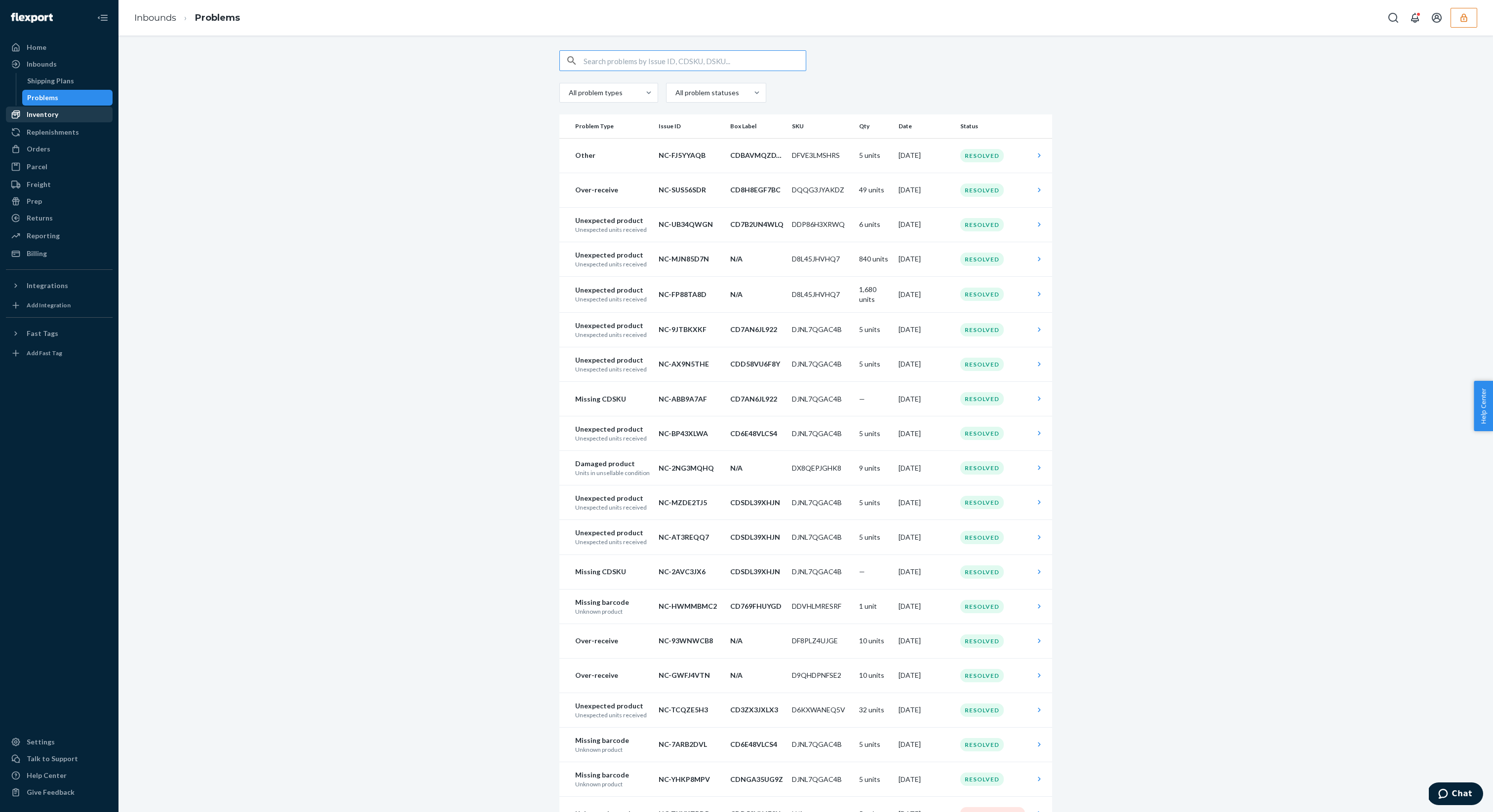
click at [86, 116] on div "Inventory" at bounding box center [59, 115] width 105 height 14
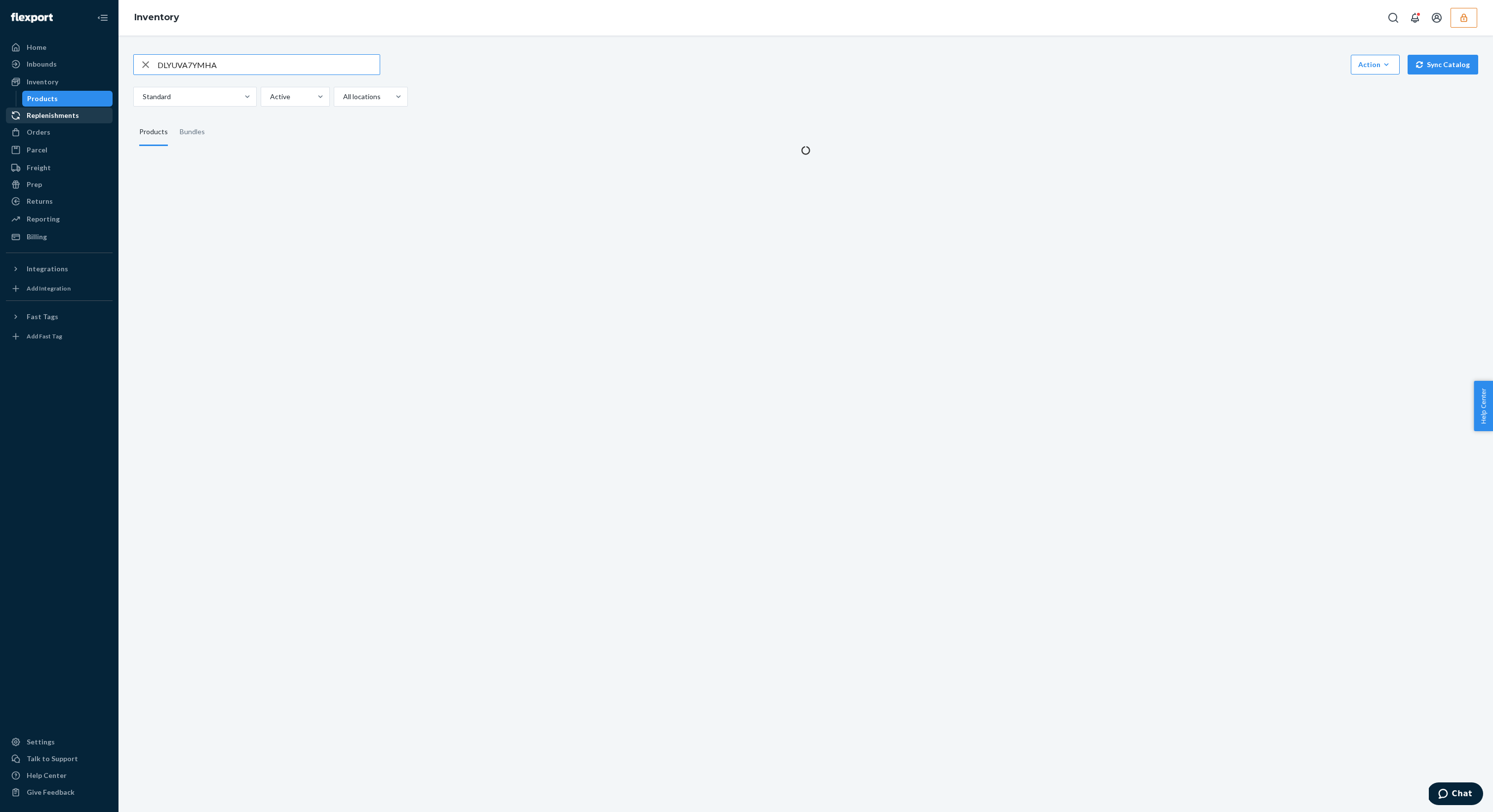
click at [86, 115] on div "Replenishments" at bounding box center [59, 115] width 105 height 14
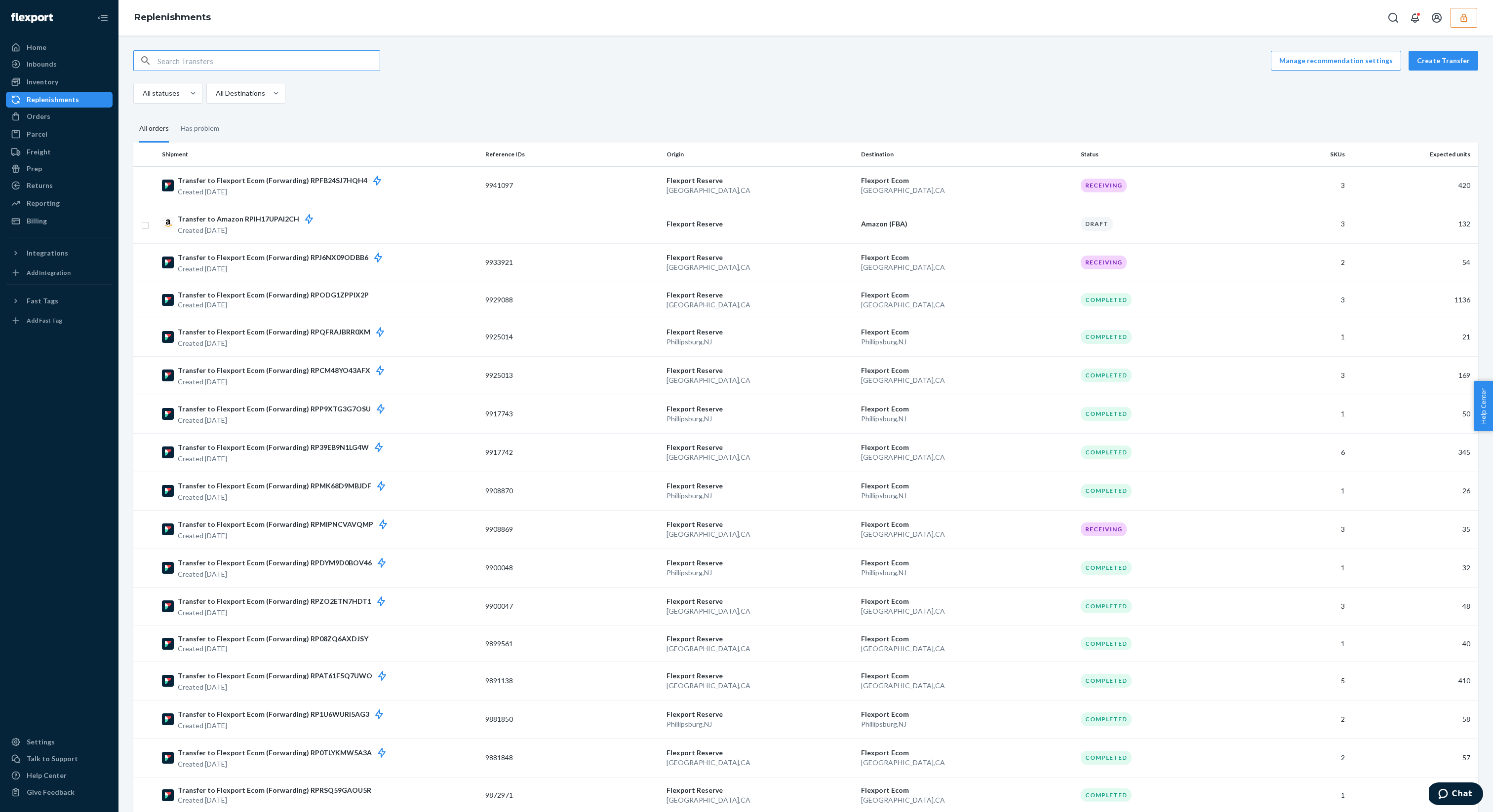
click at [489, 100] on div "All statuses All Destinations" at bounding box center [802, 93] width 1337 height 21
click at [1134, 106] on div "Manage recommendation settings Create Transfer All statuses All Destinations Al…" at bounding box center [806, 603] width 1360 height 1104
click at [951, 96] on div "All statuses All Destinations" at bounding box center [802, 93] width 1337 height 21
click at [476, 89] on div "All statuses All Destinations" at bounding box center [802, 93] width 1337 height 21
click at [557, 89] on div "All statuses All Destinations" at bounding box center [802, 93] width 1337 height 21
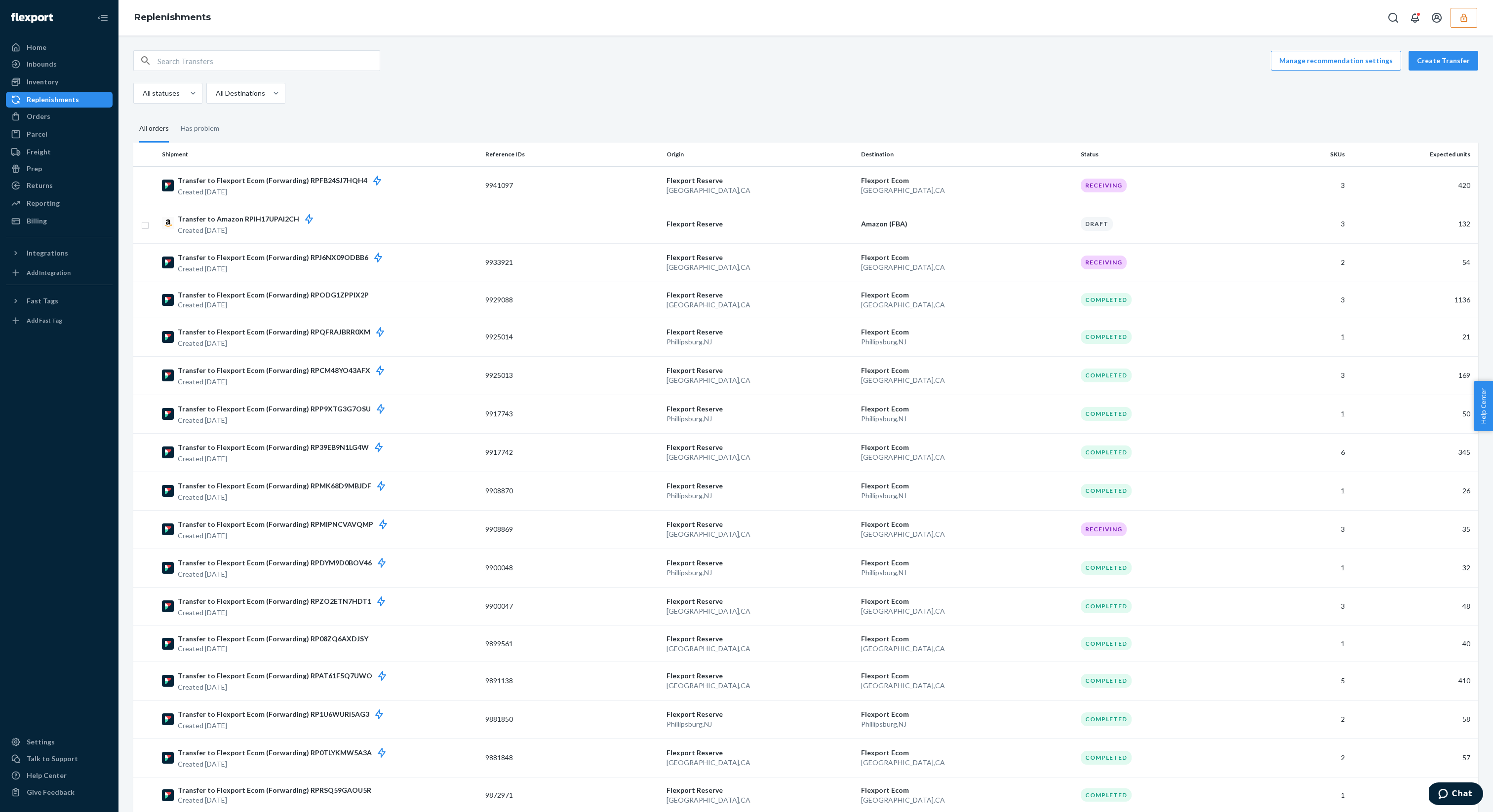
click at [1010, 110] on div "Manage recommendation settings Create Transfer All statuses All Destinations Al…" at bounding box center [806, 603] width 1360 height 1104
